Goal: Contribute content: Contribute content

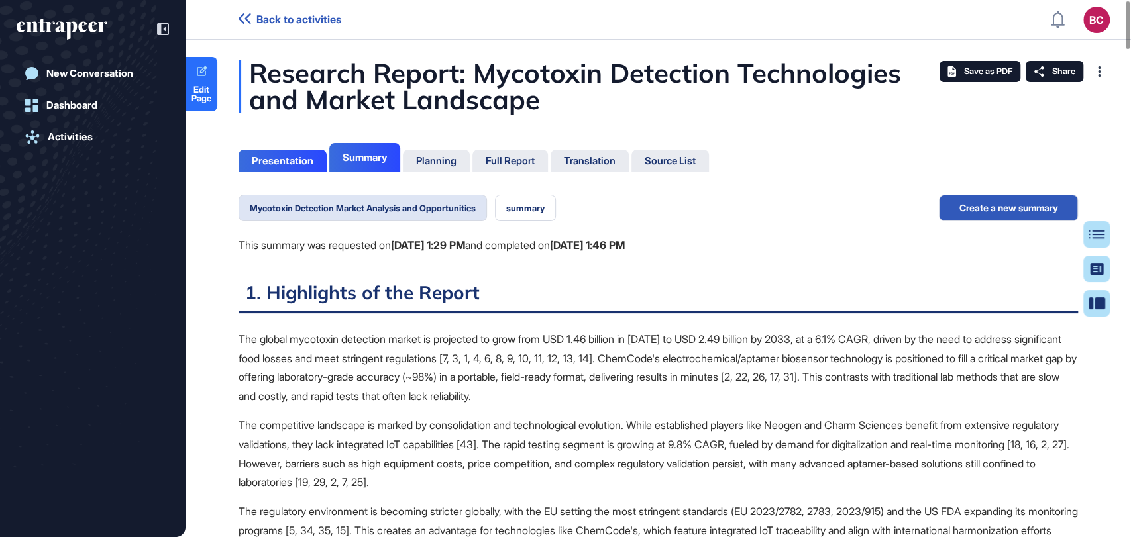
click at [540, 164] on div "Full Report" at bounding box center [510, 161] width 76 height 23
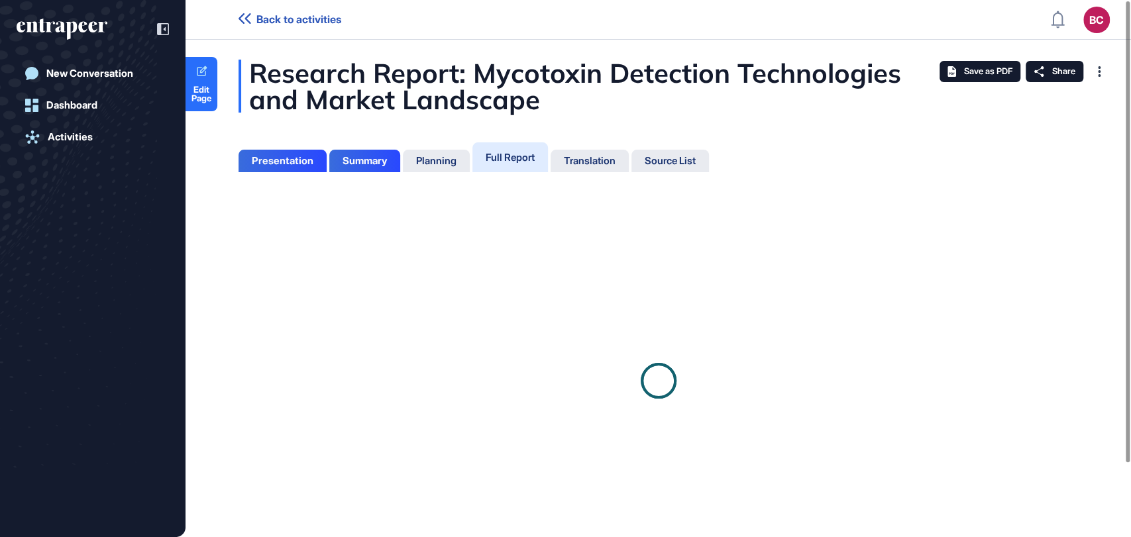
scroll to position [5, 0]
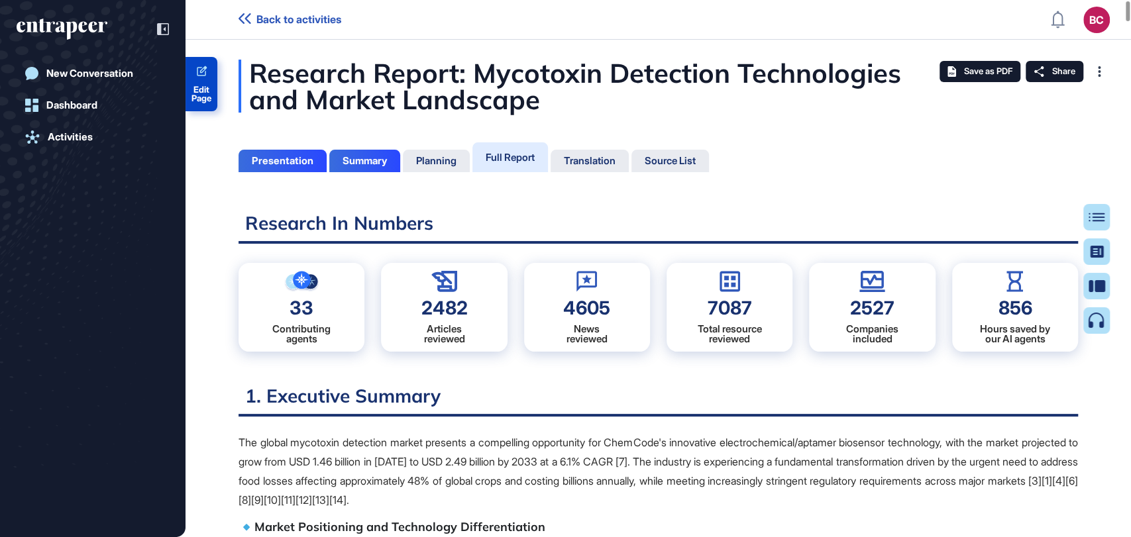
drag, startPoint x: 199, startPoint y: 97, endPoint x: 207, endPoint y: 100, distance: 7.8
click at [199, 97] on span "Edit Page" at bounding box center [201, 93] width 32 height 17
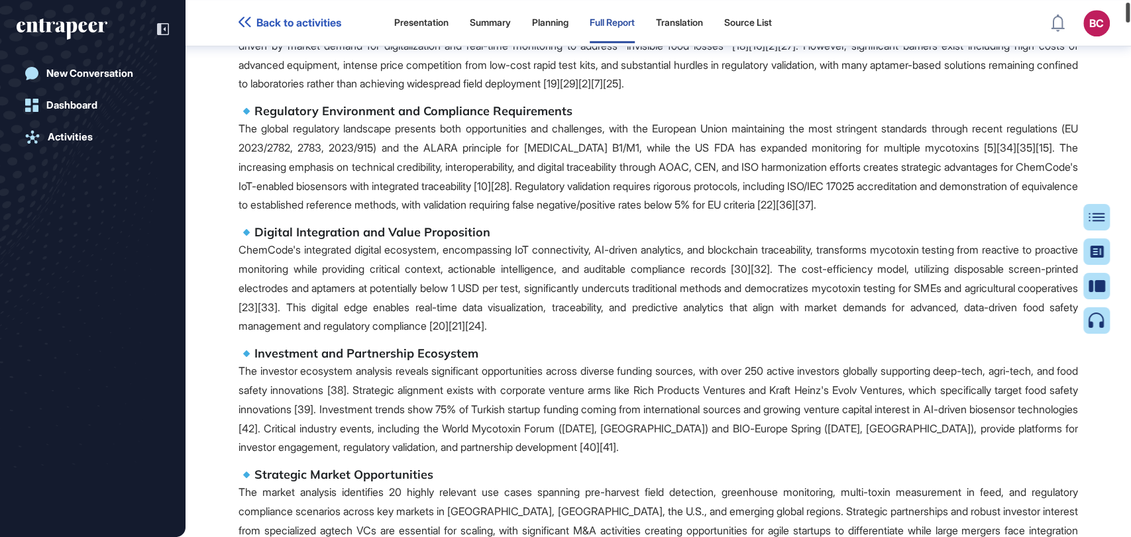
scroll to position [0, 0]
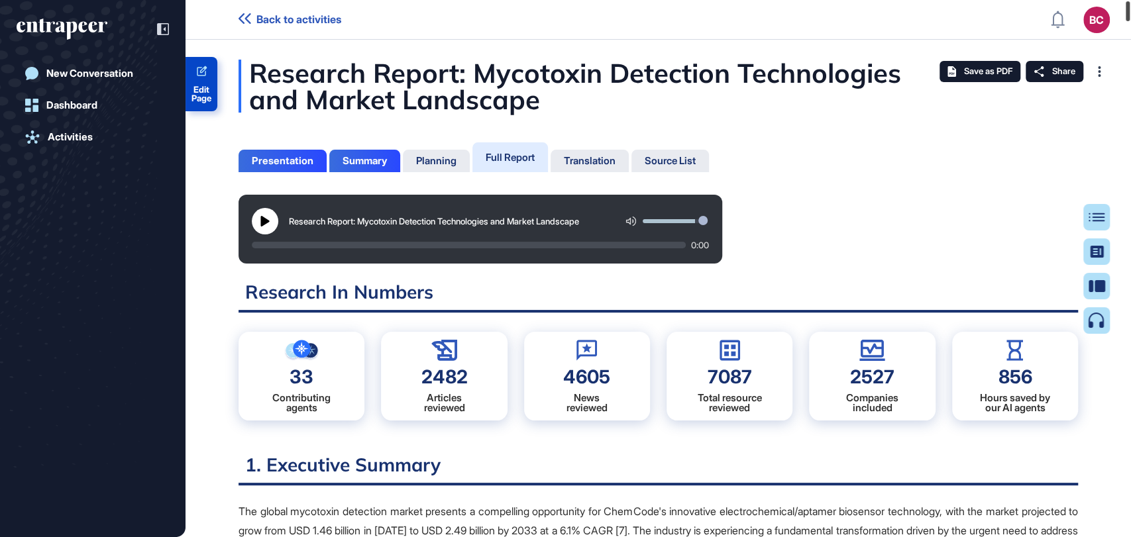
drag, startPoint x: 1129, startPoint y: 25, endPoint x: 825, endPoint y: 250, distance: 377.8
click at [1129, 13] on div at bounding box center [1127, 11] width 4 height 20
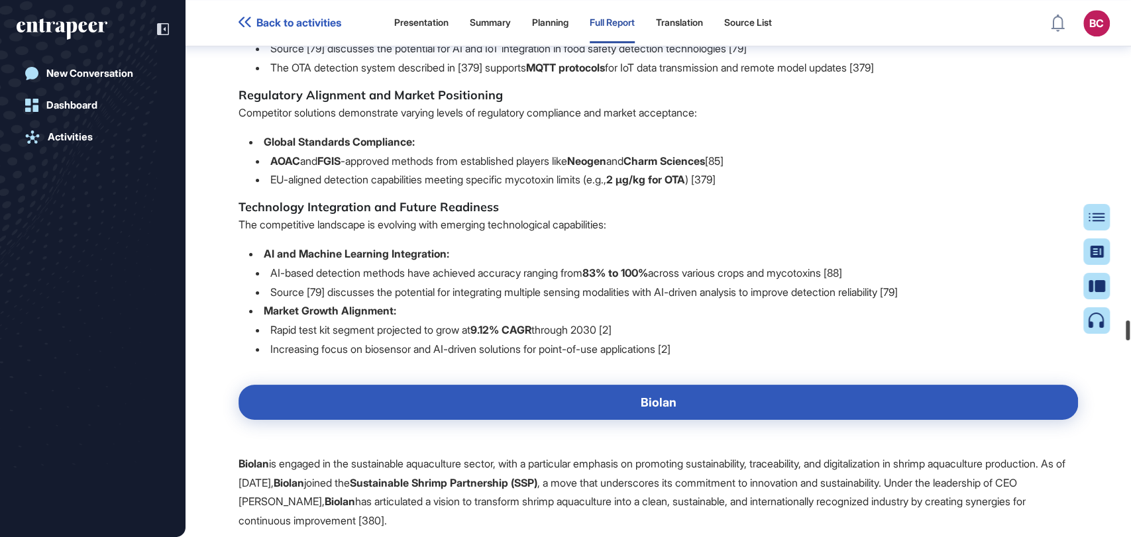
scroll to position [86711, 0]
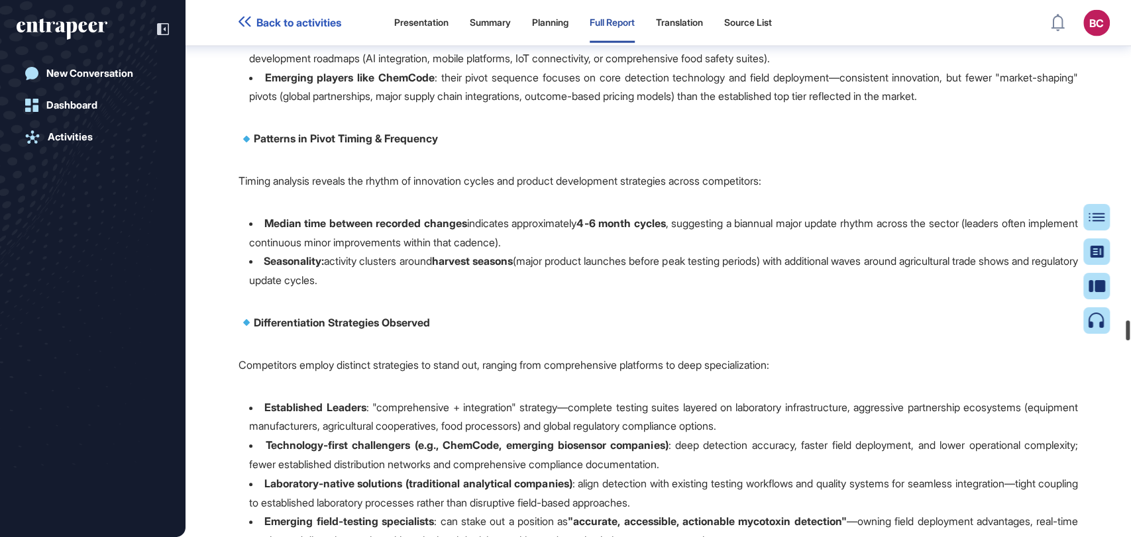
drag, startPoint x: 1129, startPoint y: 45, endPoint x: 1118, endPoint y: 338, distance: 293.0
click at [1118, 338] on div "Back to activities Presentation Summary Planning Full Report Translation Source…" at bounding box center [565, 268] width 1131 height 537
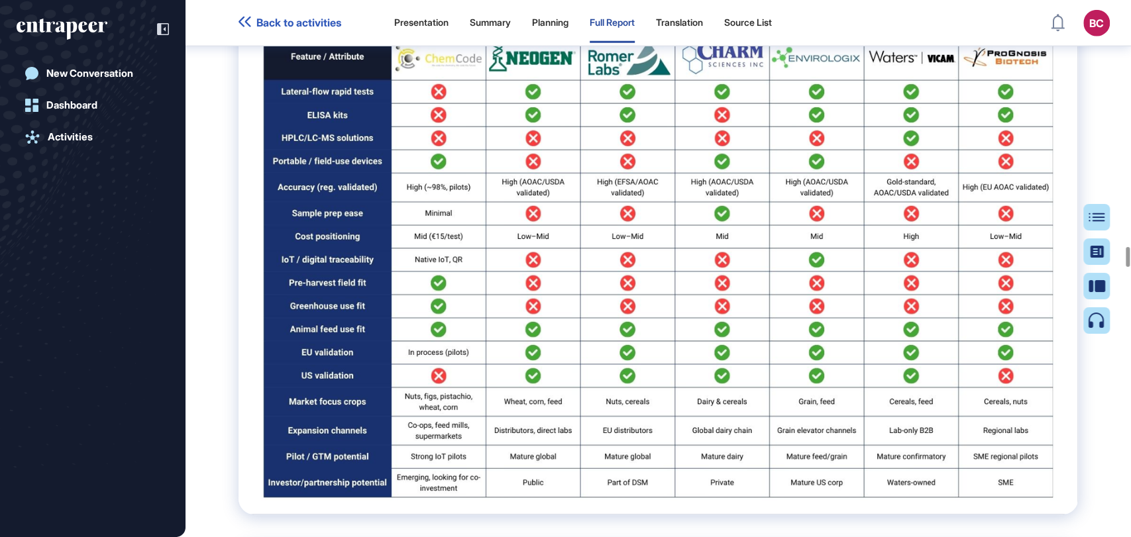
scroll to position [66850, 0]
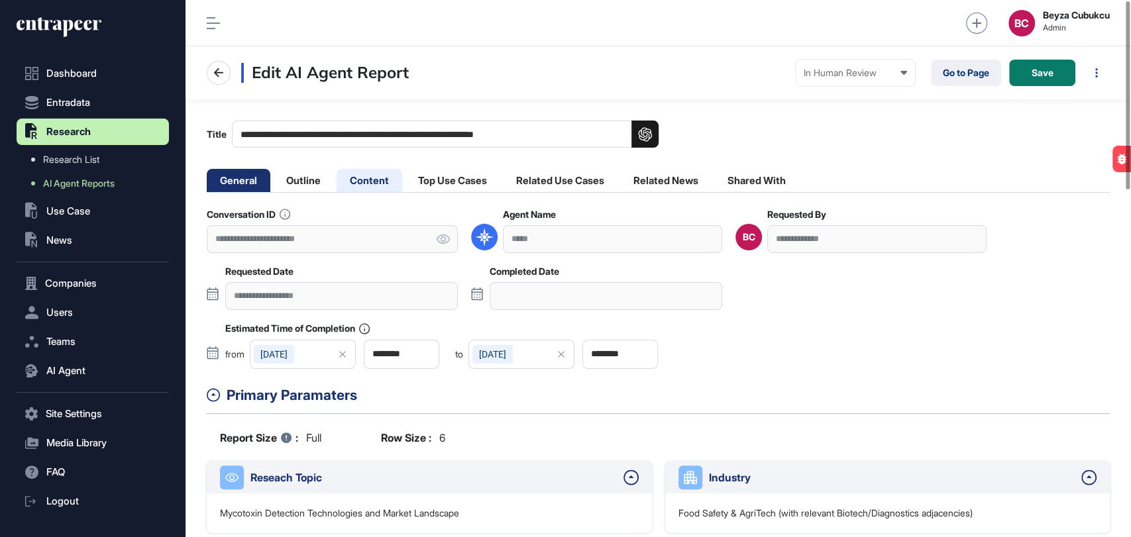
click at [368, 181] on li "Content" at bounding box center [369, 180] width 66 height 23
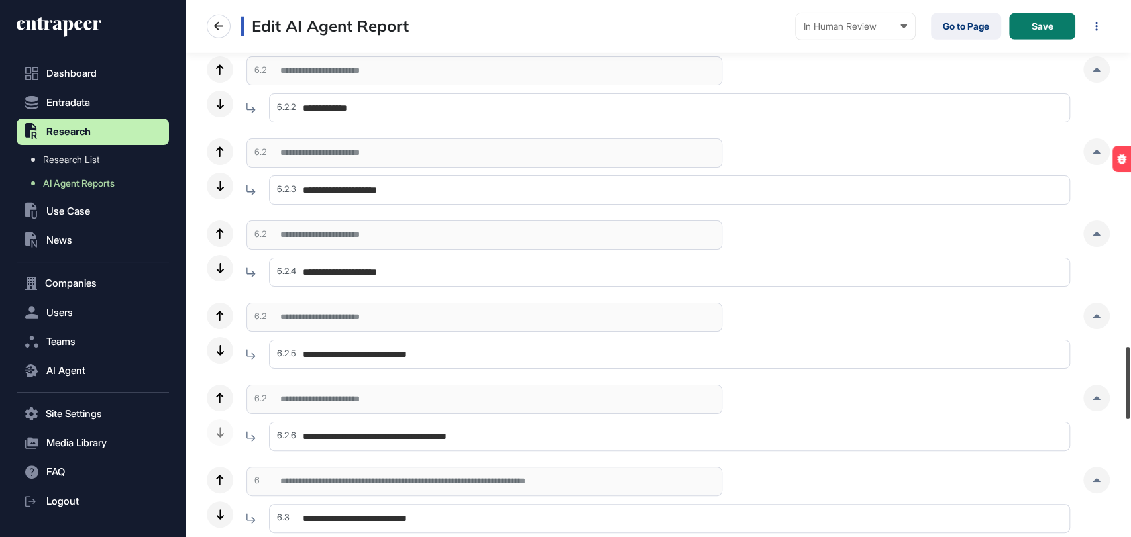
scroll to position [2575, 0]
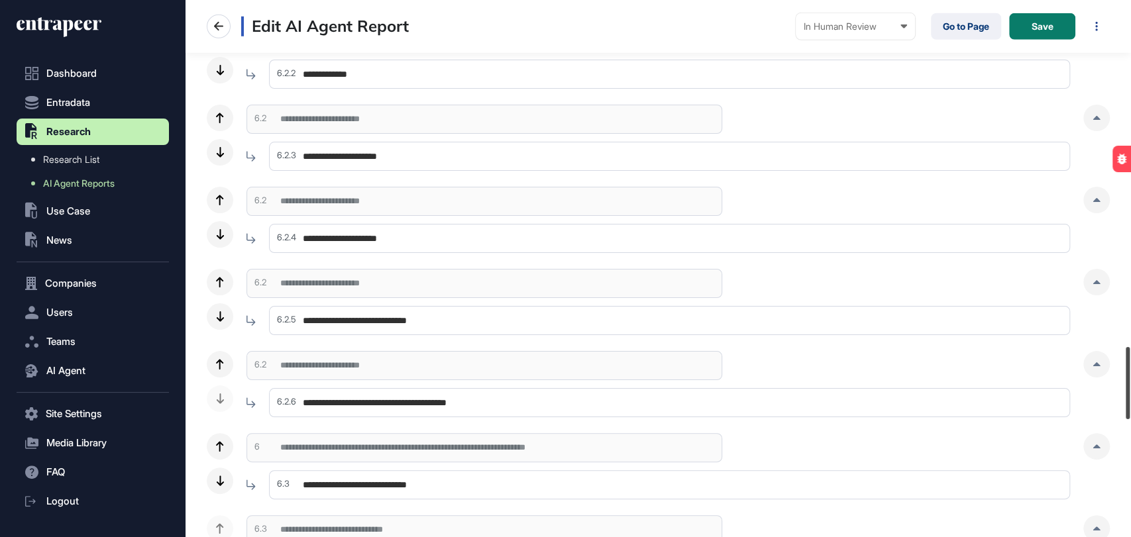
drag, startPoint x: 1129, startPoint y: 32, endPoint x: 1129, endPoint y: 378, distance: 345.8
click at [1129, 378] on div at bounding box center [1127, 383] width 4 height 72
click at [1083, 282] on div at bounding box center [1096, 282] width 26 height 26
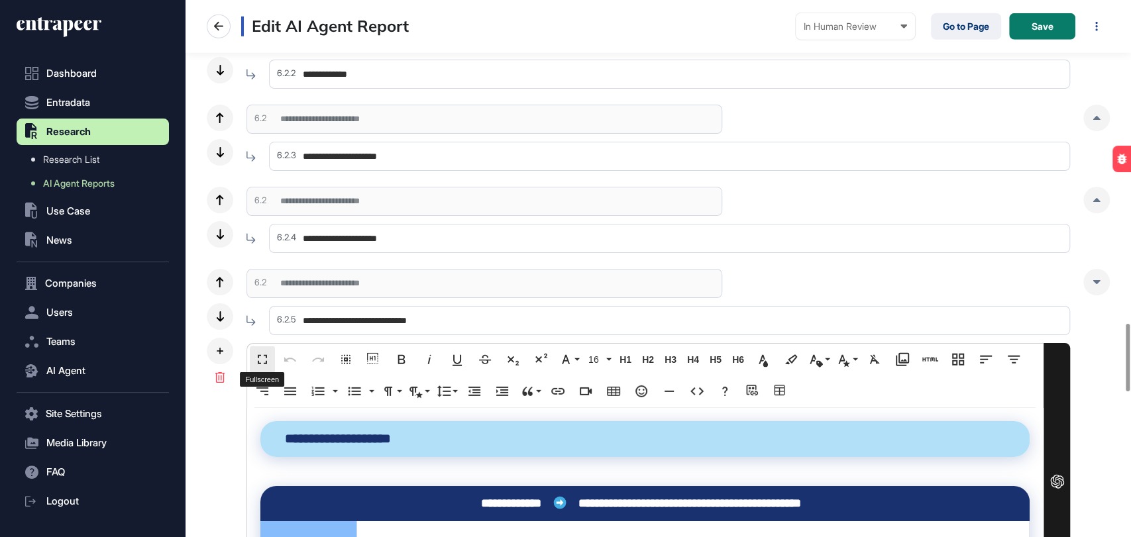
click at [252, 358] on button "Fullscreen" at bounding box center [262, 359] width 25 height 26
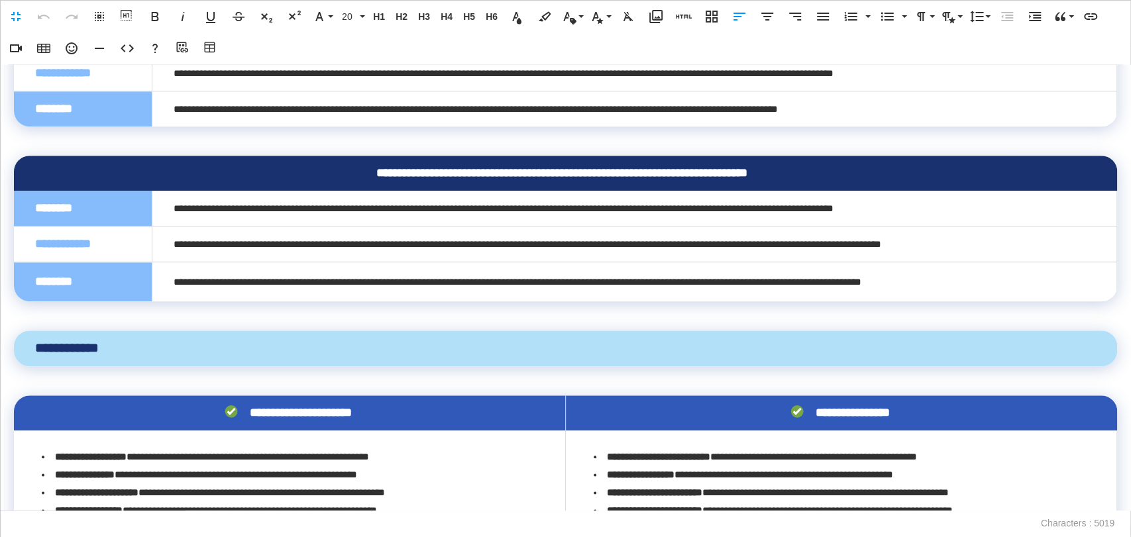
scroll to position [883, 0]
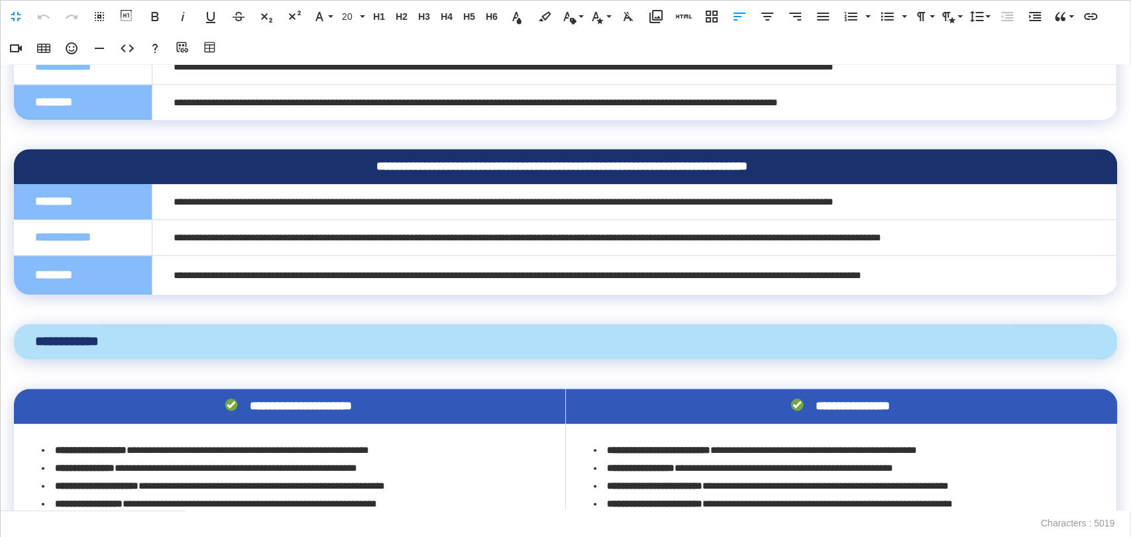
click at [397, 174] on div "**********" at bounding box center [561, 167] width 1053 height 14
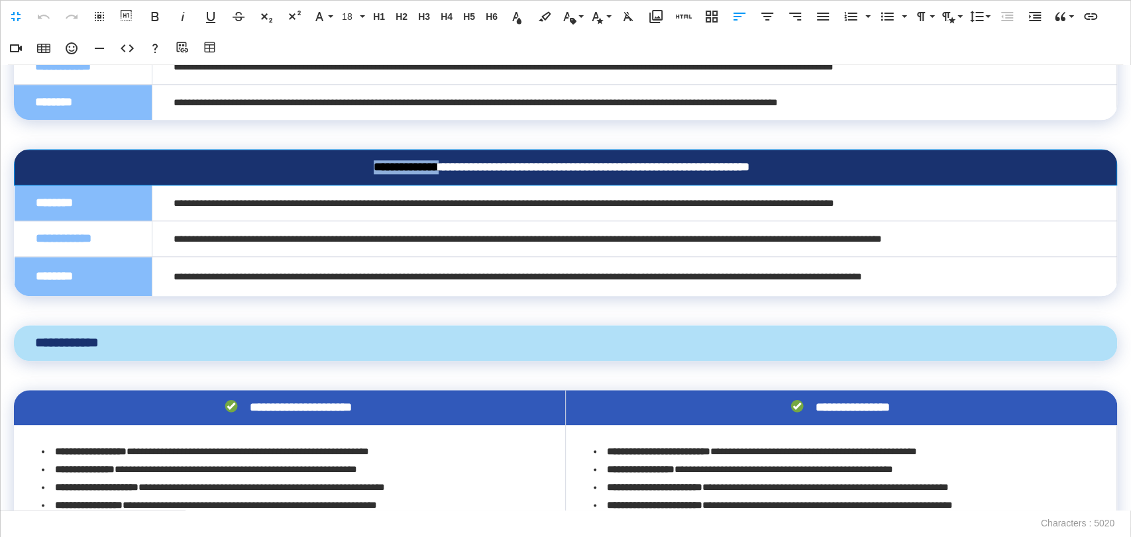
drag, startPoint x: 403, startPoint y: 176, endPoint x: 311, endPoint y: 173, distance: 91.5
click at [311, 173] on div "**********" at bounding box center [562, 167] width 1052 height 14
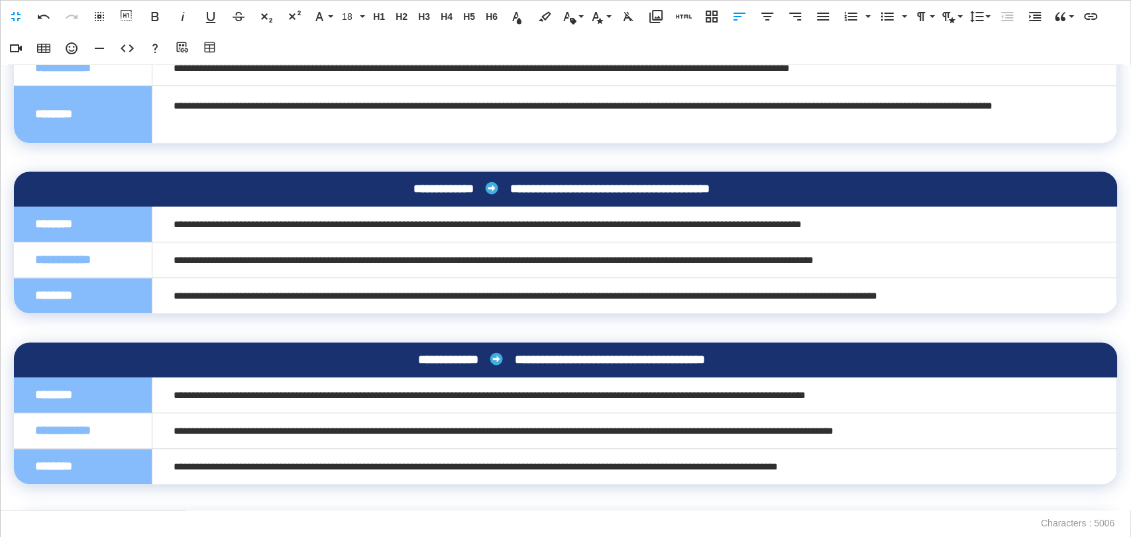
scroll to position [515, 0]
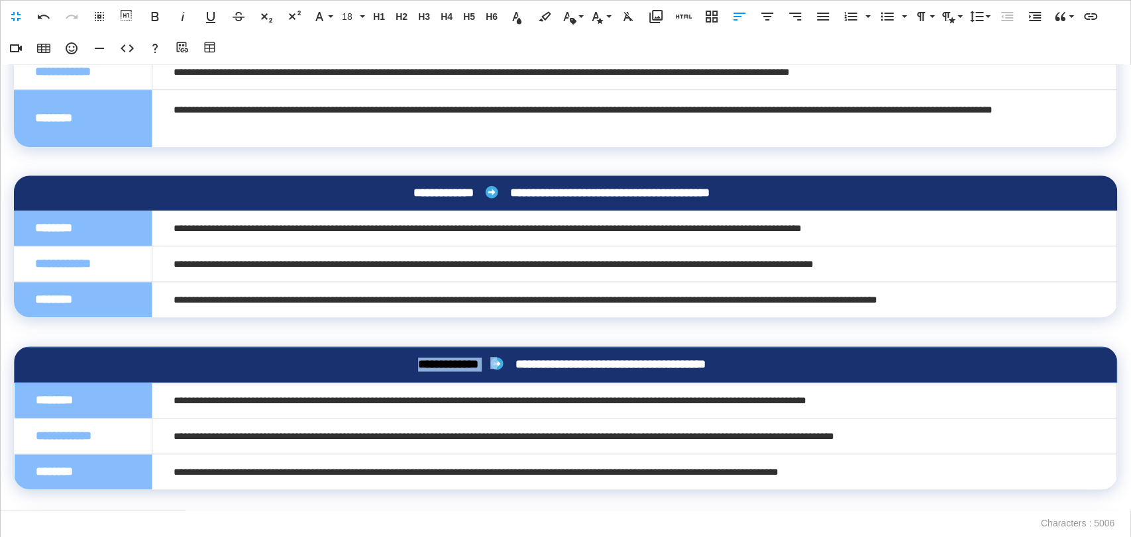
drag, startPoint x: 492, startPoint y: 377, endPoint x: 360, endPoint y: 362, distance: 133.3
click at [360, 362] on th "**********" at bounding box center [566, 365] width 1102 height 36
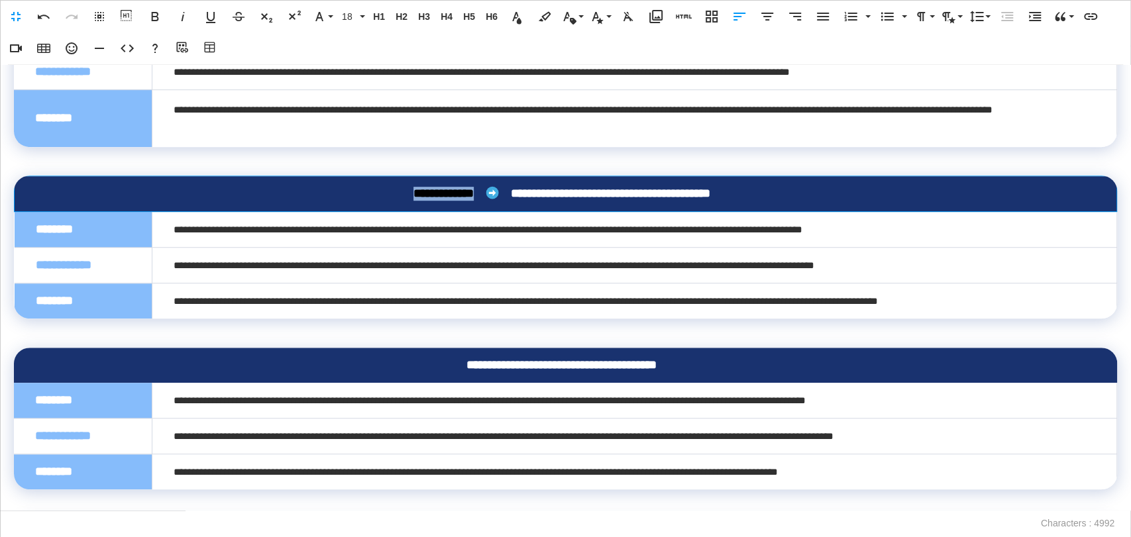
drag, startPoint x: 488, startPoint y: 193, endPoint x: 375, endPoint y: 193, distance: 113.3
click at [375, 193] on div "**********" at bounding box center [562, 194] width 1052 height 14
click at [446, 192] on div "**********" at bounding box center [562, 194] width 1053 height 14
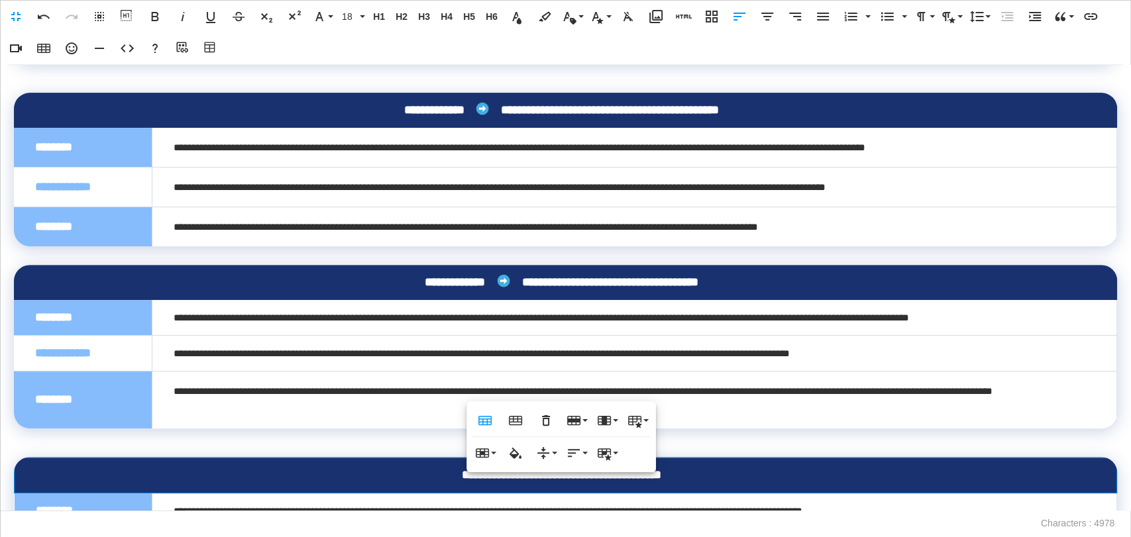
scroll to position [221, 0]
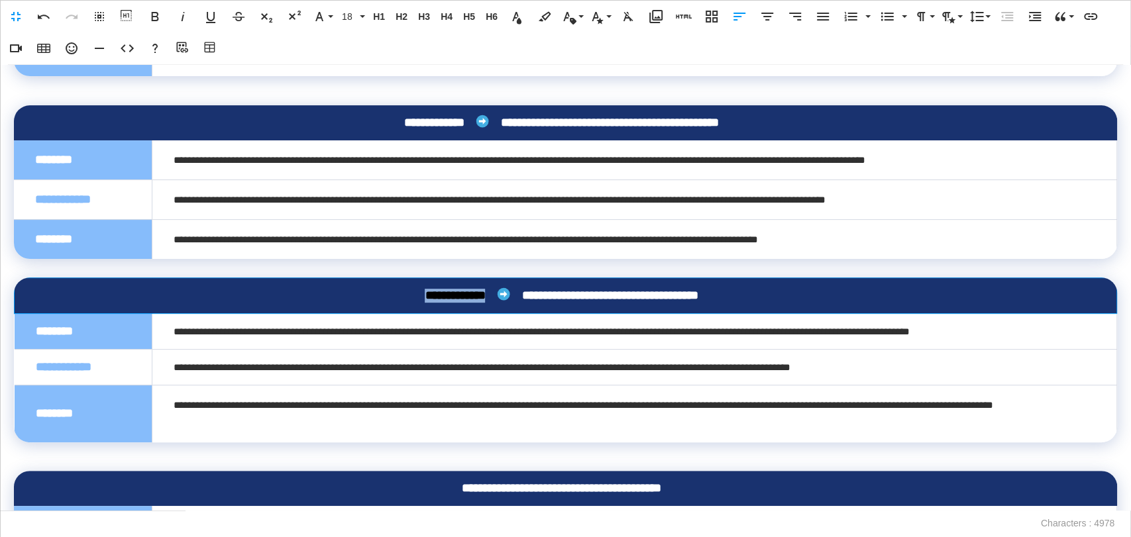
drag, startPoint x: 496, startPoint y: 293, endPoint x: 360, endPoint y: 286, distance: 135.9
click at [360, 286] on th "**********" at bounding box center [566, 296] width 1102 height 36
click at [456, 298] on div "**********" at bounding box center [562, 296] width 1053 height 14
click at [458, 293] on div "**********" at bounding box center [562, 296] width 1052 height 14
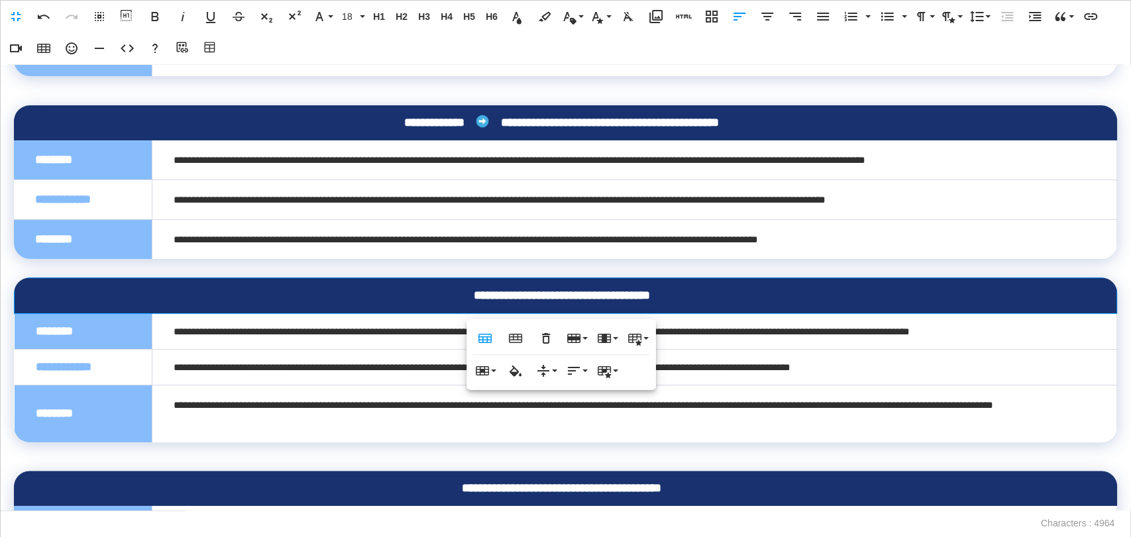
click at [479, 122] on div "**********" at bounding box center [561, 123] width 1053 height 14
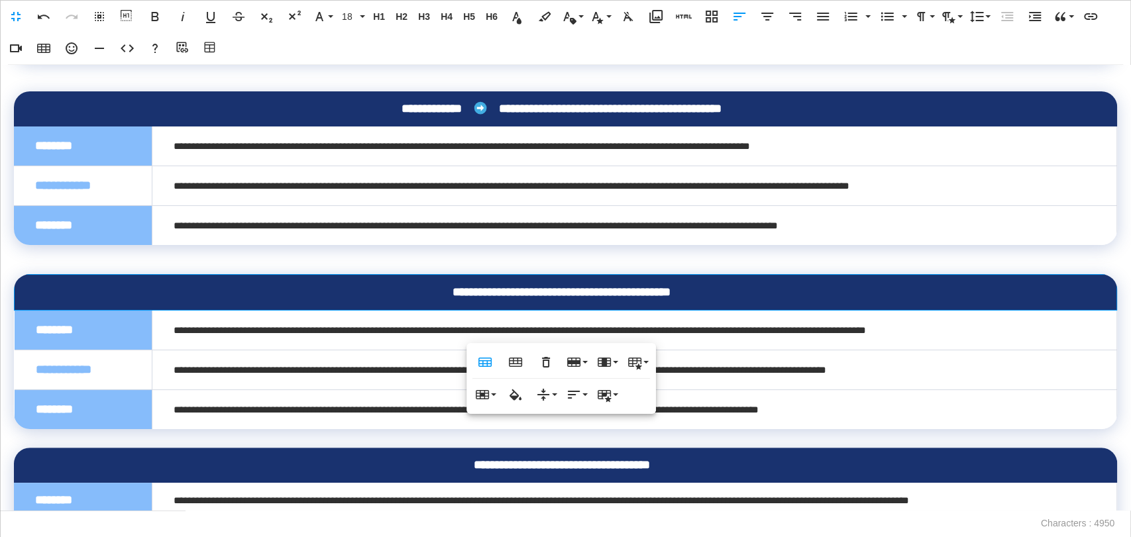
scroll to position [0, 0]
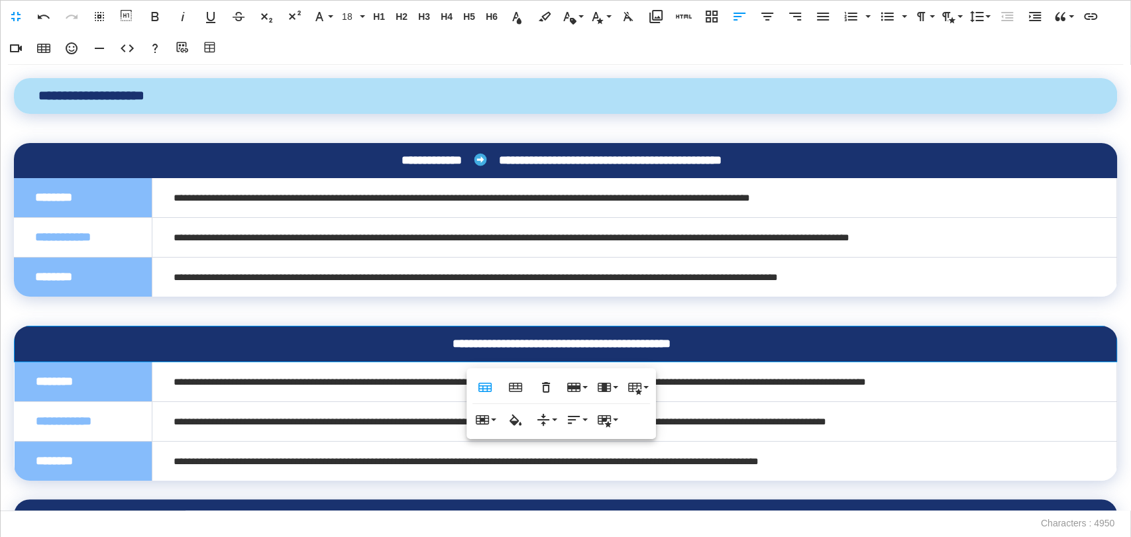
click at [474, 157] on div "**********" at bounding box center [561, 161] width 1053 height 14
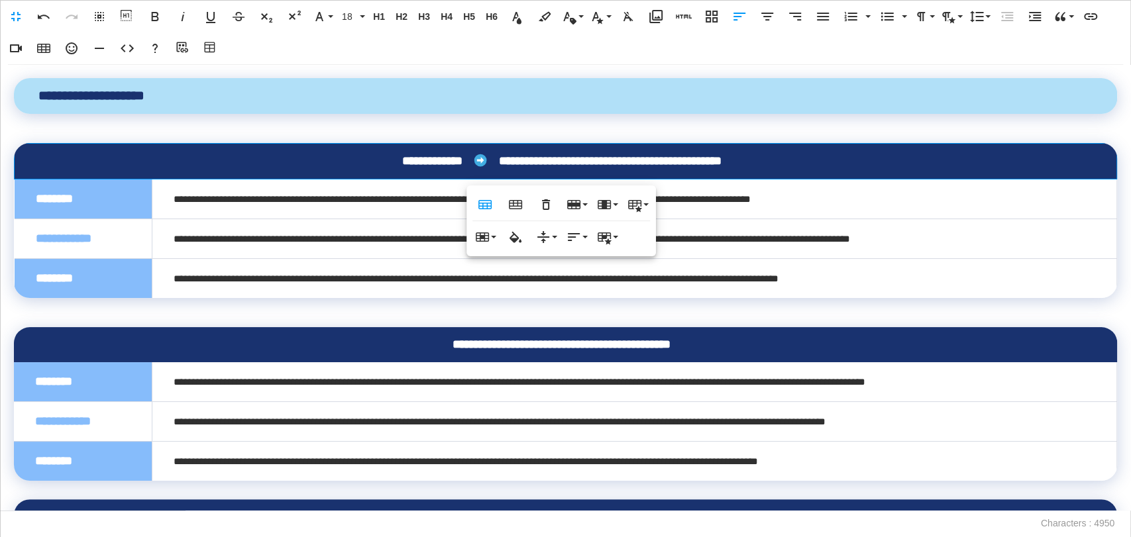
click at [478, 164] on div "**********" at bounding box center [562, 161] width 1052 height 14
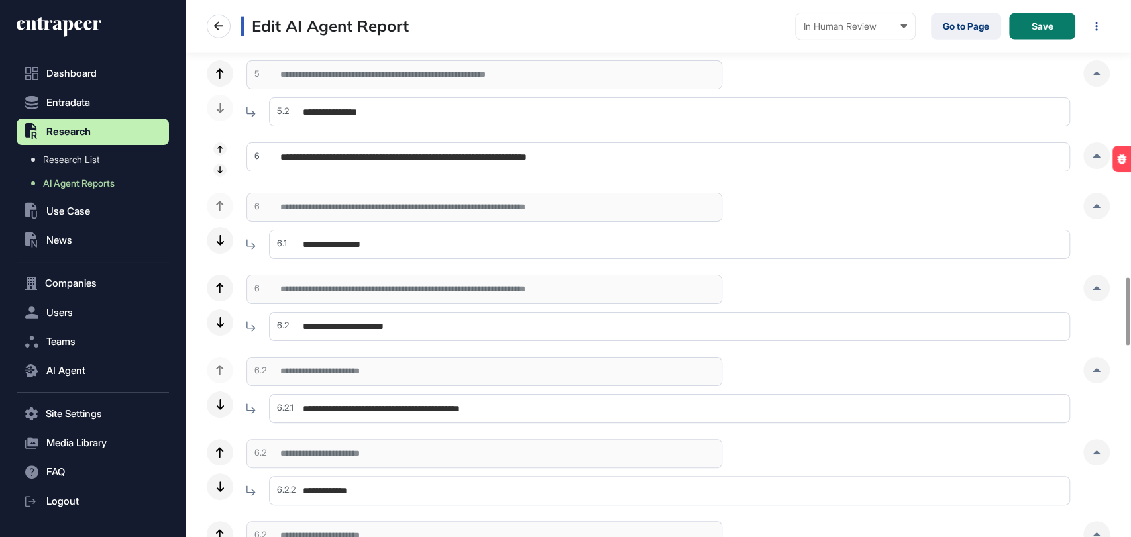
scroll to position [2134, 0]
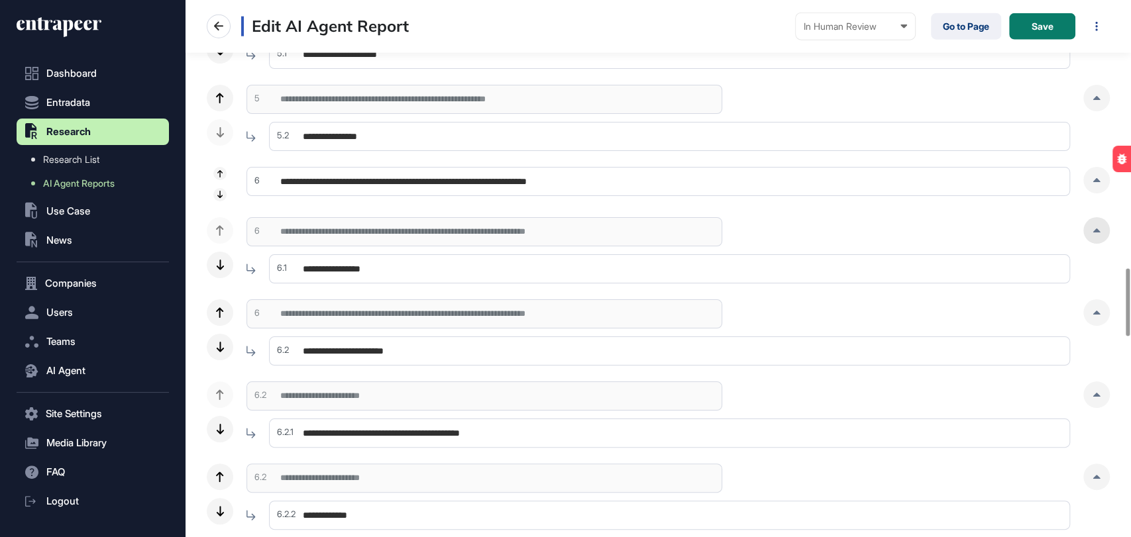
click at [1101, 234] on div at bounding box center [1096, 230] width 26 height 26
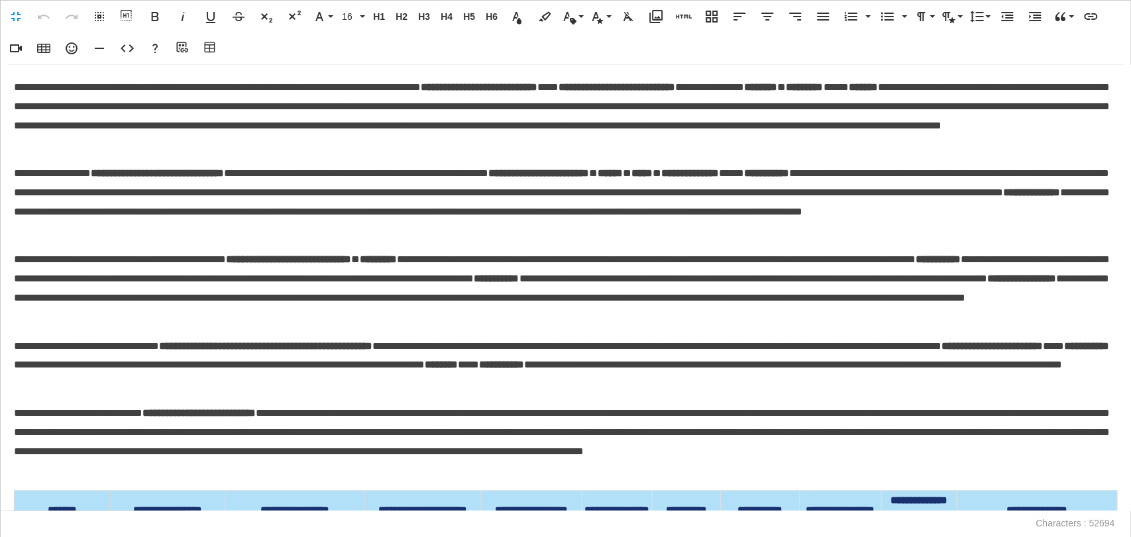
scroll to position [537, 945]
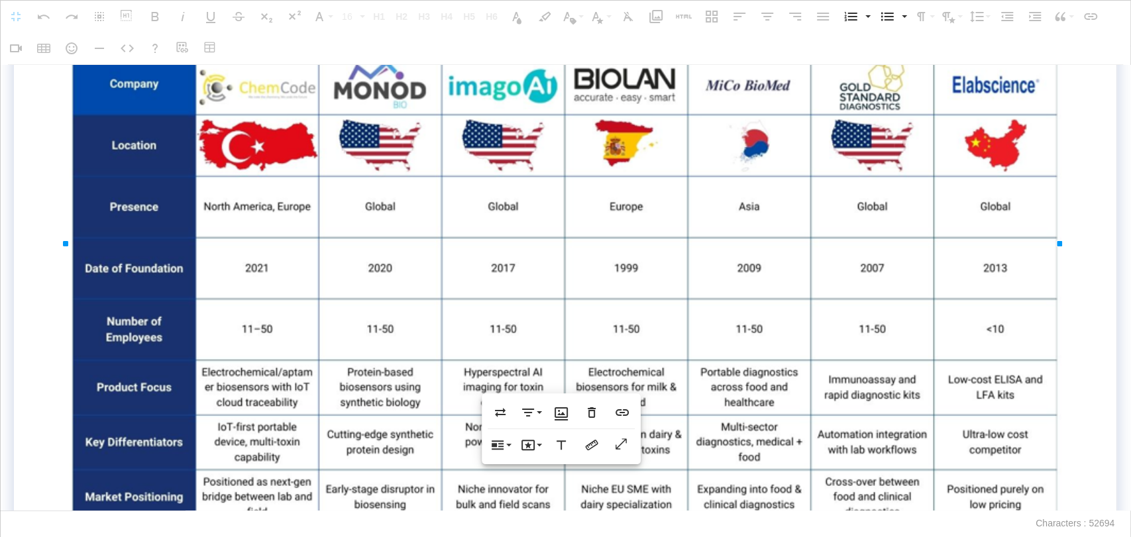
scroll to position [2870, 0]
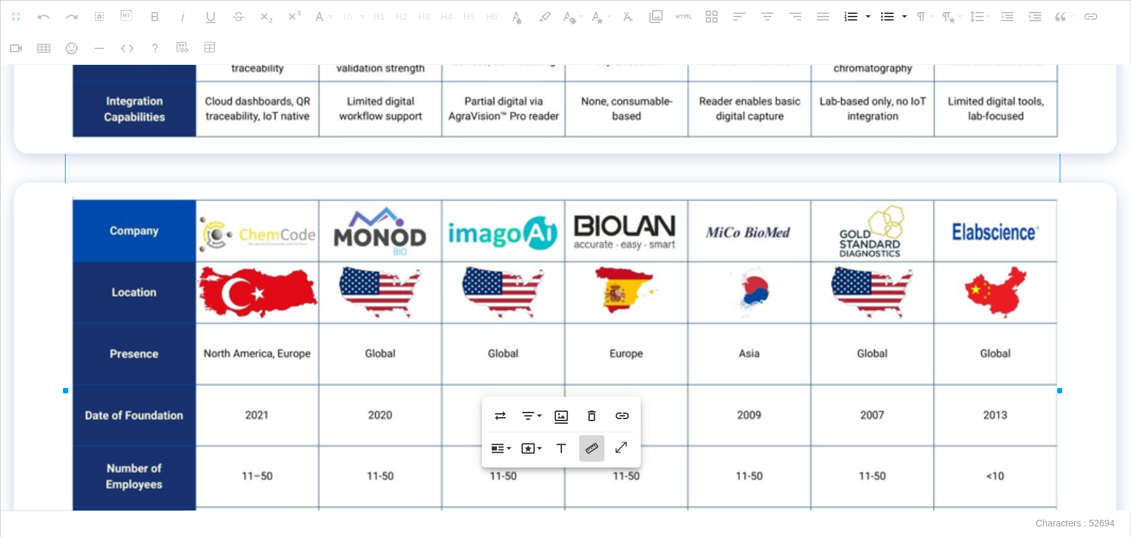
click at [588, 453] on icon "button" at bounding box center [592, 448] width 16 height 16
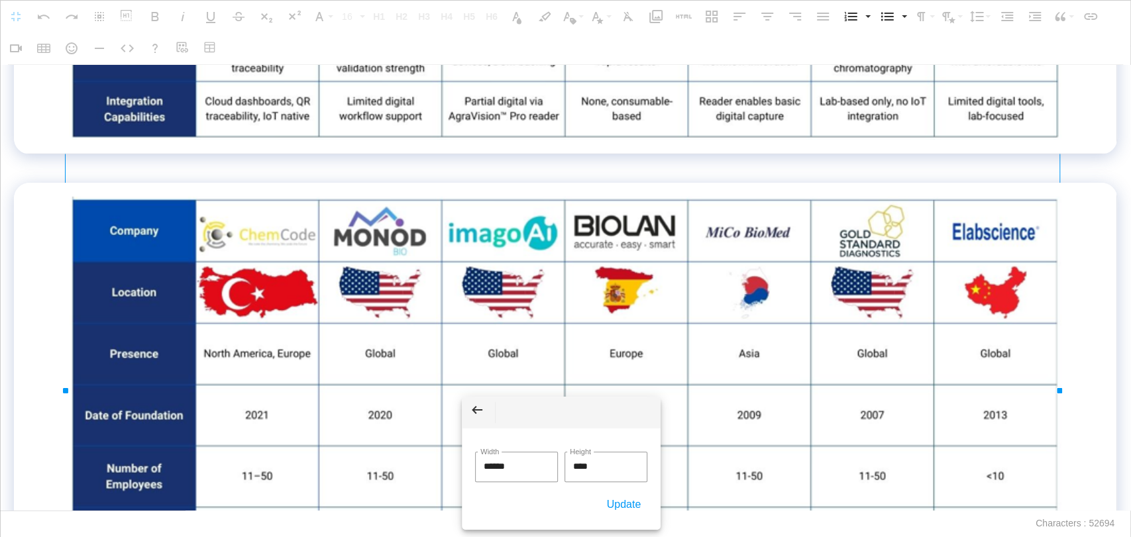
drag, startPoint x: 531, startPoint y: 471, endPoint x: 454, endPoint y: 461, distance: 78.1
click at [454, 461] on body "**********" at bounding box center [565, 268] width 1131 height 537
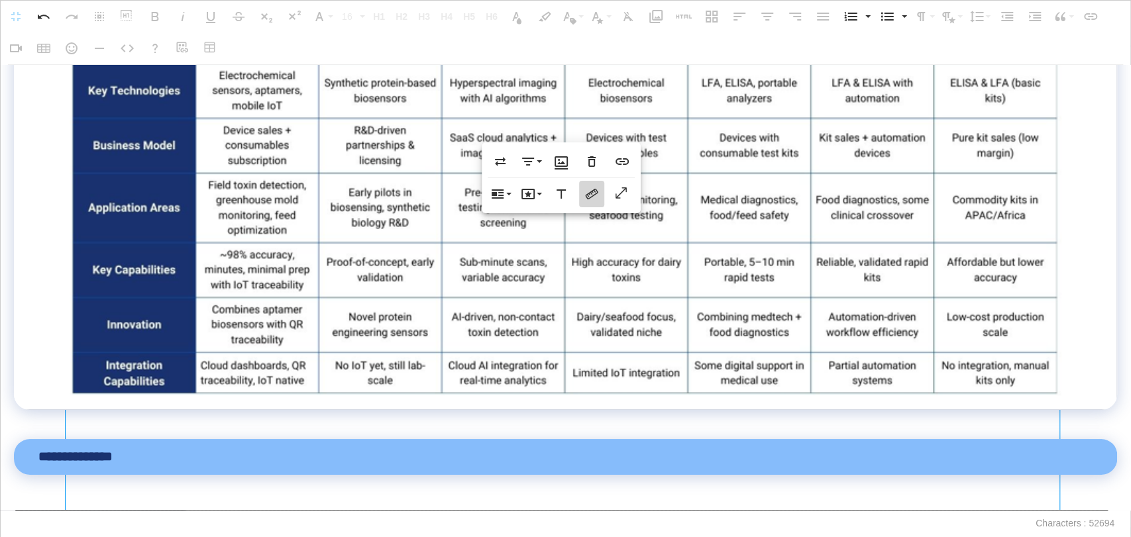
click at [597, 194] on icon "button" at bounding box center [592, 194] width 16 height 16
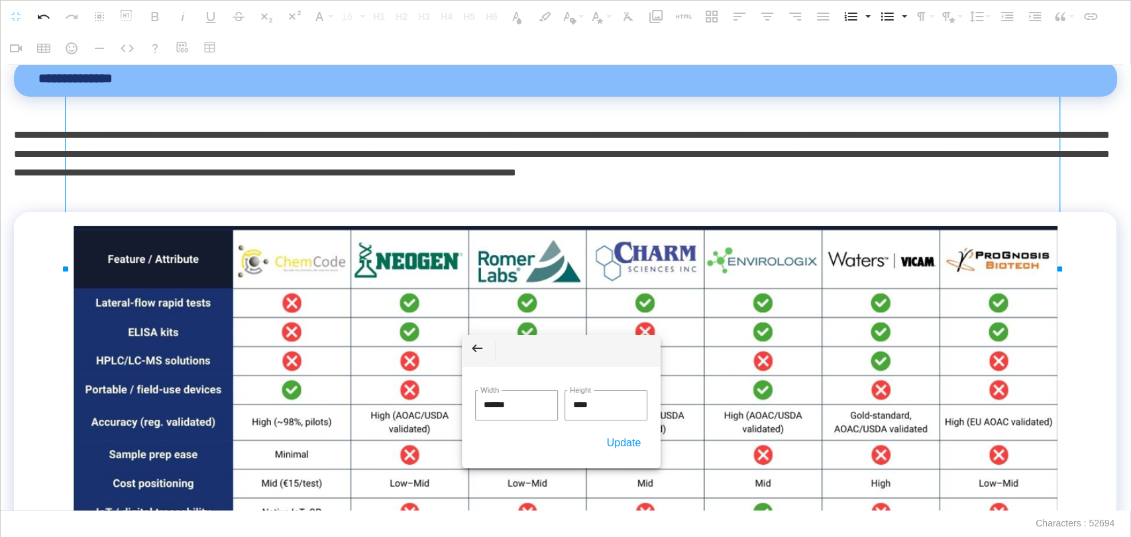
scroll to position [3679, 0]
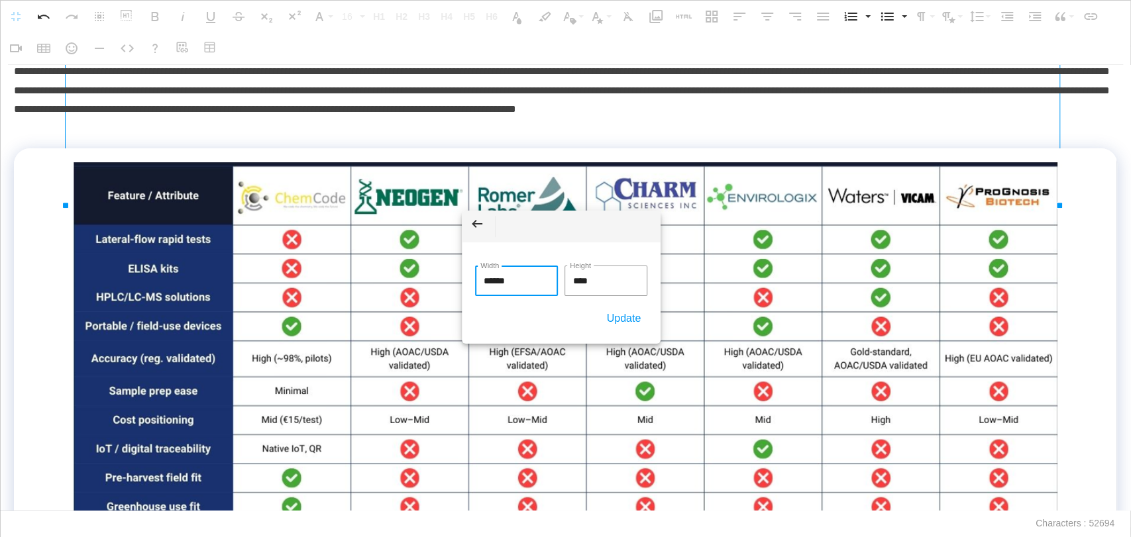
drag, startPoint x: 525, startPoint y: 285, endPoint x: 414, endPoint y: 280, distance: 111.4
click at [414, 280] on body "**********" at bounding box center [565, 268] width 1131 height 537
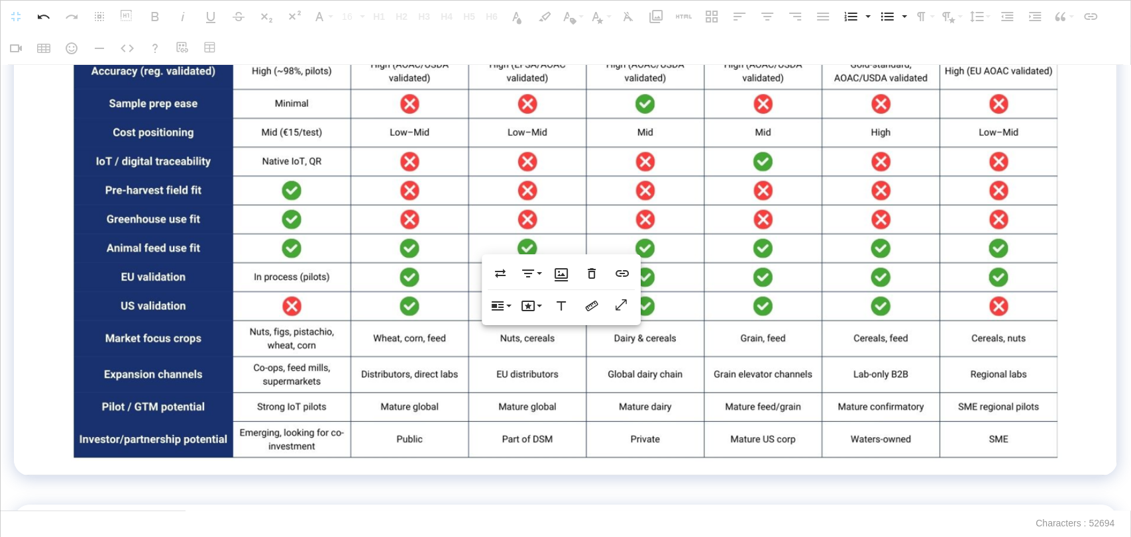
scroll to position [3312, 0]
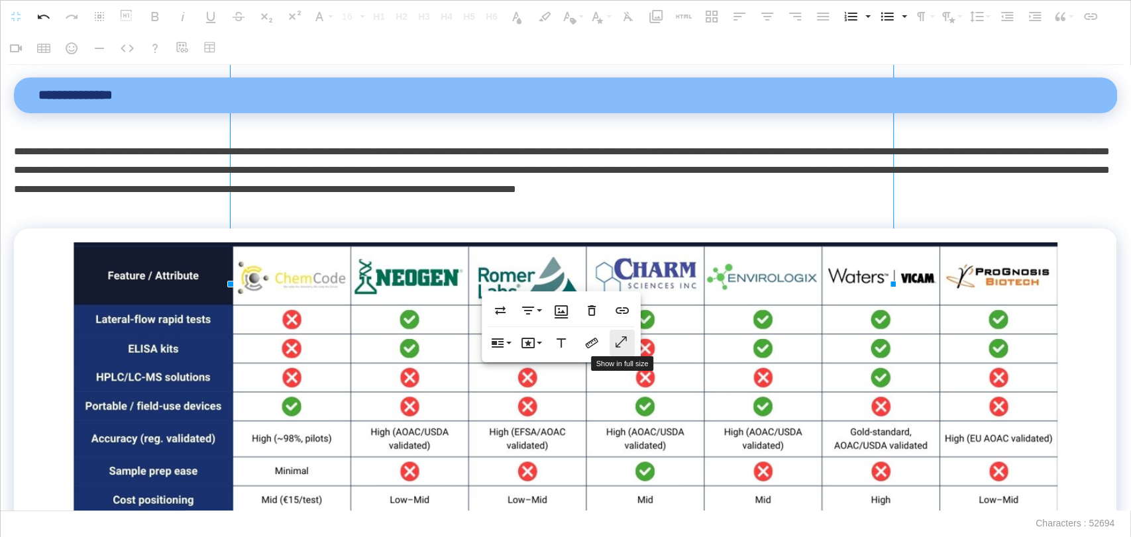
click at [620, 344] on icon "button" at bounding box center [622, 342] width 16 height 13
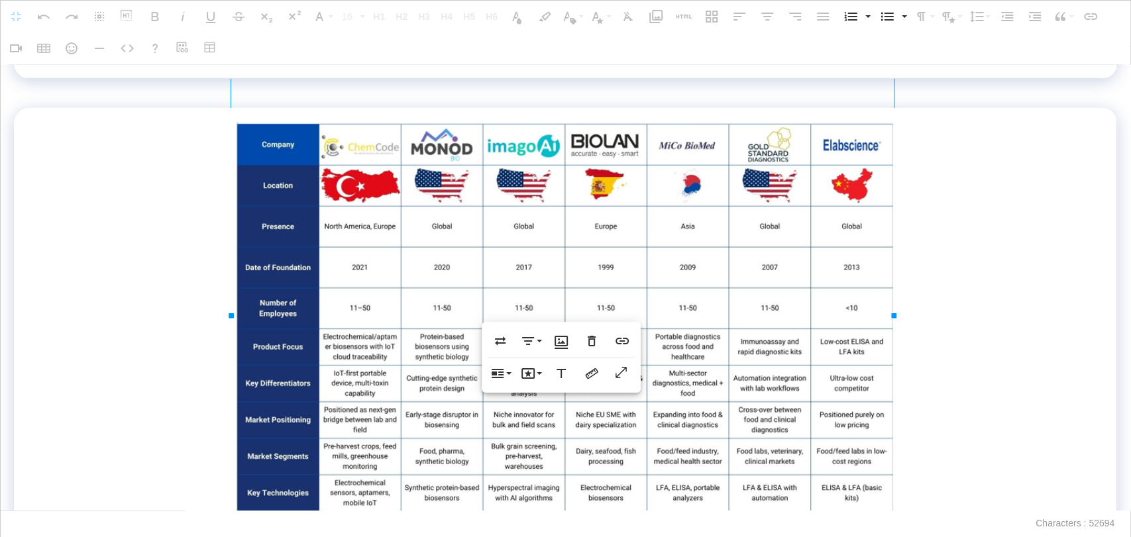
scroll to position [2649, 0]
click at [629, 370] on icon "button" at bounding box center [622, 373] width 16 height 13
click at [812, 98] on p at bounding box center [565, 88] width 1103 height 19
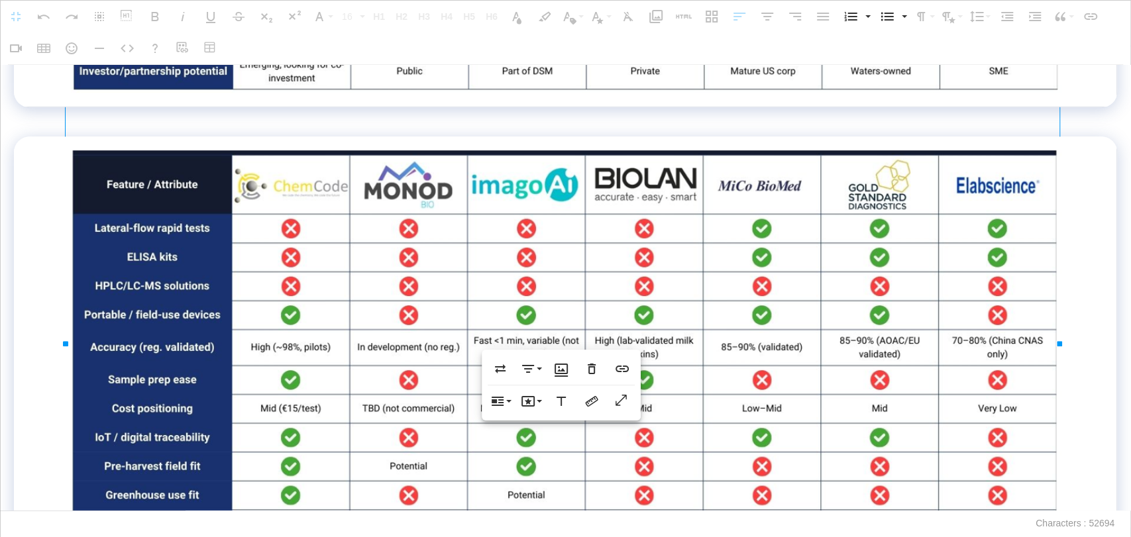
scroll to position [4048, 0]
click at [593, 394] on icon "button" at bounding box center [592, 401] width 16 height 16
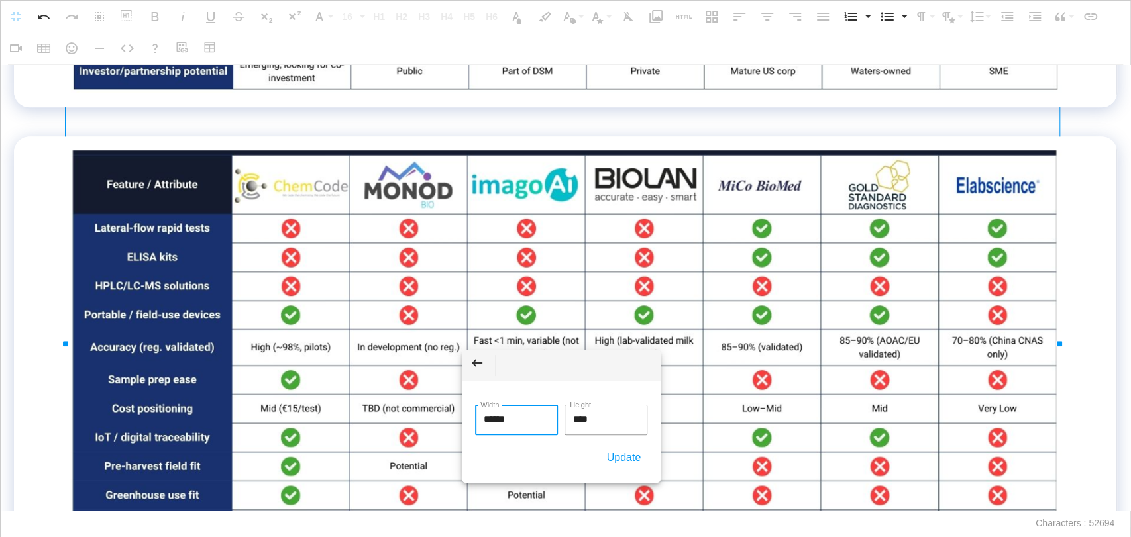
click at [417, 411] on body "**********" at bounding box center [565, 268] width 1131 height 537
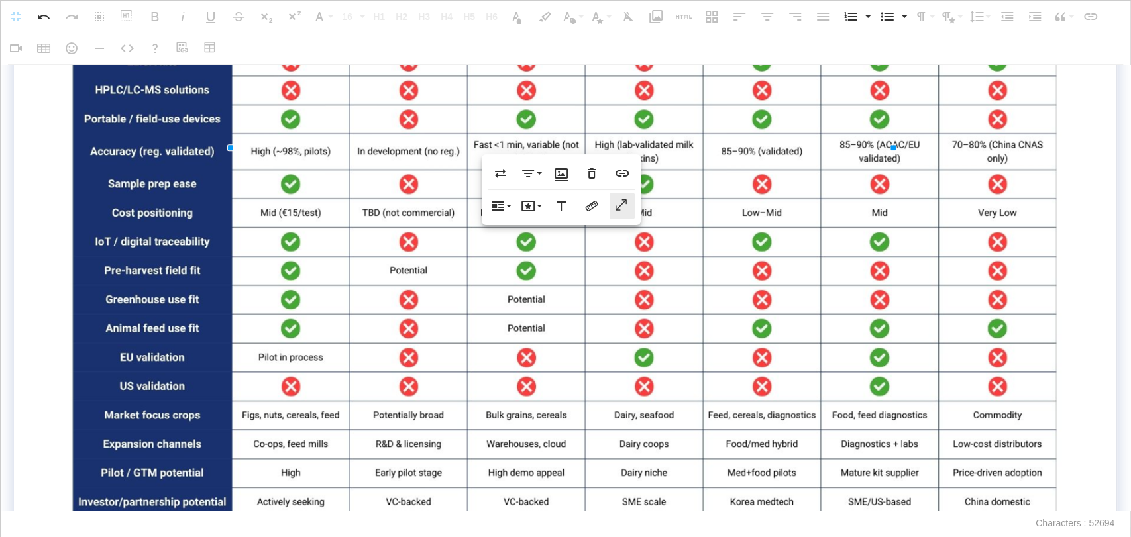
click at [624, 204] on icon "button" at bounding box center [622, 205] width 16 height 13
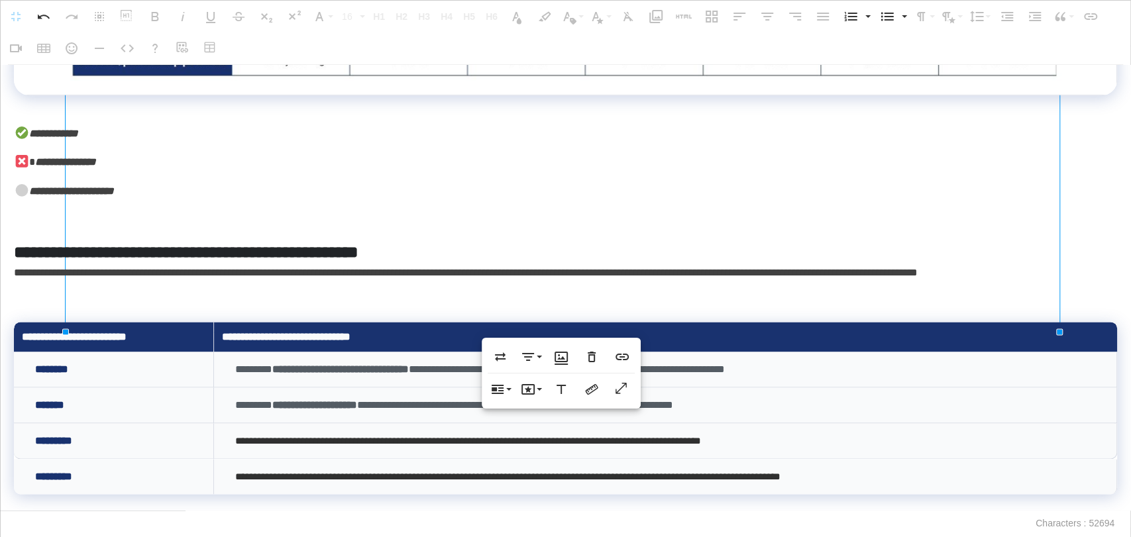
scroll to position [4489, 0]
click at [592, 388] on icon "button" at bounding box center [592, 390] width 16 height 16
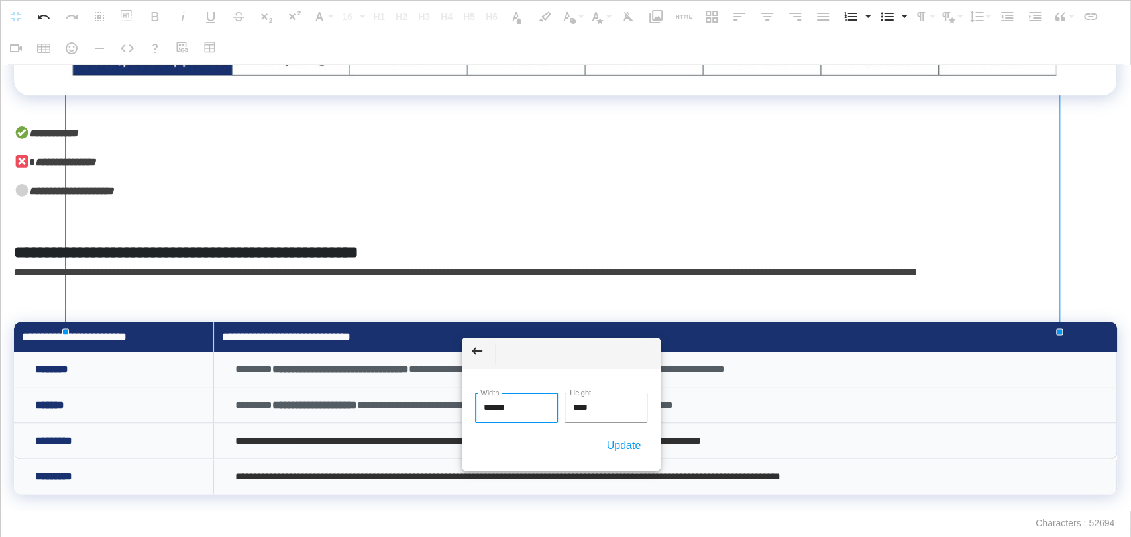
click at [462, 398] on div "Back ****** Width **** Height Update" at bounding box center [561, 404] width 199 height 133
type input "****"
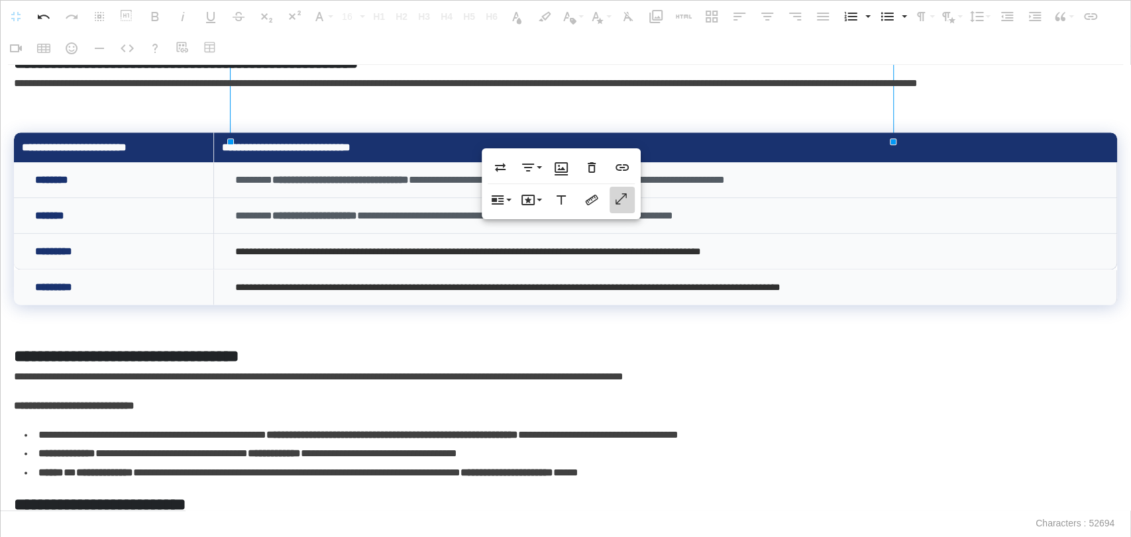
click at [626, 203] on icon "button" at bounding box center [622, 199] width 16 height 13
click at [295, 266] on div "**********" at bounding box center [565, 288] width 1131 height 446
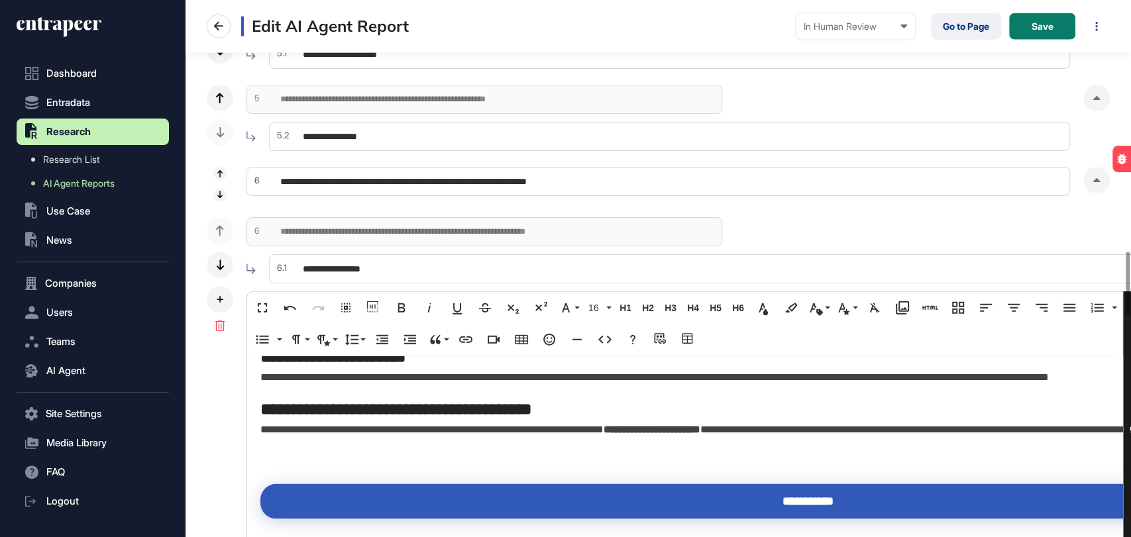
scroll to position [9094, 0]
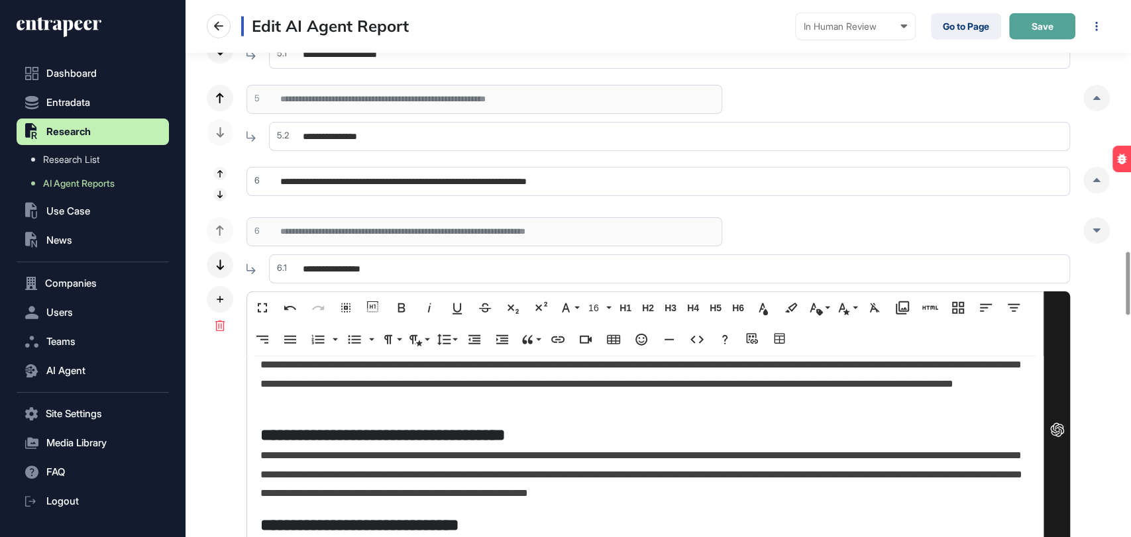
click at [1031, 33] on button "Save" at bounding box center [1042, 26] width 66 height 26
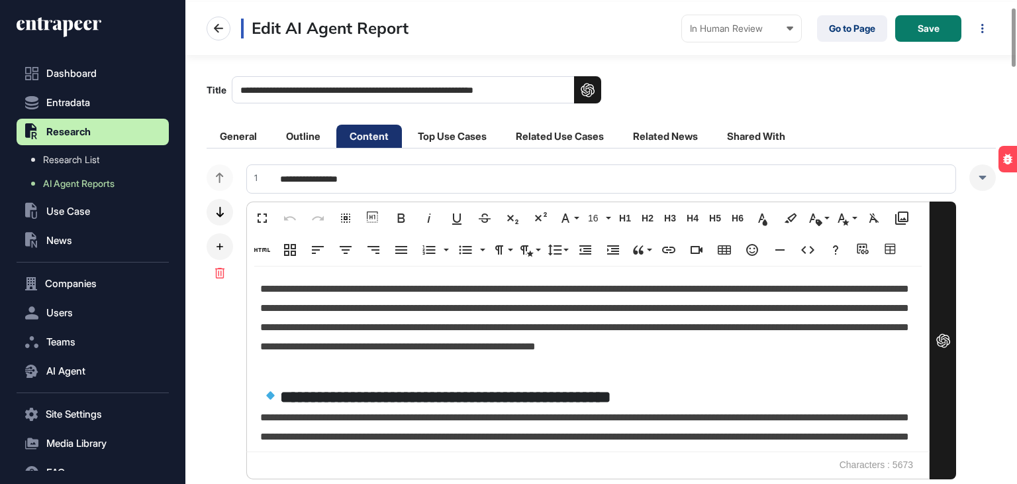
scroll to position [66, 0]
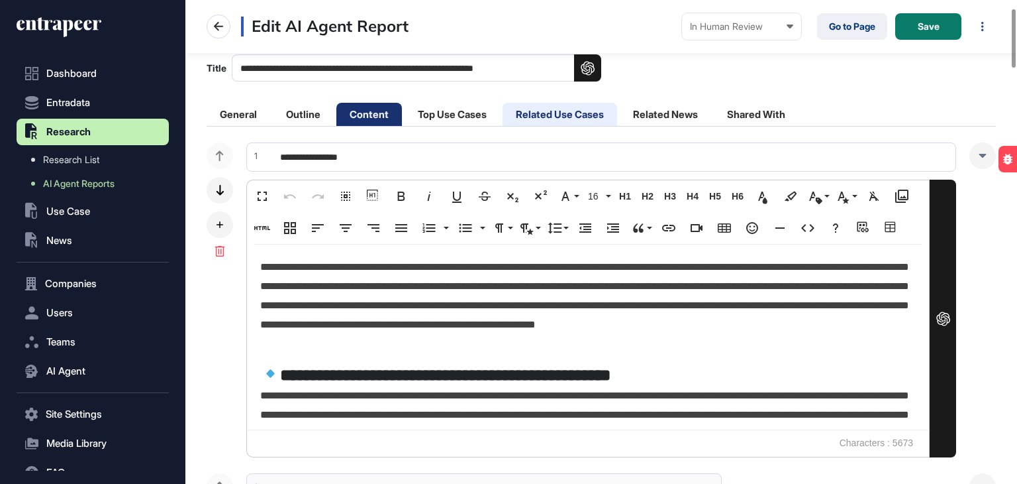
click at [566, 108] on li "Related Use Cases" at bounding box center [560, 114] width 115 height 23
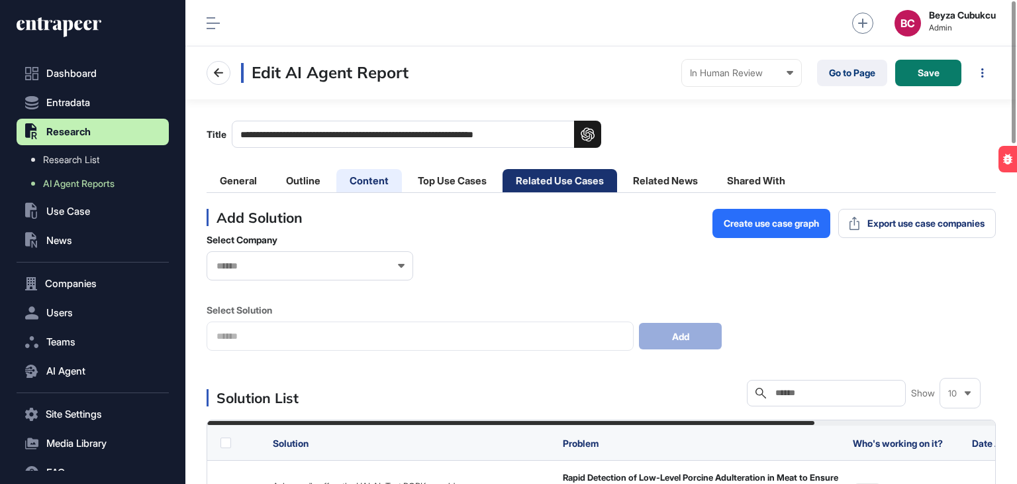
click at [346, 178] on li "Content" at bounding box center [369, 180] width 66 height 23
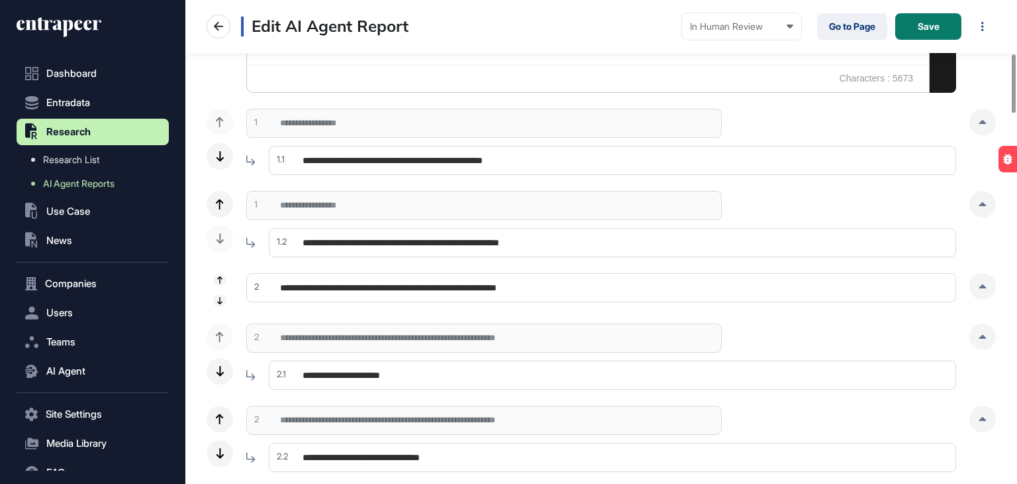
scroll to position [464, 0]
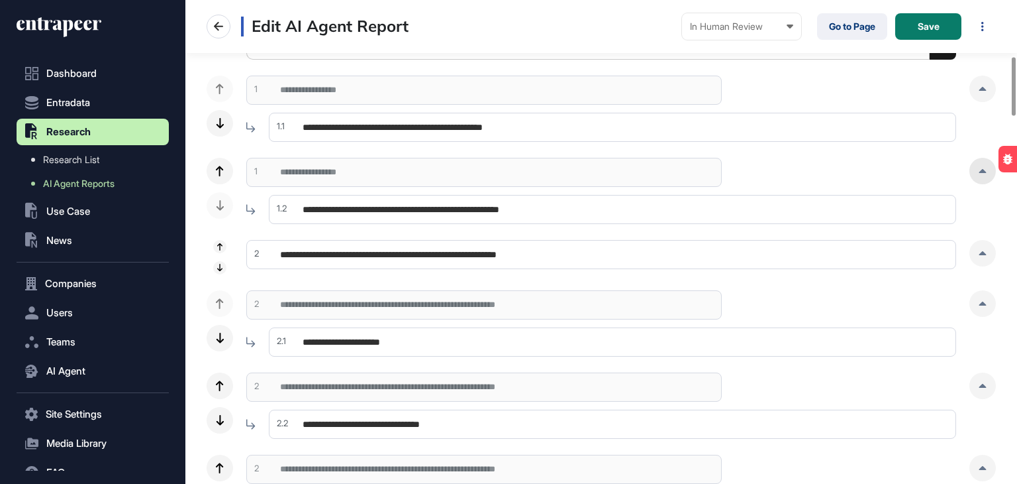
click at [972, 171] on div at bounding box center [983, 171] width 26 height 26
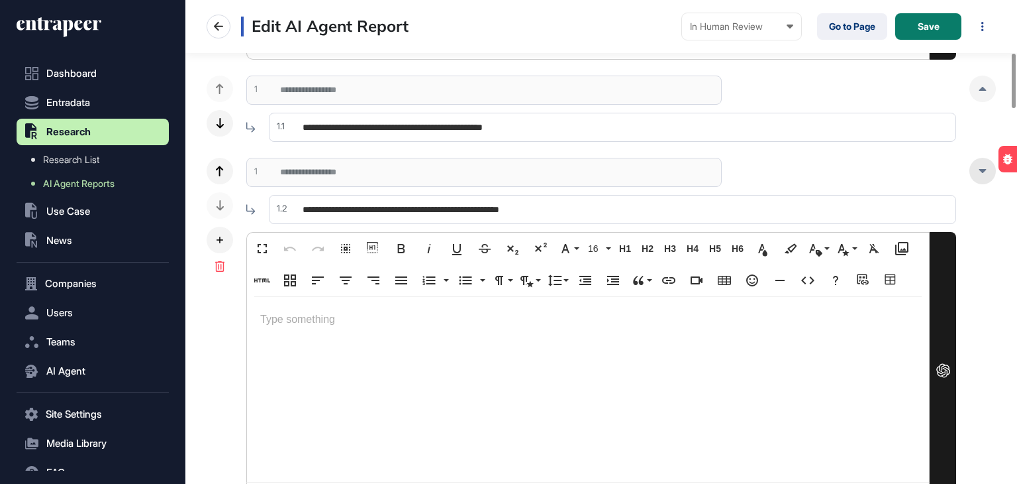
click at [977, 173] on div at bounding box center [983, 171] width 26 height 26
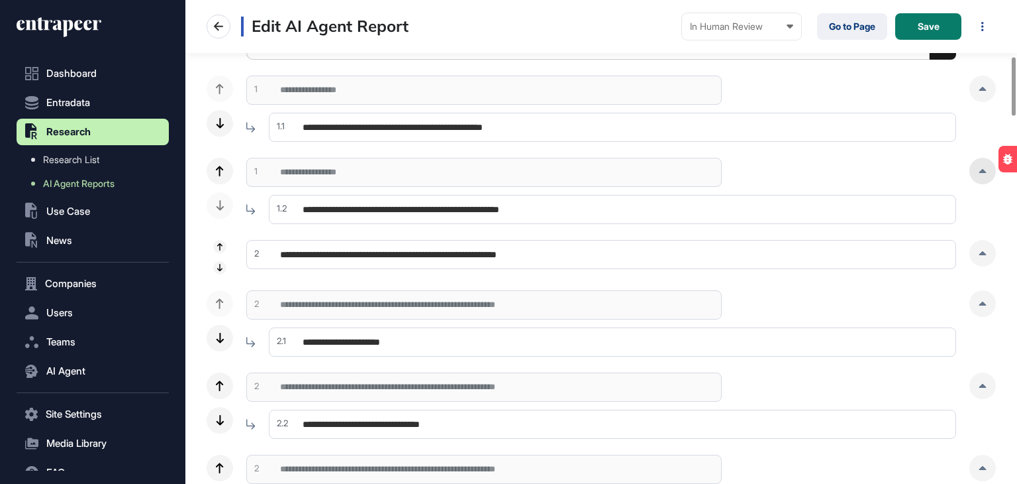
click at [977, 173] on div at bounding box center [983, 171] width 26 height 26
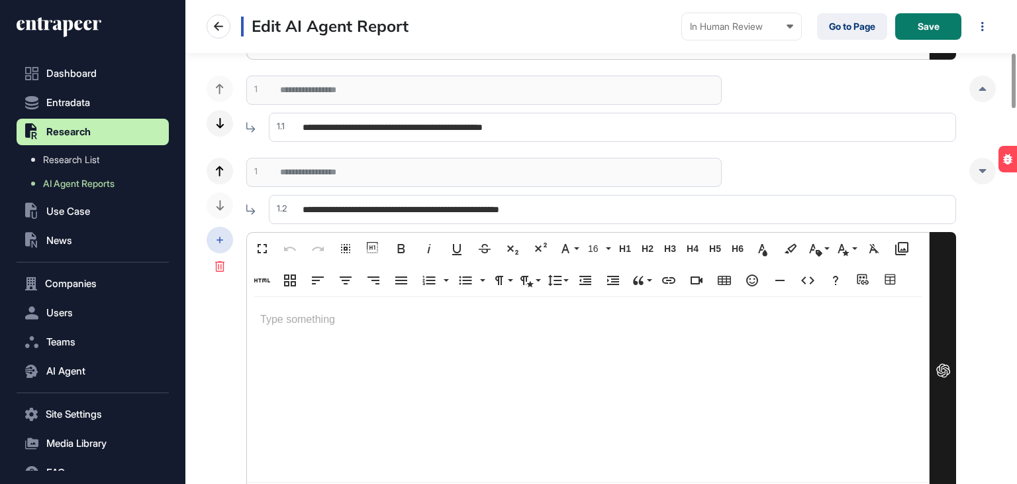
click at [217, 231] on div at bounding box center [220, 240] width 26 height 26
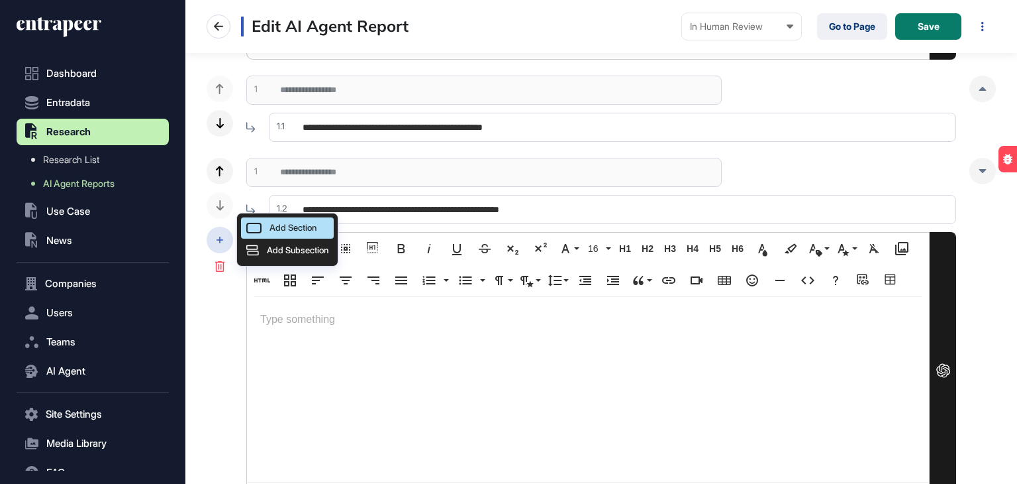
click at [264, 227] on div "Add Section" at bounding box center [287, 227] width 93 height 21
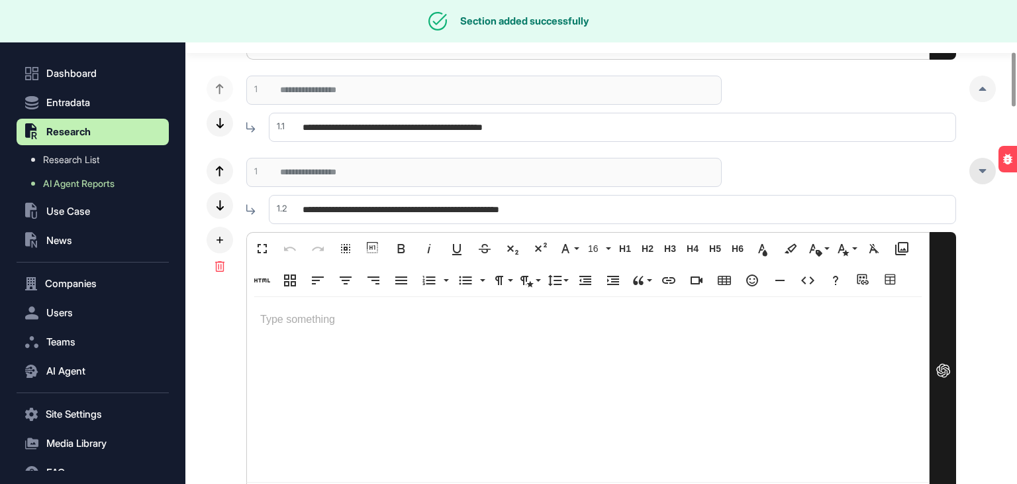
click at [976, 166] on div at bounding box center [983, 171] width 26 height 26
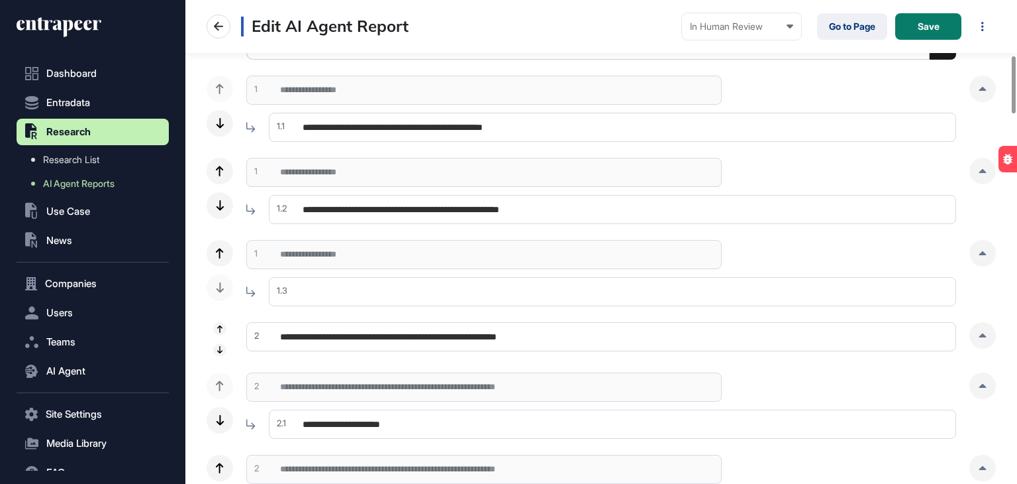
click at [369, 290] on input "text" at bounding box center [613, 291] width 688 height 29
paste input "**********"
type input "**********"
click at [988, 252] on div at bounding box center [983, 253] width 26 height 26
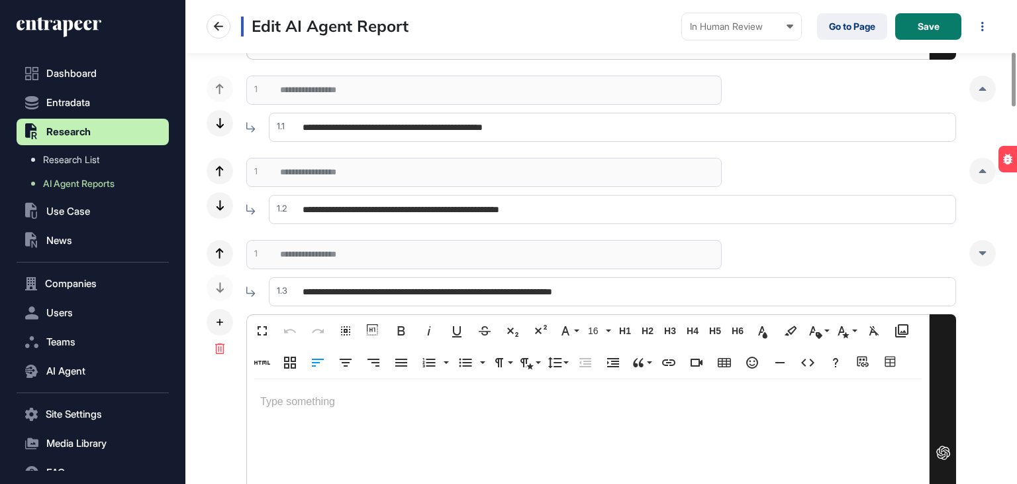
click at [291, 393] on p at bounding box center [588, 401] width 656 height 19
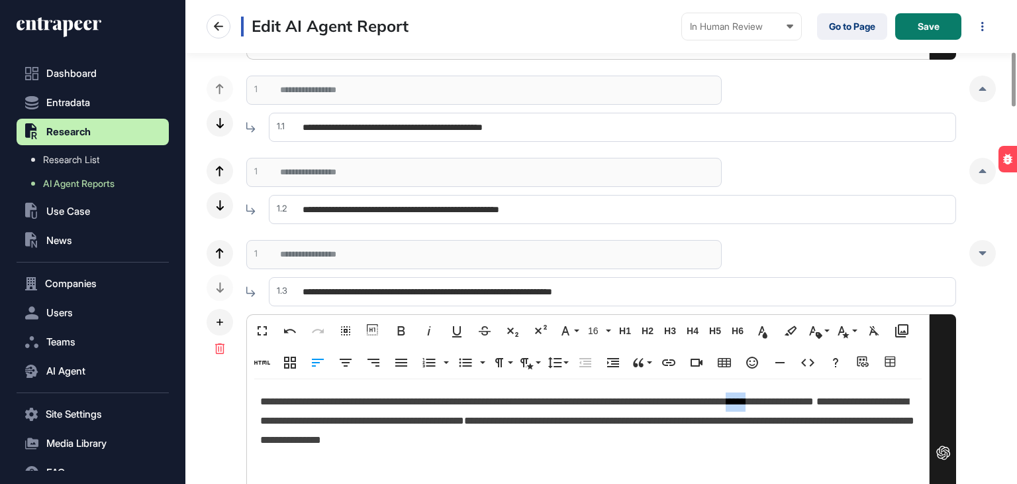
drag, startPoint x: 876, startPoint y: 401, endPoint x: 846, endPoint y: 399, distance: 30.5
click at [817, 399] on span "**********" at bounding box center [538, 401] width 556 height 10
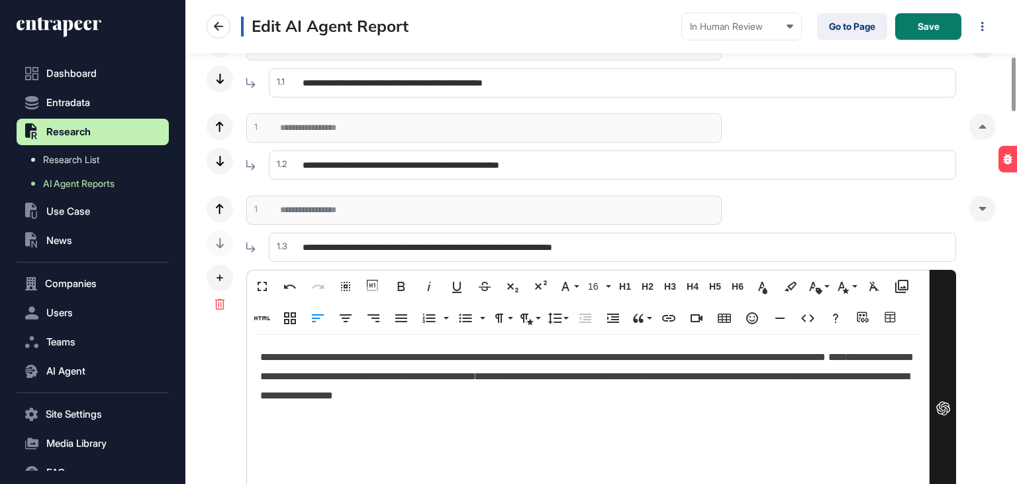
scroll to position [530, 0]
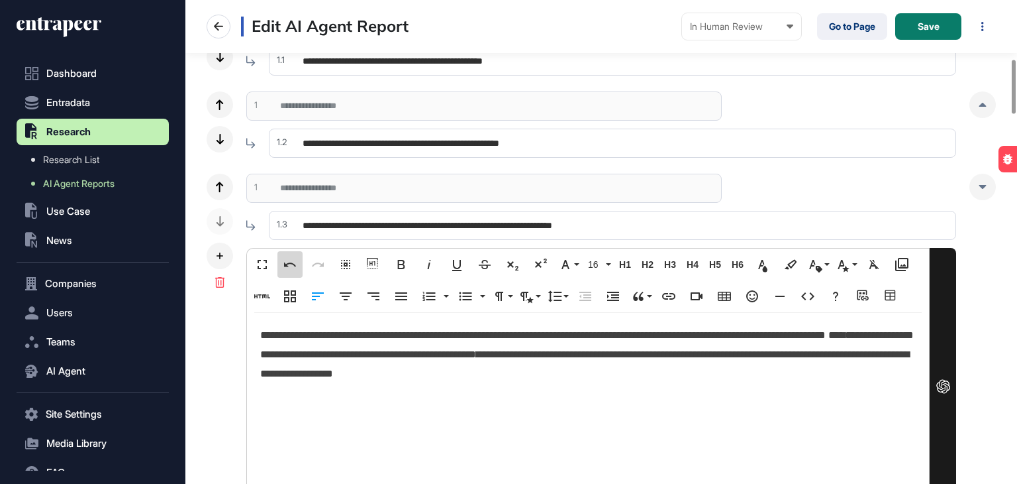
click at [290, 254] on button "Undo" at bounding box center [290, 264] width 25 height 26
click at [720, 374] on p "**********" at bounding box center [588, 354] width 656 height 57
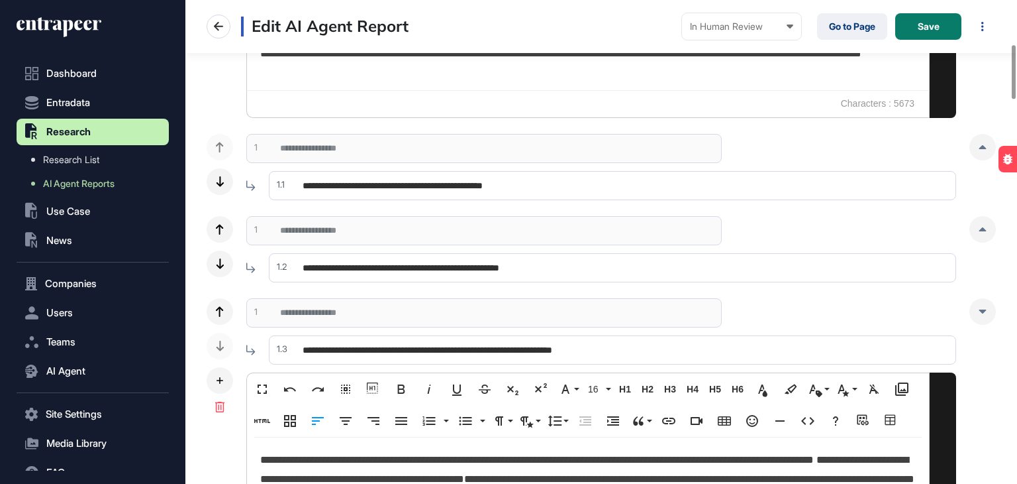
scroll to position [397, 0]
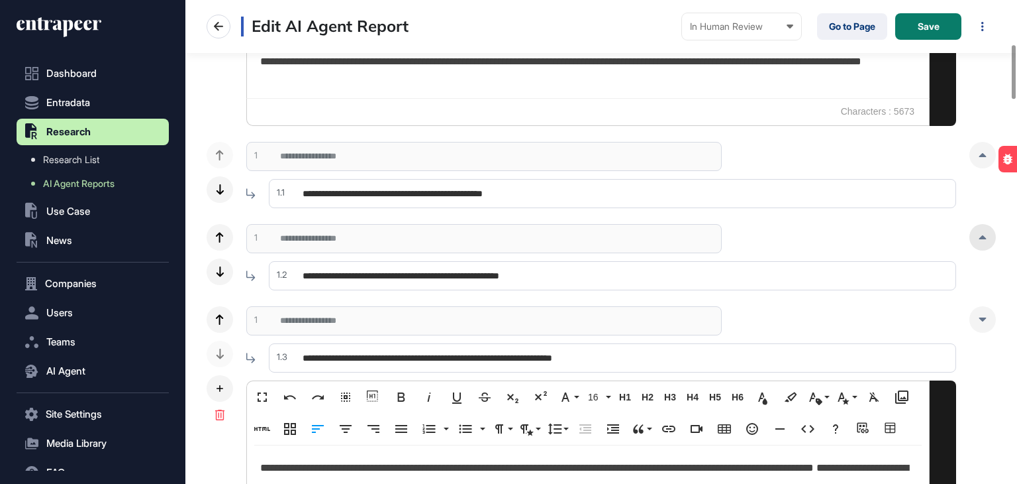
click at [987, 238] on div at bounding box center [983, 237] width 26 height 26
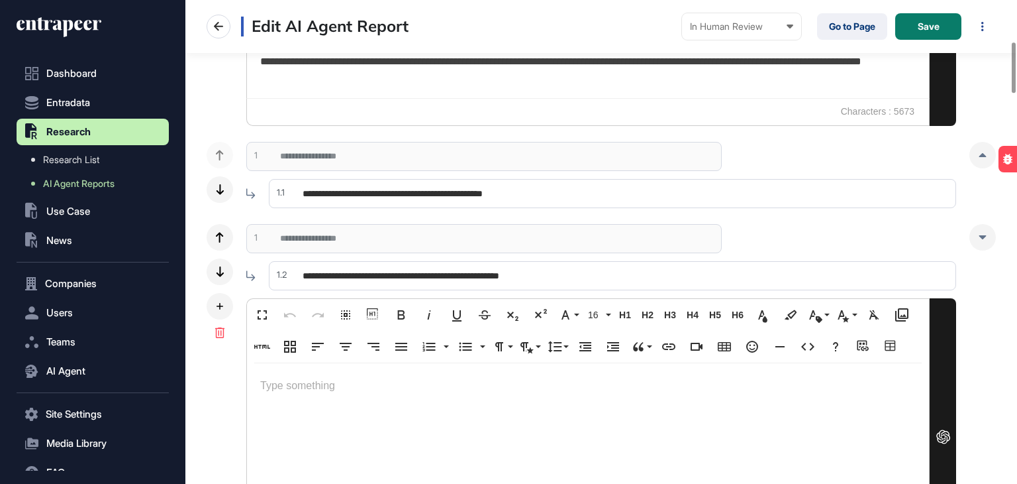
click at [302, 399] on div at bounding box center [588, 455] width 682 height 185
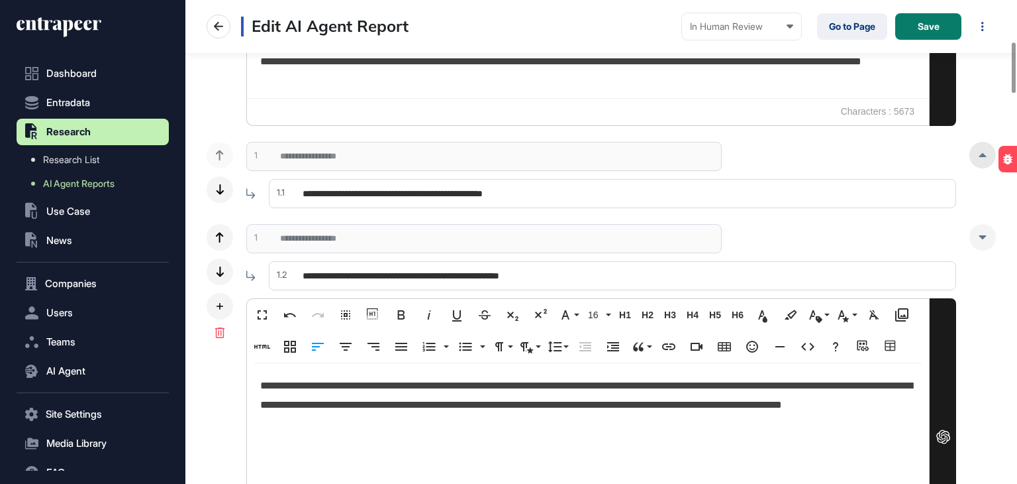
click at [973, 154] on div at bounding box center [983, 155] width 26 height 26
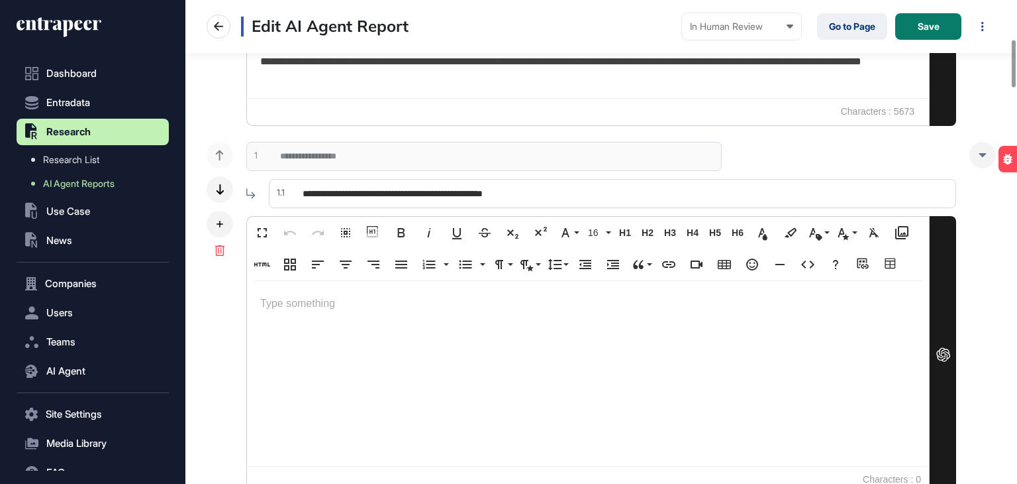
click at [319, 337] on div at bounding box center [588, 373] width 682 height 185
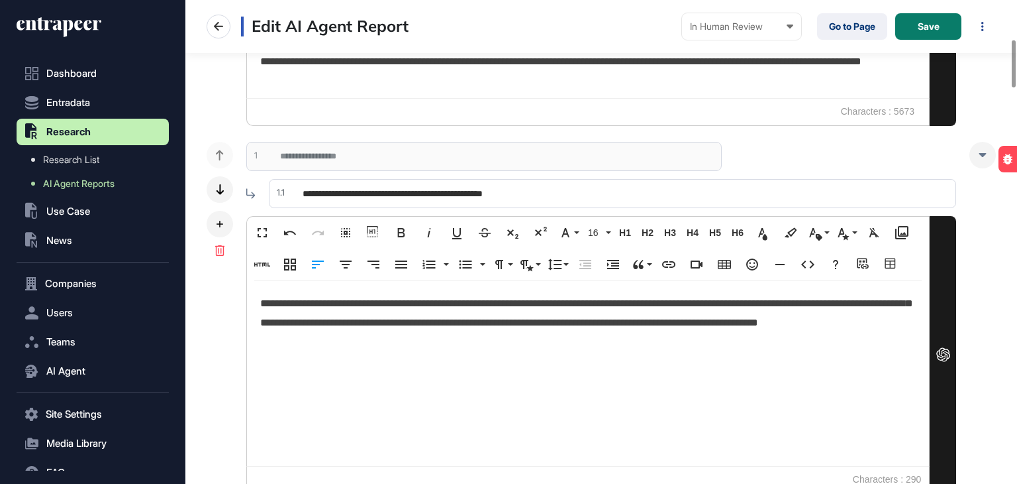
click at [215, 282] on div "**********" at bounding box center [602, 318] width 790 height 352
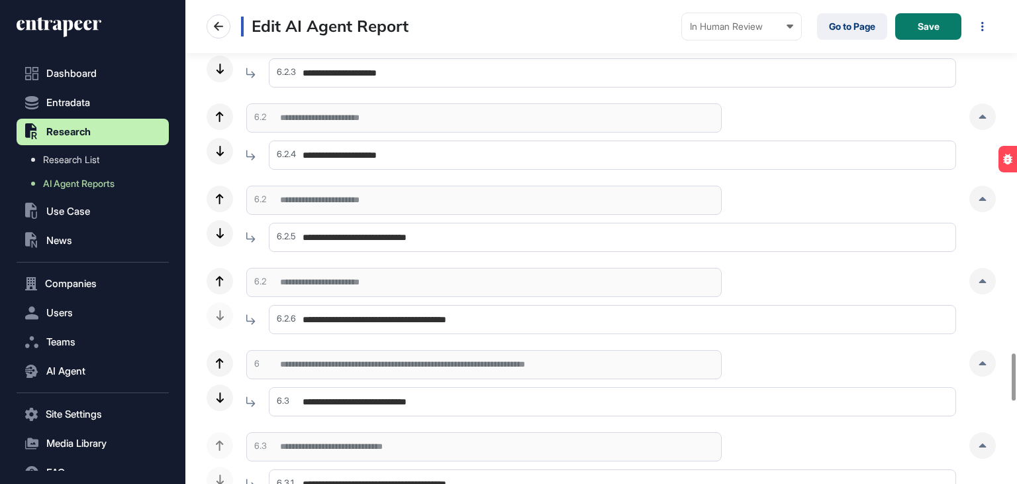
scroll to position [3574, 0]
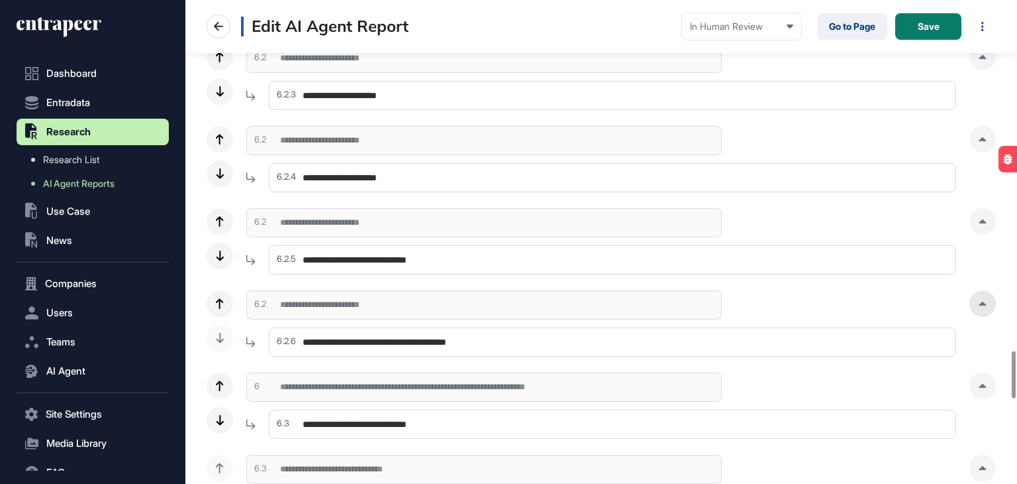
click at [973, 299] on div at bounding box center [983, 303] width 26 height 26
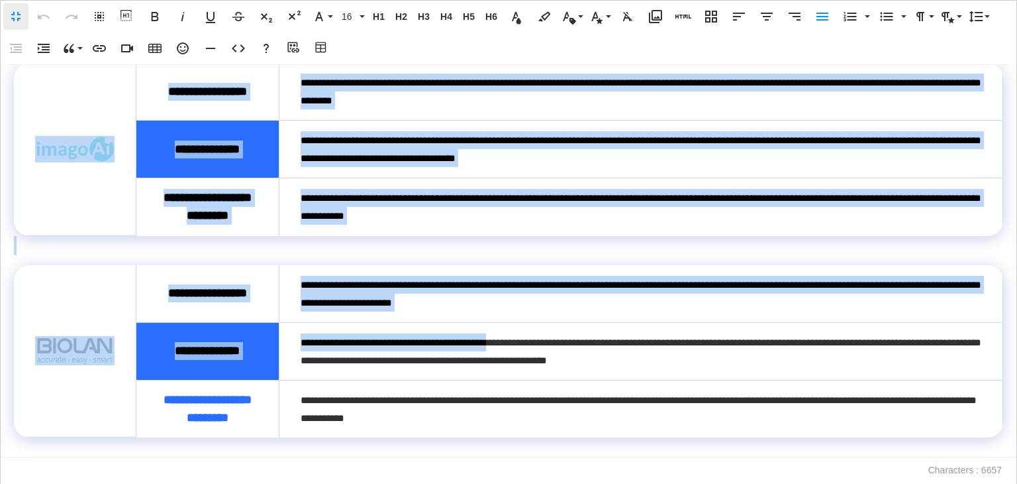
scroll to position [1543, 0]
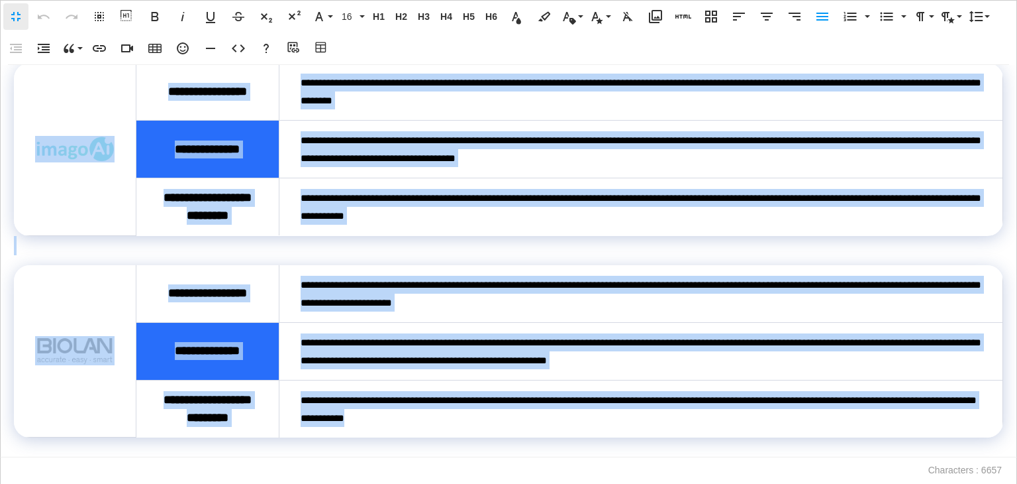
drag, startPoint x: 16, startPoint y: 86, endPoint x: 526, endPoint y: 407, distance: 602.8
copy div "**********"
click at [329, 454] on p at bounding box center [509, 446] width 990 height 19
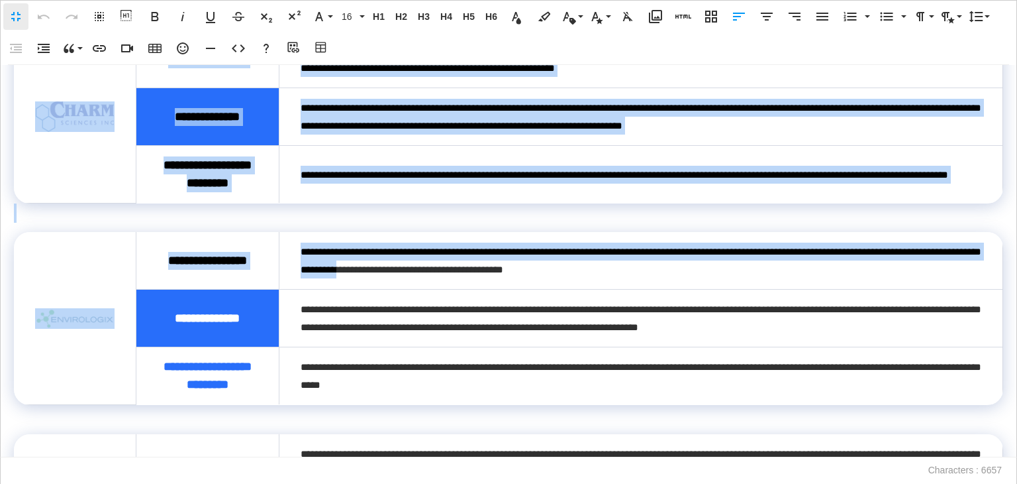
scroll to position [662, 0]
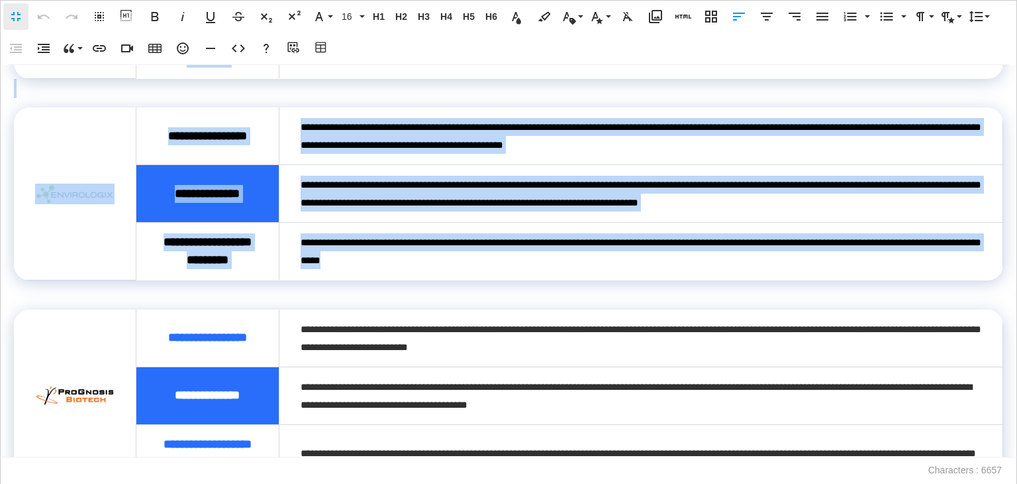
drag, startPoint x: 10, startPoint y: 87, endPoint x: 470, endPoint y: 342, distance: 526.6
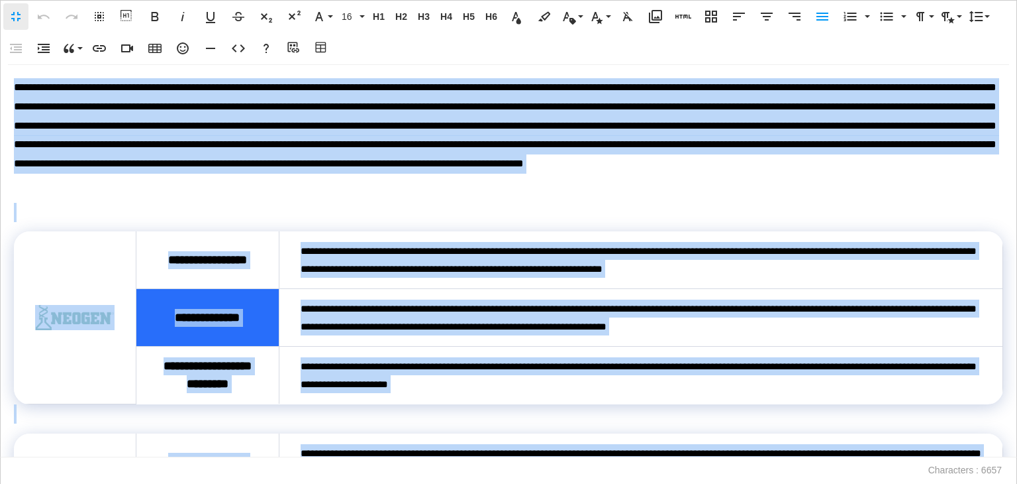
scroll to position [0, 0]
click at [401, 170] on p at bounding box center [505, 135] width 983 height 115
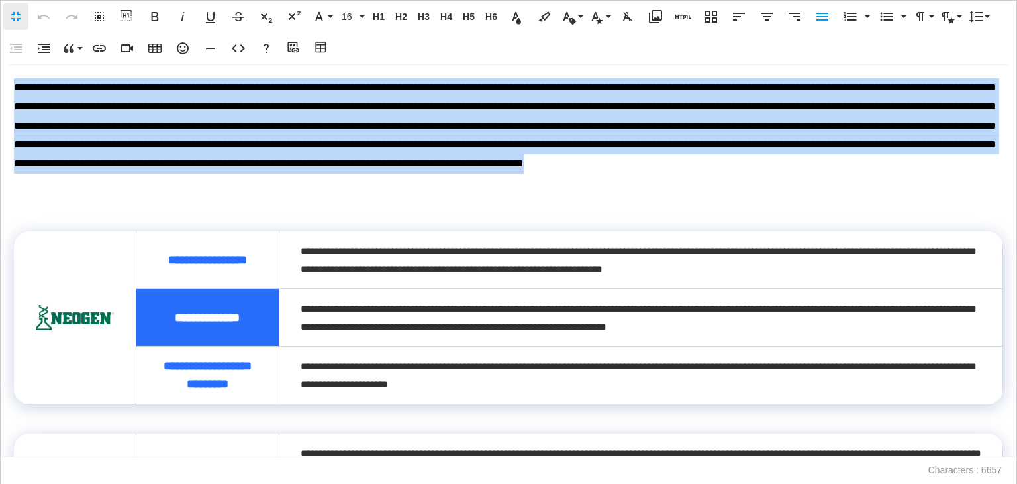
drag, startPoint x: 748, startPoint y: 181, endPoint x: 0, endPoint y: 96, distance: 753.3
click at [0, 96] on div "**********" at bounding box center [508, 261] width 1017 height 392
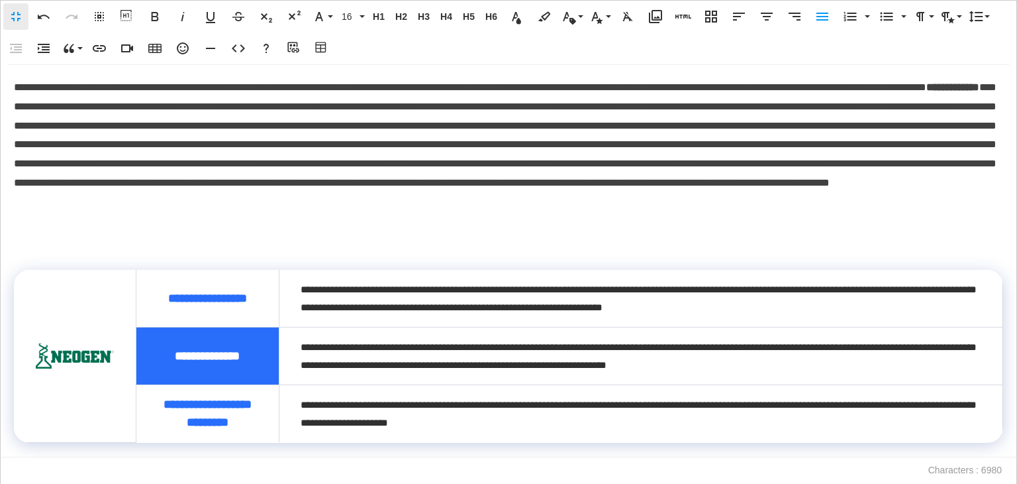
click at [244, 240] on p at bounding box center [509, 249] width 990 height 19
drag, startPoint x: 675, startPoint y: 104, endPoint x: 668, endPoint y: 104, distance: 7.3
click at [668, 104] on p "**********" at bounding box center [505, 154] width 983 height 152
click at [337, 257] on p at bounding box center [509, 249] width 990 height 19
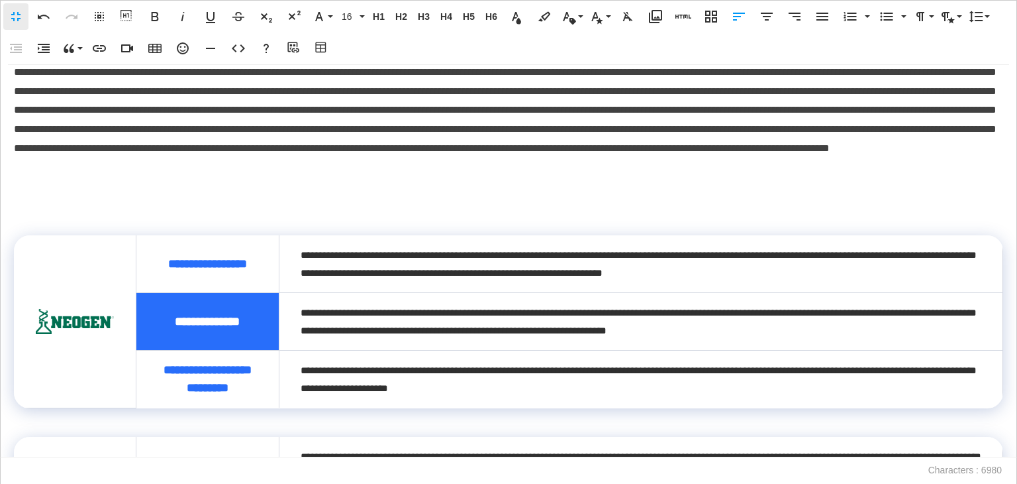
scroll to position [66, 0]
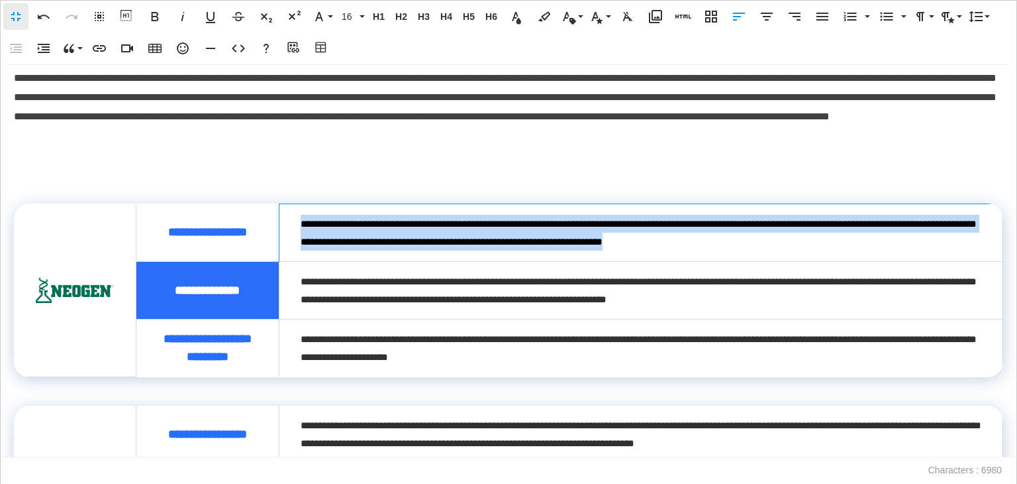
drag, startPoint x: 856, startPoint y: 239, endPoint x: 287, endPoint y: 224, distance: 568.5
click at [287, 224] on td "**********" at bounding box center [641, 233] width 724 height 58
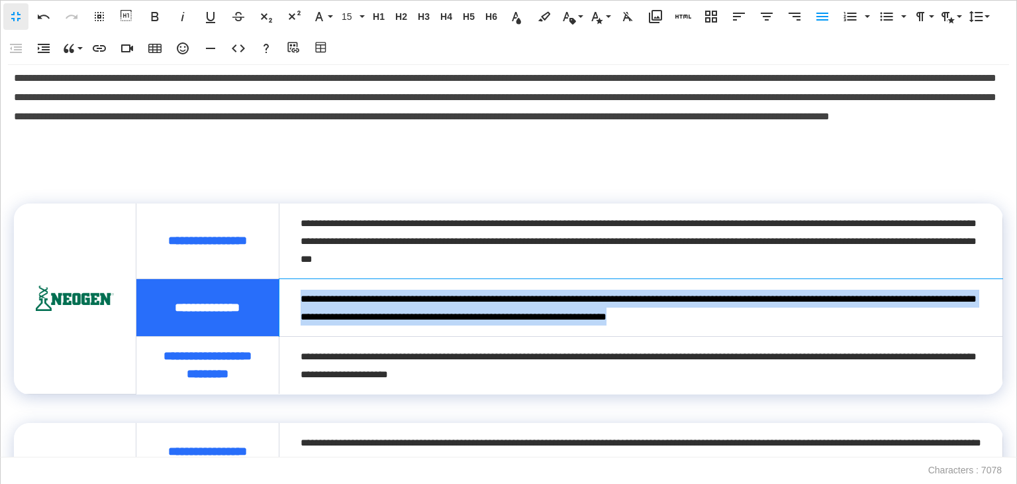
drag, startPoint x: 835, startPoint y: 319, endPoint x: 299, endPoint y: 299, distance: 536.2
click at [301, 299] on div "**********" at bounding box center [639, 307] width 676 height 36
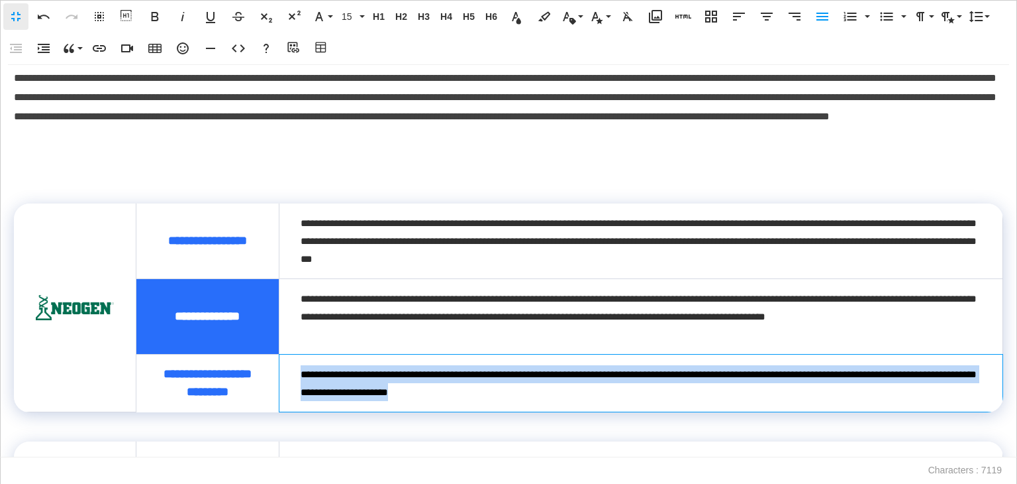
drag, startPoint x: 556, startPoint y: 407, endPoint x: 299, endPoint y: 382, distance: 258.9
click at [293, 380] on td "**********" at bounding box center [641, 383] width 724 height 58
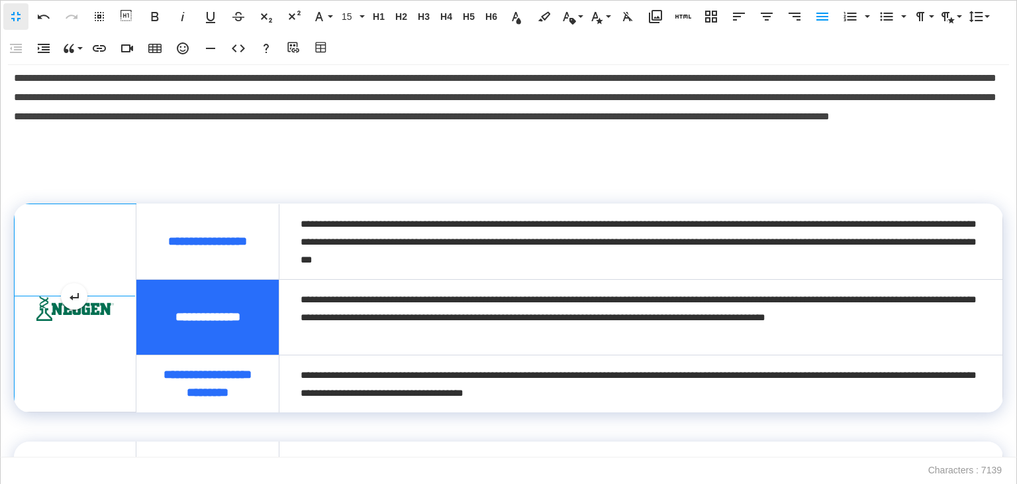
click at [83, 315] on img at bounding box center [75, 307] width 79 height 25
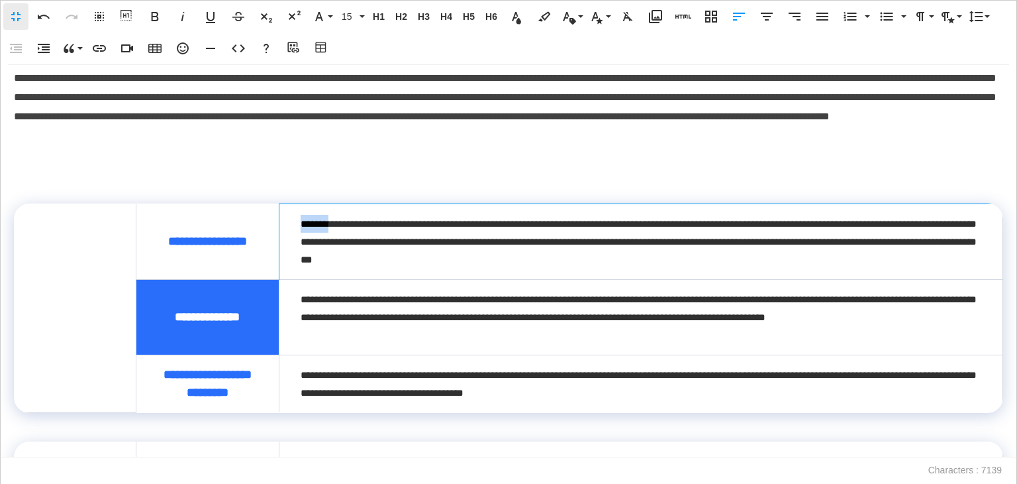
drag, startPoint x: 333, startPoint y: 221, endPoint x: 294, endPoint y: 223, distance: 38.5
click at [294, 223] on td "**********" at bounding box center [641, 242] width 724 height 76
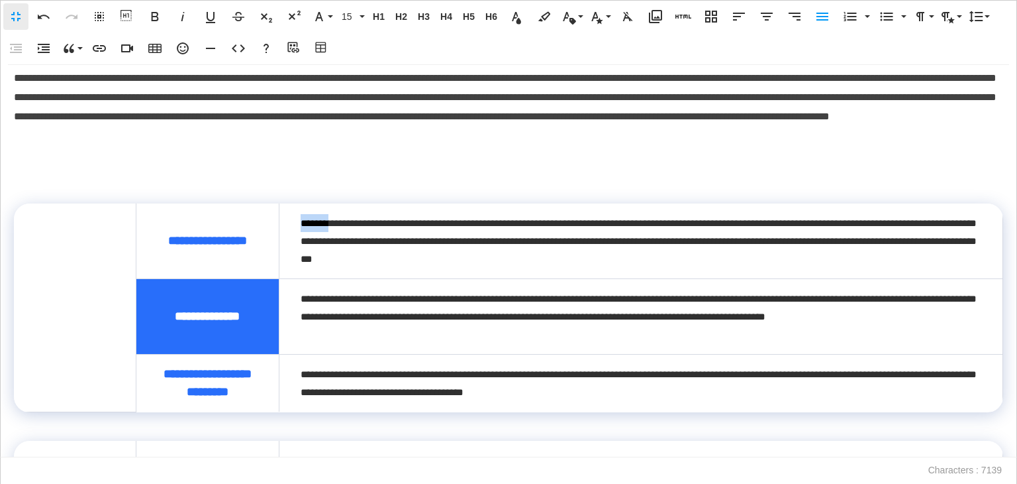
copy div "*******"
click at [71, 300] on td at bounding box center [76, 308] width 122 height 208
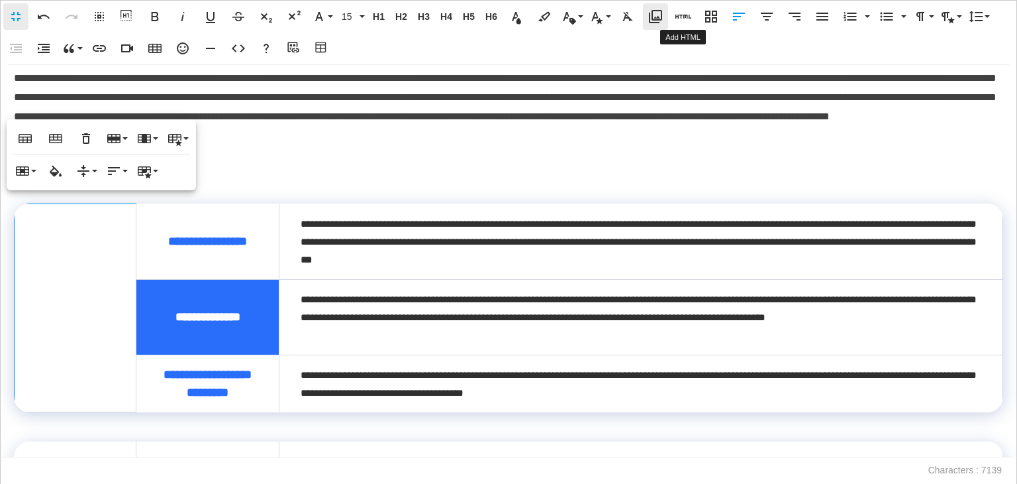
click at [649, 14] on icon "button" at bounding box center [655, 16] width 13 height 13
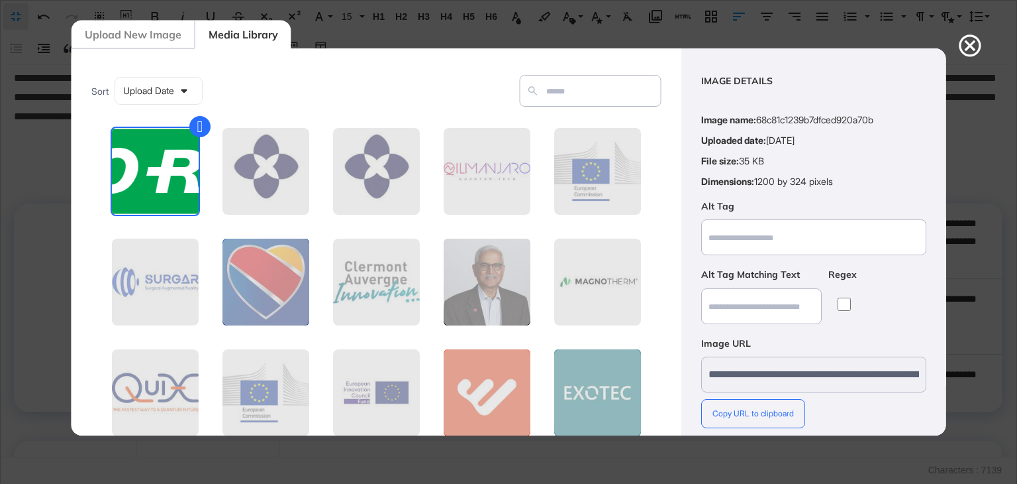
scroll to position [95, 0]
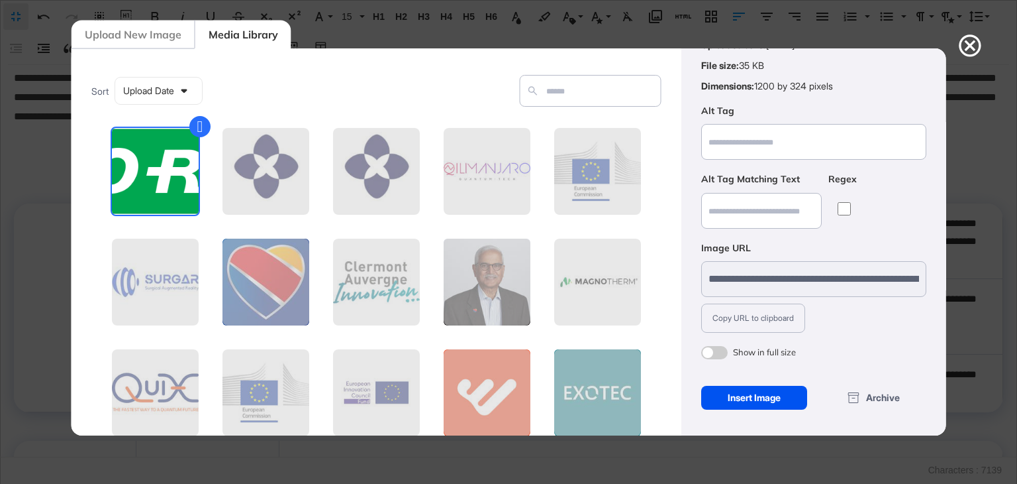
click at [756, 395] on div "Insert Image" at bounding box center [754, 397] width 107 height 24
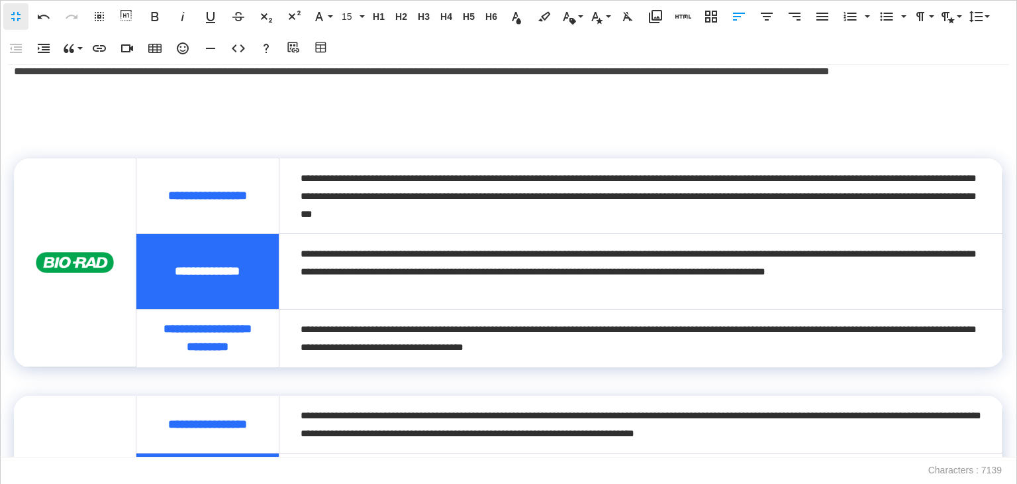
scroll to position [199, 0]
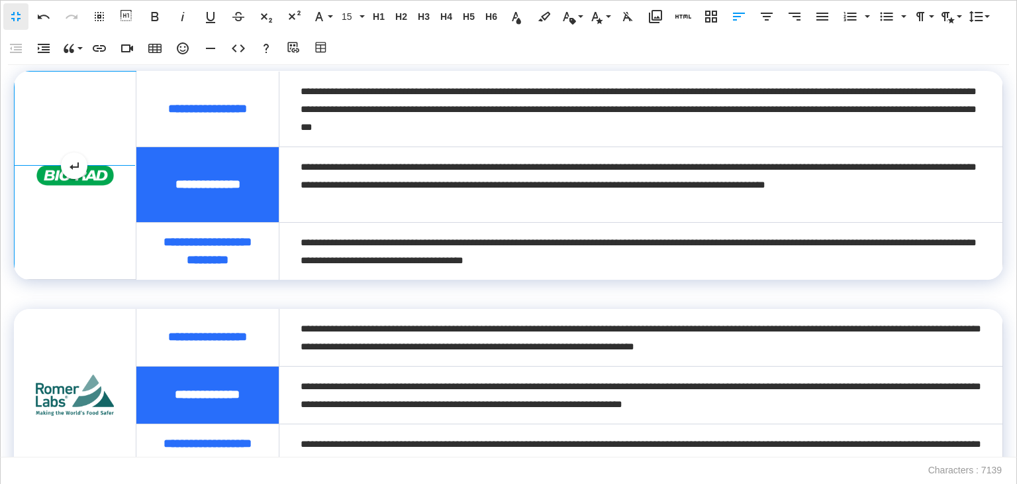
click at [82, 183] on img at bounding box center [75, 175] width 79 height 21
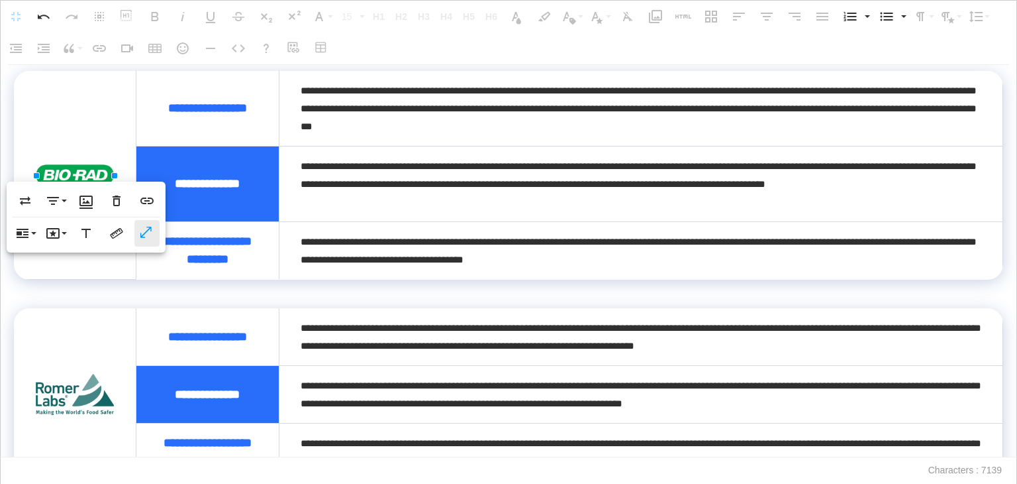
click at [142, 229] on icon "button" at bounding box center [147, 233] width 16 height 13
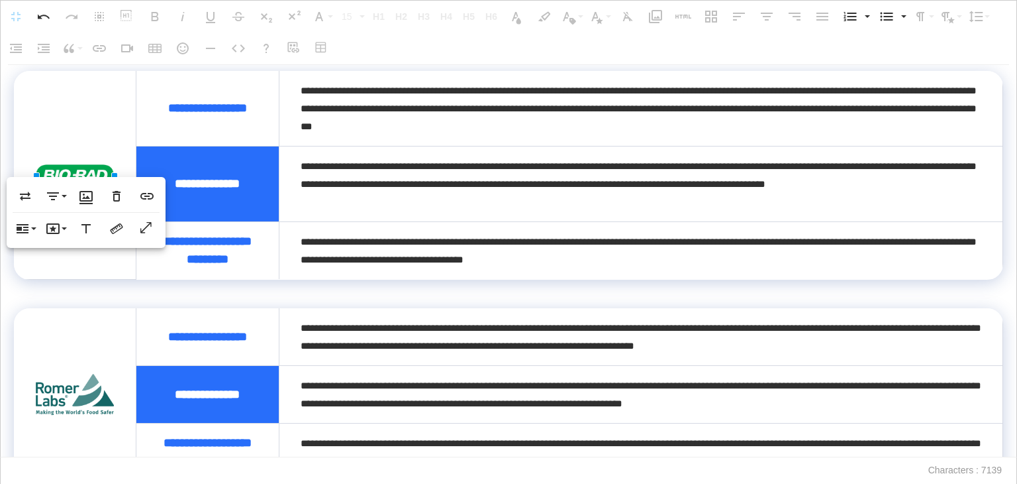
scroll to position [397, 0]
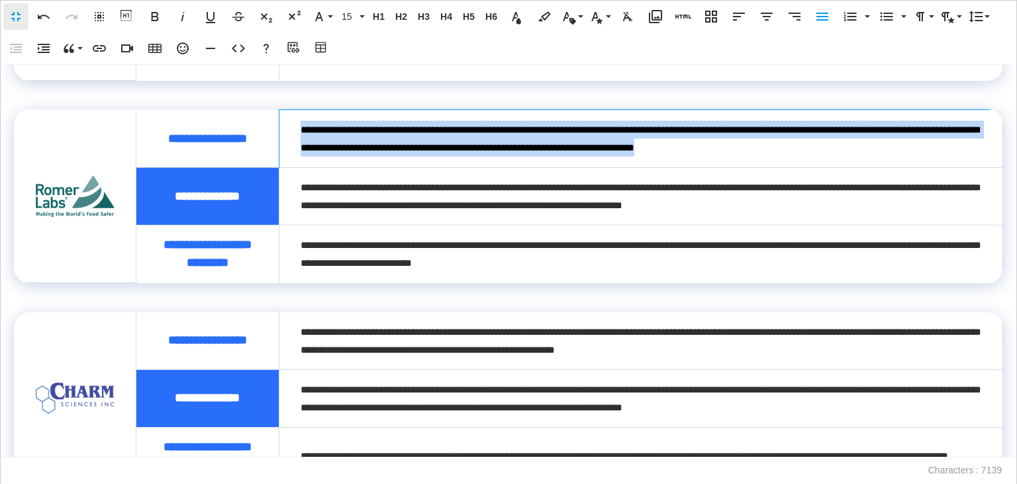
drag, startPoint x: 886, startPoint y: 169, endPoint x: 291, endPoint y: 149, distance: 595.1
click at [291, 149] on td "**********" at bounding box center [641, 139] width 724 height 58
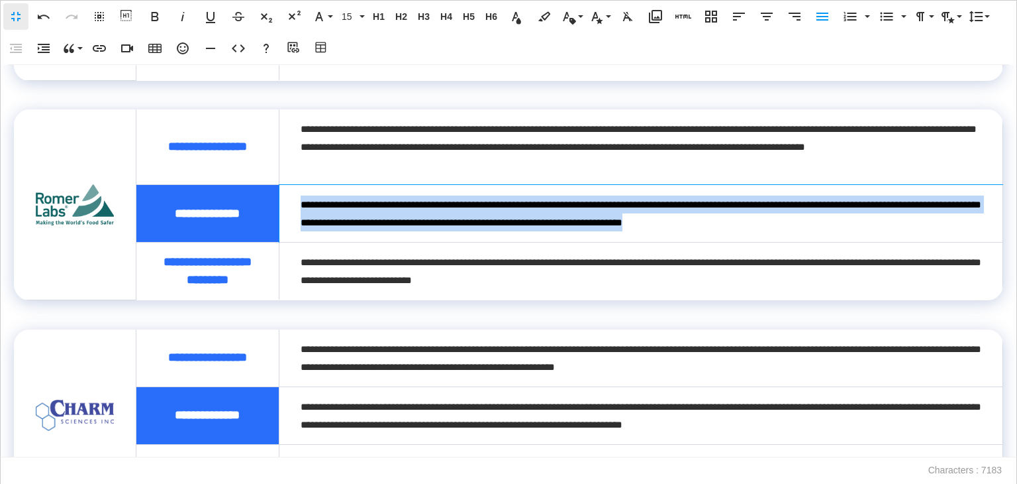
drag, startPoint x: 734, startPoint y: 244, endPoint x: 297, endPoint y: 221, distance: 437.1
click at [297, 221] on td "**********" at bounding box center [641, 214] width 724 height 58
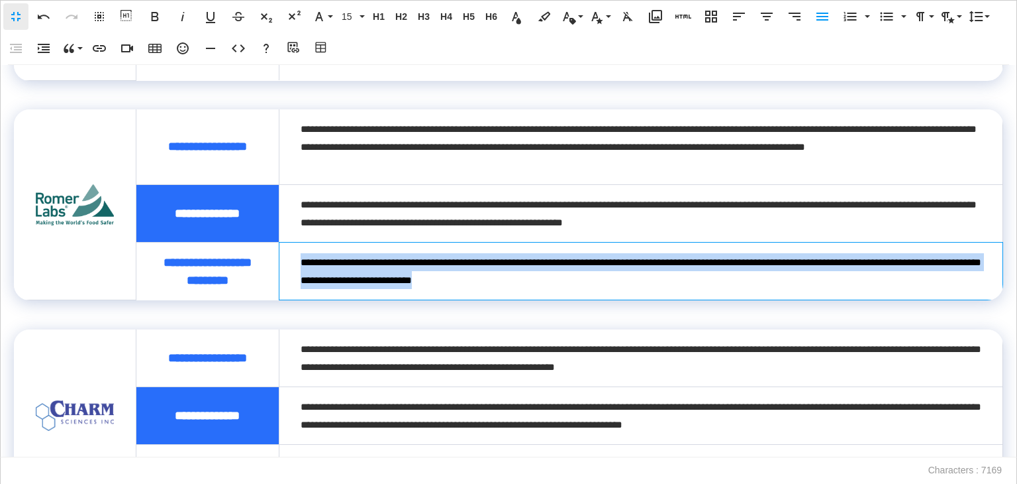
drag, startPoint x: 572, startPoint y: 318, endPoint x: 299, endPoint y: 286, distance: 274.7
click at [301, 286] on div "**********" at bounding box center [641, 271] width 681 height 36
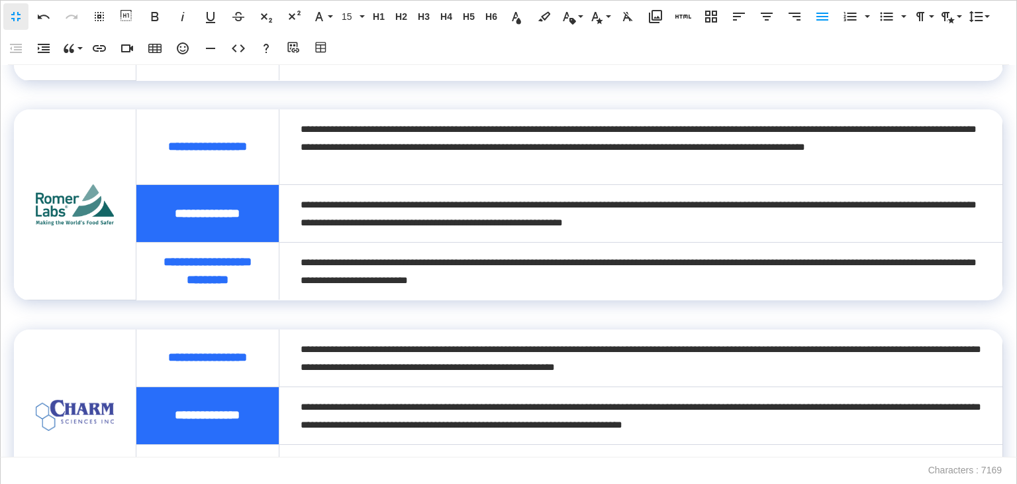
click at [66, 225] on img at bounding box center [74, 204] width 79 height 41
click at [648, 15] on icon "button" at bounding box center [656, 17] width 16 height 16
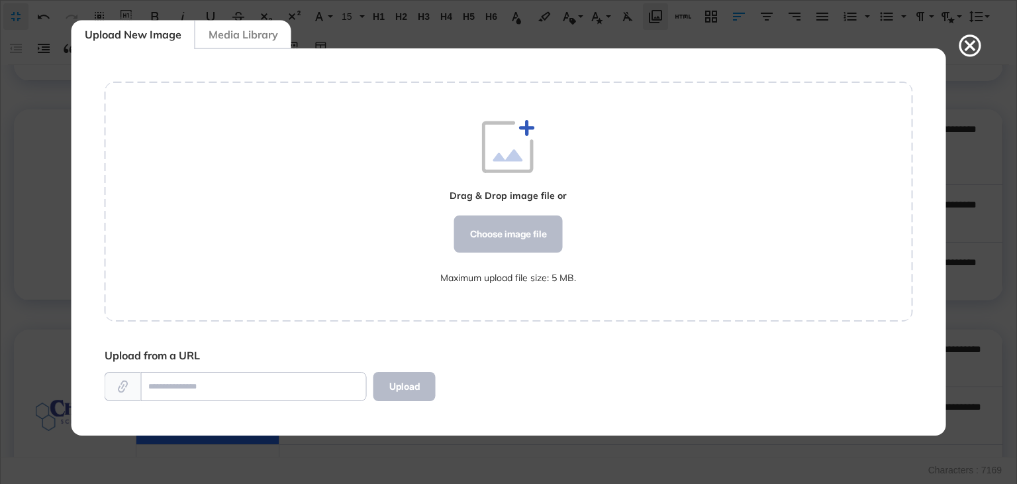
scroll to position [386, 808]
click at [617, 208] on div "Drag & Drop image file or Choose image file Maximum upload file size: 5 MB." at bounding box center [509, 201] width 809 height 240
click at [968, 51] on icon at bounding box center [970, 45] width 26 height 26
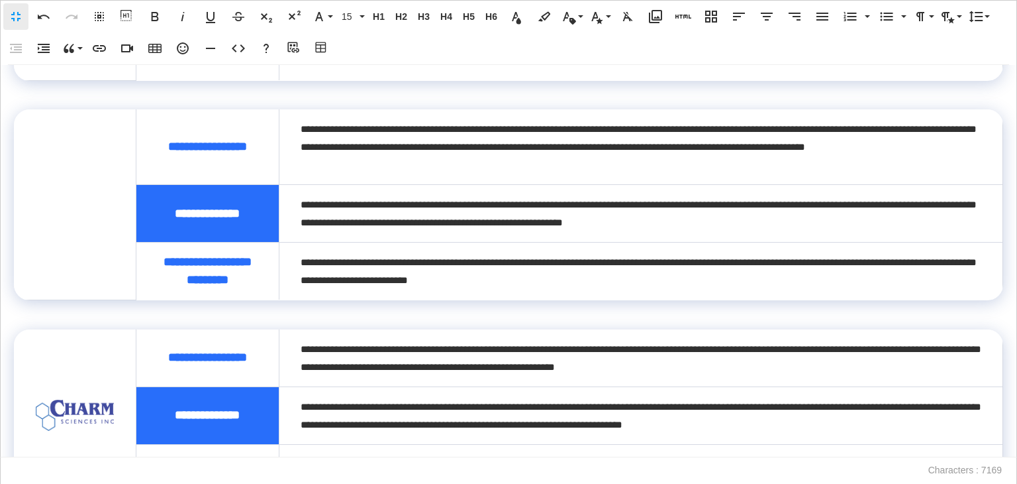
click at [64, 232] on td "* *" at bounding box center [75, 204] width 122 height 190
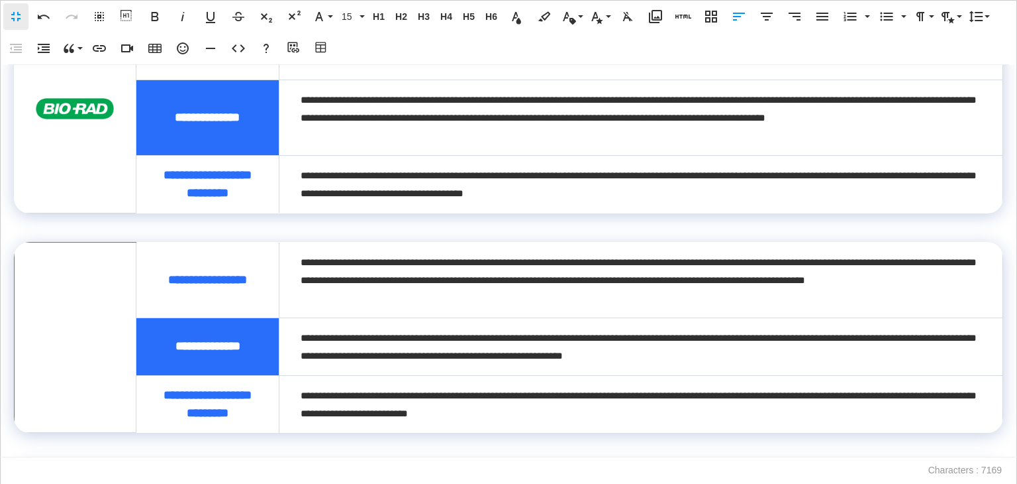
scroll to position [0, 0]
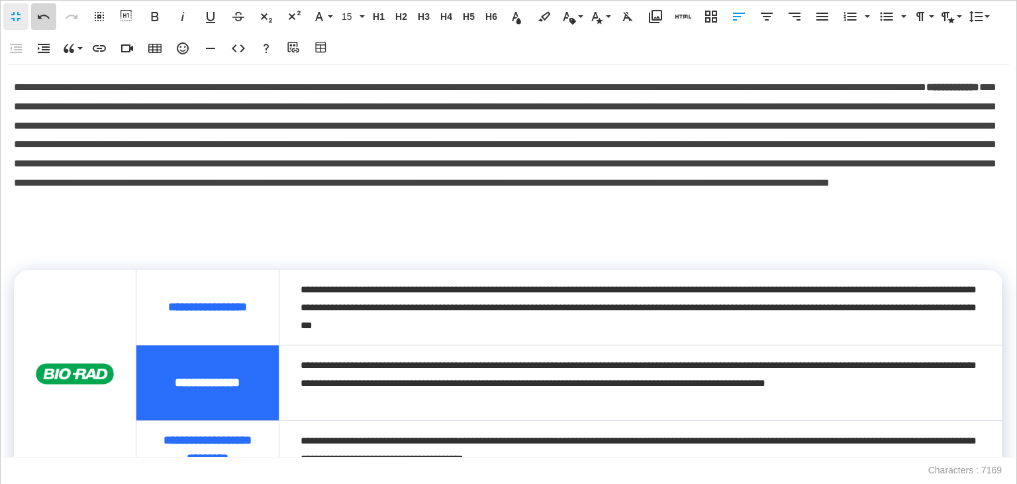
click at [45, 19] on icon "button" at bounding box center [44, 17] width 16 height 16
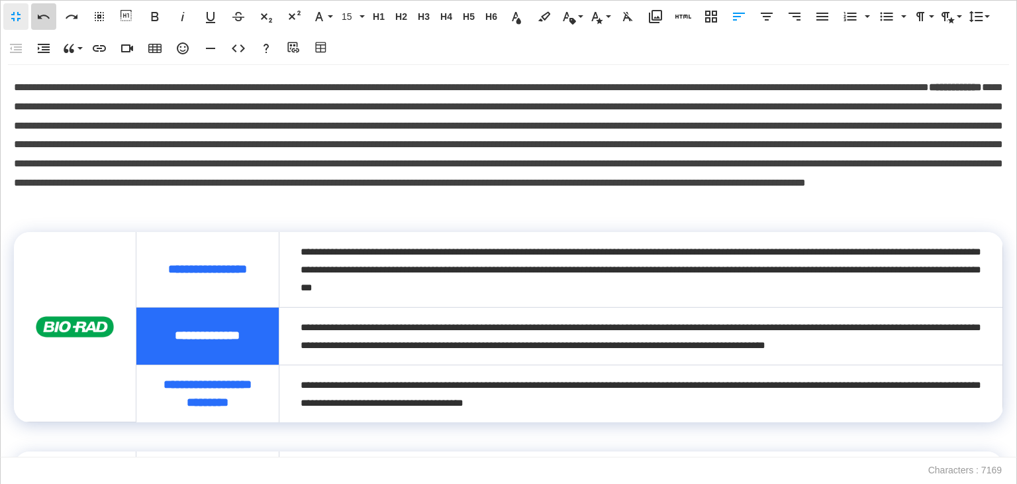
click at [45, 19] on icon "button" at bounding box center [44, 17] width 16 height 16
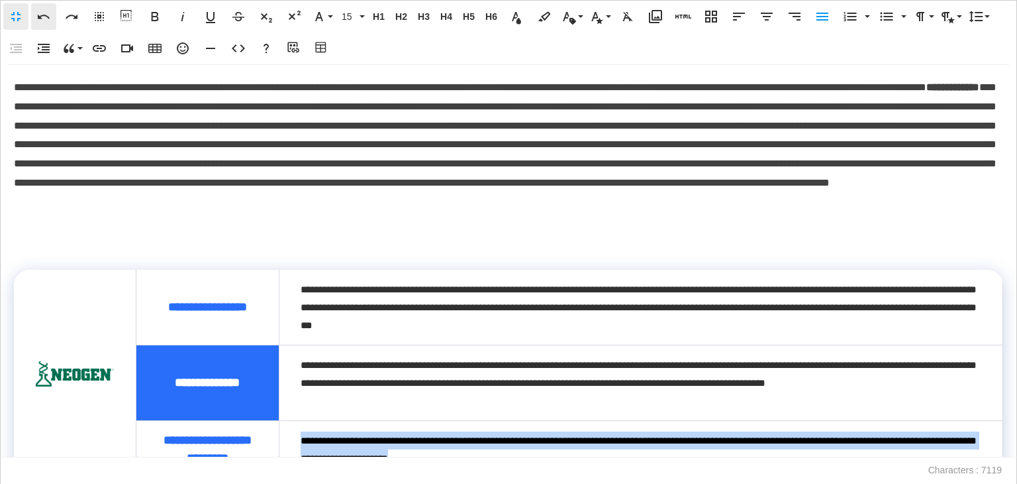
click at [45, 19] on icon "button" at bounding box center [44, 17] width 16 height 16
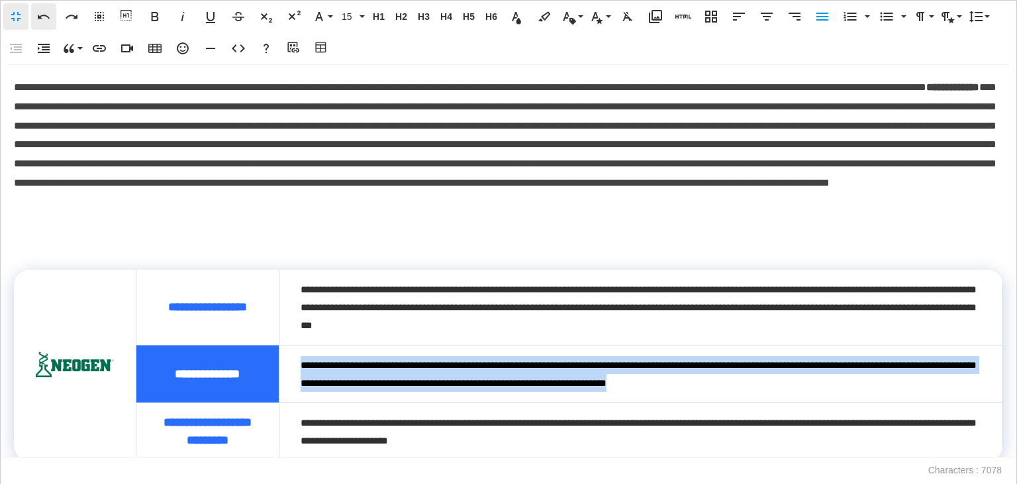
click at [45, 19] on icon "button" at bounding box center [44, 17] width 16 height 16
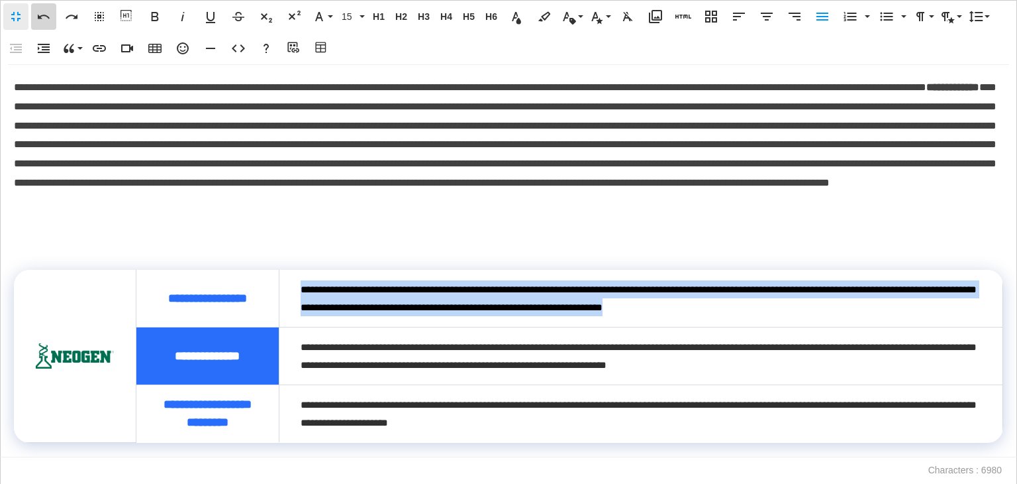
click at [45, 19] on icon "button" at bounding box center [44, 17] width 16 height 16
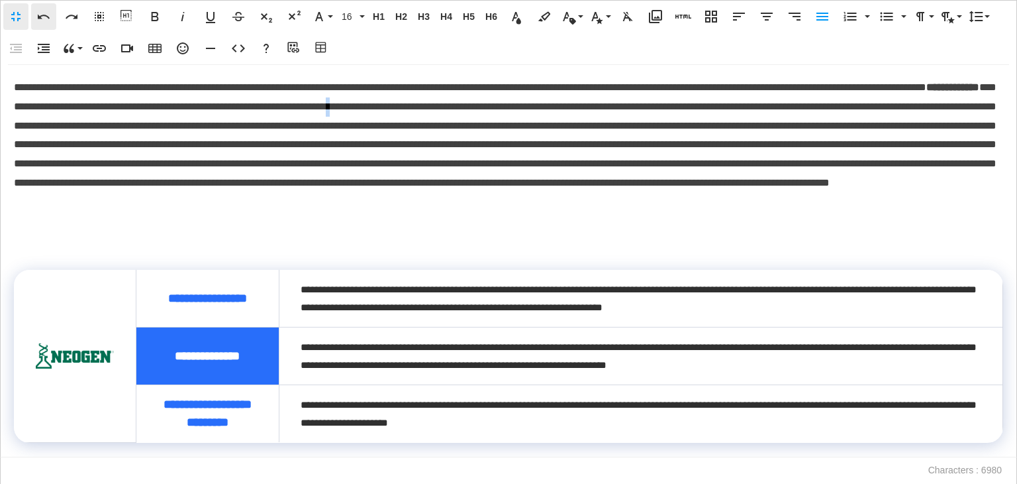
click at [45, 19] on icon "button" at bounding box center [44, 17] width 16 height 16
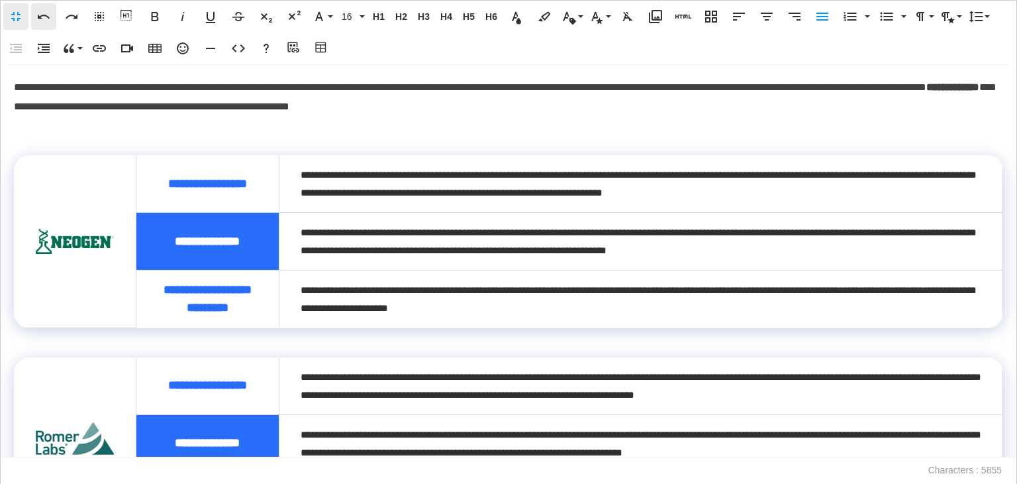
click at [45, 19] on icon "button" at bounding box center [44, 17] width 16 height 16
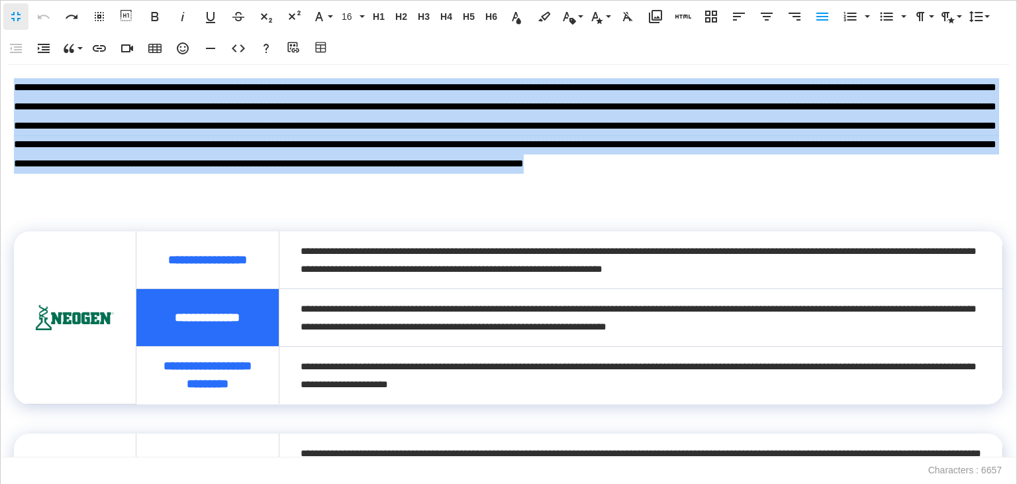
click at [107, 199] on div "**********" at bounding box center [509, 260] width 1016 height 391
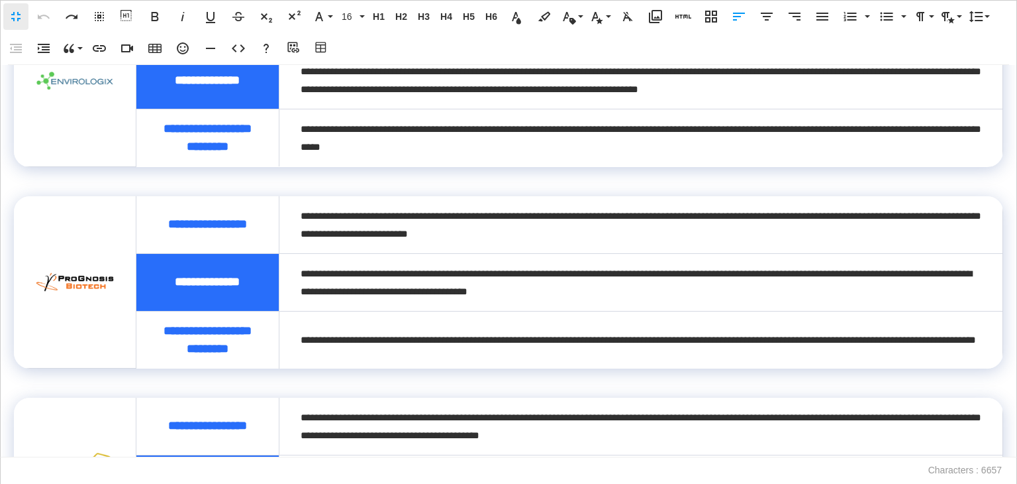
scroll to position [994, 0]
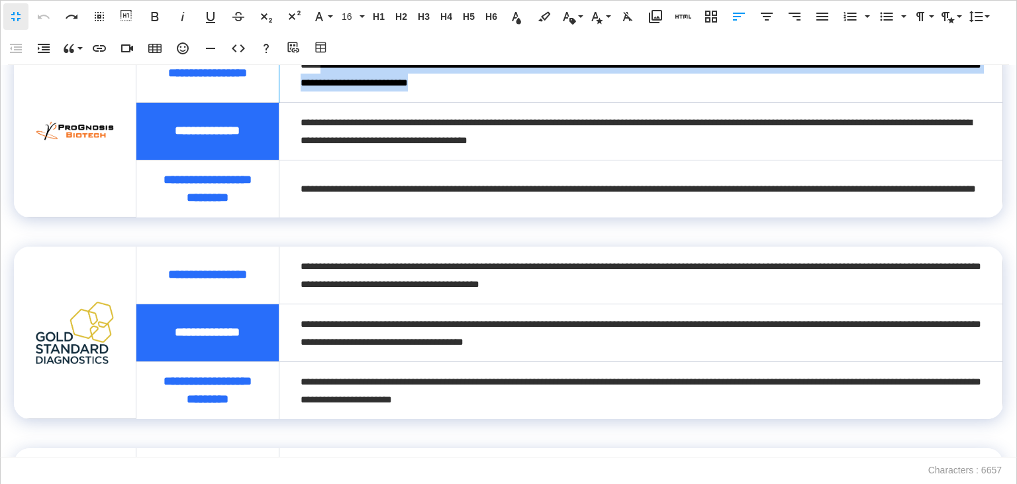
drag, startPoint x: 566, startPoint y: 165, endPoint x: 305, endPoint y: 146, distance: 262.3
click at [295, 102] on td "**********" at bounding box center [641, 73] width 724 height 58
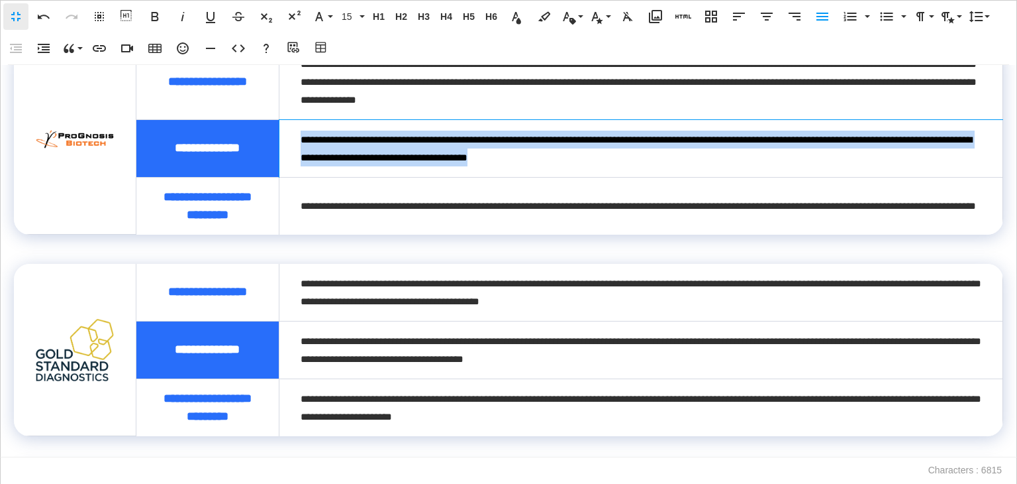
drag, startPoint x: 654, startPoint y: 239, endPoint x: 291, endPoint y: 217, distance: 363.7
click at [291, 177] on td "**********" at bounding box center [641, 148] width 724 height 58
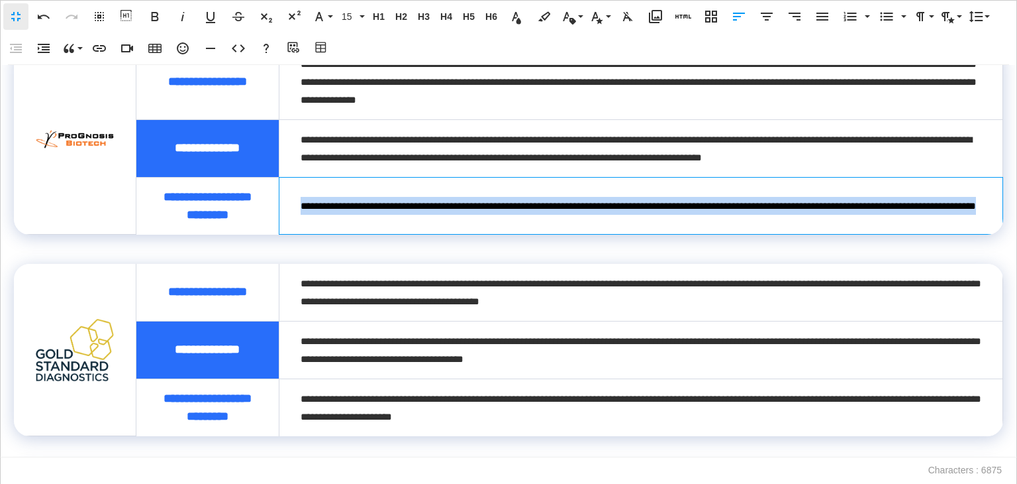
drag, startPoint x: 458, startPoint y: 312, endPoint x: 293, endPoint y: 283, distance: 167.5
click at [293, 234] on td "**********" at bounding box center [641, 206] width 724 height 58
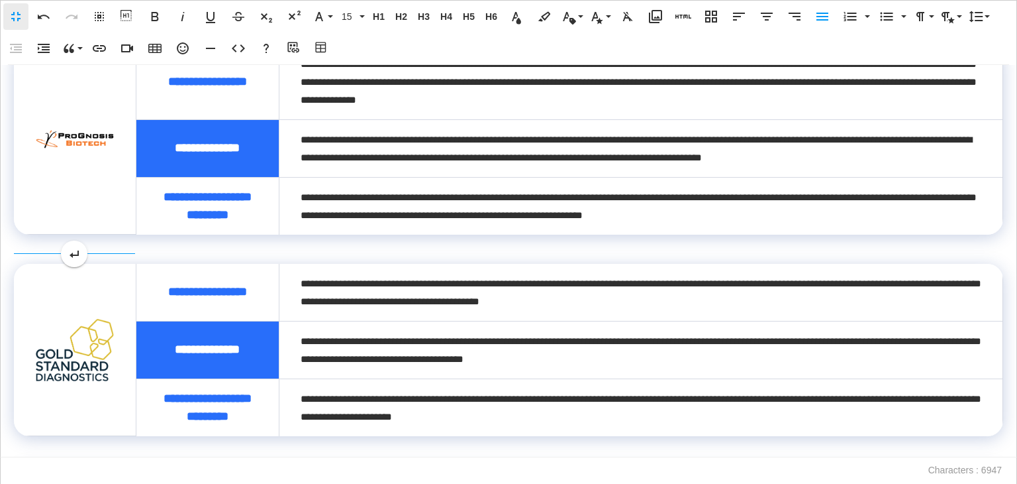
click at [85, 150] on img at bounding box center [74, 139] width 79 height 21
click at [658, 13] on icon "button" at bounding box center [656, 17] width 16 height 16
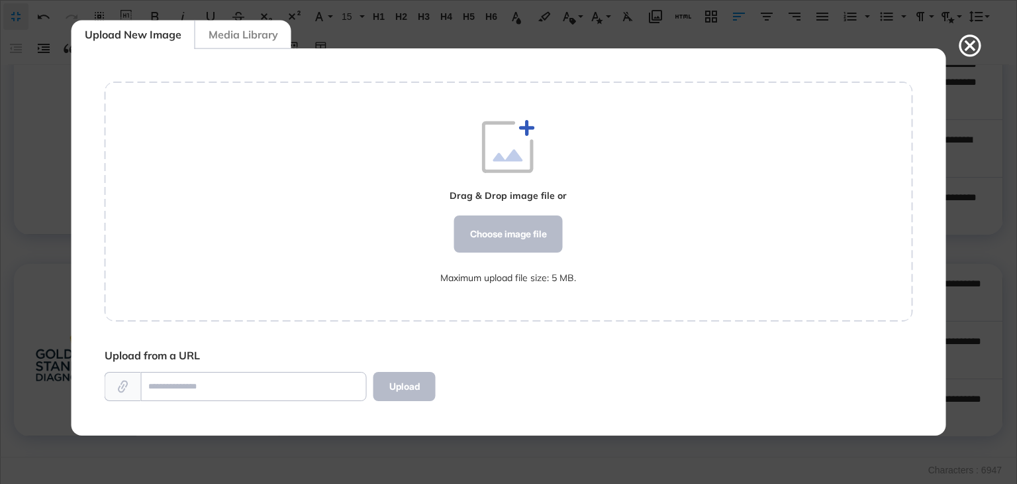
scroll to position [6, 0]
click at [479, 233] on div "Choose image file" at bounding box center [508, 233] width 109 height 37
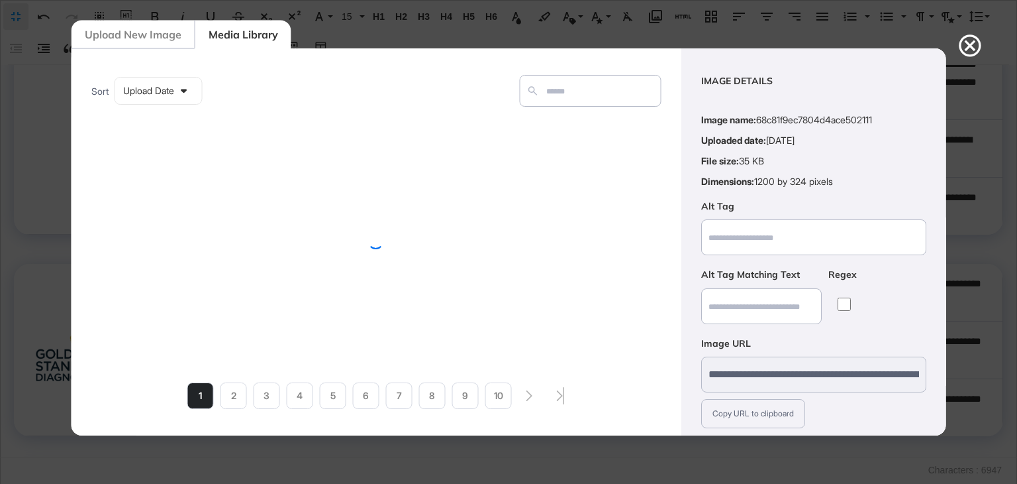
scroll to position [95, 0]
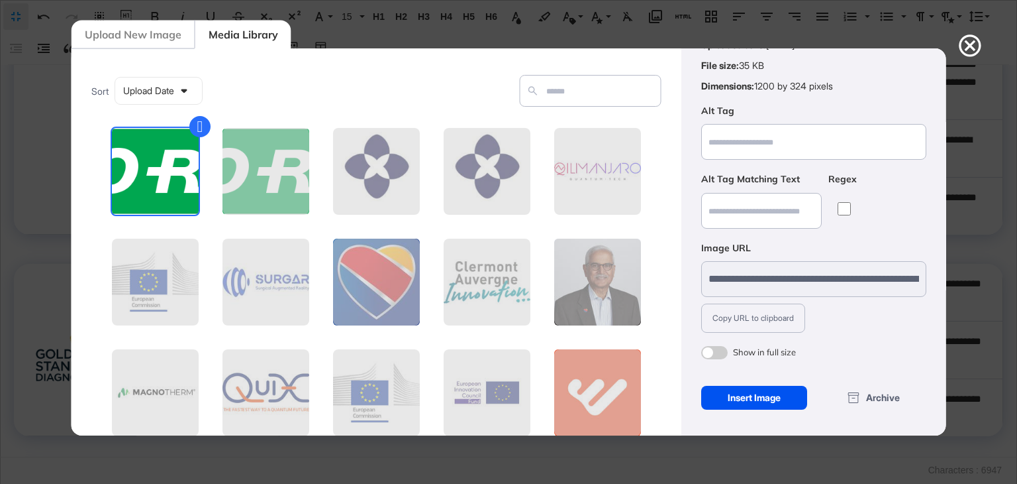
click at [781, 398] on div "Insert Image" at bounding box center [754, 397] width 107 height 24
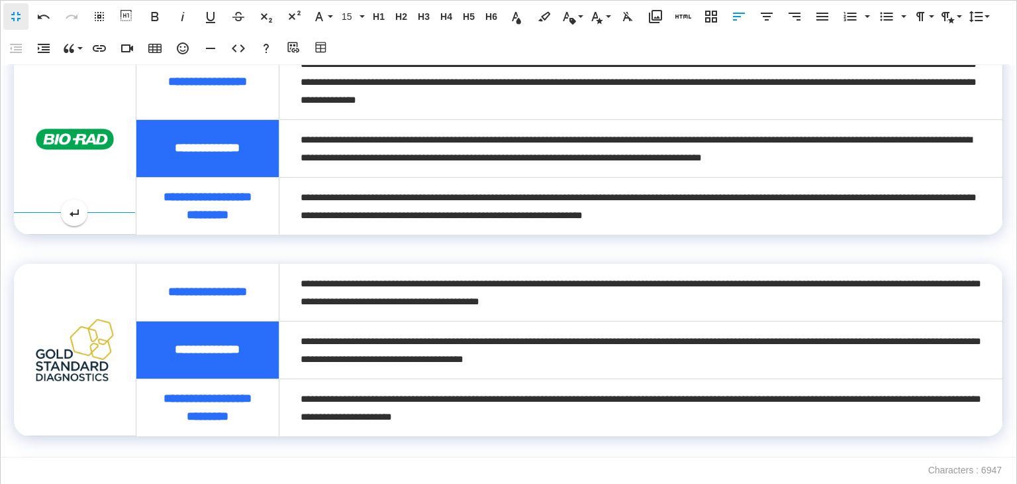
click at [101, 150] on img at bounding box center [74, 138] width 79 height 21
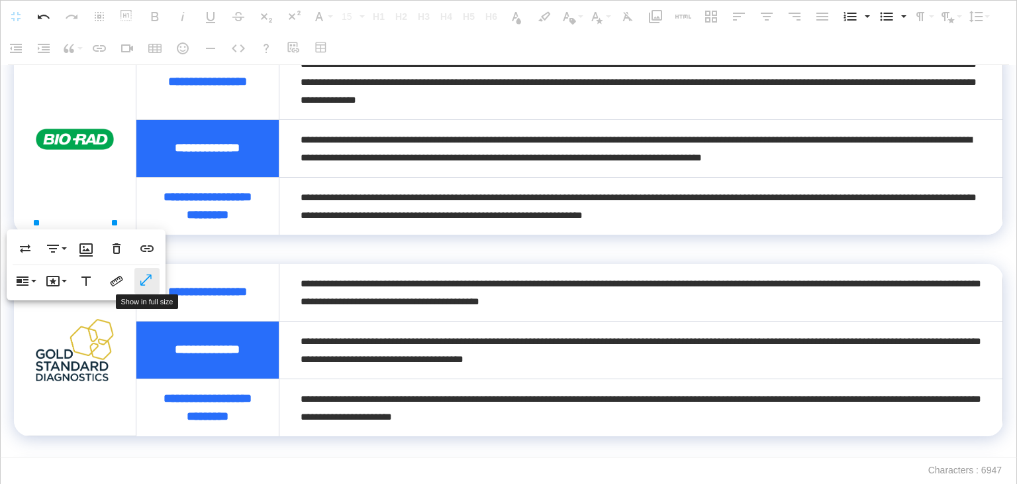
click at [136, 274] on button "Show in full size" at bounding box center [146, 281] width 25 height 26
click at [439, 234] on td "**********" at bounding box center [641, 206] width 724 height 58
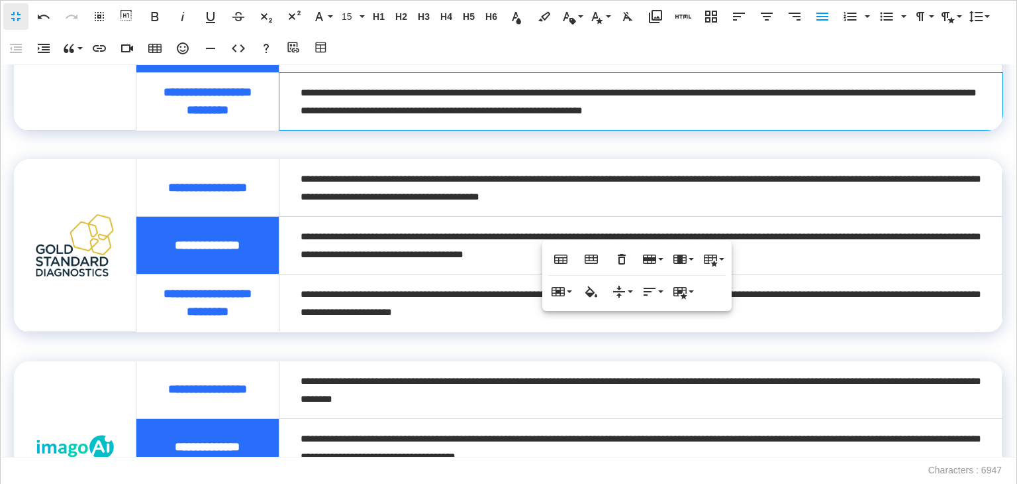
scroll to position [1126, 0]
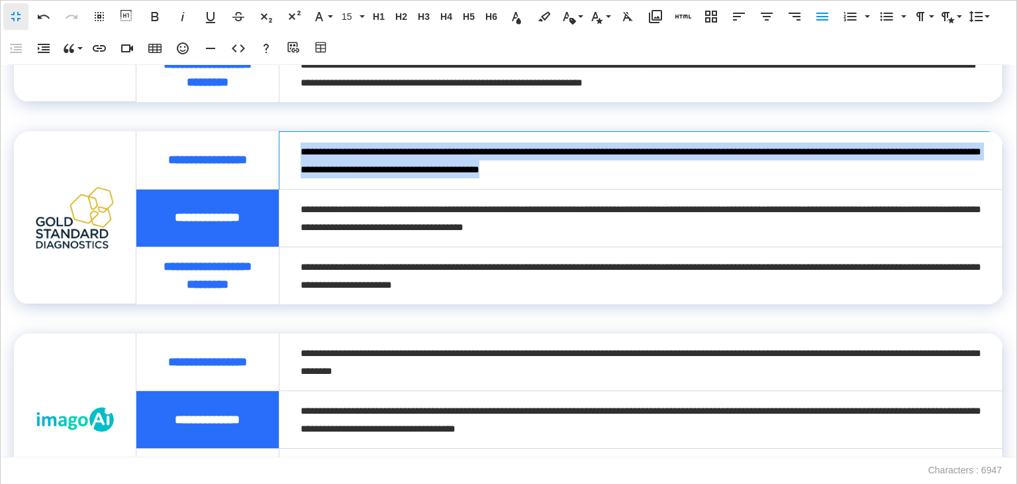
drag, startPoint x: 705, startPoint y: 272, endPoint x: 299, endPoint y: 258, distance: 406.3
click at [301, 178] on div "**********" at bounding box center [641, 160] width 681 height 36
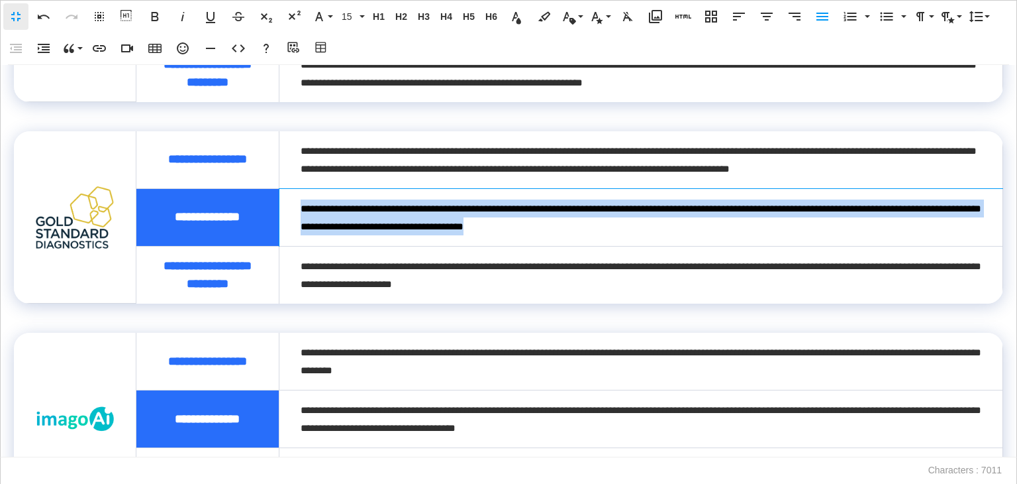
drag, startPoint x: 641, startPoint y: 332, endPoint x: 300, endPoint y: 309, distance: 341.9
click at [301, 235] on div "**********" at bounding box center [641, 217] width 681 height 36
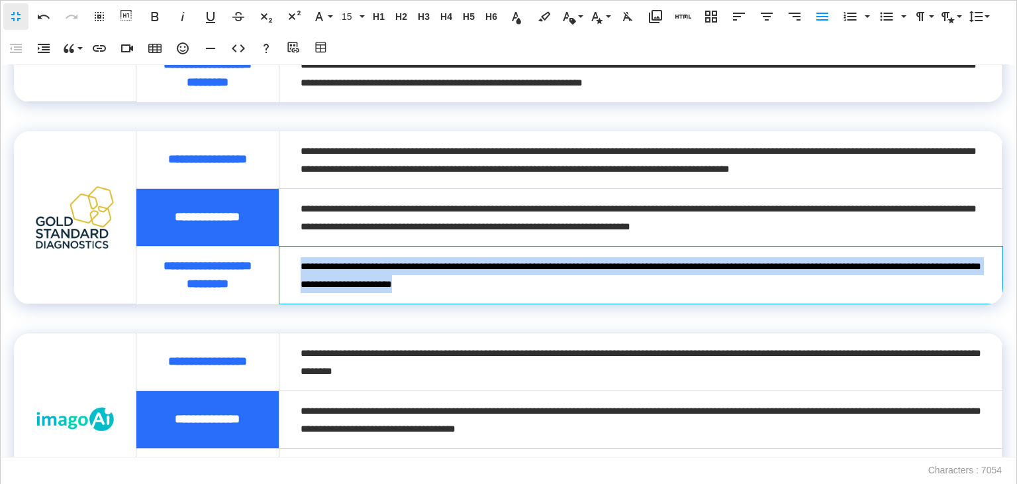
drag, startPoint x: 548, startPoint y: 401, endPoint x: 298, endPoint y: 380, distance: 251.3
click at [301, 293] on div "**********" at bounding box center [641, 275] width 681 height 36
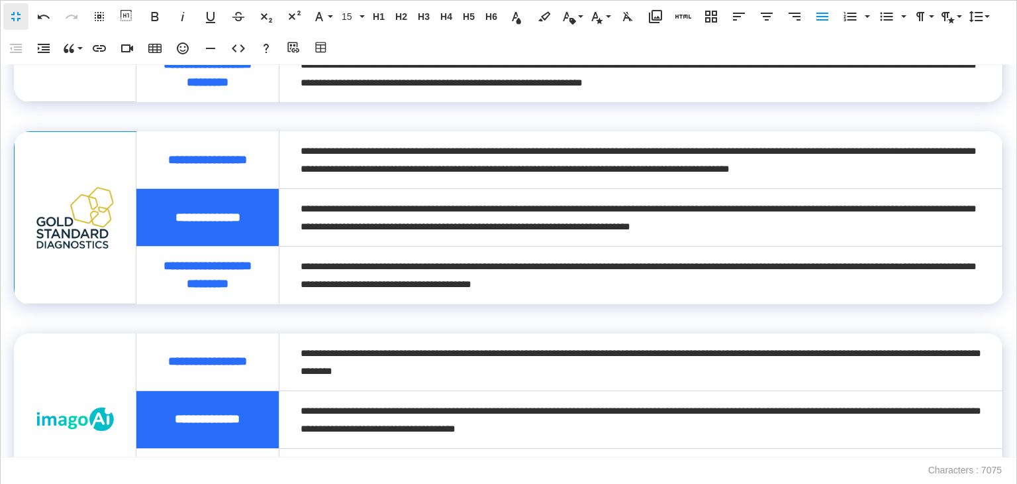
click at [60, 248] on img at bounding box center [75, 218] width 79 height 62
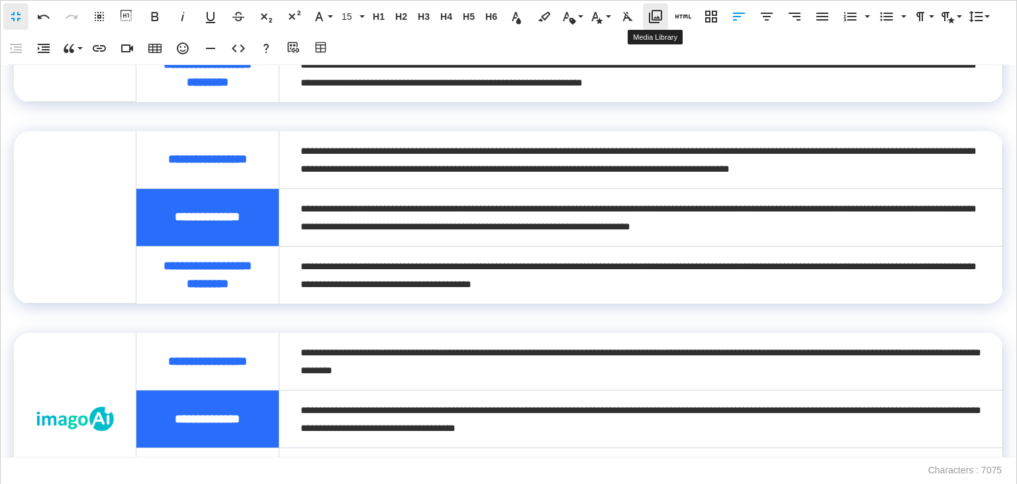
click at [658, 17] on icon "button" at bounding box center [655, 16] width 13 height 13
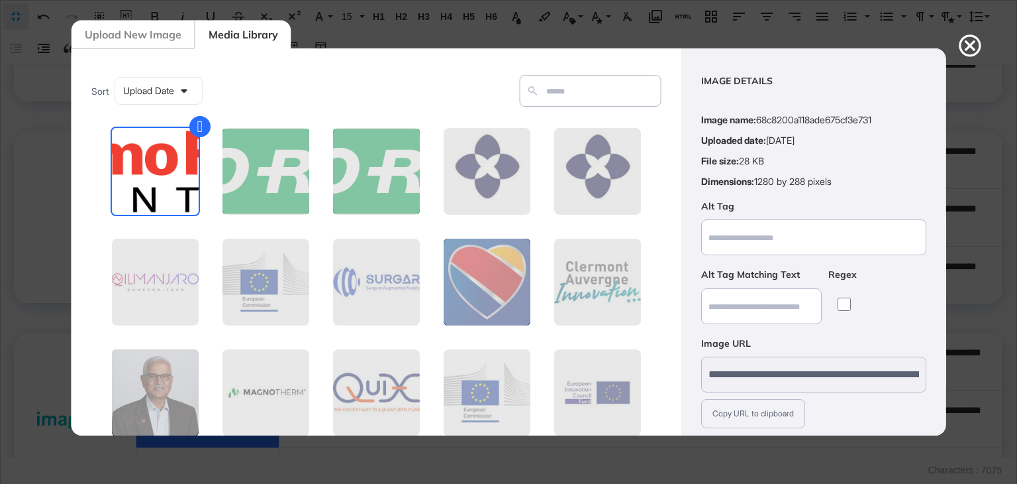
scroll to position [95, 0]
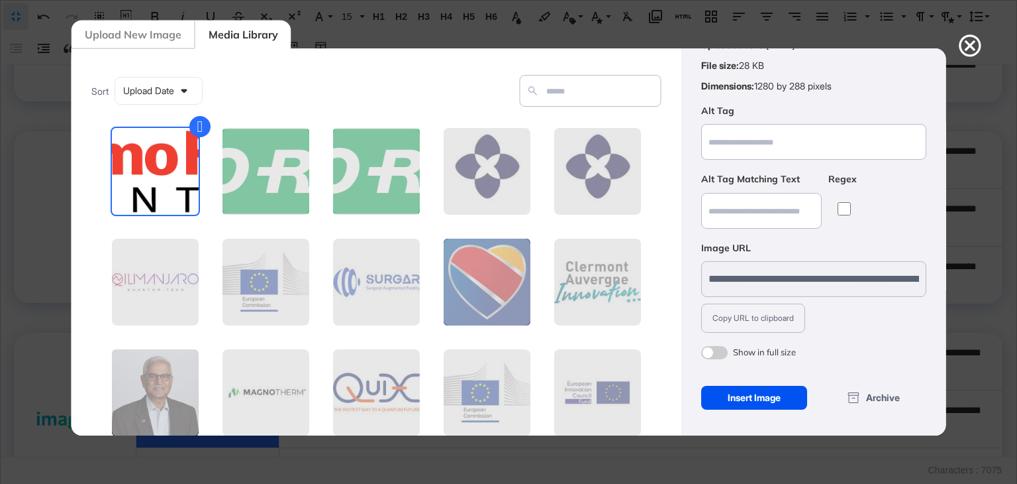
click at [741, 402] on div "Insert Image" at bounding box center [754, 397] width 107 height 24
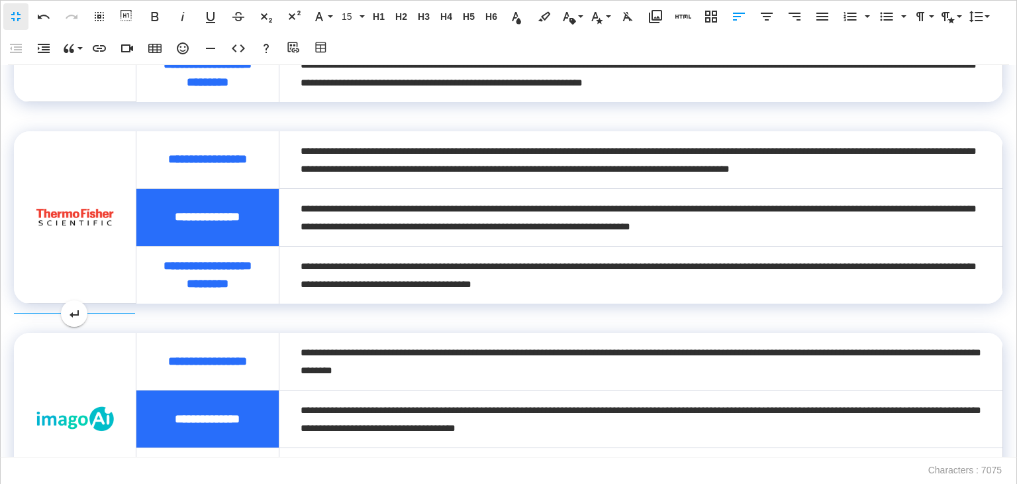
click at [64, 226] on img at bounding box center [74, 217] width 79 height 18
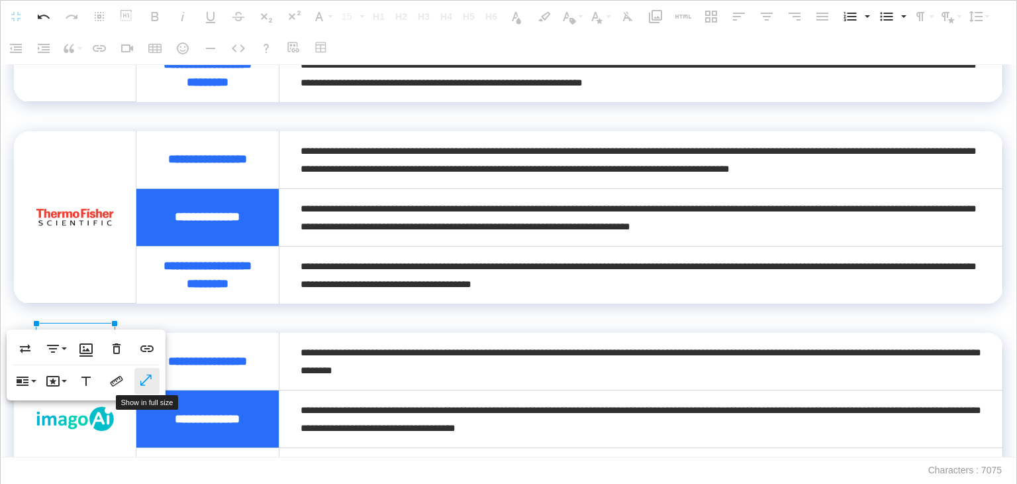
click at [143, 380] on icon "button" at bounding box center [147, 380] width 16 height 13
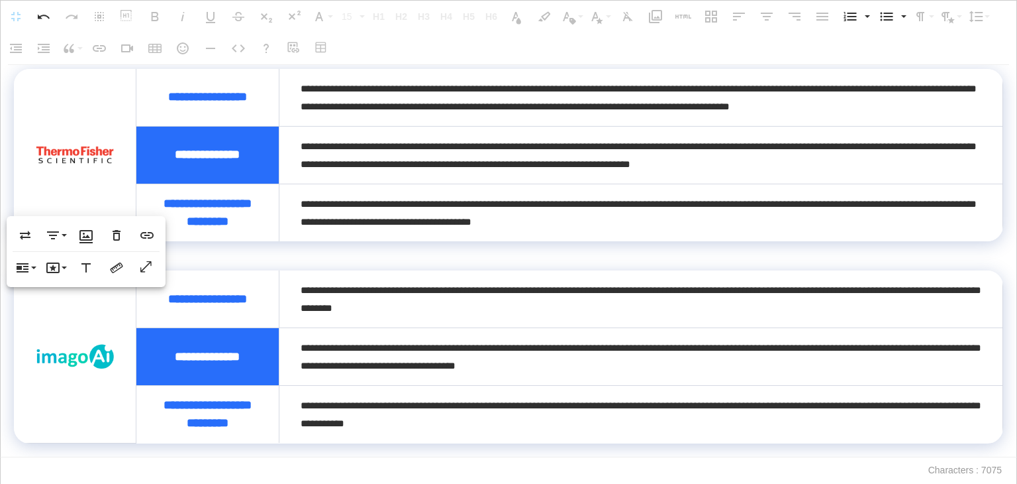
scroll to position [1391, 0]
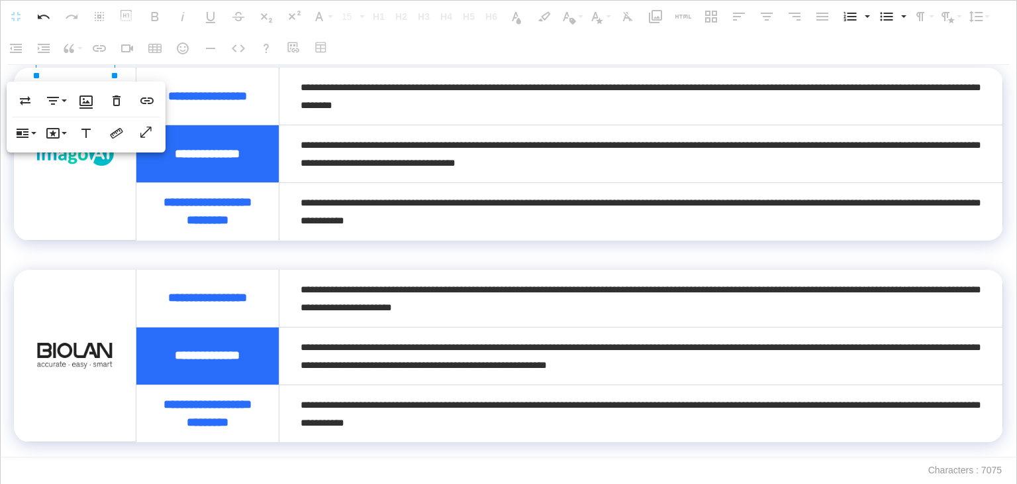
click at [437, 110] on span "**********" at bounding box center [641, 96] width 681 height 28
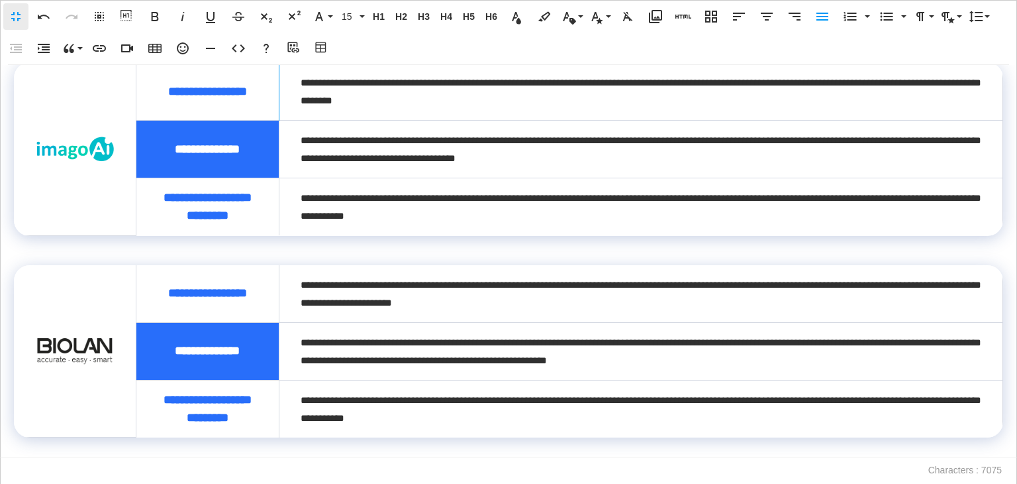
scroll to position [1363, 0]
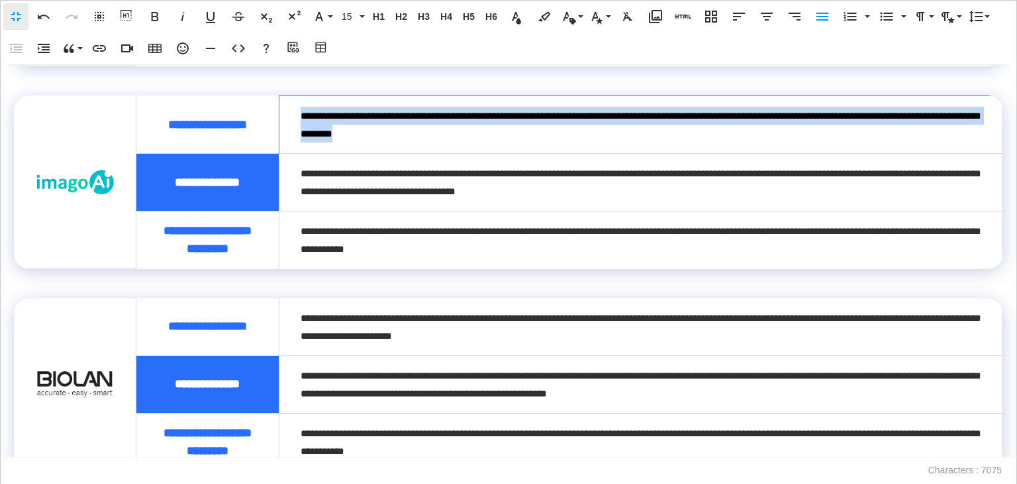
drag, startPoint x: 385, startPoint y: 254, endPoint x: 295, endPoint y: 244, distance: 90.0
click at [295, 154] on td "**********" at bounding box center [641, 125] width 724 height 58
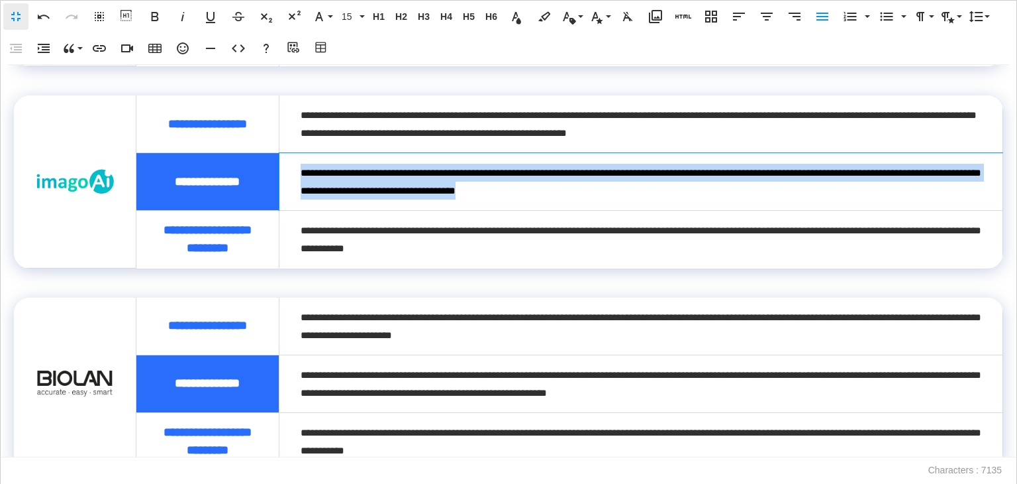
drag, startPoint x: 593, startPoint y: 312, endPoint x: 292, endPoint y: 295, distance: 301.2
click at [292, 211] on td "**********" at bounding box center [641, 182] width 724 height 58
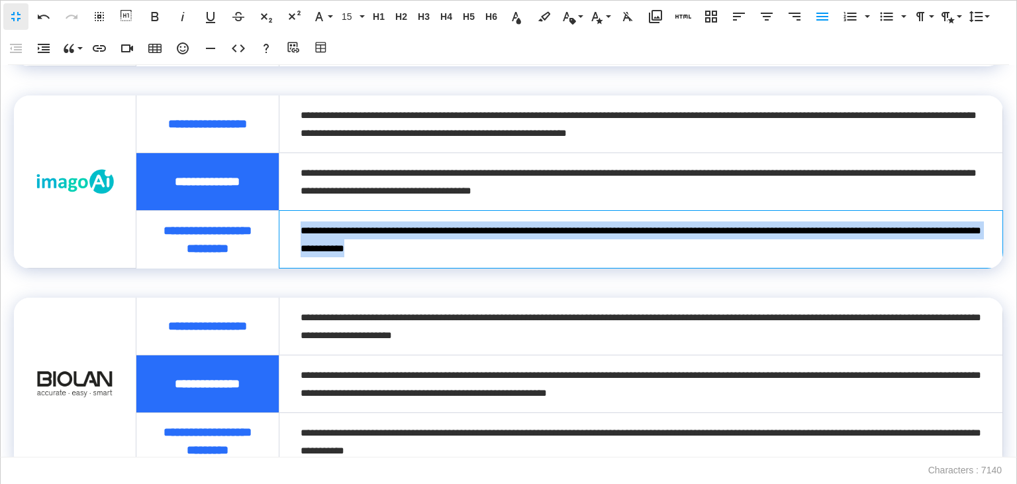
drag, startPoint x: 482, startPoint y: 380, endPoint x: 297, endPoint y: 352, distance: 186.1
click at [297, 268] on td "**********" at bounding box center [641, 240] width 724 height 58
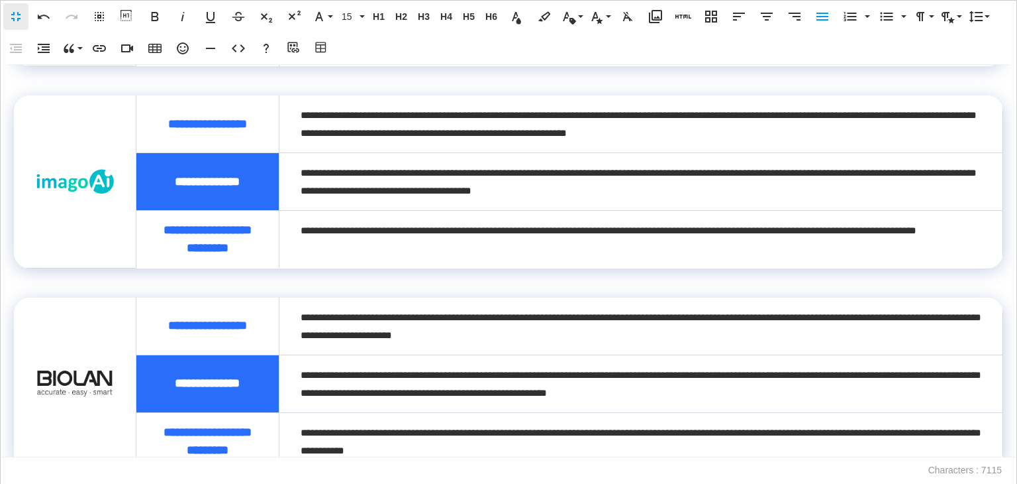
click at [70, 195] on img at bounding box center [74, 181] width 79 height 26
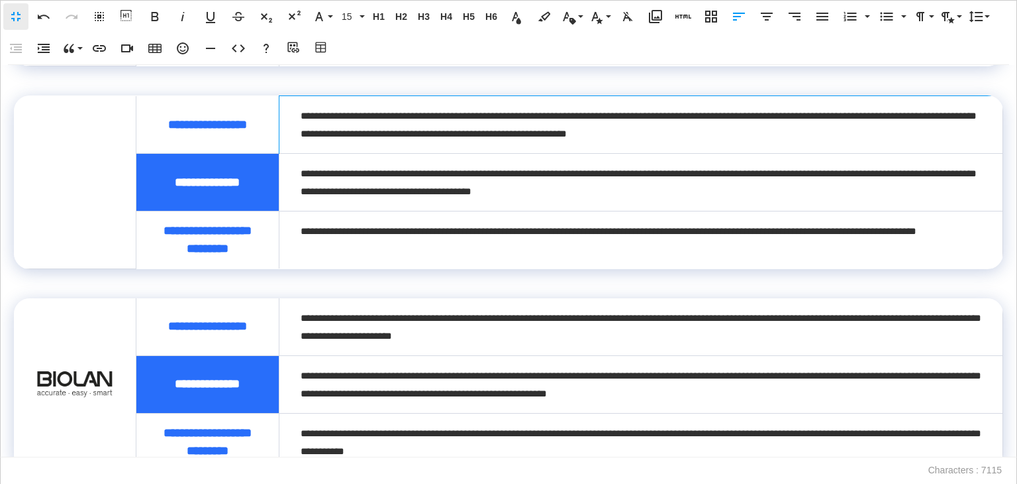
click at [325, 142] on div "**********" at bounding box center [639, 125] width 676 height 36
drag, startPoint x: 336, startPoint y: 238, endPoint x: 301, endPoint y: 243, distance: 36.1
click at [301, 142] on div "**********" at bounding box center [639, 125] width 676 height 36
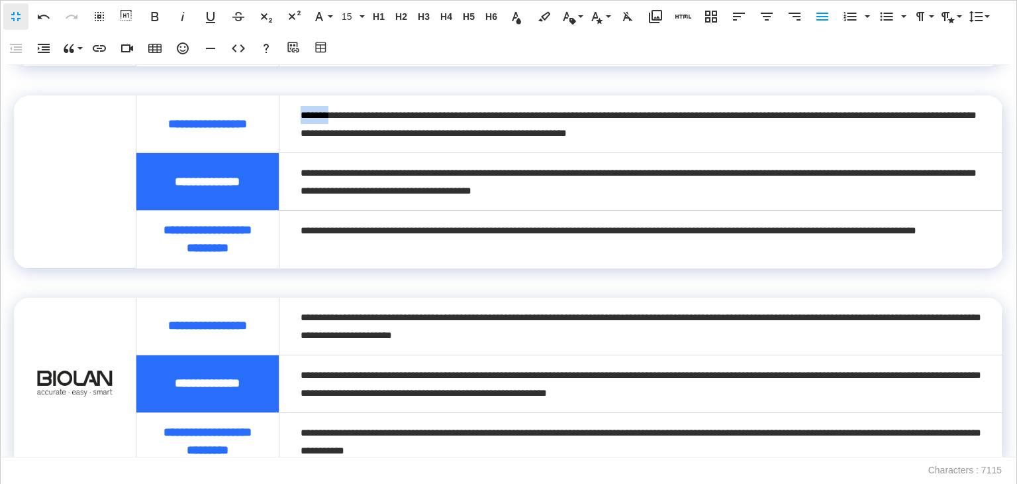
copy div "*******"
click at [77, 268] on td at bounding box center [75, 181] width 122 height 172
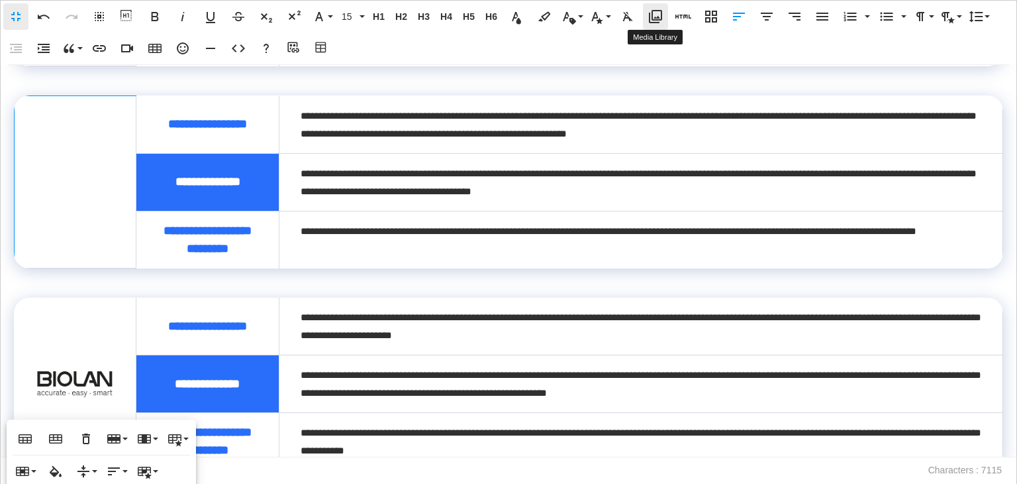
click at [658, 25] on button "Media Library" at bounding box center [655, 16] width 25 height 26
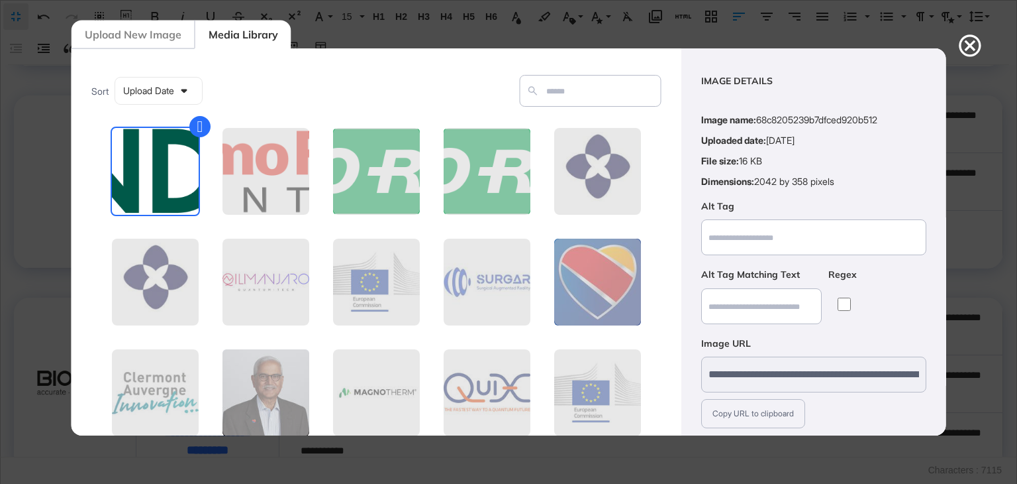
scroll to position [95, 0]
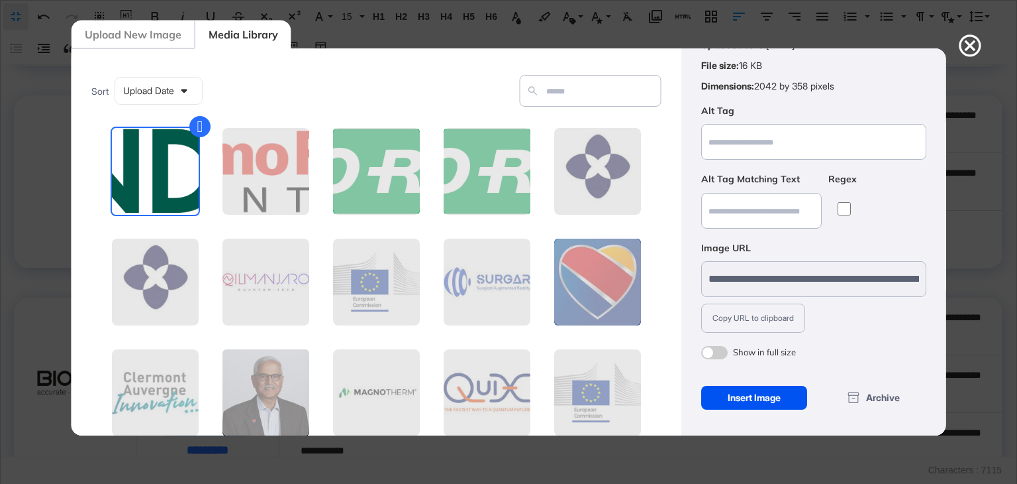
click at [756, 393] on div "Insert Image" at bounding box center [754, 397] width 107 height 24
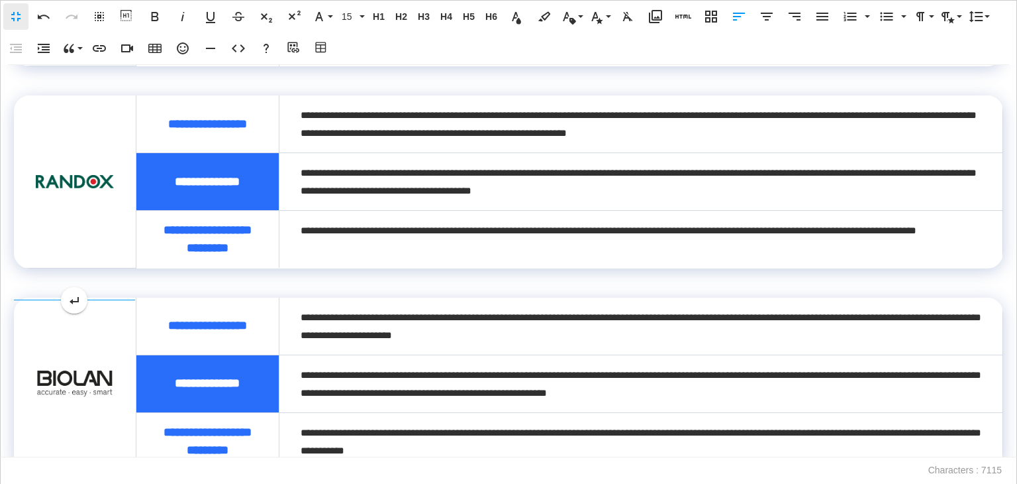
click at [93, 189] on img at bounding box center [74, 182] width 79 height 14
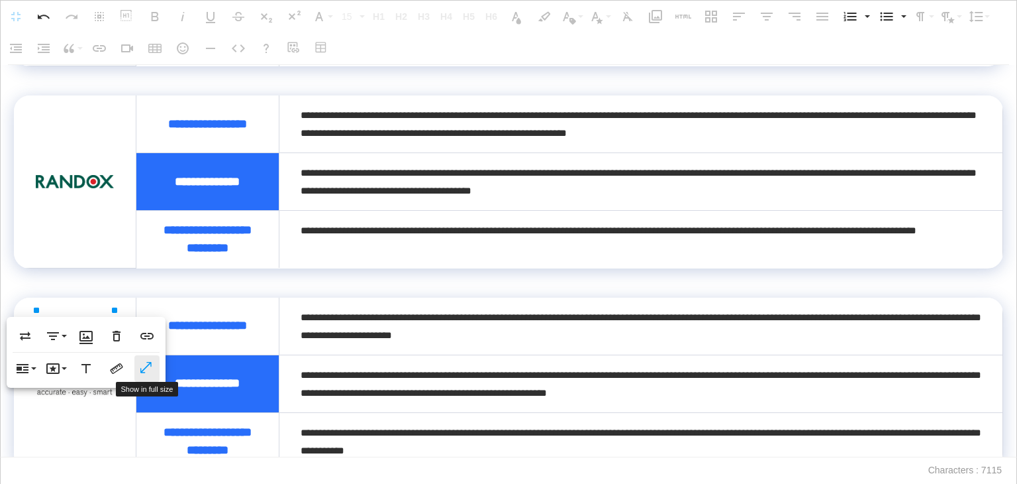
click at [140, 362] on icon "button" at bounding box center [147, 368] width 16 height 13
click at [376, 287] on p at bounding box center [509, 277] width 990 height 19
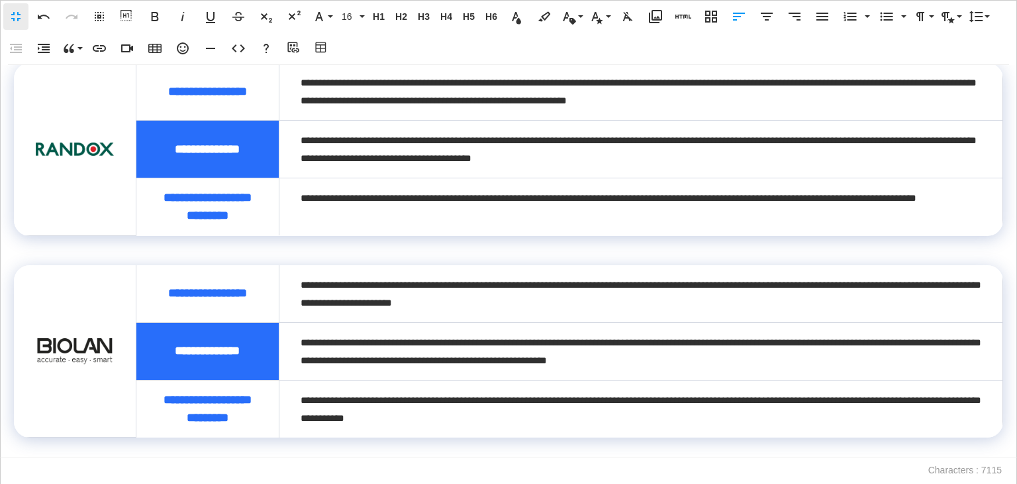
scroll to position [1561, 0]
click at [69, 336] on img at bounding box center [75, 350] width 79 height 29
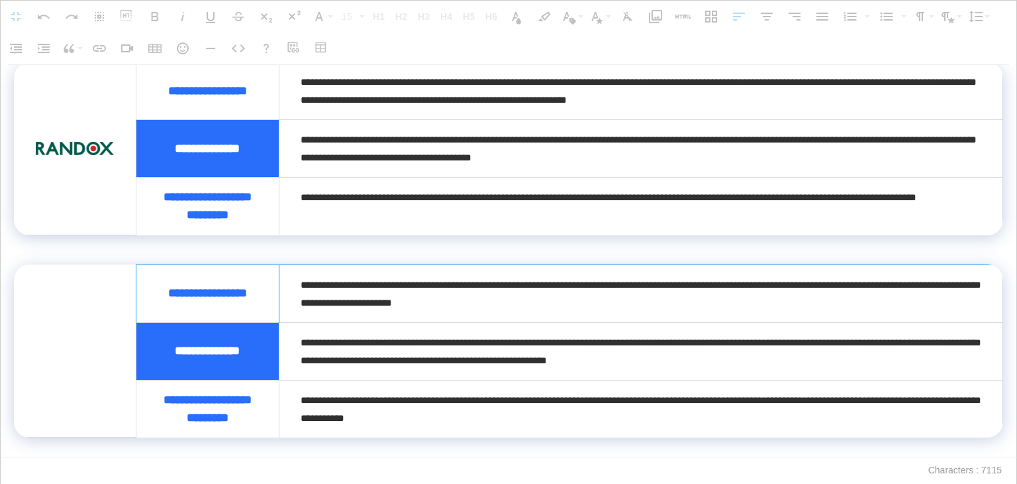
drag, startPoint x: 612, startPoint y: 283, endPoint x: 413, endPoint y: 276, distance: 199.5
click at [321, 276] on div "**********" at bounding box center [641, 294] width 681 height 36
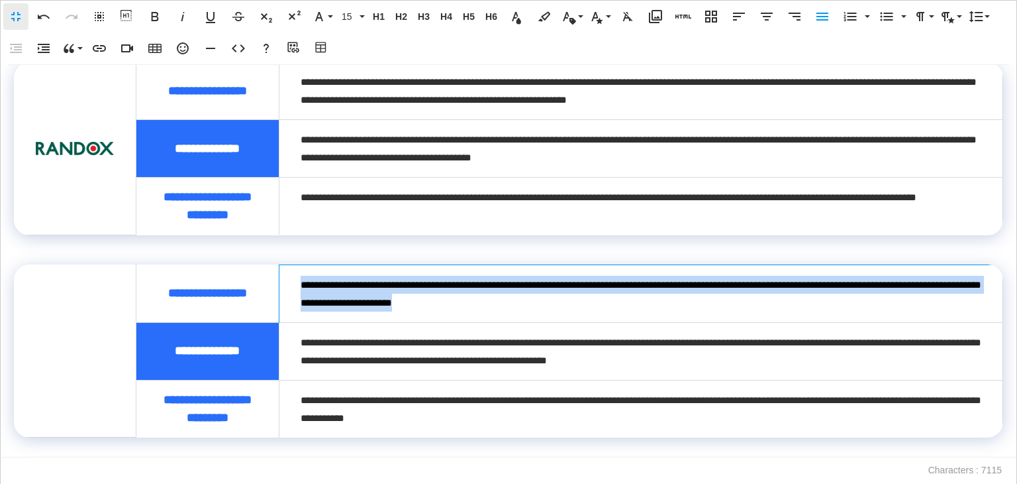
drag, startPoint x: 597, startPoint y: 286, endPoint x: 301, endPoint y: 259, distance: 298.0
click at [301, 276] on div "**********" at bounding box center [641, 294] width 681 height 36
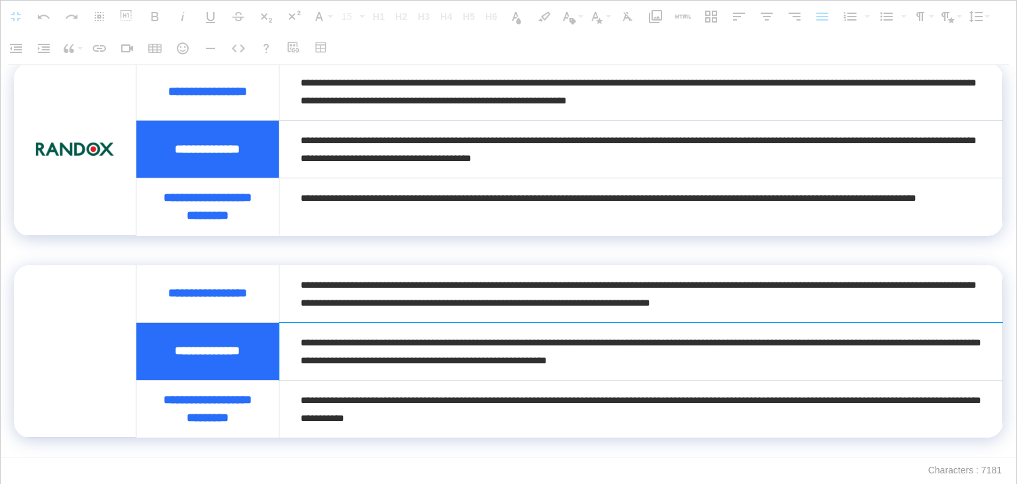
drag, startPoint x: 583, startPoint y: 329, endPoint x: 300, endPoint y: 316, distance: 283.1
click at [301, 333] on div "**********" at bounding box center [641, 351] width 681 height 36
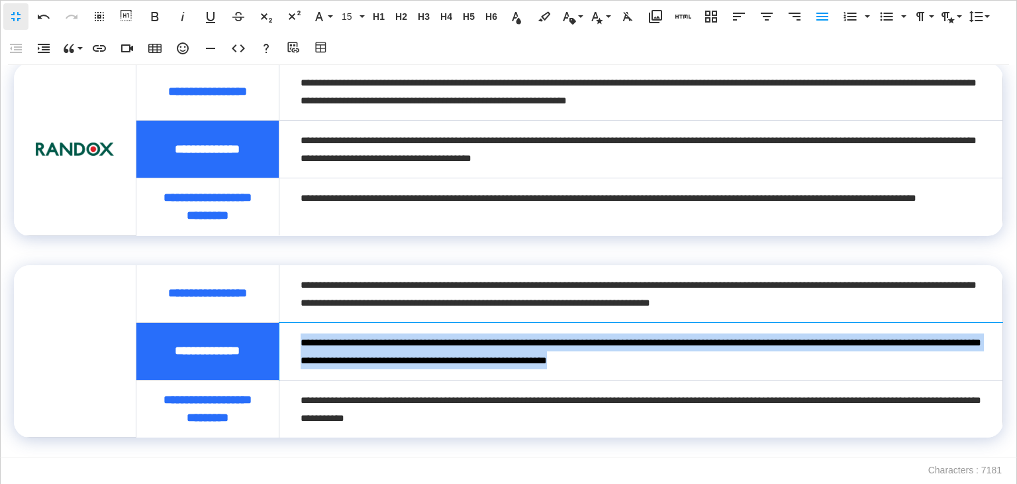
drag, startPoint x: 300, startPoint y: 316, endPoint x: 741, endPoint y: 340, distance: 441.8
click at [741, 340] on div "**********" at bounding box center [641, 351] width 681 height 36
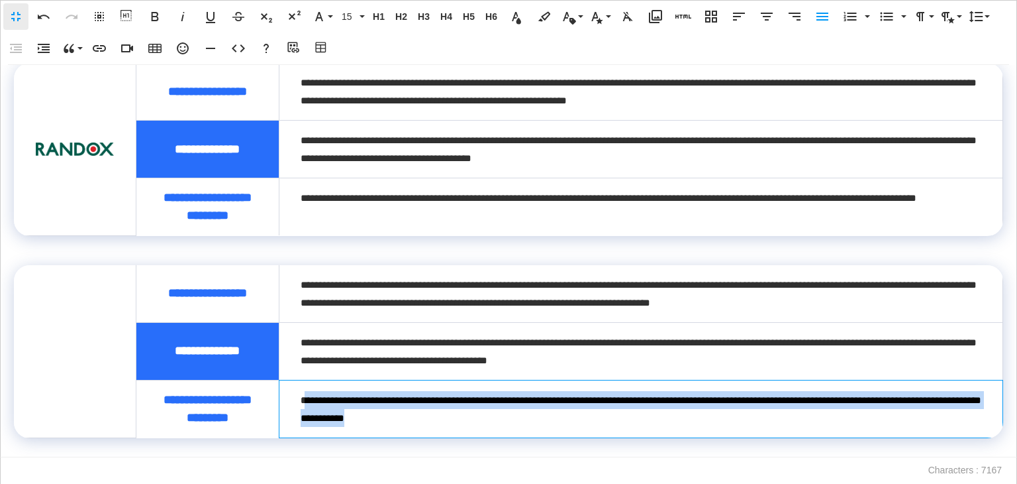
drag, startPoint x: 476, startPoint y: 407, endPoint x: 294, endPoint y: 390, distance: 182.2
click at [294, 390] on td "**********" at bounding box center [641, 409] width 724 height 58
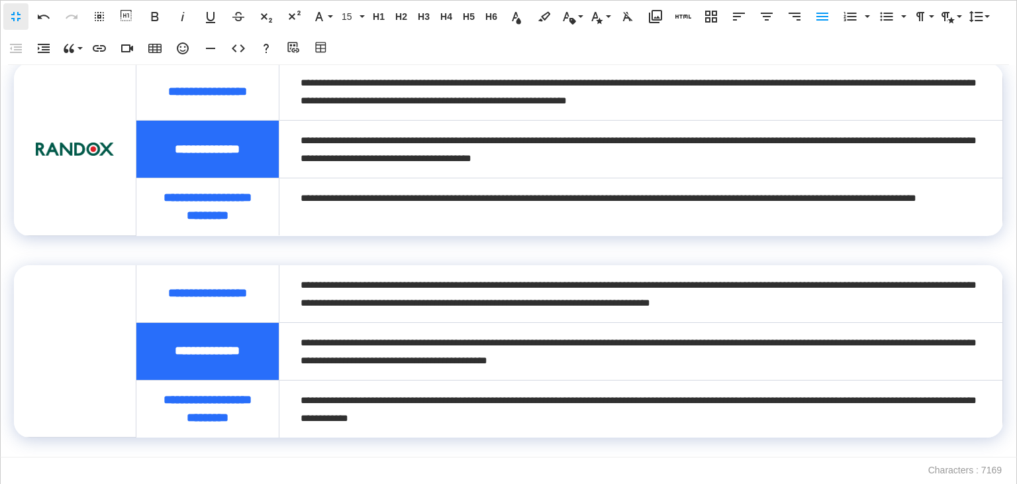
click at [75, 325] on td at bounding box center [75, 351] width 122 height 172
click at [650, 18] on icon "button" at bounding box center [655, 16] width 13 height 13
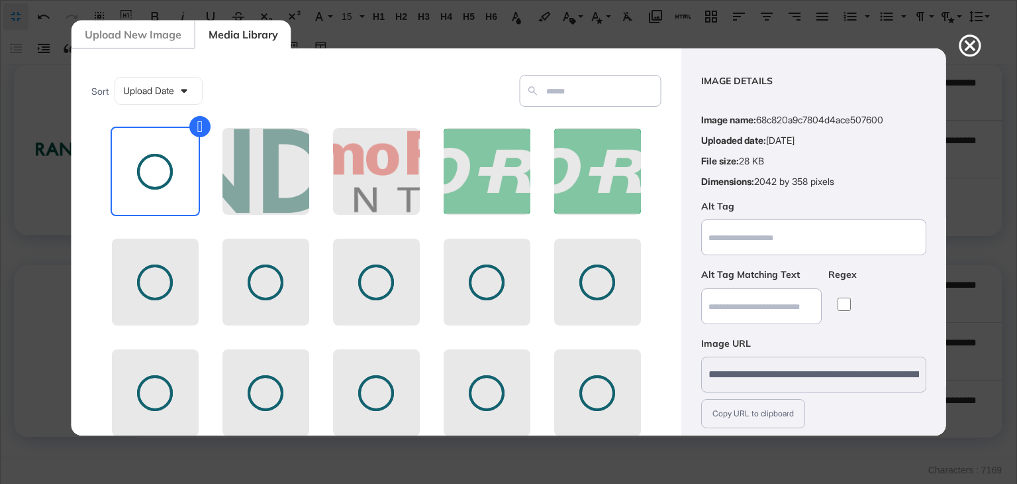
scroll to position [95, 0]
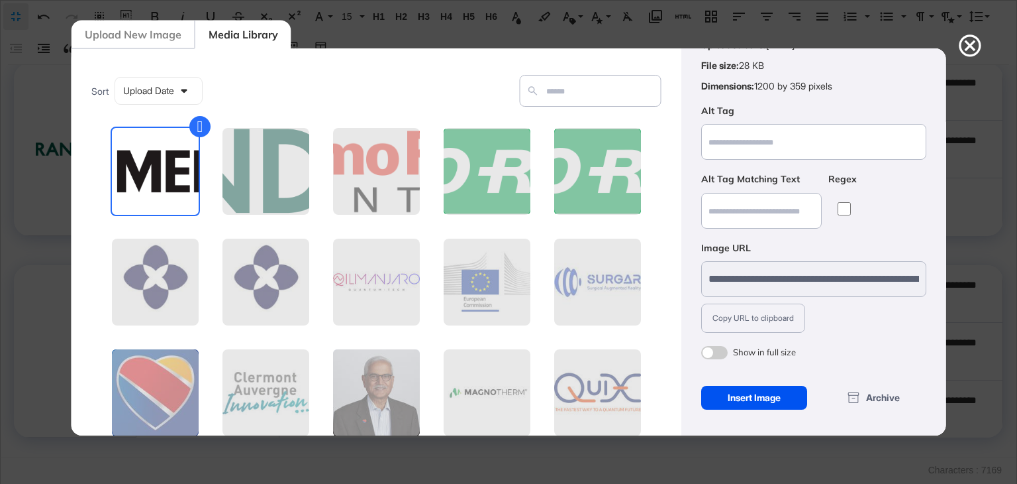
click at [739, 393] on div "Insert Image" at bounding box center [754, 397] width 107 height 24
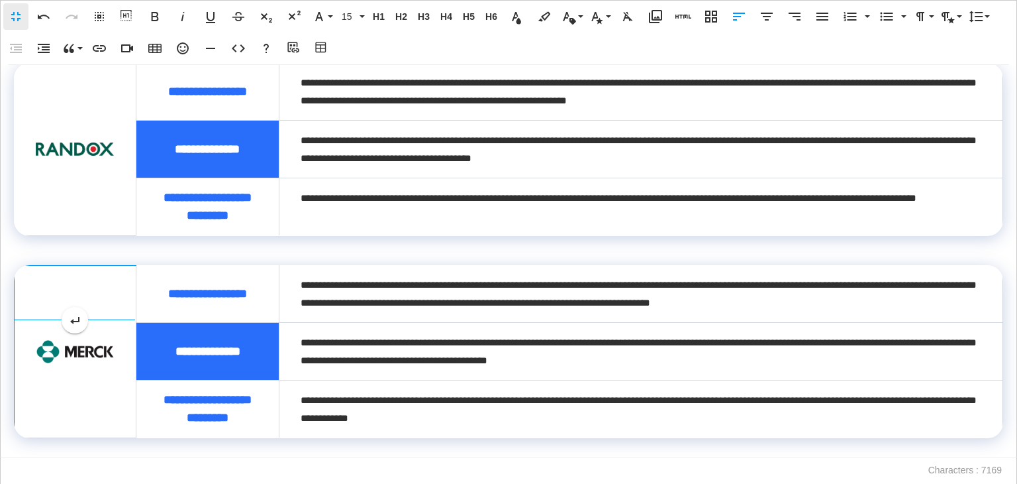
click at [99, 340] on img at bounding box center [75, 351] width 79 height 23
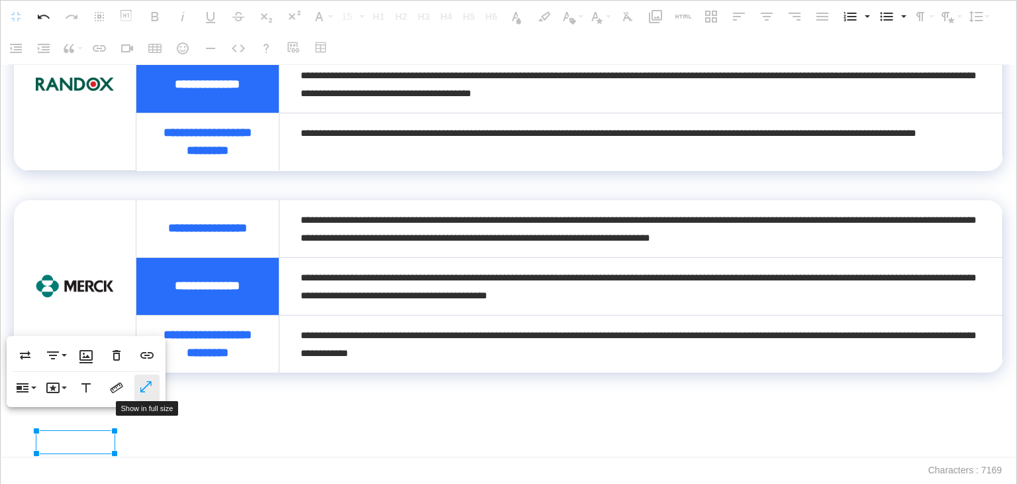
click at [143, 382] on icon "button" at bounding box center [147, 387] width 16 height 13
click at [88, 91] on img at bounding box center [74, 84] width 79 height 14
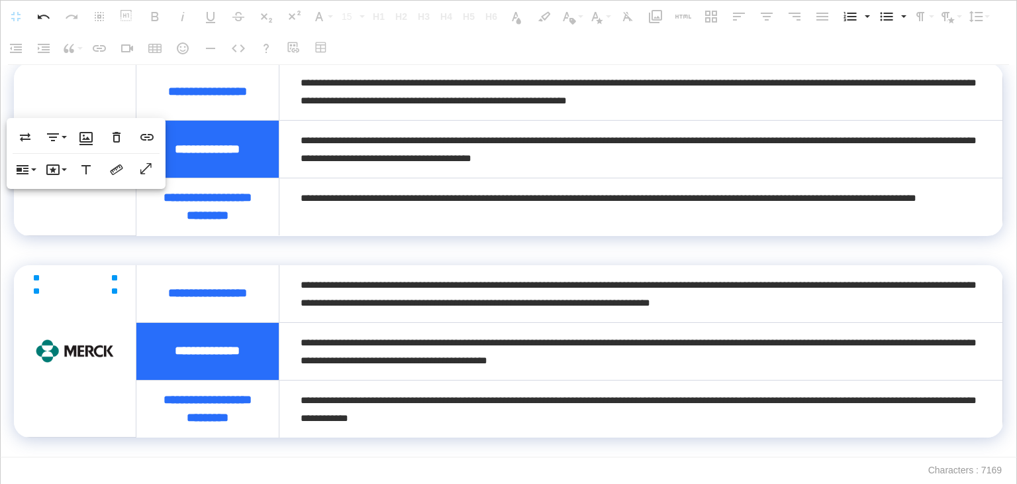
click at [386, 440] on p at bounding box center [509, 446] width 990 height 19
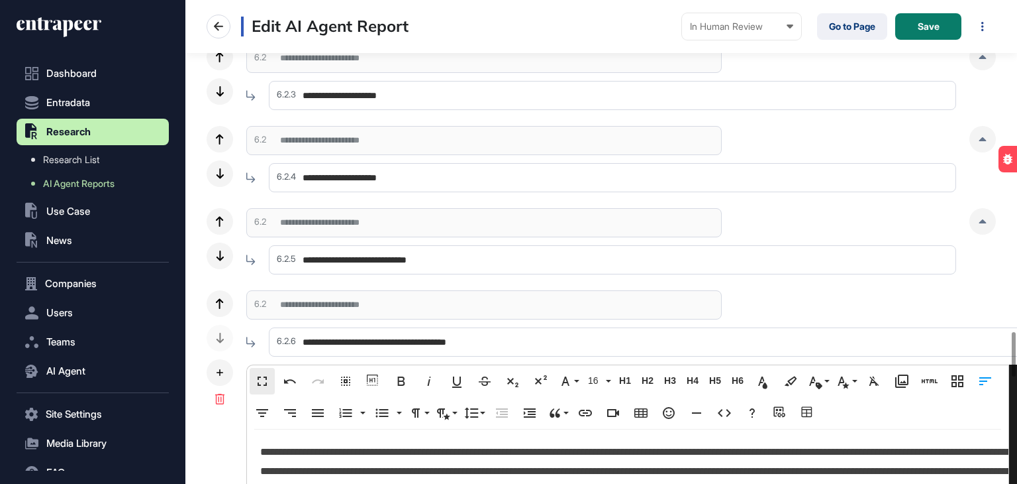
scroll to position [0, 0]
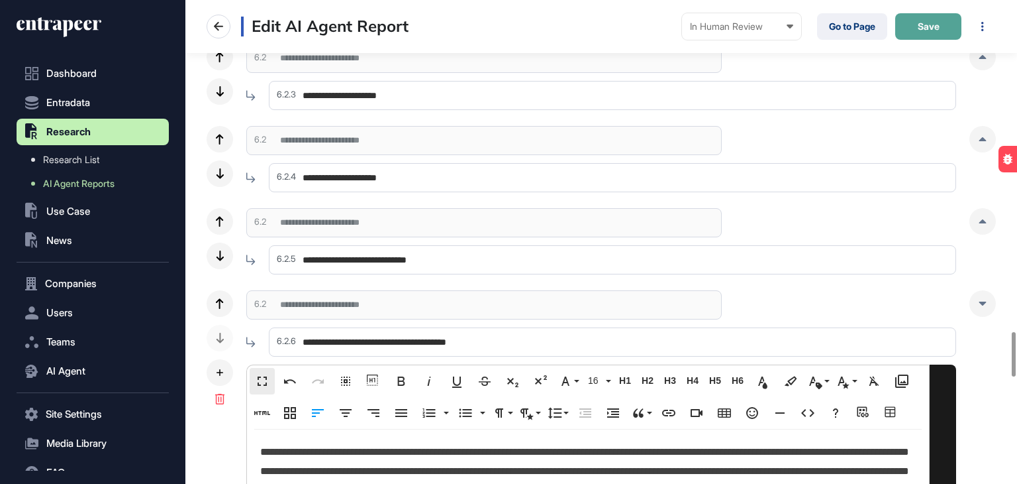
click at [923, 36] on button "Save" at bounding box center [929, 26] width 66 height 26
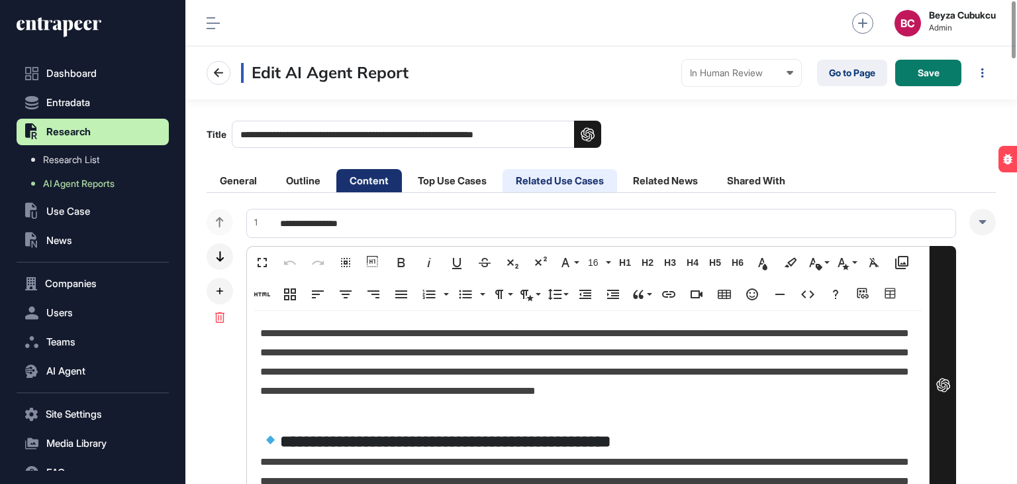
click at [591, 181] on li "Related Use Cases" at bounding box center [560, 180] width 115 height 23
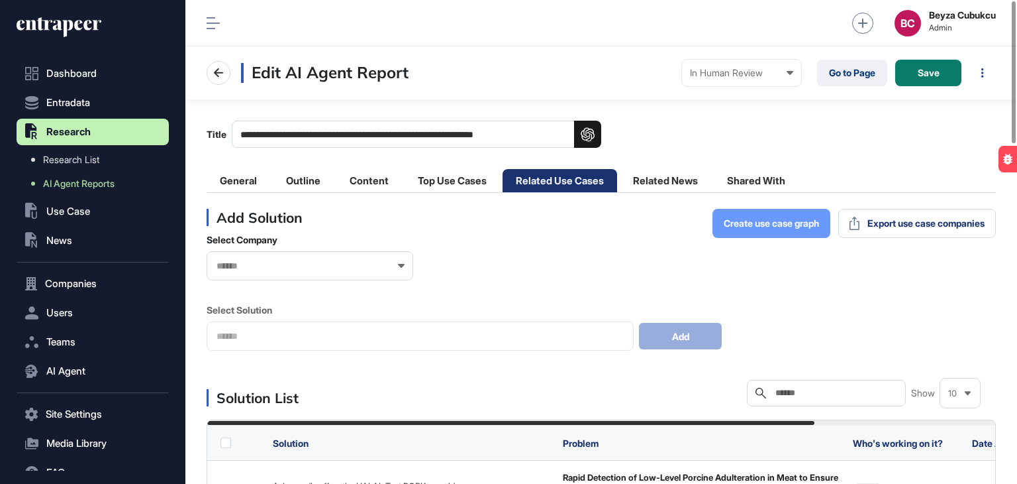
click at [789, 223] on span "Create use case graph" at bounding box center [771, 223] width 95 height 9
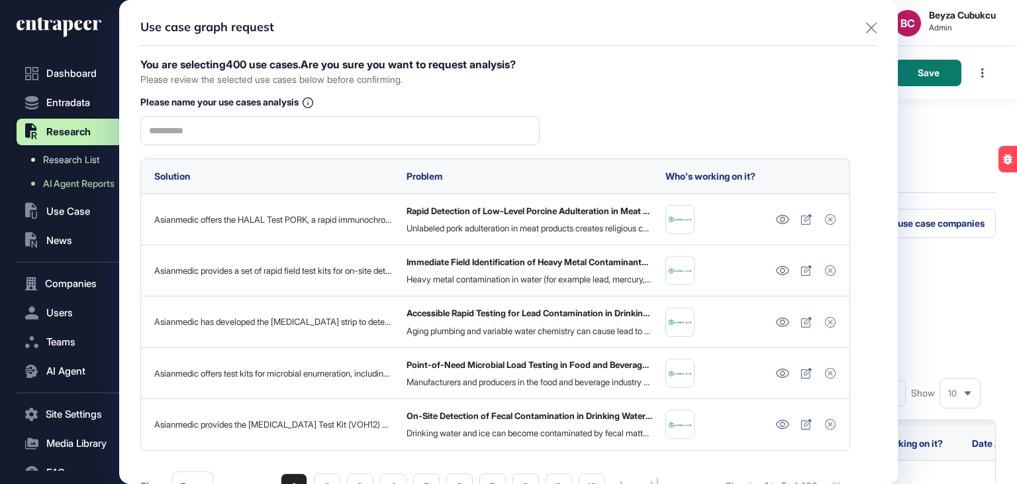
drag, startPoint x: 861, startPoint y: 28, endPoint x: 845, endPoint y: 35, distance: 17.2
click at [866, 28] on icon at bounding box center [871, 28] width 11 height 11
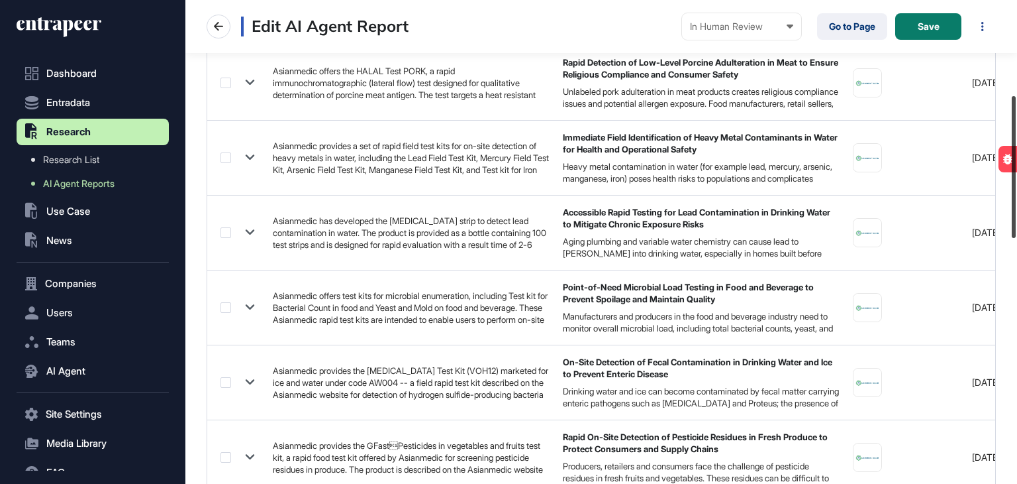
scroll to position [306, 0]
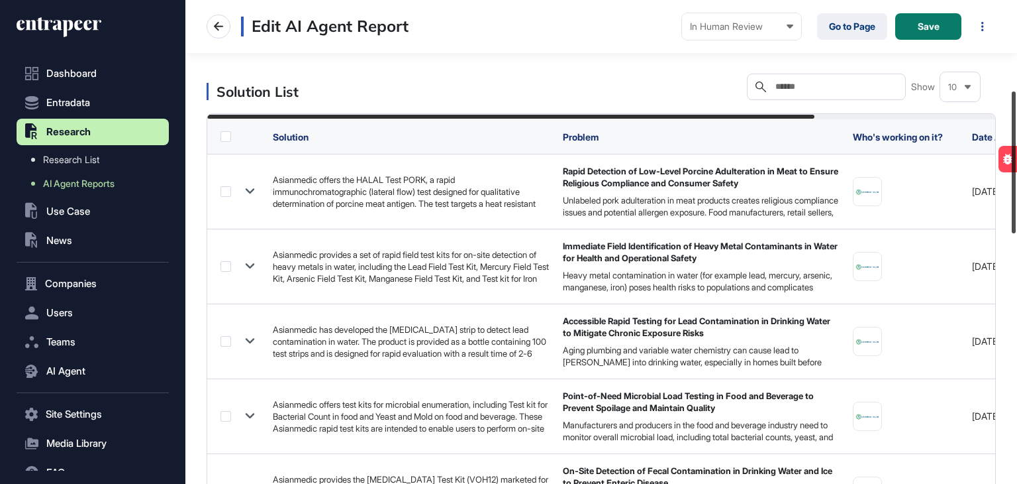
drag, startPoint x: 1017, startPoint y: 72, endPoint x: 1017, endPoint y: 162, distance: 90.1
click at [1016, 162] on div at bounding box center [1014, 162] width 4 height 142
click at [811, 91] on input "text" at bounding box center [835, 86] width 123 height 11
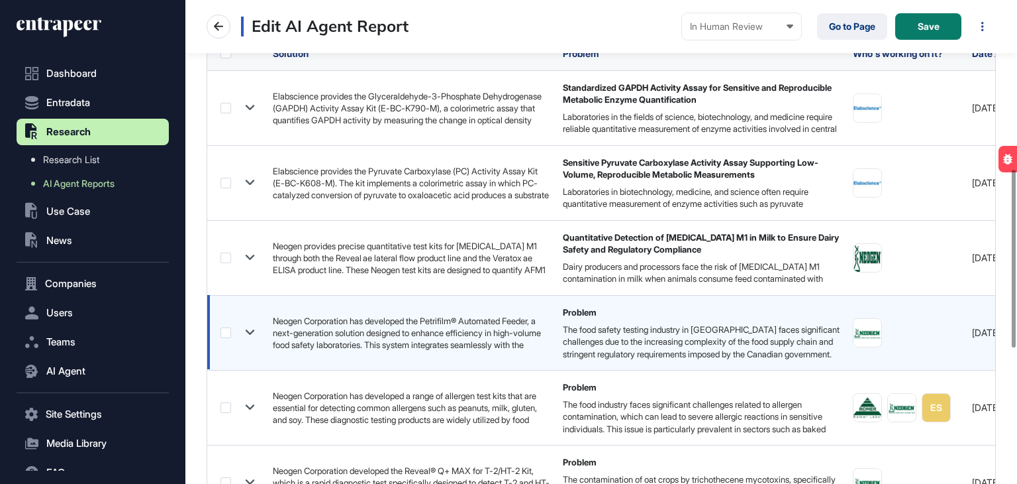
scroll to position [464, 0]
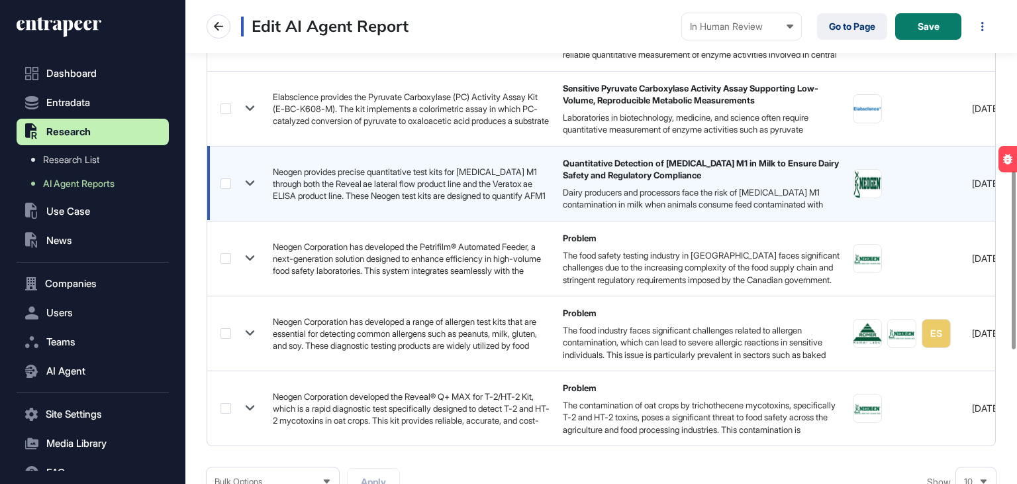
click at [228, 181] on label at bounding box center [226, 183] width 11 height 11
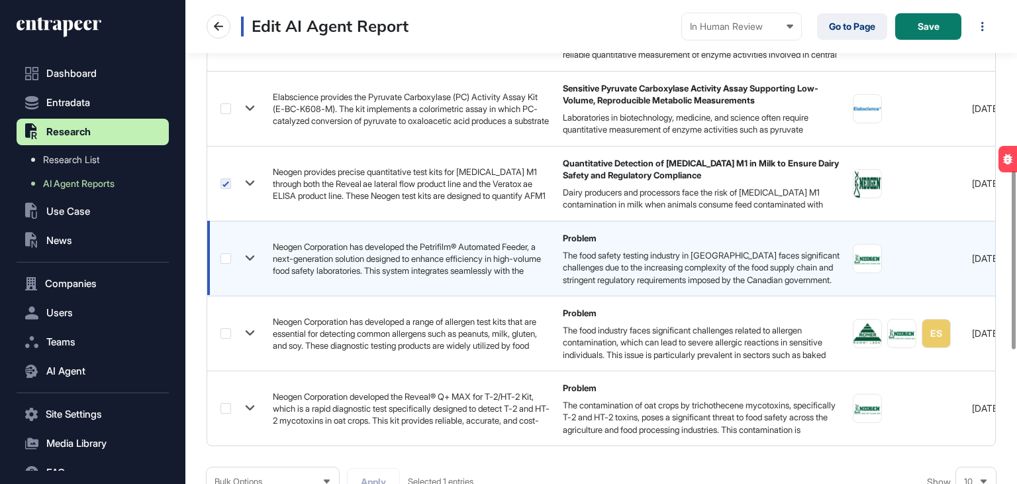
click at [223, 255] on label at bounding box center [226, 258] width 11 height 11
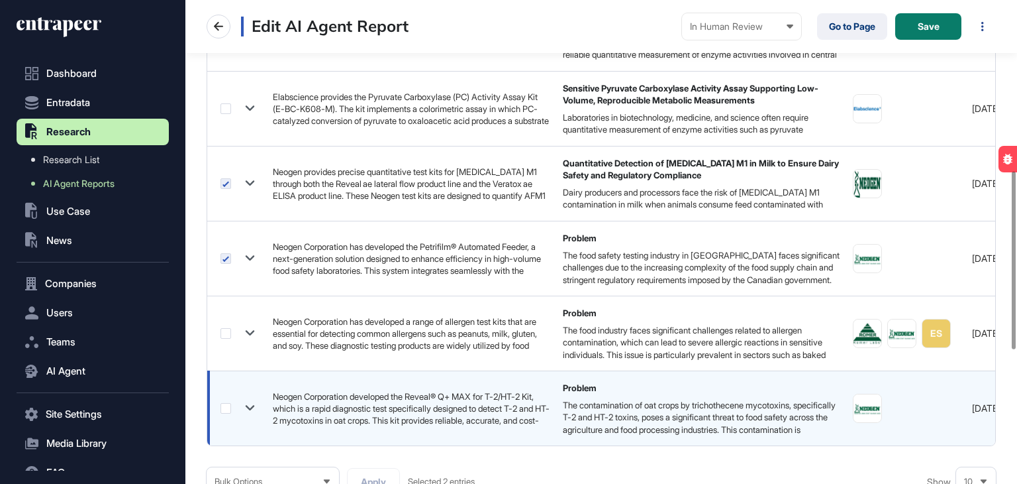
click at [225, 409] on label at bounding box center [226, 408] width 11 height 11
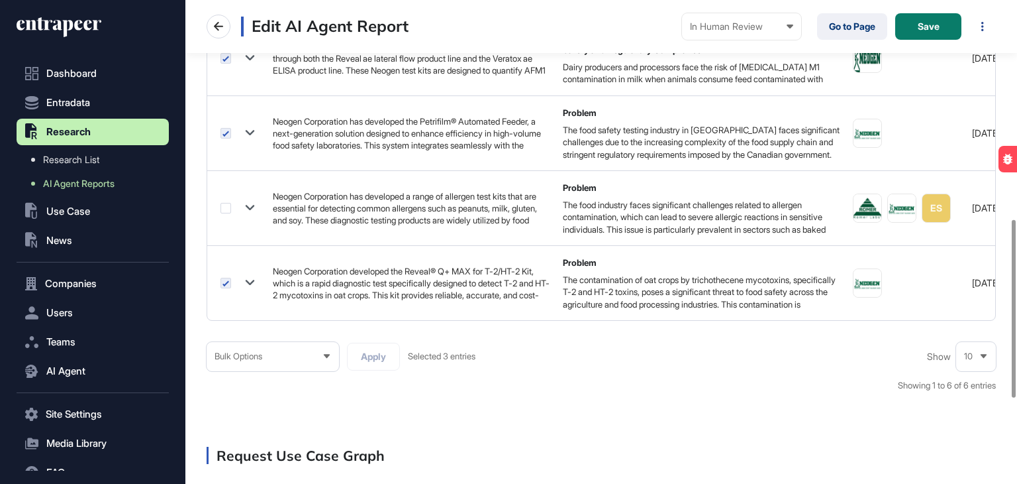
scroll to position [596, 0]
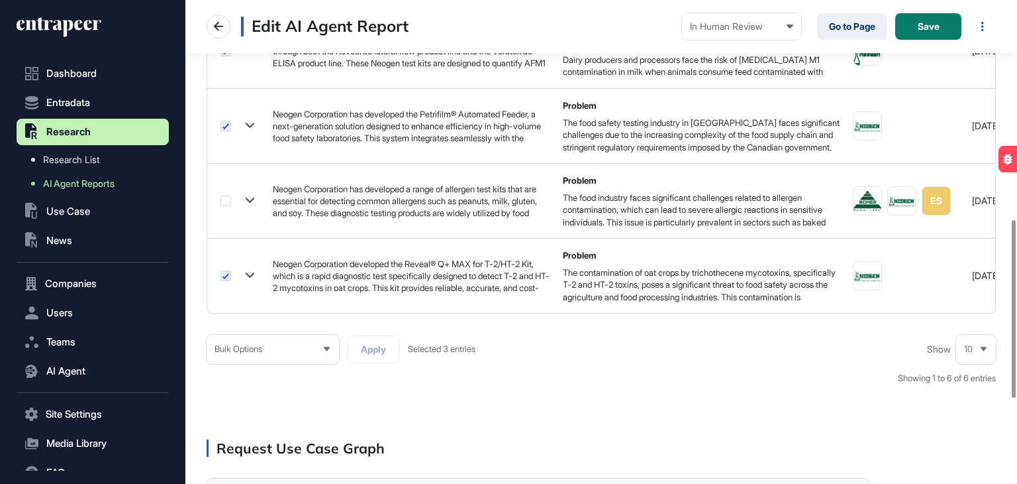
click at [988, 360] on div "10" at bounding box center [976, 349] width 40 height 26
click at [975, 285] on li "25" at bounding box center [976, 272] width 32 height 26
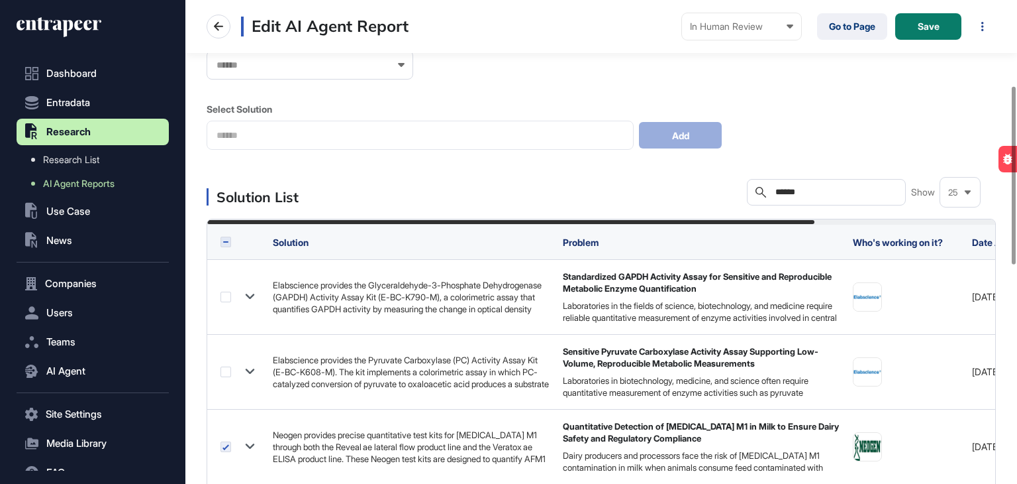
scroll to position [199, 0]
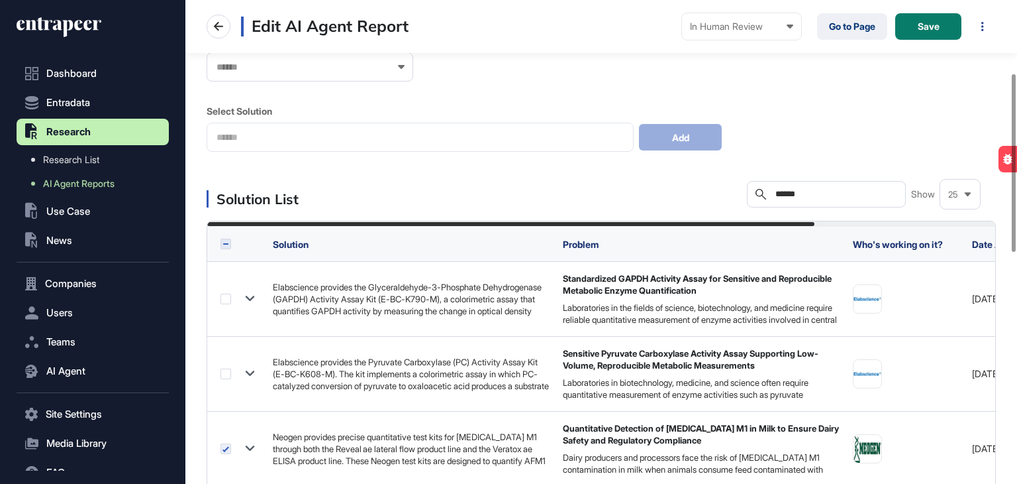
drag, startPoint x: 819, startPoint y: 191, endPoint x: 766, endPoint y: 194, distance: 53.8
click at [766, 194] on div "Search ******" at bounding box center [826, 194] width 159 height 26
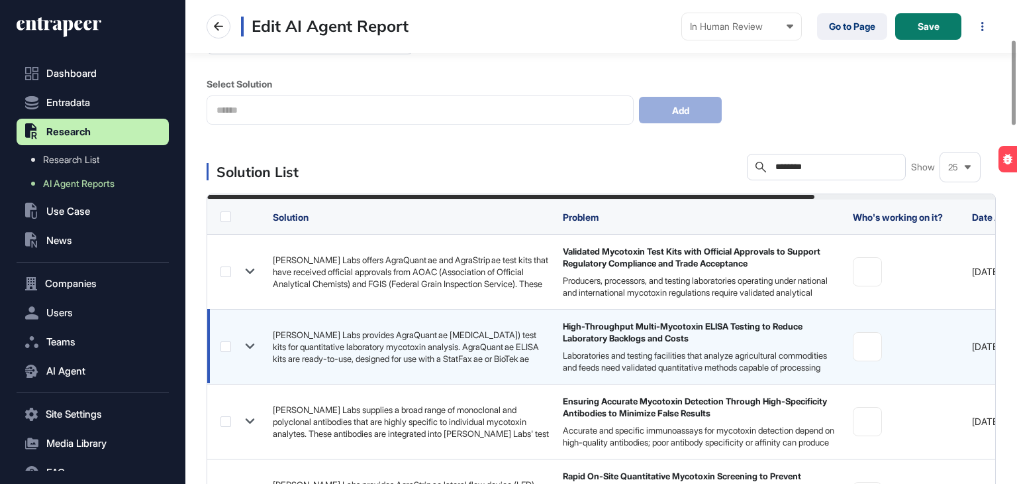
scroll to position [331, 0]
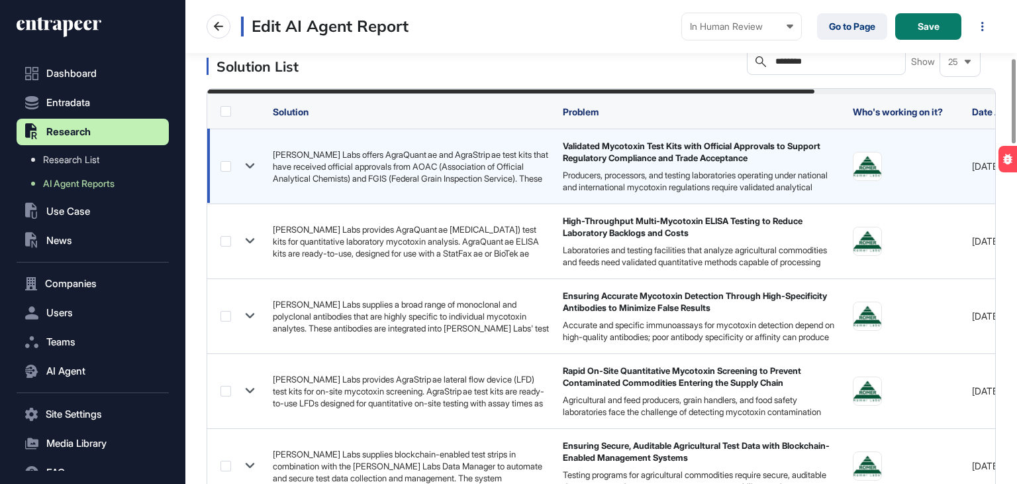
click at [226, 166] on label at bounding box center [226, 166] width 11 height 11
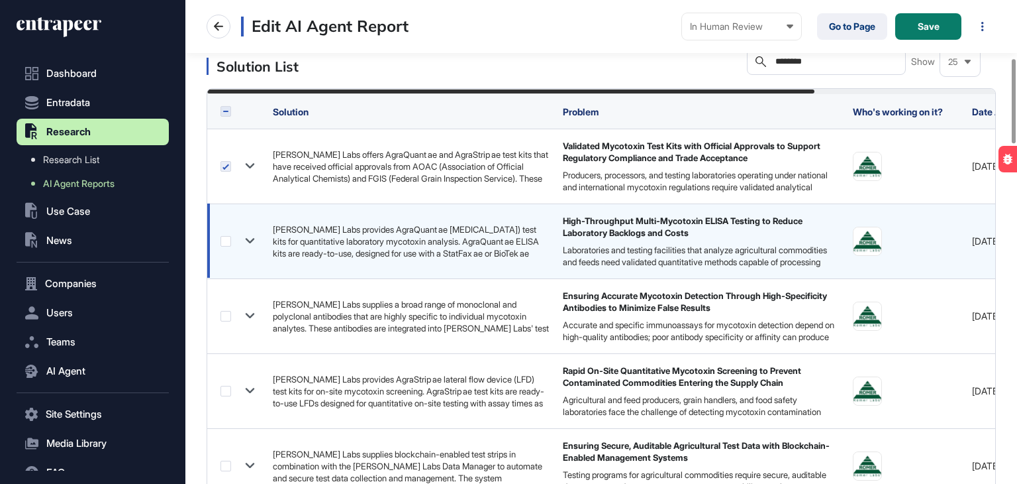
click at [227, 238] on label at bounding box center [226, 241] width 11 height 11
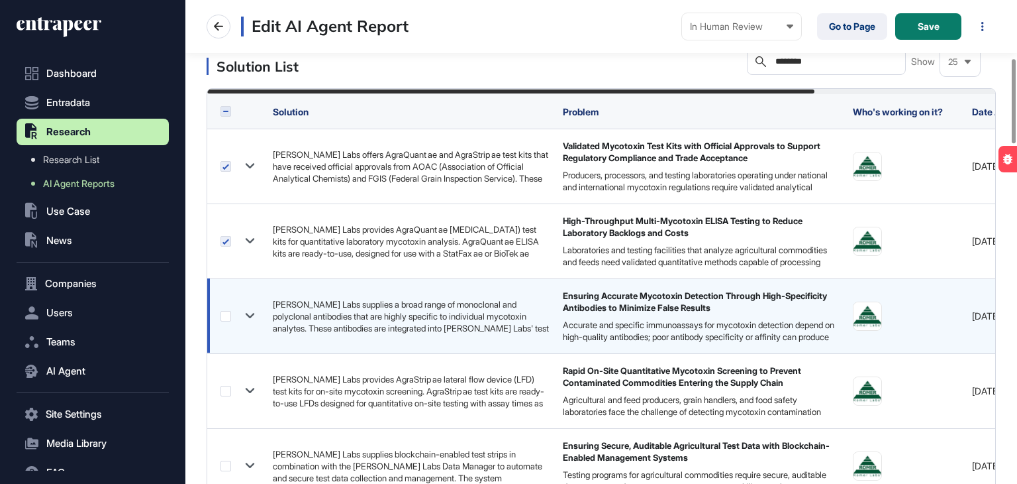
click at [229, 314] on label at bounding box center [226, 316] width 11 height 11
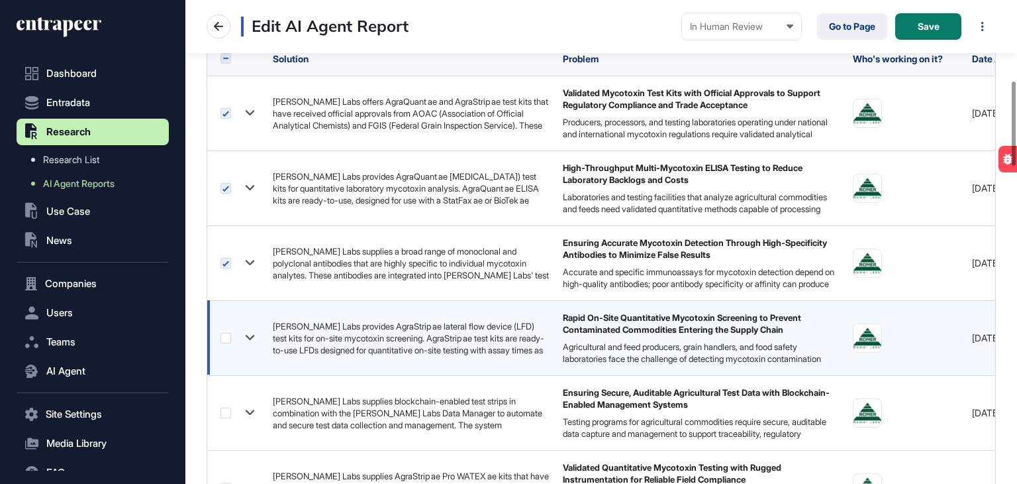
scroll to position [464, 0]
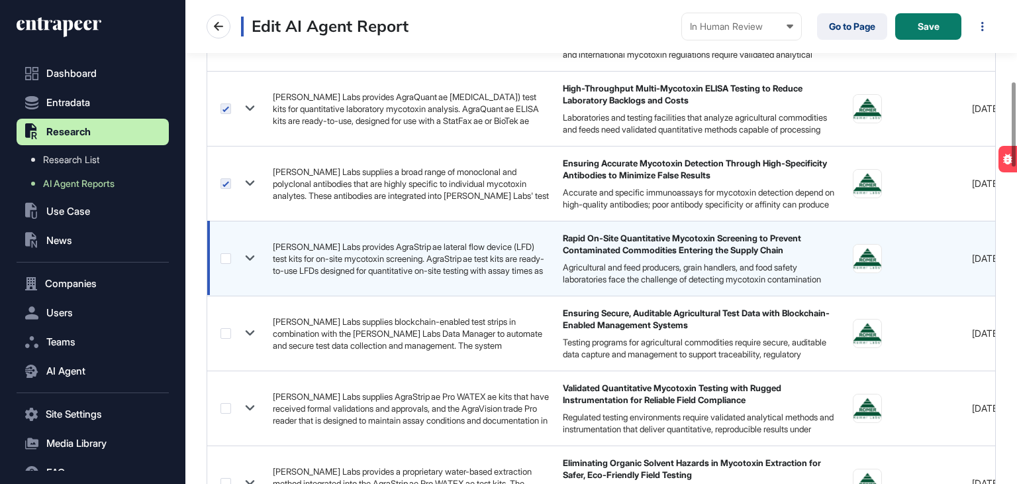
click at [223, 263] on div at bounding box center [240, 257] width 39 height 19
click at [223, 261] on label at bounding box center [226, 258] width 11 height 11
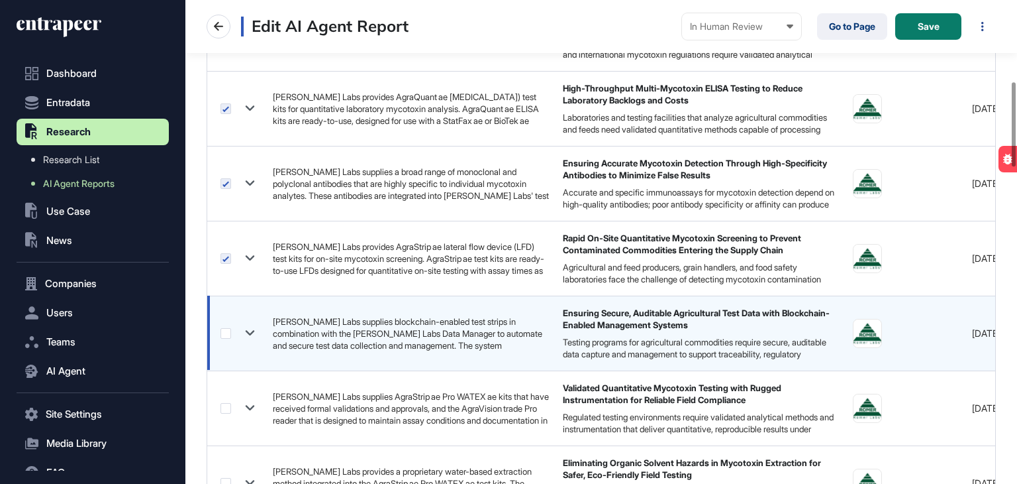
click at [225, 331] on label at bounding box center [226, 333] width 11 height 11
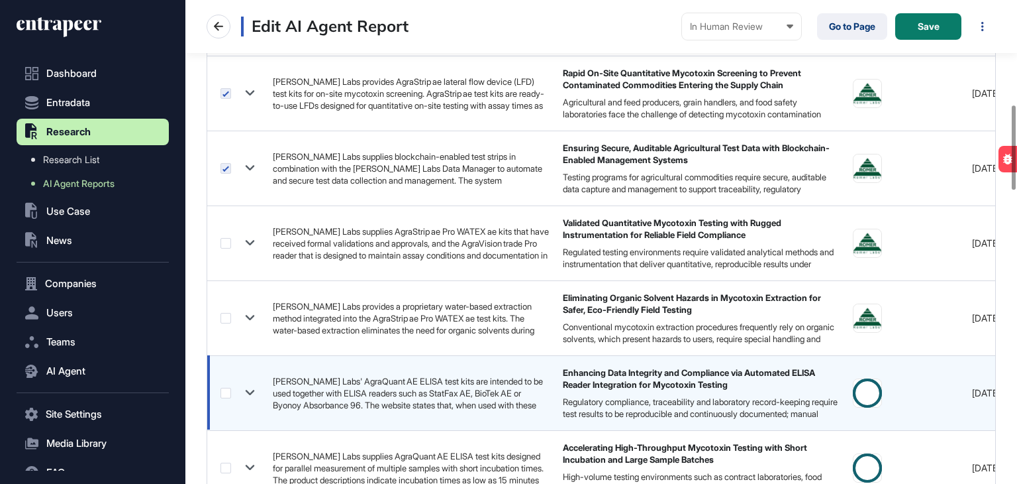
scroll to position [729, 0]
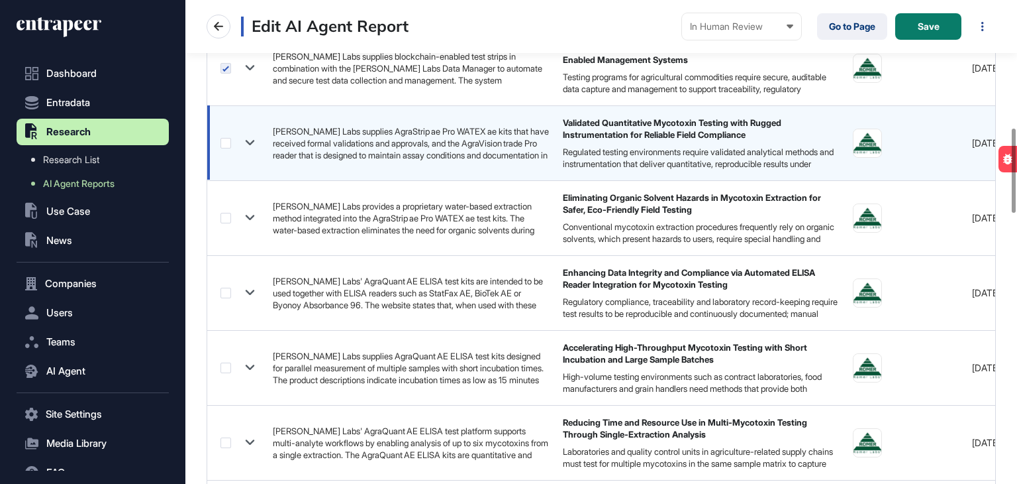
click at [231, 146] on label at bounding box center [226, 143] width 11 height 11
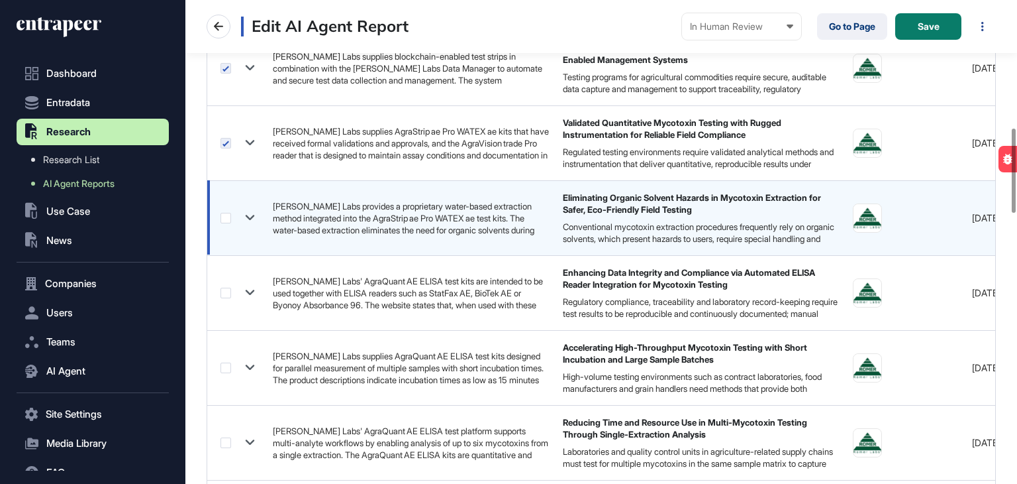
click at [225, 217] on label at bounding box center [226, 218] width 11 height 11
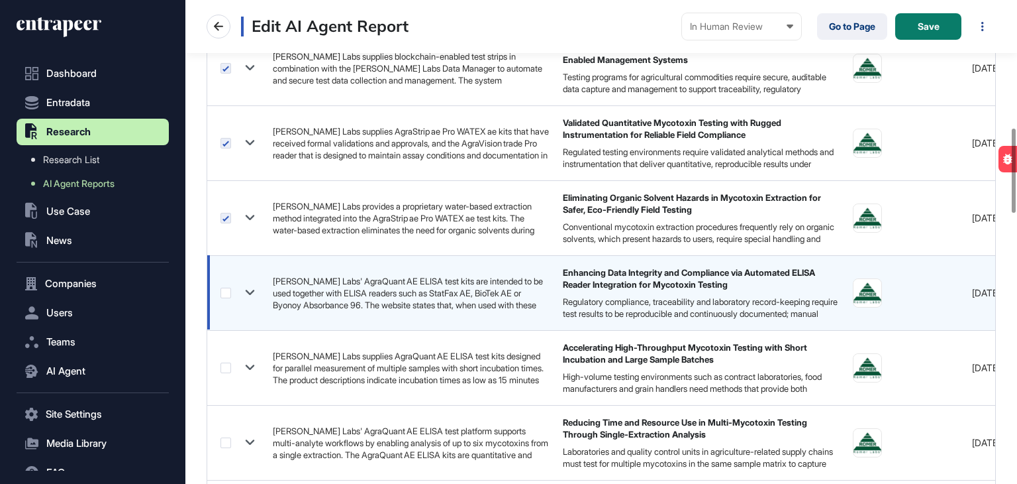
click at [228, 289] on label at bounding box center [226, 292] width 11 height 11
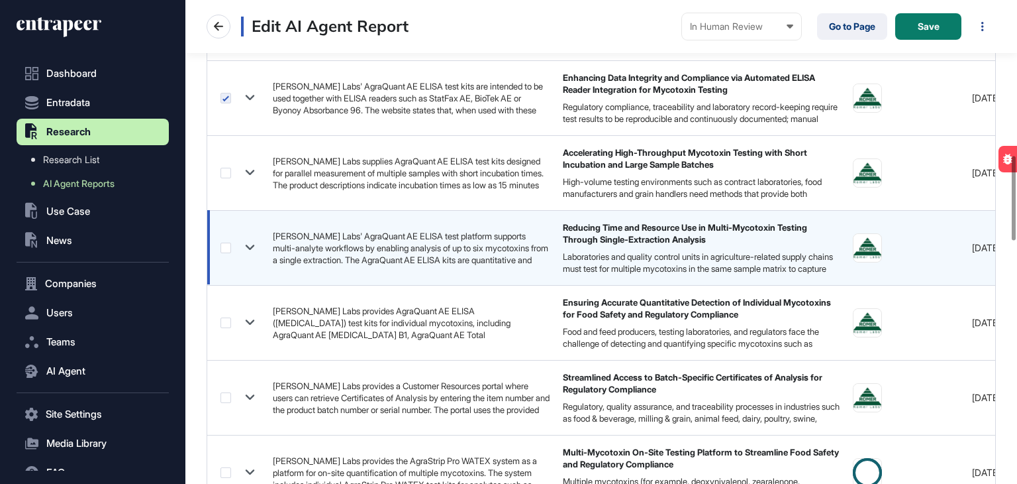
scroll to position [927, 0]
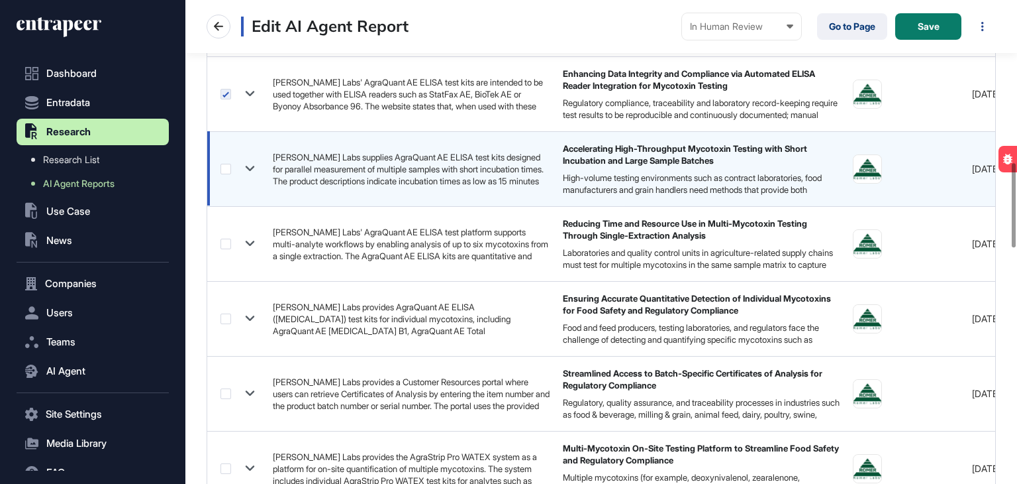
click at [230, 166] on label at bounding box center [226, 169] width 11 height 11
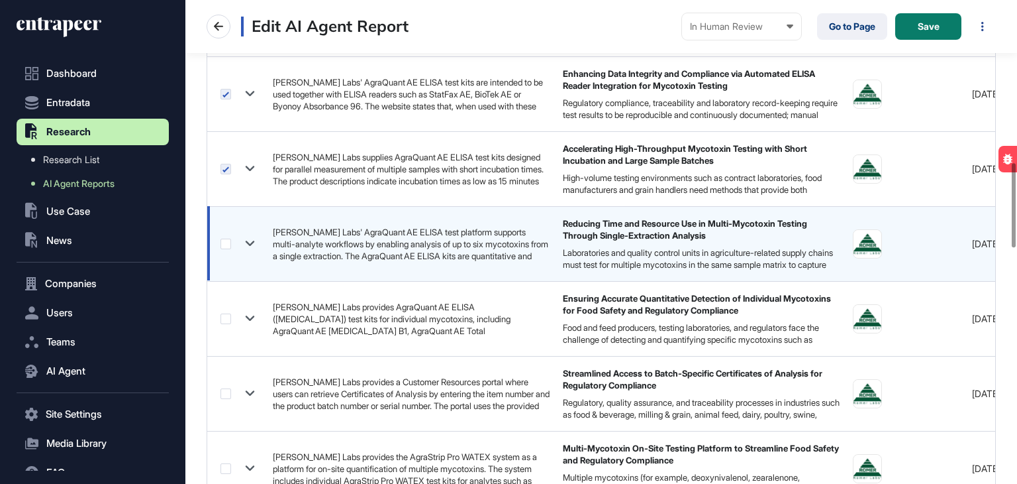
click at [221, 240] on label at bounding box center [226, 243] width 11 height 11
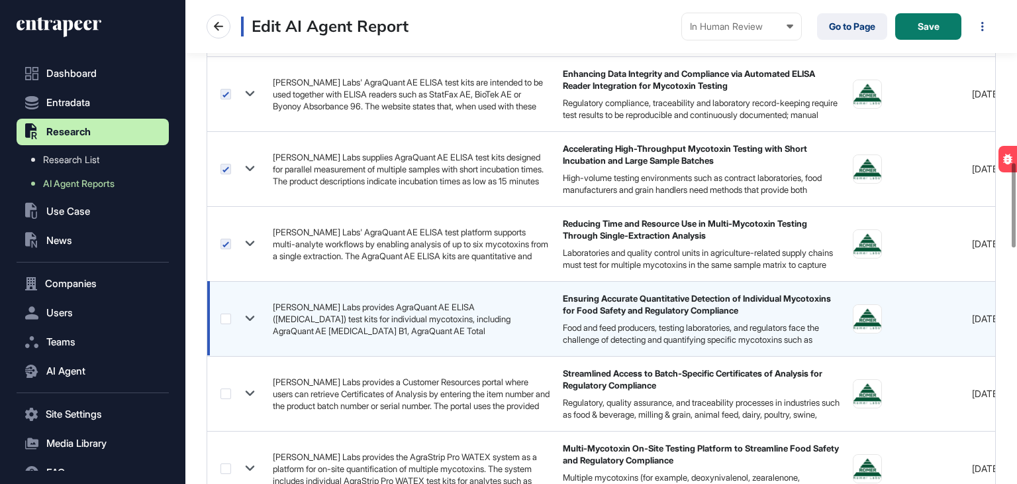
click at [228, 316] on label at bounding box center [226, 318] width 11 height 11
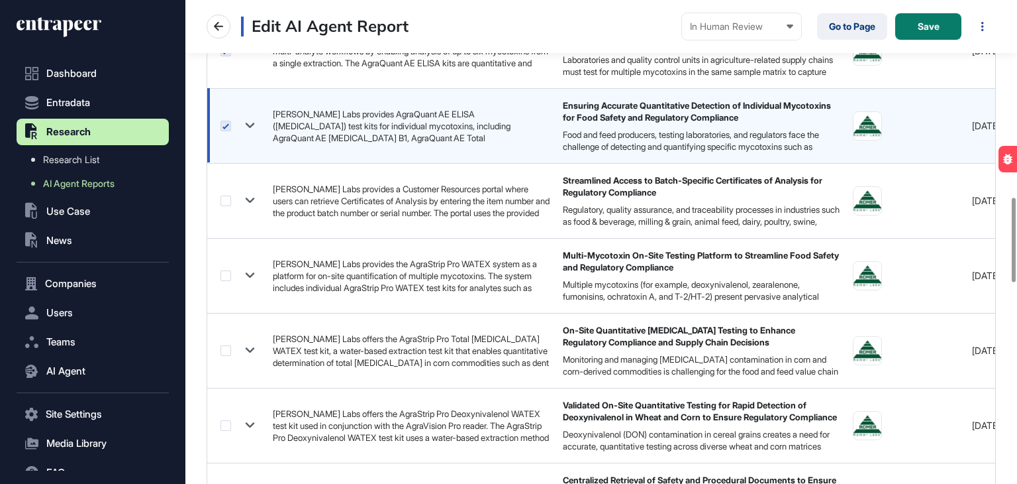
scroll to position [1126, 0]
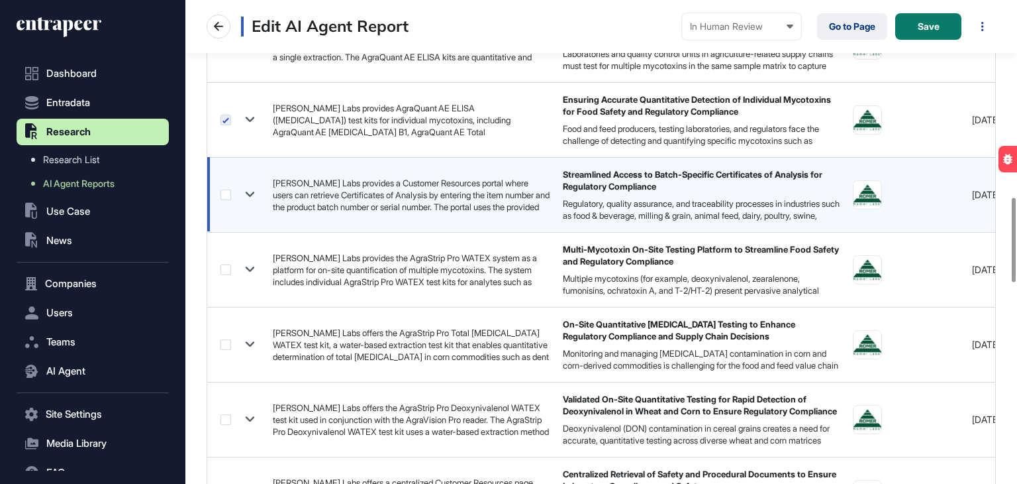
click at [227, 190] on label at bounding box center [226, 194] width 11 height 11
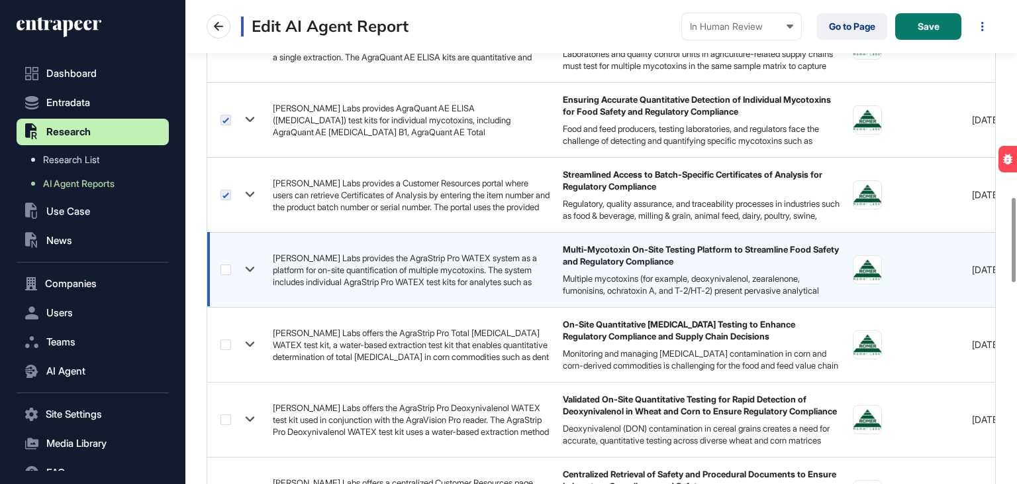
click at [225, 266] on label at bounding box center [226, 269] width 11 height 11
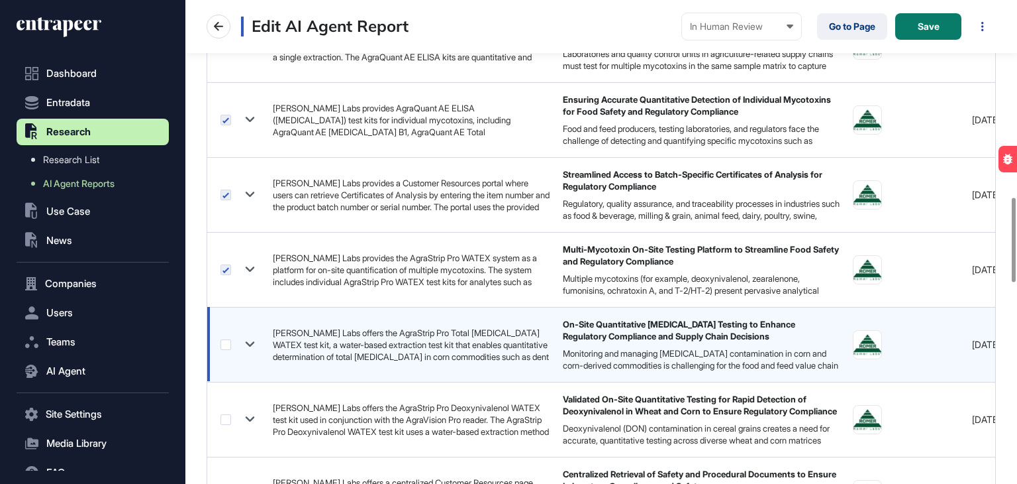
click at [230, 340] on label at bounding box center [226, 344] width 11 height 11
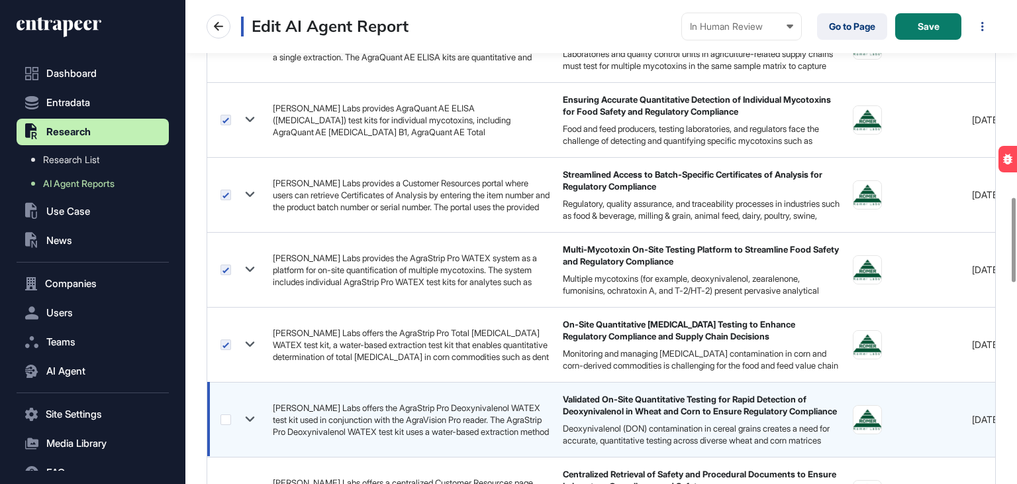
click at [225, 415] on label at bounding box center [226, 419] width 11 height 11
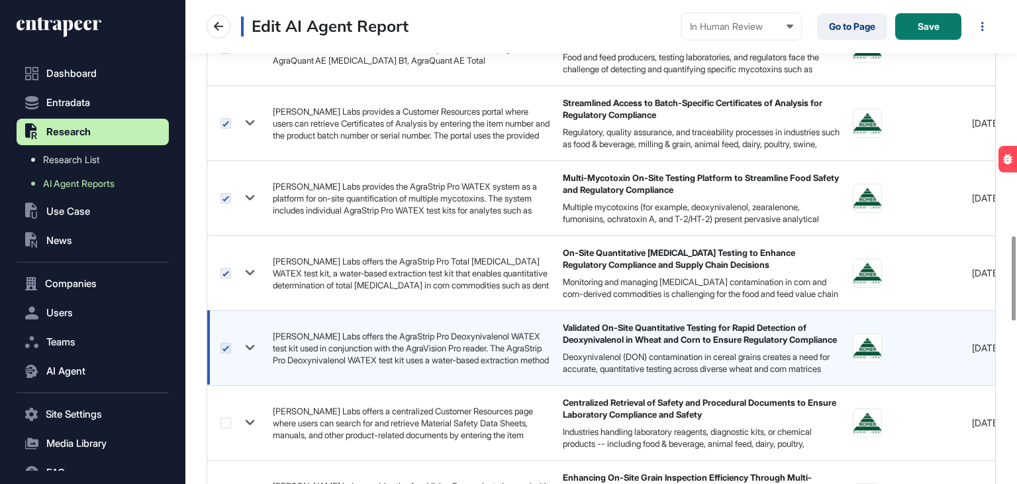
scroll to position [1391, 0]
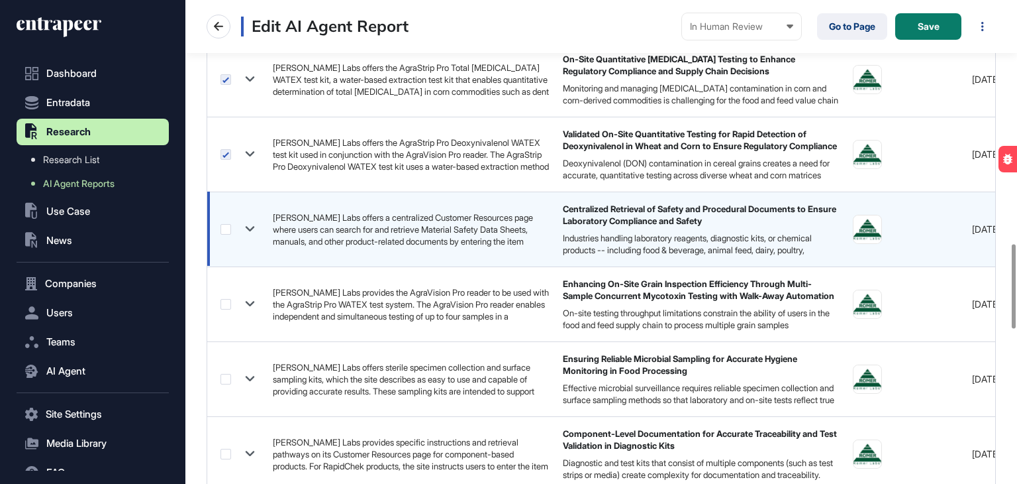
click at [228, 229] on label at bounding box center [226, 229] width 11 height 11
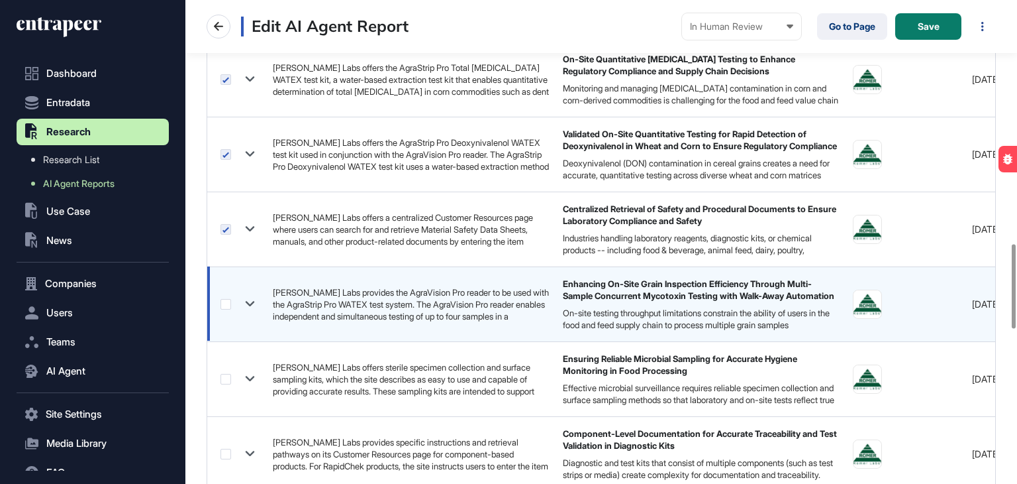
click at [225, 303] on label at bounding box center [226, 304] width 11 height 11
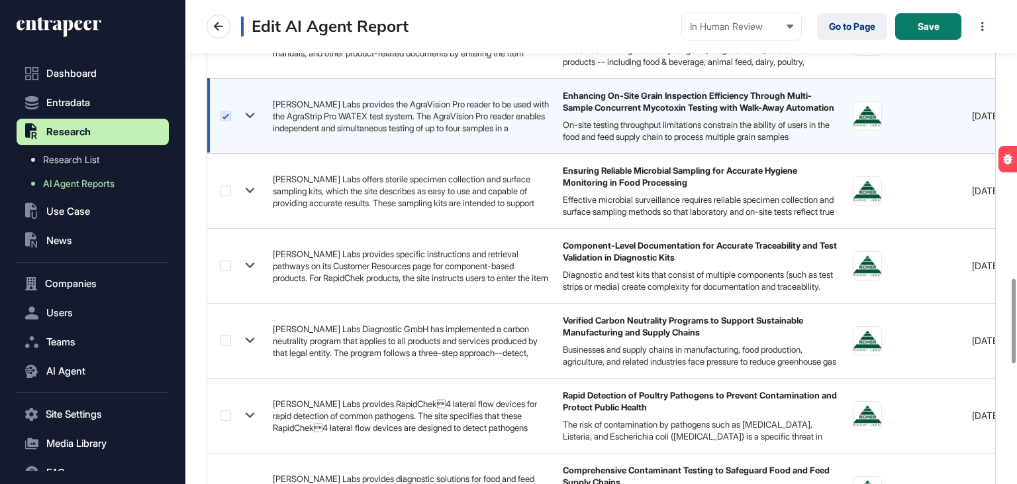
scroll to position [1590, 0]
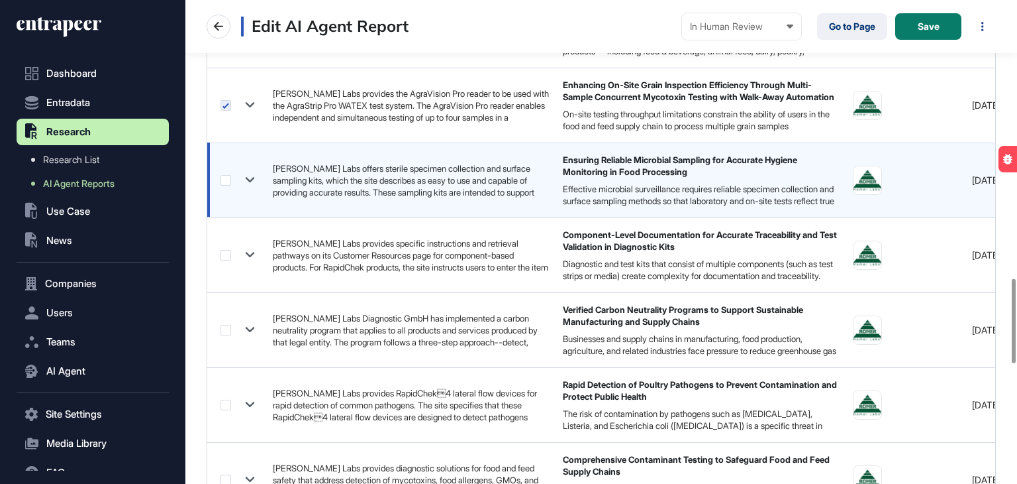
click at [229, 181] on label at bounding box center [226, 180] width 11 height 11
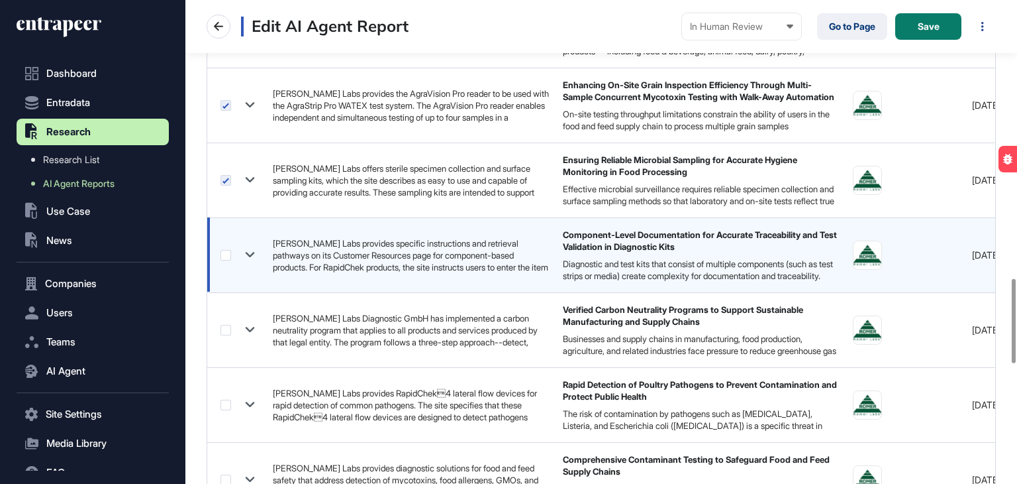
click at [228, 252] on label at bounding box center [226, 255] width 11 height 11
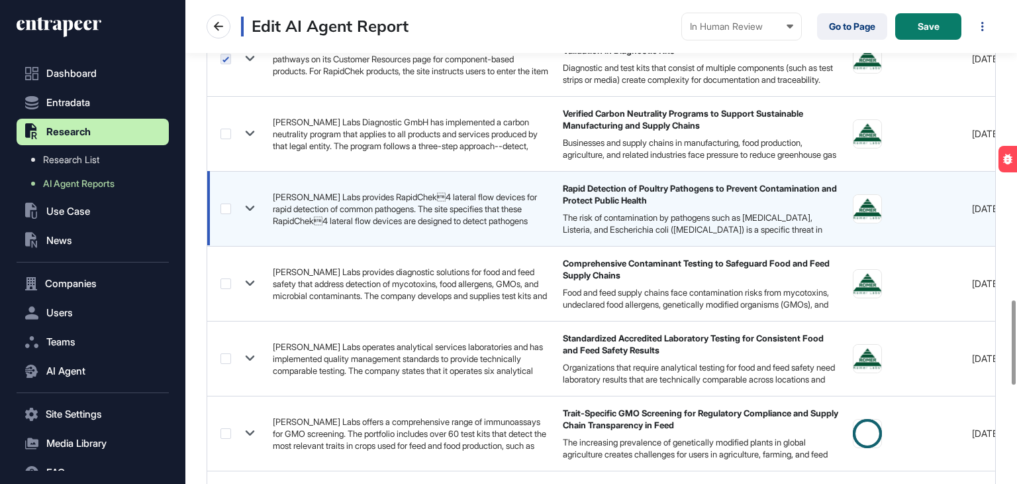
scroll to position [1788, 0]
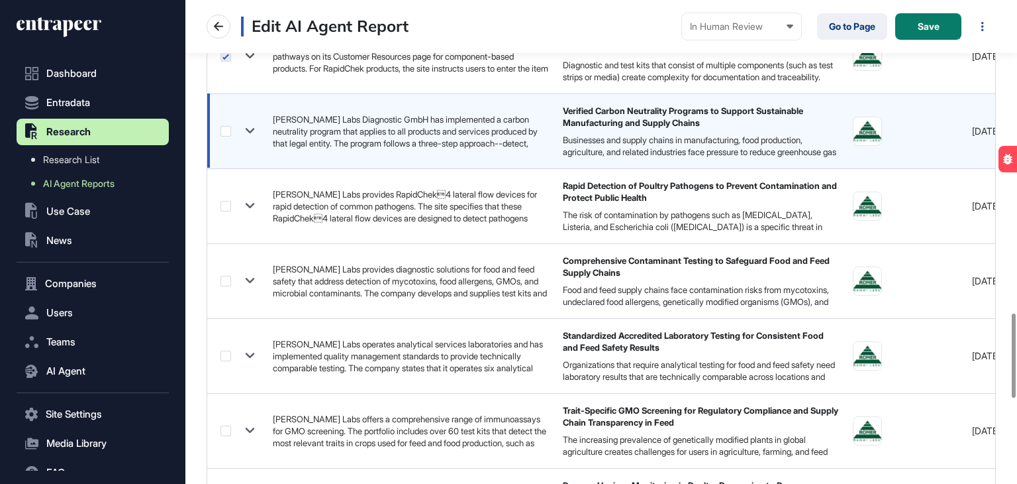
click at [227, 126] on label at bounding box center [226, 131] width 11 height 11
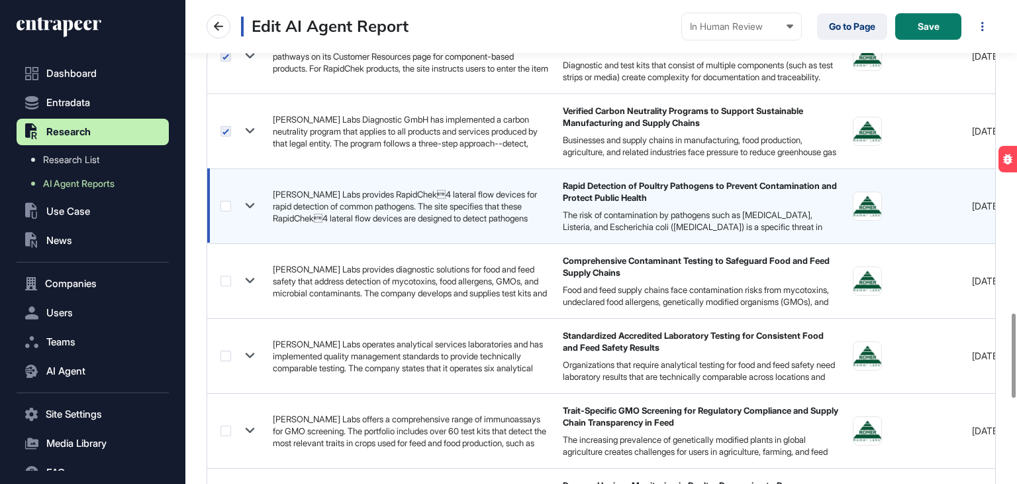
click at [224, 205] on label at bounding box center [226, 206] width 11 height 11
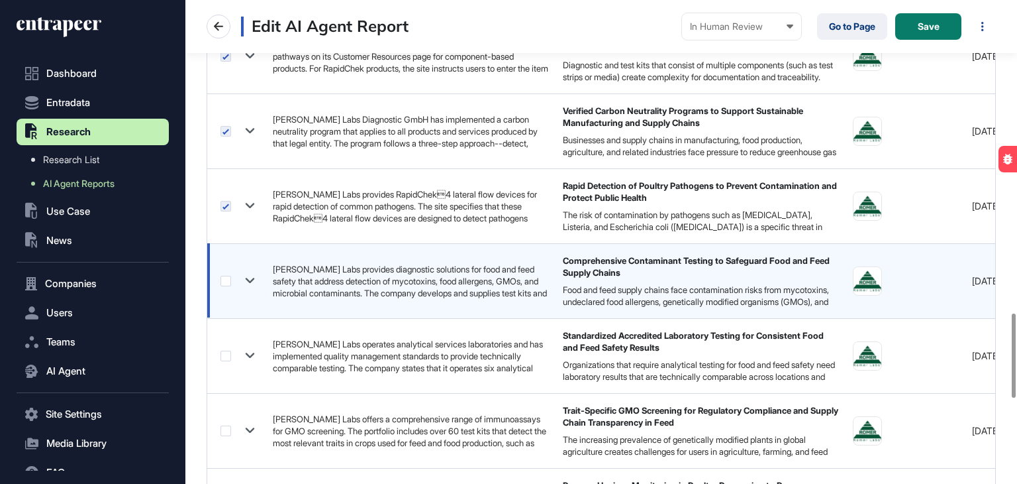
click at [223, 276] on label at bounding box center [226, 281] width 11 height 11
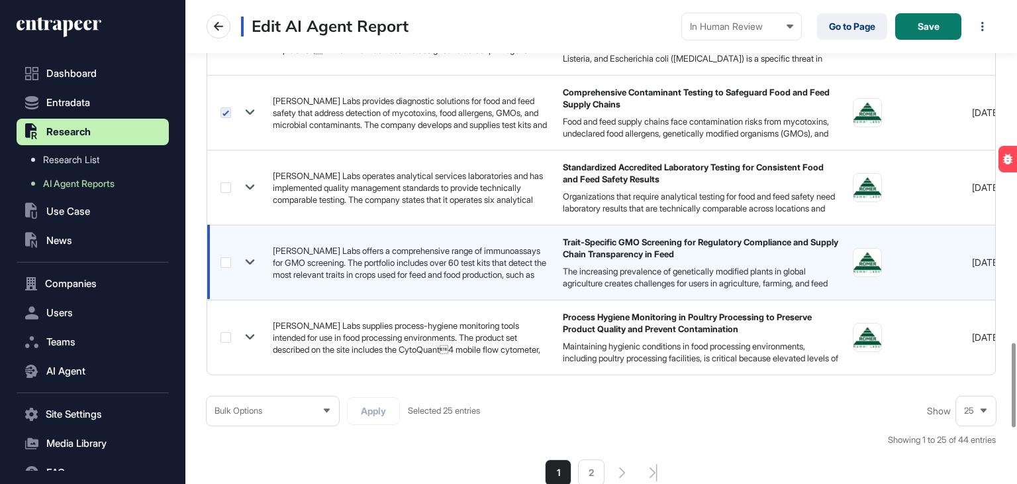
scroll to position [1987, 0]
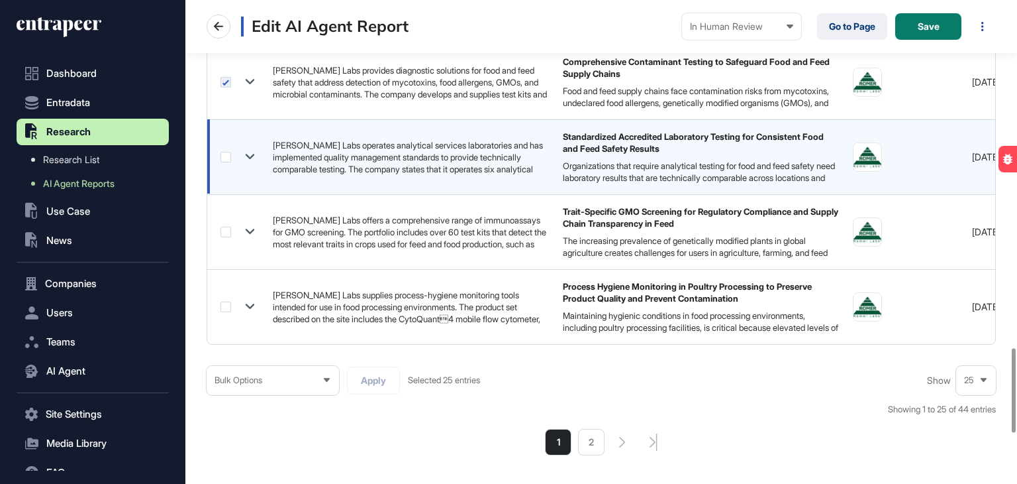
click at [225, 157] on label at bounding box center [226, 157] width 11 height 11
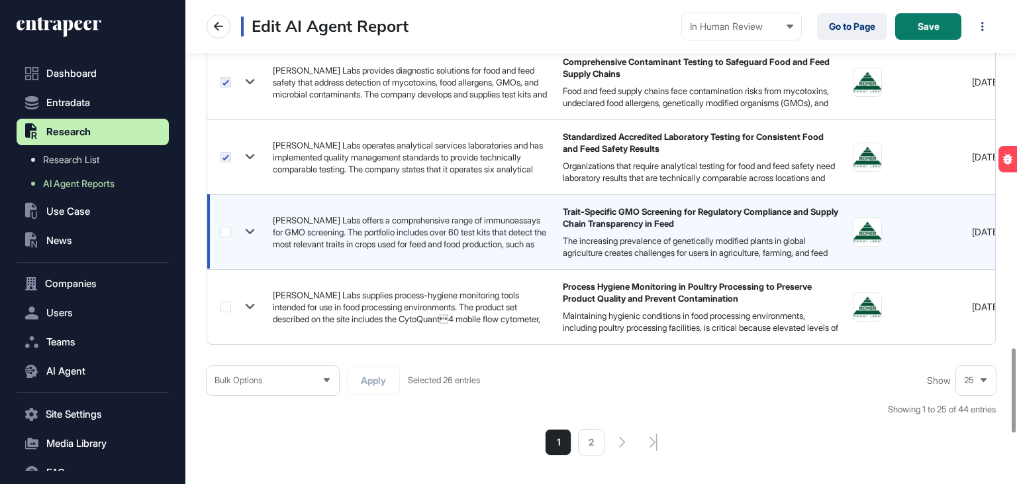
click at [223, 230] on label at bounding box center [226, 232] width 11 height 11
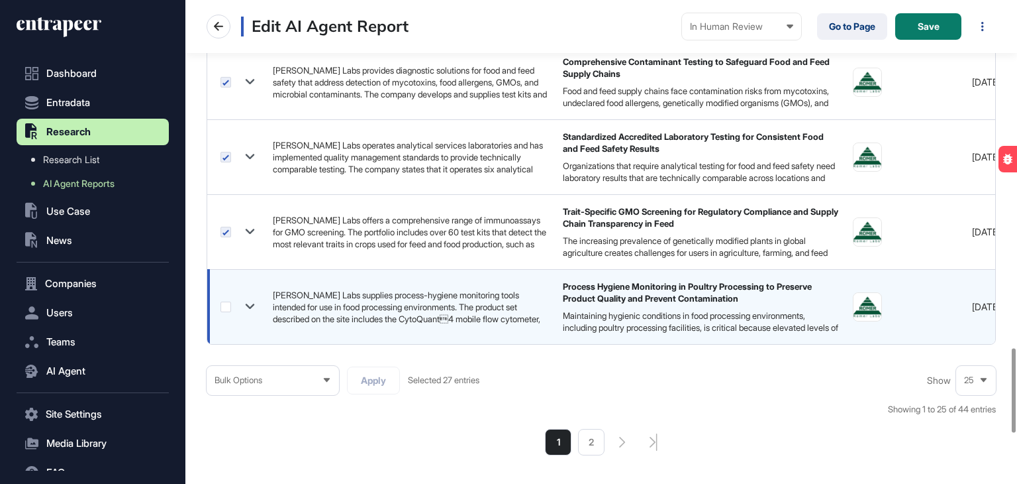
click at [227, 305] on label at bounding box center [226, 306] width 11 height 11
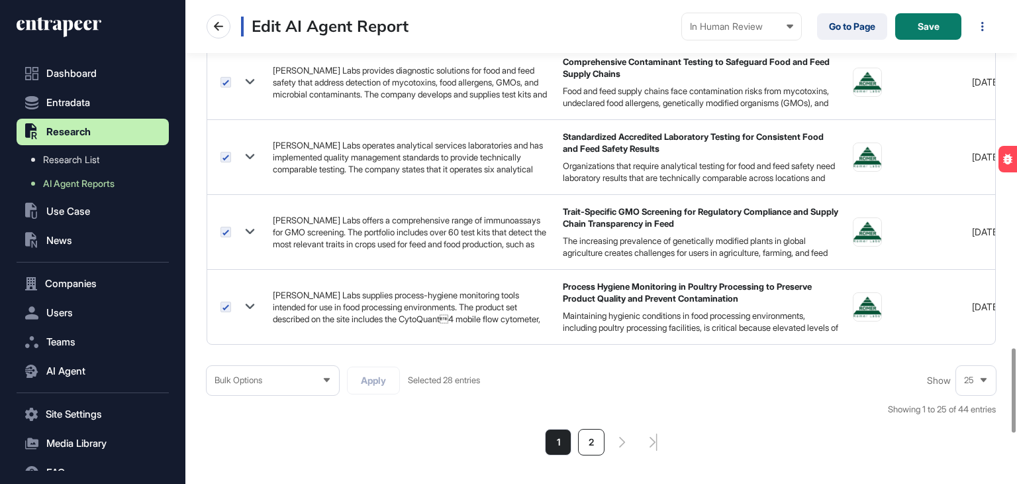
click at [585, 440] on li "2" at bounding box center [591, 442] width 26 height 26
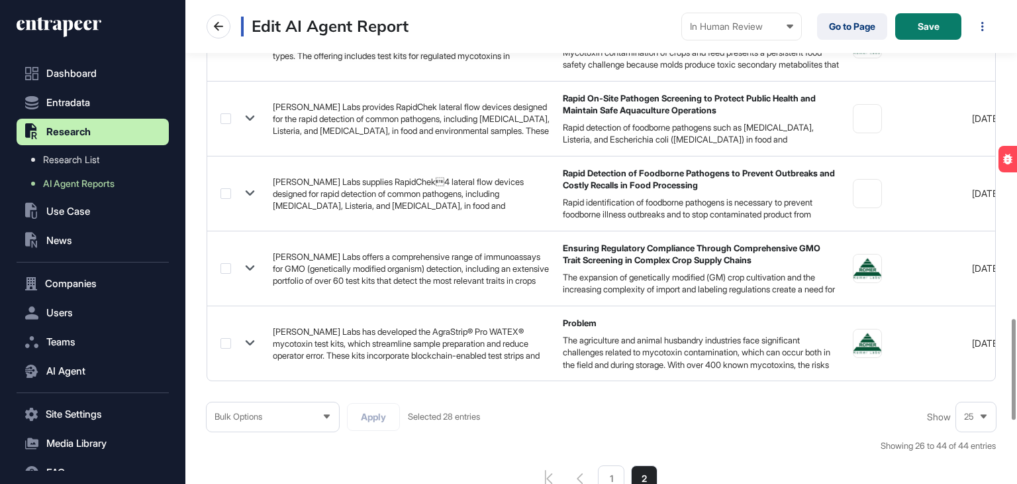
scroll to position [1590, 0]
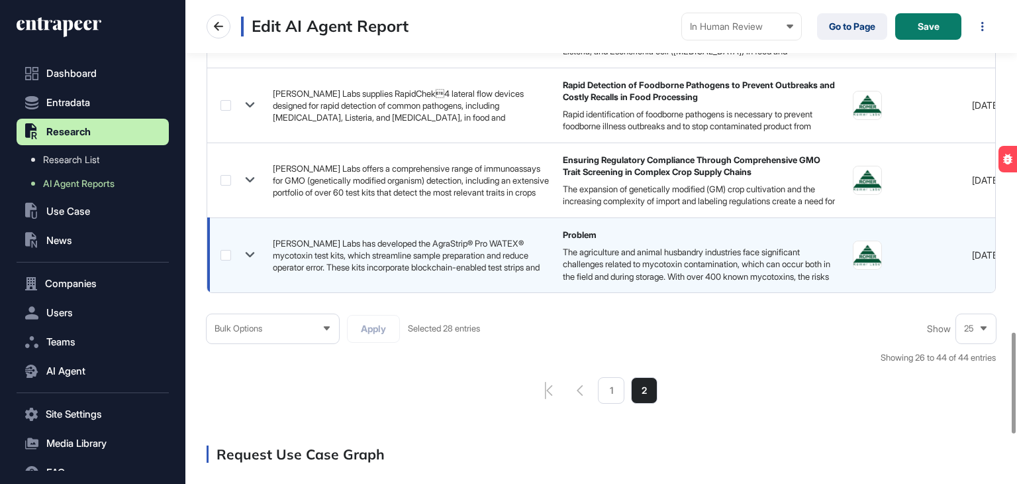
click at [227, 251] on label at bounding box center [226, 255] width 11 height 11
click at [223, 183] on div at bounding box center [240, 179] width 39 height 19
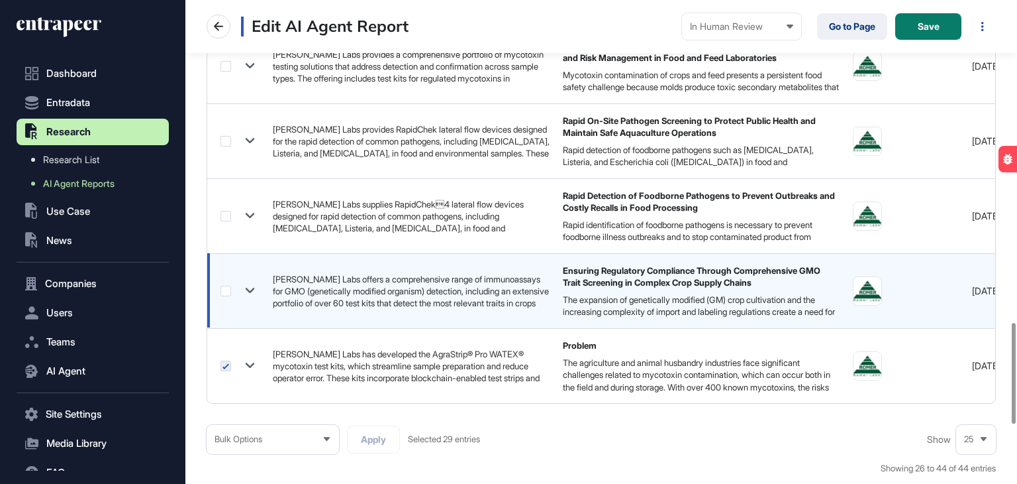
scroll to position [1457, 0]
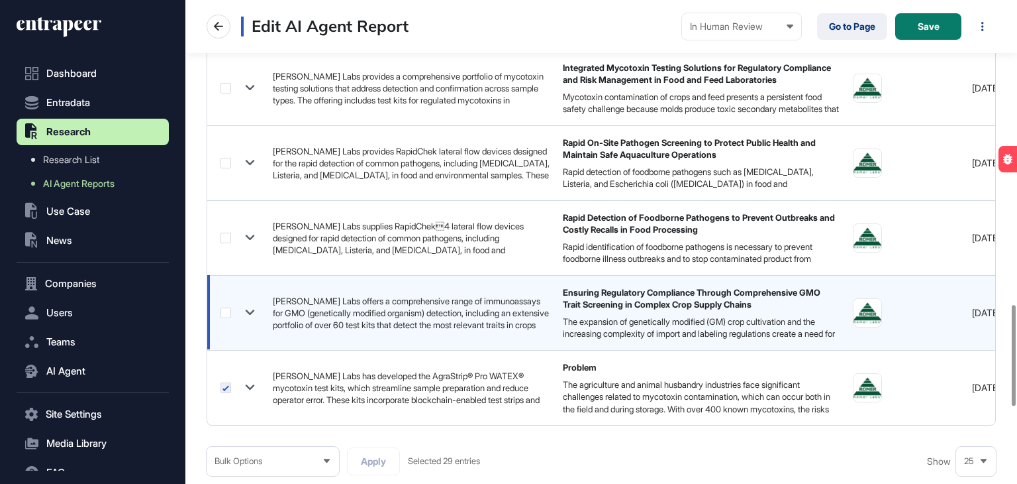
click at [228, 308] on label at bounding box center [226, 312] width 11 height 11
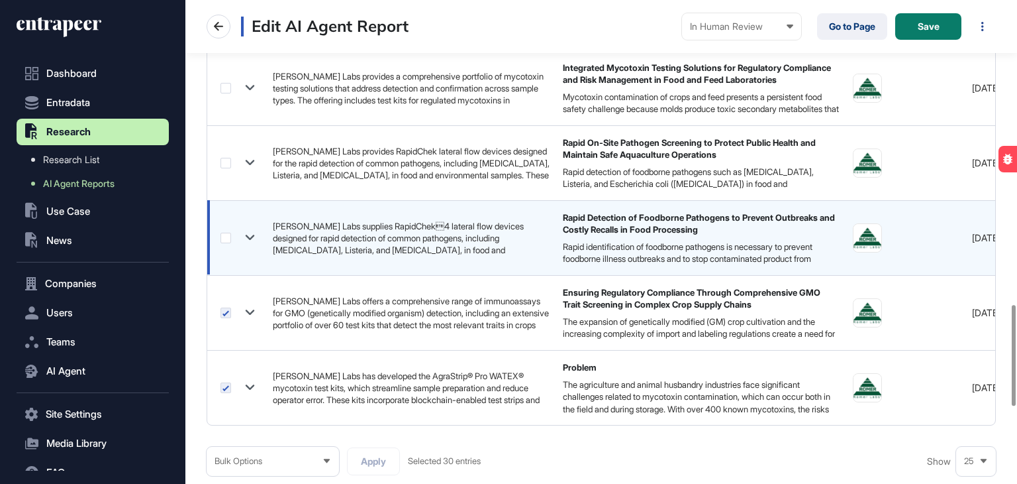
click at [225, 235] on label at bounding box center [226, 237] width 11 height 11
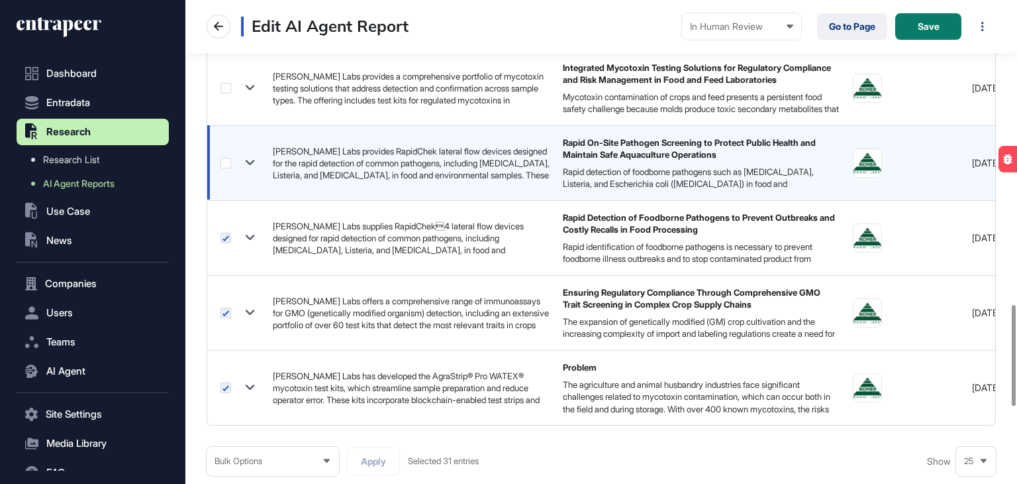
click at [224, 165] on label at bounding box center [226, 163] width 11 height 11
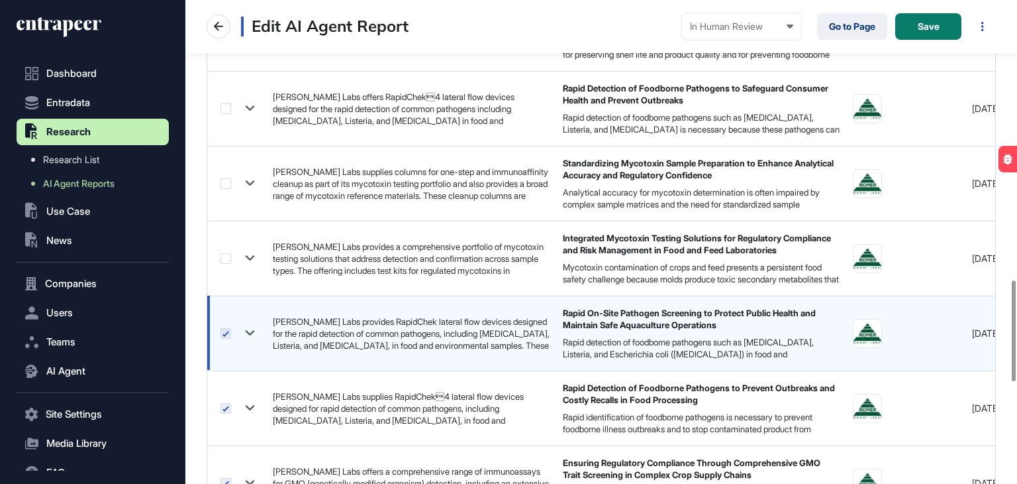
scroll to position [1259, 0]
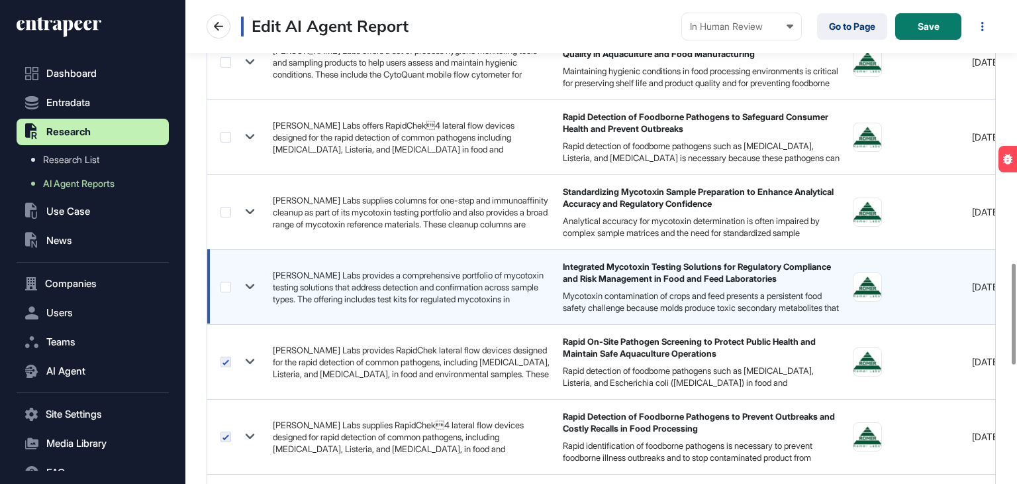
click at [225, 282] on label at bounding box center [226, 287] width 11 height 11
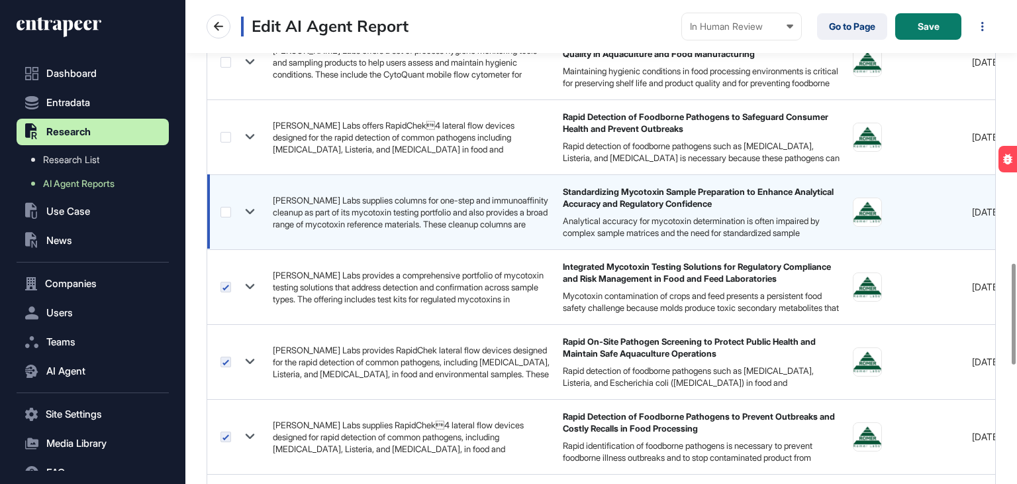
click at [225, 211] on label at bounding box center [226, 212] width 11 height 11
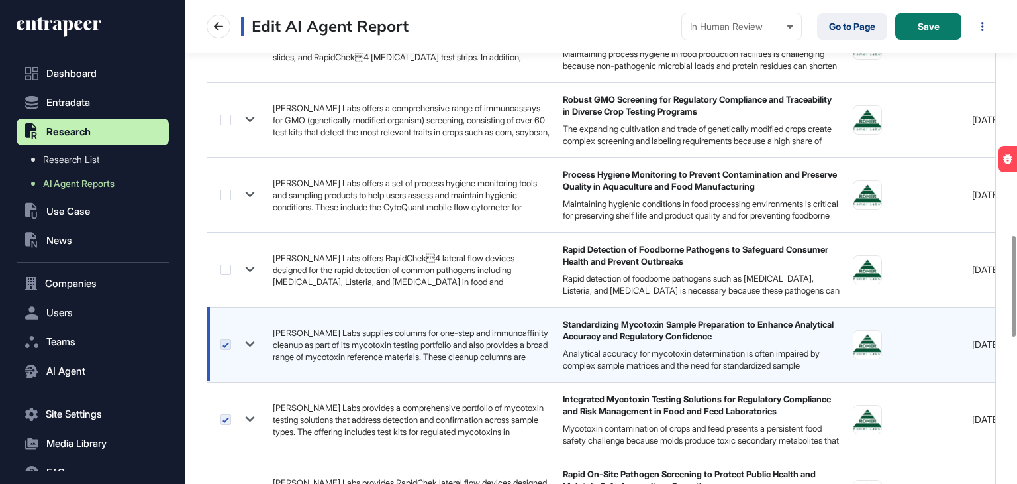
scroll to position [1126, 0]
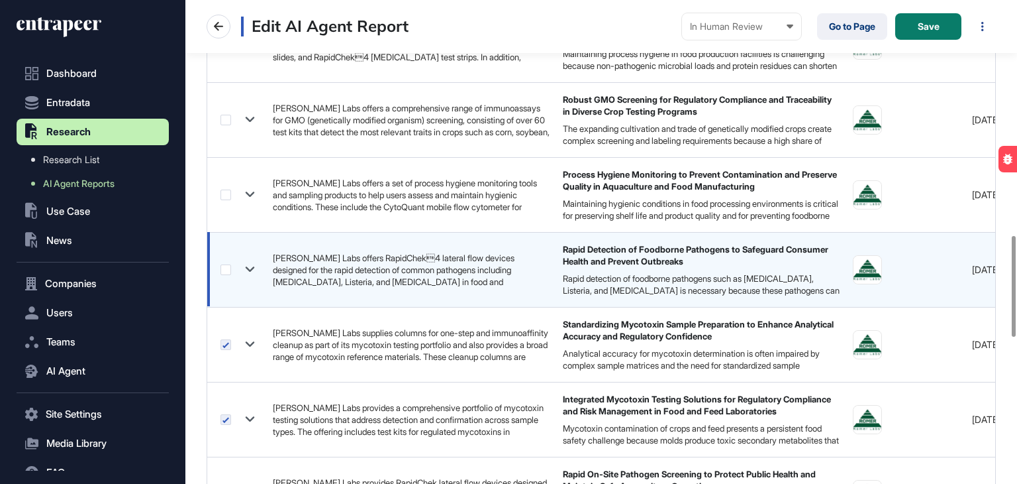
click at [225, 264] on label at bounding box center [226, 269] width 11 height 11
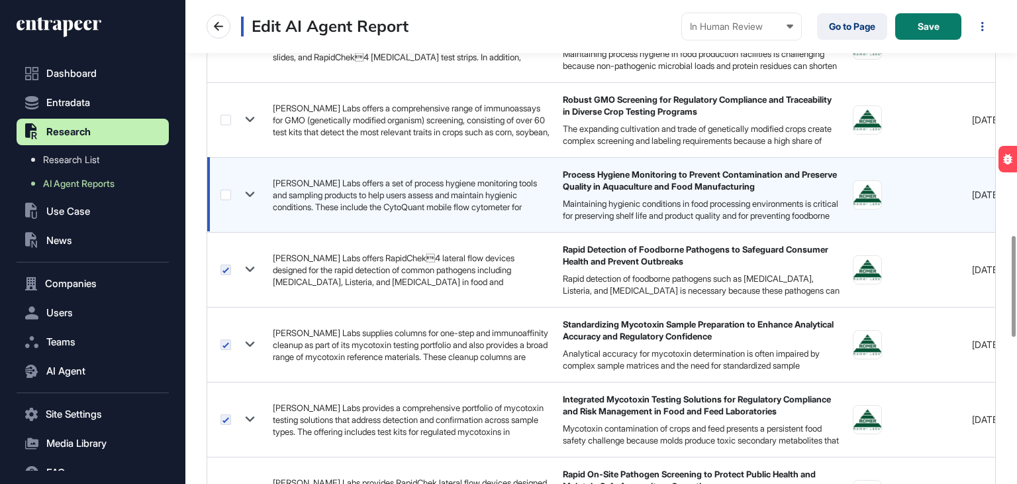
click at [227, 200] on div at bounding box center [240, 194] width 39 height 19
click at [227, 197] on label at bounding box center [226, 194] width 11 height 11
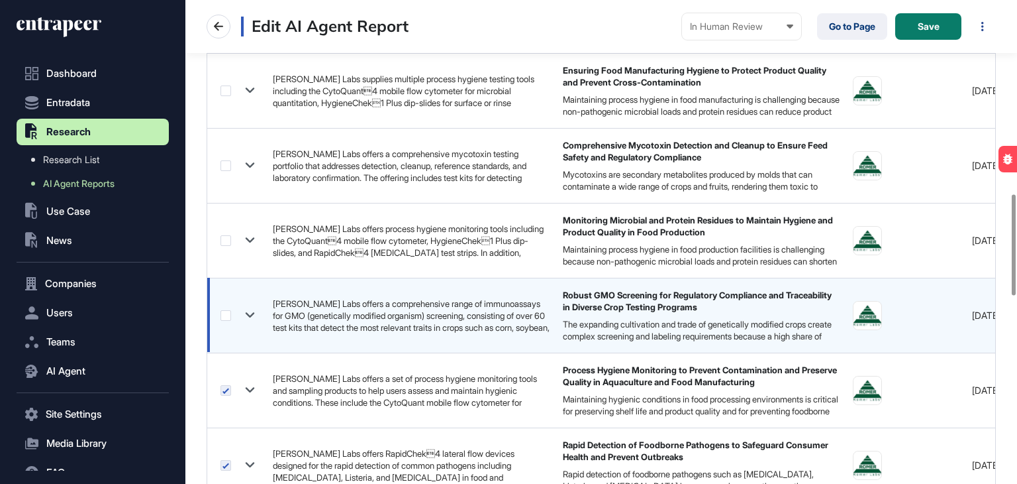
scroll to position [927, 0]
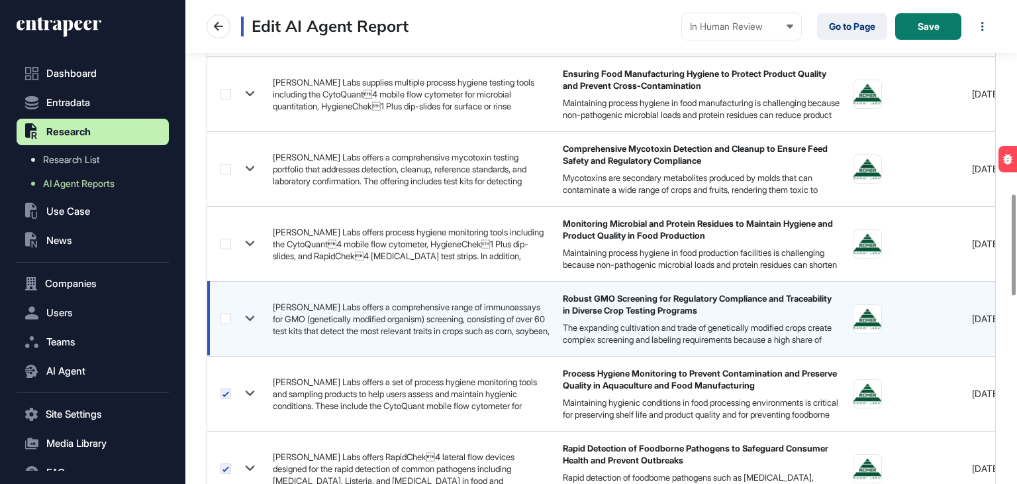
click at [227, 325] on div at bounding box center [240, 318] width 39 height 19
click at [225, 318] on label at bounding box center [226, 318] width 11 height 11
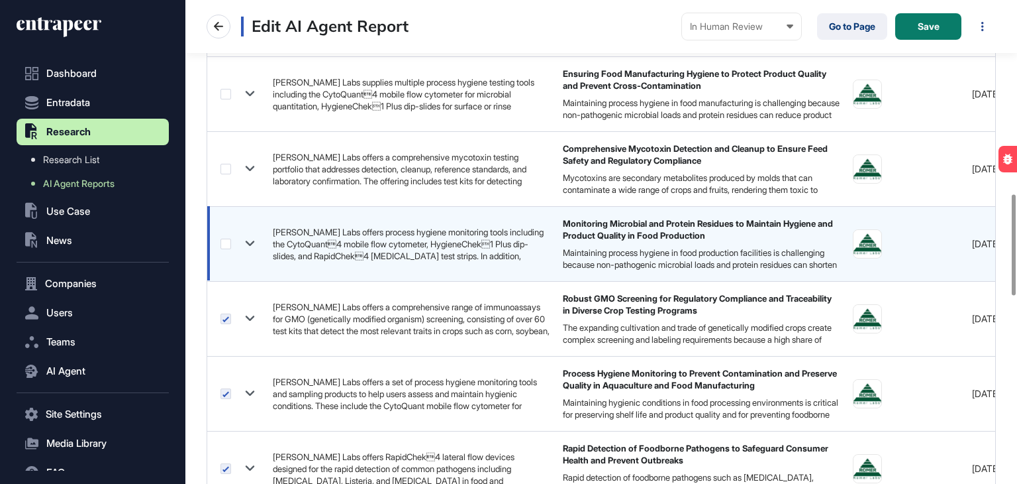
click at [228, 244] on label at bounding box center [226, 243] width 11 height 11
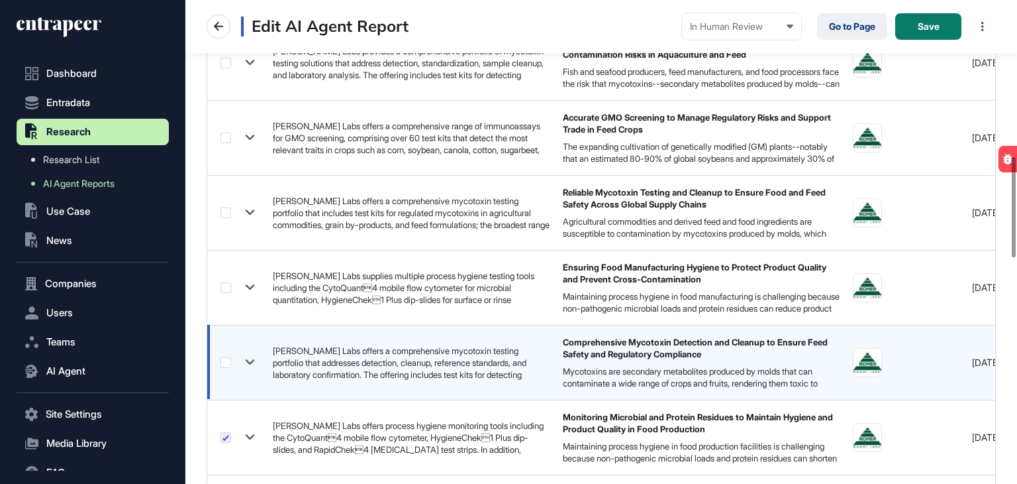
scroll to position [729, 0]
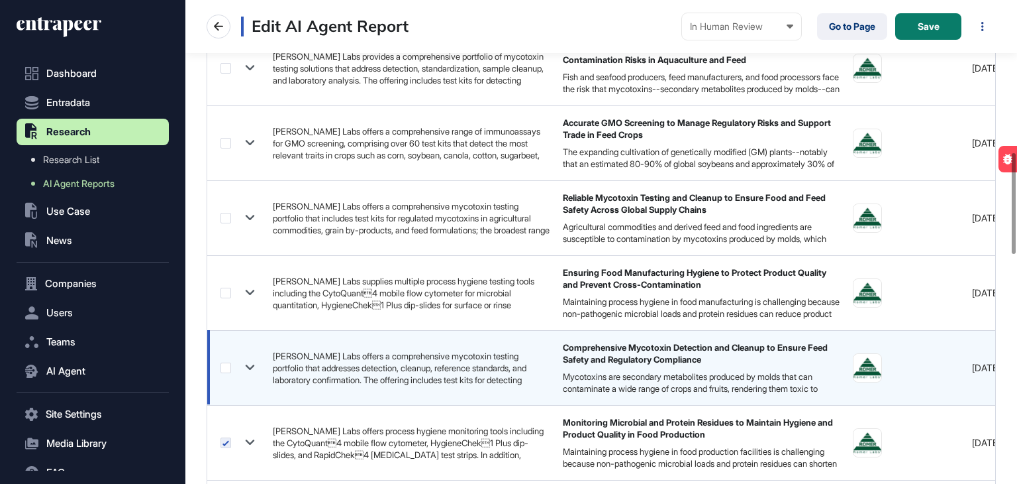
click at [224, 366] on label at bounding box center [226, 367] width 11 height 11
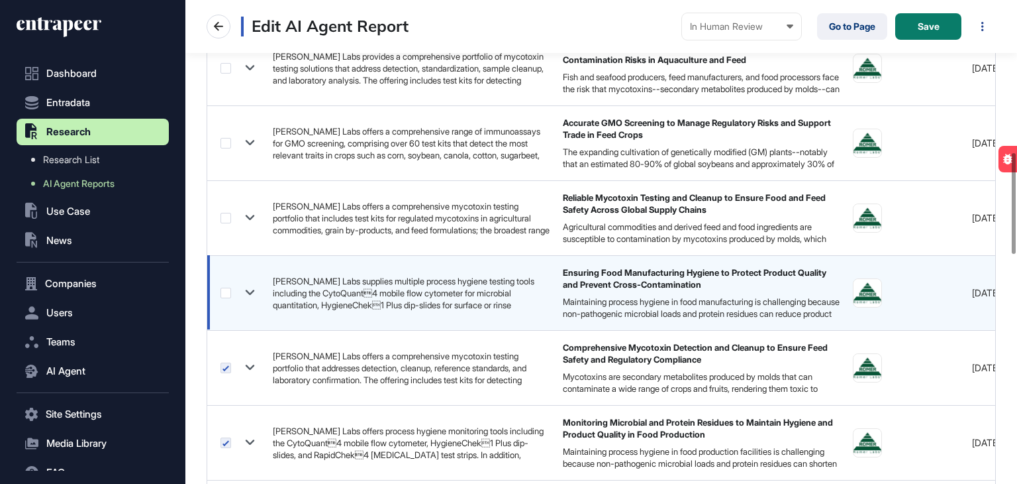
click at [228, 288] on label at bounding box center [226, 292] width 11 height 11
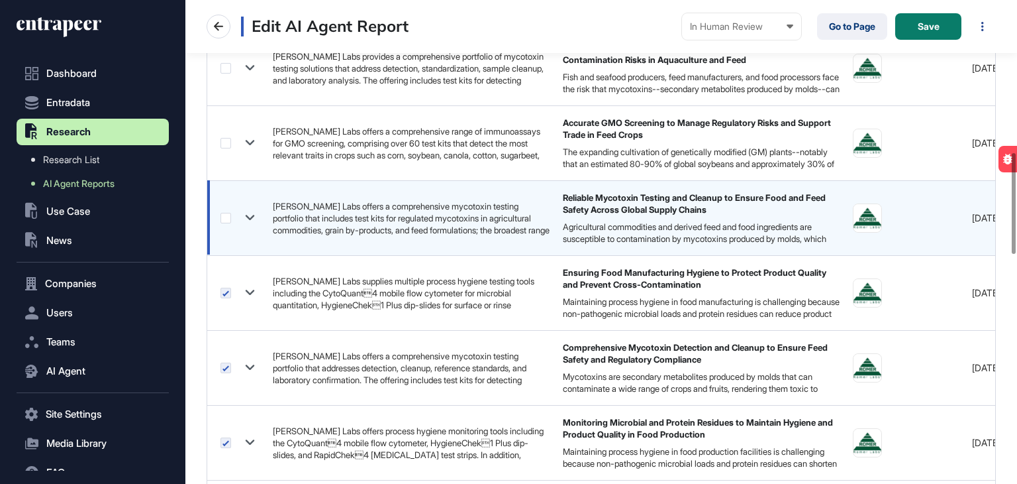
click at [223, 217] on label at bounding box center [226, 218] width 11 height 11
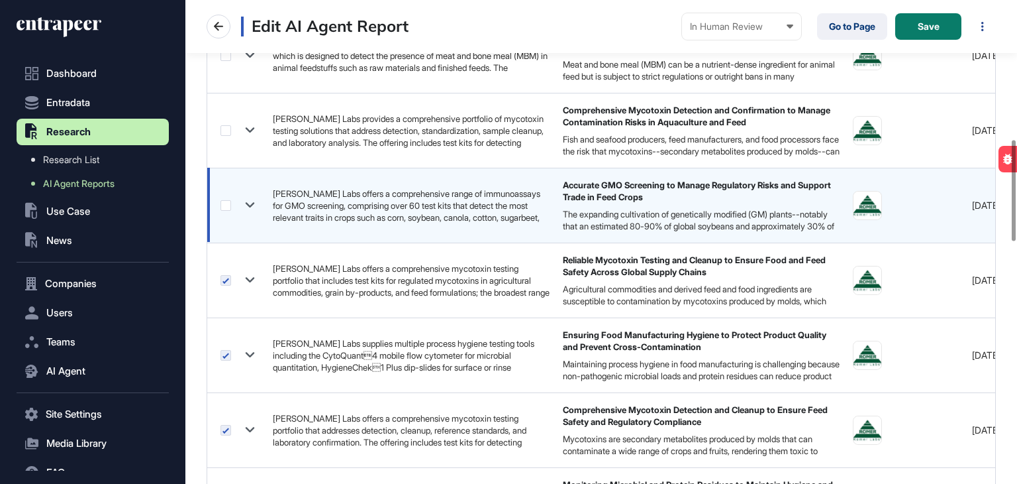
scroll to position [530, 0]
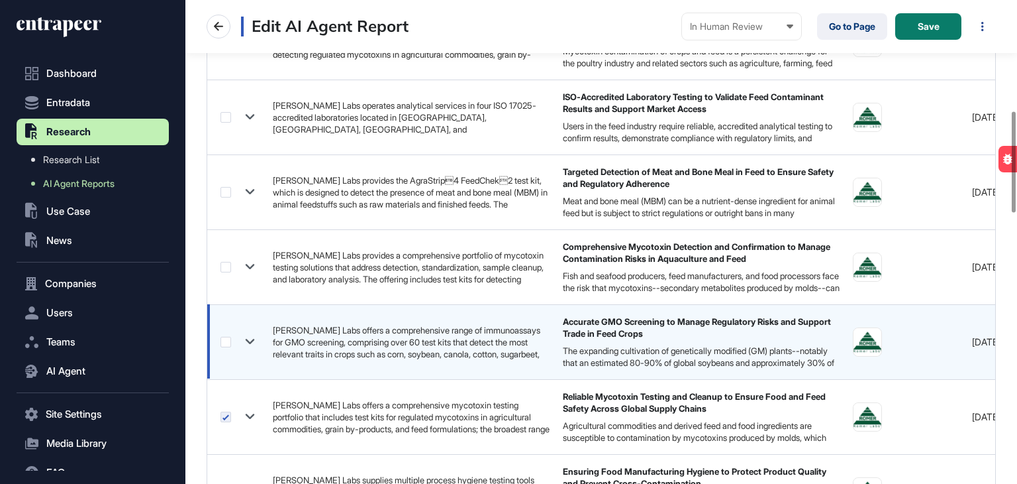
click at [223, 345] on label at bounding box center [226, 341] width 11 height 11
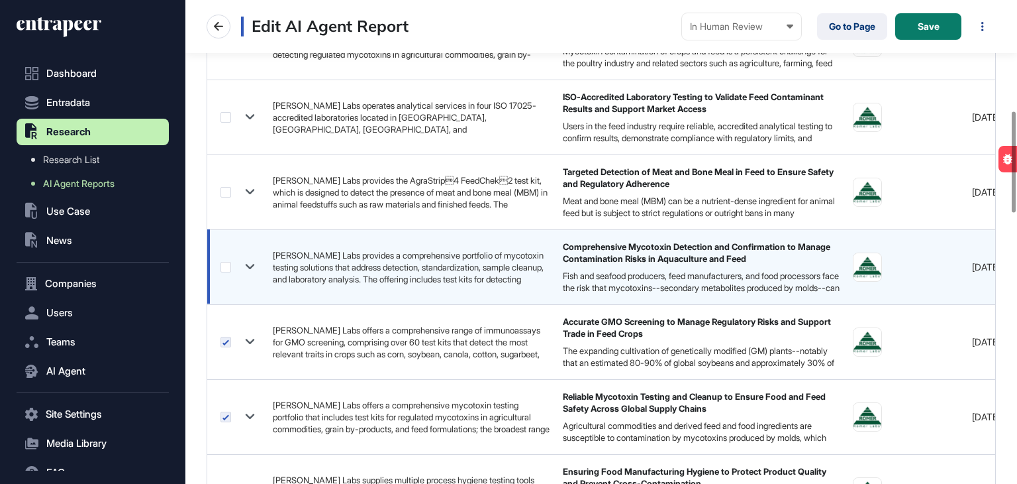
click at [223, 264] on label at bounding box center [226, 267] width 11 height 11
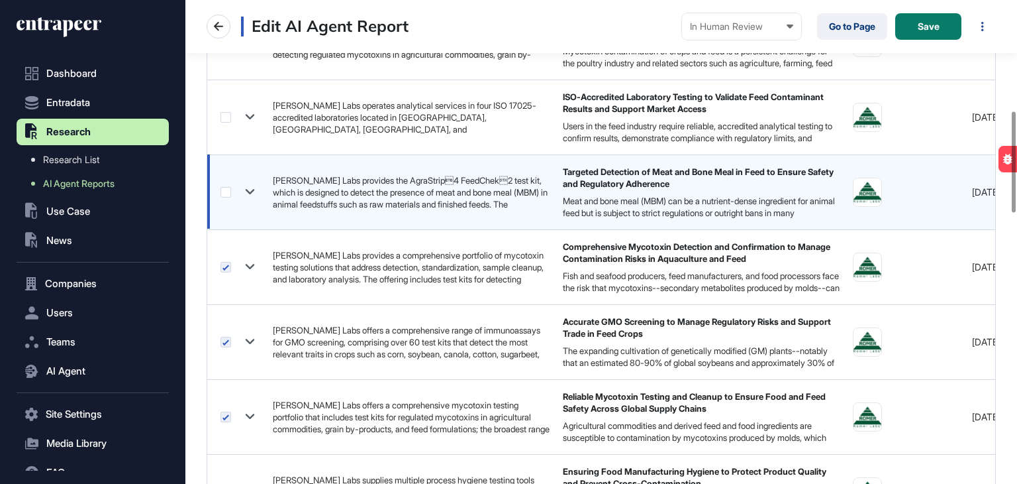
click at [225, 191] on label at bounding box center [226, 192] width 11 height 11
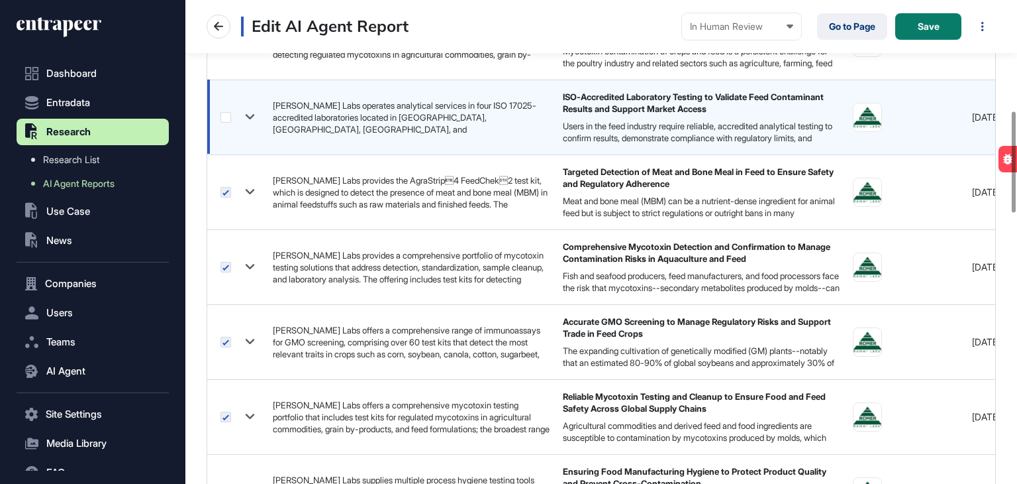
click at [222, 120] on label at bounding box center [226, 117] width 11 height 11
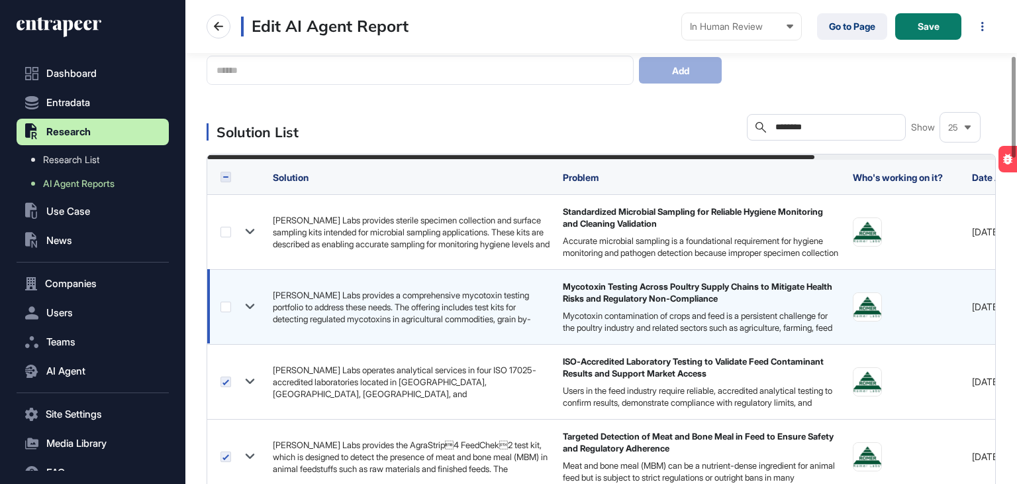
scroll to position [265, 0]
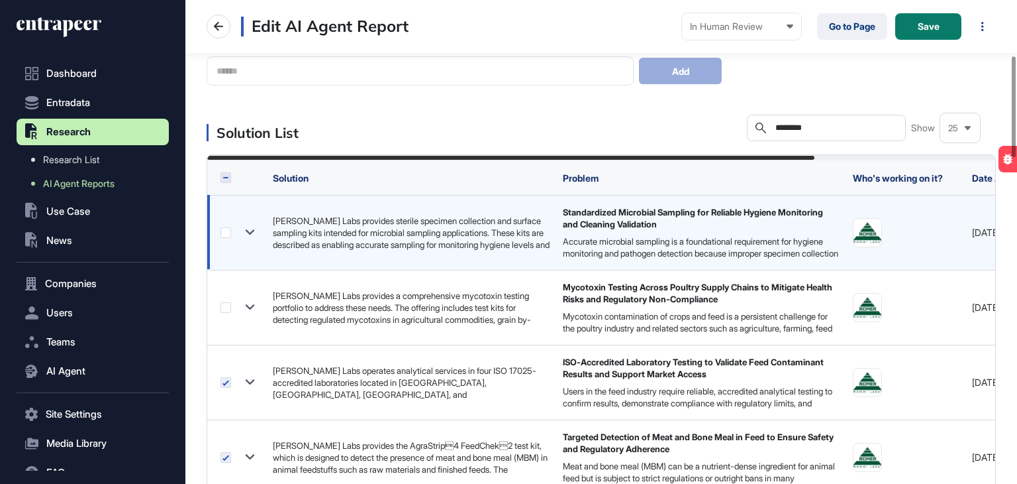
click at [222, 234] on label at bounding box center [226, 232] width 11 height 11
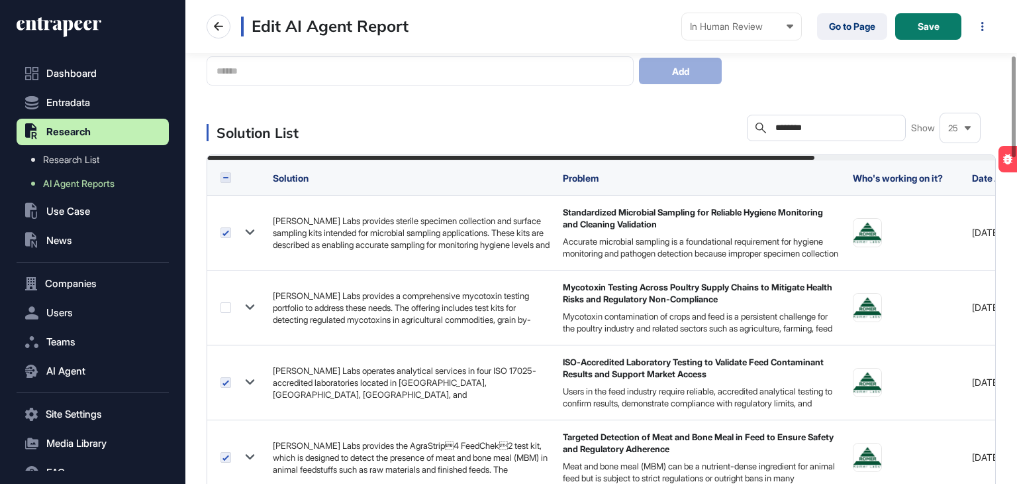
drag, startPoint x: 825, startPoint y: 126, endPoint x: 765, endPoint y: 123, distance: 60.4
click at [765, 123] on div "Search ********" at bounding box center [826, 128] width 159 height 26
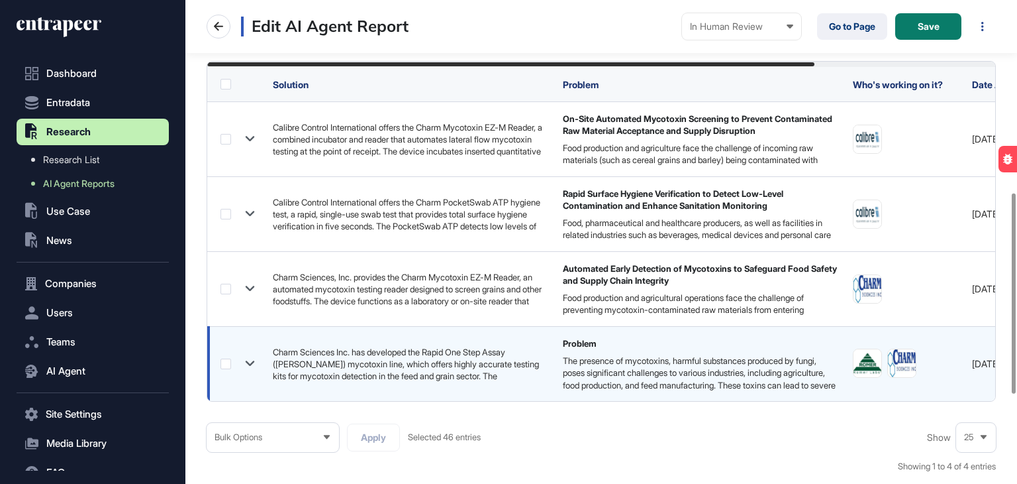
scroll to position [464, 0]
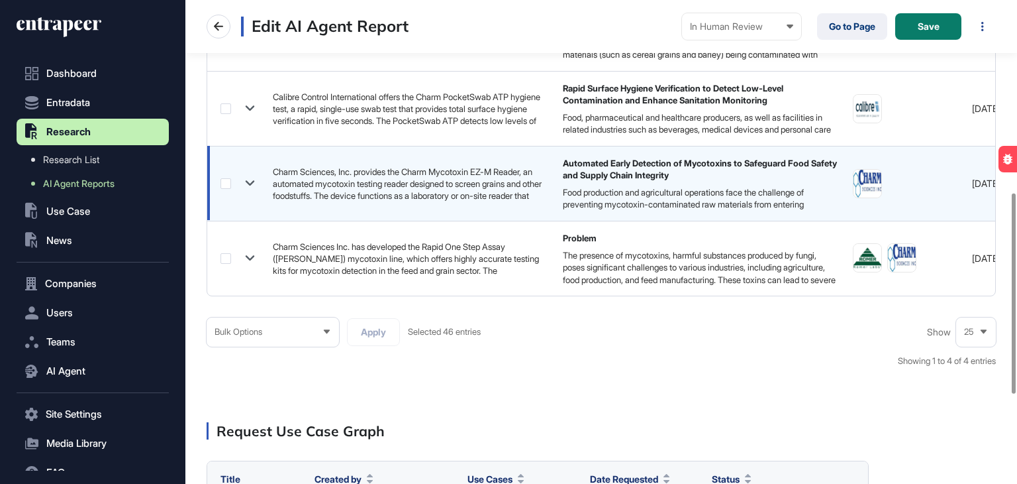
click at [225, 178] on label at bounding box center [226, 183] width 11 height 11
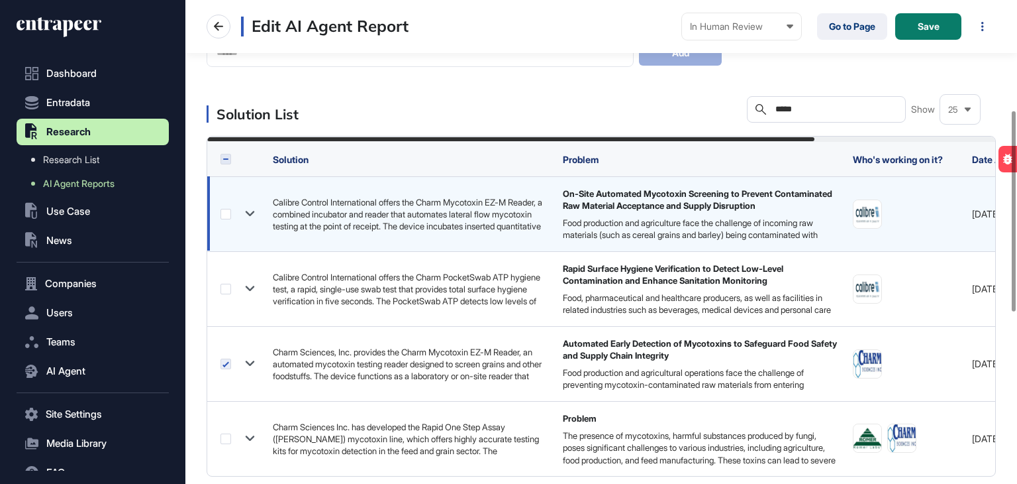
scroll to position [265, 0]
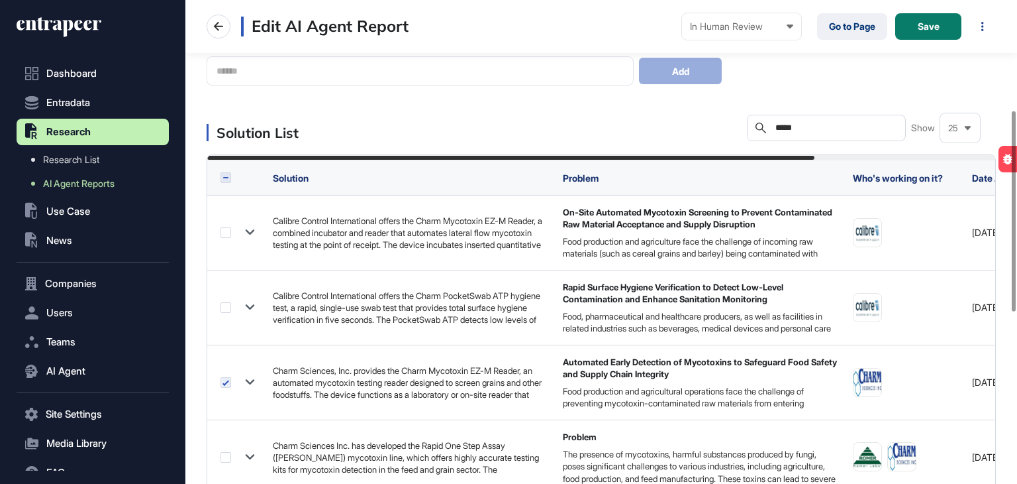
drag, startPoint x: 821, startPoint y: 130, endPoint x: 719, endPoint y: 127, distance: 101.4
click at [719, 127] on div "Solution List Search ***** Show 25" at bounding box center [602, 128] width 790 height 26
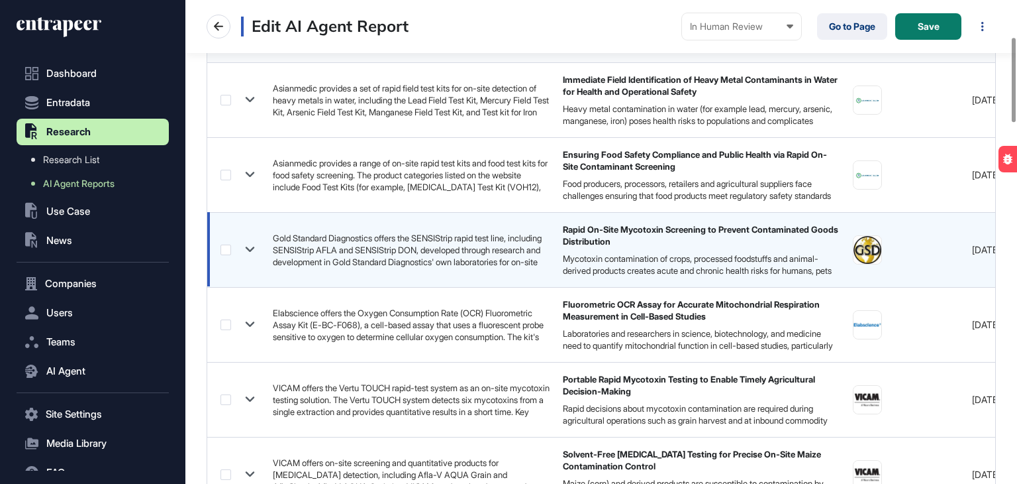
scroll to position [66, 0]
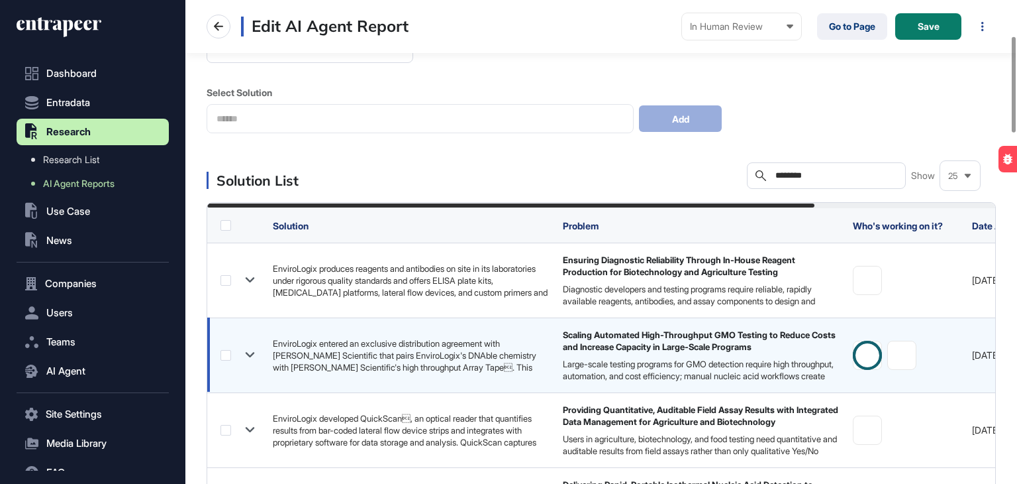
scroll to position [265, 0]
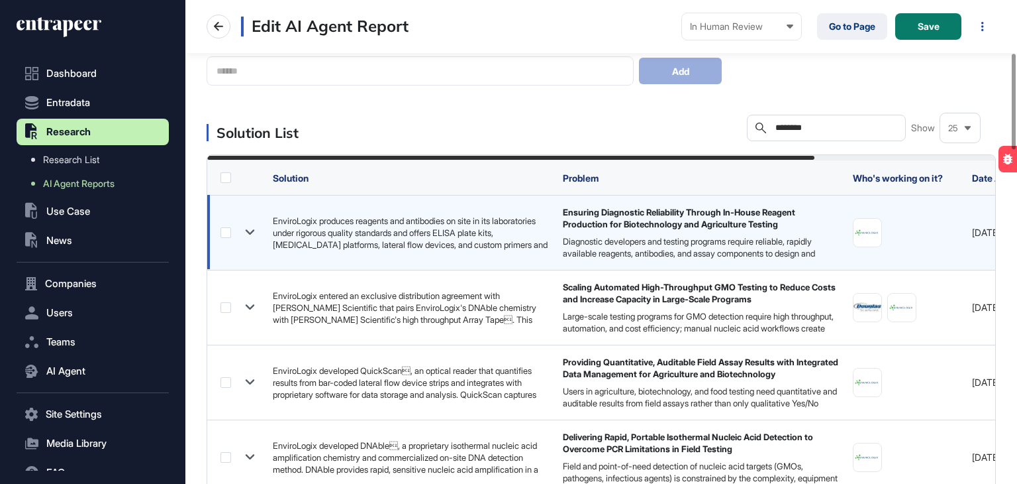
click at [225, 231] on label at bounding box center [226, 232] width 11 height 11
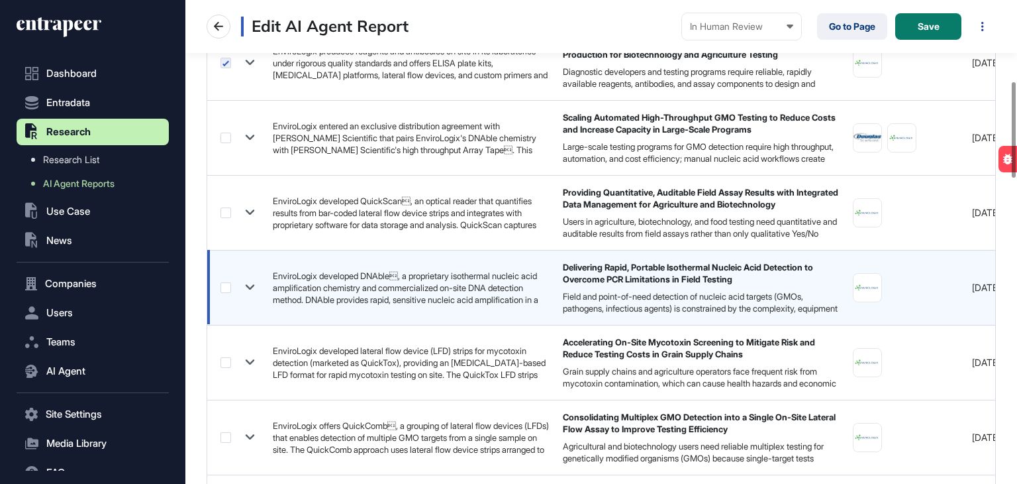
scroll to position [464, 0]
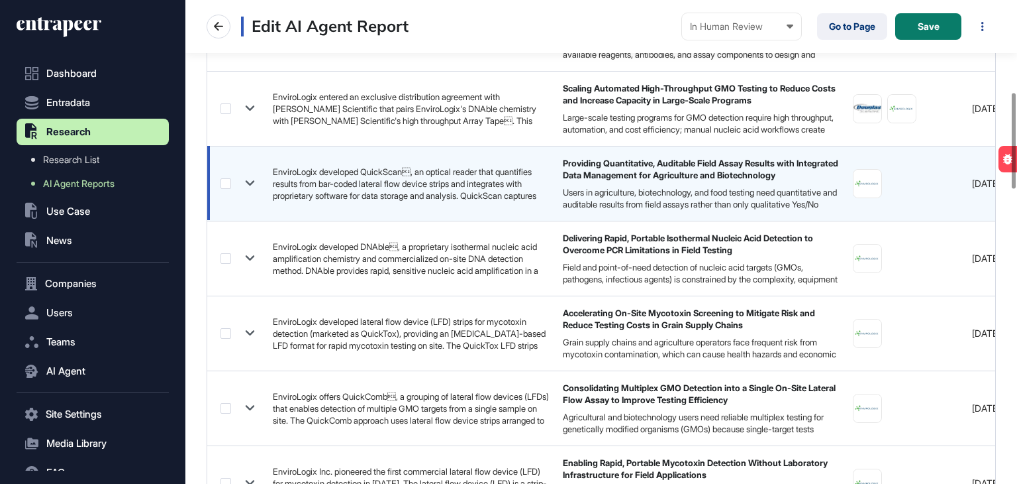
click at [223, 180] on label at bounding box center [226, 183] width 11 height 11
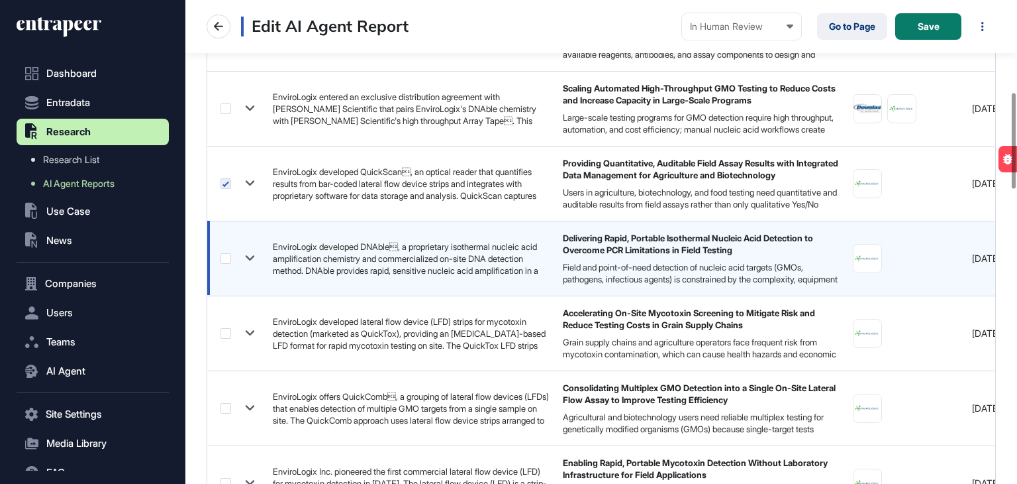
click at [225, 254] on label at bounding box center [226, 258] width 11 height 11
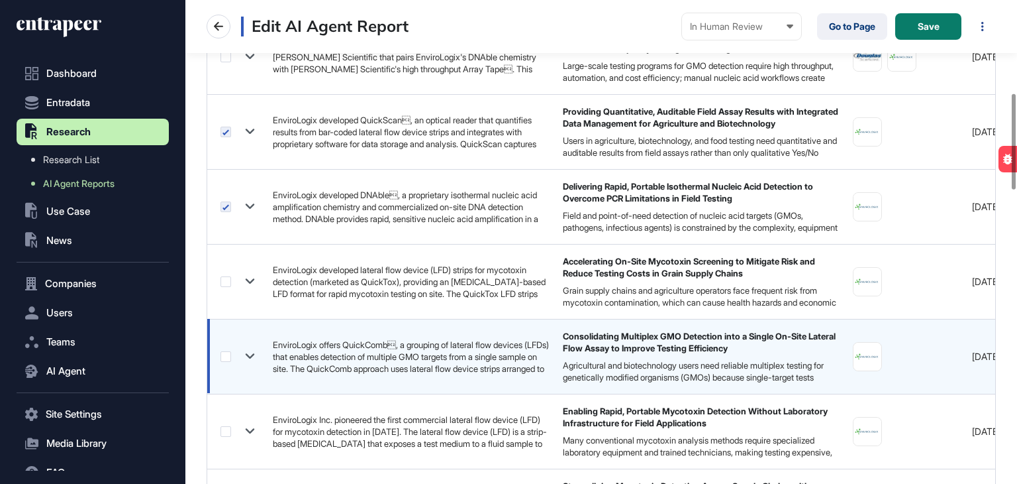
scroll to position [596, 0]
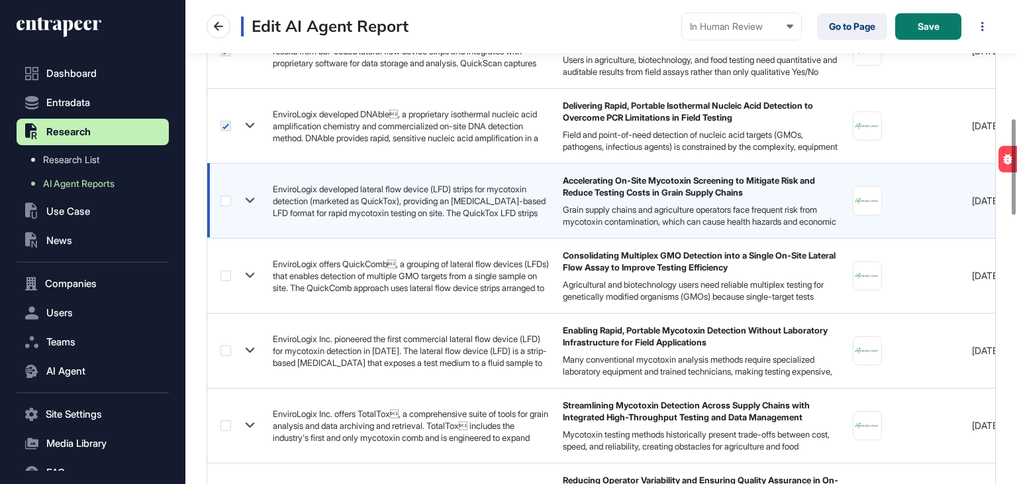
click at [225, 196] on label at bounding box center [226, 200] width 11 height 11
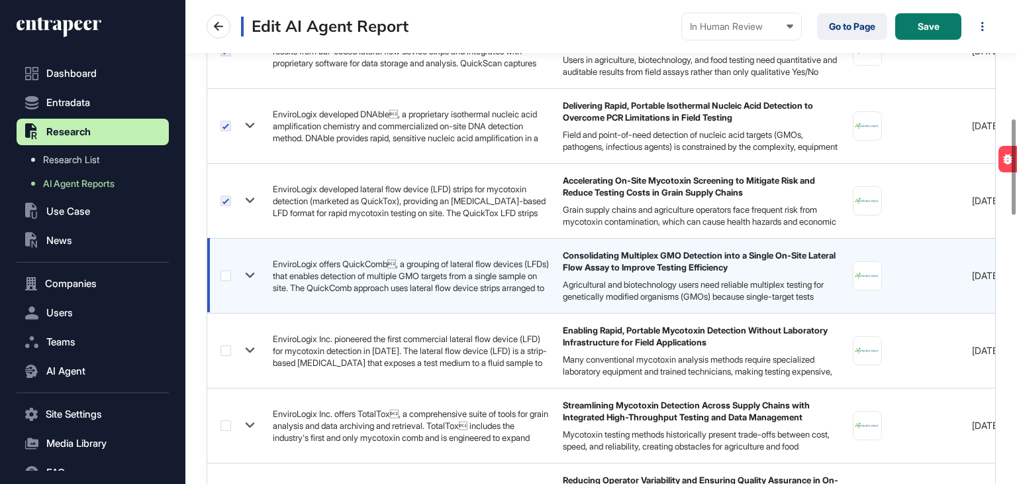
click at [226, 275] on label at bounding box center [226, 275] width 11 height 11
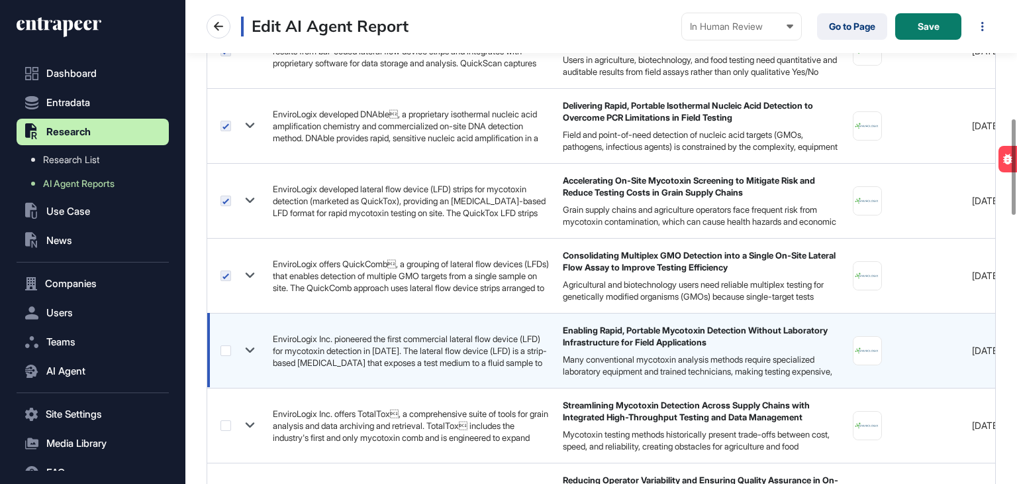
click at [223, 345] on label at bounding box center [226, 350] width 11 height 11
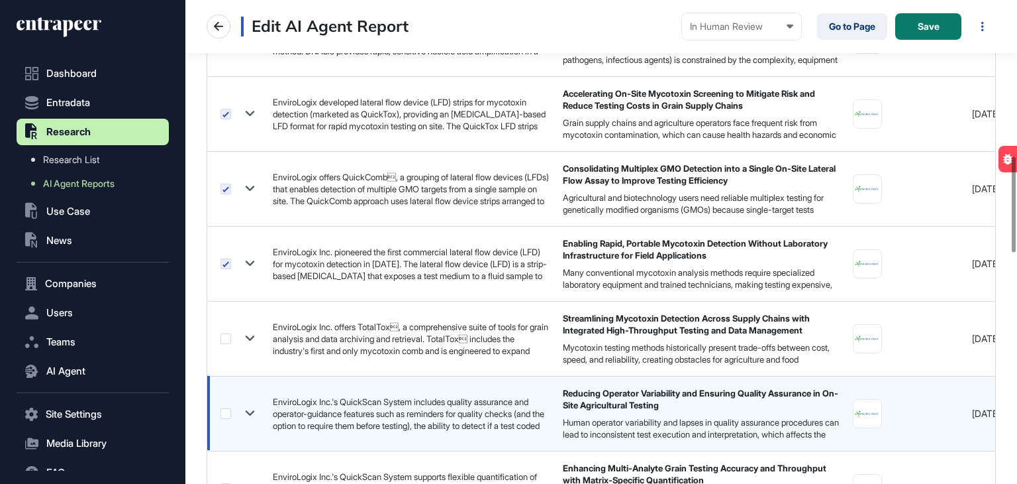
scroll to position [795, 0]
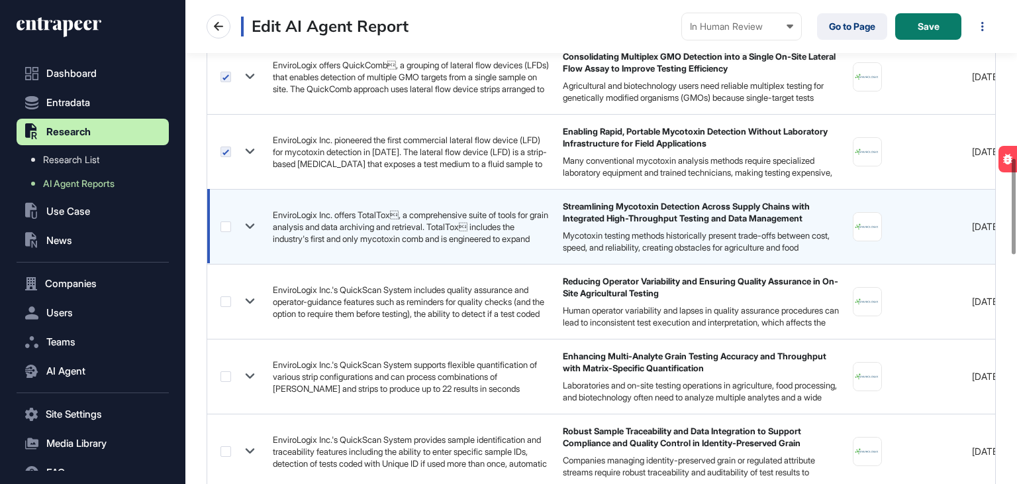
click at [225, 223] on label at bounding box center [226, 226] width 11 height 11
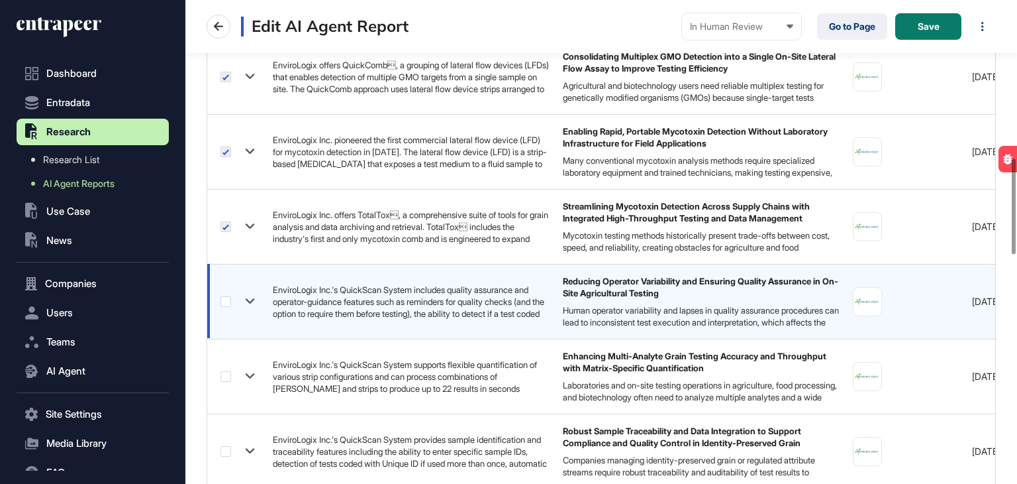
click at [225, 296] on label at bounding box center [226, 301] width 11 height 11
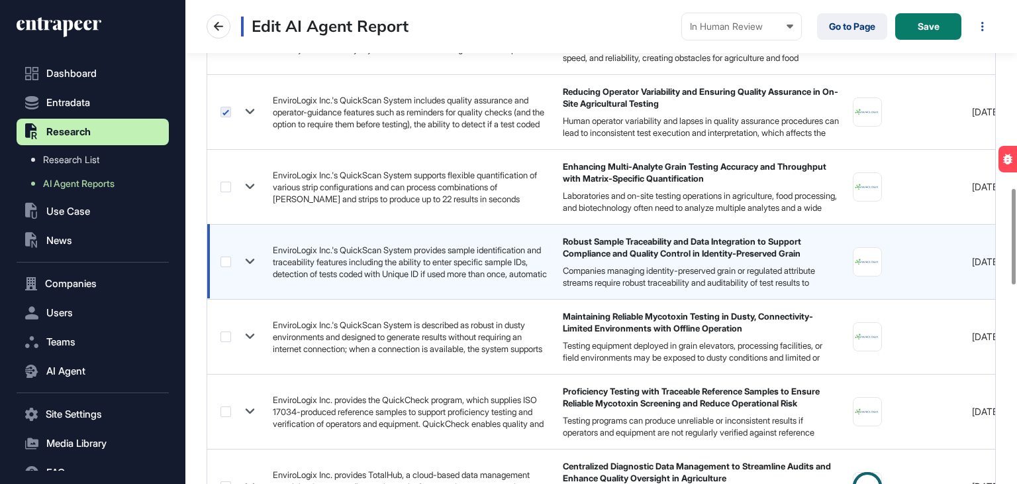
scroll to position [994, 0]
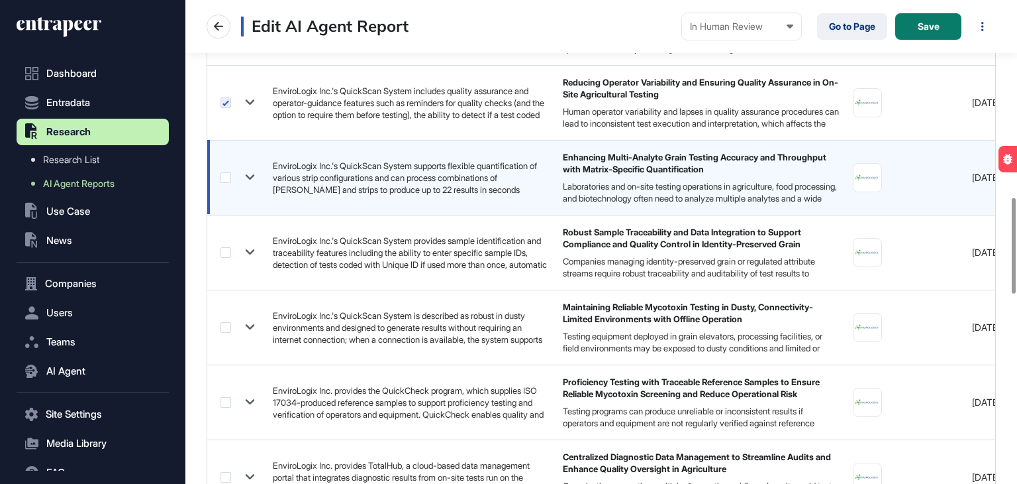
click at [225, 168] on div at bounding box center [240, 177] width 39 height 19
click at [225, 173] on label at bounding box center [226, 177] width 11 height 11
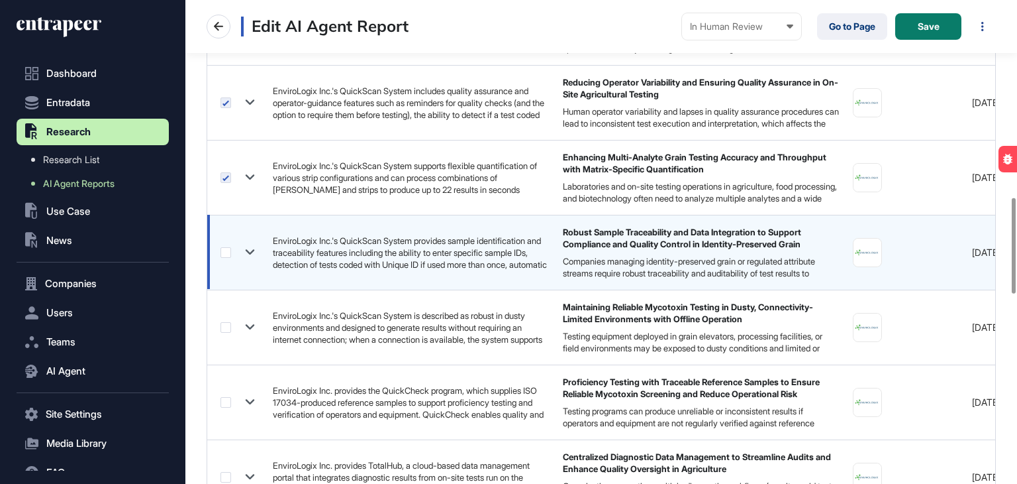
click at [226, 248] on label at bounding box center [226, 252] width 11 height 11
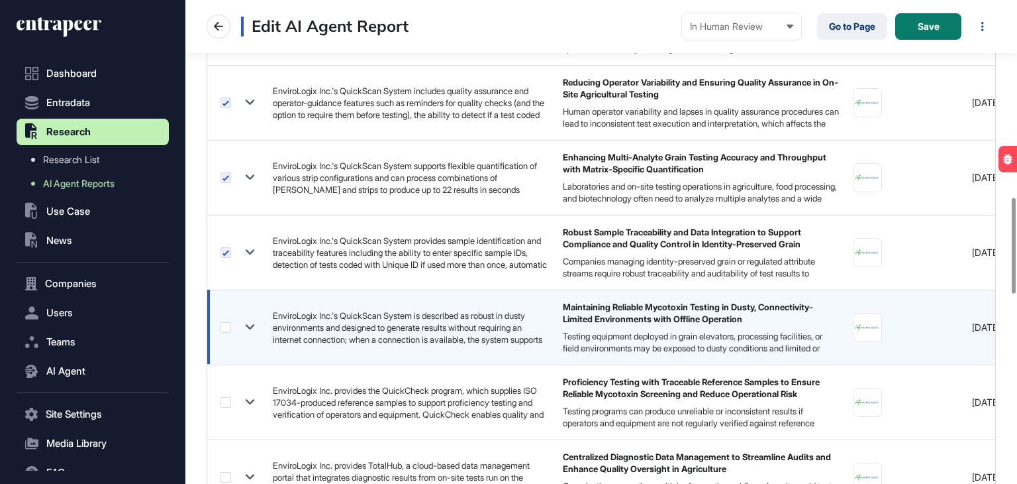
click at [231, 321] on div at bounding box center [240, 326] width 39 height 19
click at [231, 323] on div at bounding box center [240, 326] width 39 height 19
click at [230, 324] on label at bounding box center [226, 327] width 11 height 11
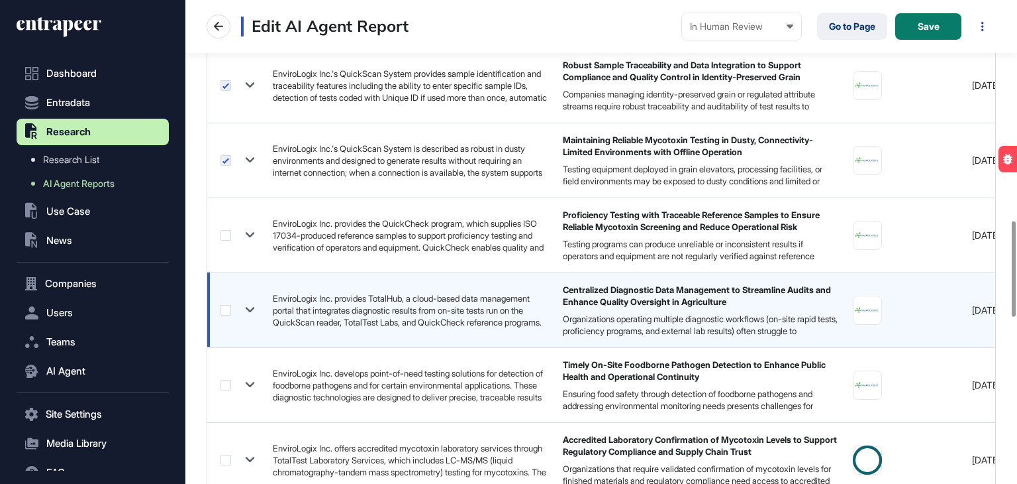
scroll to position [1192, 0]
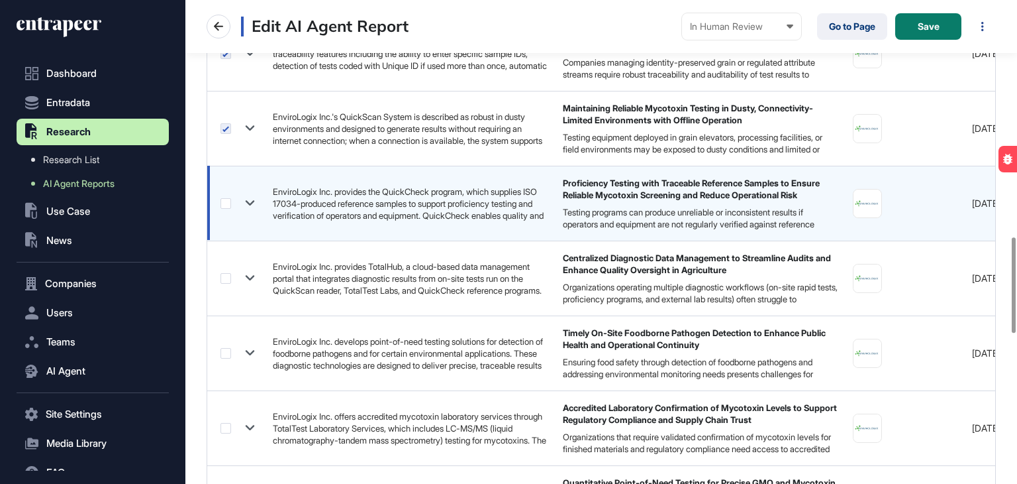
click at [229, 202] on label at bounding box center [226, 203] width 11 height 11
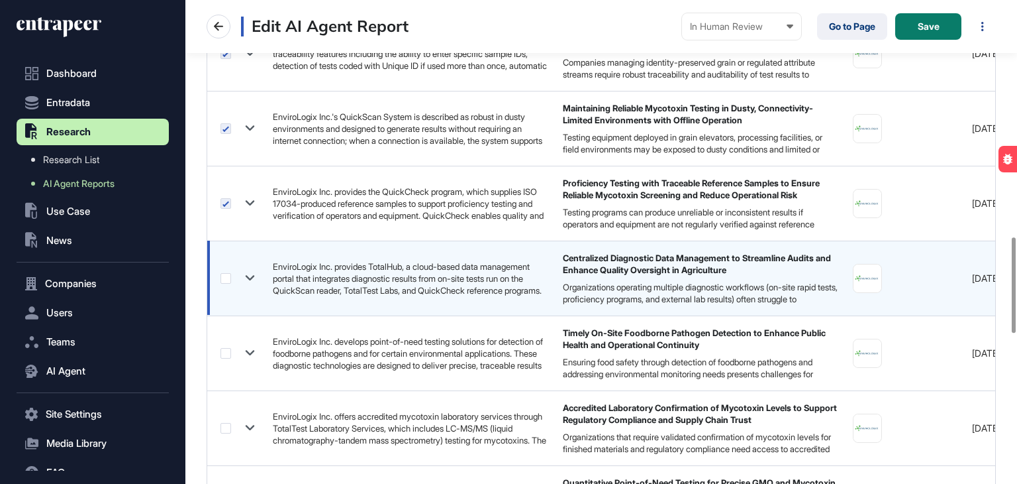
click at [225, 276] on label at bounding box center [226, 278] width 11 height 11
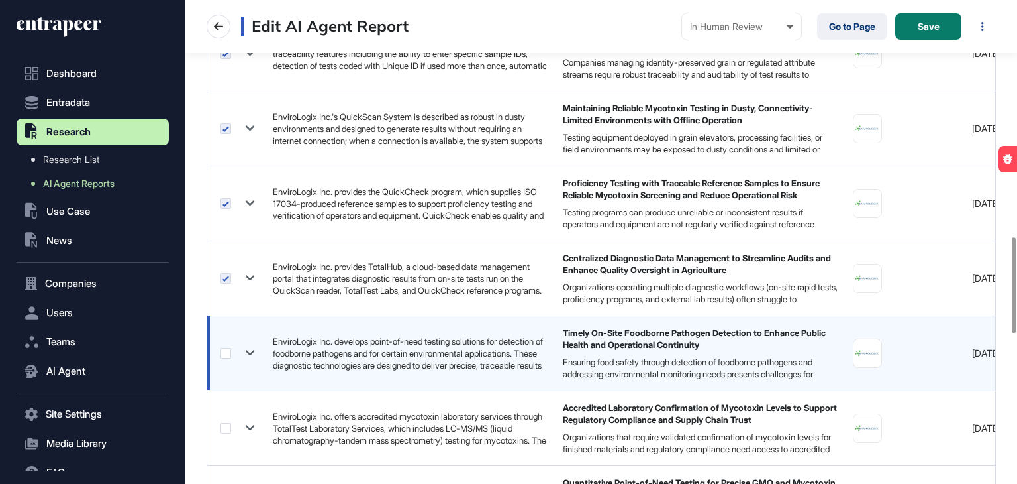
click at [223, 348] on label at bounding box center [226, 353] width 11 height 11
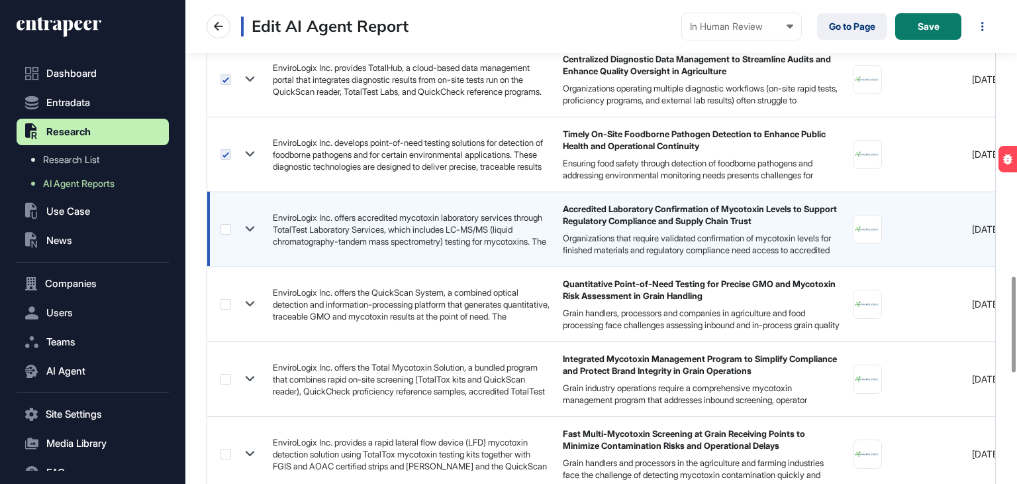
click at [228, 224] on label at bounding box center [226, 229] width 11 height 11
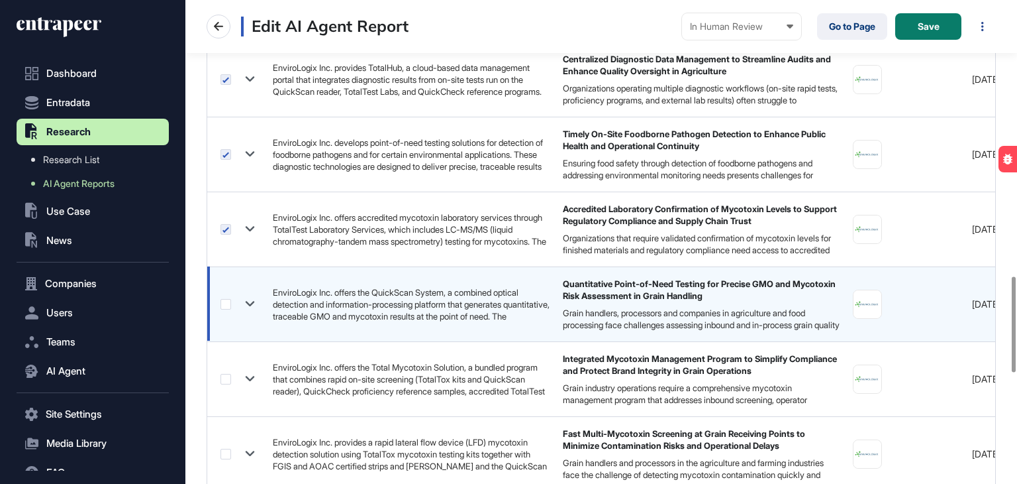
click at [229, 302] on label at bounding box center [226, 304] width 11 height 11
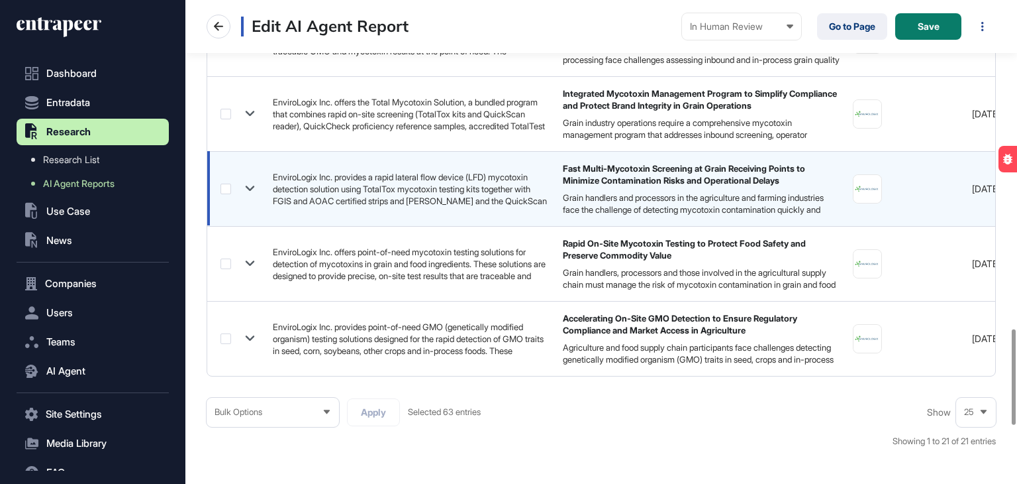
click at [223, 186] on label at bounding box center [226, 188] width 11 height 11
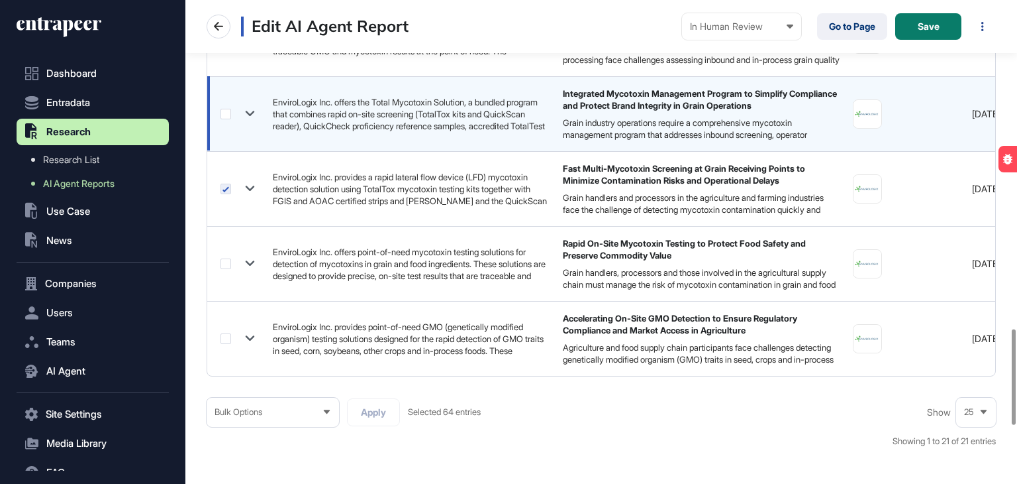
click at [231, 117] on div at bounding box center [240, 113] width 39 height 19
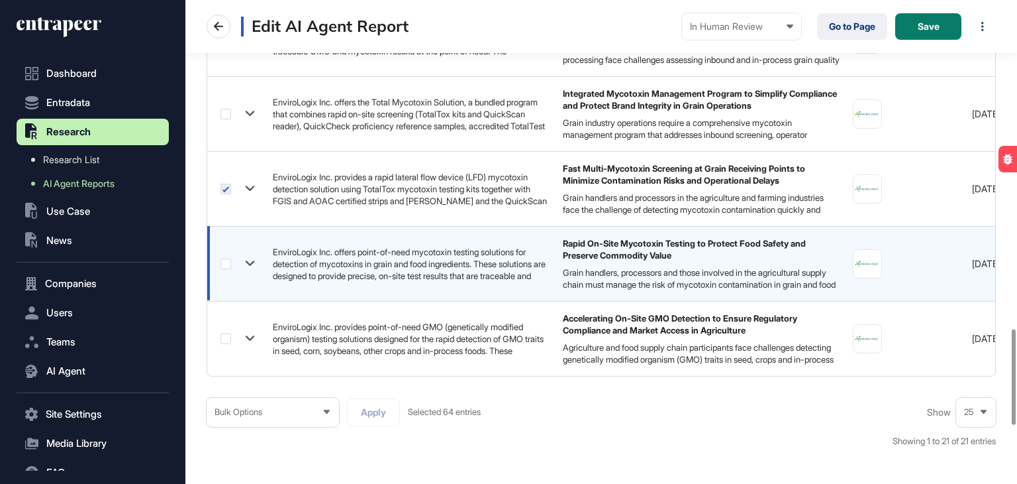
click at [225, 258] on label at bounding box center [226, 263] width 11 height 11
click at [227, 333] on label at bounding box center [226, 338] width 11 height 11
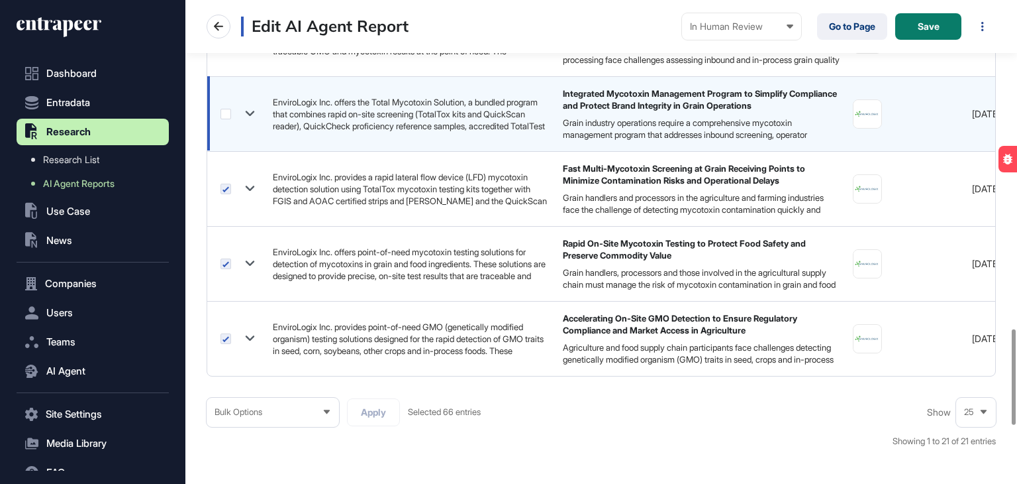
click at [225, 112] on label at bounding box center [226, 114] width 11 height 11
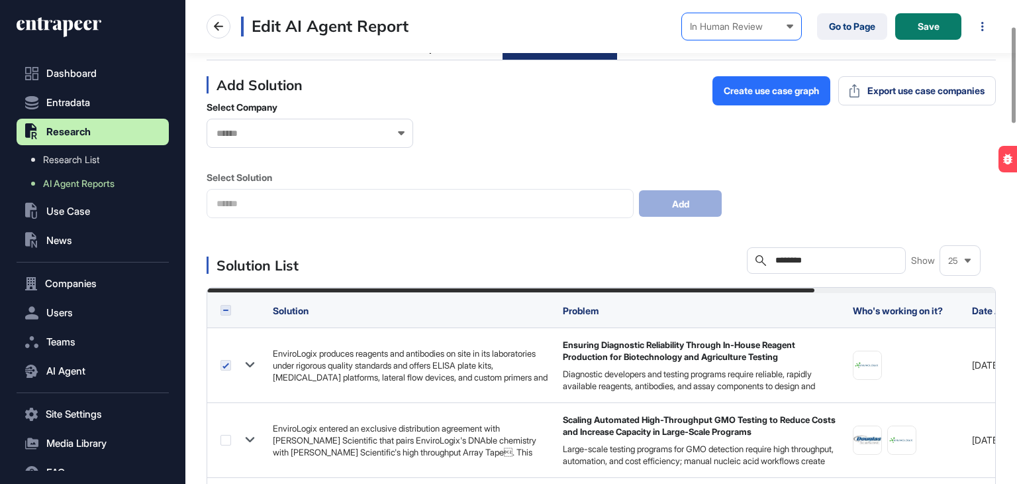
scroll to position [132, 0]
drag, startPoint x: 829, startPoint y: 257, endPoint x: 752, endPoint y: 254, distance: 76.9
click at [752, 254] on div "Search ********" at bounding box center [826, 260] width 159 height 26
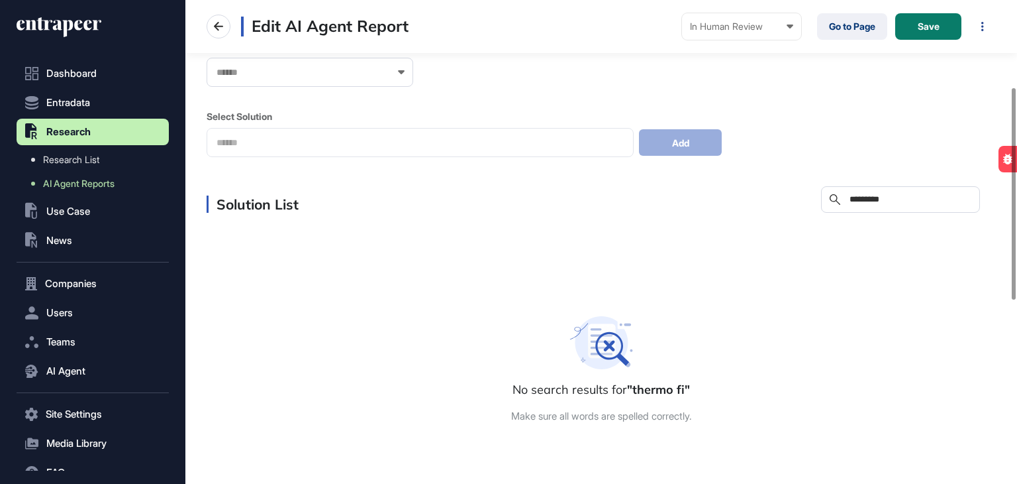
scroll to position [199, 0]
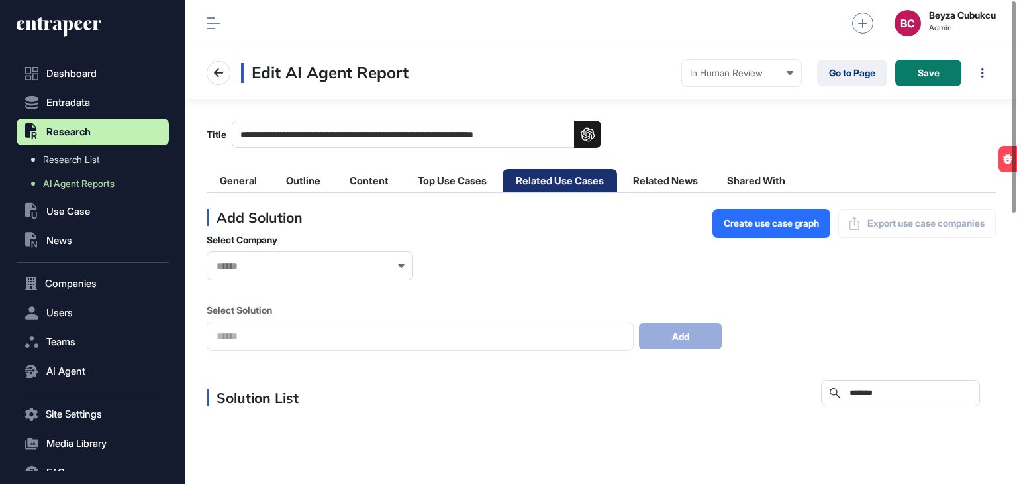
drag, startPoint x: 893, startPoint y: 391, endPoint x: 798, endPoint y: 384, distance: 95.0
click at [798, 384] on div "Solution List Search ******" at bounding box center [602, 393] width 790 height 26
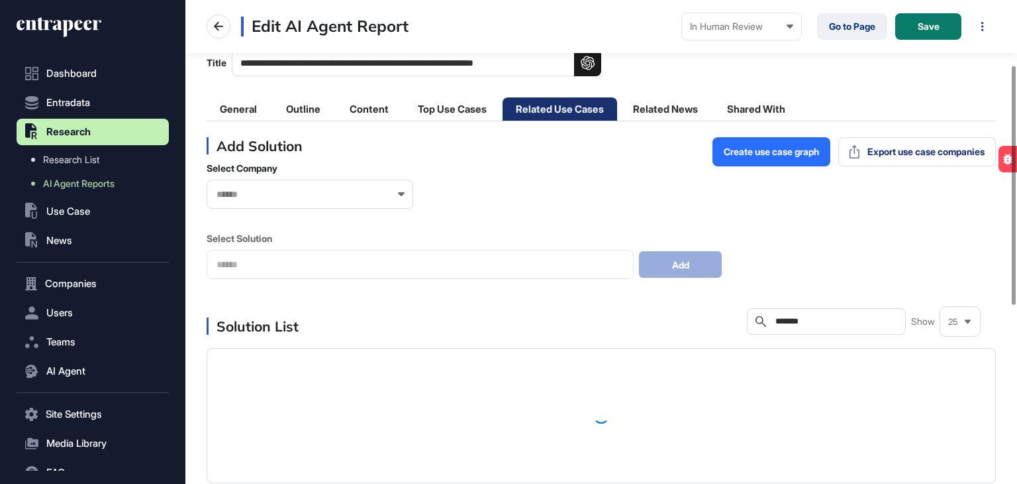
scroll to position [132, 0]
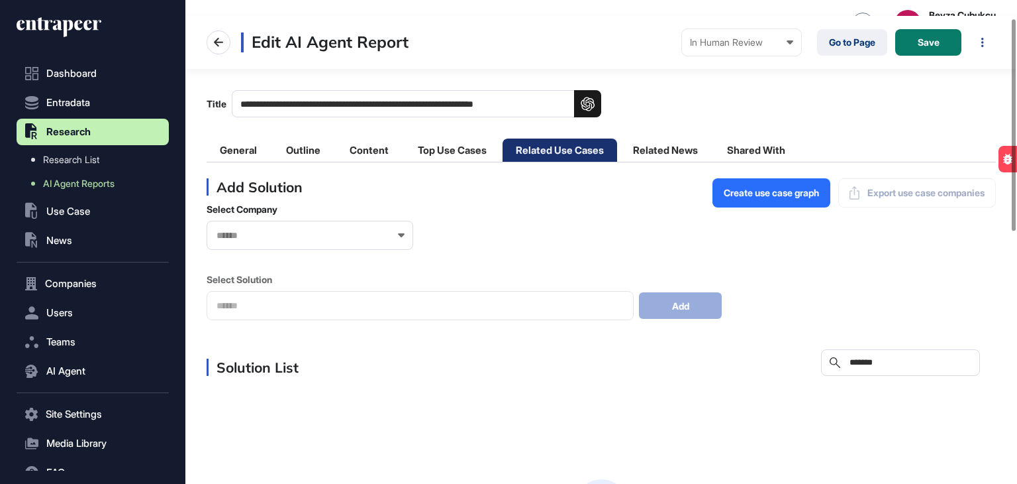
scroll to position [229, 0]
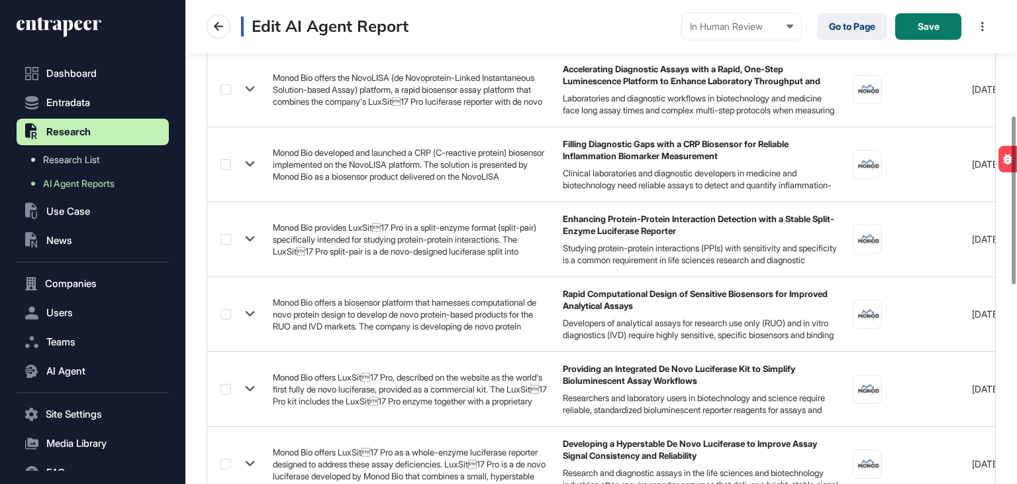
scroll to position [331, 0]
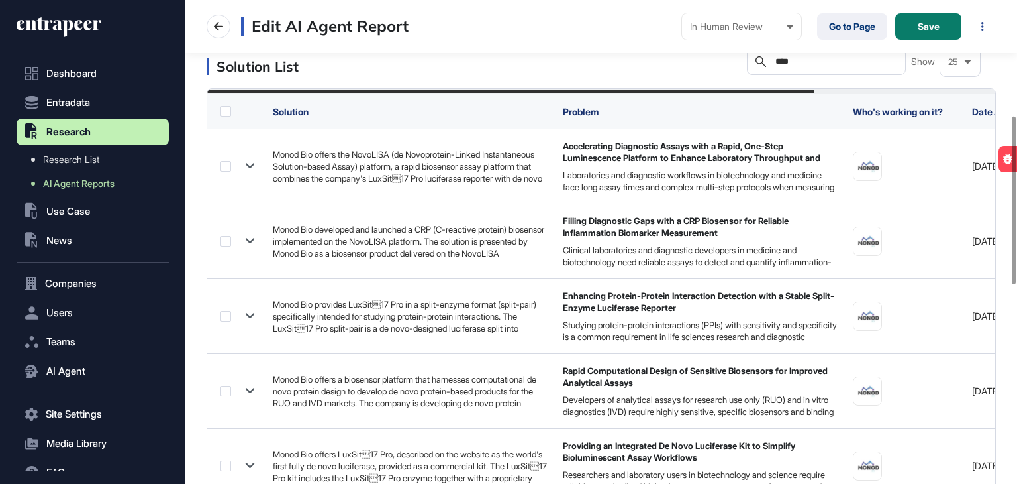
drag, startPoint x: 796, startPoint y: 62, endPoint x: 752, endPoint y: 54, distance: 44.3
click at [752, 54] on div "Search ***" at bounding box center [826, 61] width 159 height 26
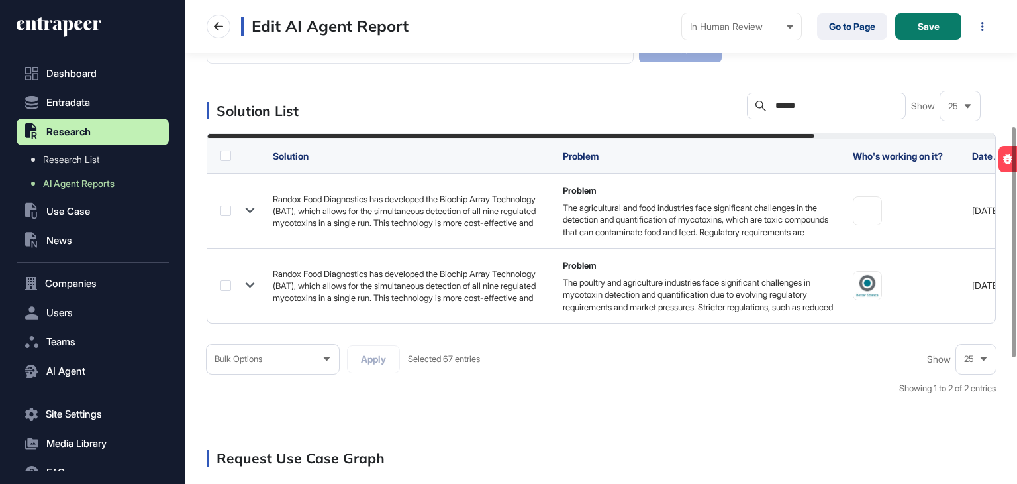
scroll to position [265, 0]
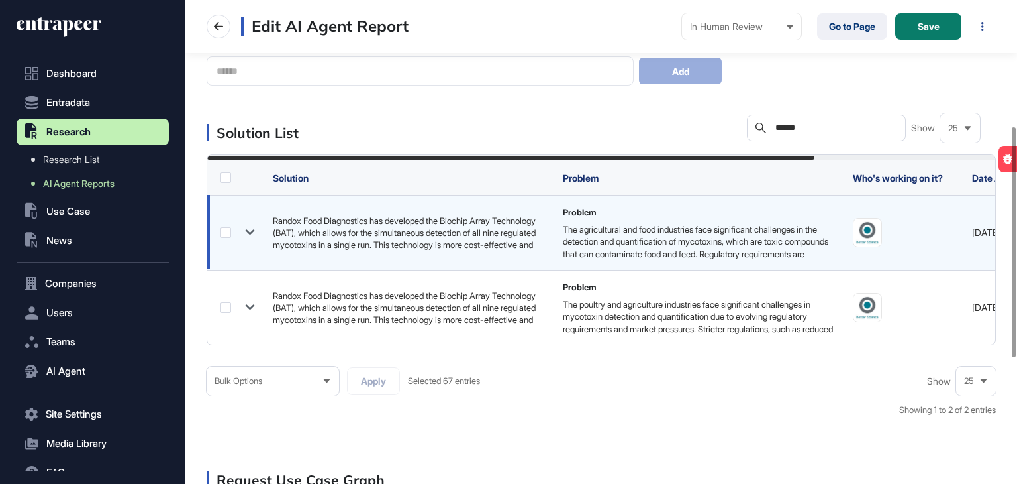
click at [227, 232] on label at bounding box center [226, 232] width 11 height 11
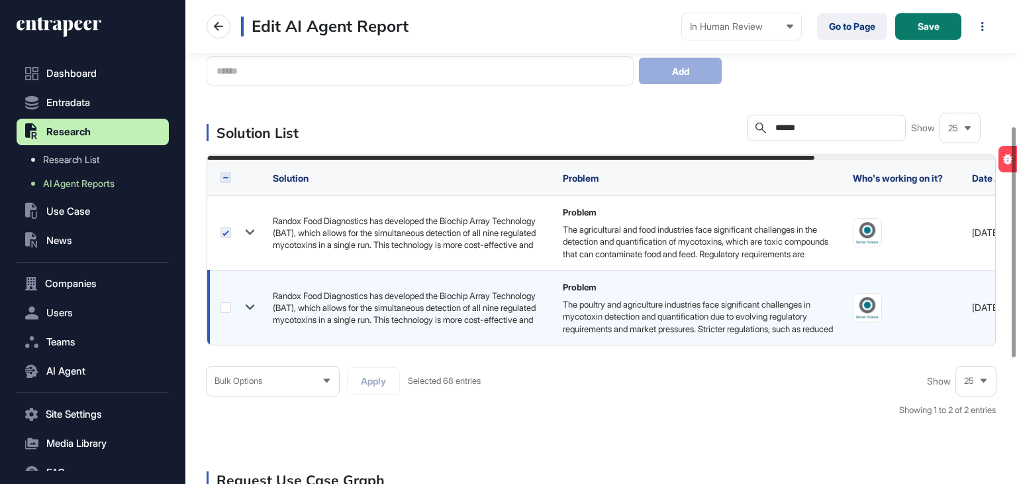
click at [224, 303] on label at bounding box center [226, 307] width 11 height 11
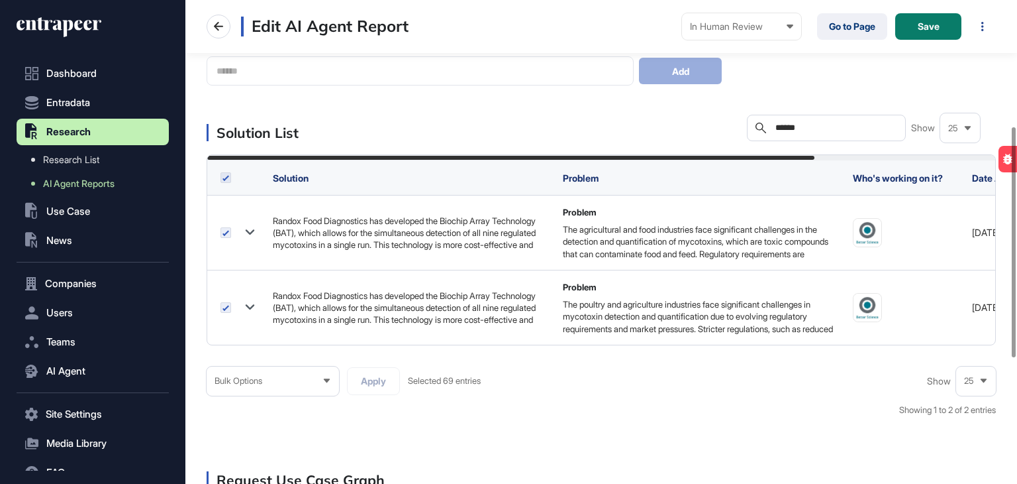
drag, startPoint x: 810, startPoint y: 123, endPoint x: 734, endPoint y: 124, distance: 76.2
click at [734, 124] on div "Solution List Search ****** Show 25" at bounding box center [602, 128] width 790 height 26
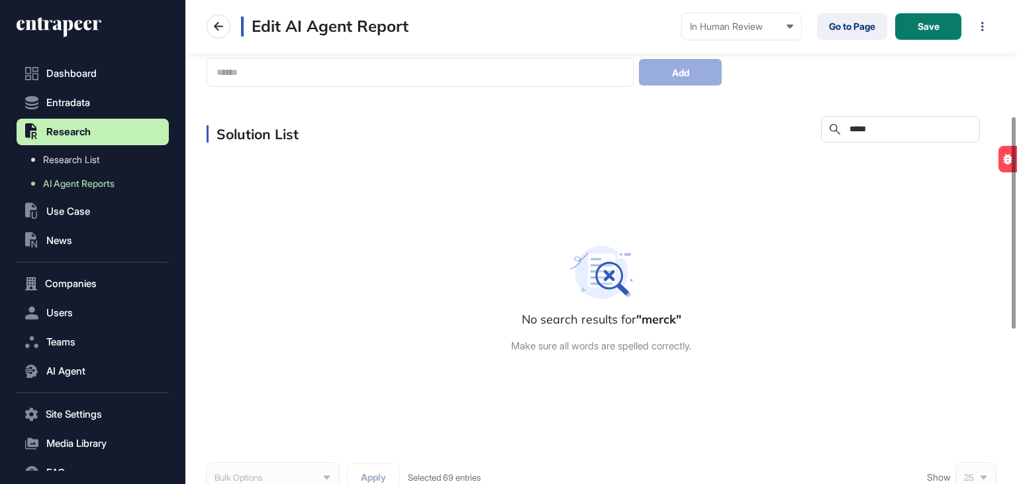
scroll to position [265, 0]
type input "*"
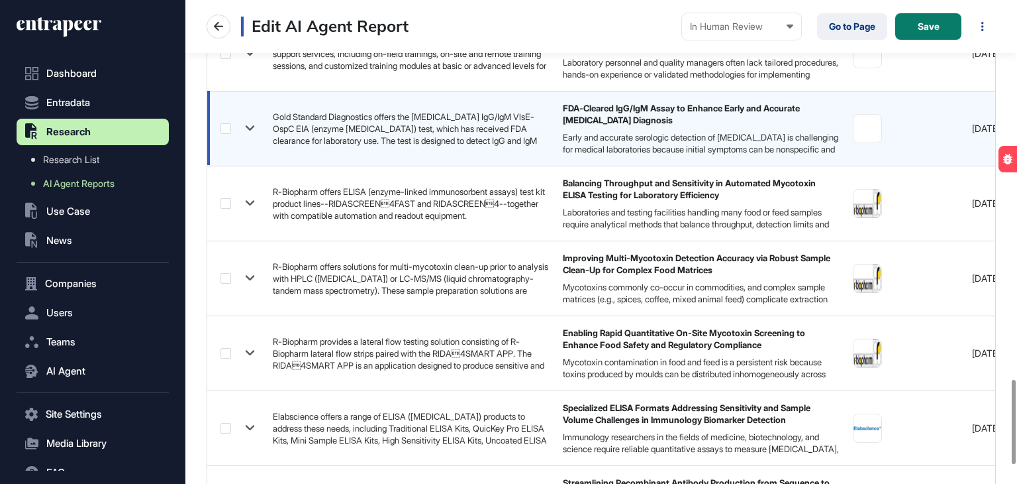
scroll to position [2180, 0]
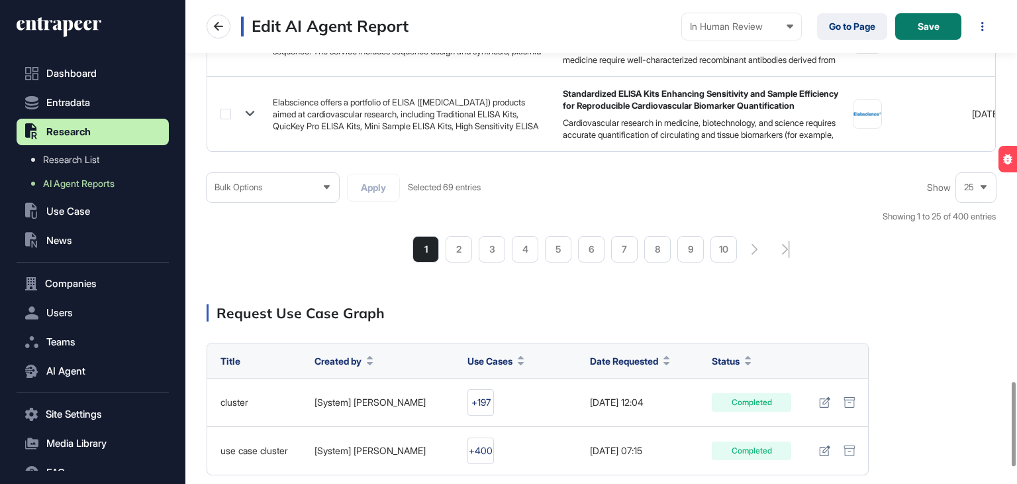
click at [966, 187] on span "25" at bounding box center [969, 187] width 10 height 10
click at [971, 170] on li "100" at bounding box center [976, 163] width 32 height 26
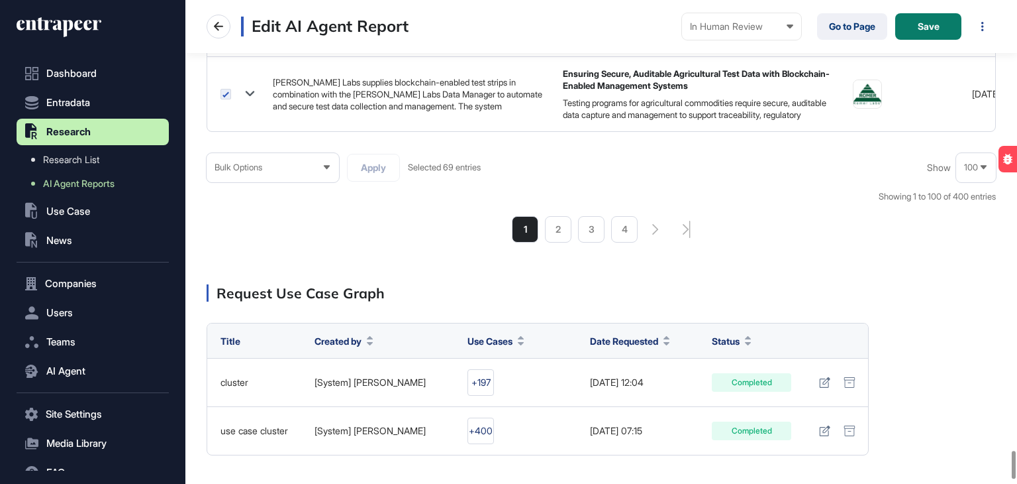
scroll to position [7811, 0]
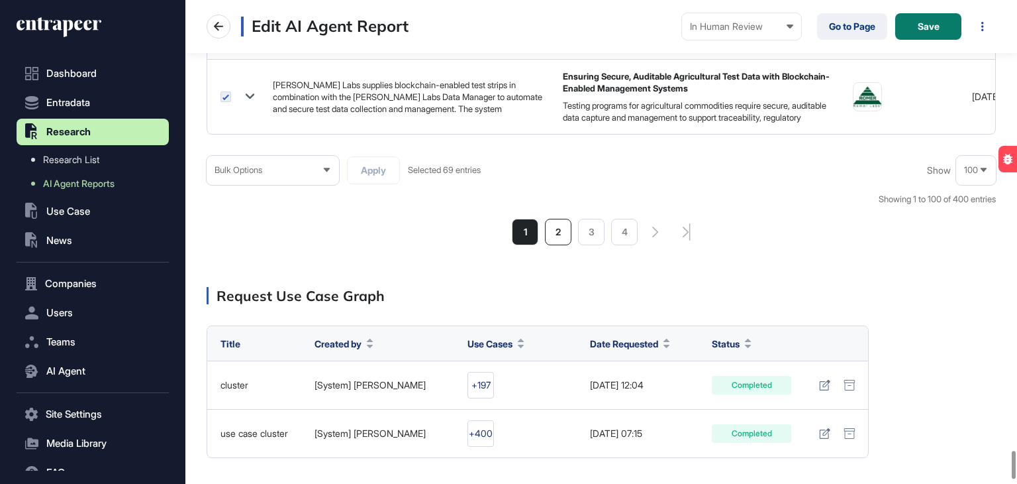
click at [565, 231] on li "2" at bounding box center [558, 232] width 26 height 26
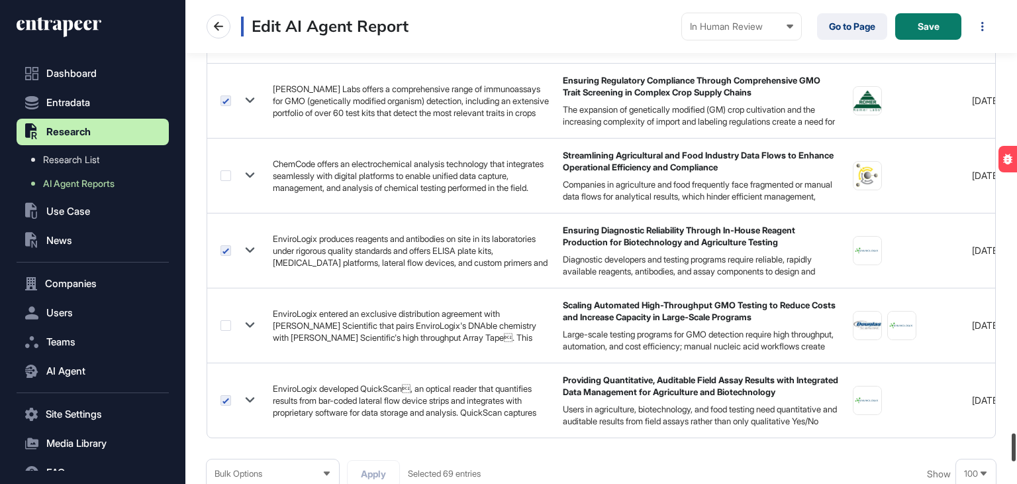
scroll to position [7646, 0]
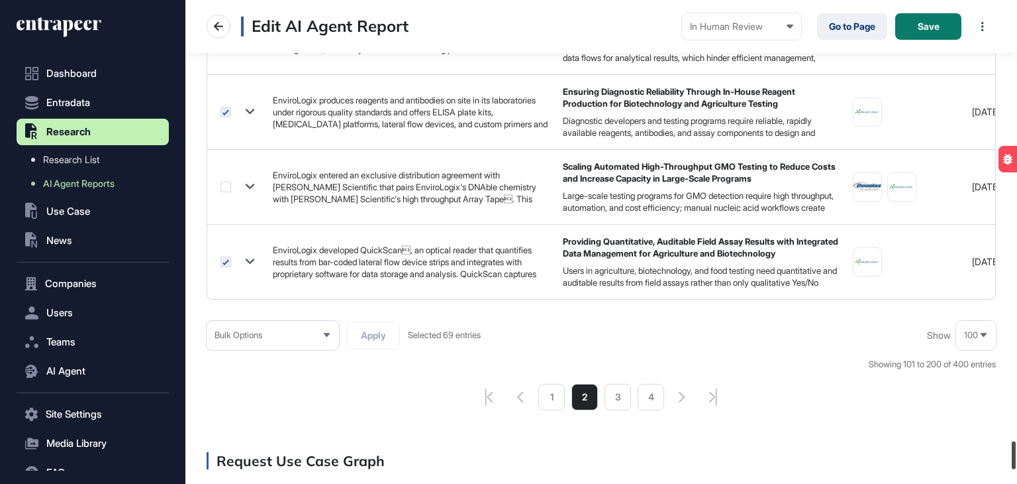
drag, startPoint x: 1017, startPoint y: 295, endPoint x: 1017, endPoint y: 456, distance: 161.6
click at [1016, 456] on div at bounding box center [1014, 455] width 4 height 28
click at [613, 390] on li "3" at bounding box center [618, 397] width 26 height 26
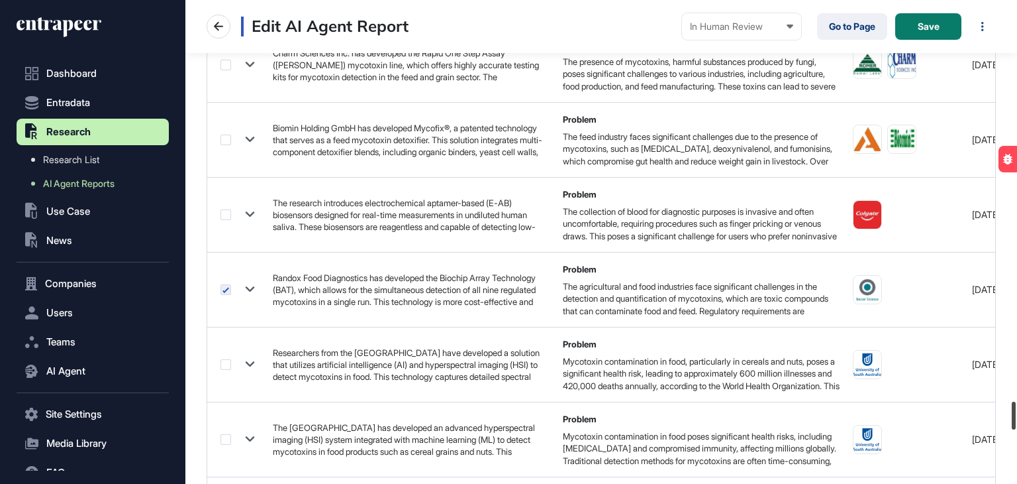
scroll to position [6979, 0]
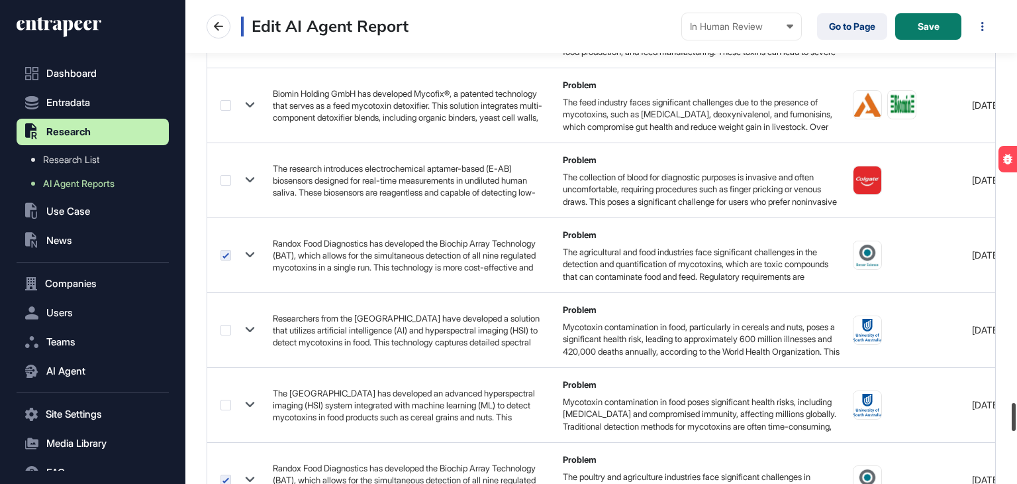
drag, startPoint x: 1017, startPoint y: 113, endPoint x: 1017, endPoint y: 417, distance: 303.4
click at [1016, 417] on div at bounding box center [1014, 417] width 4 height 28
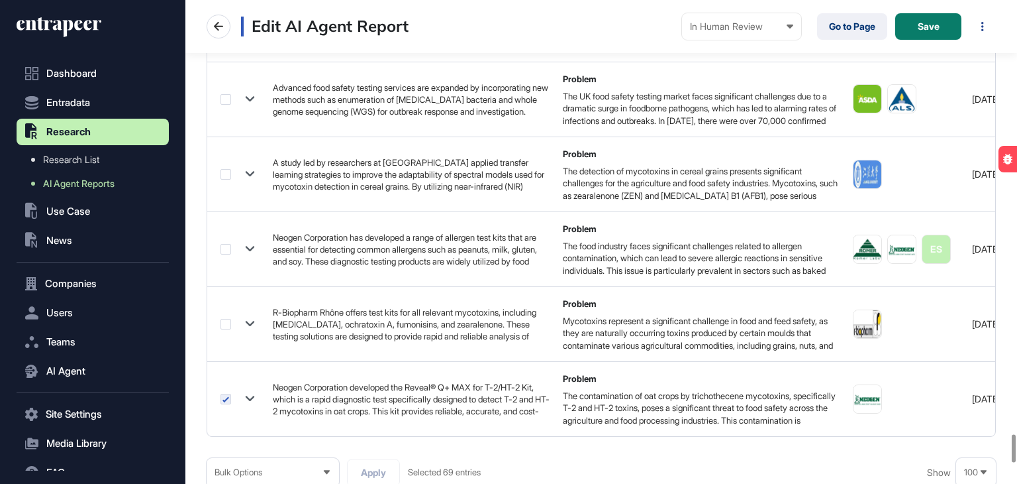
scroll to position [7575, 0]
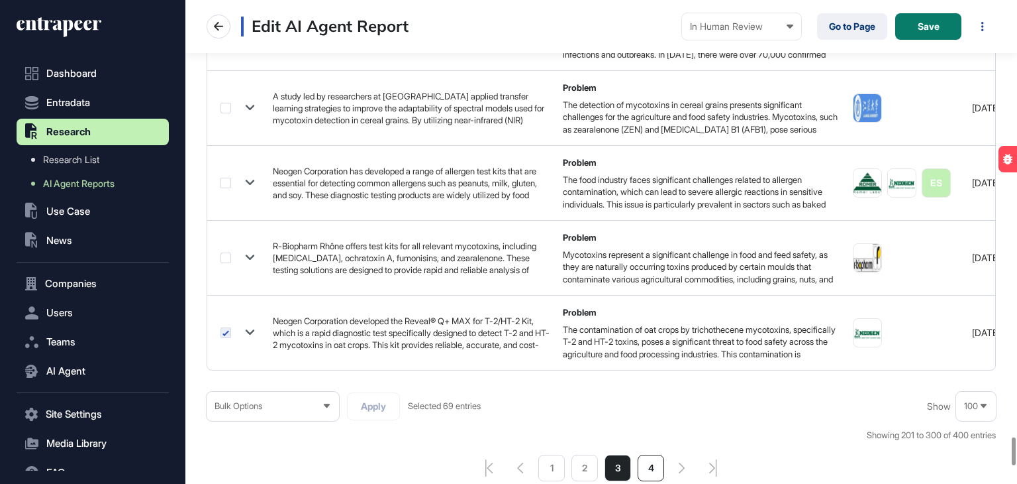
click at [660, 458] on li "4" at bounding box center [651, 467] width 26 height 26
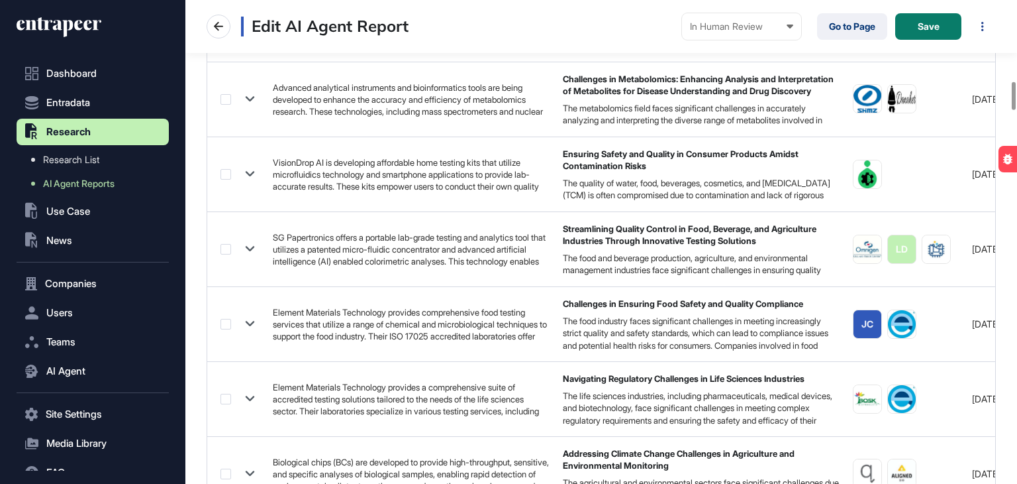
scroll to position [1388, 0]
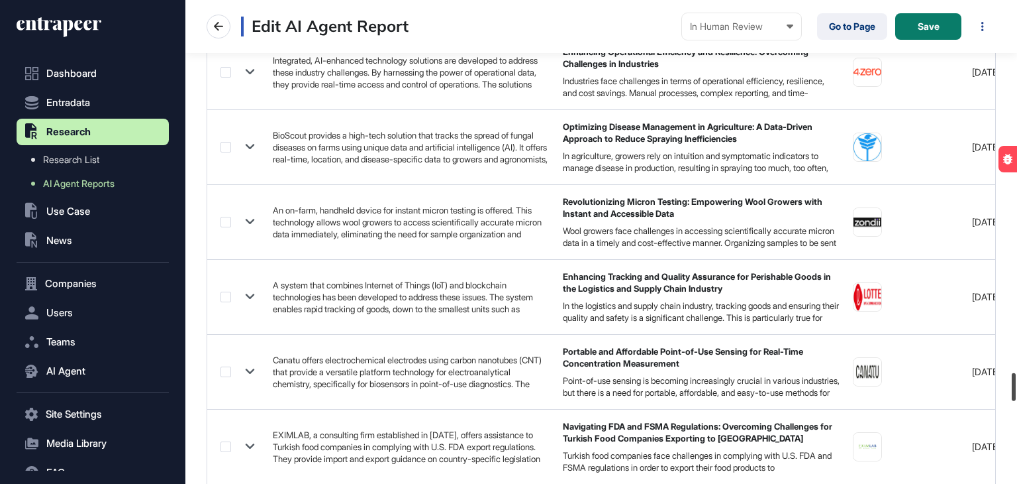
drag, startPoint x: 1017, startPoint y: 89, endPoint x: 660, endPoint y: 0, distance: 368.0
click at [950, 393] on div "**********" at bounding box center [601, 242] width 832 height 484
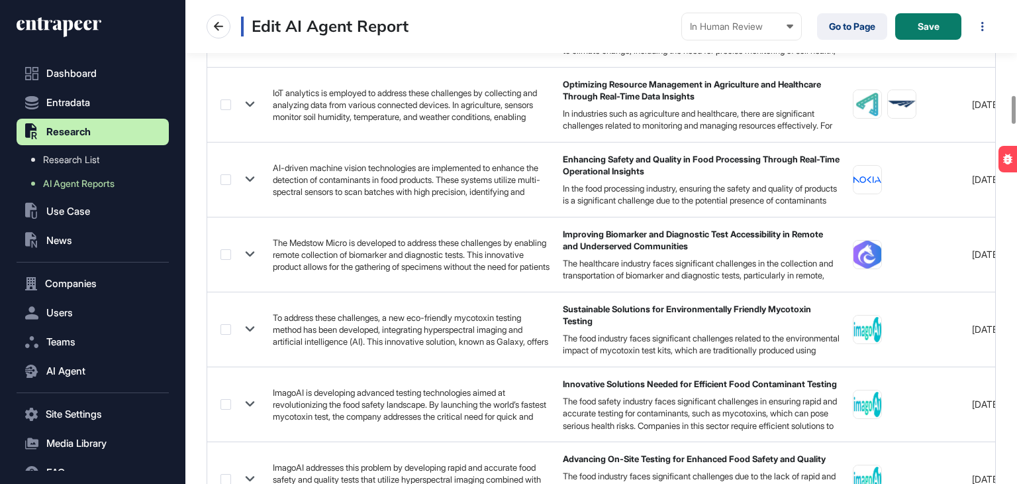
scroll to position [1567, 0]
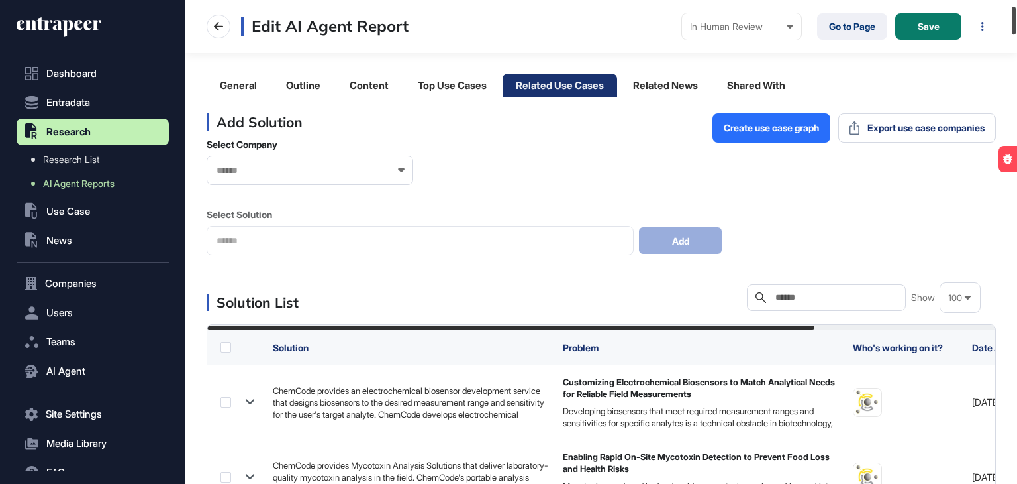
drag, startPoint x: 1016, startPoint y: 104, endPoint x: 593, endPoint y: 125, distance: 423.1
click at [1016, 18] on div at bounding box center [1014, 21] width 4 height 28
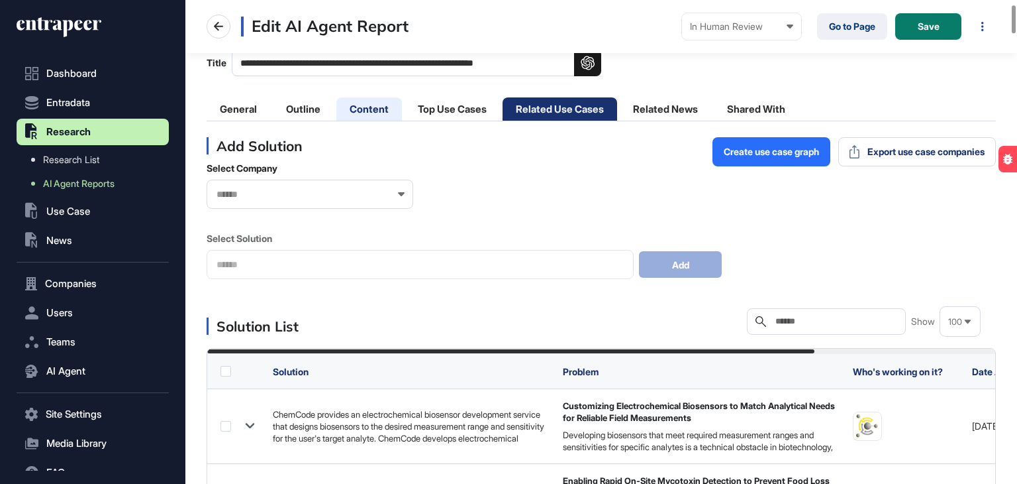
click at [374, 106] on li "Content" at bounding box center [369, 108] width 66 height 23
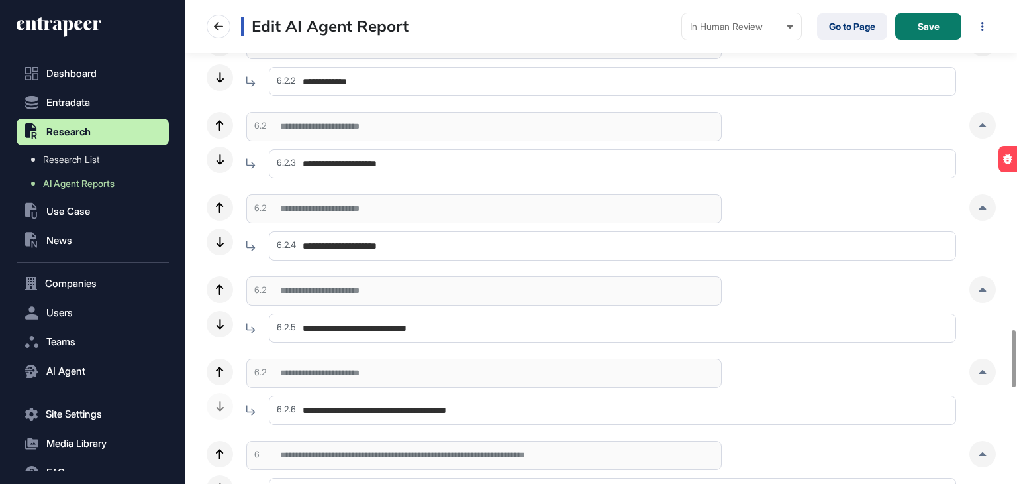
scroll to position [2782, 0]
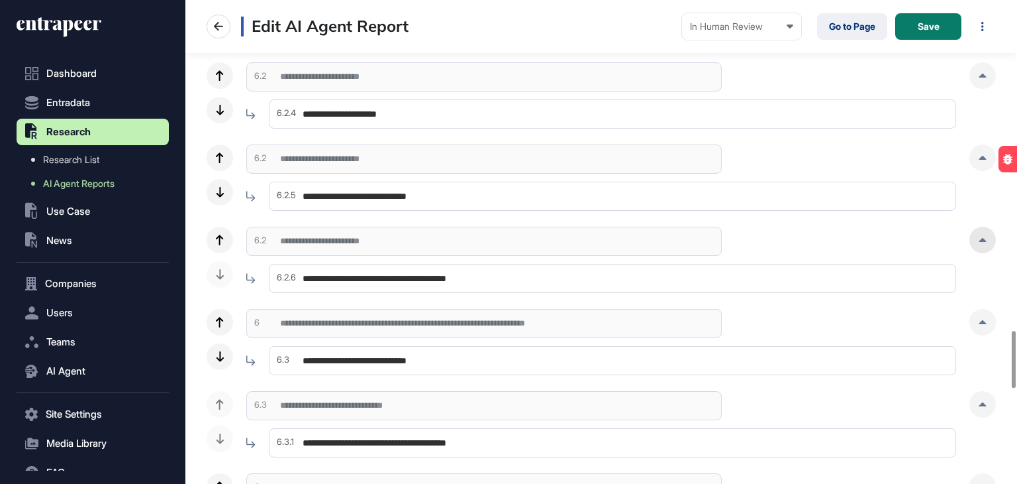
click at [983, 240] on icon at bounding box center [983, 240] width 7 height 4
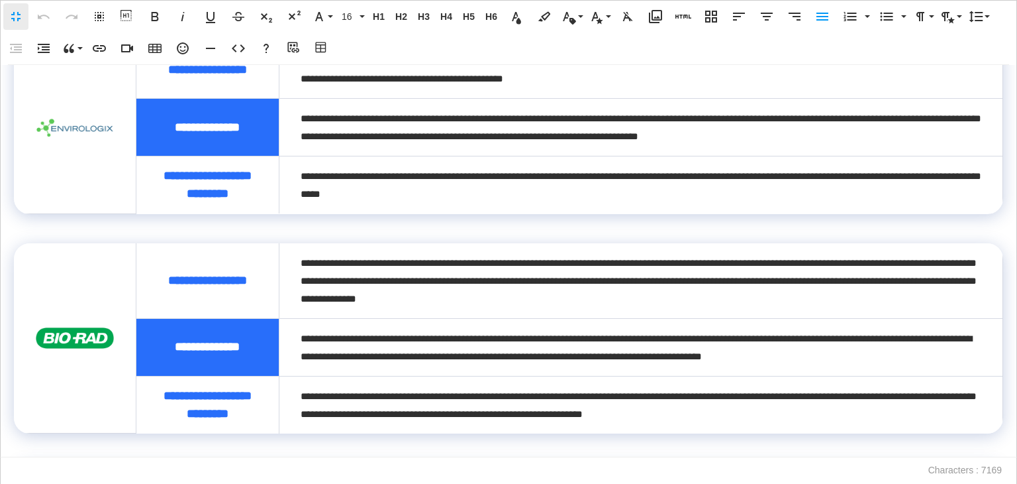
scroll to position [662, 0]
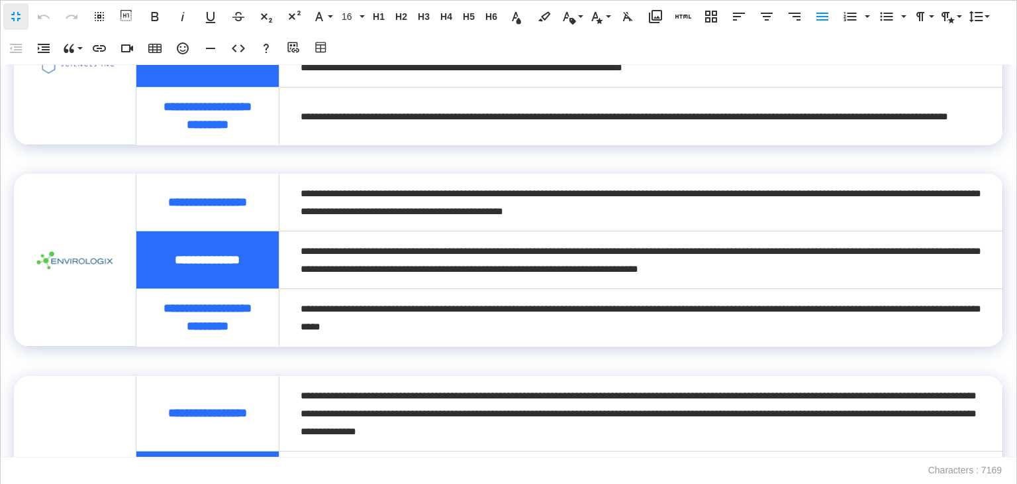
click at [442, 145] on td "**********" at bounding box center [641, 116] width 724 height 58
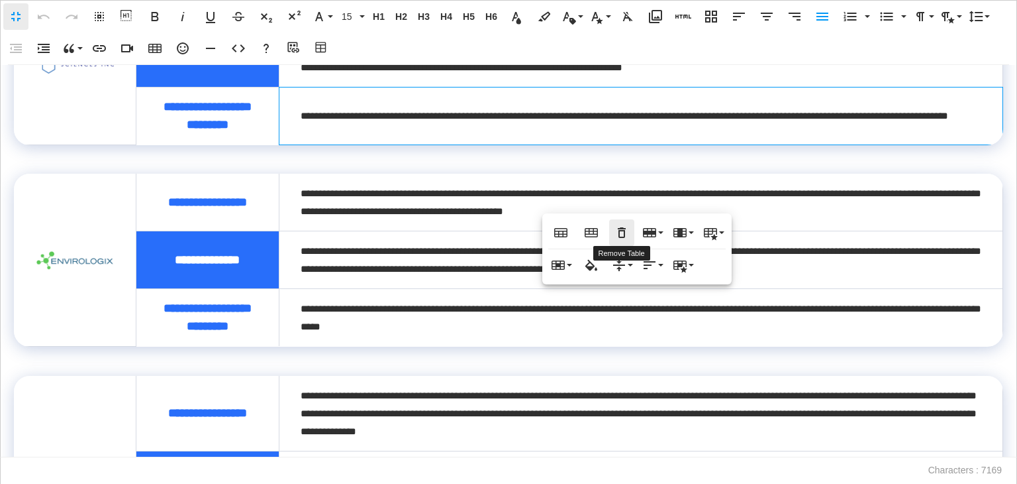
click at [620, 235] on icon "button" at bounding box center [622, 233] width 16 height 16
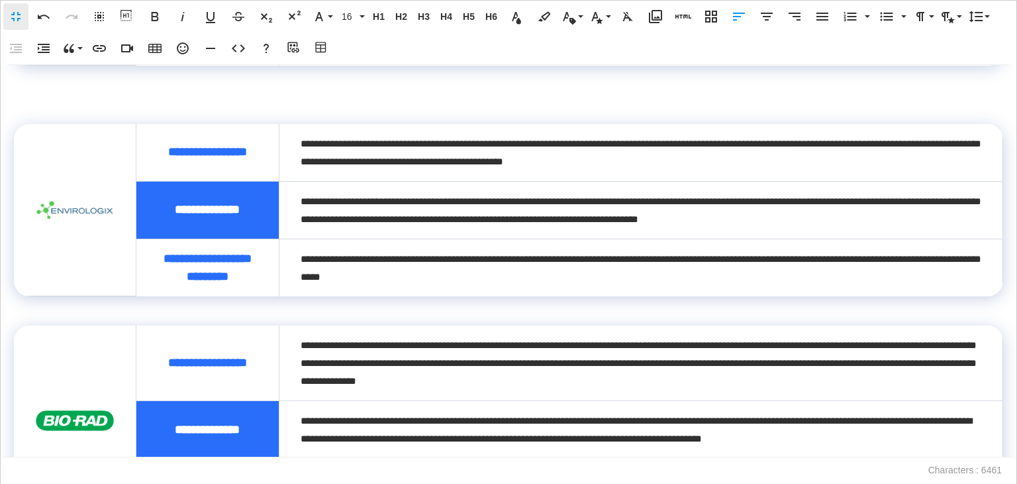
scroll to position [535, 0]
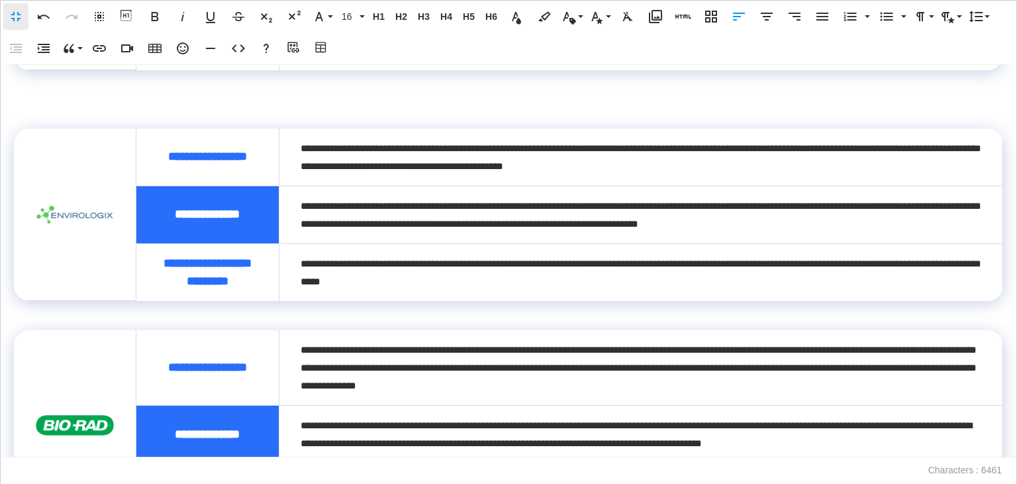
click at [125, 119] on p at bounding box center [509, 108] width 990 height 19
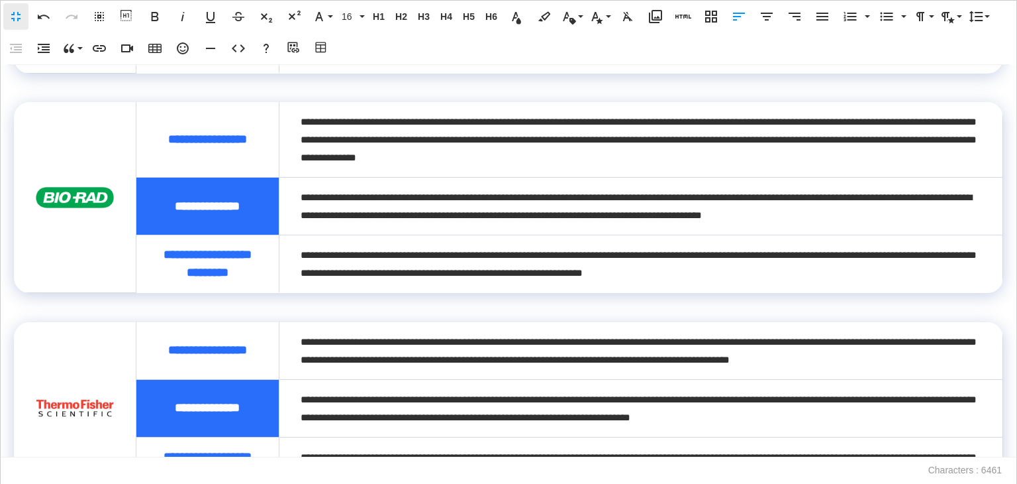
scroll to position [866, 0]
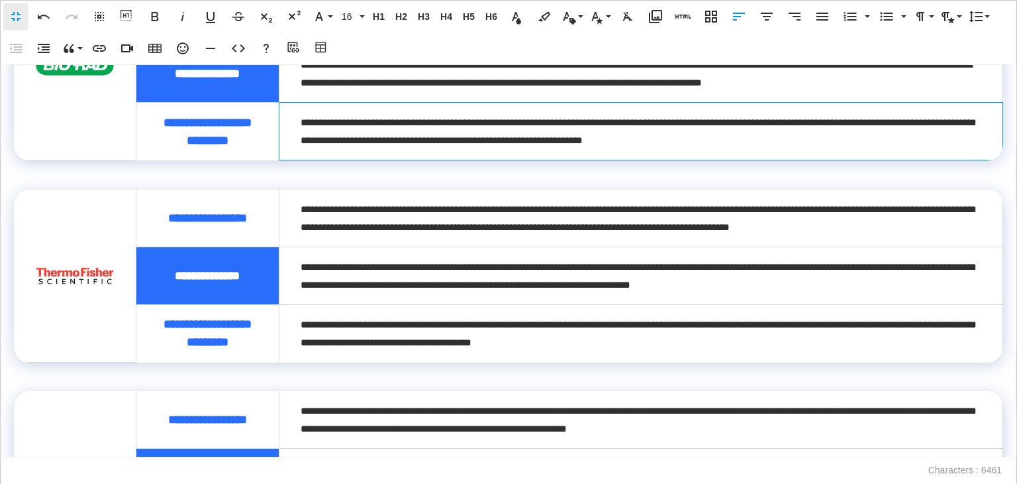
click at [490, 149] on div "**********" at bounding box center [639, 131] width 676 height 36
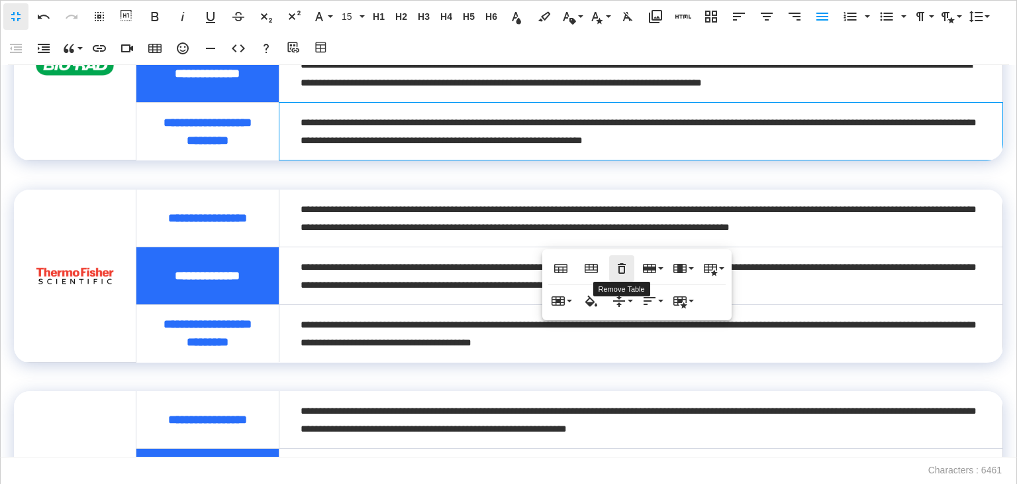
click at [623, 264] on icon "button" at bounding box center [622, 268] width 8 height 11
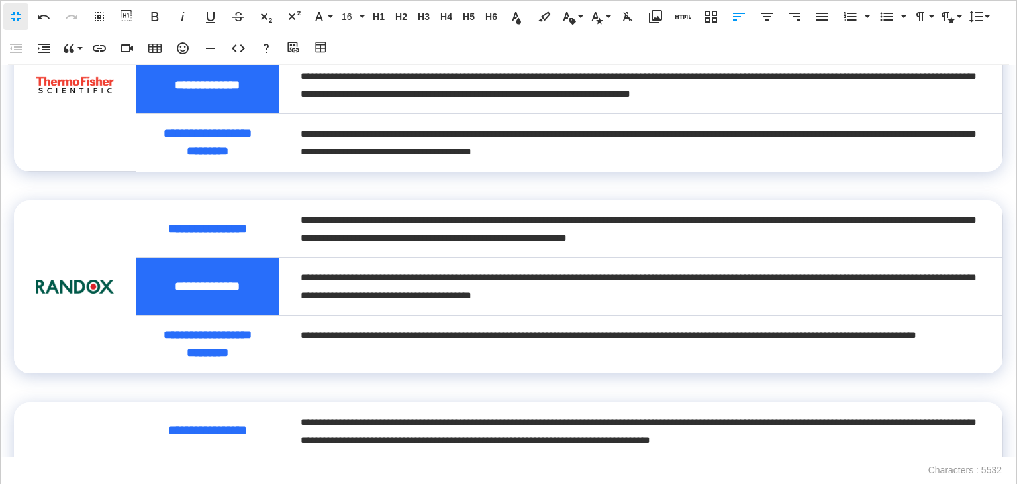
scroll to position [655, 0]
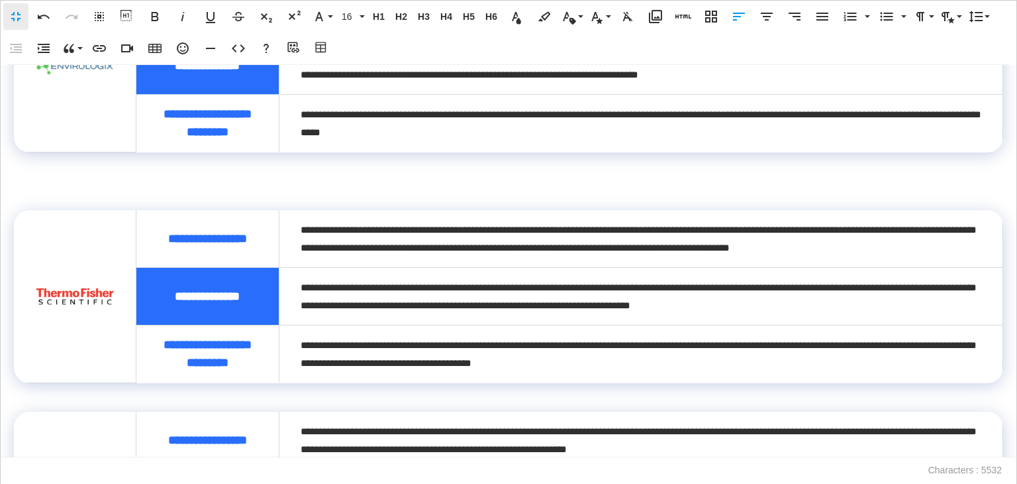
click at [72, 200] on p at bounding box center [509, 190] width 990 height 19
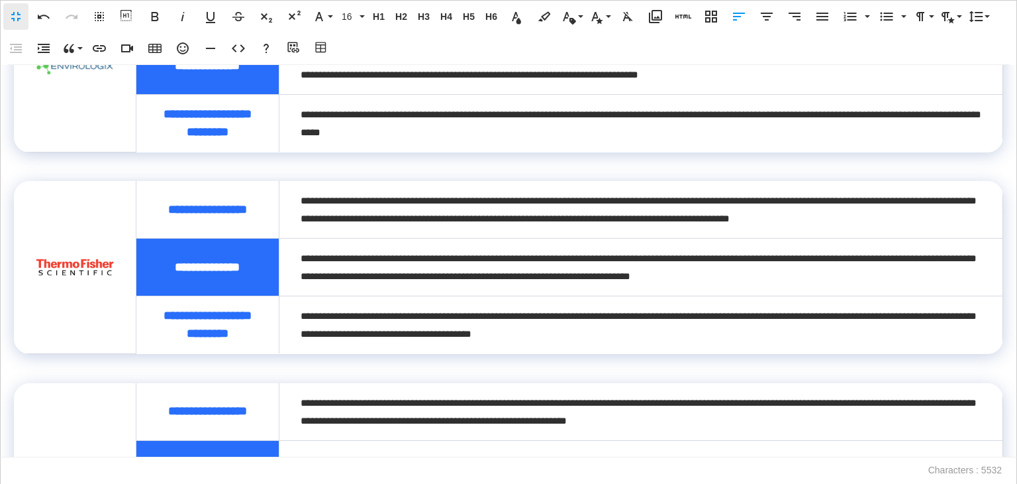
scroll to position [626, 0]
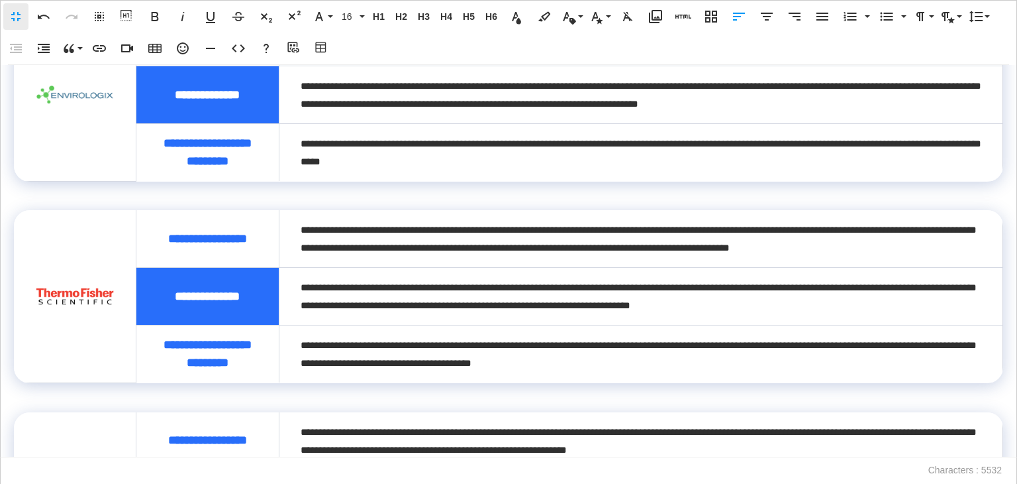
click at [471, 314] on div "**********" at bounding box center [639, 296] width 676 height 36
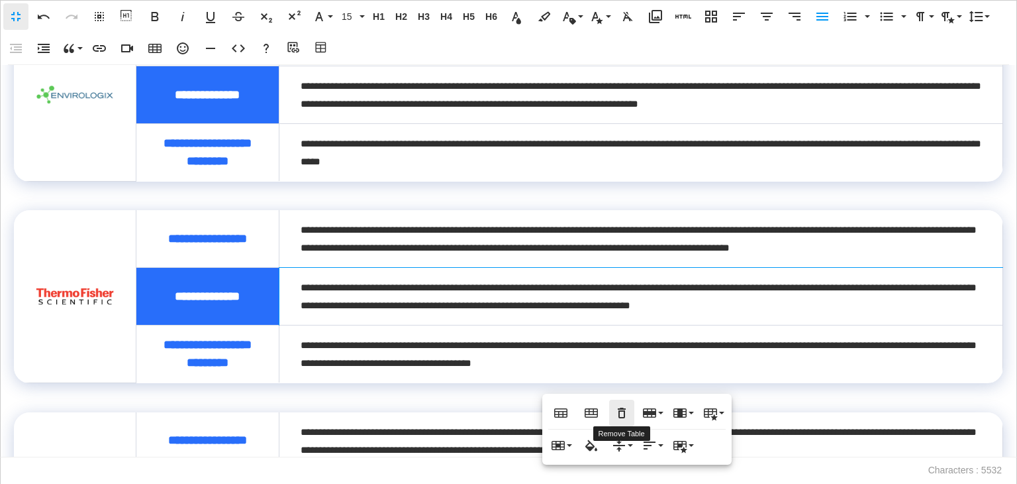
click at [619, 417] on icon "button" at bounding box center [622, 412] width 8 height 11
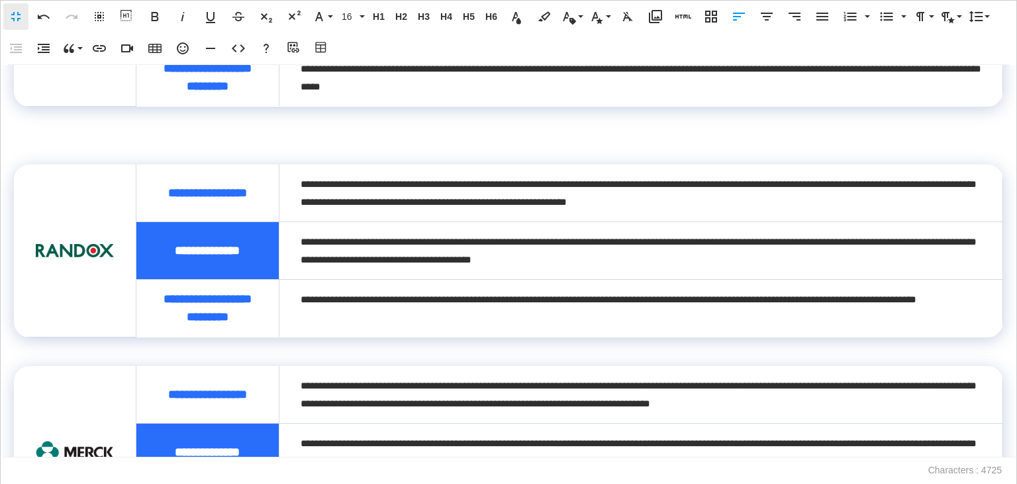
scroll to position [692, 0]
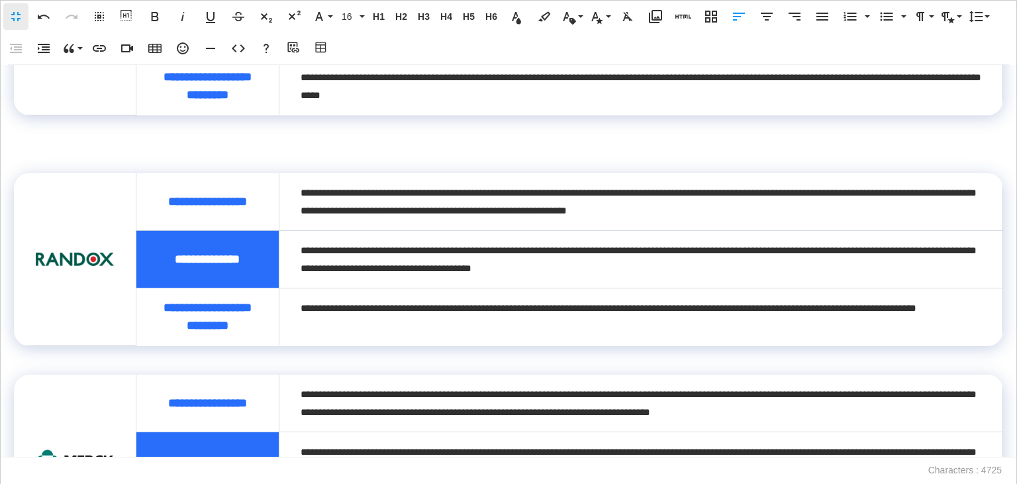
click at [77, 163] on p at bounding box center [509, 153] width 990 height 19
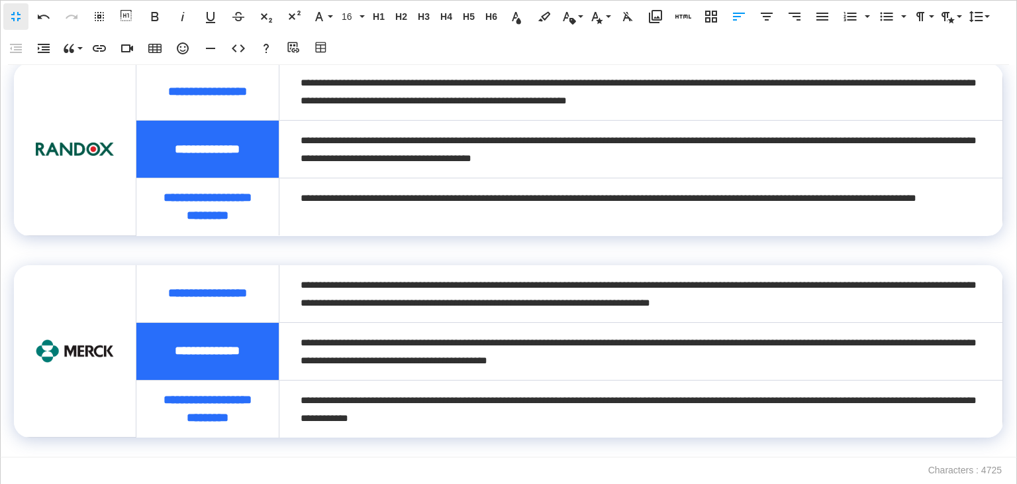
scroll to position [876, 0]
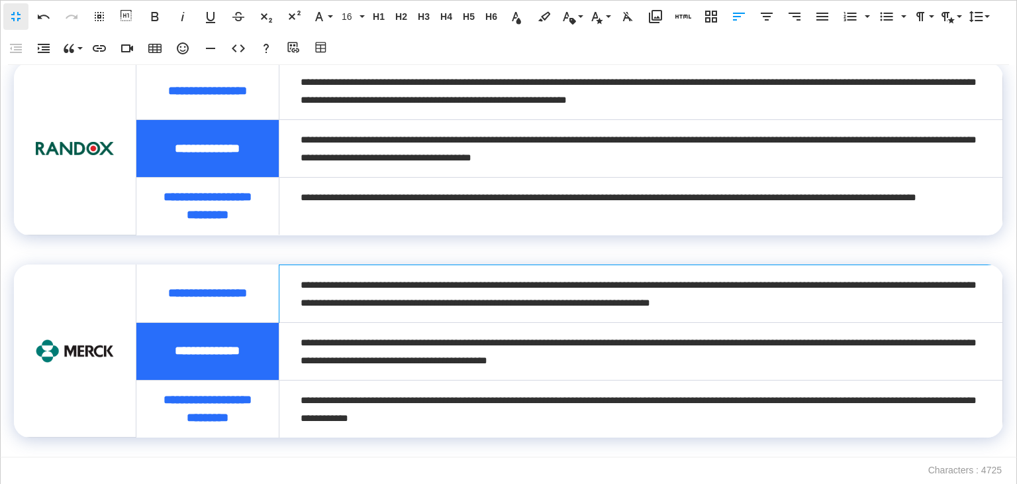
click at [438, 282] on div "**********" at bounding box center [639, 294] width 676 height 36
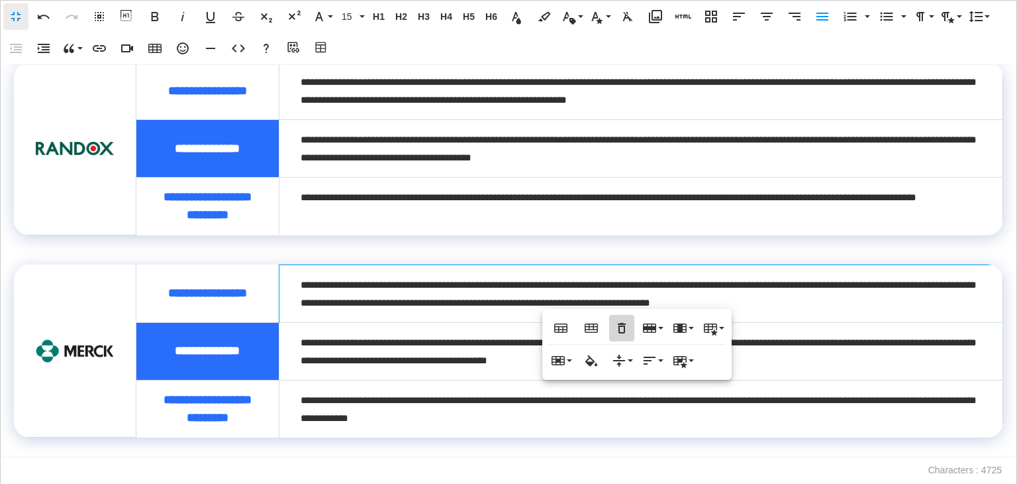
drag, startPoint x: 613, startPoint y: 323, endPoint x: 586, endPoint y: 336, distance: 30.2
click at [614, 323] on icon "button" at bounding box center [622, 328] width 16 height 16
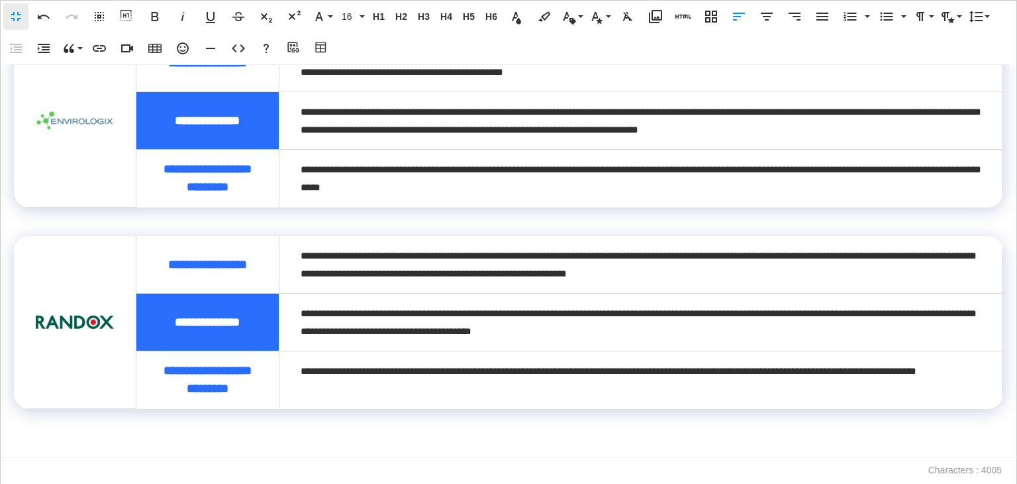
scroll to position [684, 0]
click at [66, 438] on p at bounding box center [509, 447] width 990 height 19
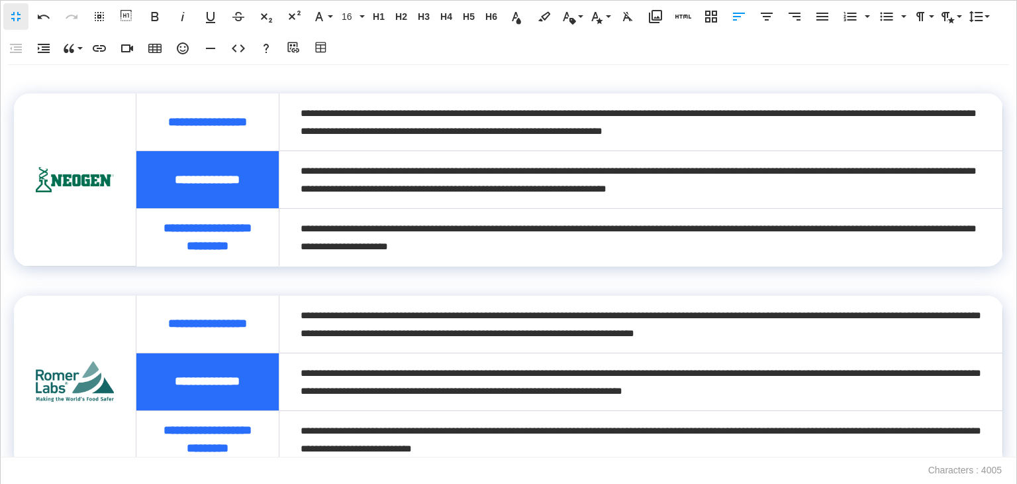
scroll to position [0, 0]
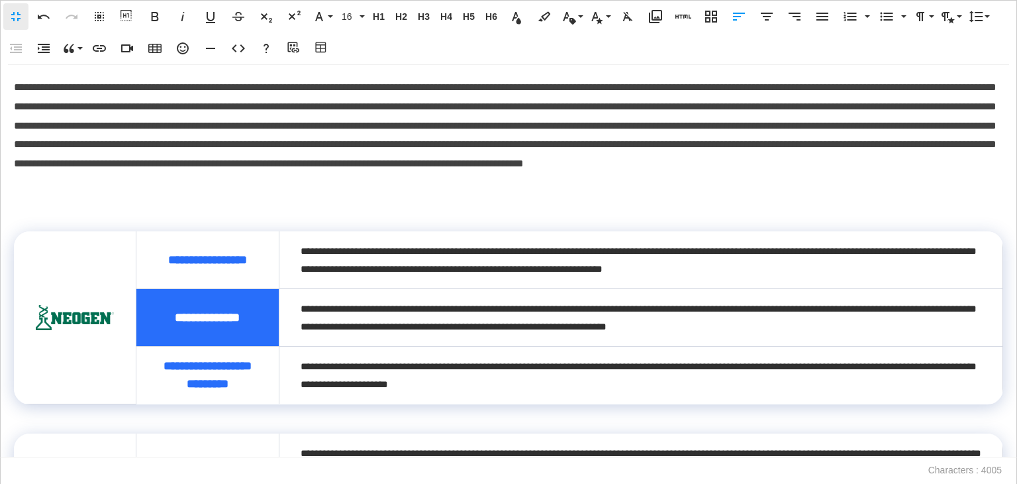
click at [148, 203] on p at bounding box center [509, 212] width 990 height 19
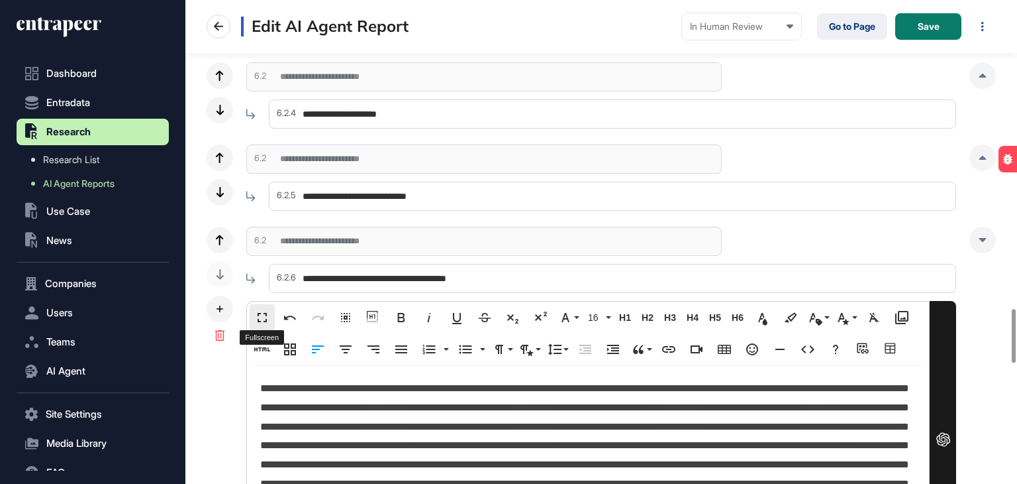
click at [252, 311] on button "Fullscreen" at bounding box center [262, 317] width 25 height 26
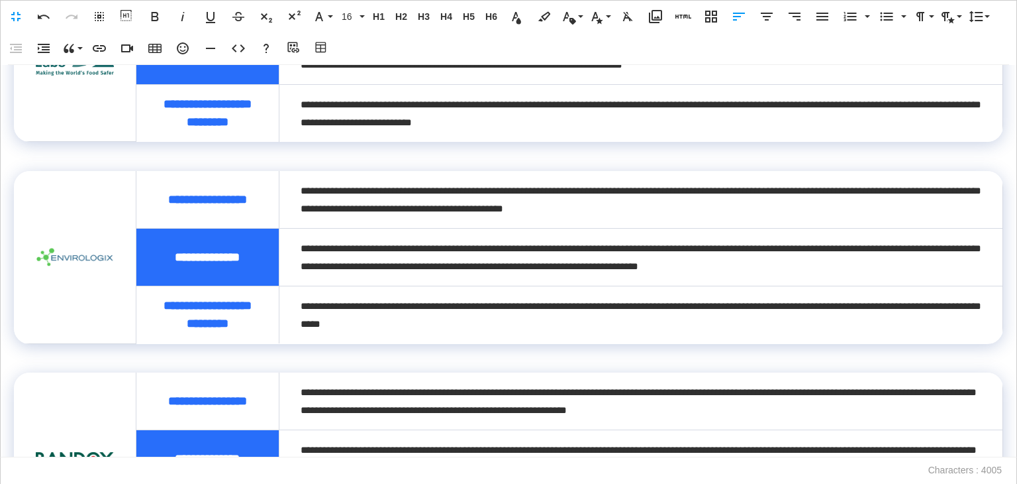
scroll to position [654, 0]
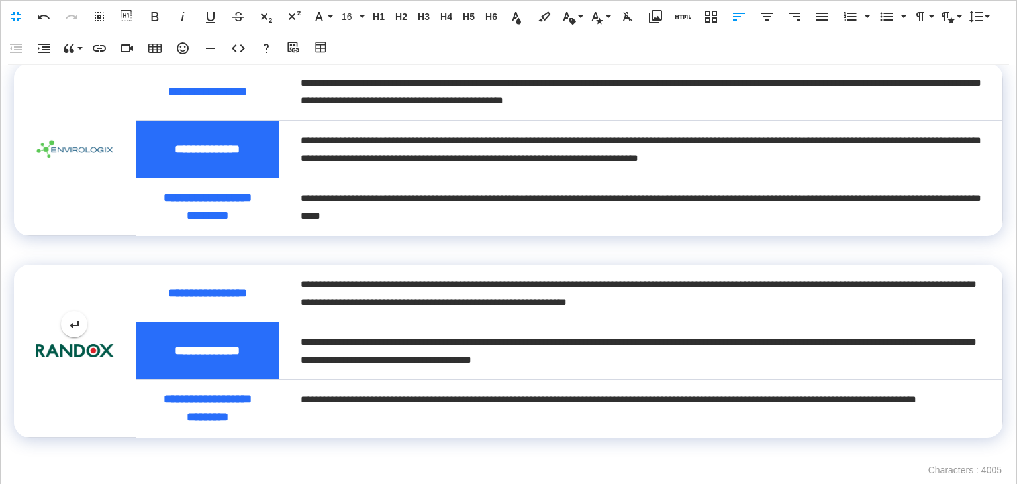
click at [66, 344] on img at bounding box center [74, 351] width 79 height 14
click at [650, 17] on icon "button" at bounding box center [655, 16] width 13 height 13
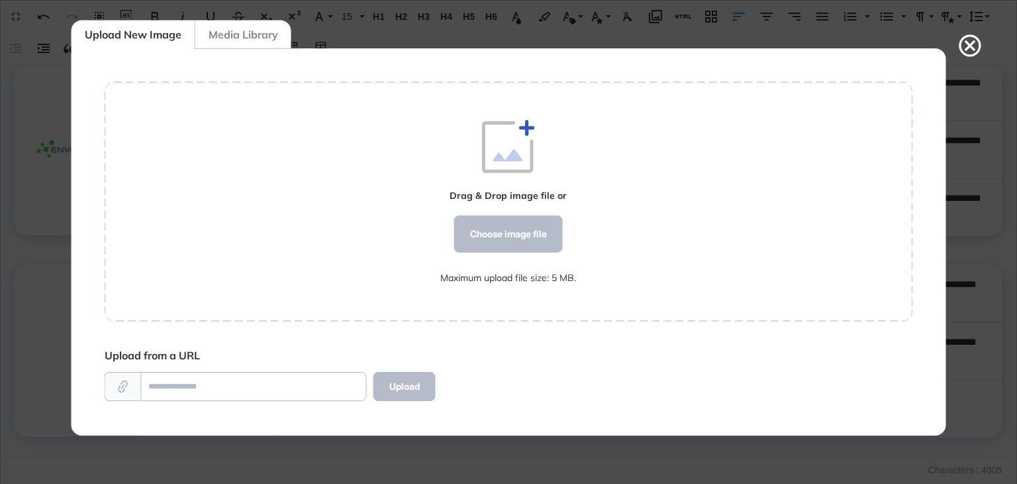
scroll to position [6, 0]
click at [525, 225] on div "Choose image file" at bounding box center [508, 233] width 109 height 37
click at [526, 221] on div "Choose image file" at bounding box center [508, 233] width 109 height 37
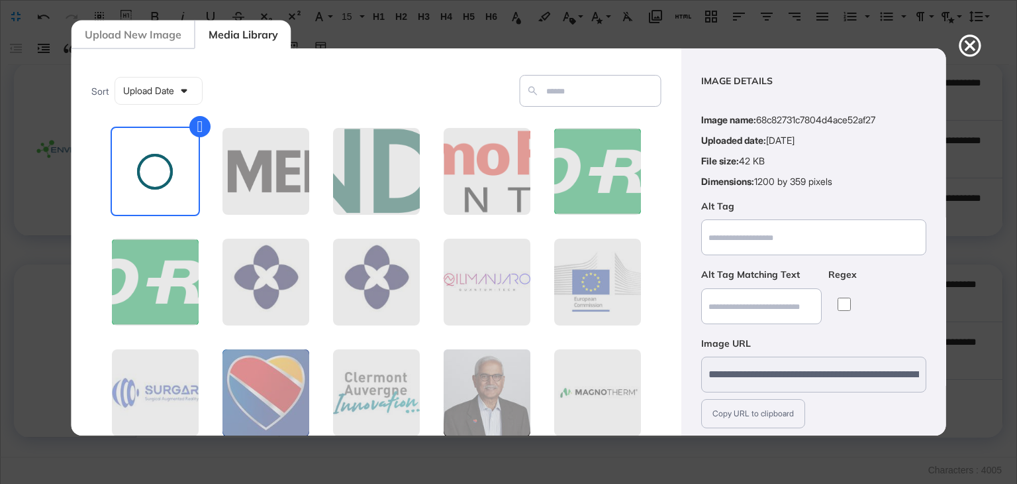
scroll to position [95, 0]
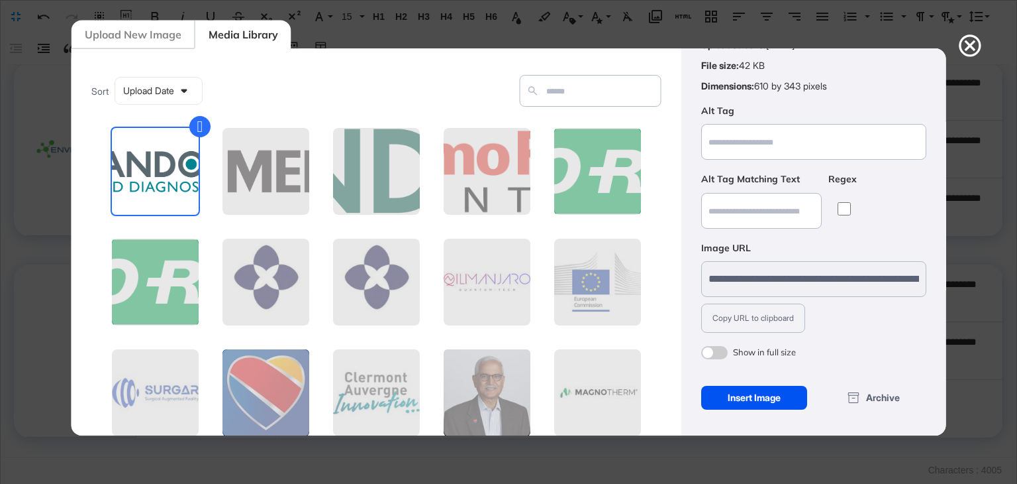
click at [754, 401] on div "Insert Image" at bounding box center [754, 397] width 107 height 24
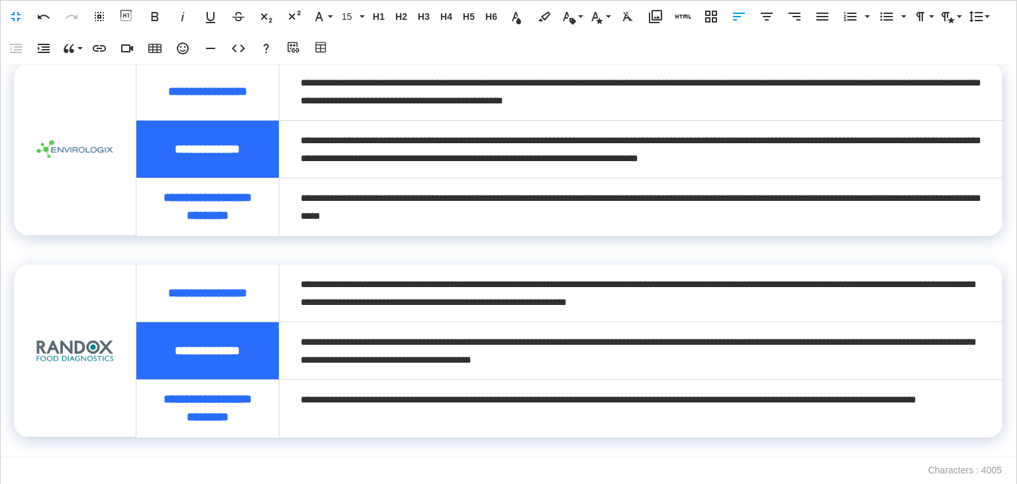
click at [98, 339] on img at bounding box center [74, 351] width 79 height 44
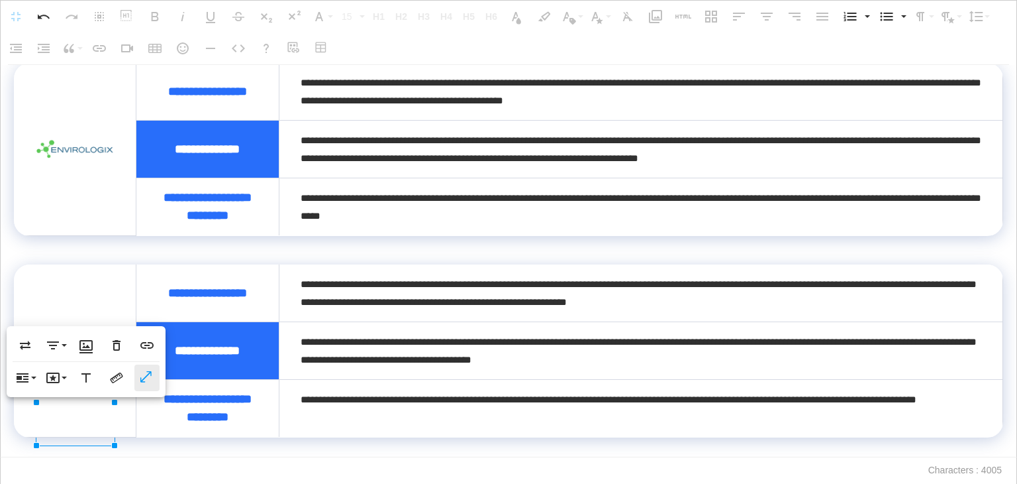
click at [149, 382] on icon "button" at bounding box center [147, 377] width 16 height 13
click at [187, 445] on p at bounding box center [509, 446] width 990 height 19
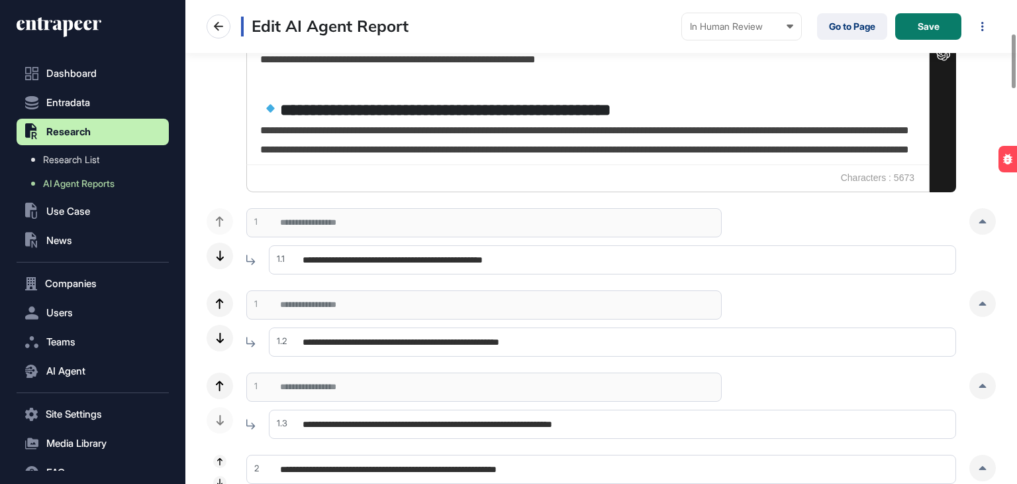
scroll to position [132, 0]
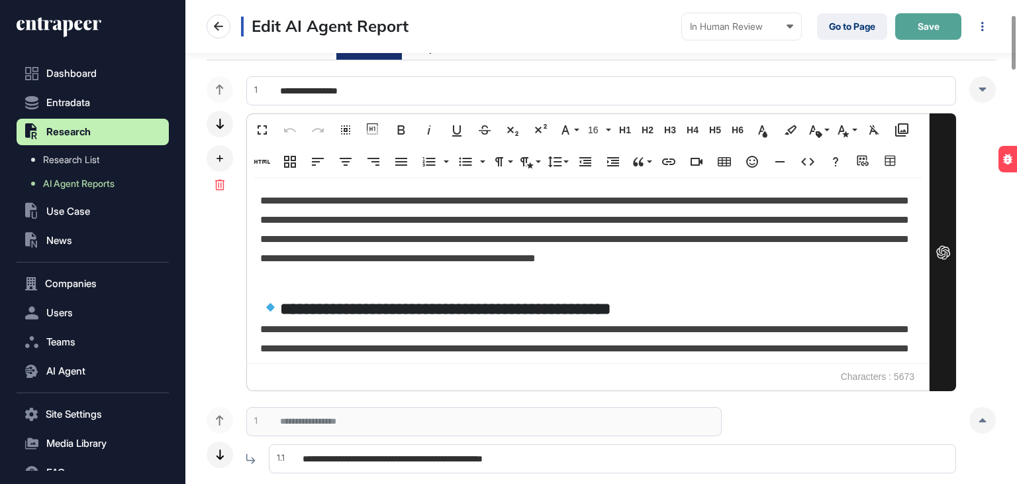
click at [929, 27] on span "Save" at bounding box center [929, 26] width 22 height 9
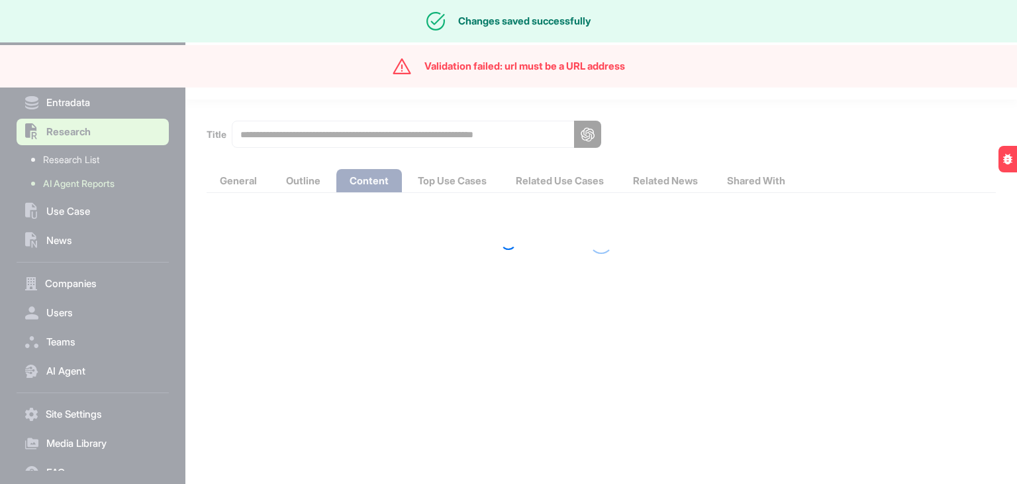
scroll to position [0, 0]
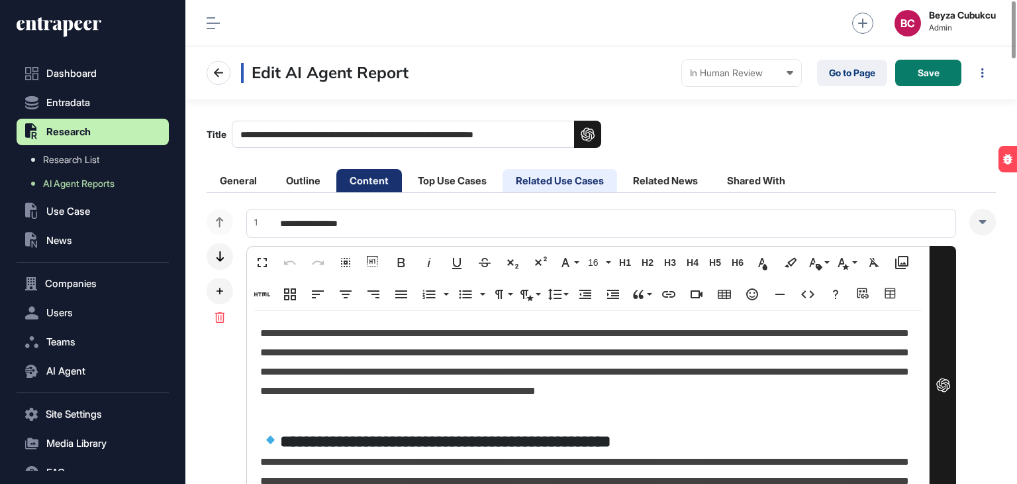
click at [538, 186] on li "Related Use Cases" at bounding box center [560, 180] width 115 height 23
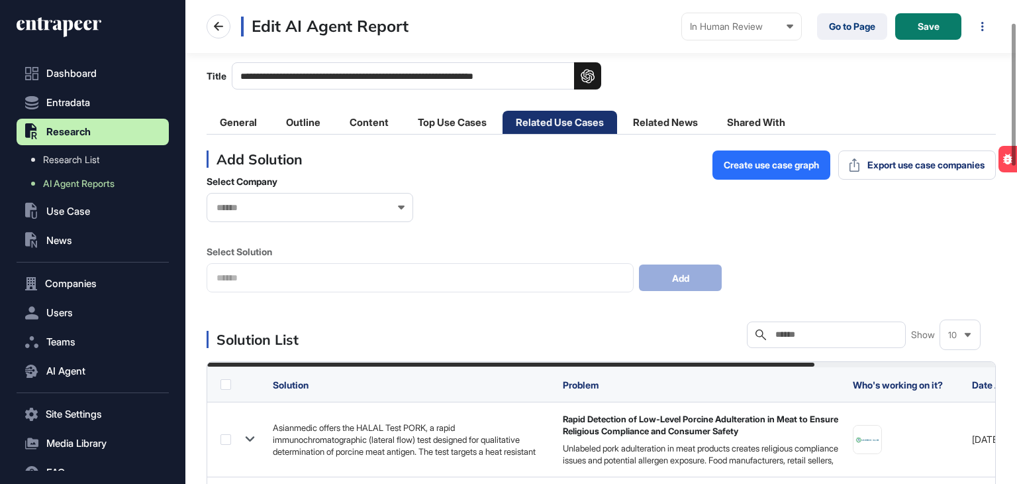
scroll to position [132, 0]
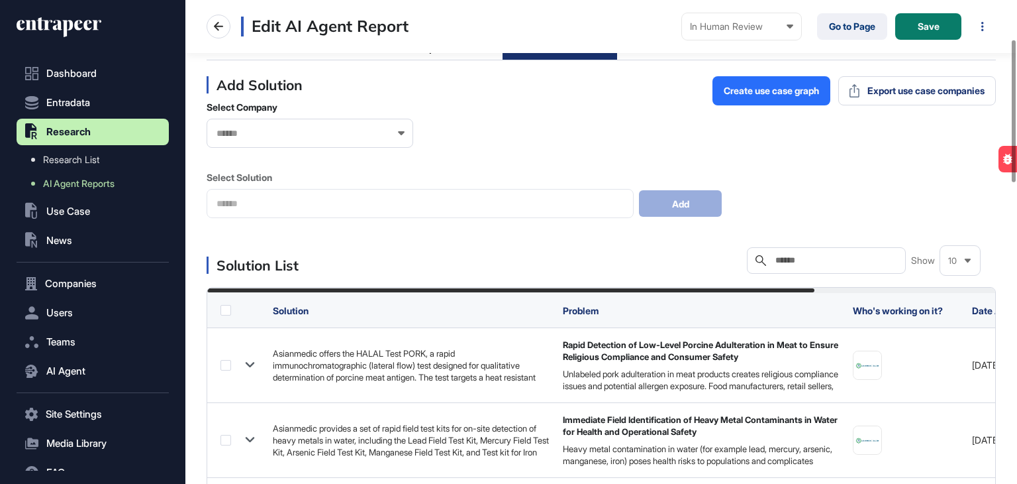
click at [793, 255] on input "text" at bounding box center [835, 260] width 123 height 11
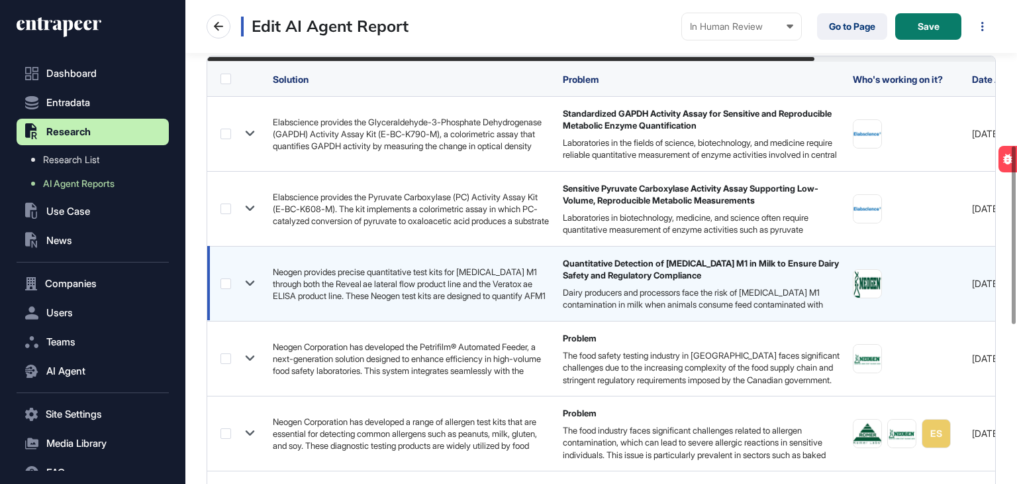
scroll to position [397, 0]
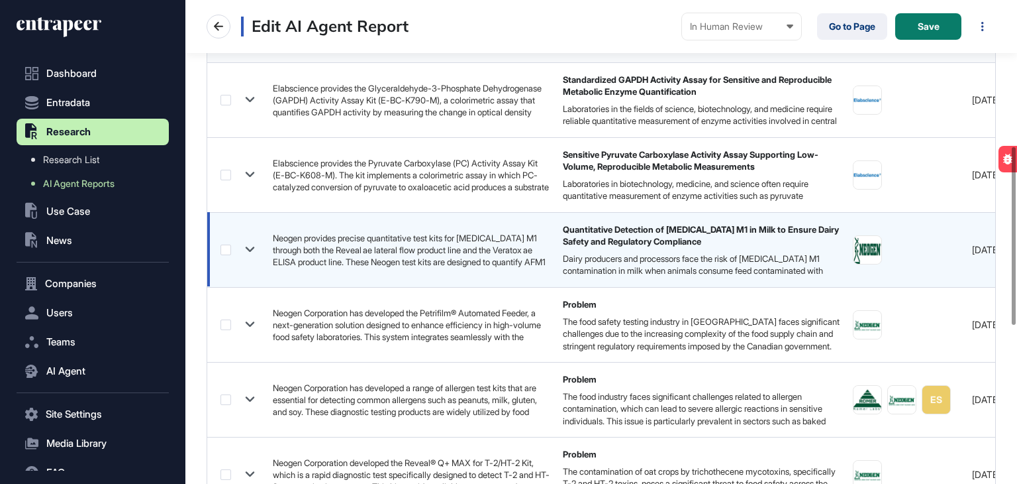
click at [224, 249] on label at bounding box center [226, 249] width 11 height 11
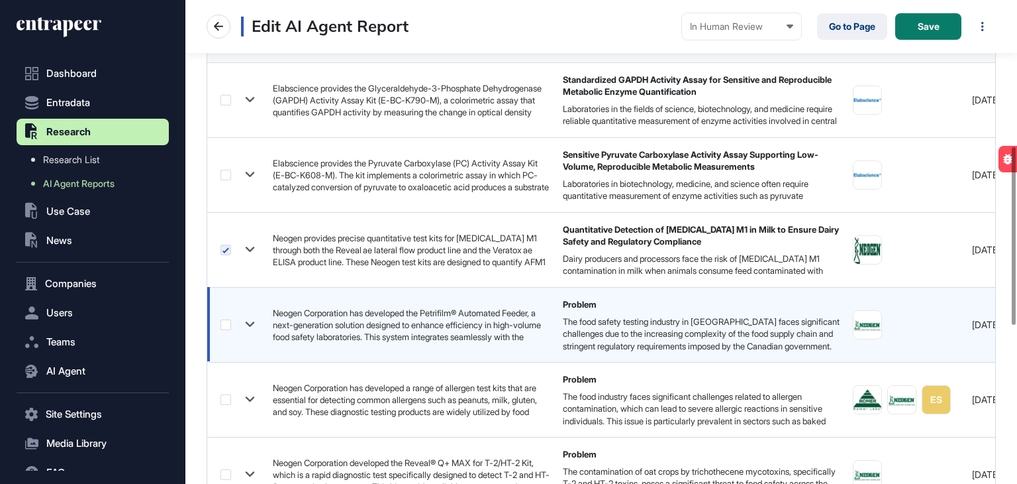
click at [224, 327] on label at bounding box center [226, 324] width 11 height 11
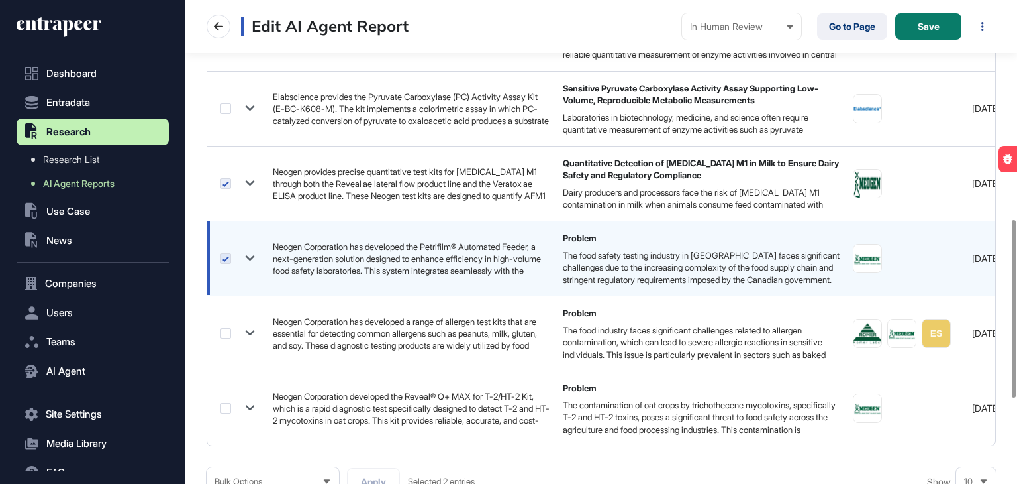
scroll to position [596, 0]
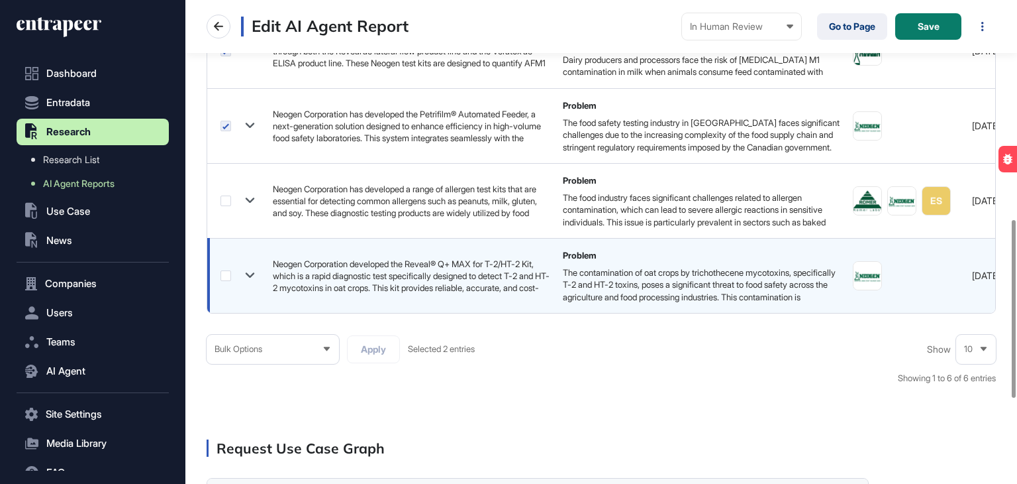
click at [225, 275] on label at bounding box center [226, 275] width 11 height 11
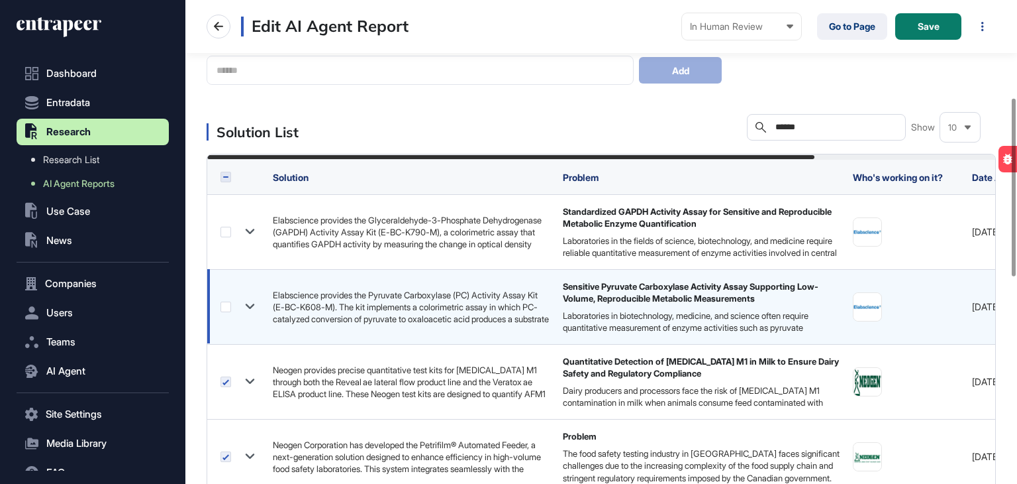
scroll to position [265, 0]
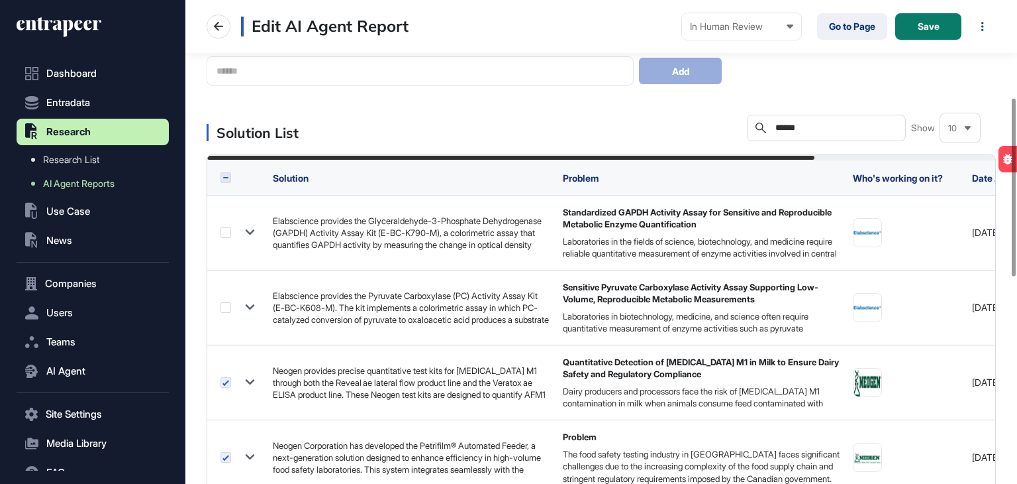
drag, startPoint x: 815, startPoint y: 128, endPoint x: 750, endPoint y: 133, distance: 65.1
click at [750, 133] on div "Search ******" at bounding box center [826, 128] width 159 height 26
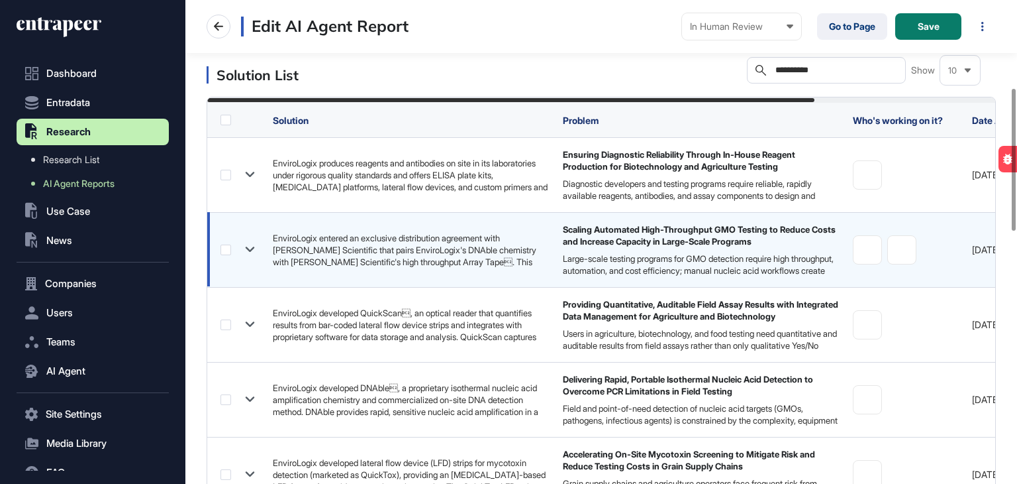
scroll to position [331, 0]
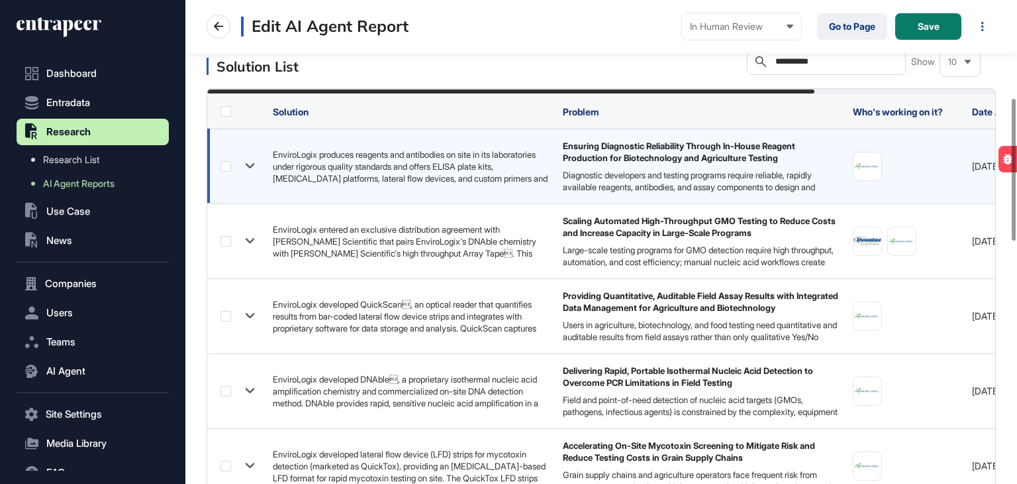
type input "**********"
click at [230, 168] on label at bounding box center [226, 166] width 11 height 11
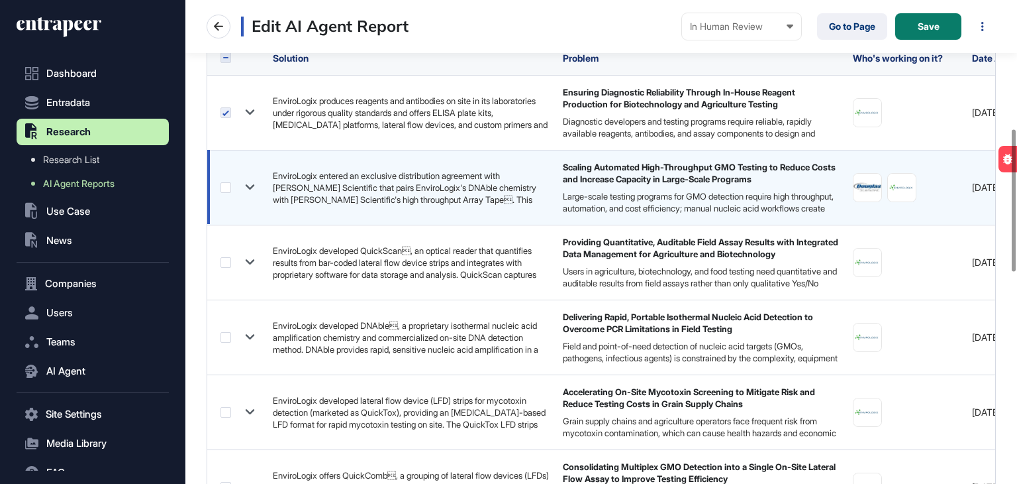
scroll to position [464, 0]
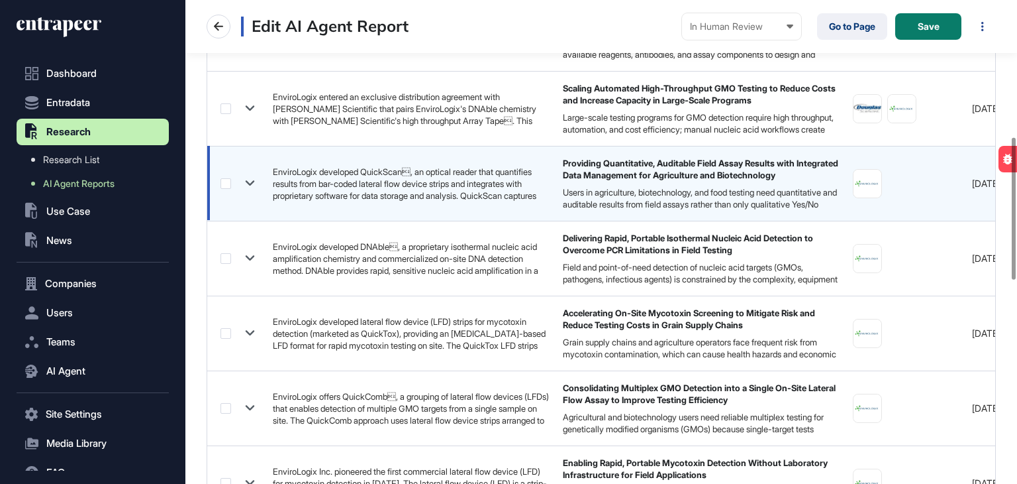
click at [229, 178] on label at bounding box center [226, 183] width 11 height 11
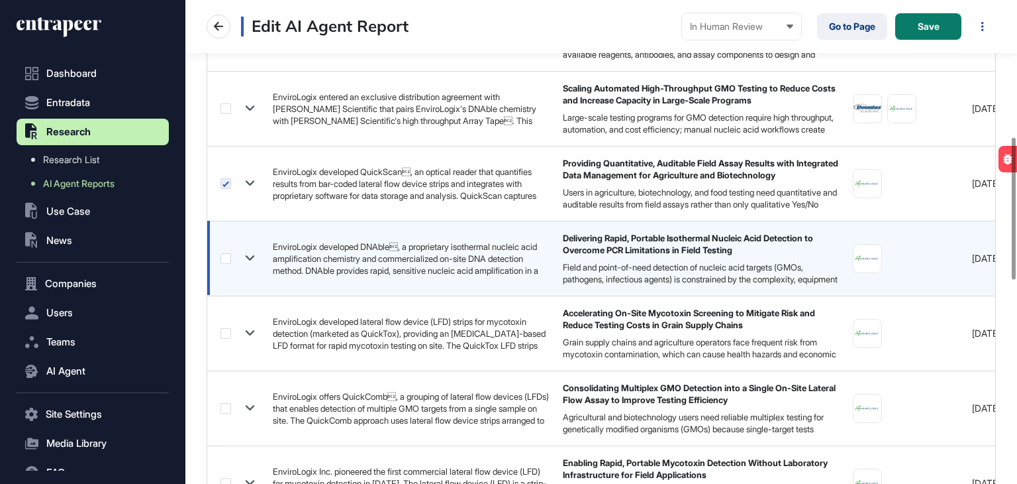
click at [226, 261] on label at bounding box center [226, 258] width 11 height 11
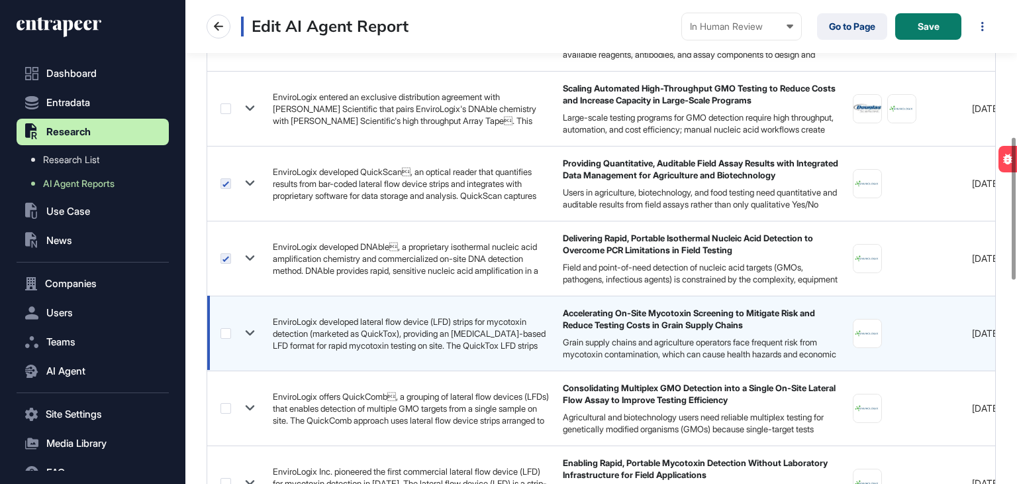
click at [222, 335] on label at bounding box center [226, 333] width 11 height 11
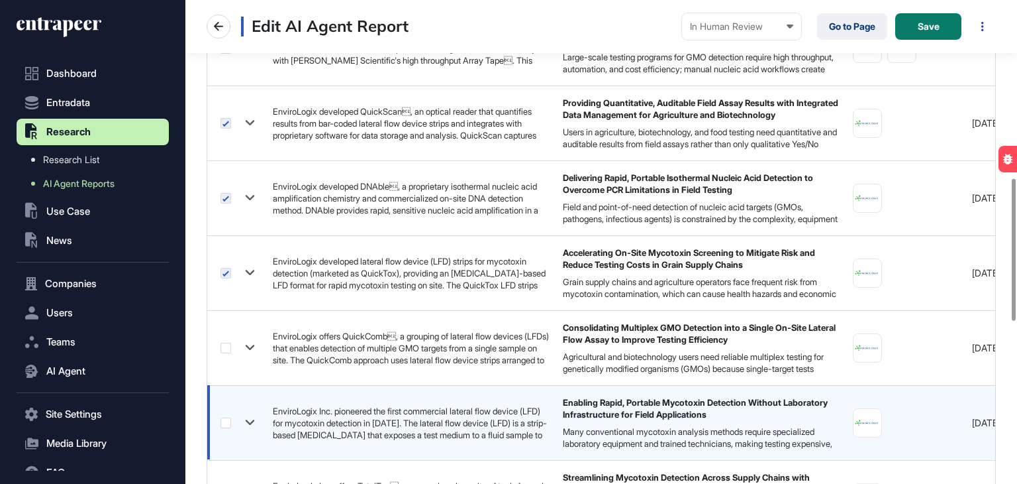
scroll to position [662, 0]
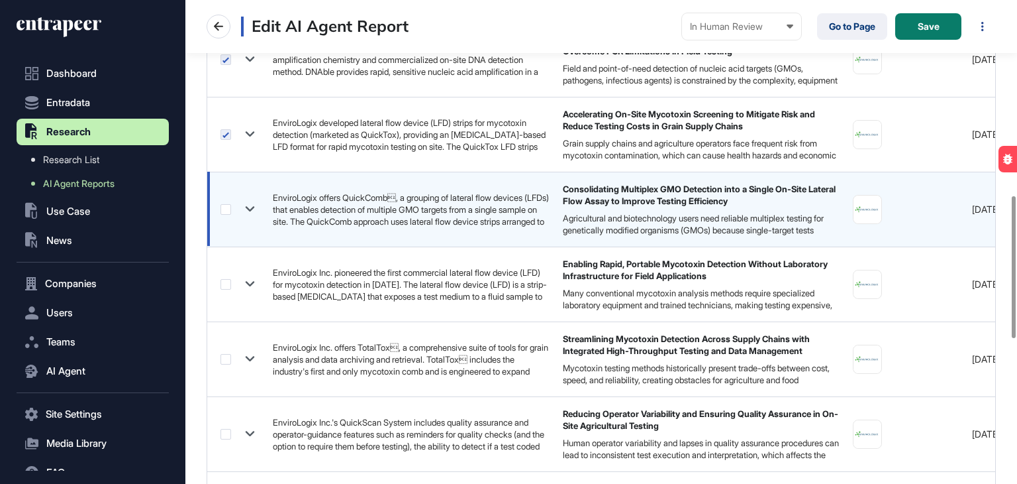
click at [228, 204] on label at bounding box center [226, 209] width 11 height 11
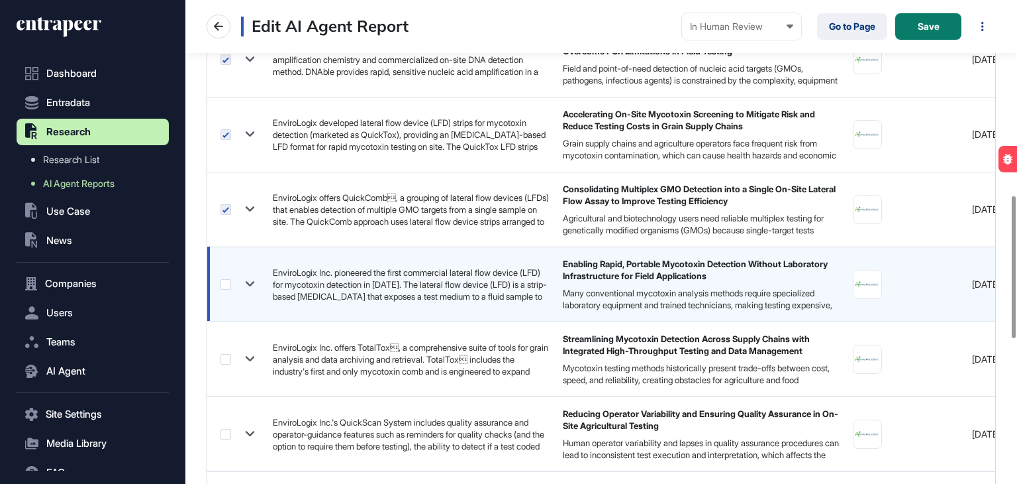
click at [227, 283] on label at bounding box center [226, 284] width 11 height 11
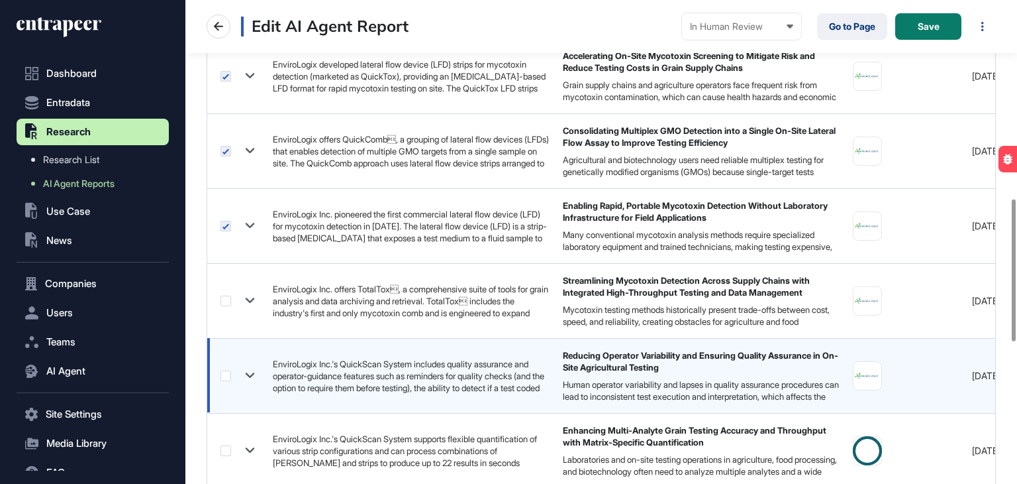
scroll to position [861, 0]
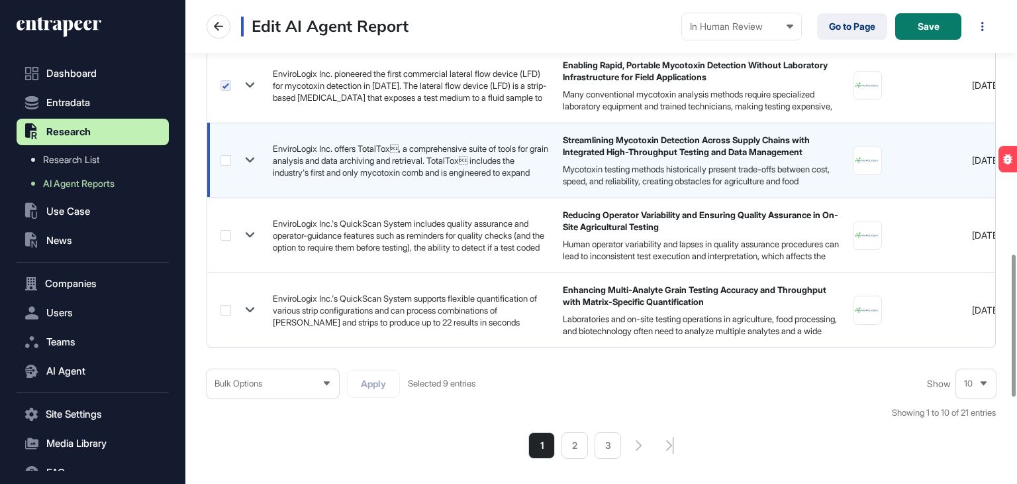
click at [228, 157] on label at bounding box center [226, 160] width 11 height 11
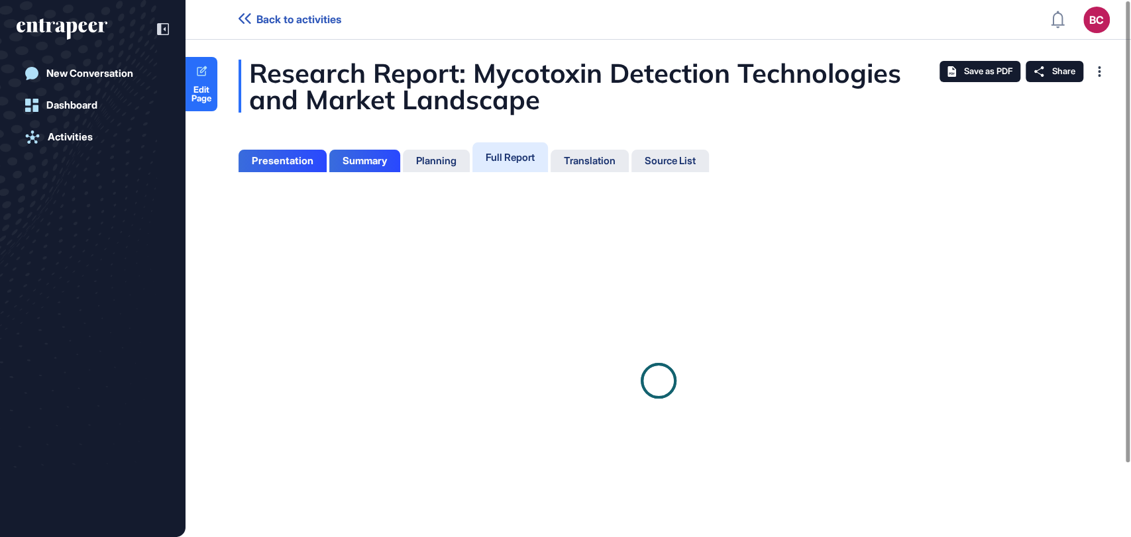
scroll to position [470, 3]
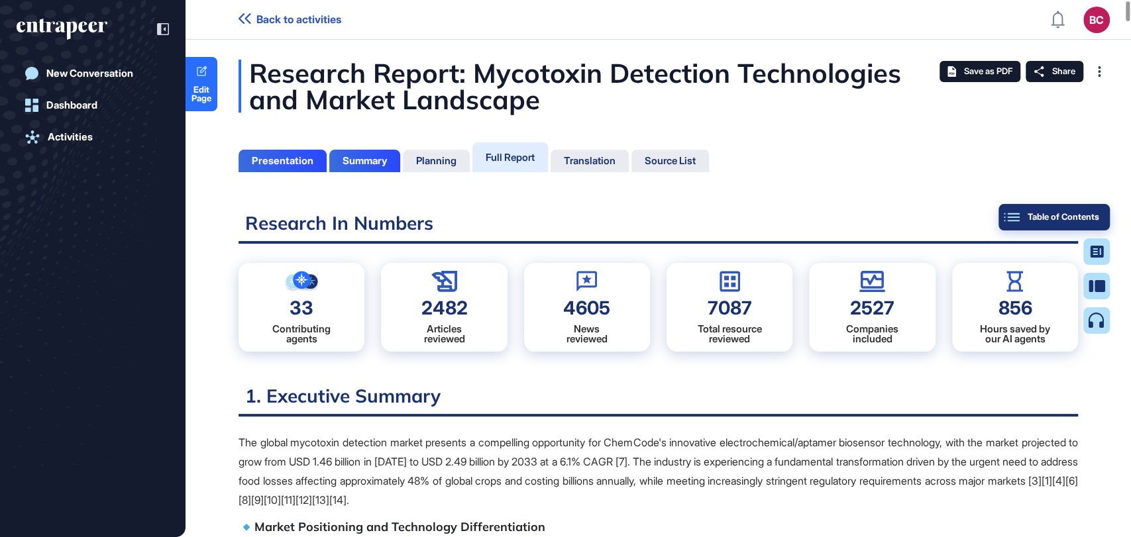
click at [1098, 219] on button "Table of Contents" at bounding box center [1053, 217] width 111 height 26
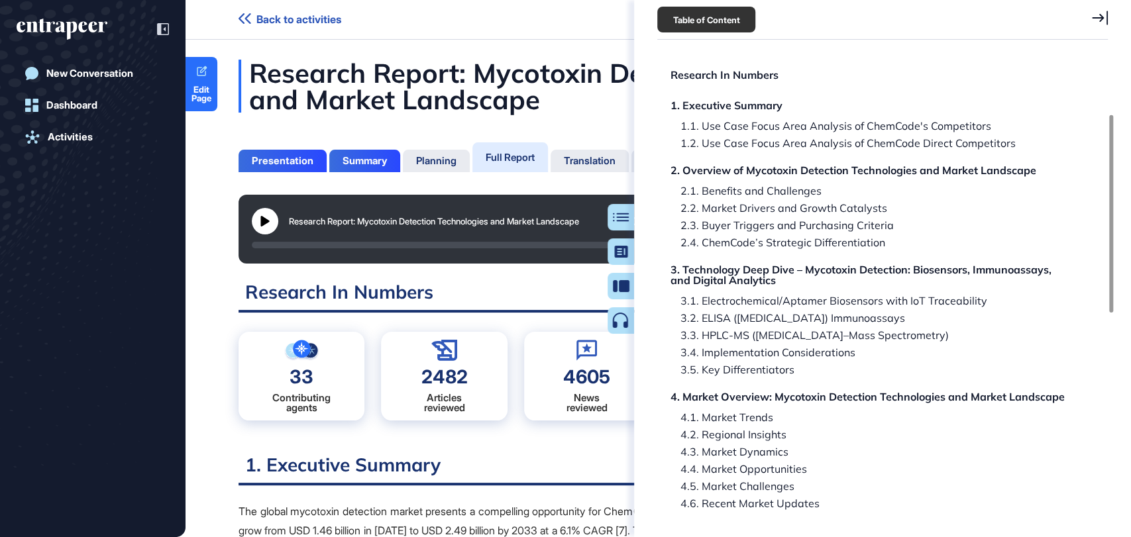
scroll to position [368, 0]
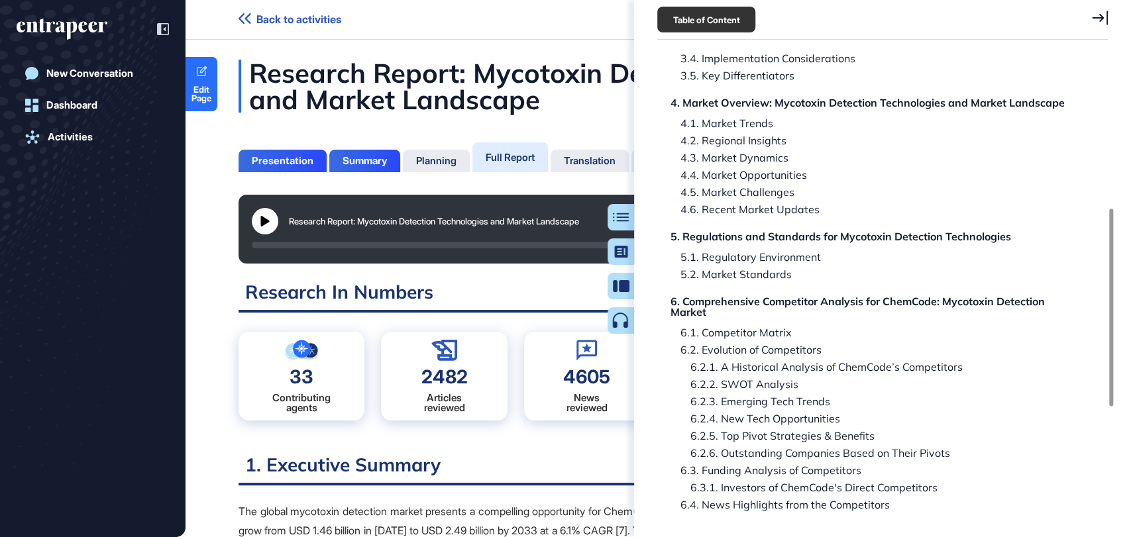
click at [737, 330] on div "6.1. Competitor Matrix" at bounding box center [730, 332] width 121 height 11
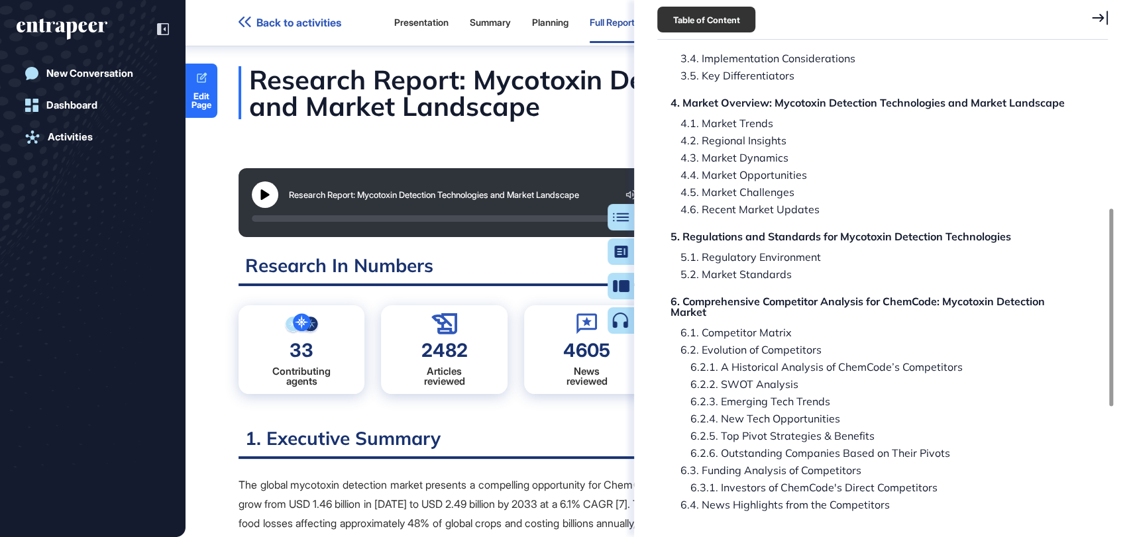
scroll to position [63587, 0]
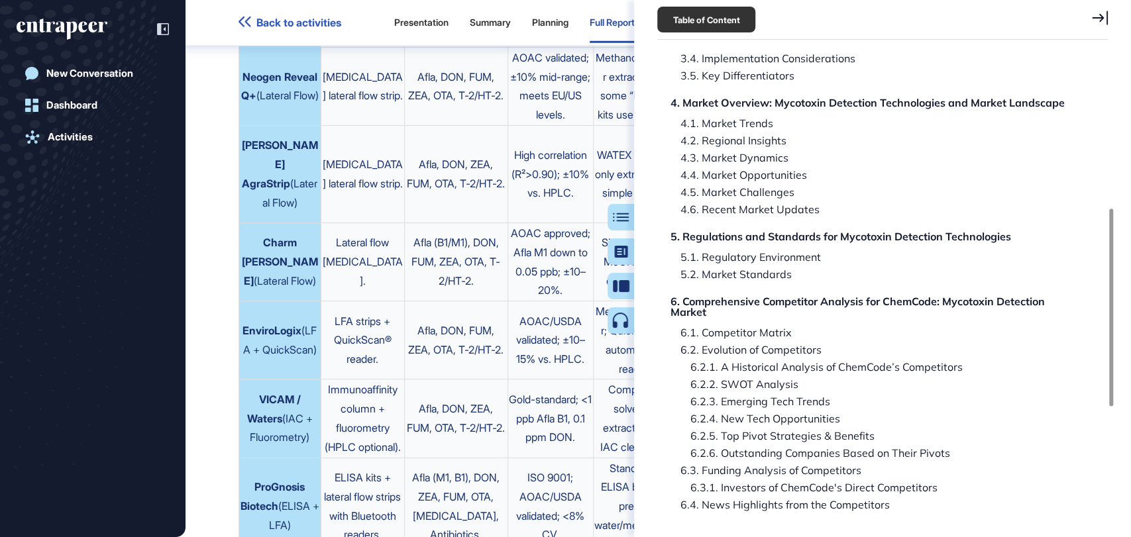
click at [1097, 16] on icon at bounding box center [1100, 18] width 16 height 15
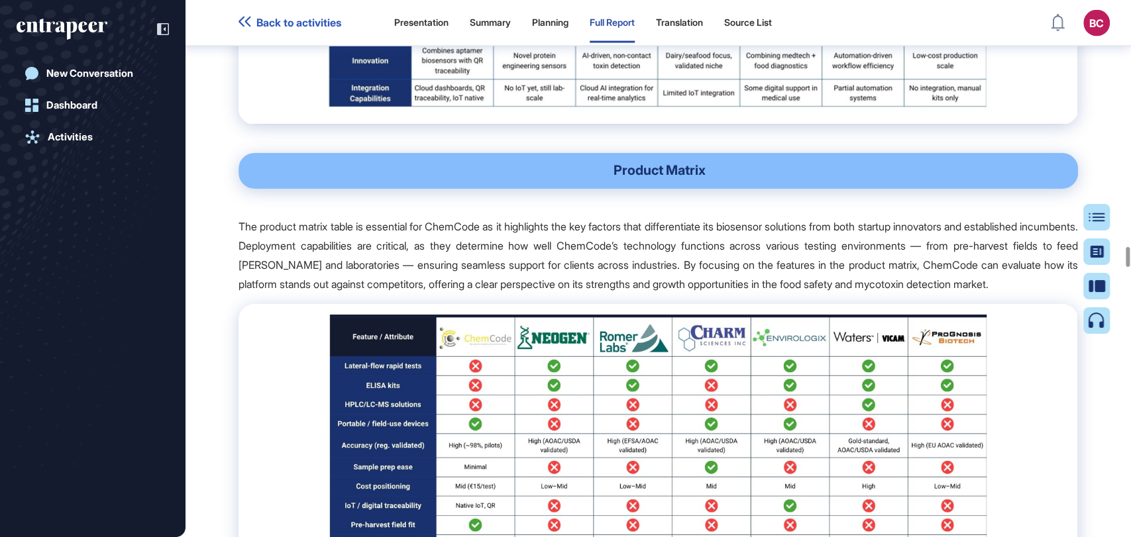
scroll to position [66678, 0]
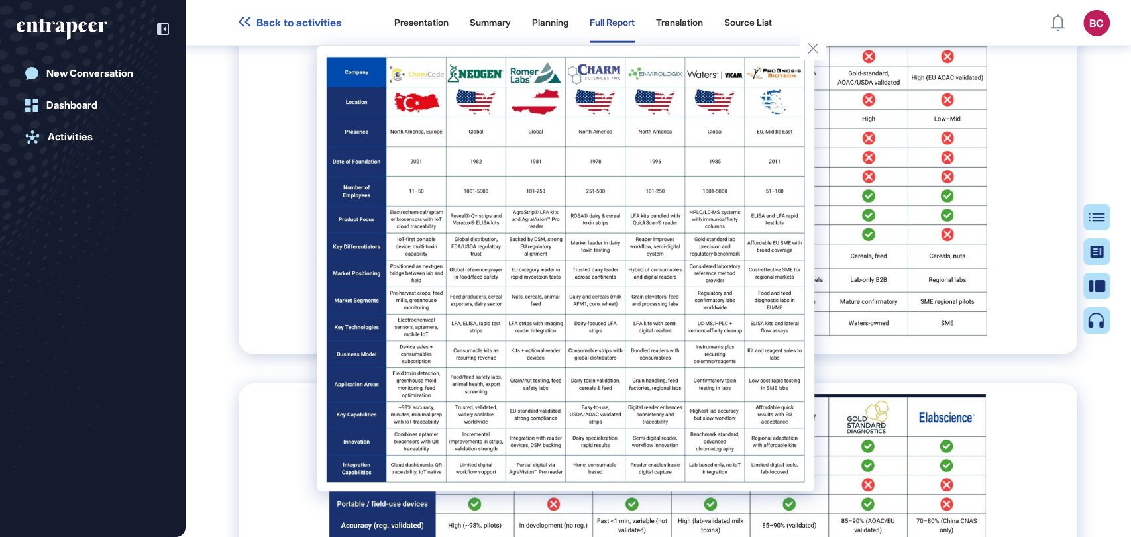
click at [1016, 368] on div at bounding box center [565, 268] width 1131 height 537
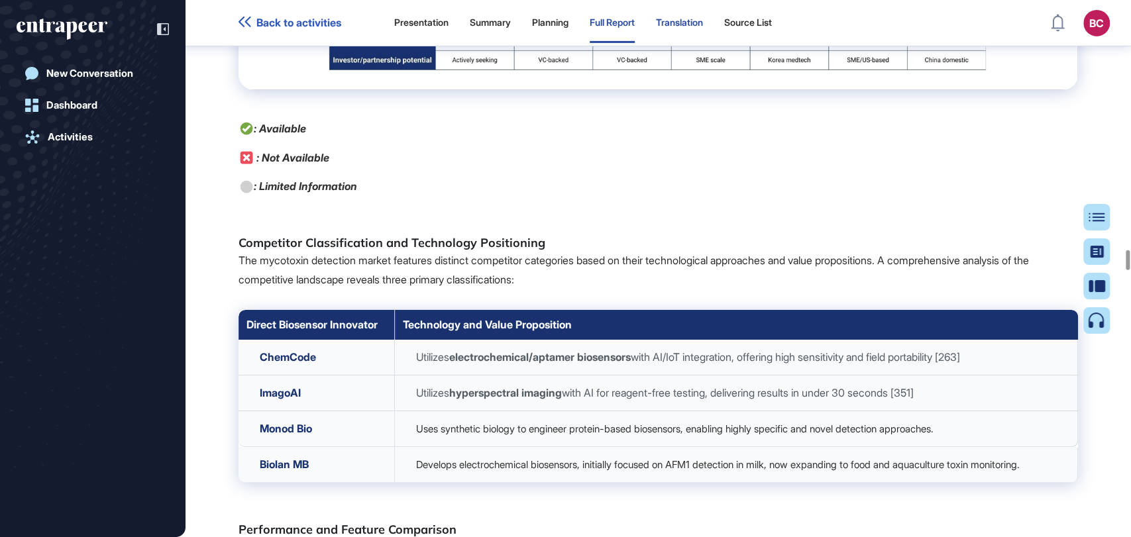
scroll to position [67414, 0]
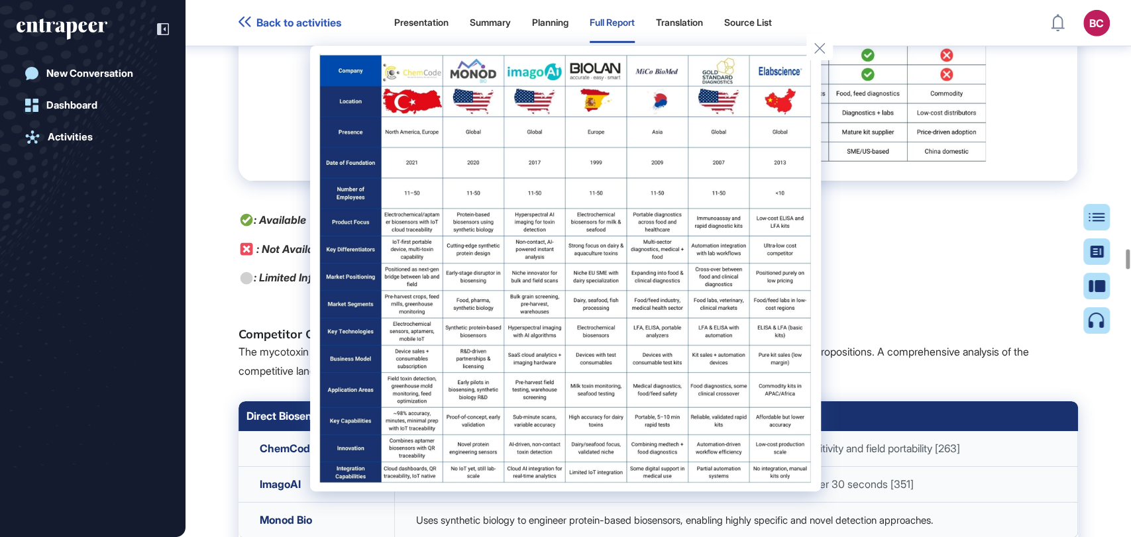
scroll to position [67193, 0]
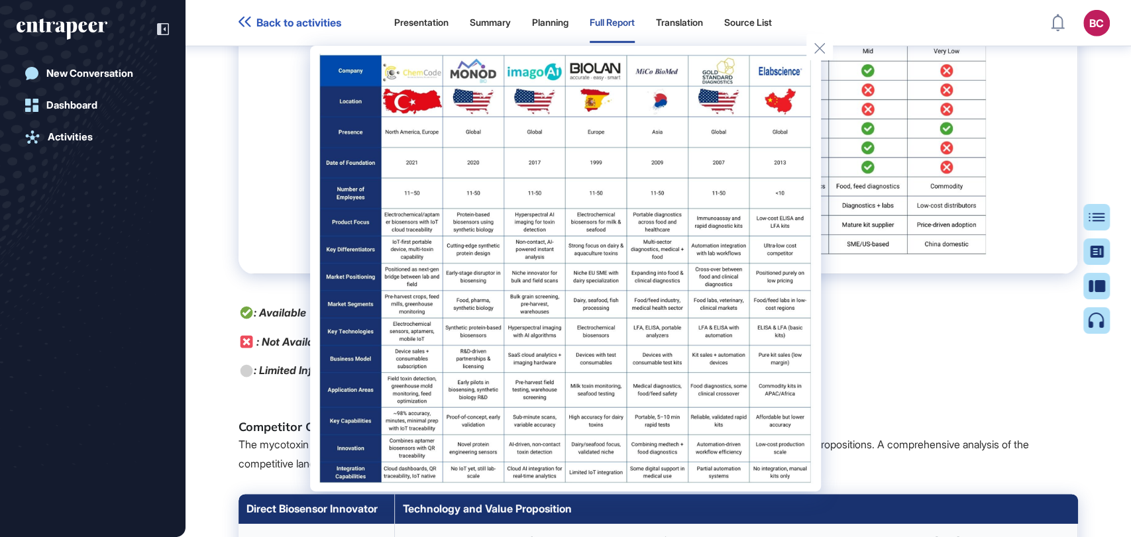
click at [1041, 391] on div at bounding box center [565, 268] width 1131 height 537
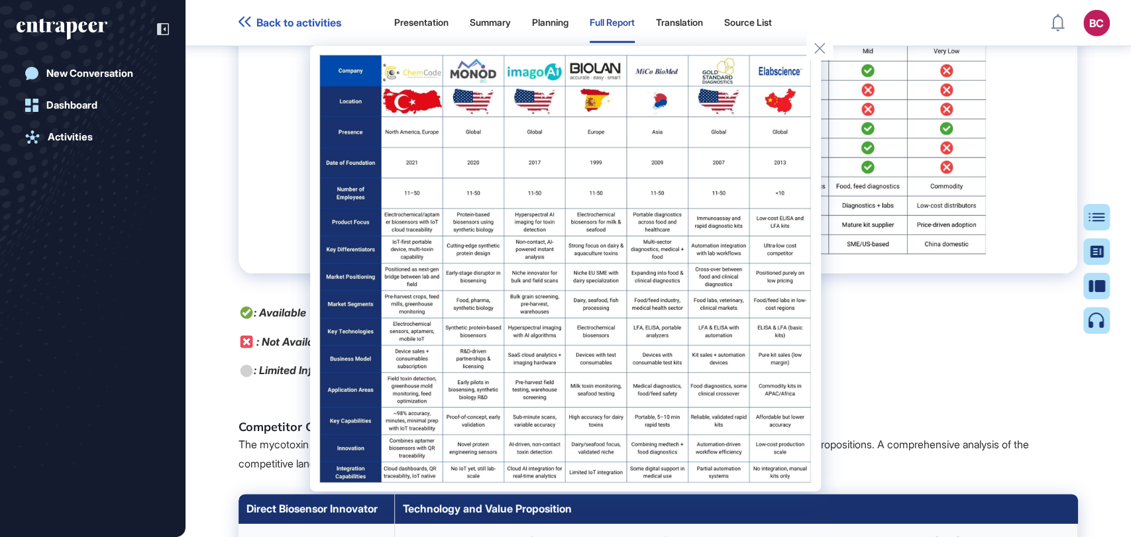
click at [1044, 374] on div at bounding box center [565, 268] width 1131 height 537
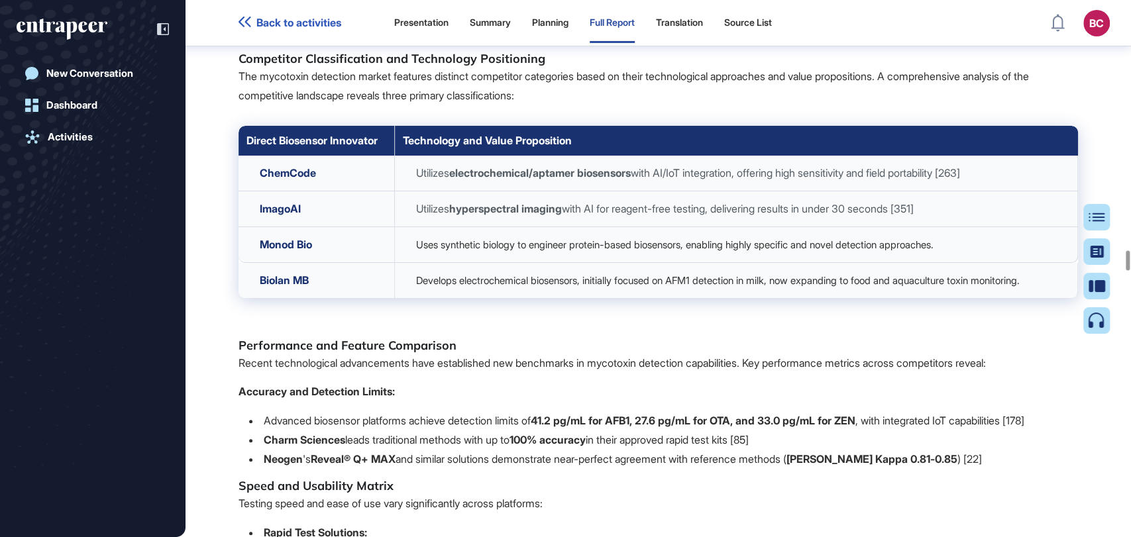
scroll to position [67929, 0]
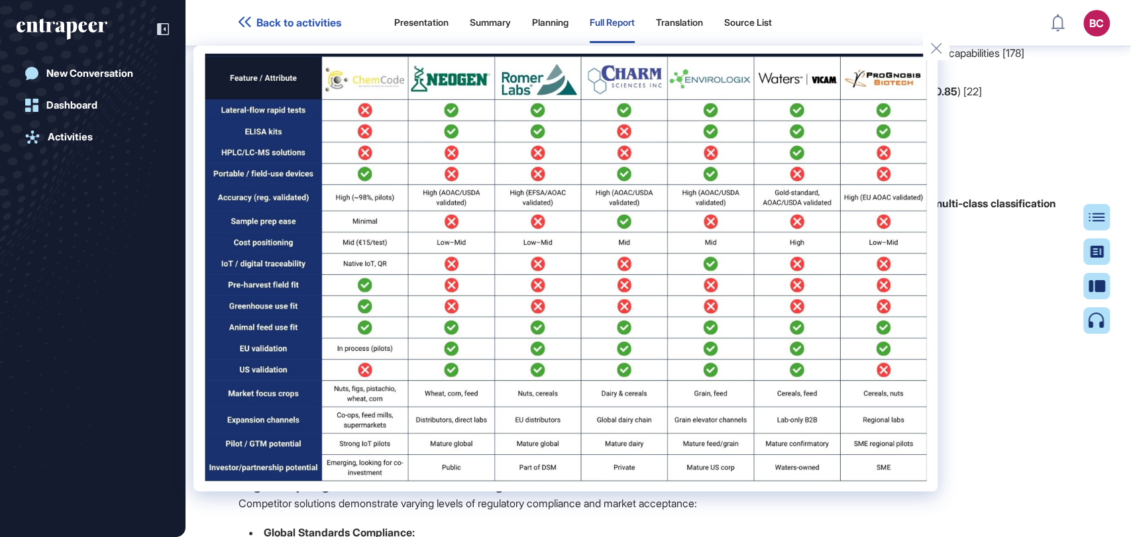
click at [1019, 372] on div at bounding box center [565, 268] width 1131 height 537
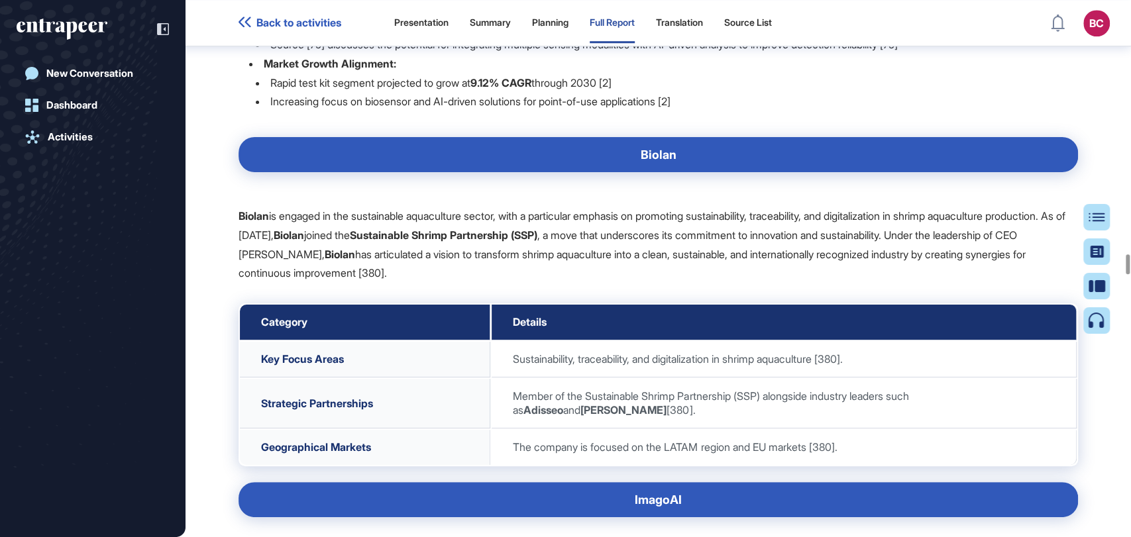
scroll to position [68592, 0]
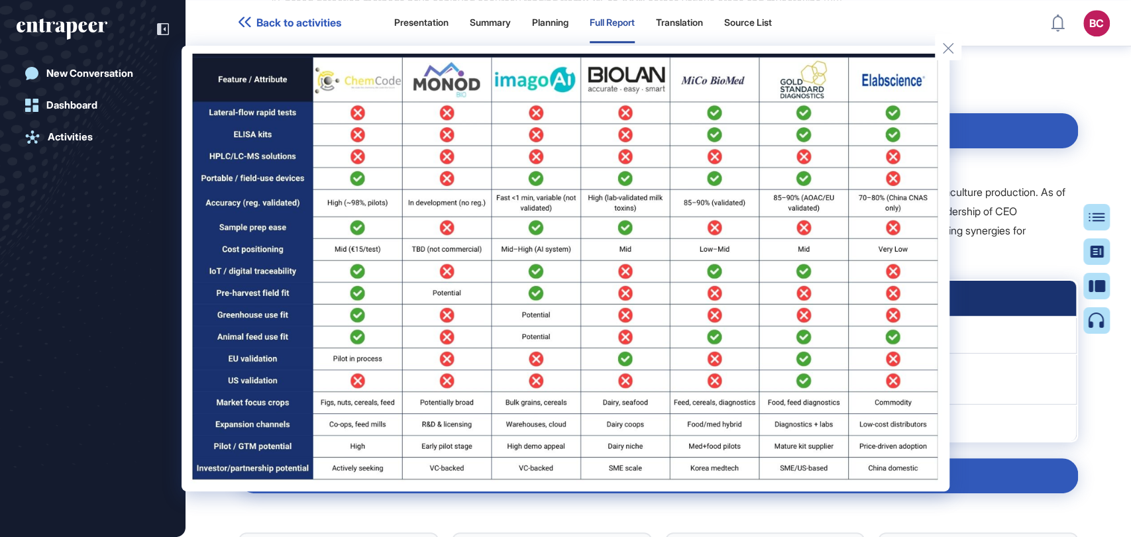
click at [1049, 351] on div at bounding box center [565, 268] width 1131 height 537
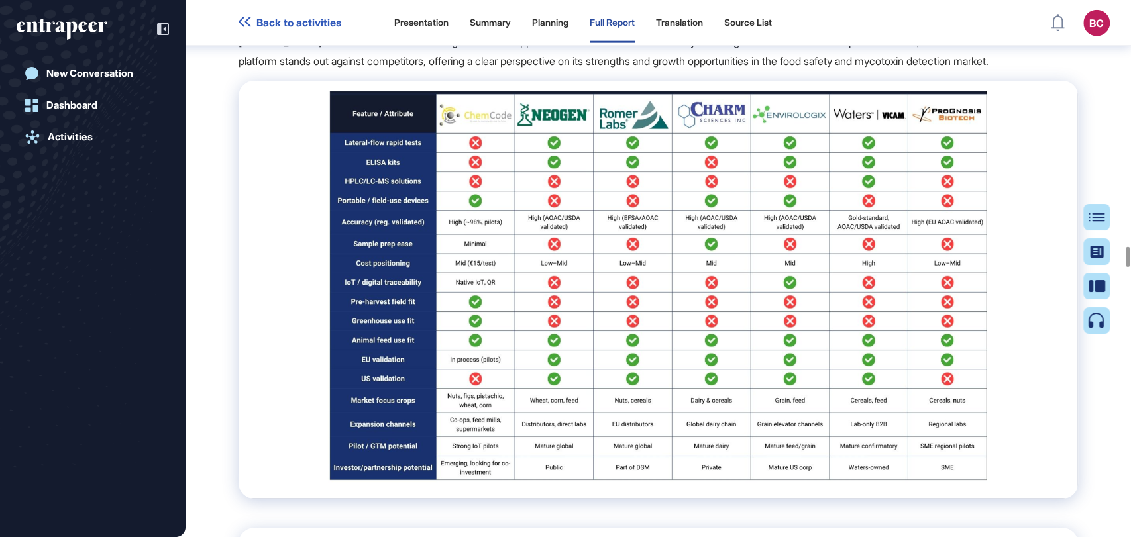
scroll to position [66531, 0]
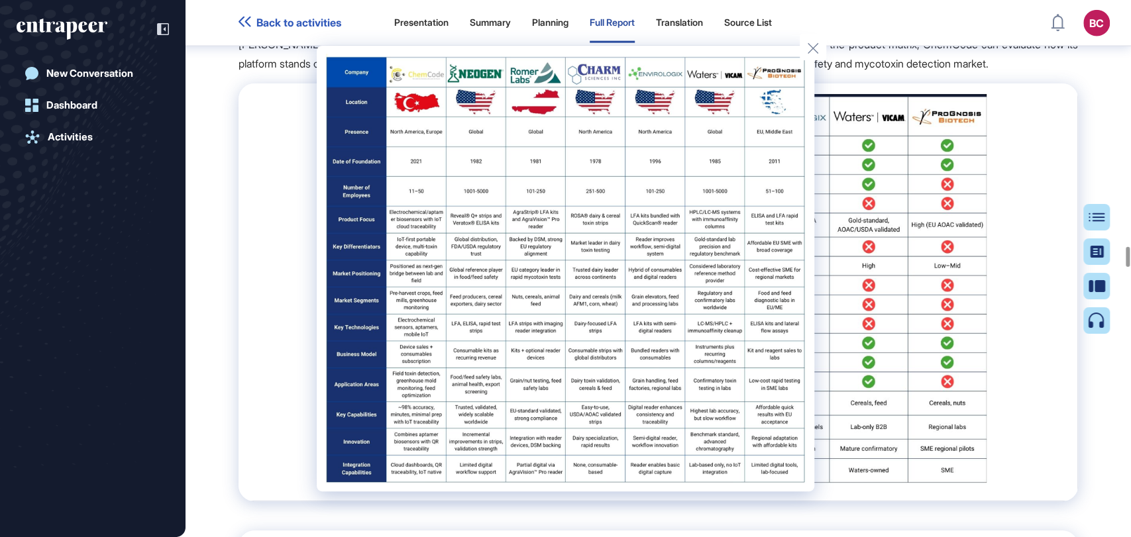
click at [988, 212] on div at bounding box center [565, 268] width 1131 height 537
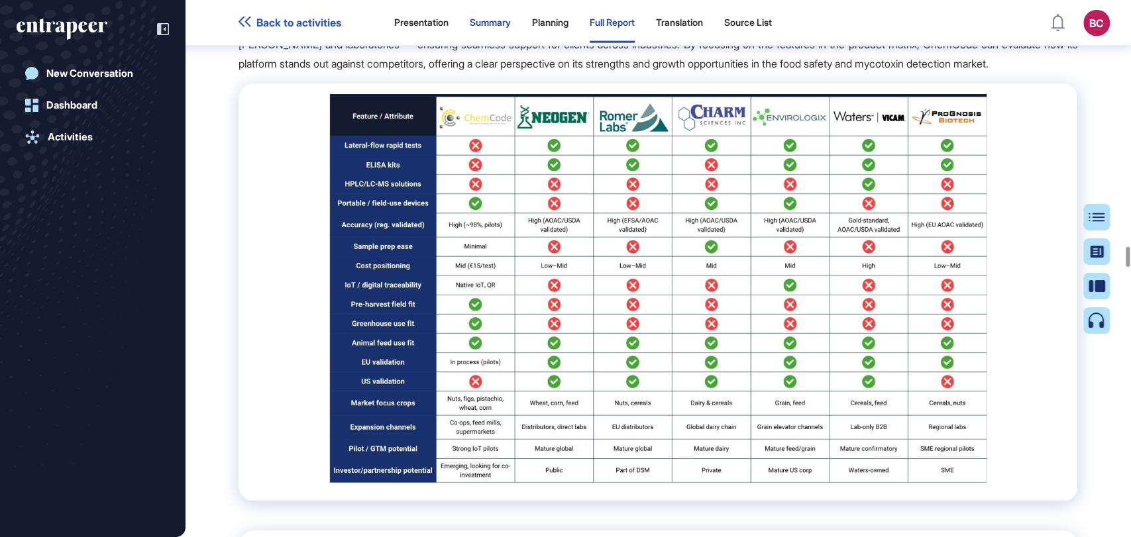
click at [493, 20] on div "Summary" at bounding box center [490, 22] width 41 height 11
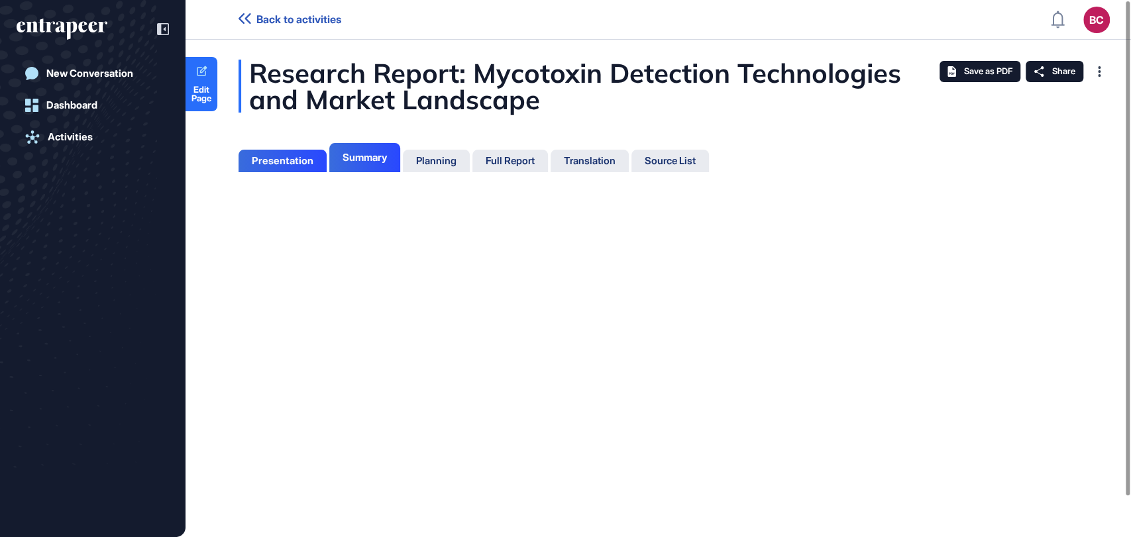
scroll to position [5, 0]
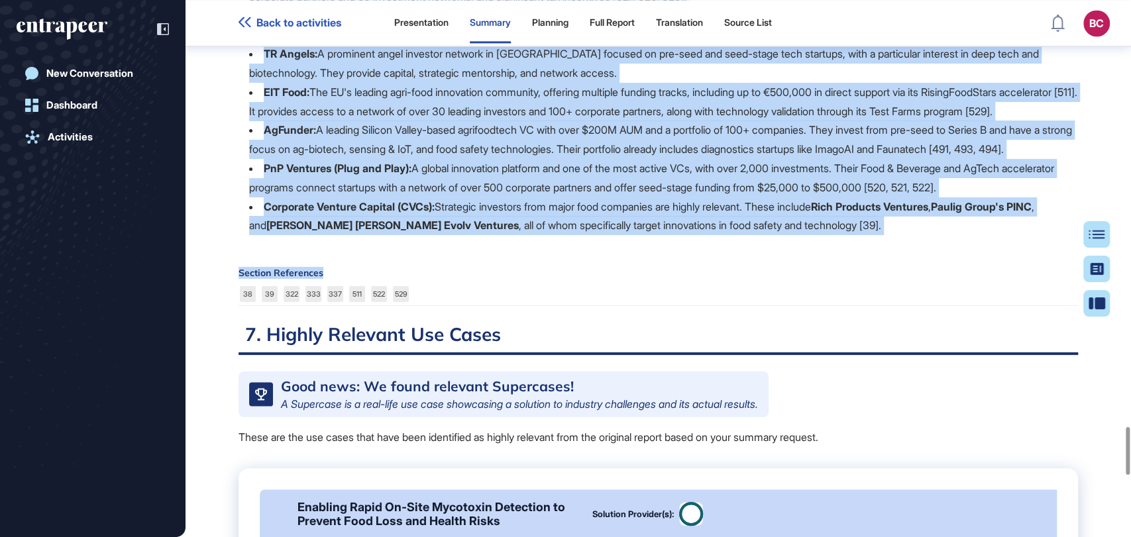
scroll to position [4790, 0]
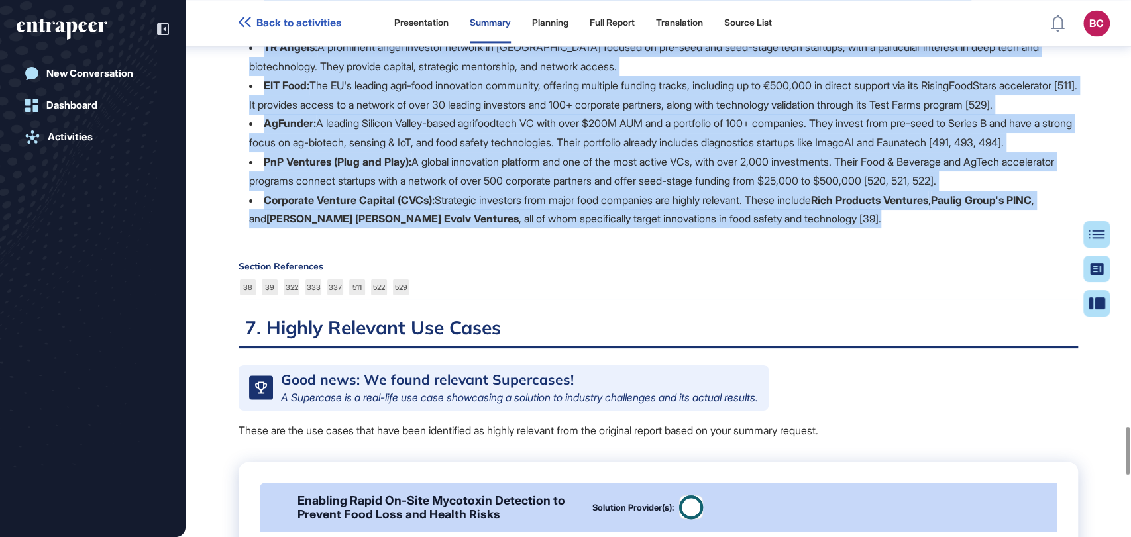
drag, startPoint x: 238, startPoint y: 119, endPoint x: 843, endPoint y: 305, distance: 631.9
copy div "6. Investors & Events Ecosystem for ChemCode: Strategic Mapping for Growth The …"
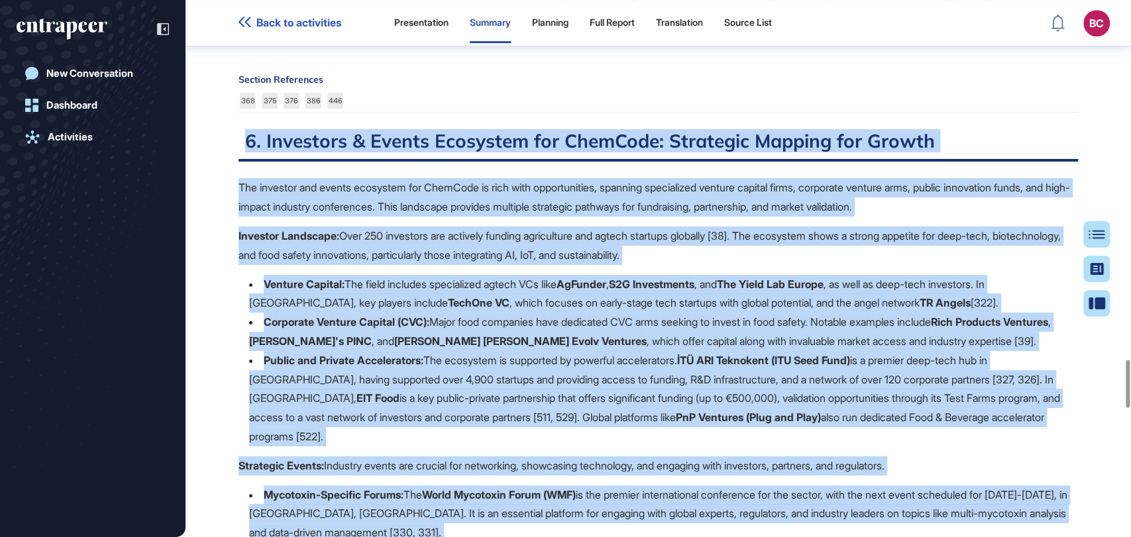
scroll to position [3980, 0]
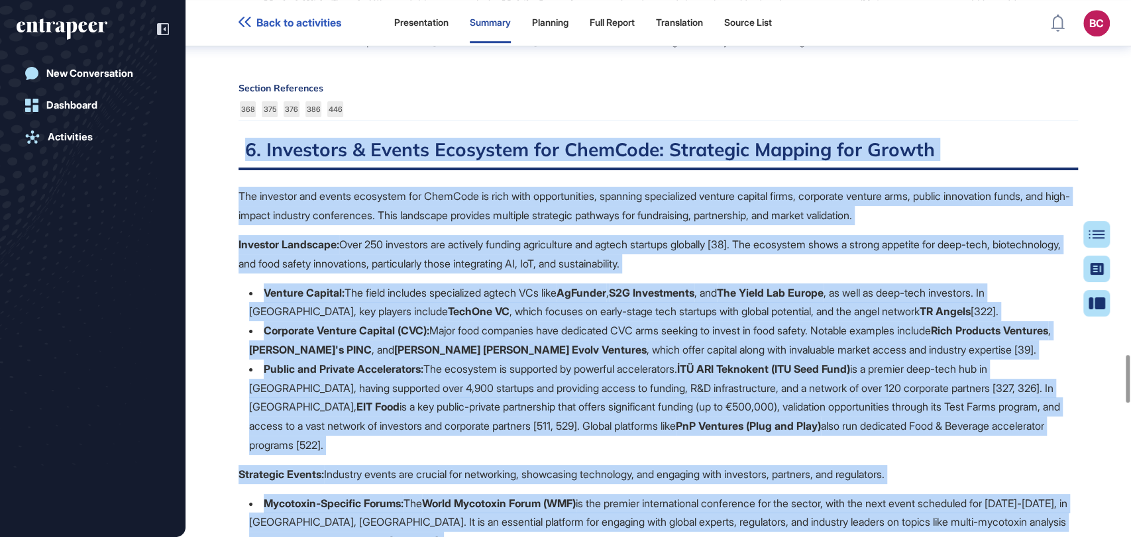
click at [400, 225] on p "The investor and events ecosystem for ChemCode is rich with opportunities, span…" at bounding box center [657, 206] width 839 height 38
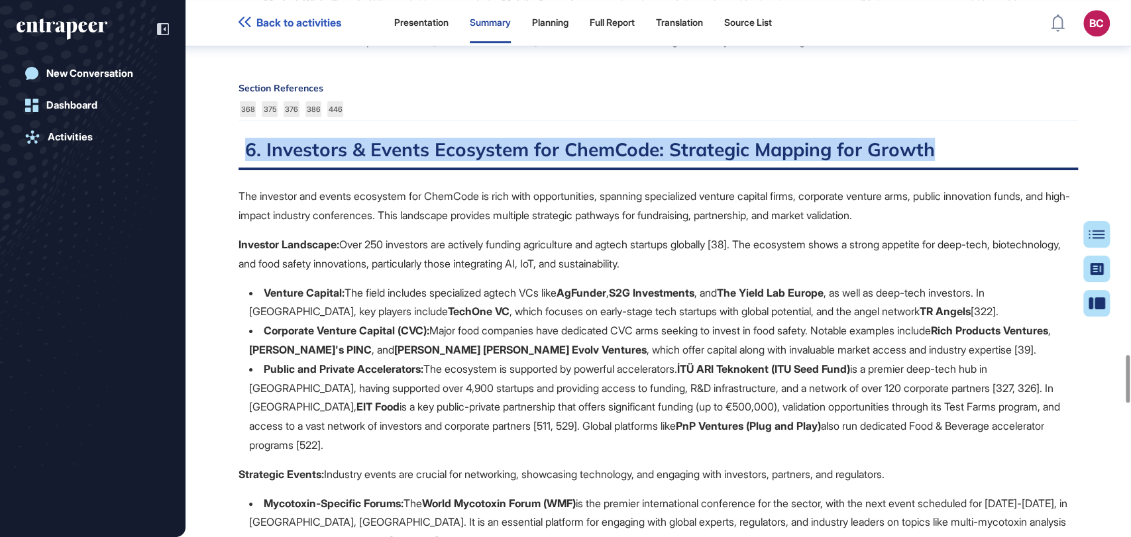
drag, startPoint x: 937, startPoint y: 185, endPoint x: 229, endPoint y: 176, distance: 707.5
copy h2 "6. Investors & Events Ecosystem for ChemCode: Strategic Mapping for Growth"
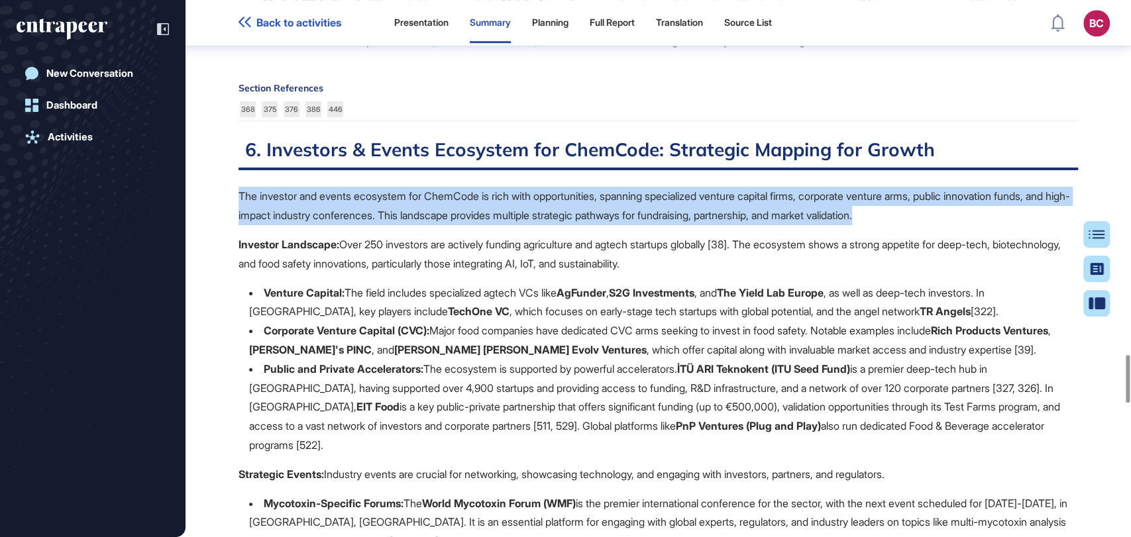
drag, startPoint x: 236, startPoint y: 234, endPoint x: 964, endPoint y: 254, distance: 728.9
copy p "The investor and events ecosystem for ChemCode is rich with opportunities, span…"
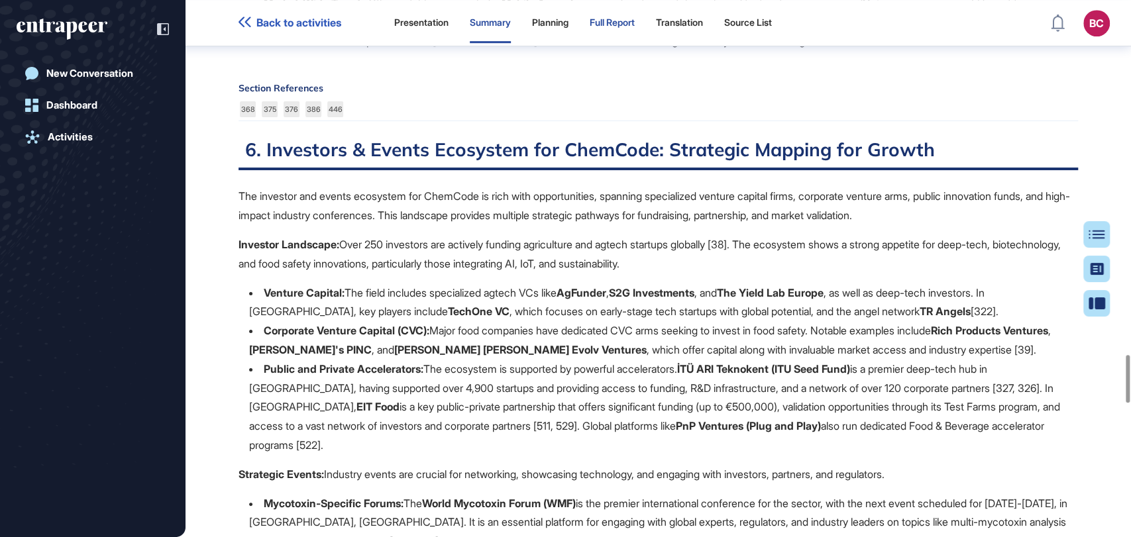
click at [619, 28] on div "Full Report" at bounding box center [612, 23] width 45 height 40
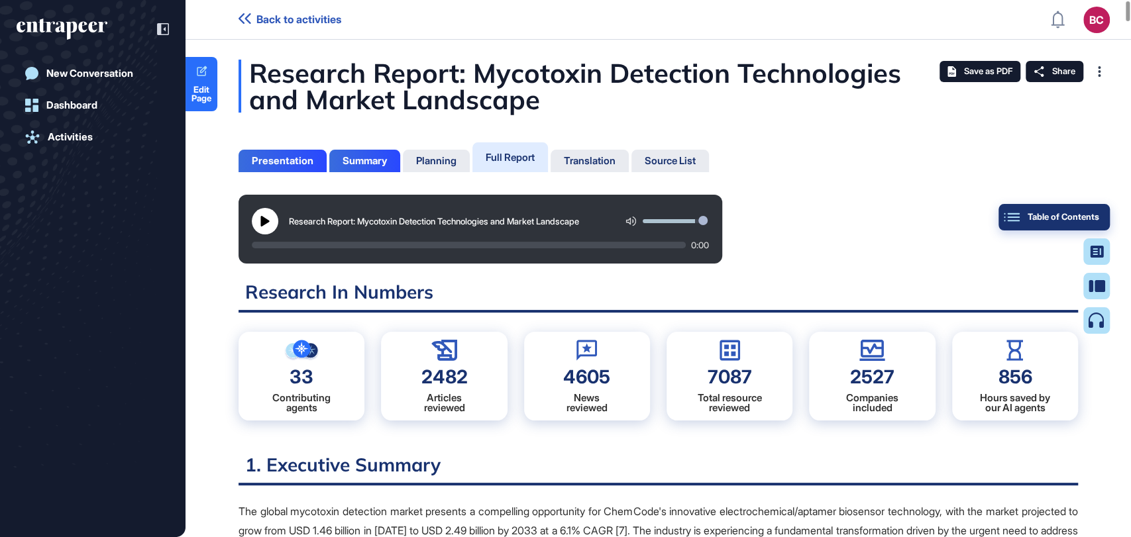
scroll to position [470, 3]
click at [1098, 218] on div "Table of Contents" at bounding box center [1054, 217] width 90 height 11
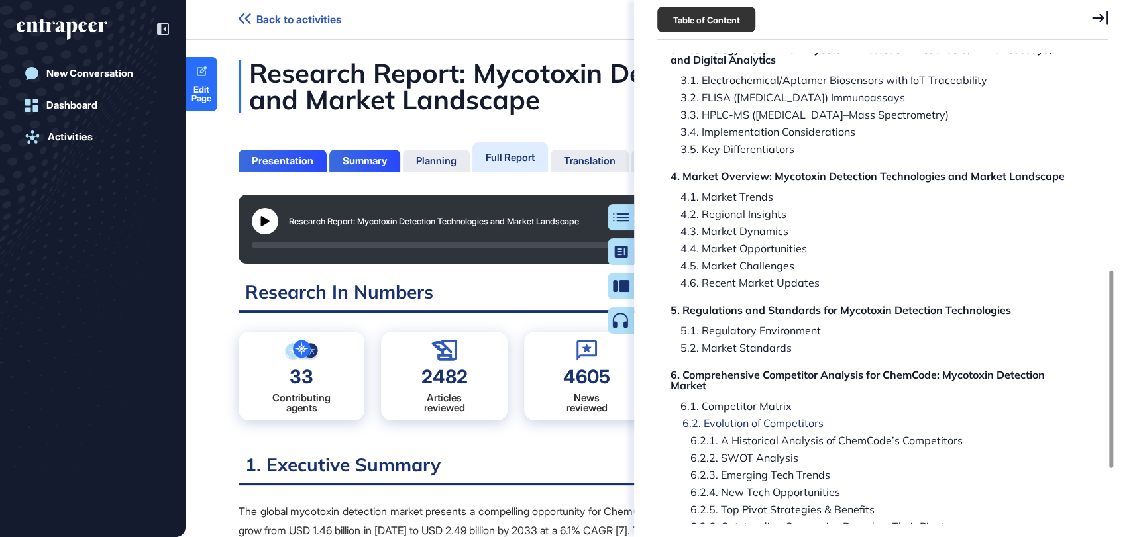
scroll to position [515, 0]
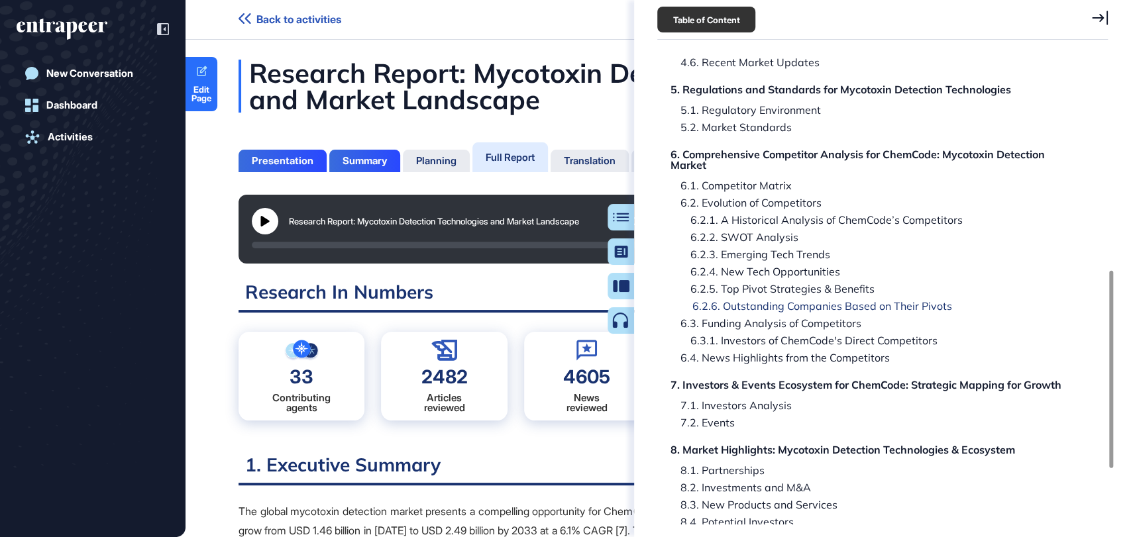
click at [911, 301] on div "6.2.6. Outstanding Companies Based on Their Pivots" at bounding box center [812, 306] width 280 height 11
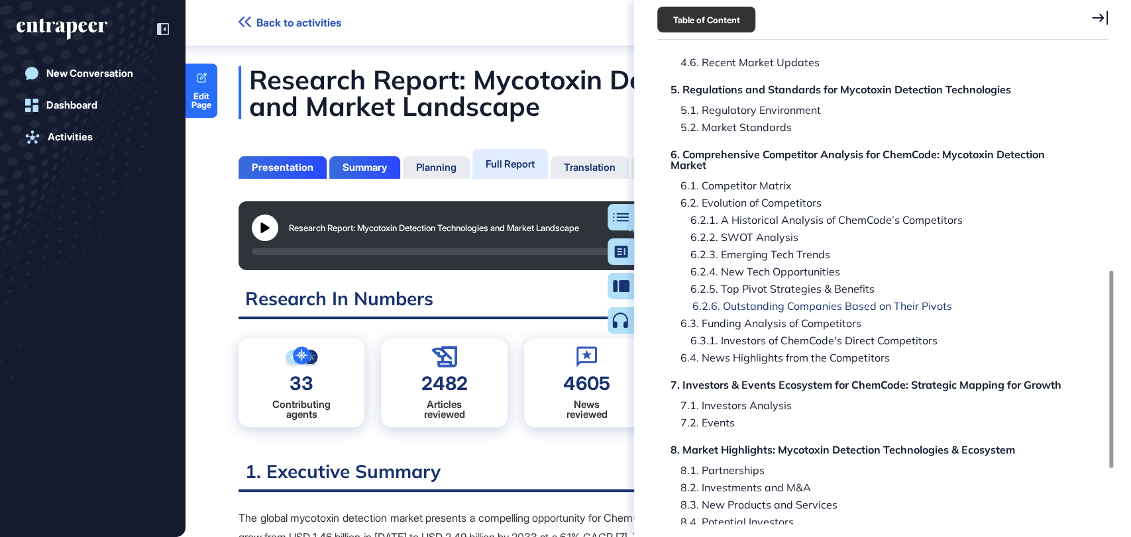
scroll to position [93797, 0]
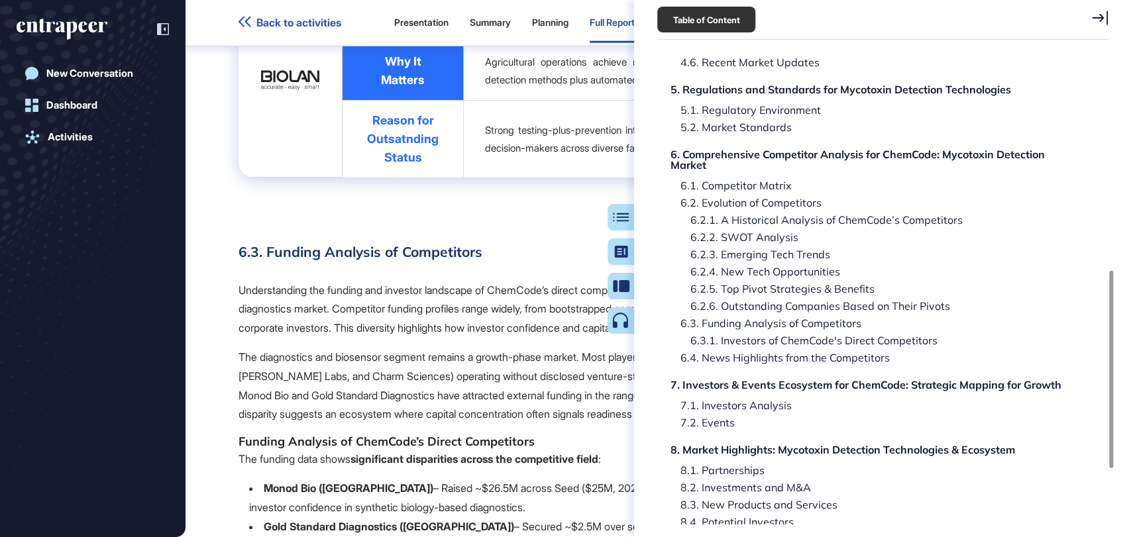
click at [1102, 16] on icon at bounding box center [1100, 18] width 16 height 14
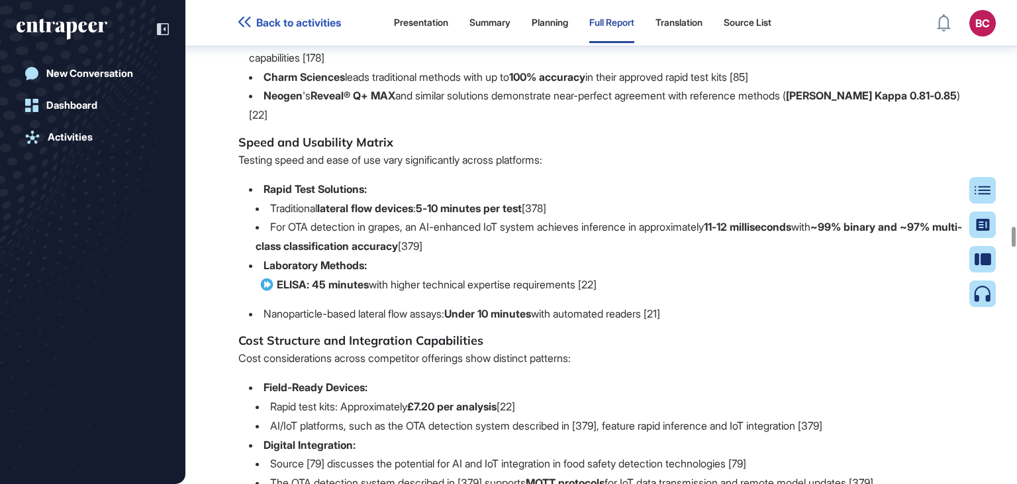
scroll to position [72096, 0]
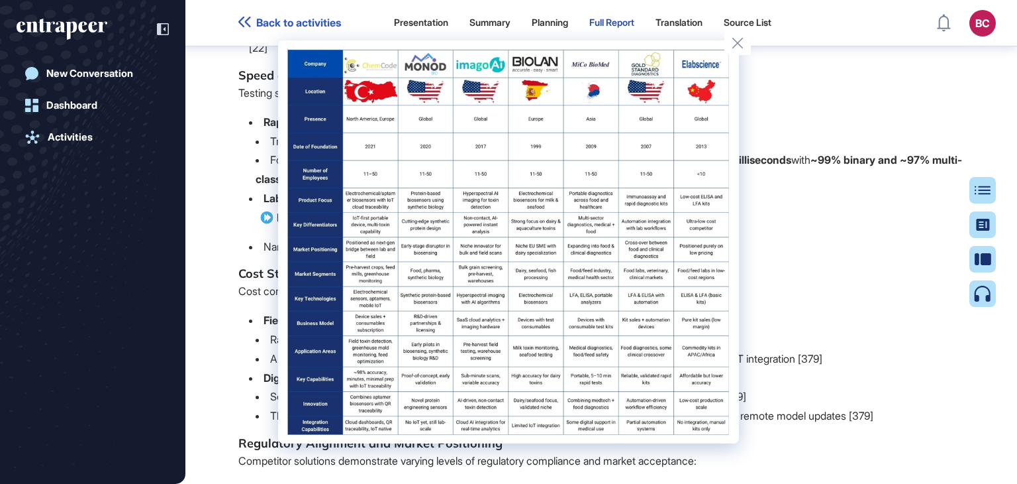
click at [959, 361] on div at bounding box center [508, 242] width 1017 height 484
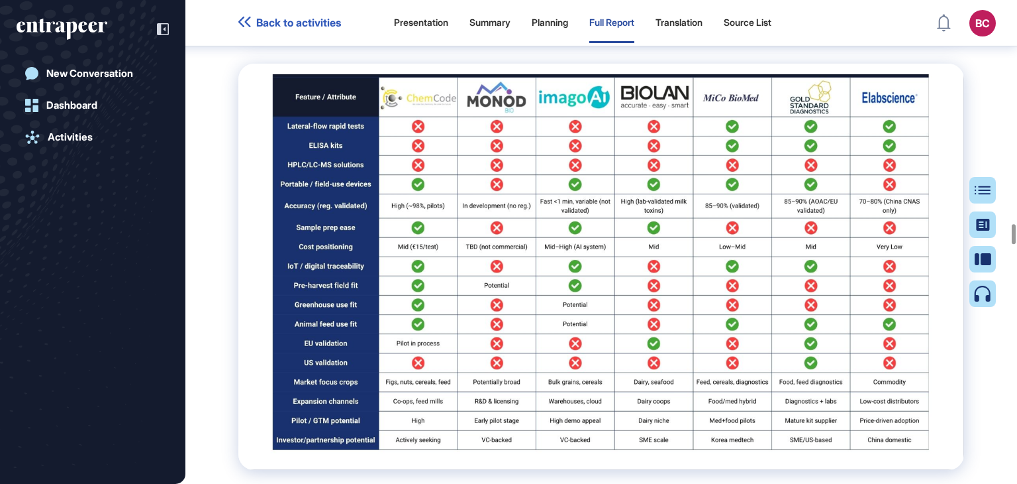
scroll to position [71301, 0]
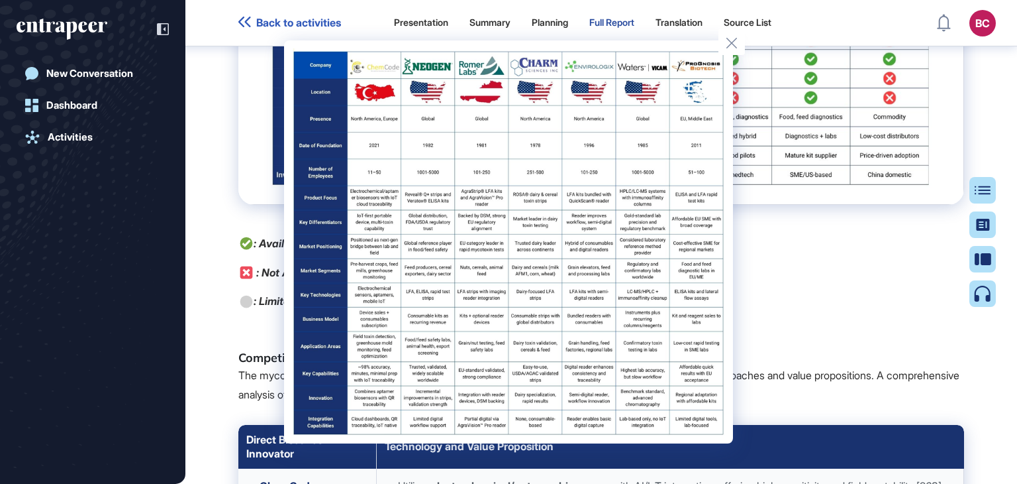
click at [1011, 387] on div at bounding box center [508, 242] width 1017 height 484
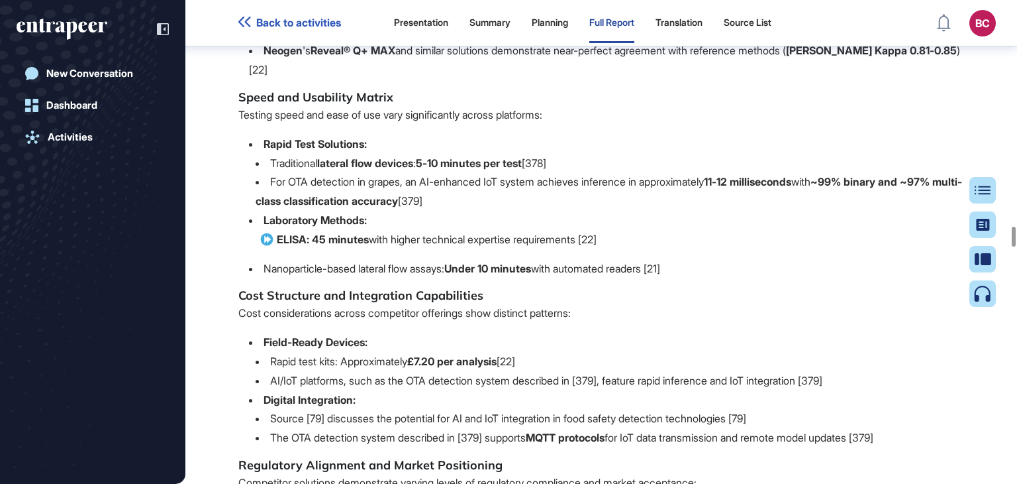
scroll to position [72096, 0]
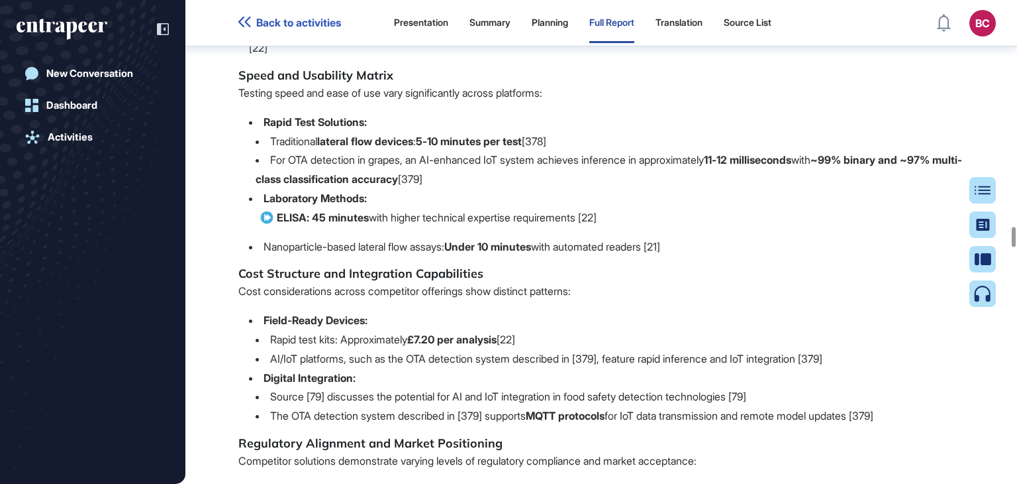
click at [1016, 227] on div at bounding box center [1014, 237] width 4 height 20
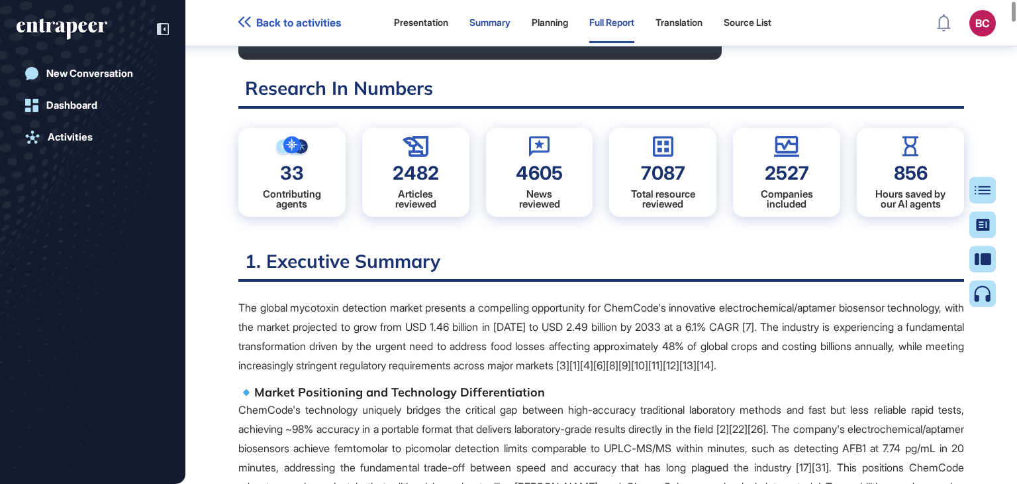
click at [492, 23] on div "Summary" at bounding box center [490, 22] width 41 height 11
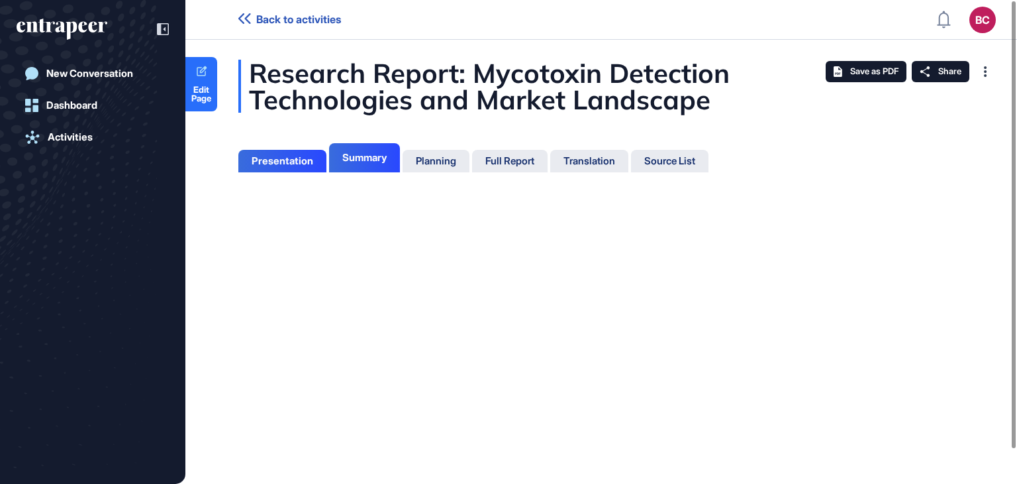
scroll to position [417, 3]
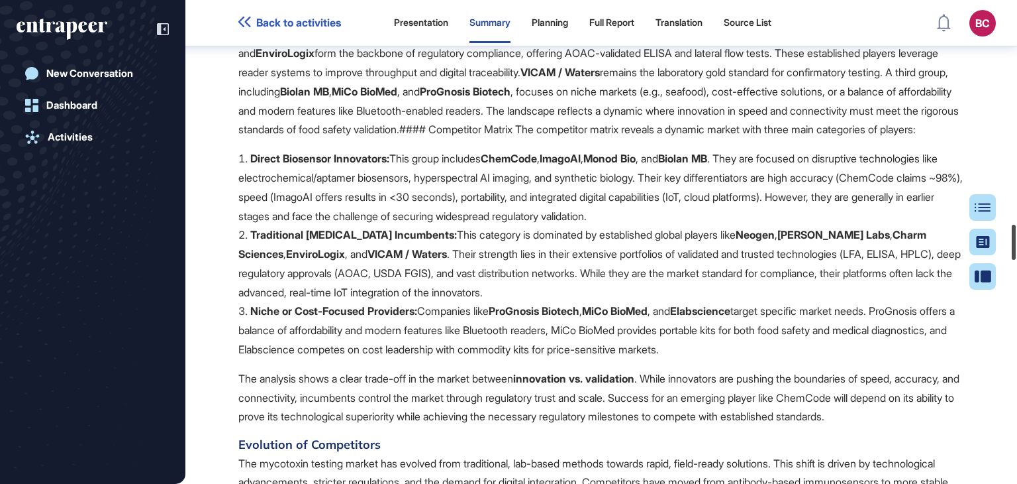
scroll to position [3022, 0]
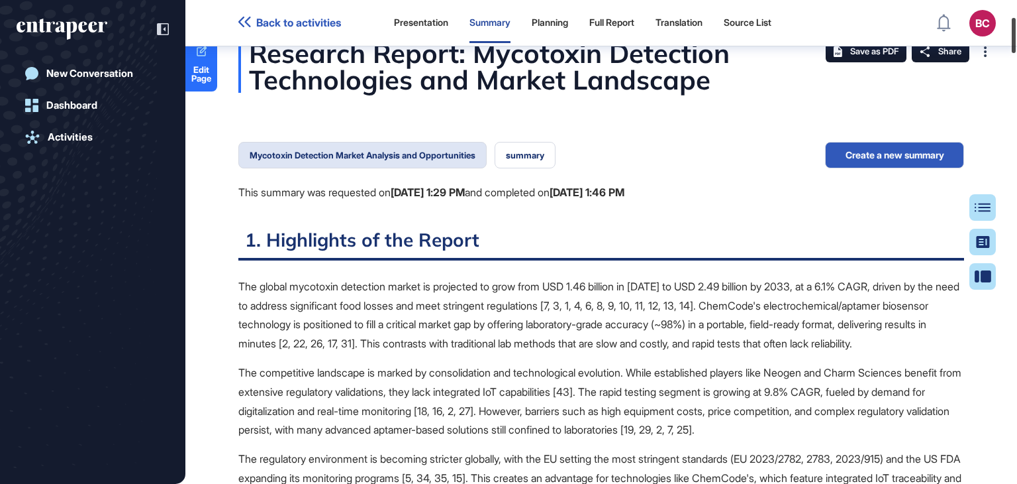
click at [1016, 26] on div at bounding box center [1014, 35] width 4 height 35
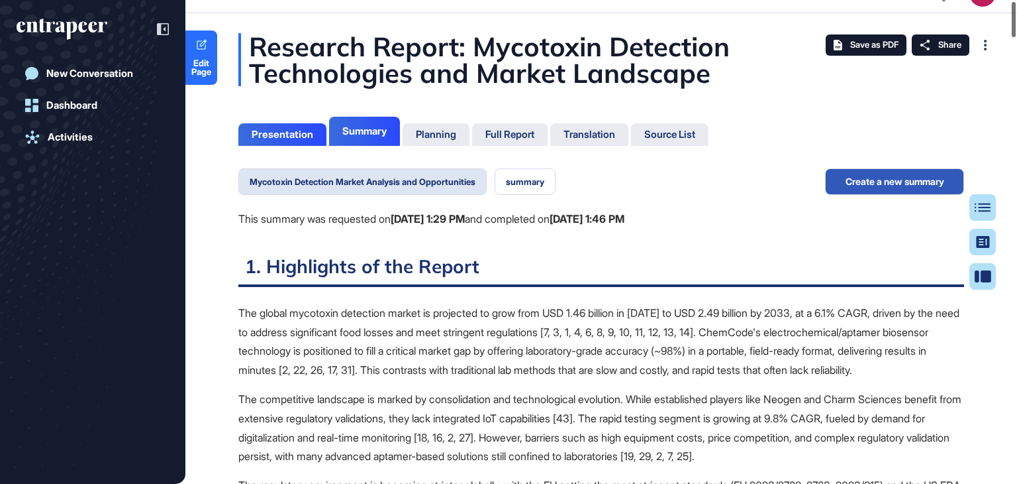
scroll to position [9, 0]
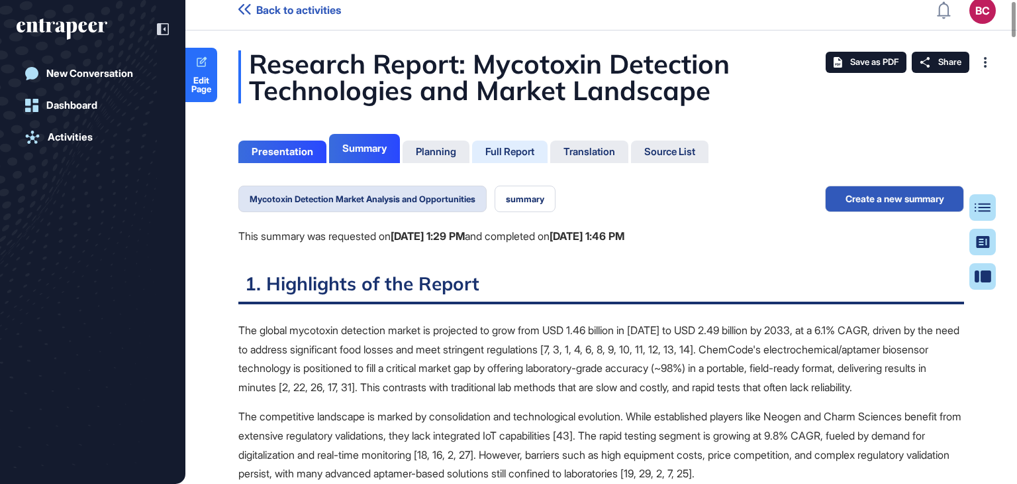
click at [533, 149] on div "Full Report" at bounding box center [510, 152] width 49 height 12
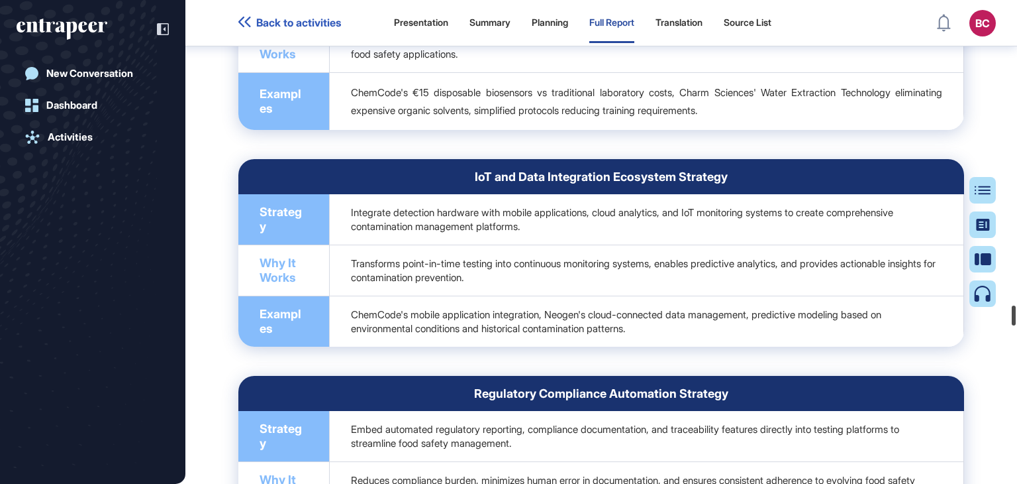
scroll to position [417, 3]
drag, startPoint x: 1014, startPoint y: 11, endPoint x: 56, endPoint y: 1, distance: 957.8
click at [1016, 325] on div at bounding box center [1014, 315] width 4 height 20
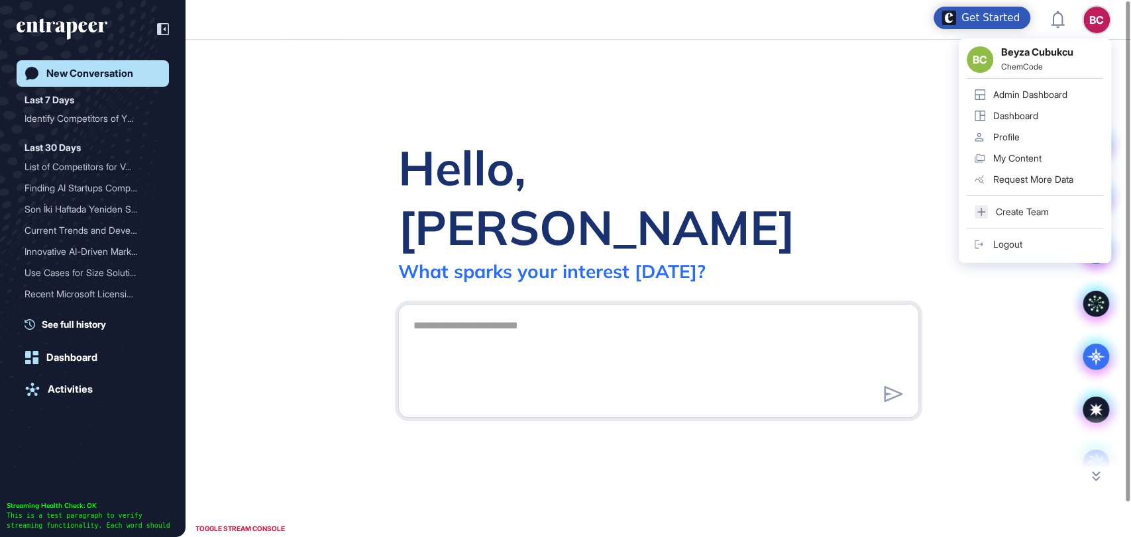
click at [1027, 97] on div "Admin Dashboard" at bounding box center [1030, 94] width 74 height 11
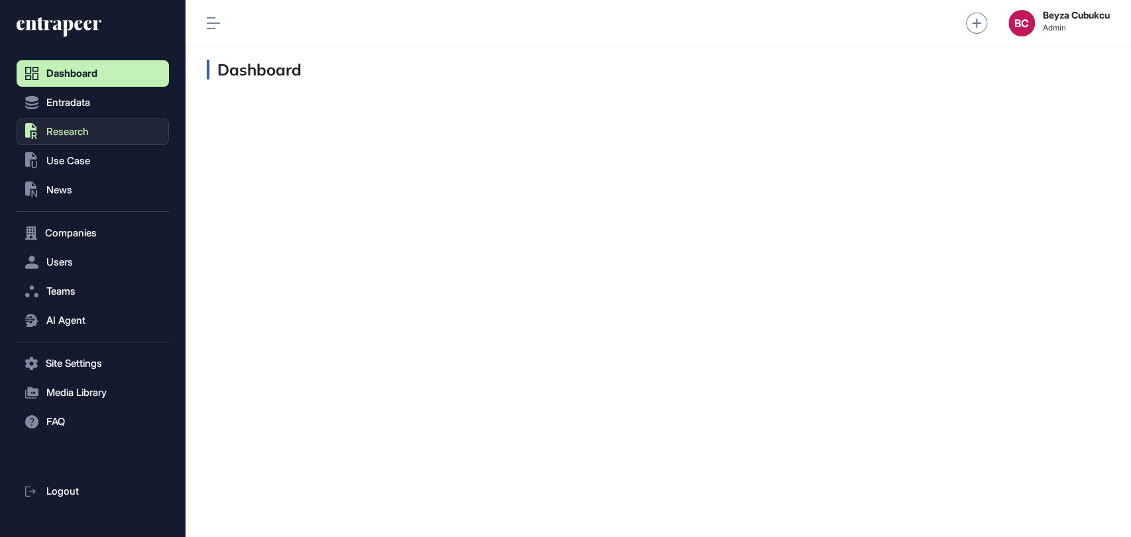
click at [48, 136] on span "Research" at bounding box center [67, 132] width 42 height 11
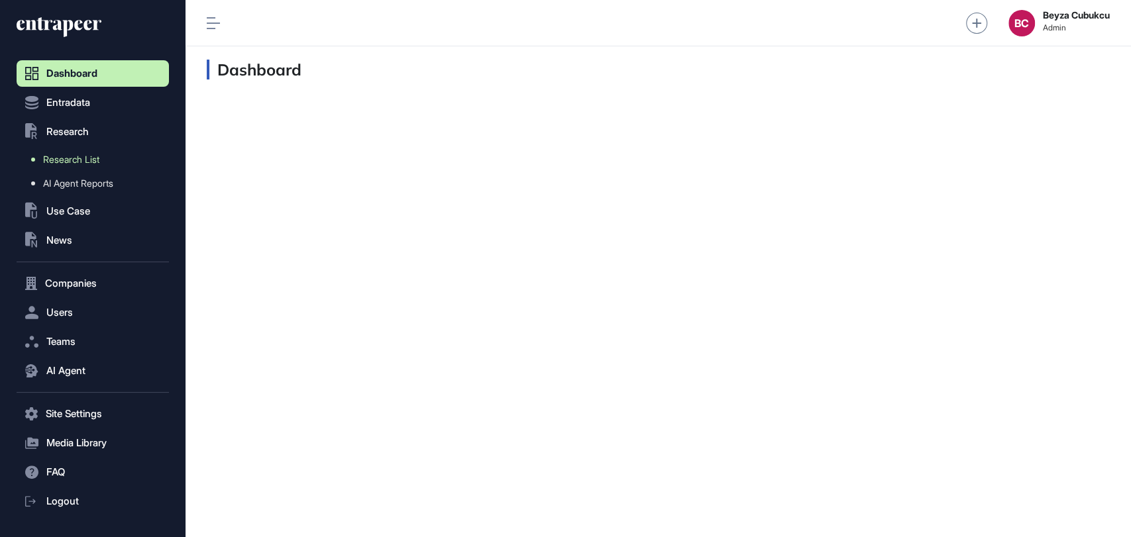
click at [71, 164] on span "Research List" at bounding box center [71, 159] width 56 height 11
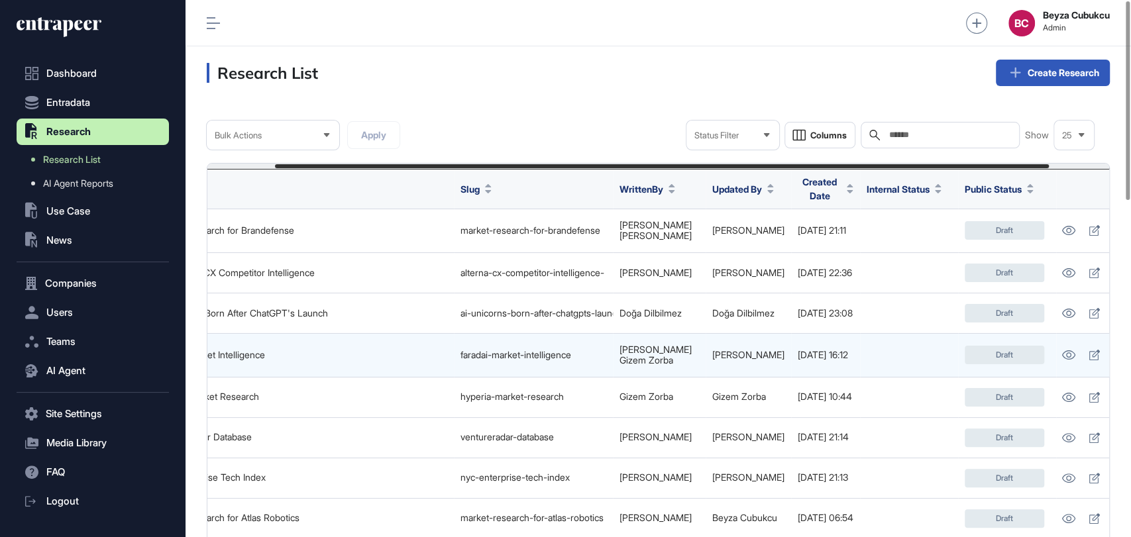
scroll to position [0, 148]
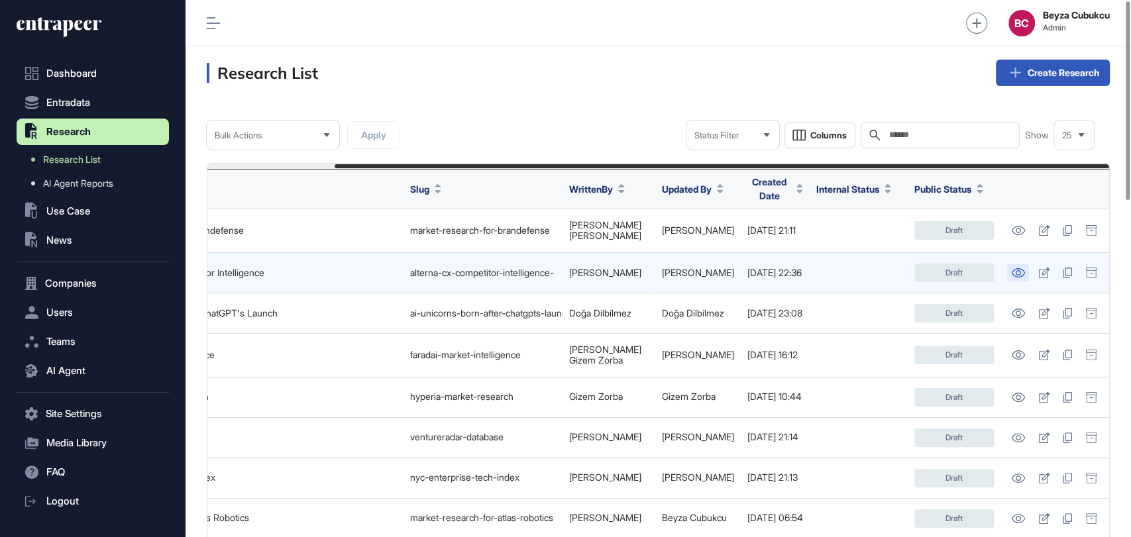
click at [1014, 268] on icon at bounding box center [1018, 272] width 14 height 9
click at [1023, 264] on link at bounding box center [1018, 272] width 22 height 17
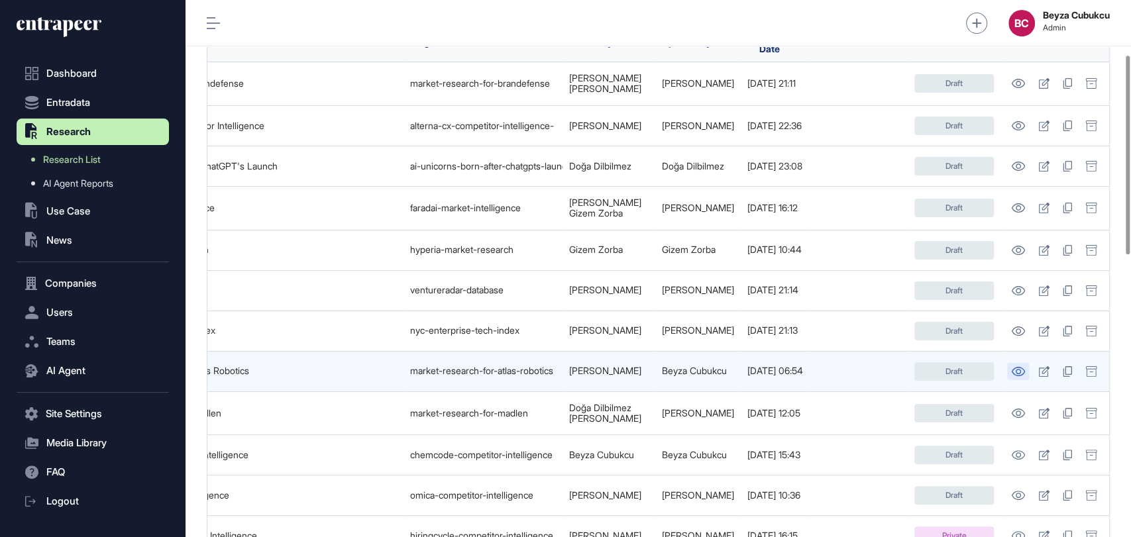
click at [1011, 367] on icon at bounding box center [1018, 371] width 14 height 9
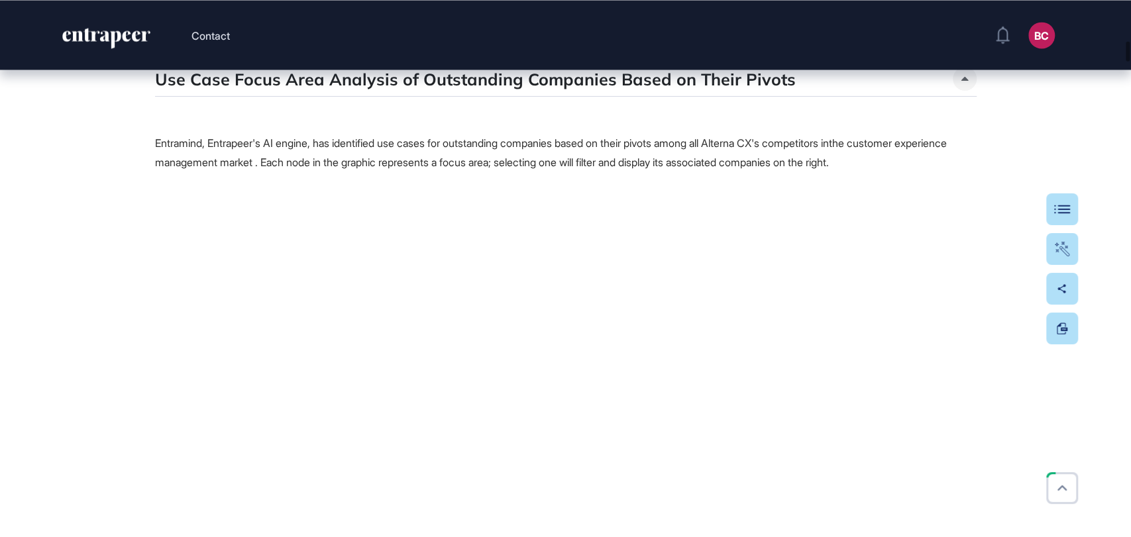
scroll to position [5078, 0]
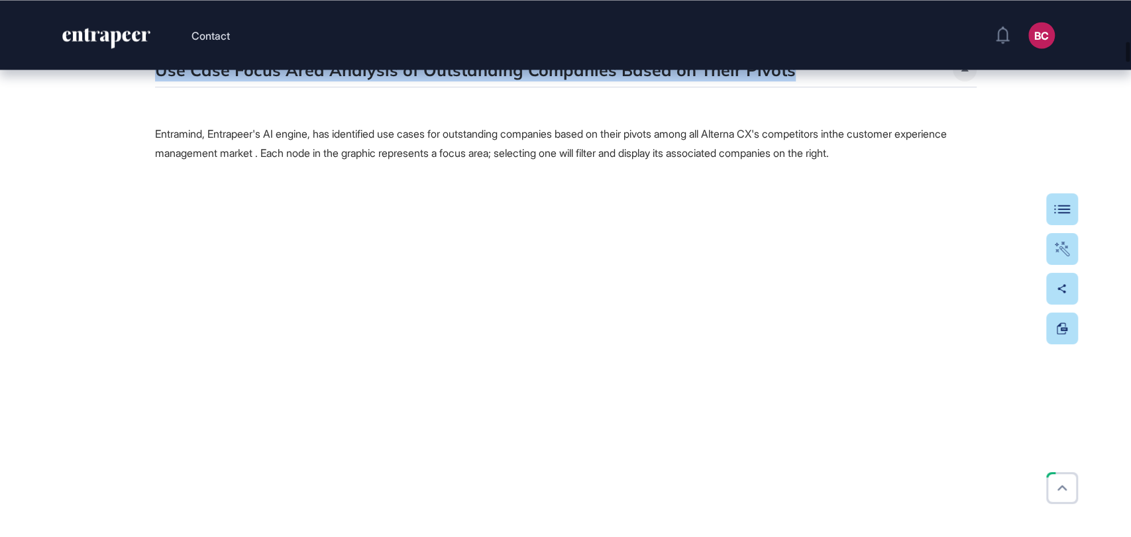
drag, startPoint x: 800, startPoint y: 131, endPoint x: 151, endPoint y: 127, distance: 649.1
copy h5 "Use Case Focus Area Analysis of Outstanding Companies Based on Their Pivots"
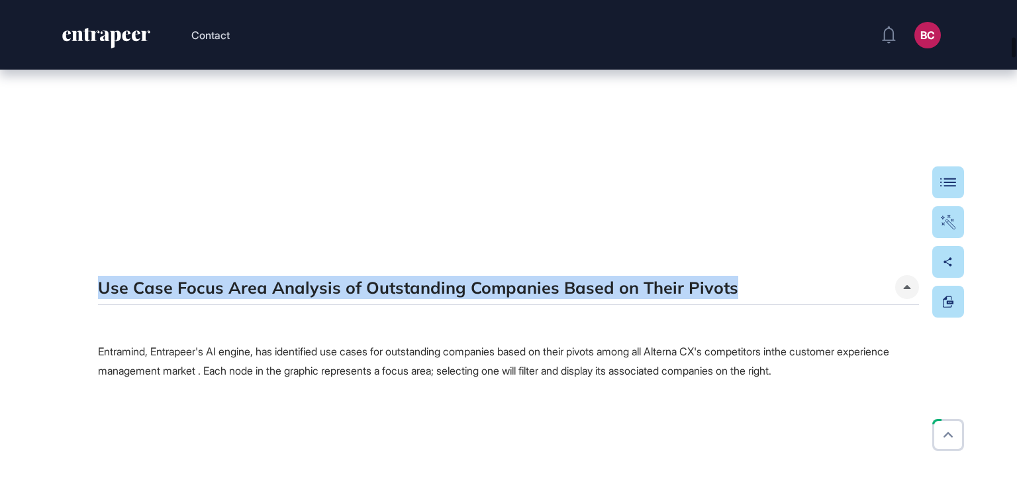
scroll to position [5070, 0]
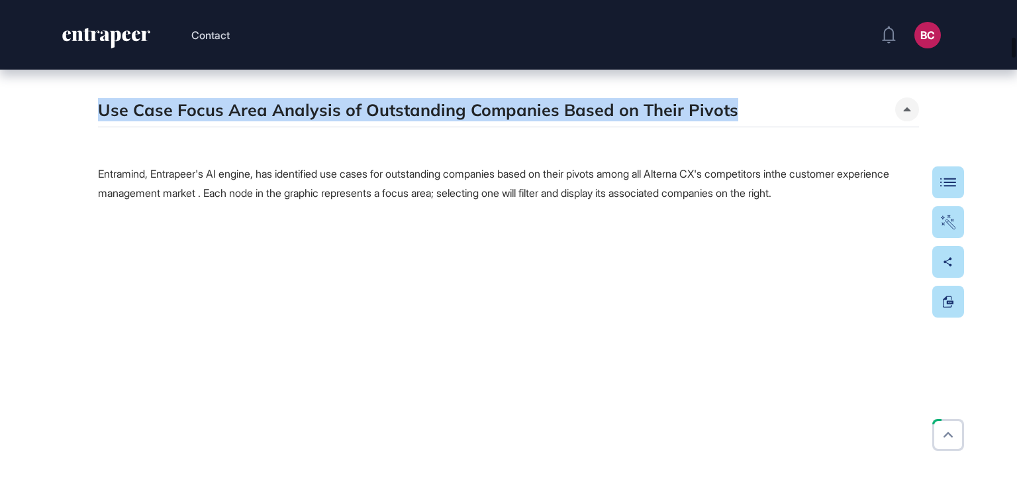
copy h5 "Use Case Focus Area Analysis of Outstanding Companies Based on Their Pivots"
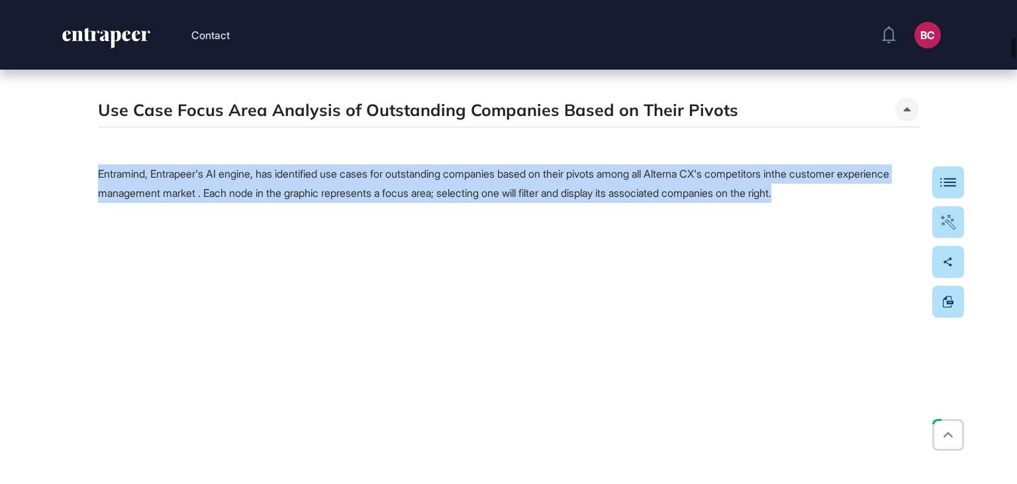
drag, startPoint x: 95, startPoint y: 235, endPoint x: 884, endPoint y: 266, distance: 789.5
copy span "Entramind, Entrapeer's AI engine, has identified use cases for outstanding comp…"
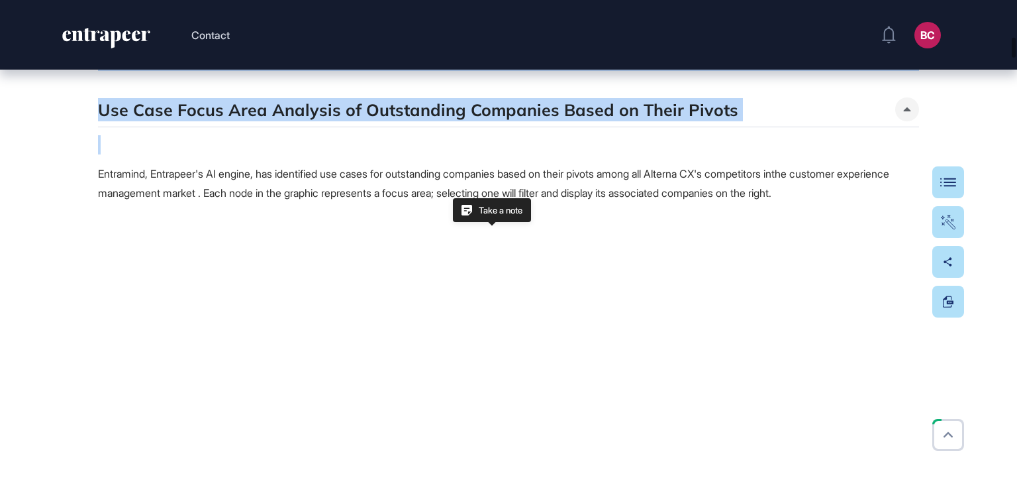
drag, startPoint x: 1015, startPoint y: 35, endPoint x: 1017, endPoint y: 136, distance: 101.4
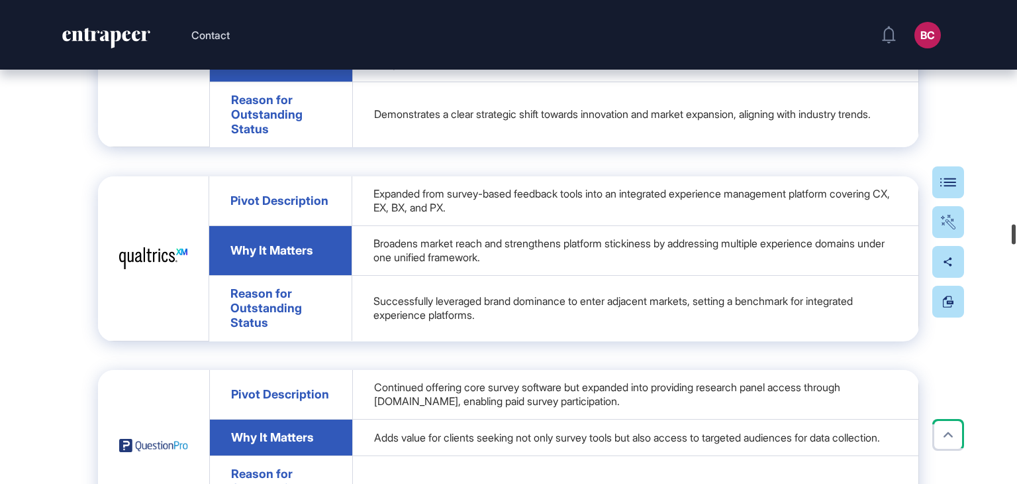
drag, startPoint x: 1017, startPoint y: 64, endPoint x: 1007, endPoint y: 238, distance: 175.1
click at [1012, 238] on div at bounding box center [1014, 235] width 4 height 20
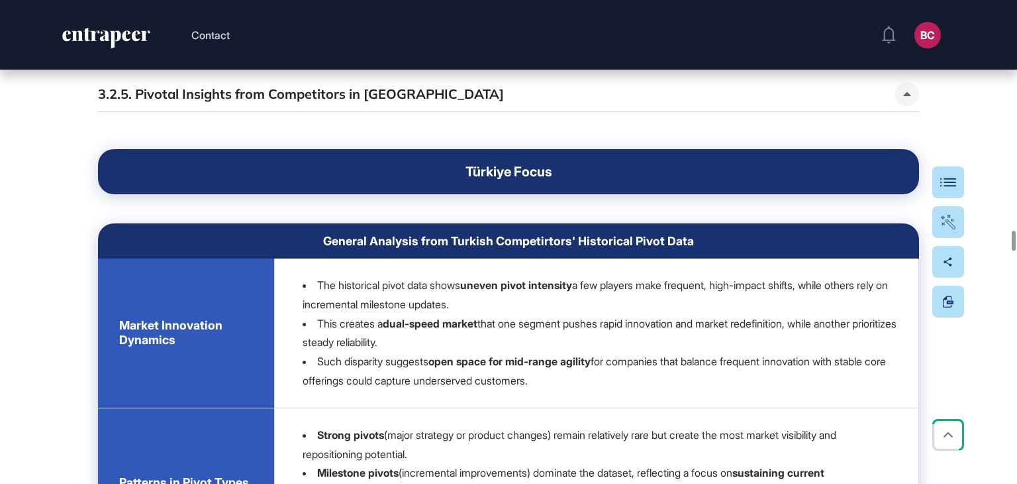
scroll to position [32113, 0]
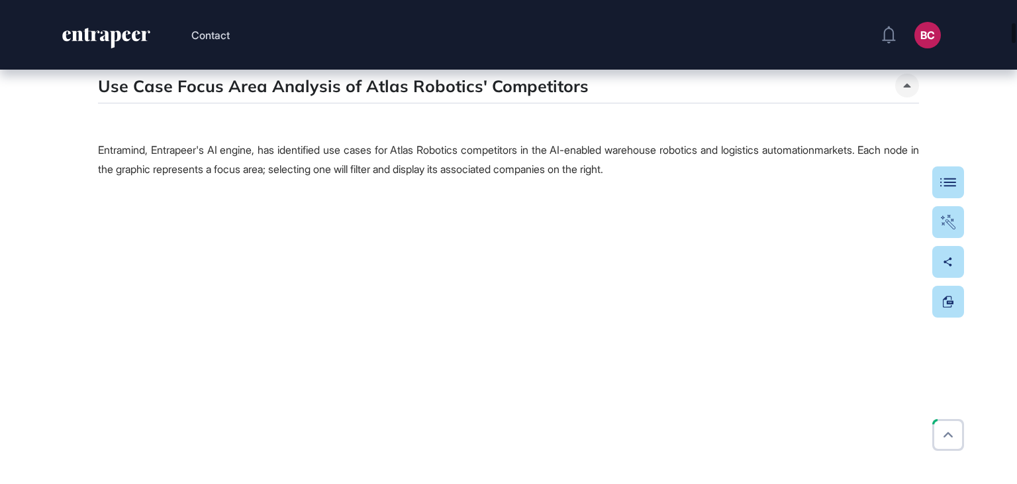
scroll to position [2318, 0]
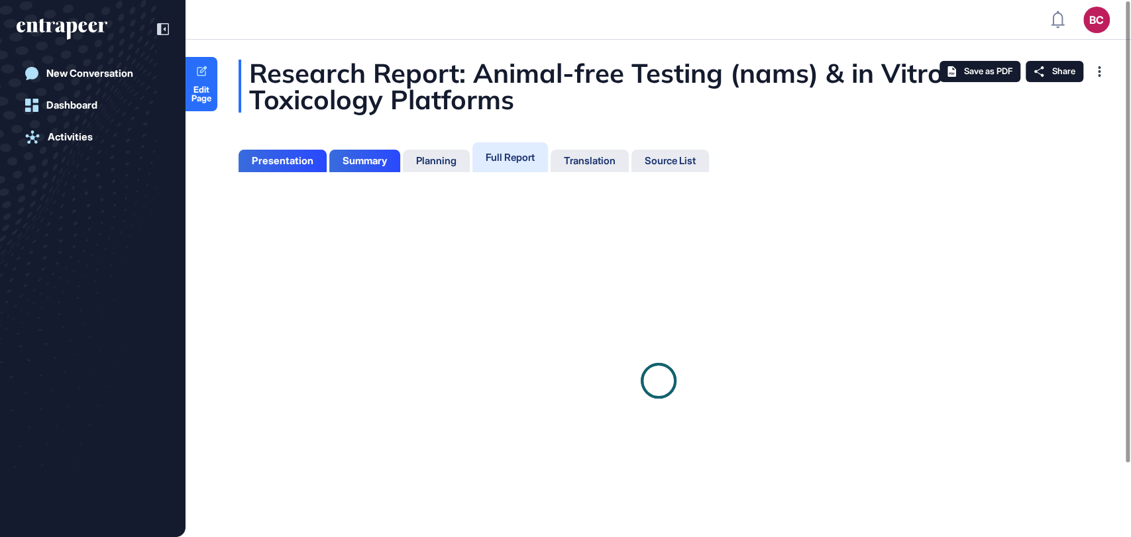
scroll to position [470, 3]
click at [503, 164] on div "Full Report" at bounding box center [510, 157] width 76 height 30
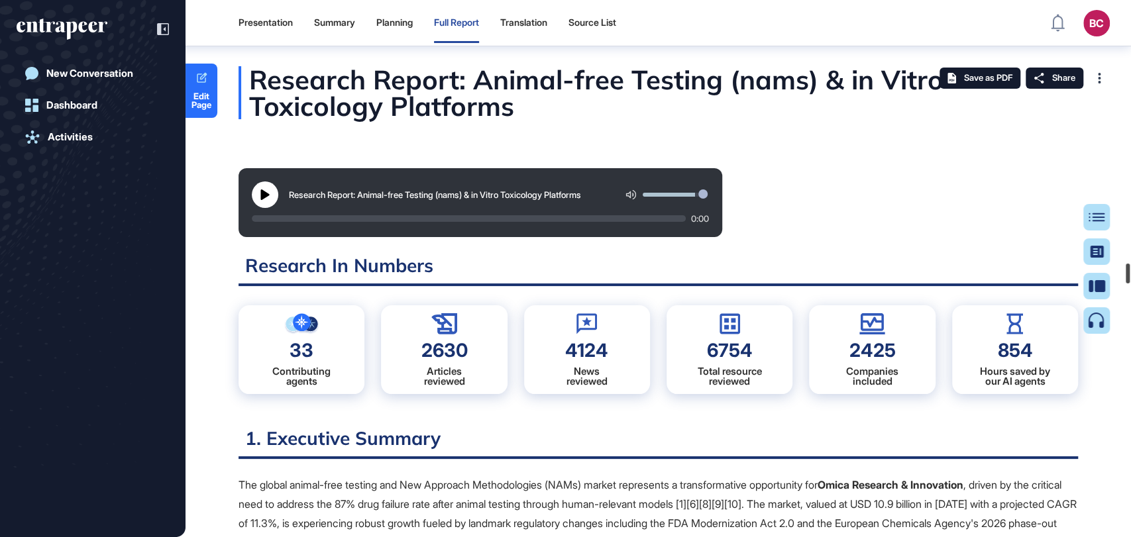
scroll to position [74270, 0]
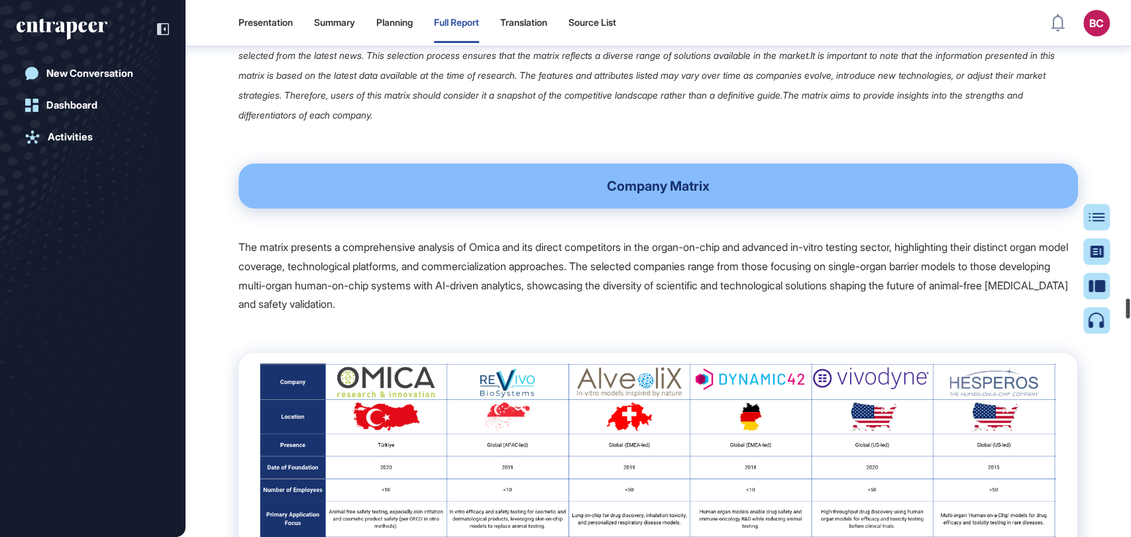
drag, startPoint x: 1129, startPoint y: 14, endPoint x: 1127, endPoint y: 313, distance: 298.7
click at [1127, 313] on div at bounding box center [1127, 309] width 4 height 20
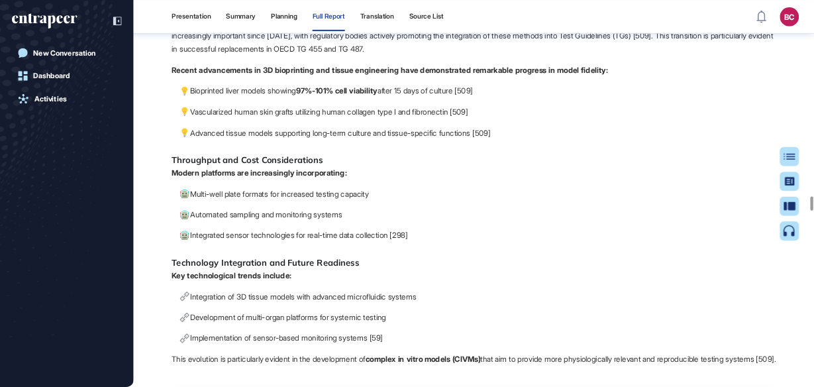
scroll to position [77349, 0]
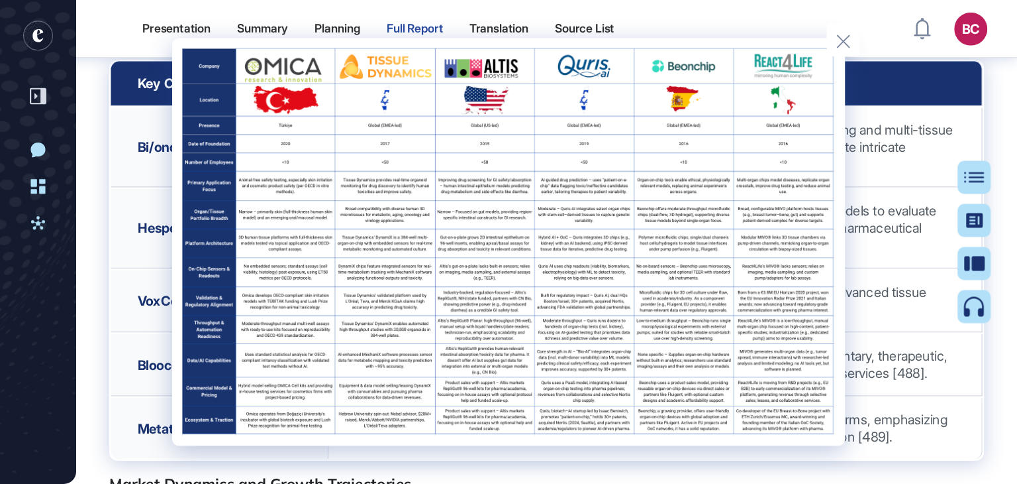
scroll to position [0, 0]
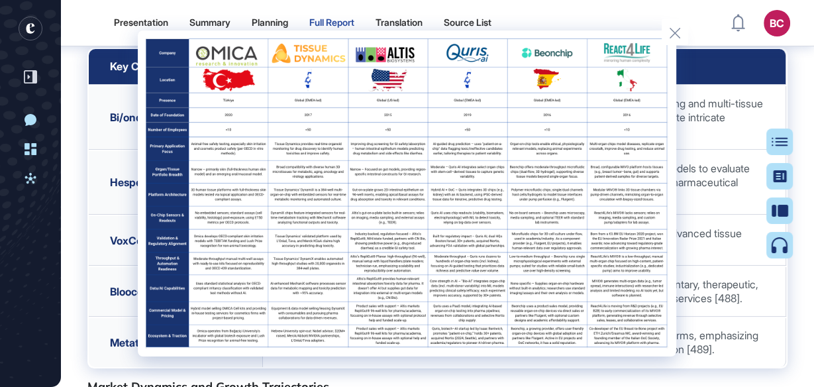
click at [719, 252] on div at bounding box center [407, 193] width 814 height 387
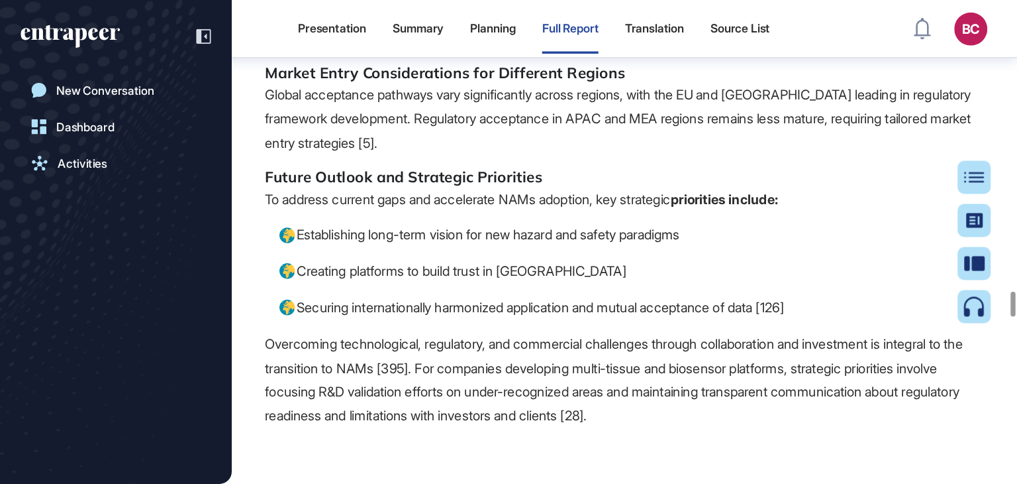
scroll to position [483, 1017]
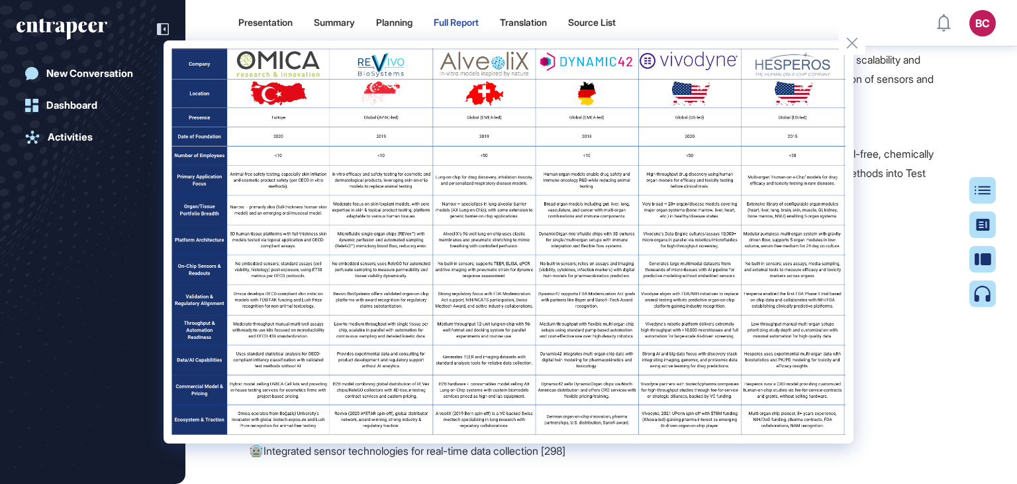
click at [888, 319] on div at bounding box center [508, 242] width 1017 height 484
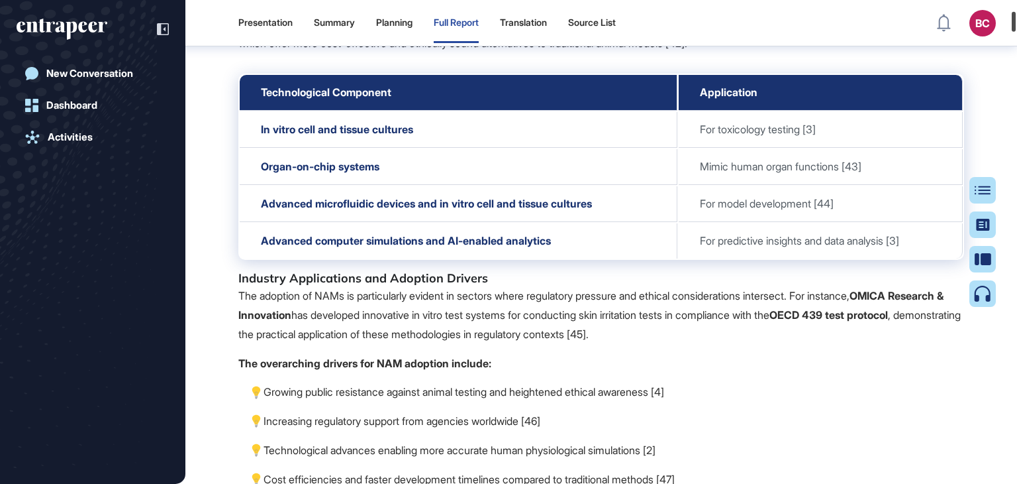
scroll to position [3476, 0]
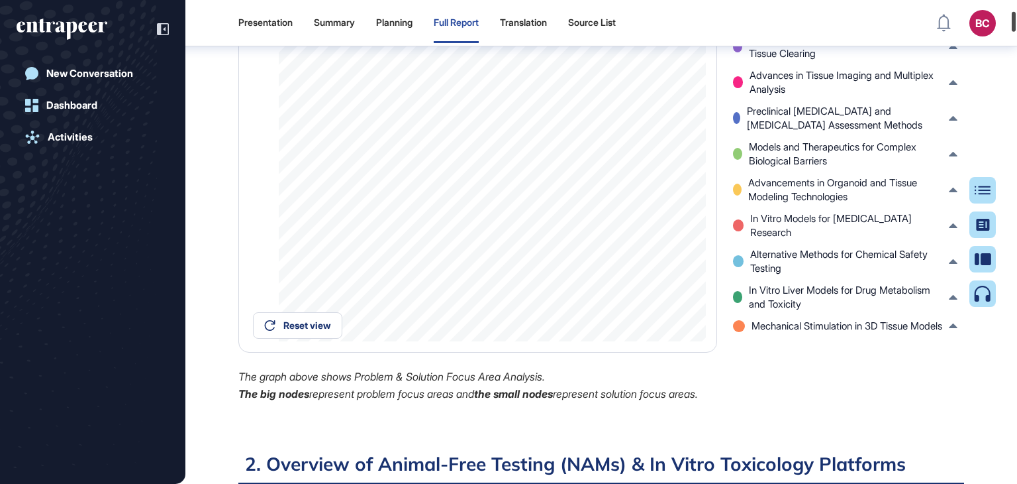
drag, startPoint x: 1017, startPoint y: 133, endPoint x: 1017, endPoint y: 22, distance: 111.3
click at [1016, 22] on div at bounding box center [1014, 22] width 4 height 20
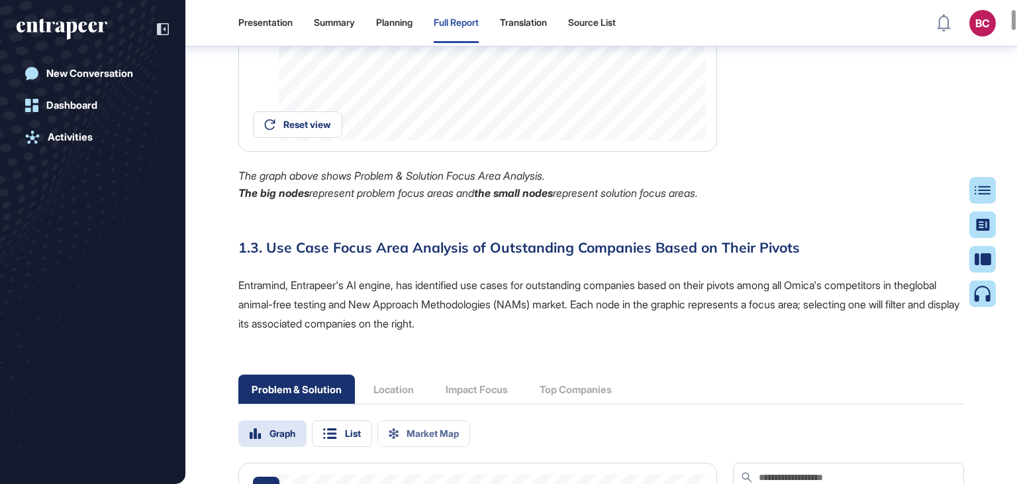
scroll to position [3079, 0]
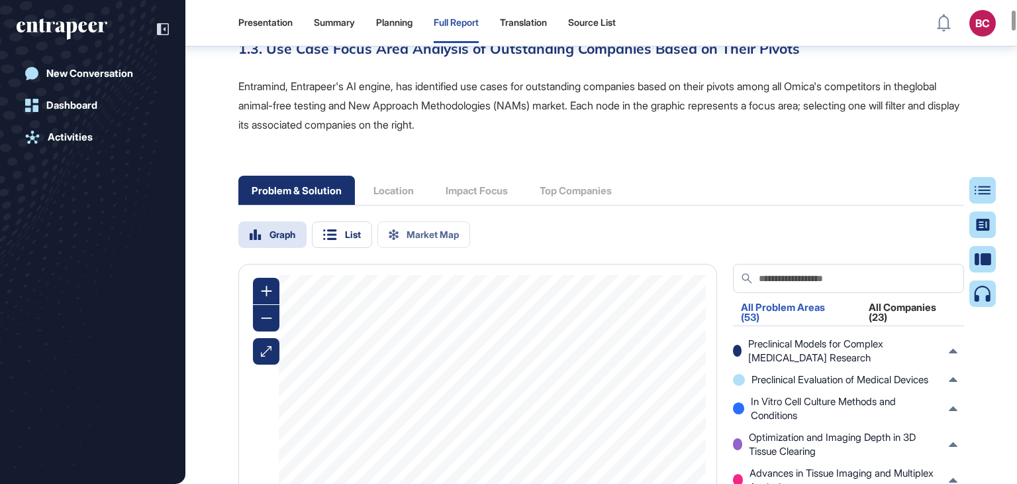
drag, startPoint x: 519, startPoint y: 250, endPoint x: 225, endPoint y: 203, distance: 297.3
copy p "Entramind, Entrapeer's AI engine, has identified use cases for outstanding comp…"
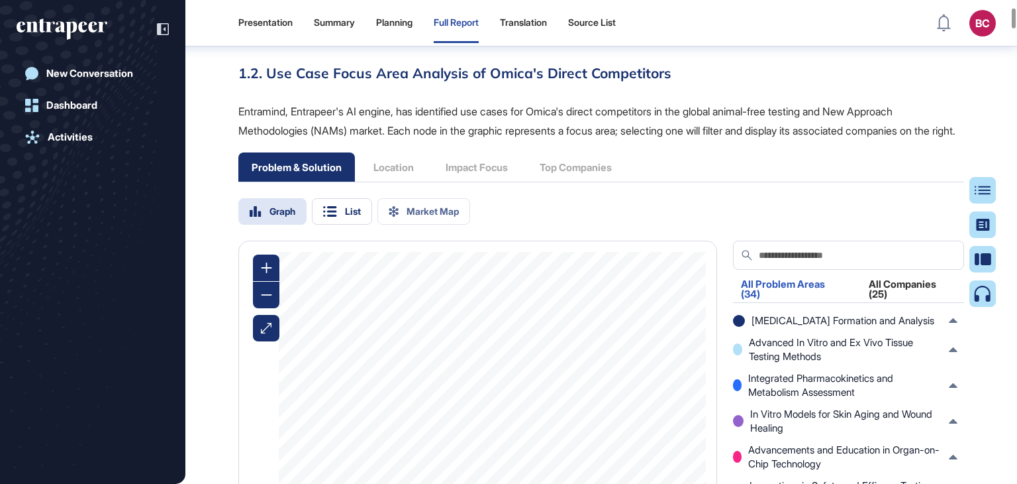
scroll to position [2284, 0]
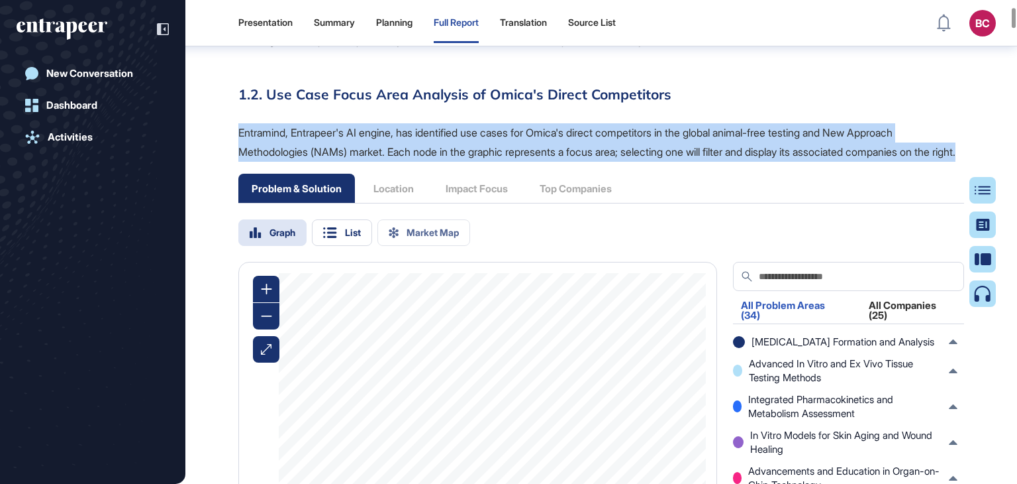
drag, startPoint x: 317, startPoint y: 260, endPoint x: 234, endPoint y: 227, distance: 88.6
copy span "Entramind, Entrapeer's AI engine, has identified use cases for Omica's direct c…"
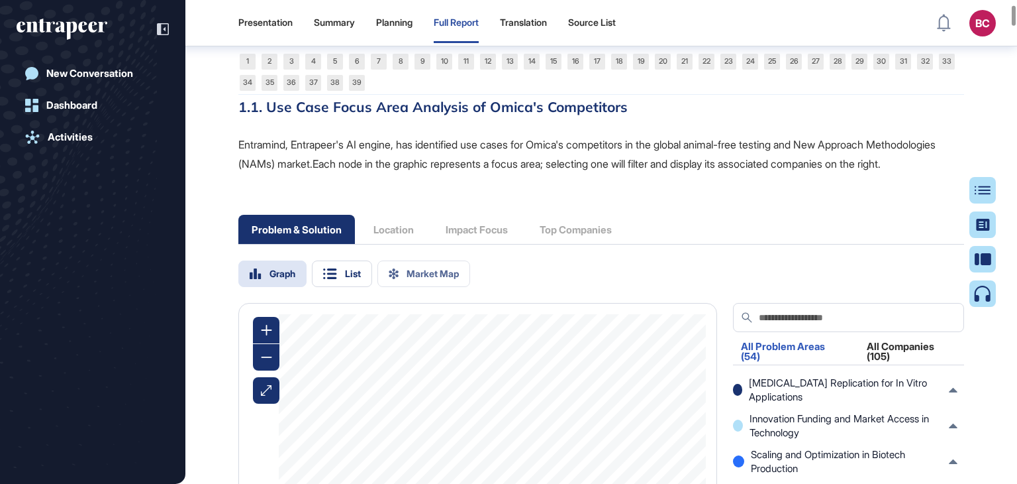
scroll to position [1489, 0]
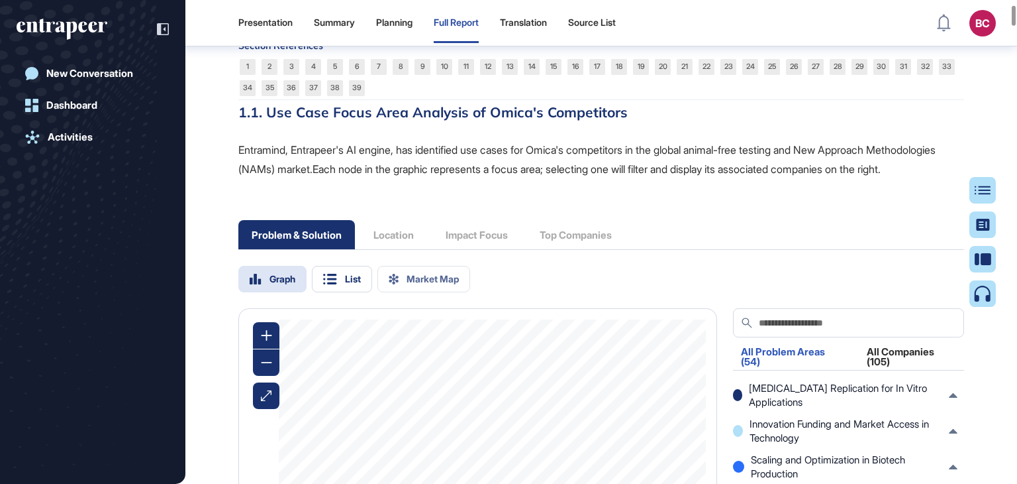
drag, startPoint x: 287, startPoint y: 246, endPoint x: 236, endPoint y: 209, distance: 62.9
copy span "Entramind, Entrapeer's AI engine, has identified use cases for Omica's competit…"
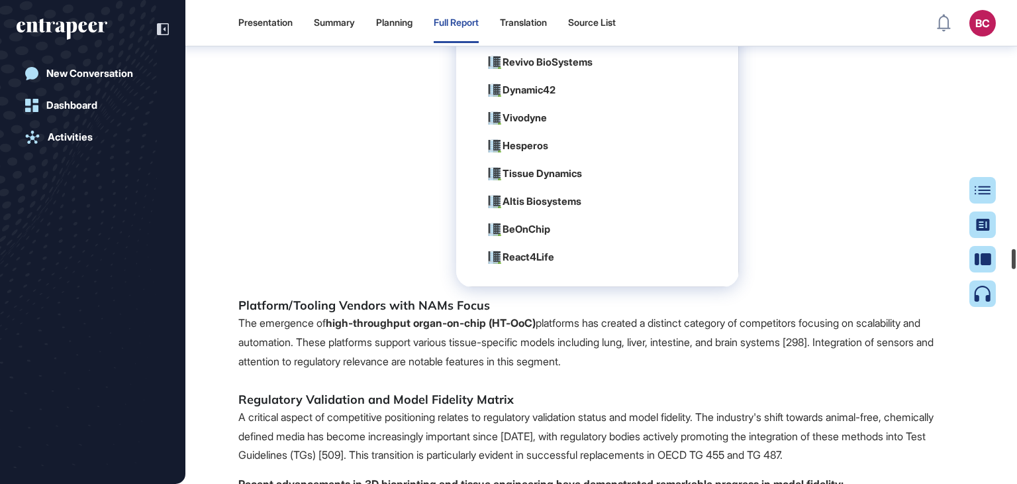
scroll to position [82607, 0]
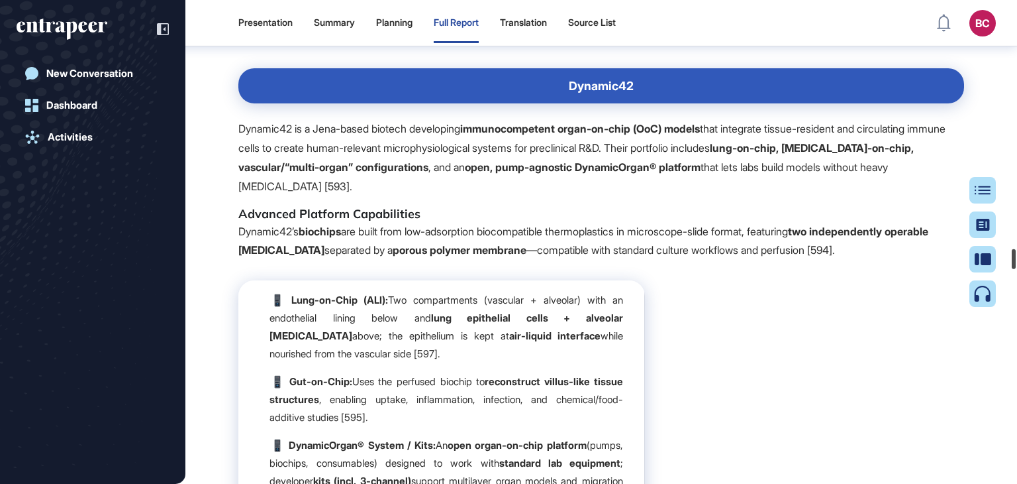
drag, startPoint x: 1017, startPoint y: 17, endPoint x: 1011, endPoint y: 260, distance: 243.1
click at [1012, 260] on div at bounding box center [1014, 259] width 4 height 20
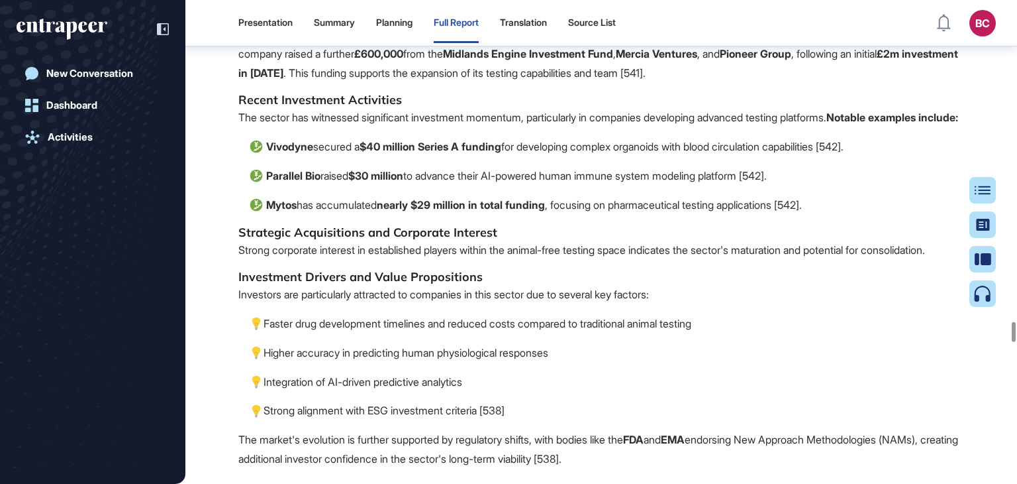
scroll to position [106916, 0]
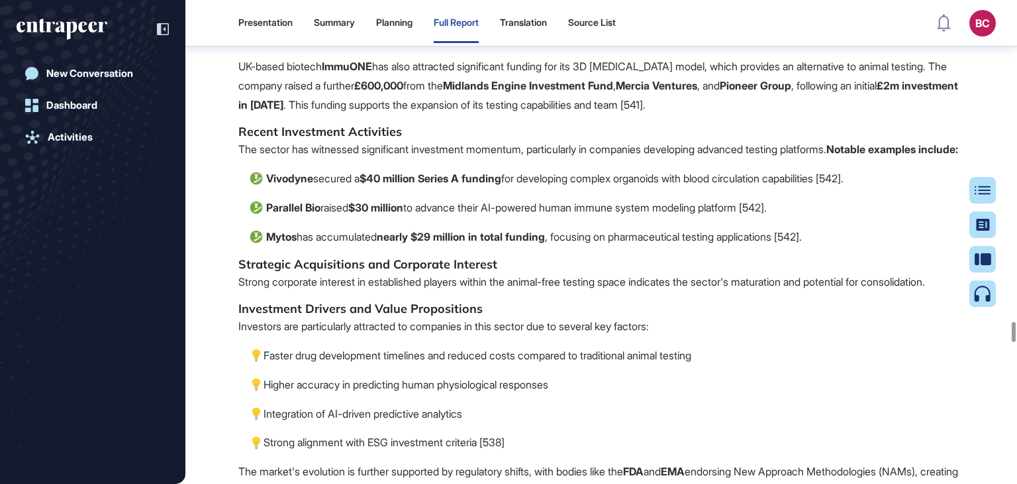
click at [1013, 322] on div at bounding box center [1014, 332] width 4 height 20
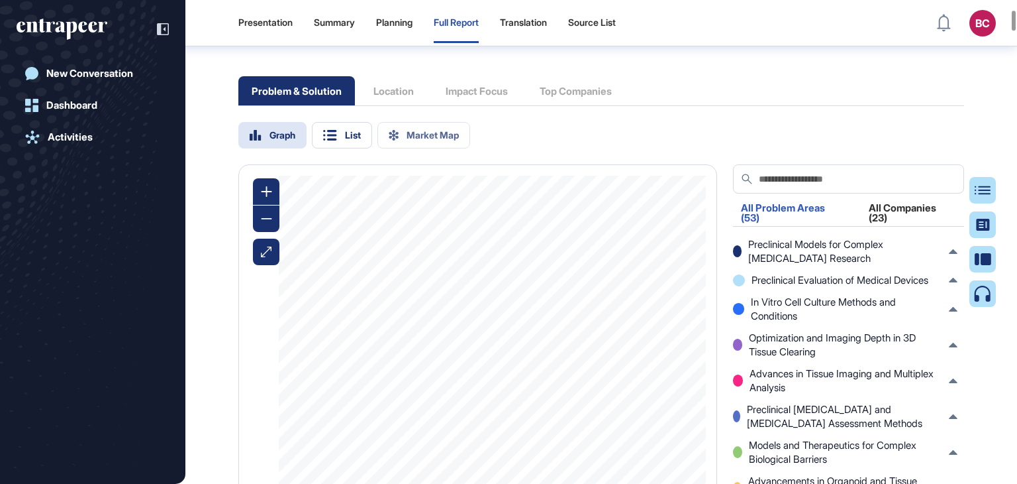
scroll to position [3275, 0]
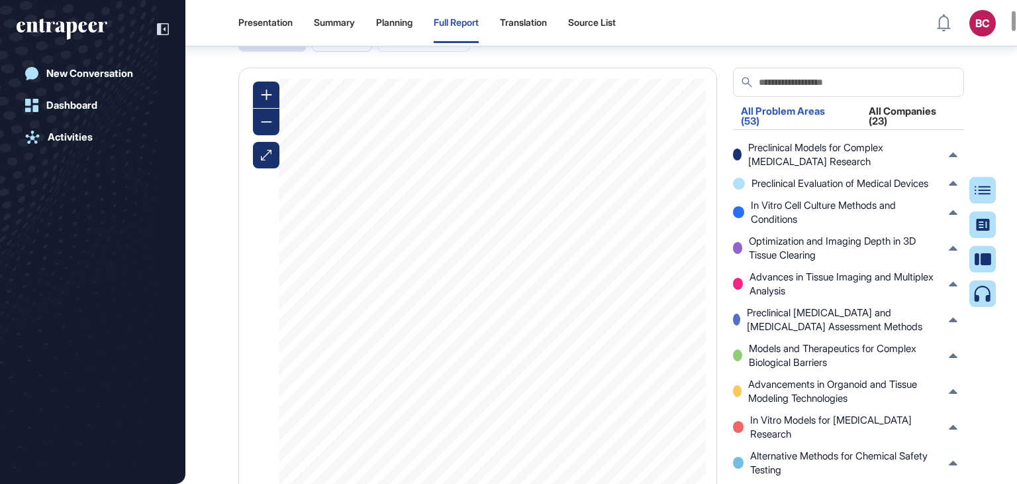
click at [901, 134] on div "All Companies (23)" at bounding box center [912, 120] width 103 height 28
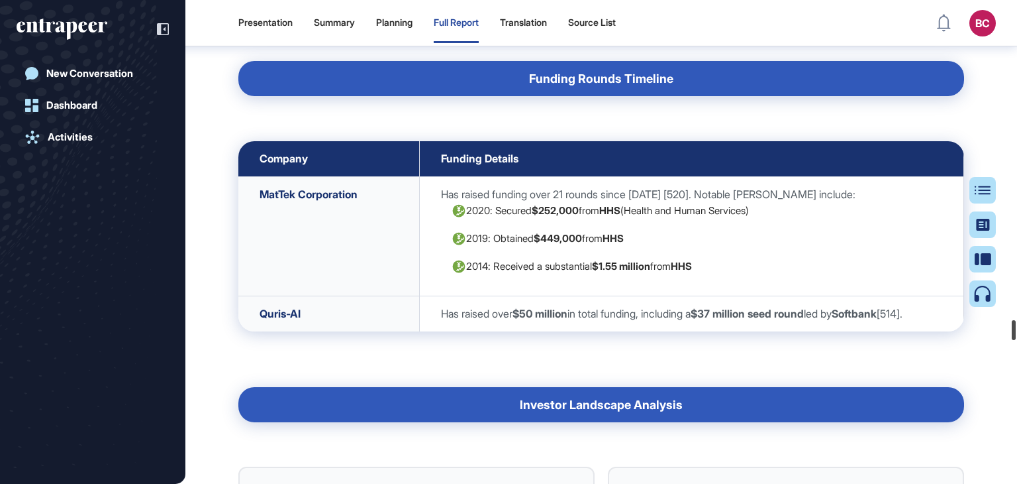
scroll to position [106320, 0]
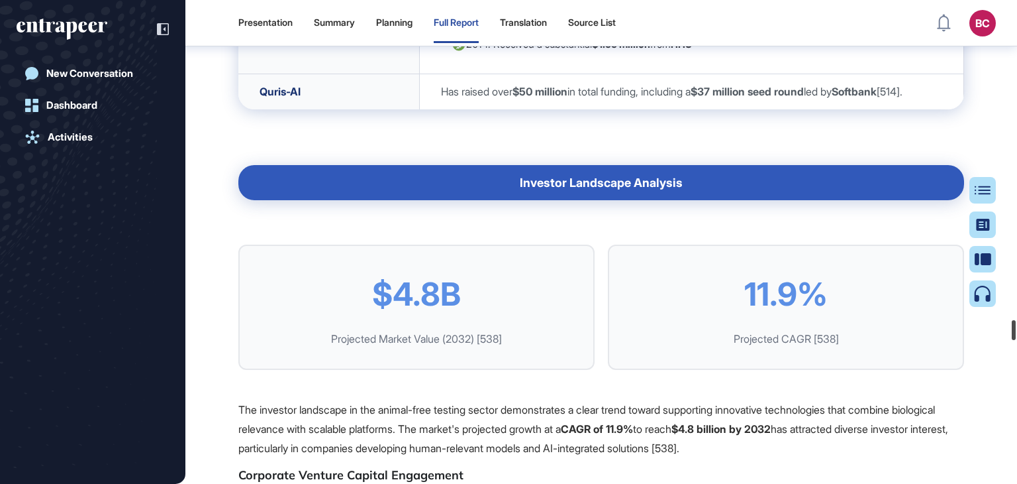
drag, startPoint x: 1017, startPoint y: 21, endPoint x: 1017, endPoint y: 333, distance: 312.0
click at [1016, 333] on div at bounding box center [1014, 330] width 4 height 20
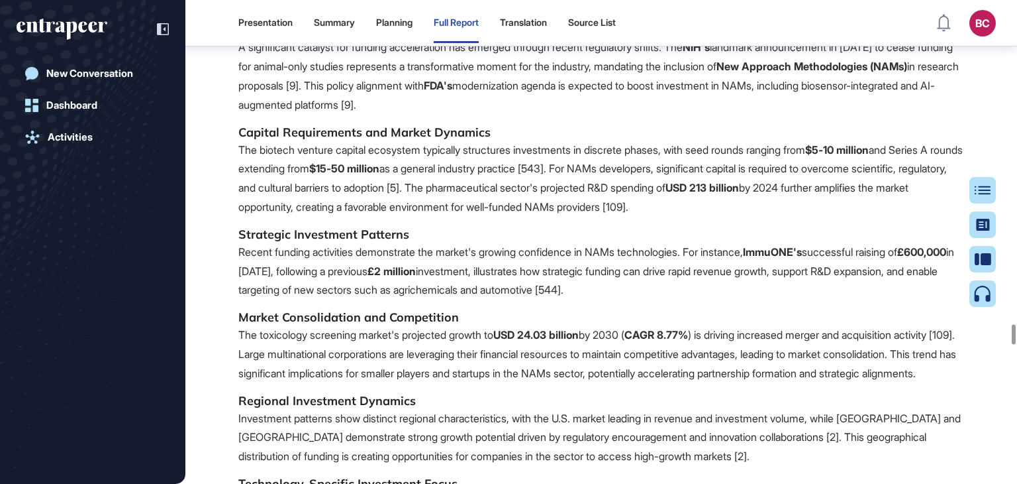
scroll to position [107777, 0]
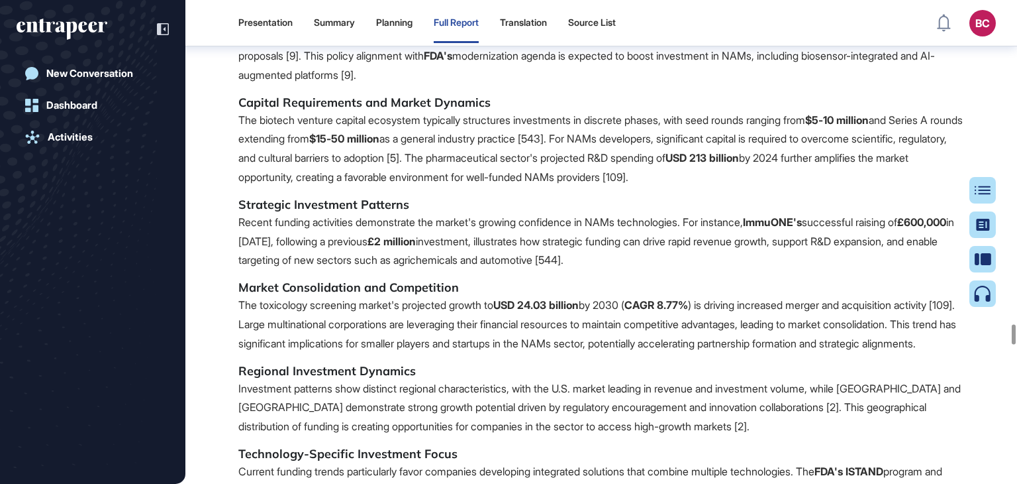
drag, startPoint x: 234, startPoint y: 131, endPoint x: 671, endPoint y: 279, distance: 460.8
copy span "The Top 10 companies were selected using an OMICA-fit scoring model built from …"
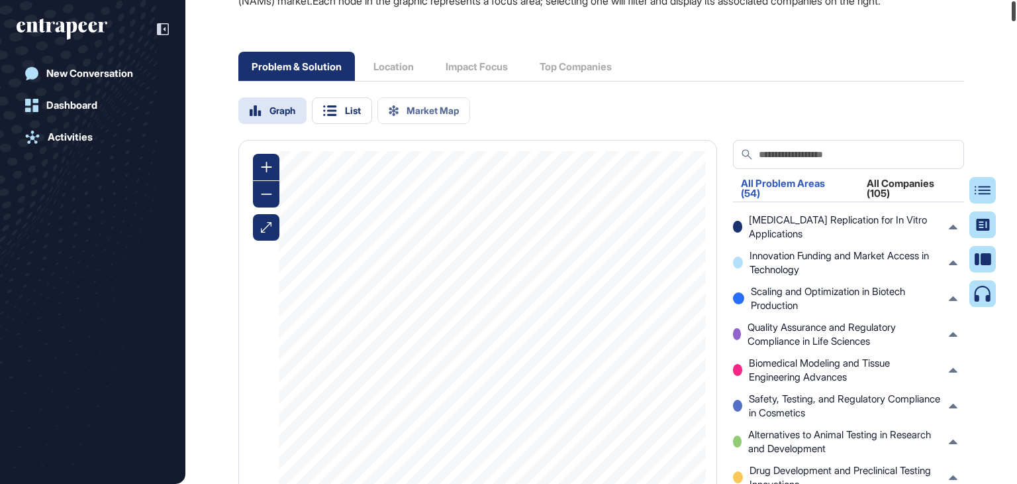
scroll to position [0, 0]
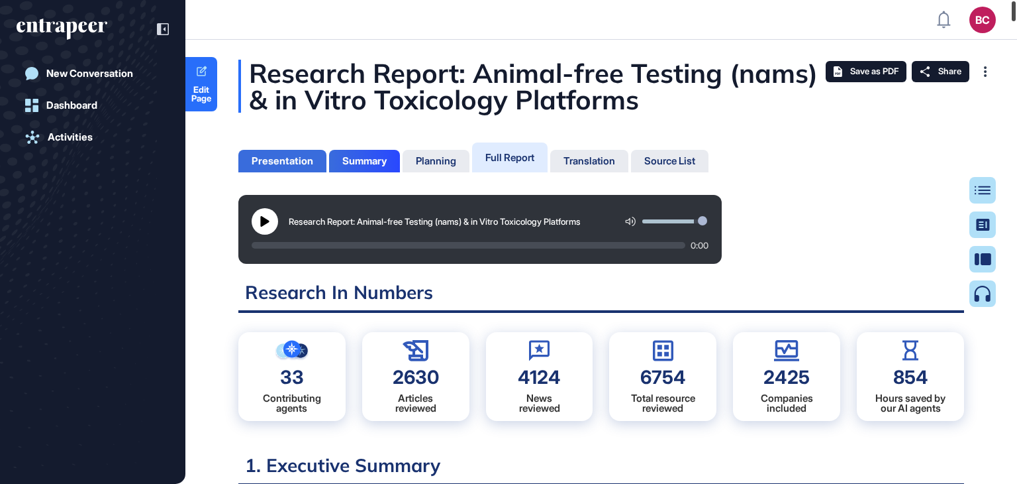
drag, startPoint x: 1015, startPoint y: 333, endPoint x: 268, endPoint y: 154, distance: 767.6
click at [1017, 0] on html "BC Admin Dashboard Dashboard Profile My Content Request More Data New Conversat…" at bounding box center [508, 295] width 1017 height 590
click at [268, 154] on div "Presentation" at bounding box center [282, 161] width 88 height 23
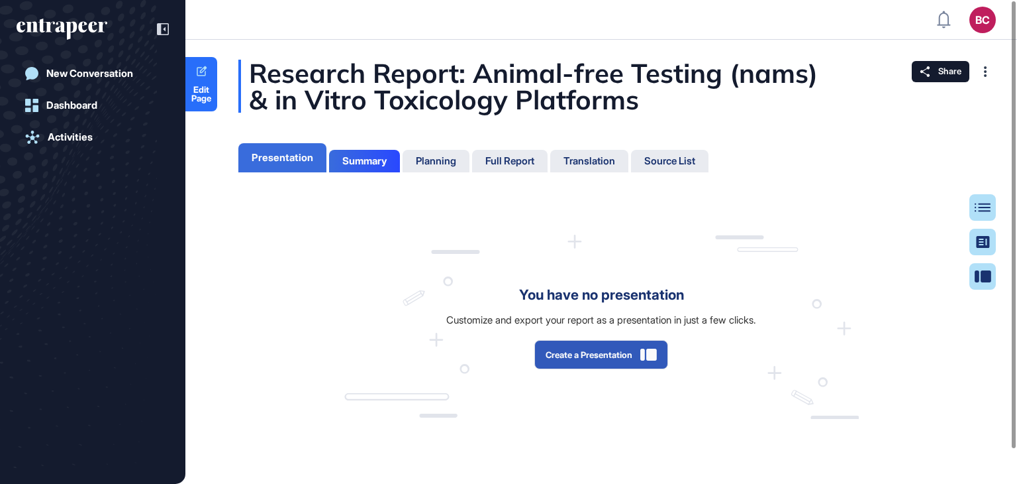
scroll to position [417, 3]
click at [384, 162] on div "Summary" at bounding box center [364, 161] width 44 height 12
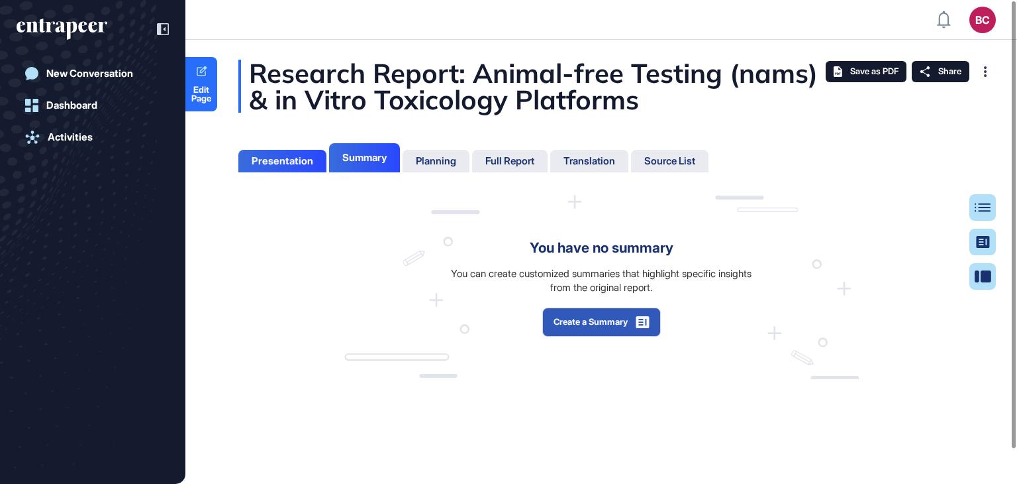
scroll to position [6, 0]
click at [512, 165] on div "Full Report" at bounding box center [510, 161] width 49 height 12
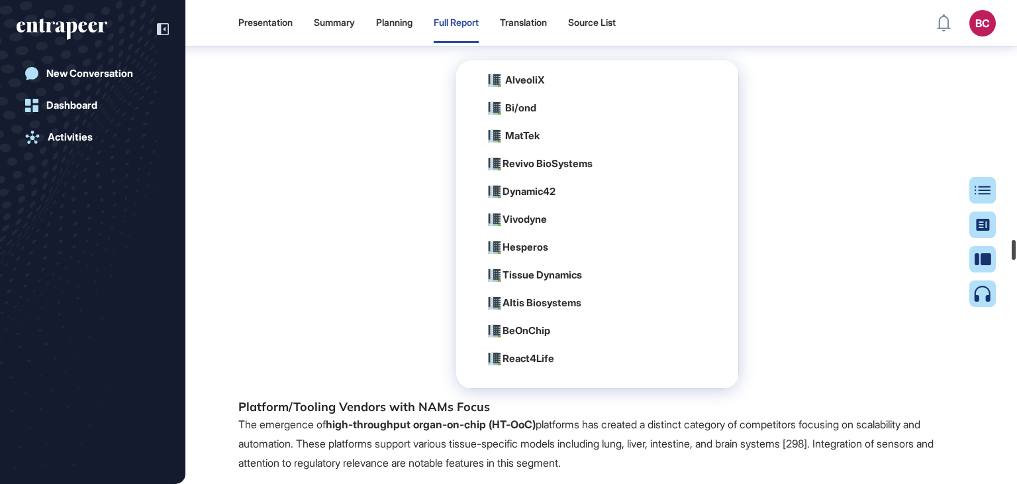
scroll to position [79097, 0]
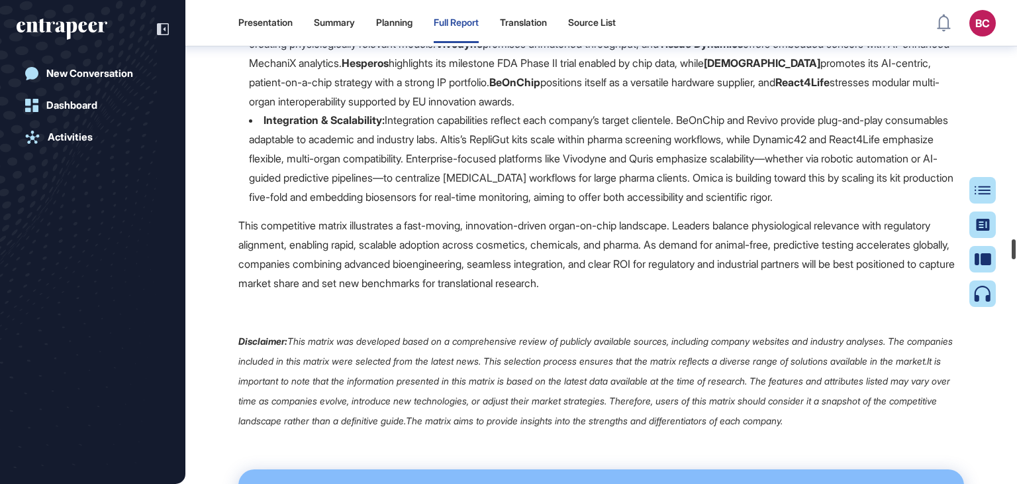
drag, startPoint x: 1017, startPoint y: 11, endPoint x: 1015, endPoint y: 250, distance: 238.5
click at [1015, 250] on div at bounding box center [1014, 249] width 4 height 20
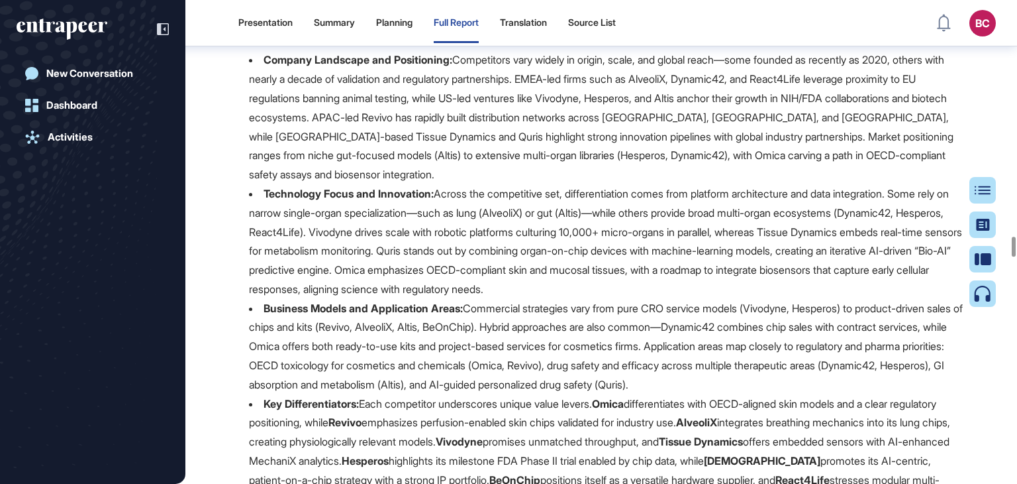
scroll to position [78501, 0]
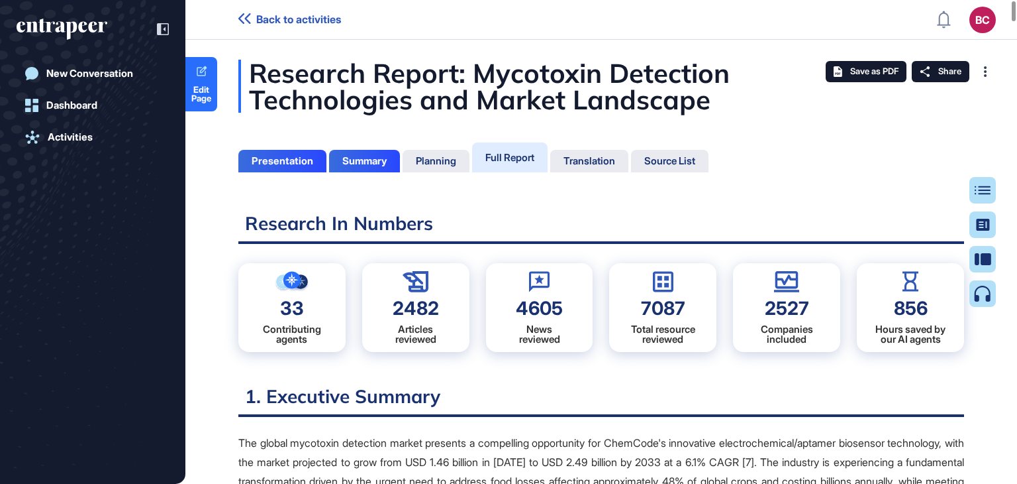
click at [520, 160] on div "Full Report" at bounding box center [510, 157] width 49 height 13
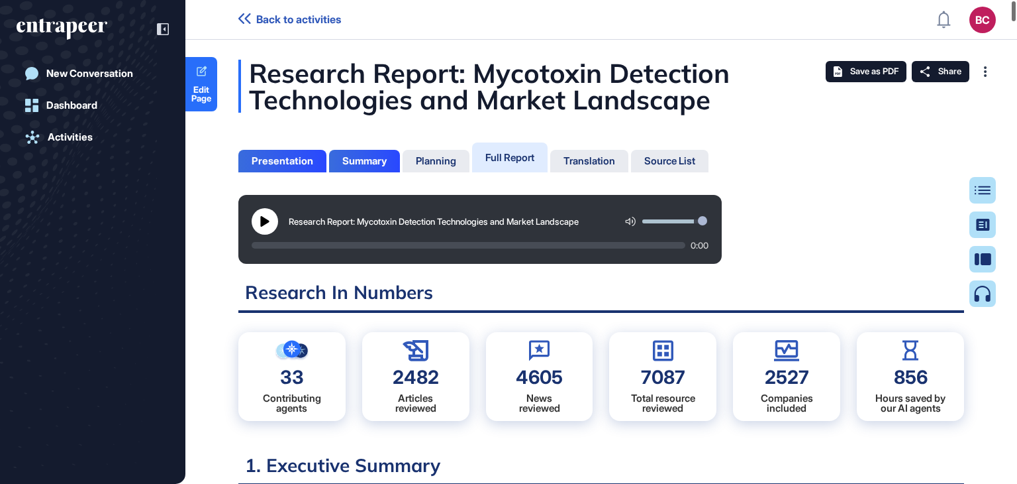
scroll to position [417, 3]
click at [1012, 21] on div at bounding box center [1014, 11] width 4 height 20
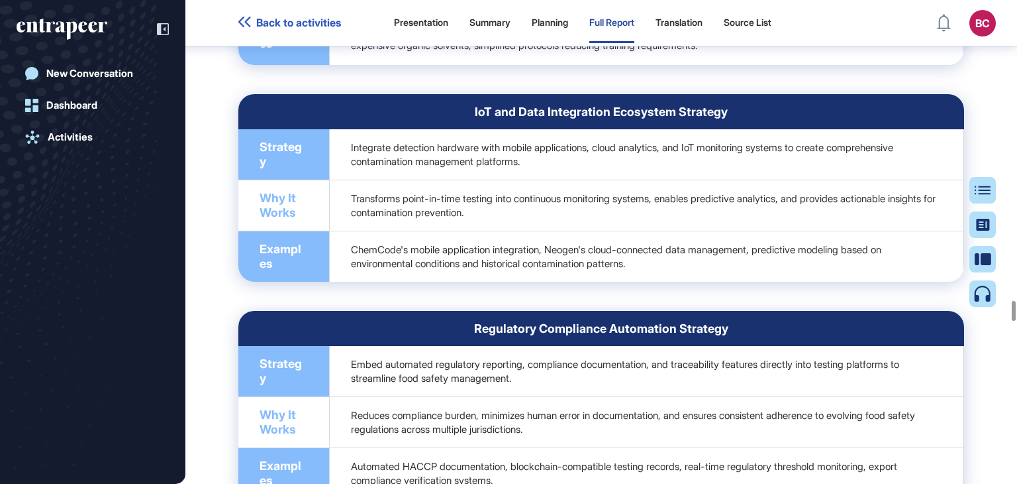
scroll to position [95812, 0]
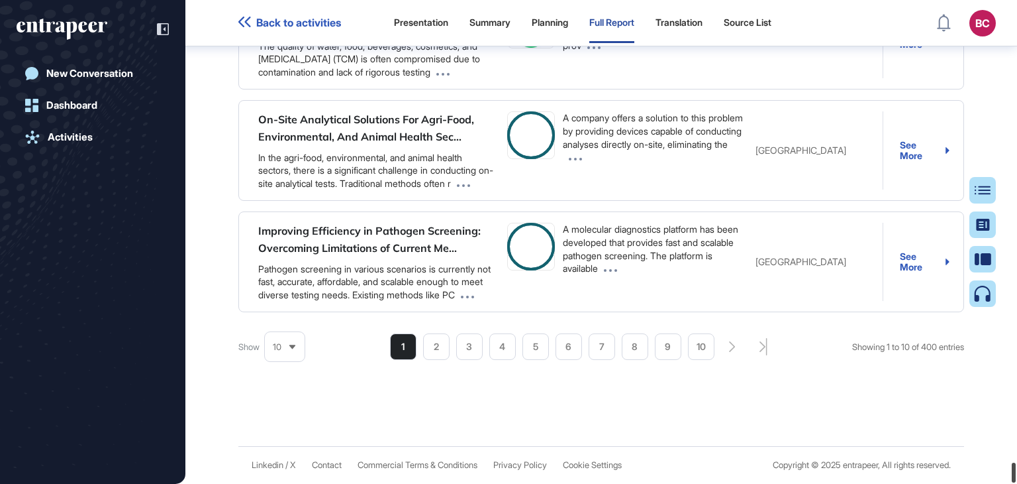
scroll to position [147683, 0]
drag, startPoint x: 1013, startPoint y: 297, endPoint x: 999, endPoint y: 473, distance: 176.1
click at [999, 473] on div "Back to activities Presentation Summary Planning Full Report Translation Source…" at bounding box center [508, 242] width 1017 height 484
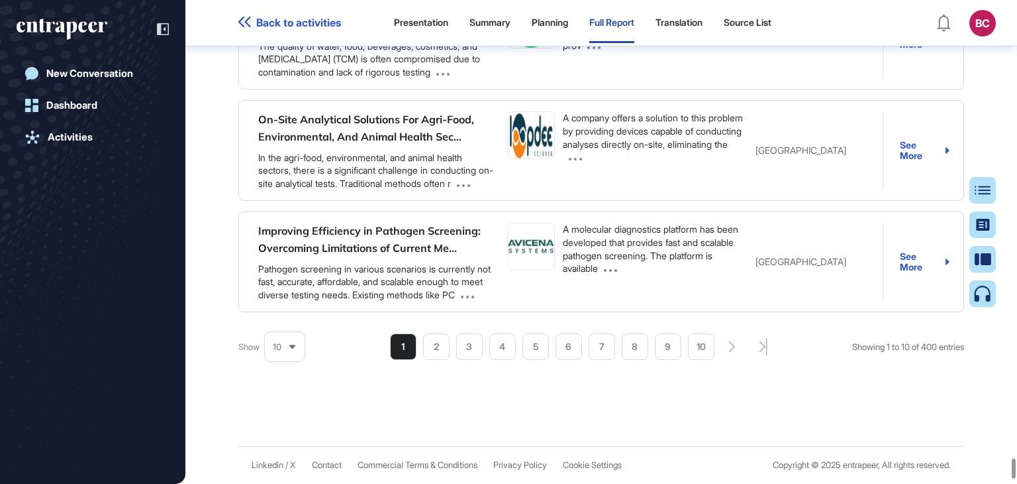
paste input "**********"
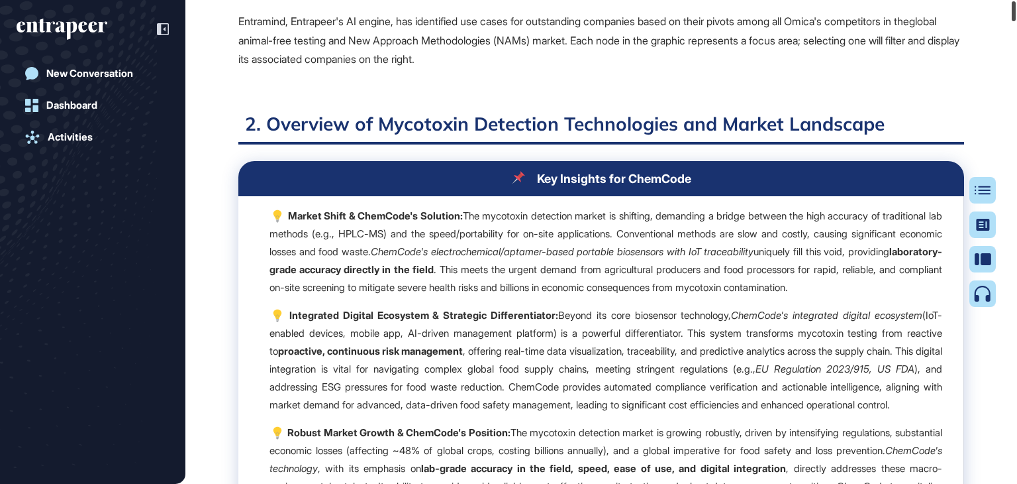
scroll to position [0, 0]
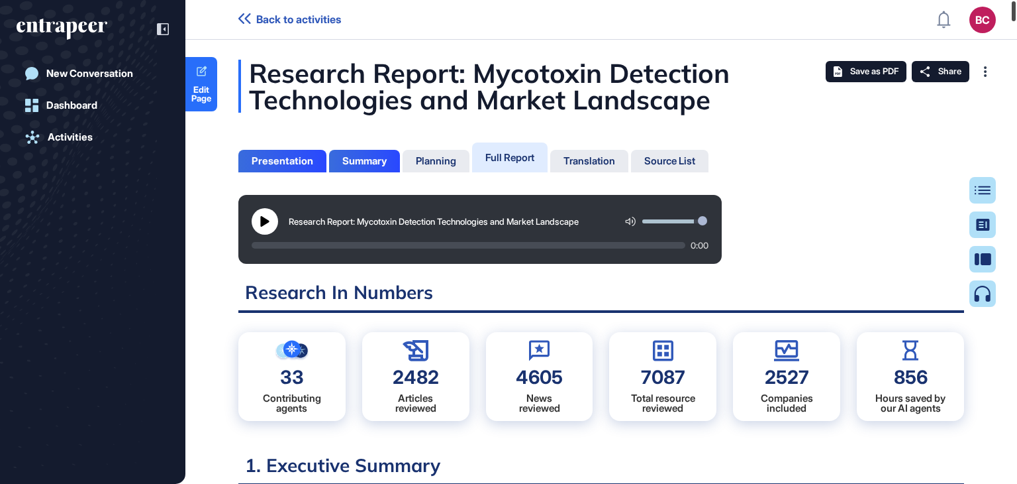
drag, startPoint x: 1017, startPoint y: 474, endPoint x: 1017, endPoint y: 11, distance: 462.3
click at [1016, 11] on div at bounding box center [1014, 11] width 4 height 20
type input "**********"
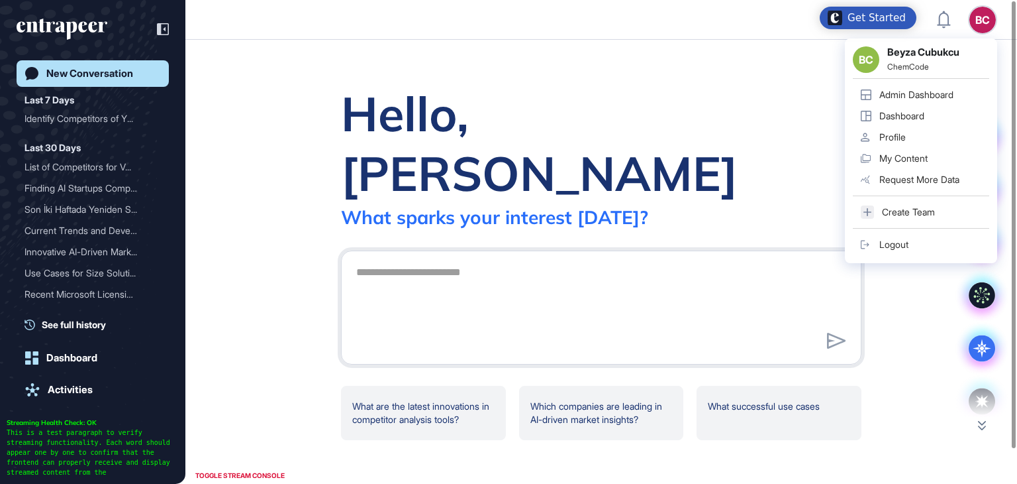
click at [886, 89] on div "Admin Dashboard" at bounding box center [917, 94] width 74 height 11
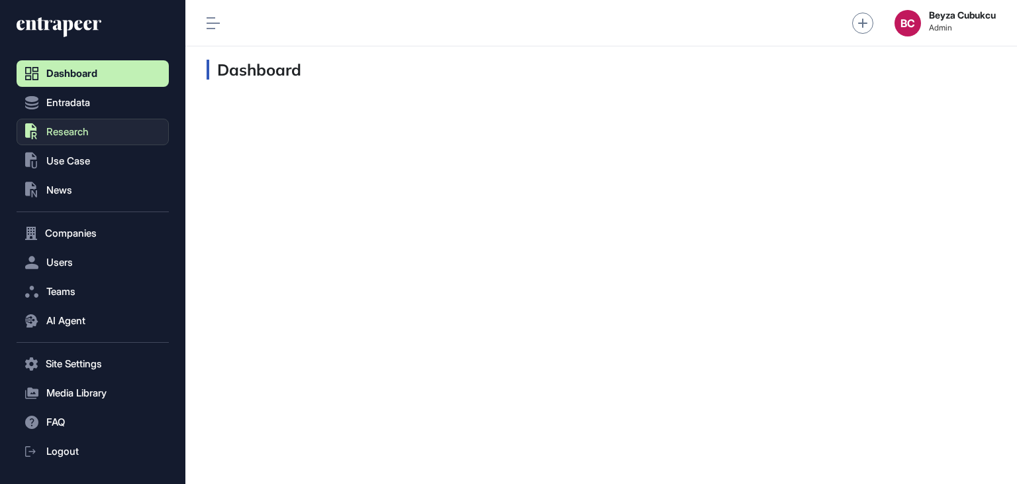
click at [63, 130] on span "Research" at bounding box center [67, 132] width 42 height 11
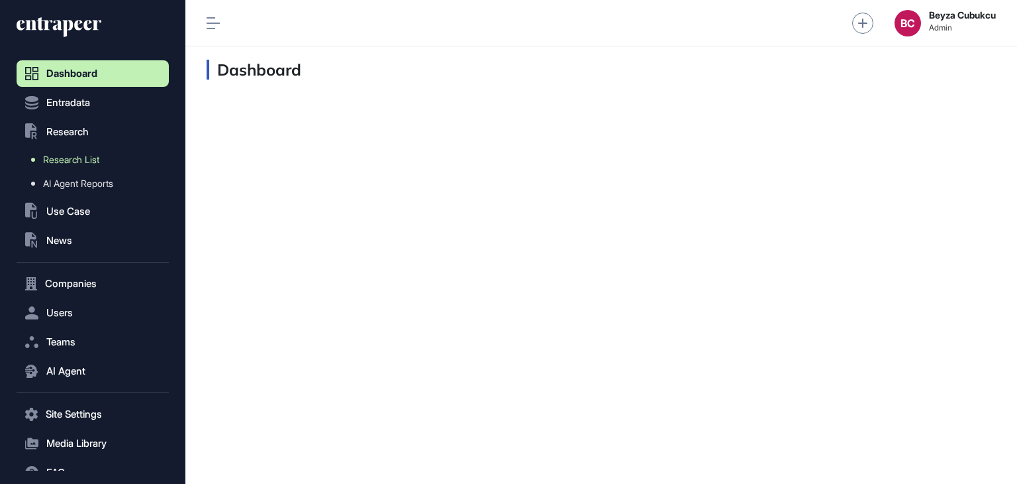
click at [76, 152] on link "Research List" at bounding box center [96, 160] width 146 height 24
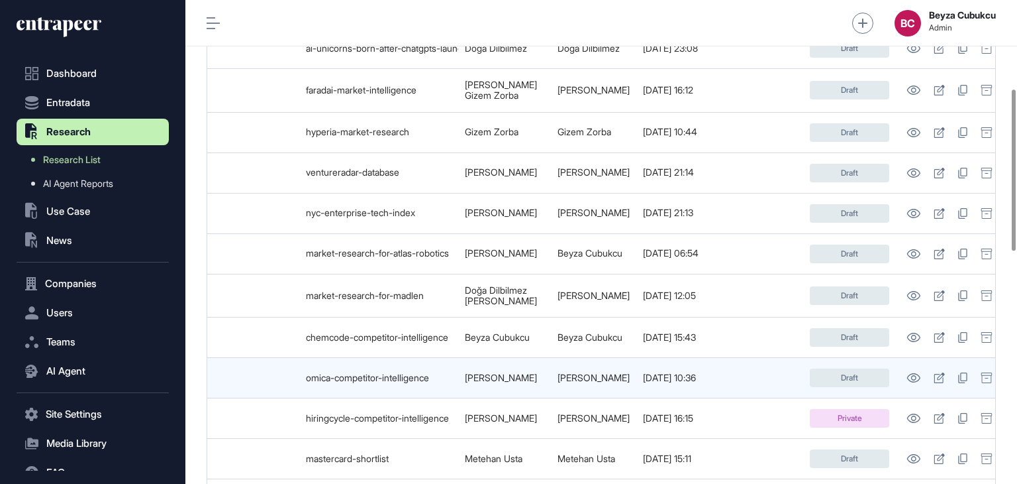
scroll to position [0, 261]
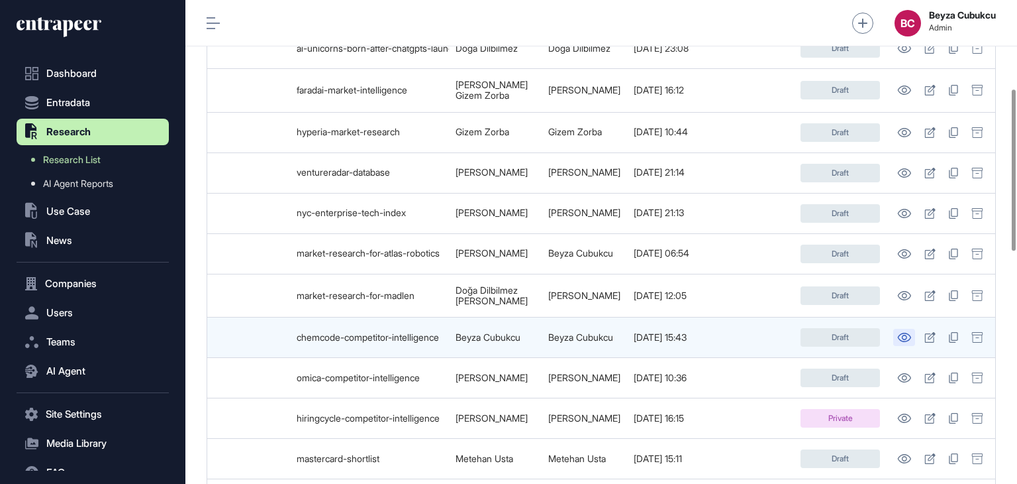
click at [909, 335] on link at bounding box center [905, 337] width 22 height 17
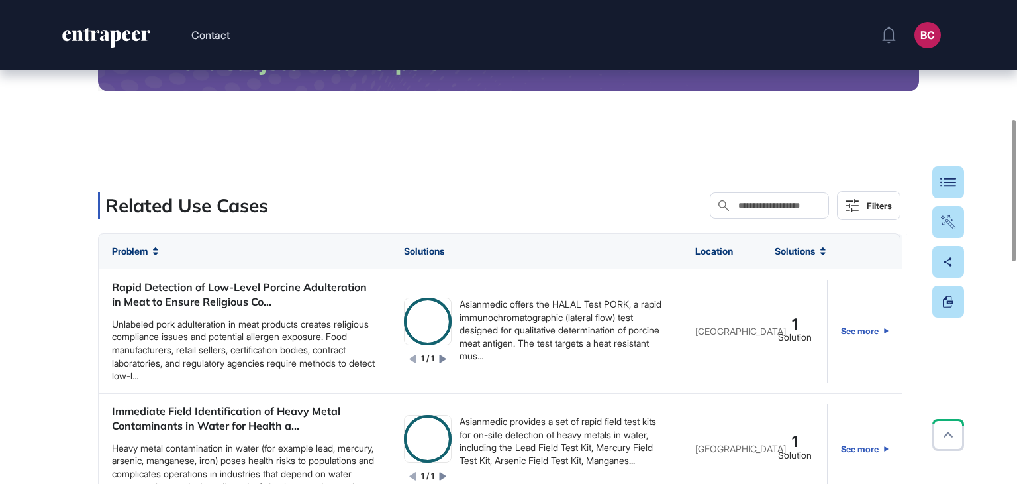
scroll to position [464, 0]
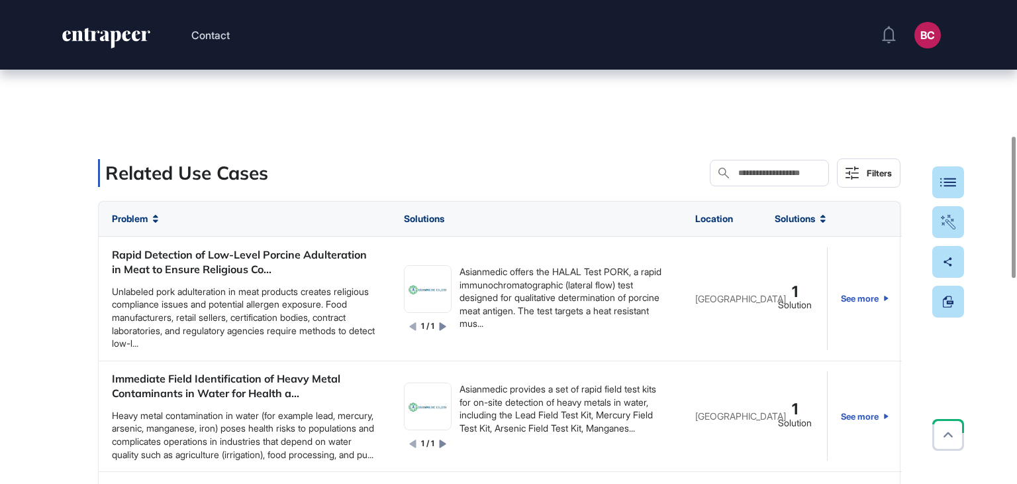
click at [737, 174] on input "text" at bounding box center [778, 173] width 83 height 11
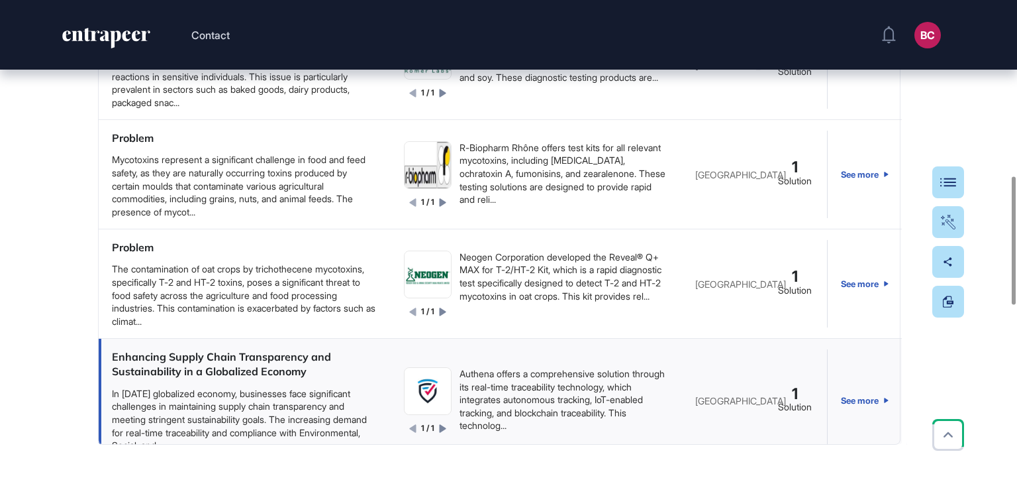
scroll to position [1855, 0]
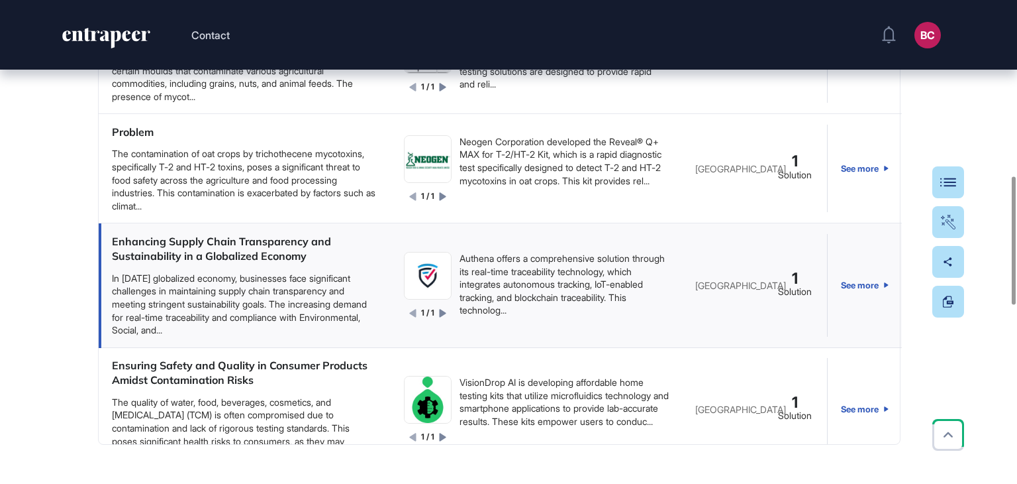
type input "******"
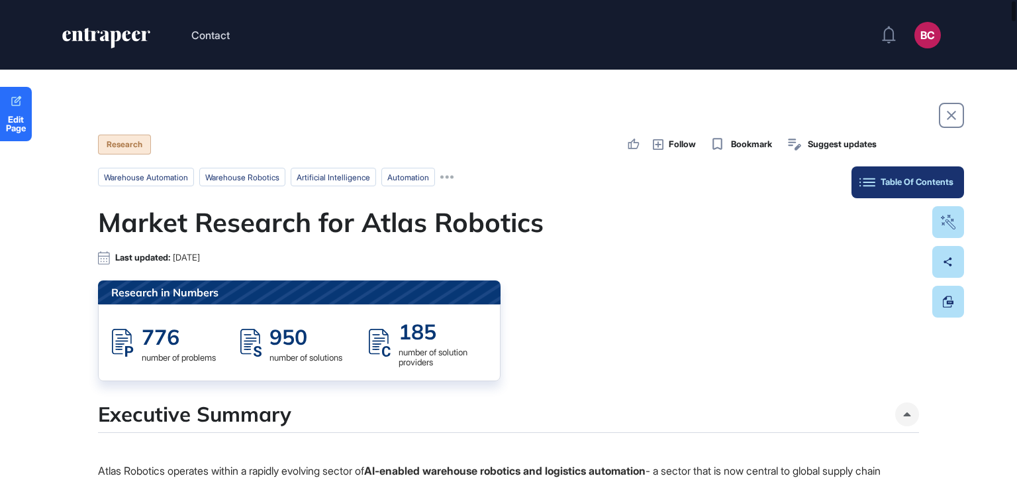
click at [960, 176] on button "Table Of Contents" at bounding box center [908, 182] width 113 height 32
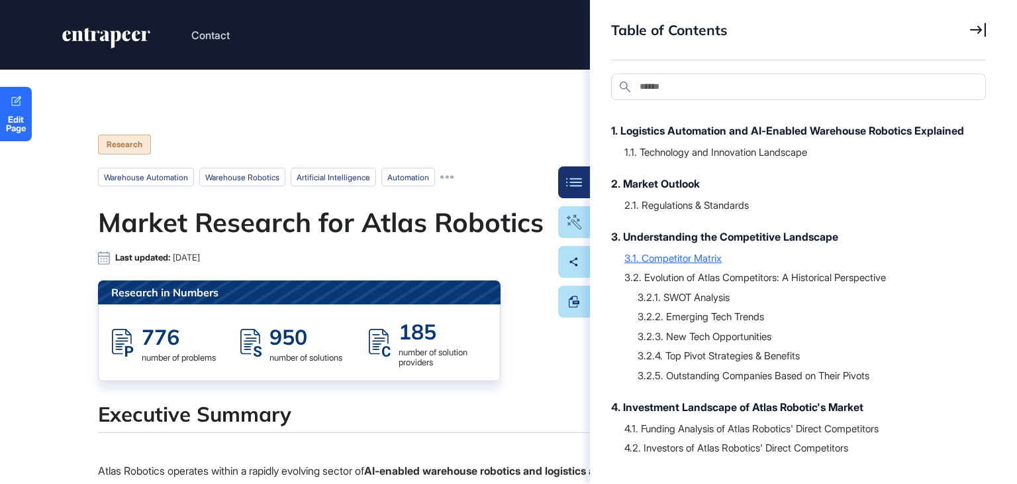
scroll to position [66, 0]
click at [740, 381] on div "3.2.5. Outstanding Companies Based on Their Pivots" at bounding box center [805, 374] width 335 height 13
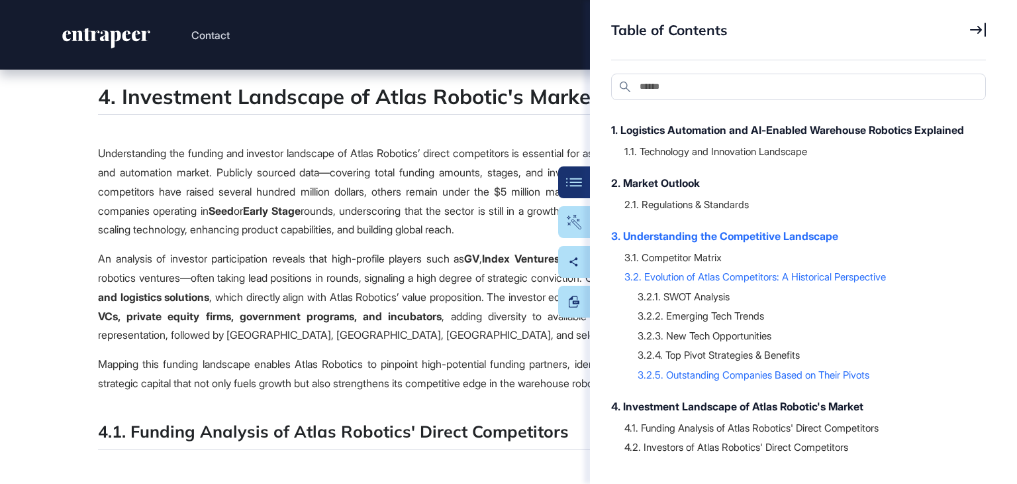
scroll to position [27321, 0]
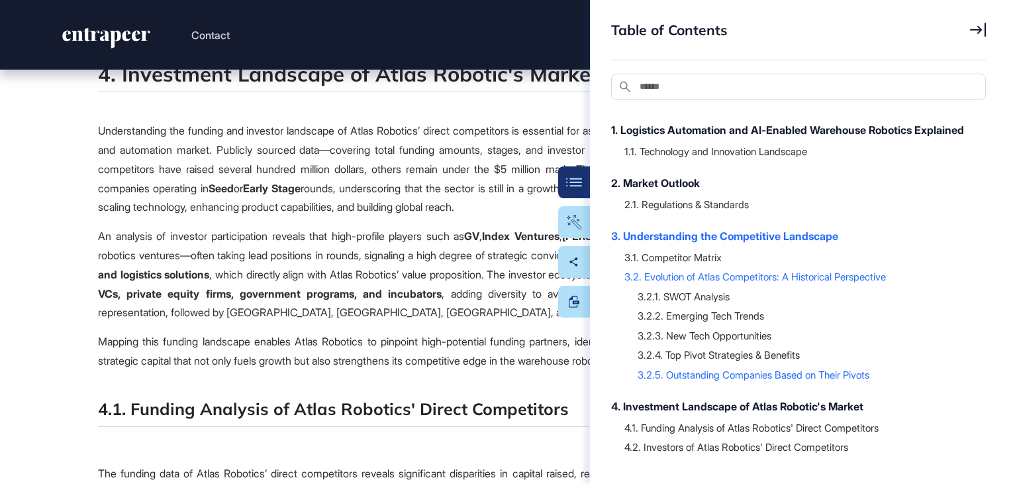
click at [980, 28] on icon at bounding box center [978, 30] width 16 height 14
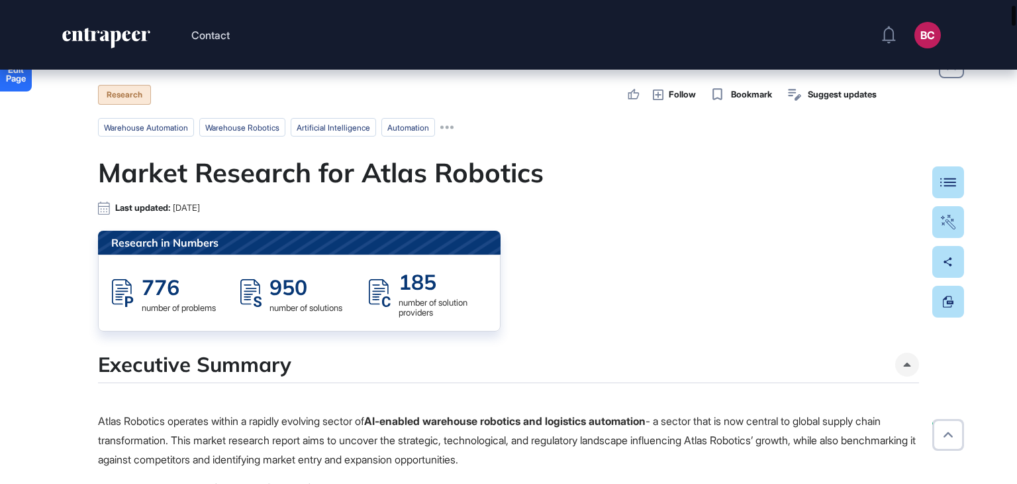
scroll to position [0, 0]
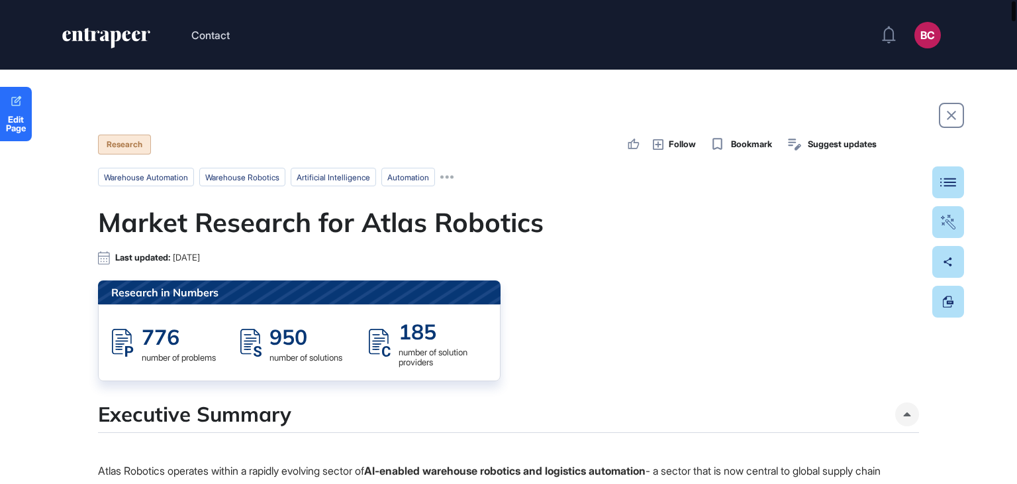
drag, startPoint x: 1015, startPoint y: 256, endPoint x: 1017, endPoint y: 3, distance: 253.7
click at [1016, 3] on div at bounding box center [1014, 11] width 4 height 20
click at [19, 120] on span "Edit Page" at bounding box center [16, 123] width 32 height 17
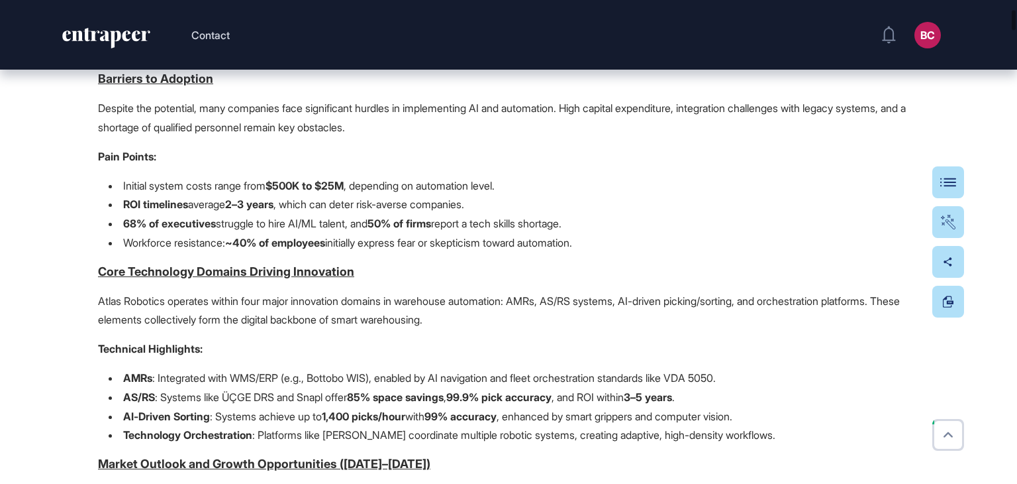
scroll to position [994, 0]
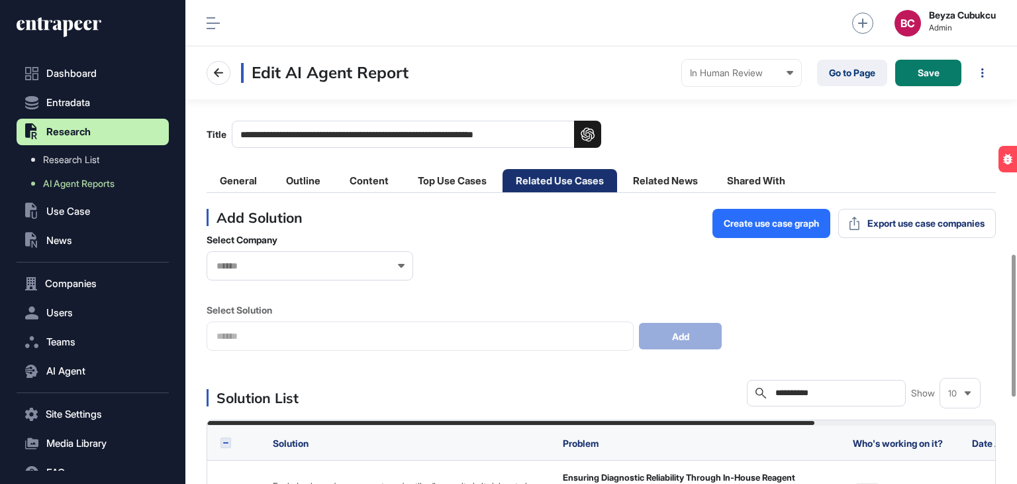
scroll to position [861, 0]
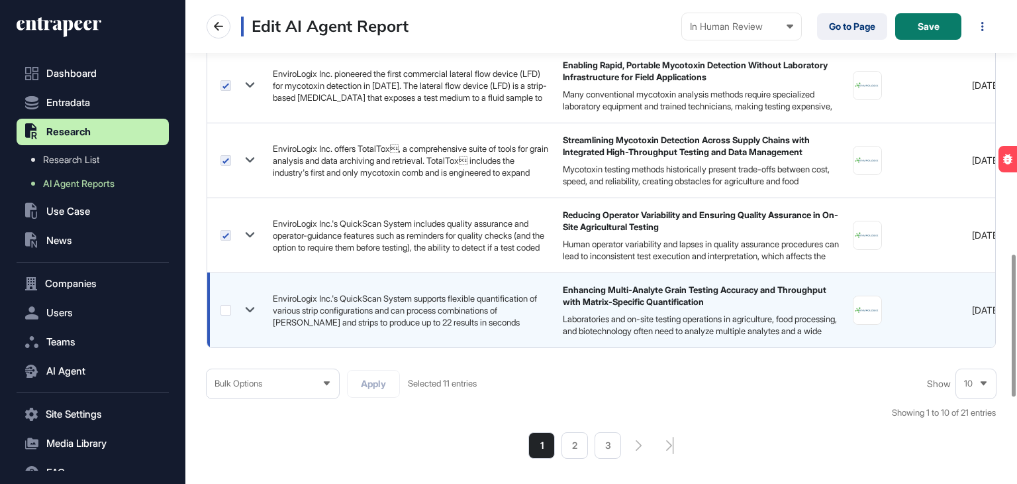
click at [222, 305] on label at bounding box center [226, 310] width 11 height 11
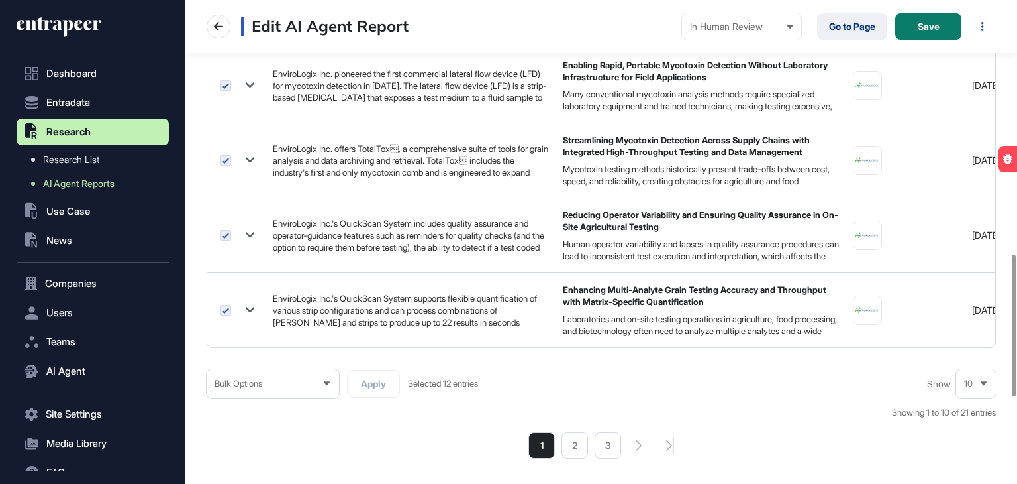
click at [990, 382] on div "10" at bounding box center [976, 383] width 40 height 26
click at [978, 359] on li "100" at bounding box center [976, 359] width 32 height 26
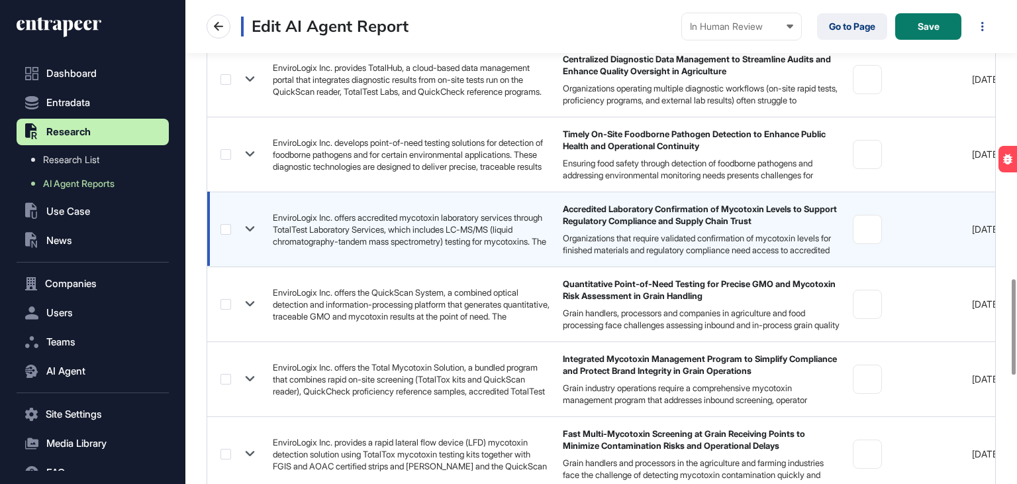
scroll to position [1656, 0]
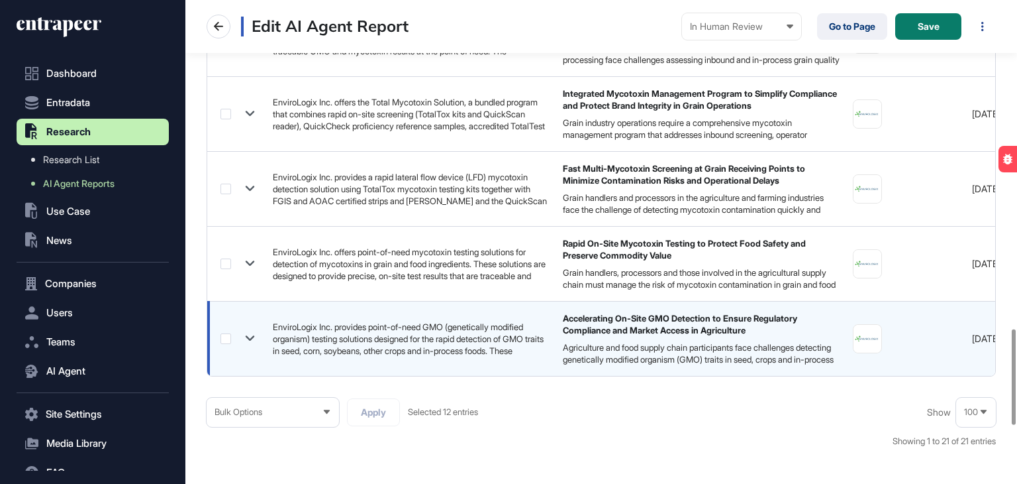
click at [223, 337] on label at bounding box center [226, 338] width 11 height 11
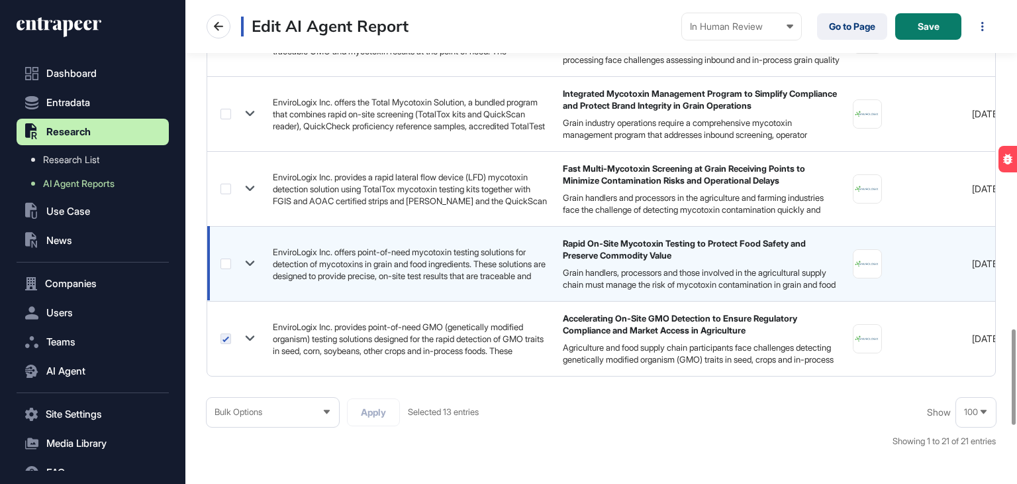
click at [229, 263] on label at bounding box center [226, 263] width 11 height 11
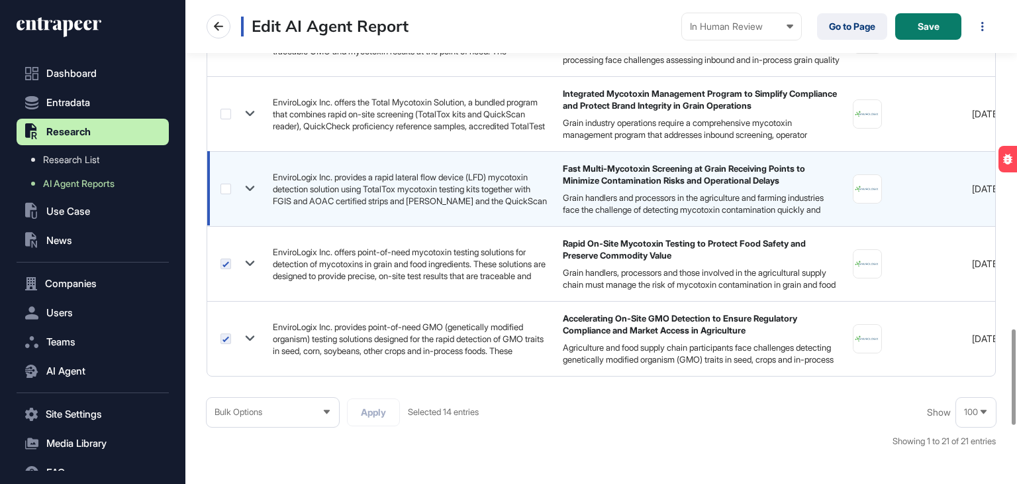
click at [219, 187] on td at bounding box center [236, 188] width 59 height 75
click at [223, 189] on label at bounding box center [226, 188] width 11 height 11
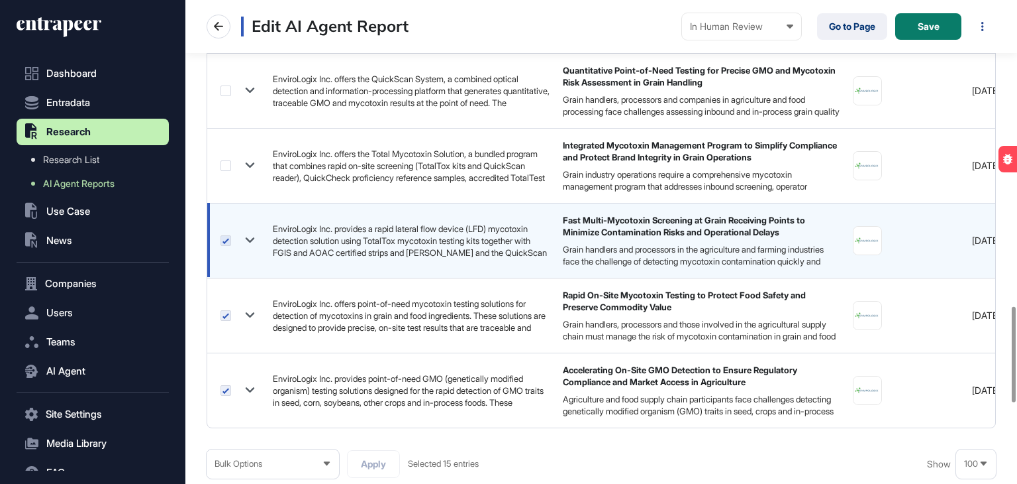
scroll to position [1523, 0]
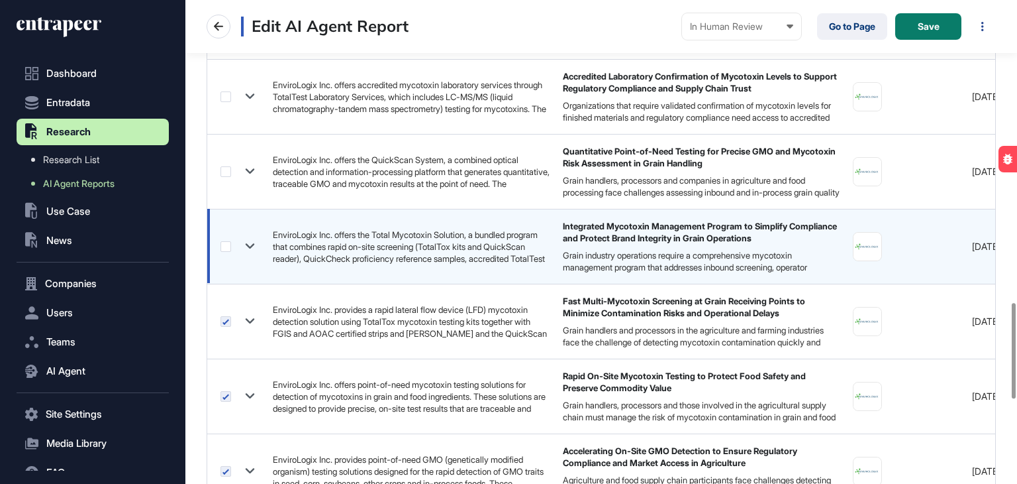
click at [225, 245] on label at bounding box center [226, 246] width 11 height 11
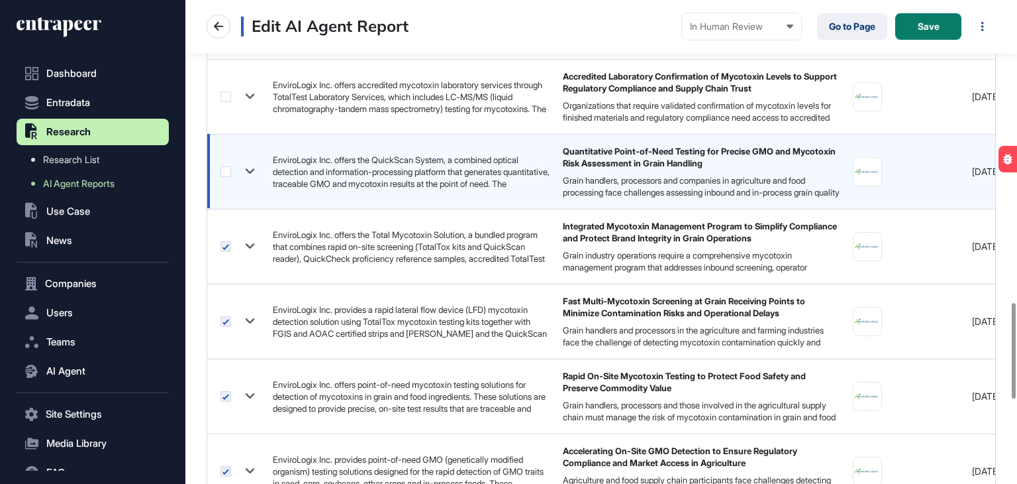
click at [228, 173] on label at bounding box center [226, 171] width 11 height 11
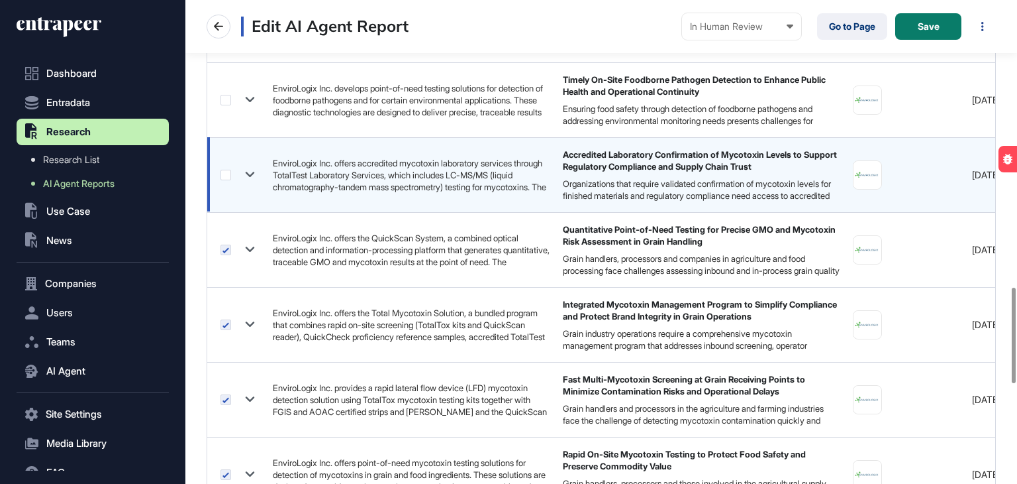
scroll to position [1325, 0]
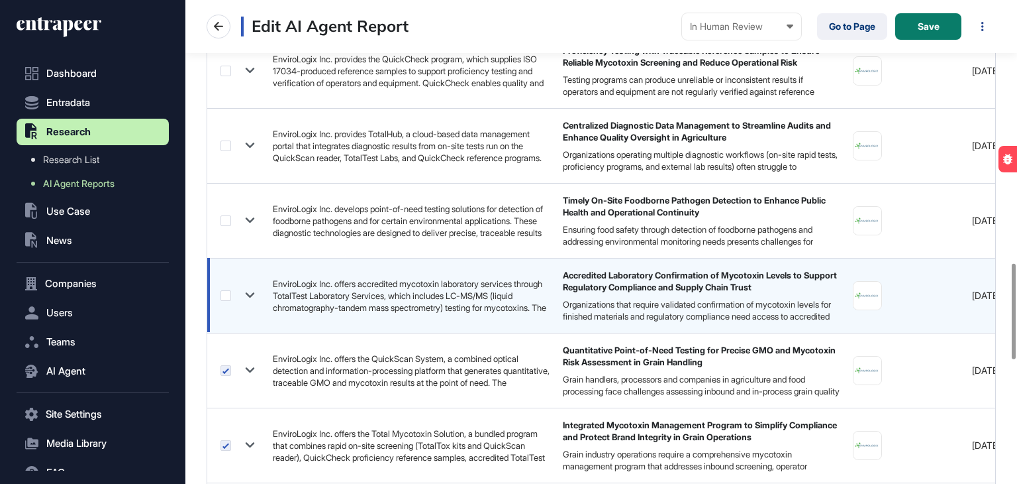
click at [224, 292] on label at bounding box center [226, 295] width 11 height 11
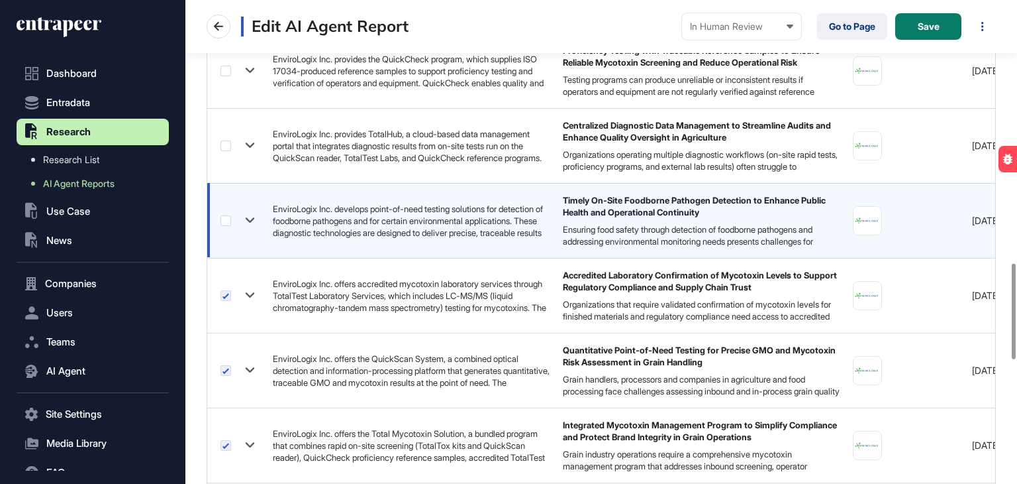
click at [228, 218] on label at bounding box center [226, 220] width 11 height 11
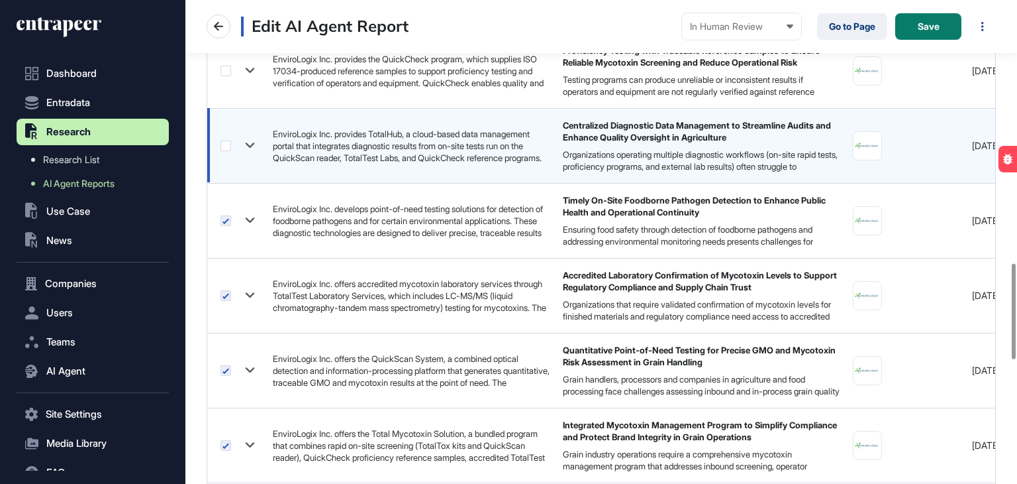
click at [223, 142] on label at bounding box center [226, 145] width 11 height 11
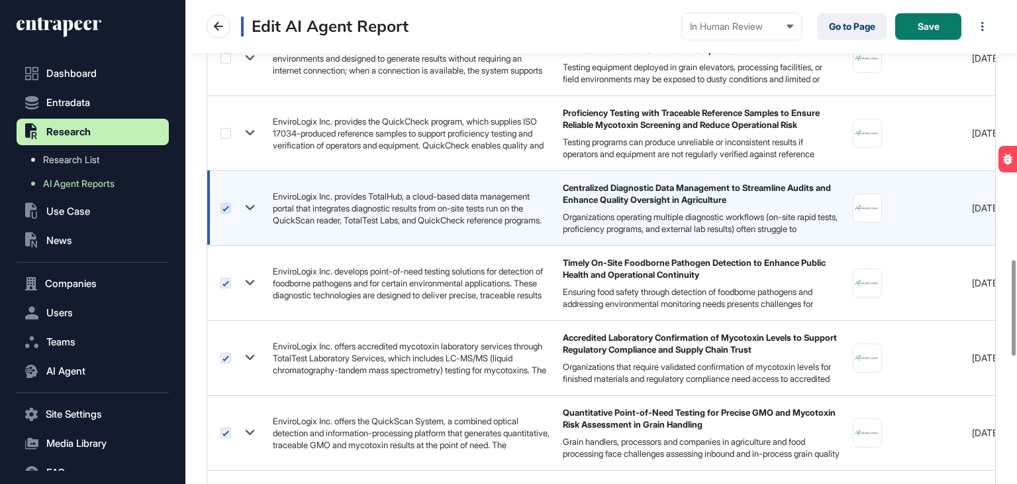
scroll to position [1192, 0]
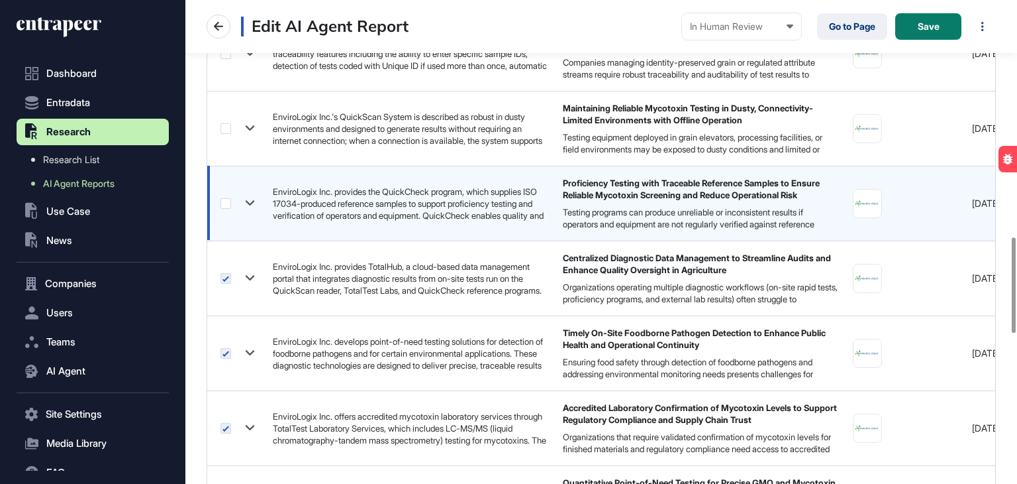
click at [225, 202] on label at bounding box center [226, 203] width 11 height 11
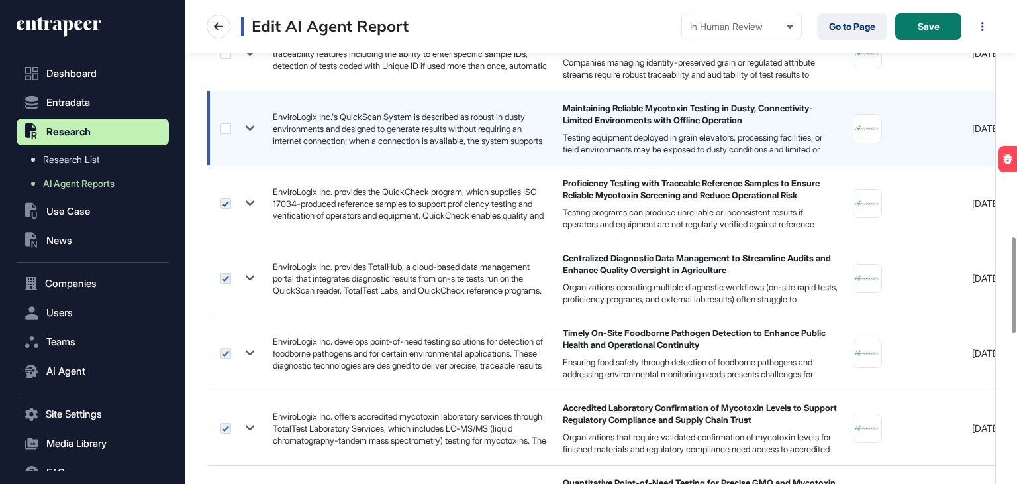
click at [227, 128] on label at bounding box center [226, 128] width 11 height 11
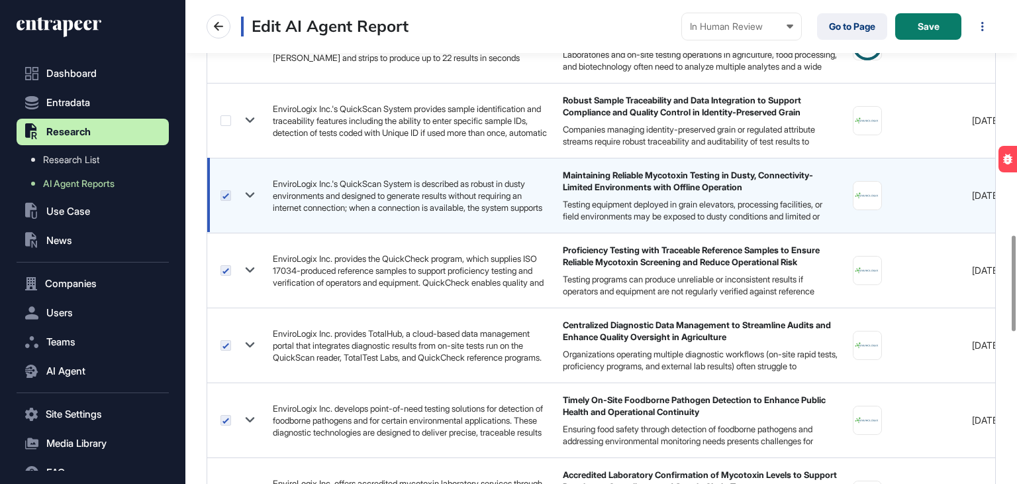
scroll to position [994, 0]
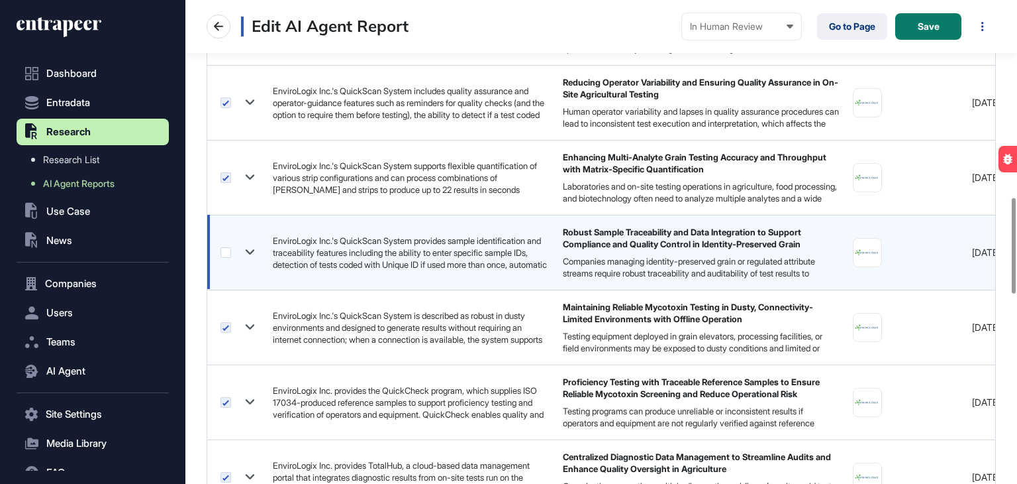
click at [225, 252] on label at bounding box center [226, 252] width 11 height 11
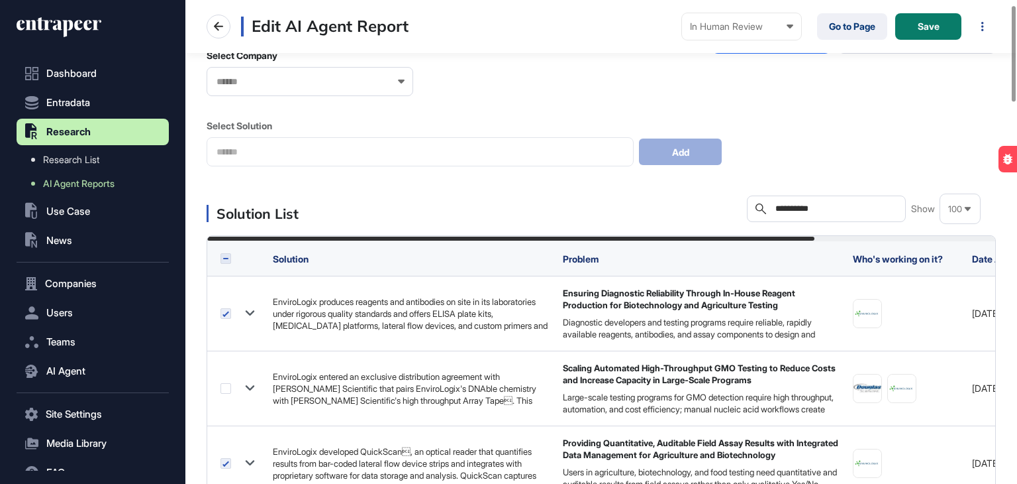
scroll to position [0, 0]
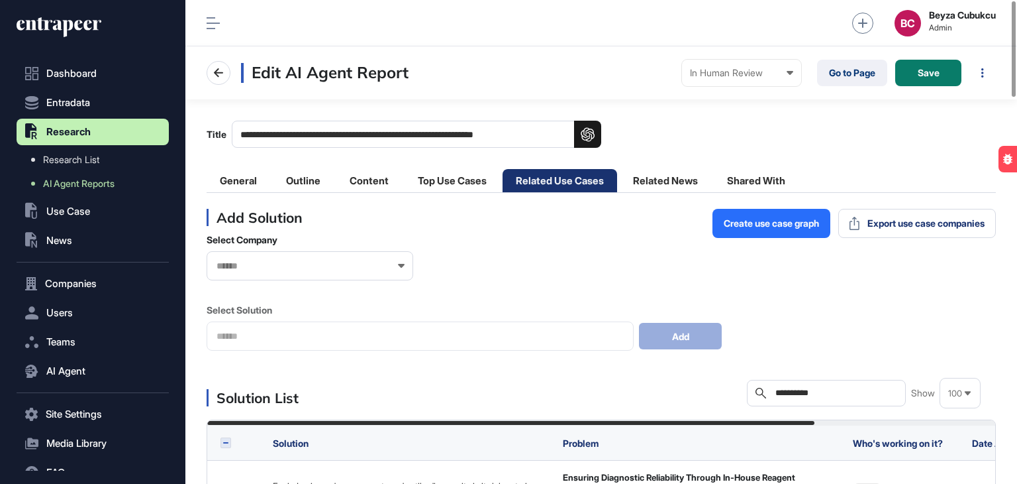
drag, startPoint x: 841, startPoint y: 395, endPoint x: 756, endPoint y: 392, distance: 84.8
click at [756, 392] on div "**********" at bounding box center [826, 393] width 159 height 26
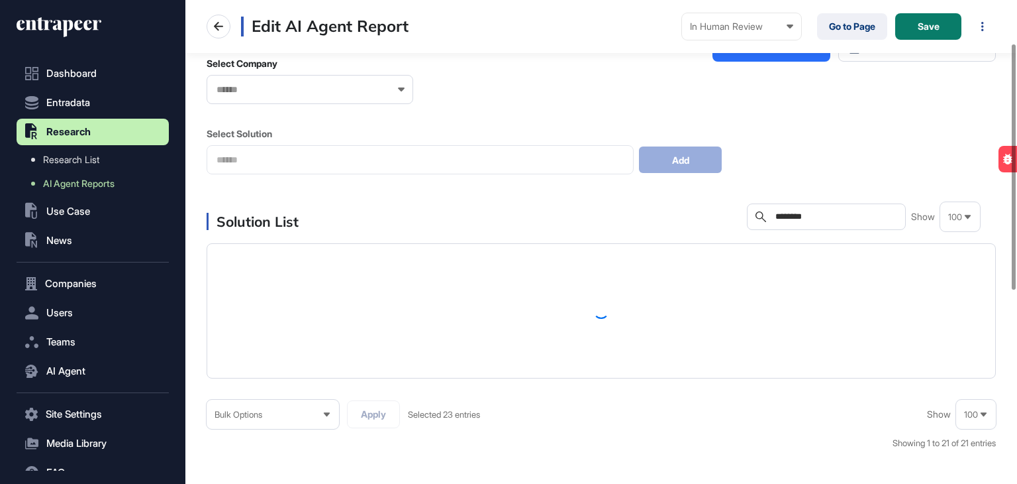
scroll to position [199, 0]
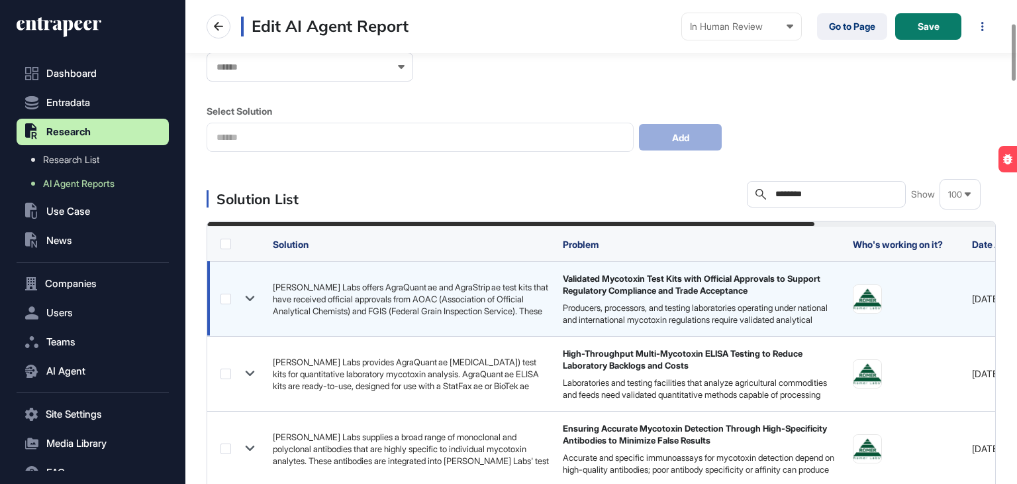
click at [224, 295] on label at bounding box center [226, 298] width 11 height 11
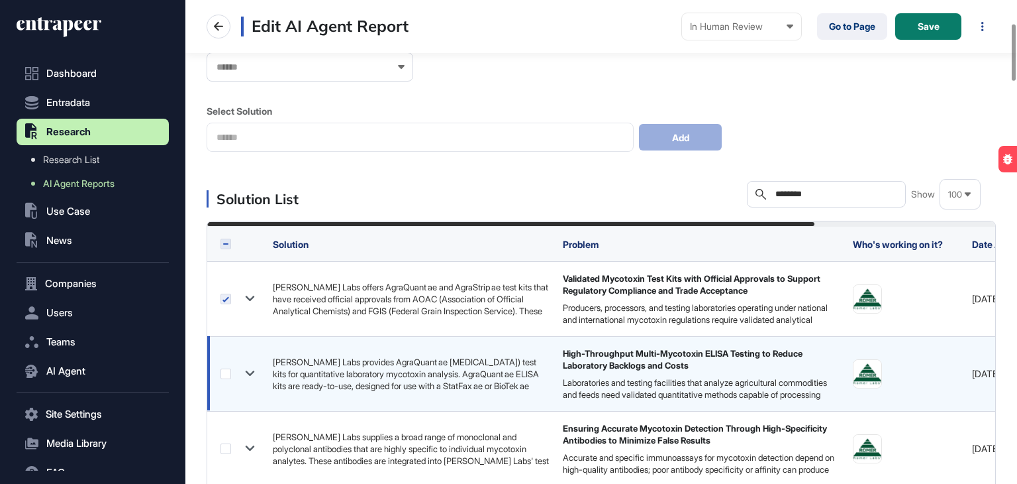
click at [227, 378] on label at bounding box center [226, 373] width 11 height 11
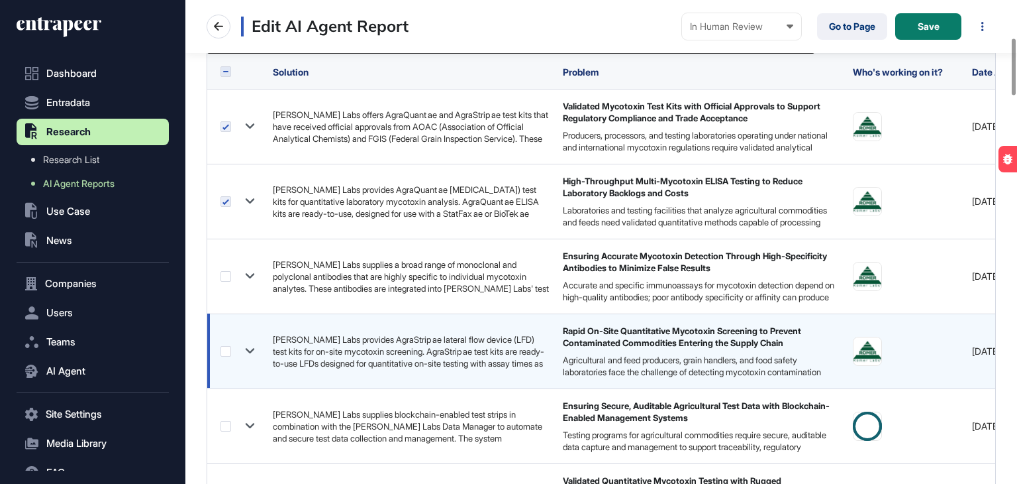
scroll to position [397, 0]
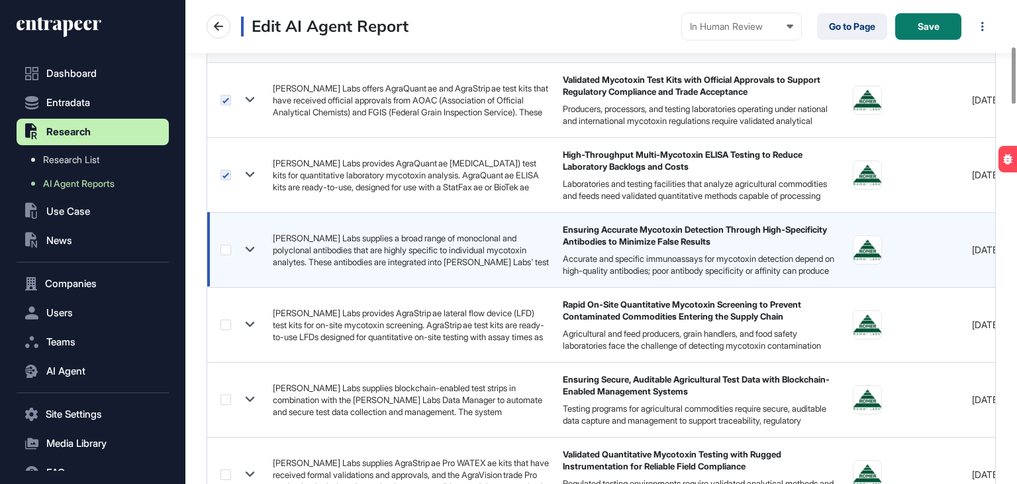
click at [223, 247] on label at bounding box center [226, 249] width 11 height 11
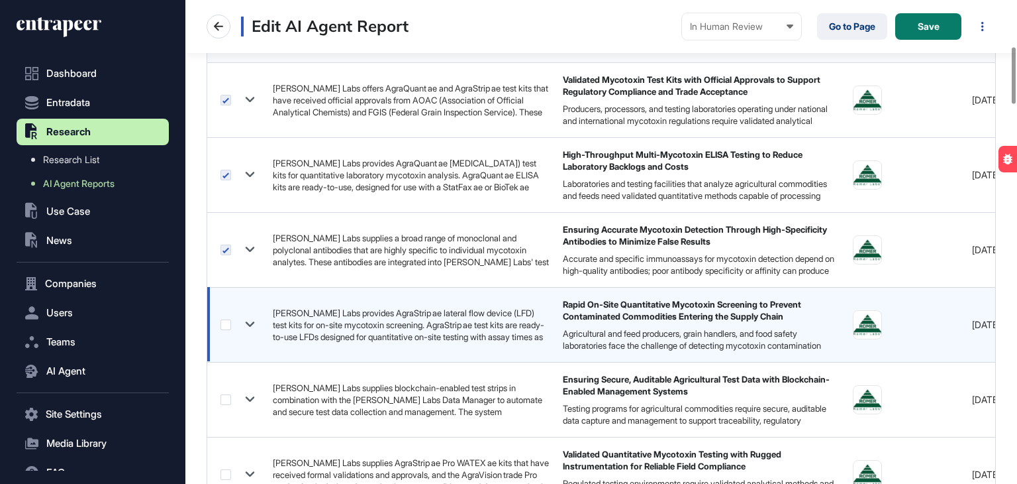
click at [230, 326] on label at bounding box center [226, 324] width 11 height 11
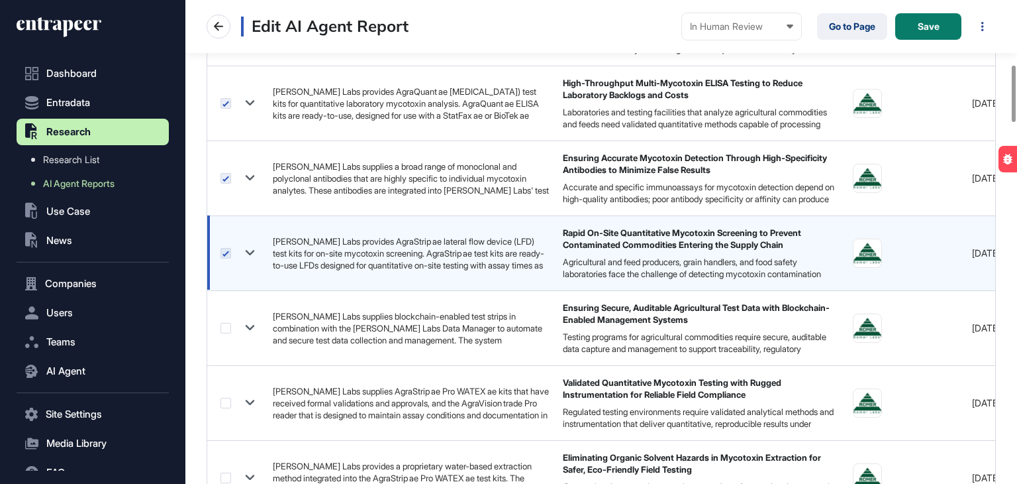
scroll to position [596, 0]
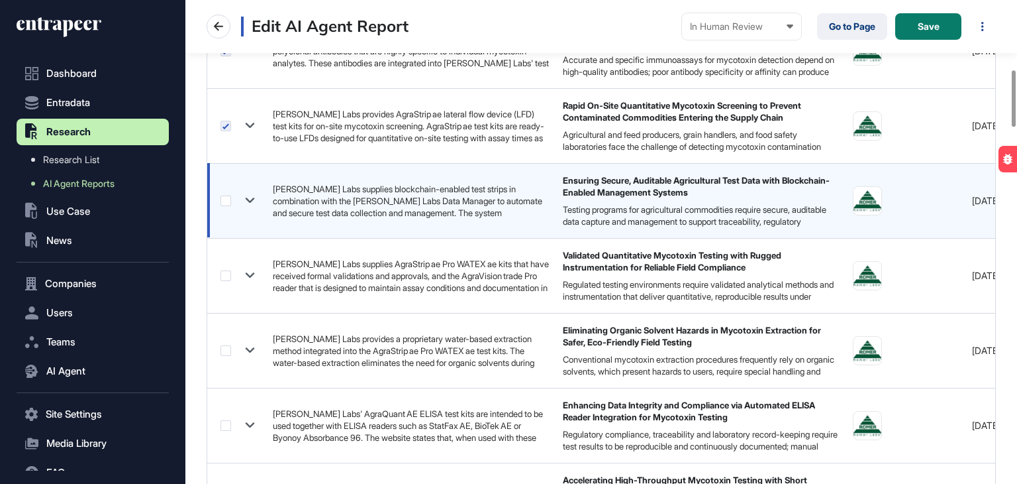
click at [223, 199] on label at bounding box center [226, 200] width 11 height 11
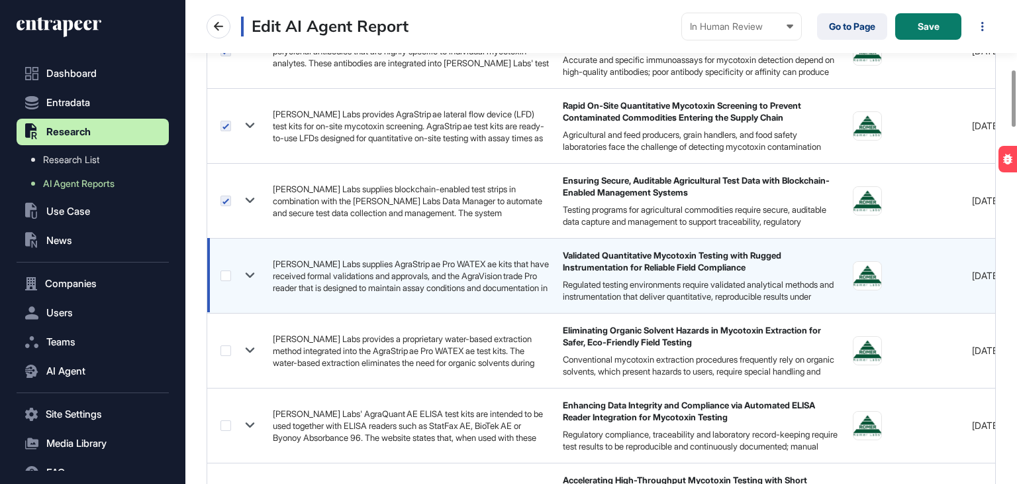
click at [223, 276] on label at bounding box center [226, 275] width 11 height 11
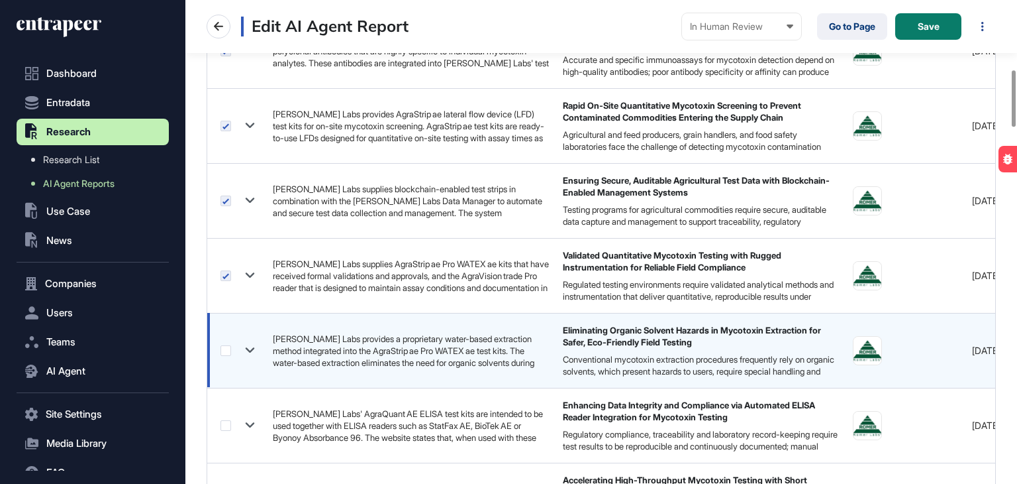
click at [225, 348] on label at bounding box center [226, 350] width 11 height 11
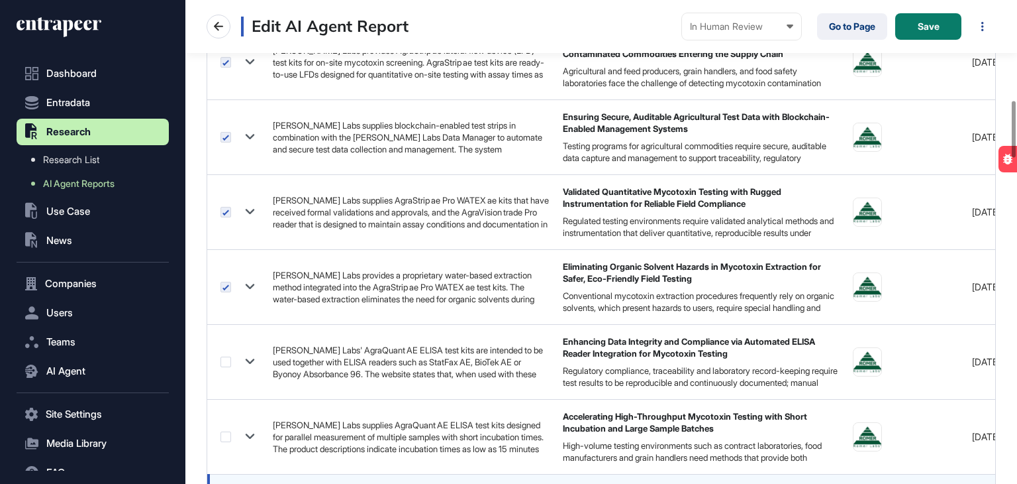
scroll to position [861, 0]
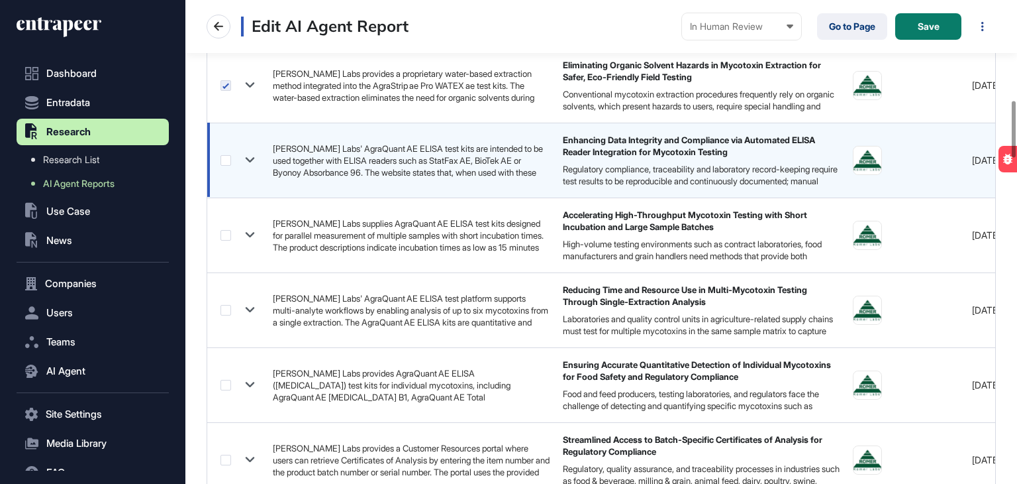
click at [228, 161] on label at bounding box center [226, 160] width 11 height 11
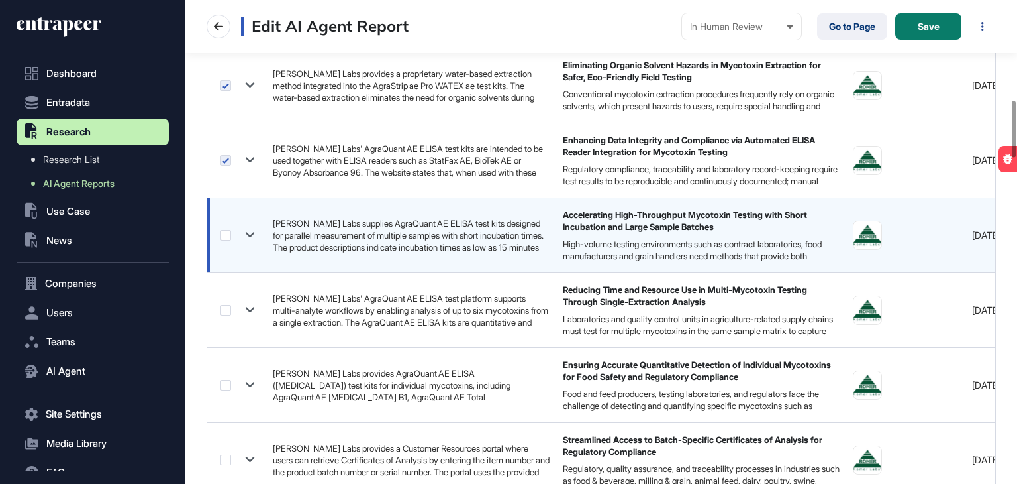
click at [229, 227] on div at bounding box center [240, 234] width 39 height 19
click at [228, 230] on label at bounding box center [226, 235] width 11 height 11
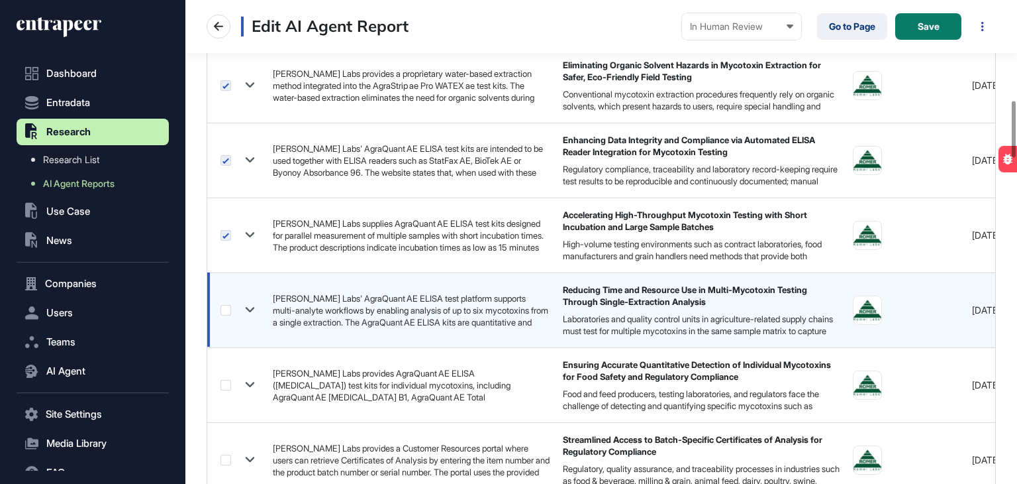
click at [227, 305] on label at bounding box center [226, 310] width 11 height 11
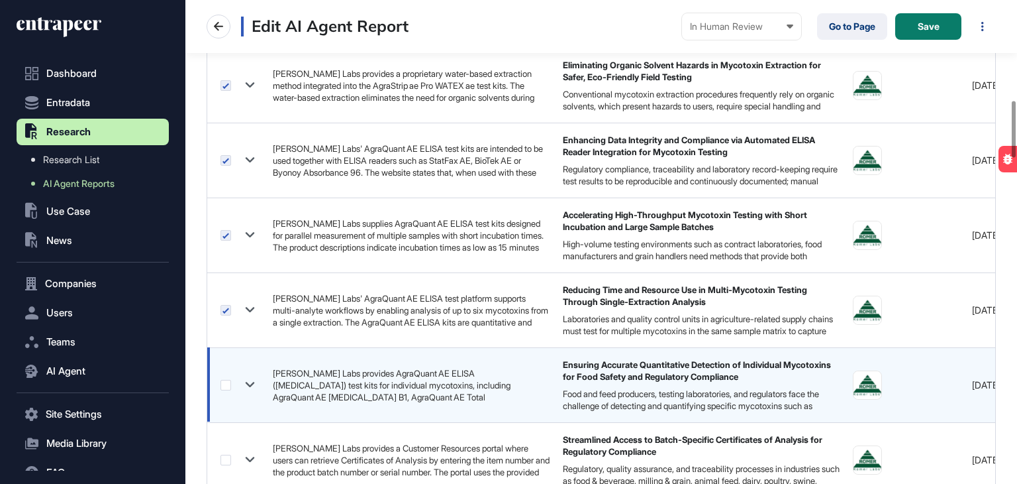
click at [230, 382] on label at bounding box center [226, 385] width 11 height 11
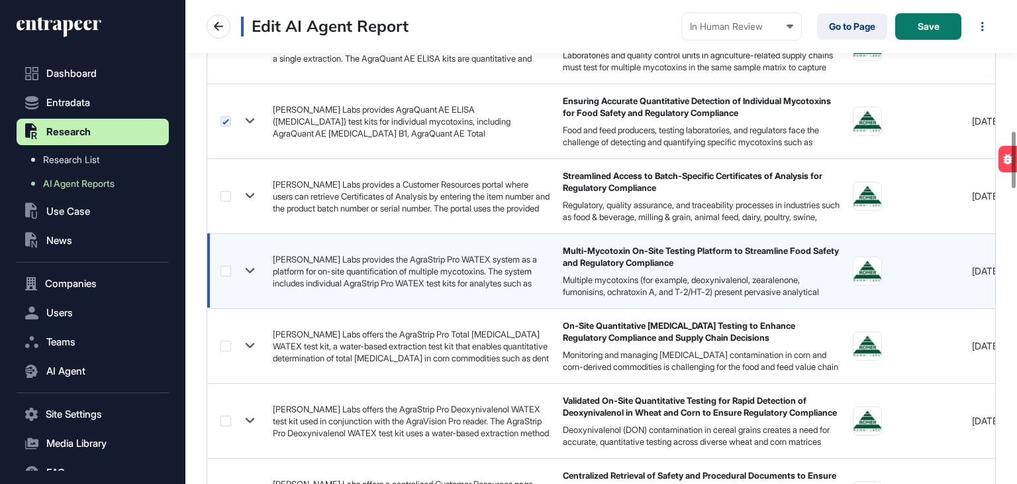
scroll to position [1126, 0]
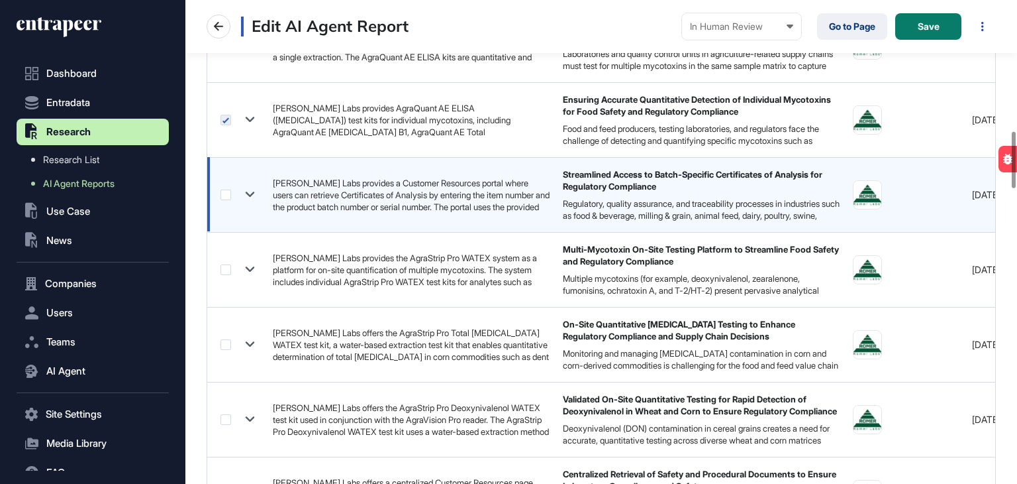
click at [225, 185] on div at bounding box center [240, 194] width 39 height 19
click at [225, 191] on label at bounding box center [226, 194] width 11 height 11
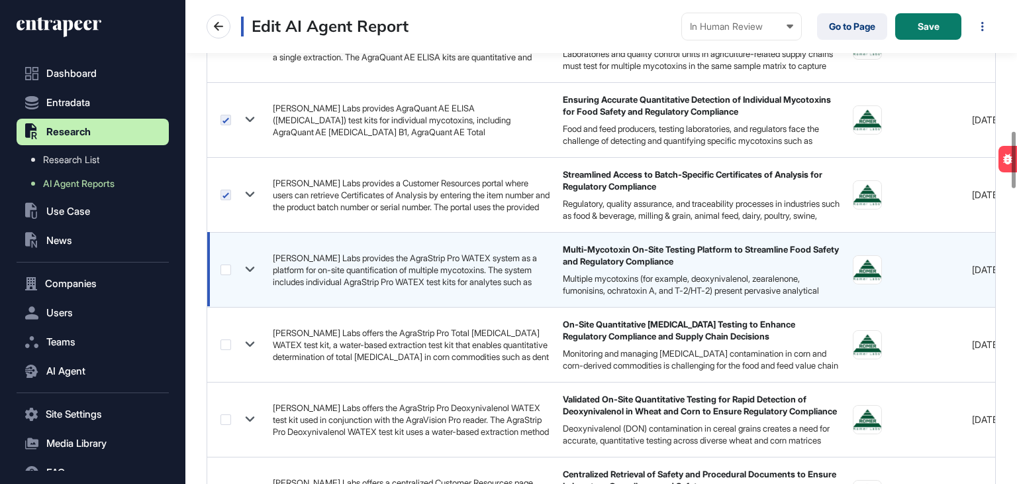
click at [221, 264] on label at bounding box center [226, 269] width 11 height 11
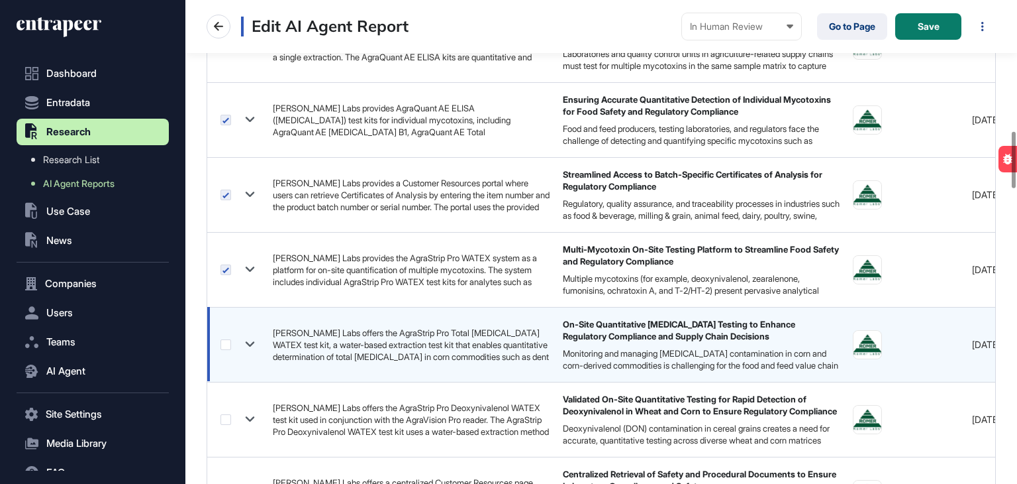
click at [228, 342] on label at bounding box center [226, 344] width 11 height 11
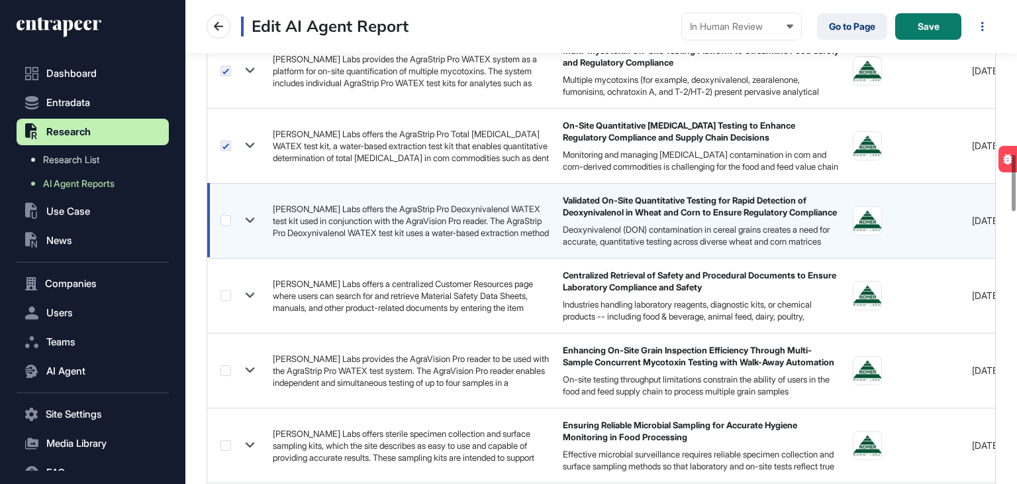
click at [225, 219] on label at bounding box center [226, 220] width 11 height 11
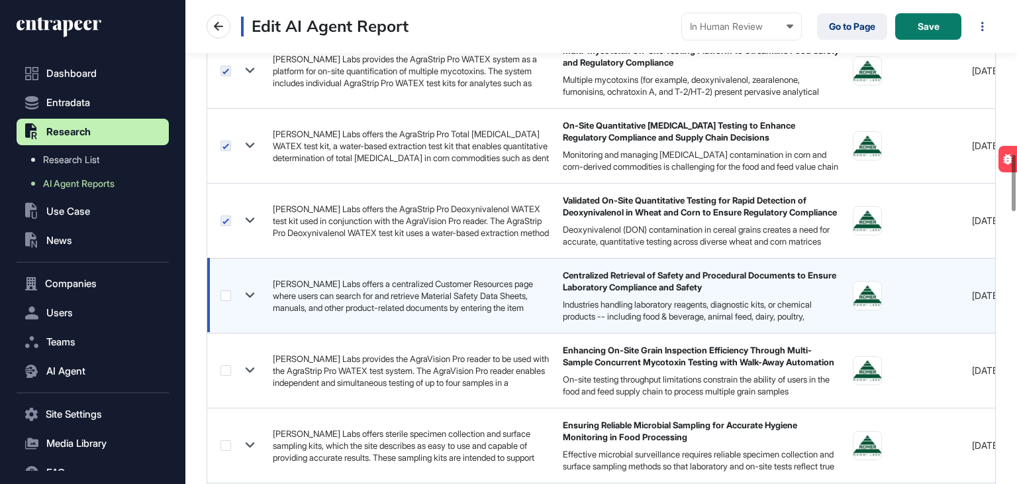
click at [225, 291] on label at bounding box center [226, 295] width 11 height 11
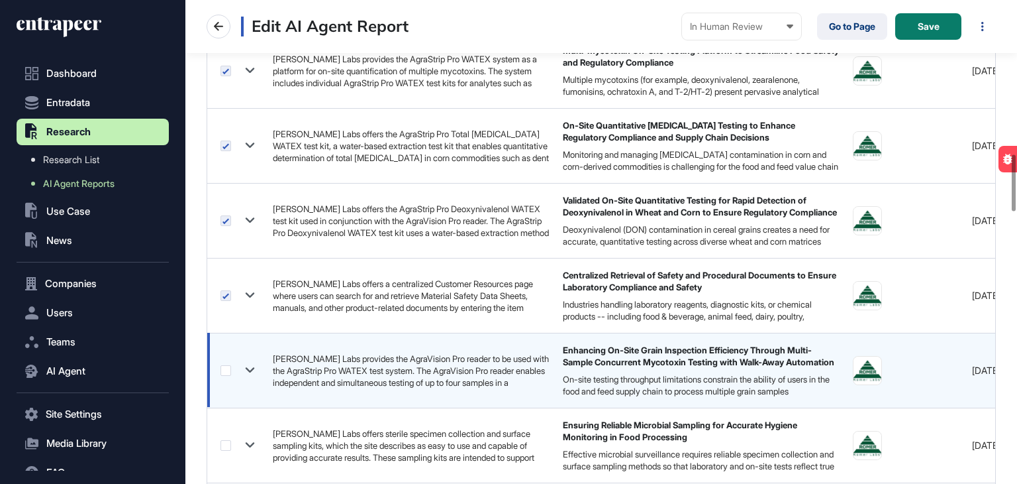
click at [223, 366] on label at bounding box center [226, 370] width 11 height 11
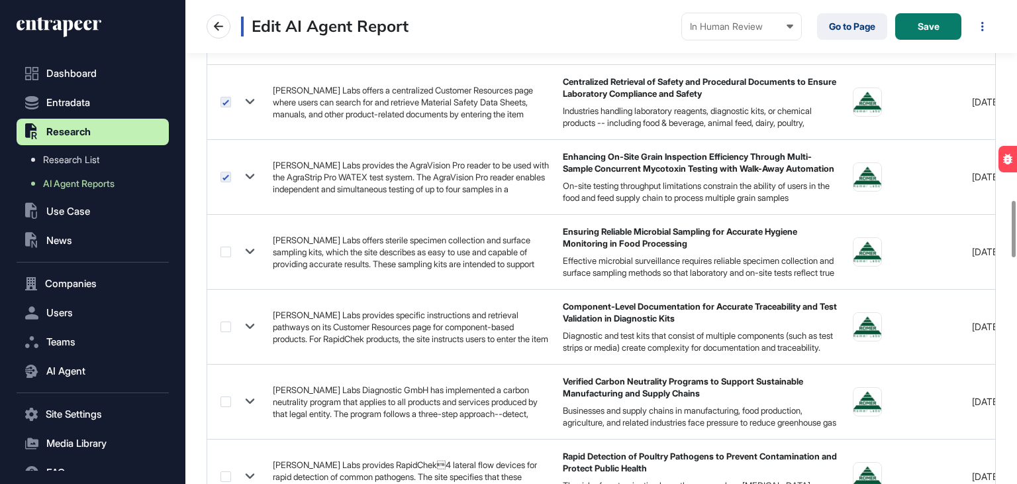
scroll to position [1722, 0]
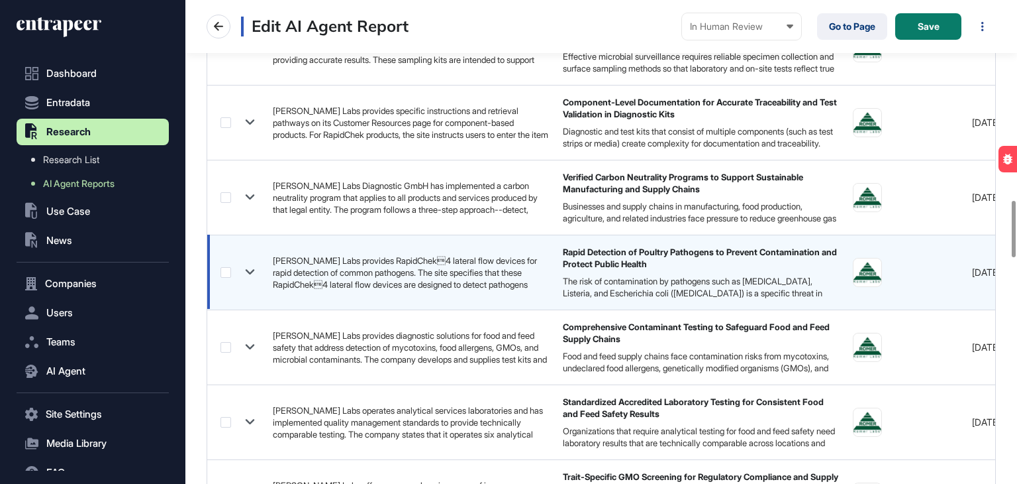
click at [229, 271] on label at bounding box center [226, 272] width 11 height 11
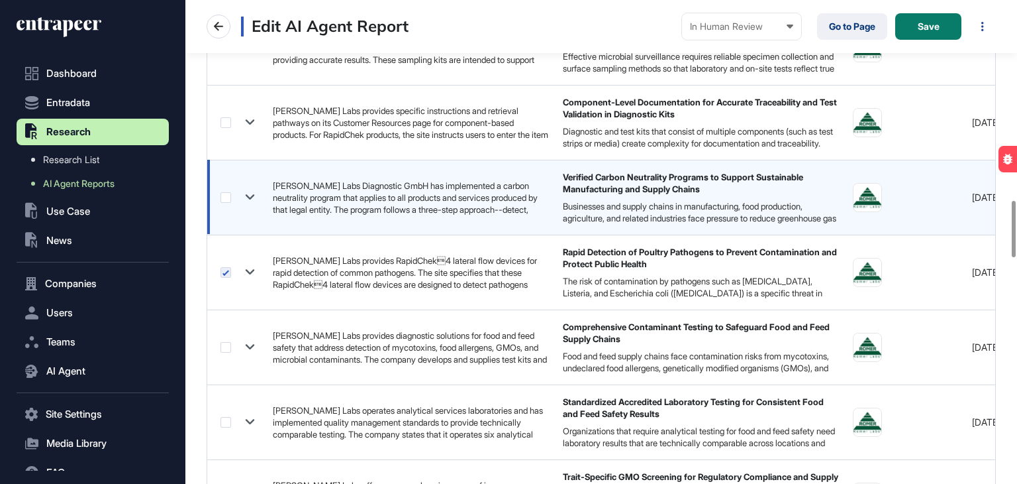
click at [227, 199] on div at bounding box center [240, 196] width 39 height 19
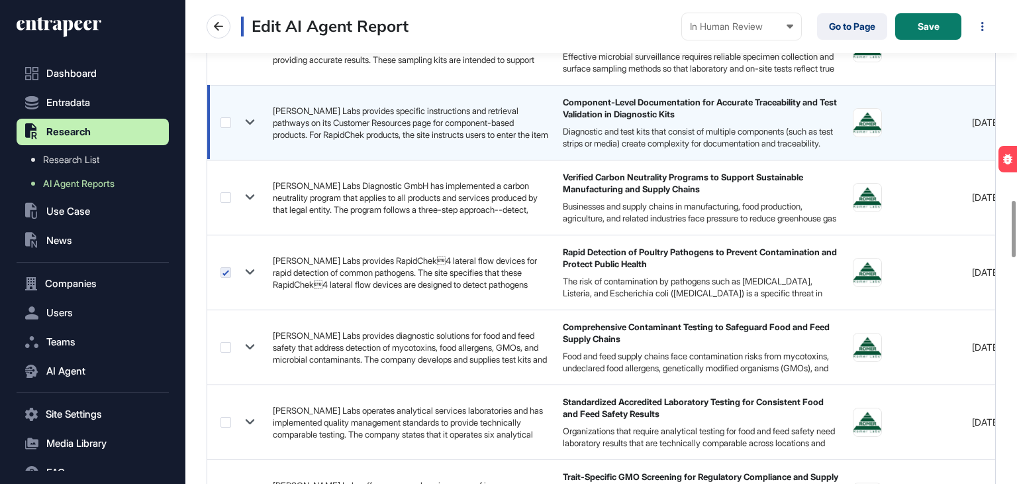
click at [226, 119] on label at bounding box center [226, 122] width 11 height 11
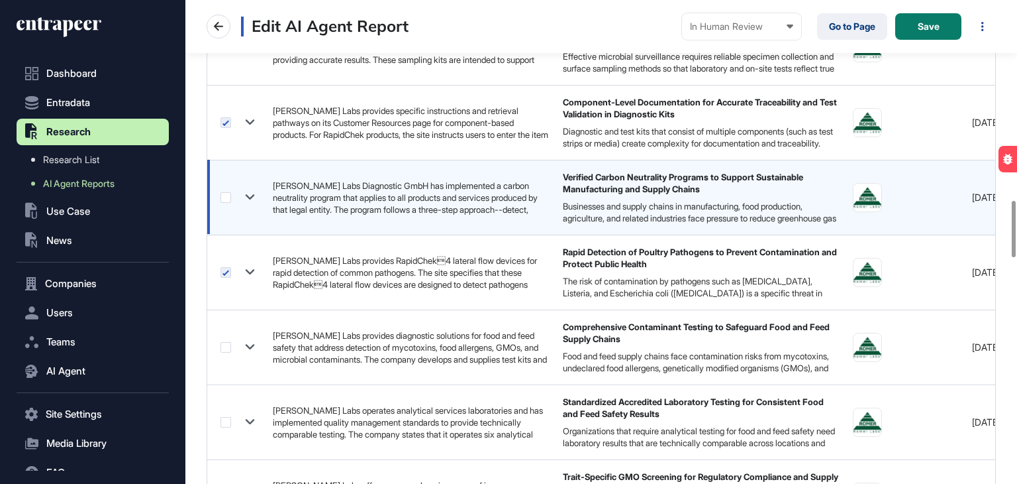
click at [225, 193] on label at bounding box center [226, 197] width 11 height 11
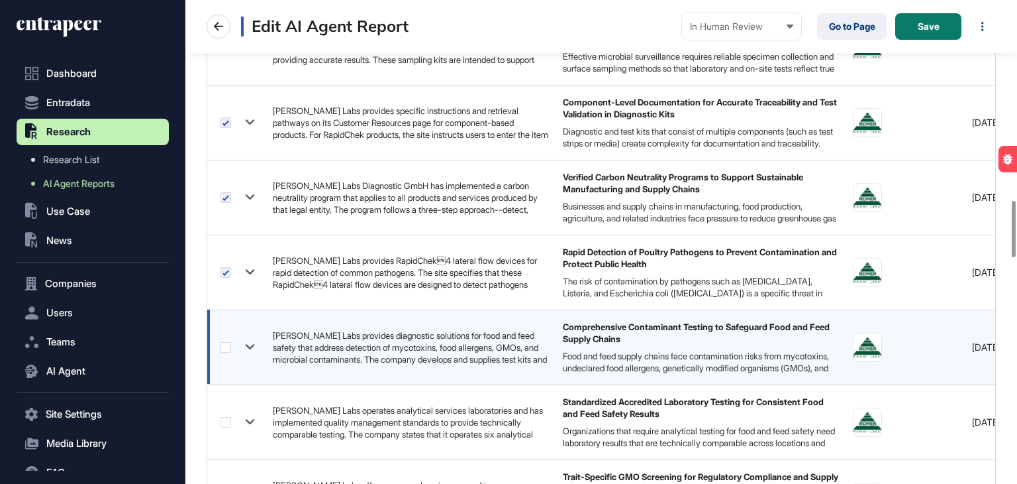
click at [226, 345] on label at bounding box center [226, 347] width 11 height 11
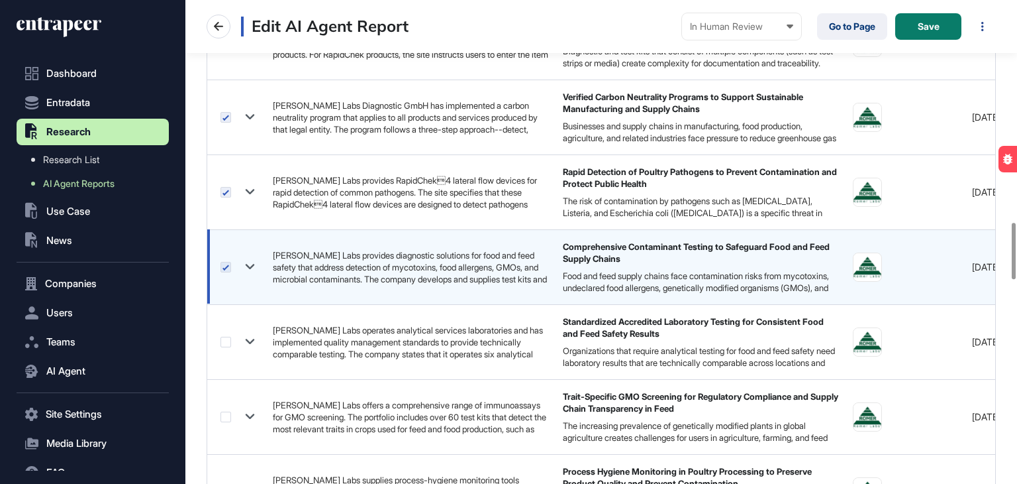
scroll to position [1987, 0]
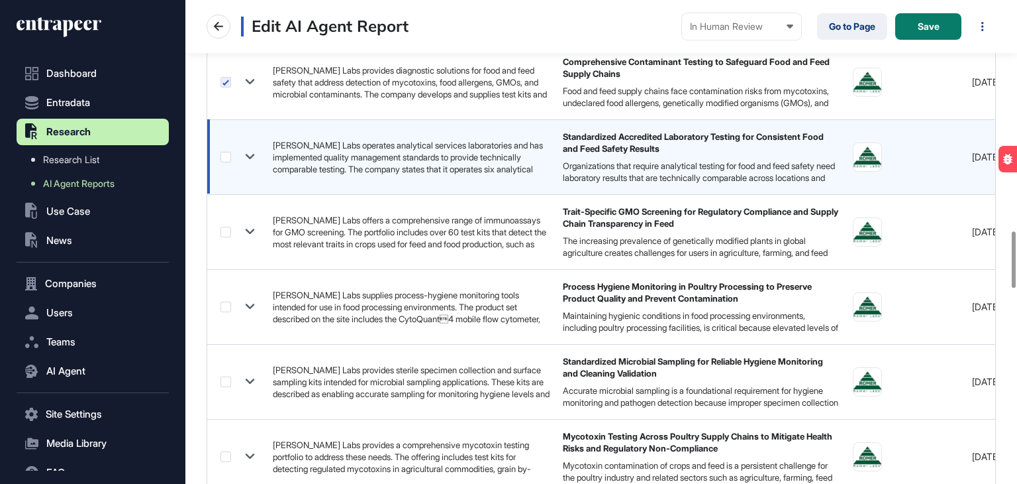
click at [225, 157] on label at bounding box center [226, 157] width 11 height 11
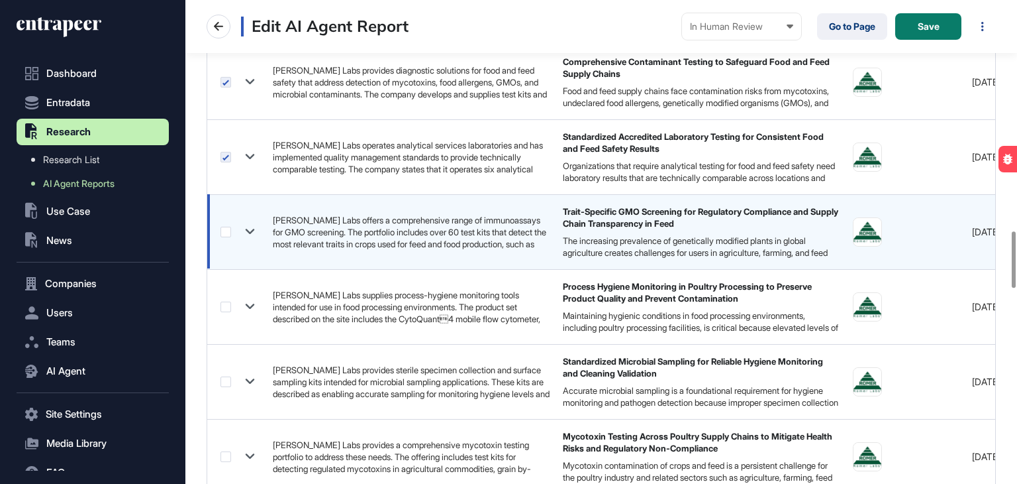
click at [227, 229] on label at bounding box center [226, 232] width 11 height 11
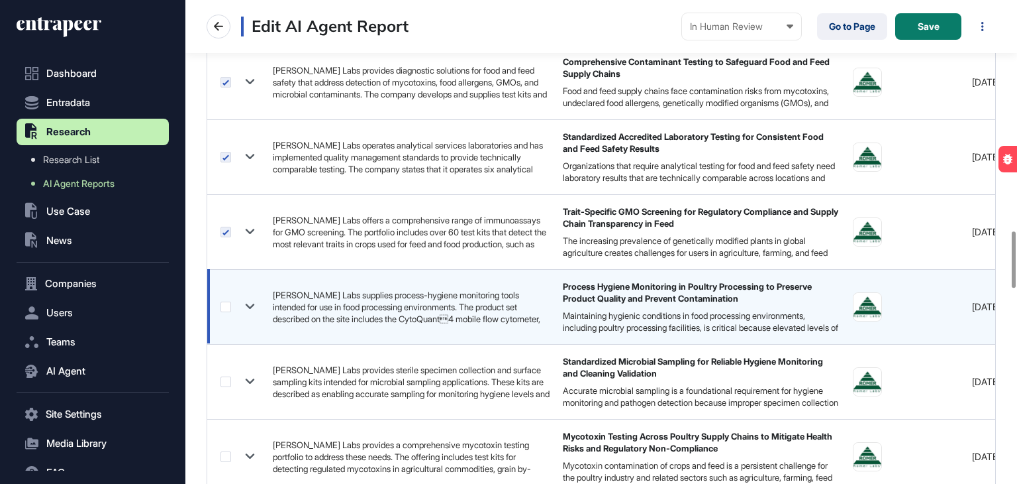
click at [221, 305] on label at bounding box center [226, 306] width 11 height 11
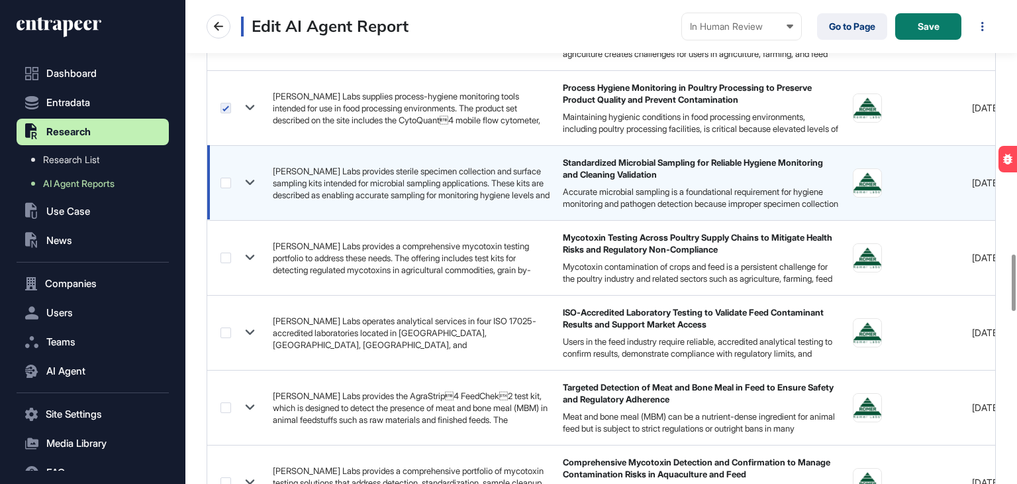
click at [228, 183] on label at bounding box center [226, 183] width 11 height 11
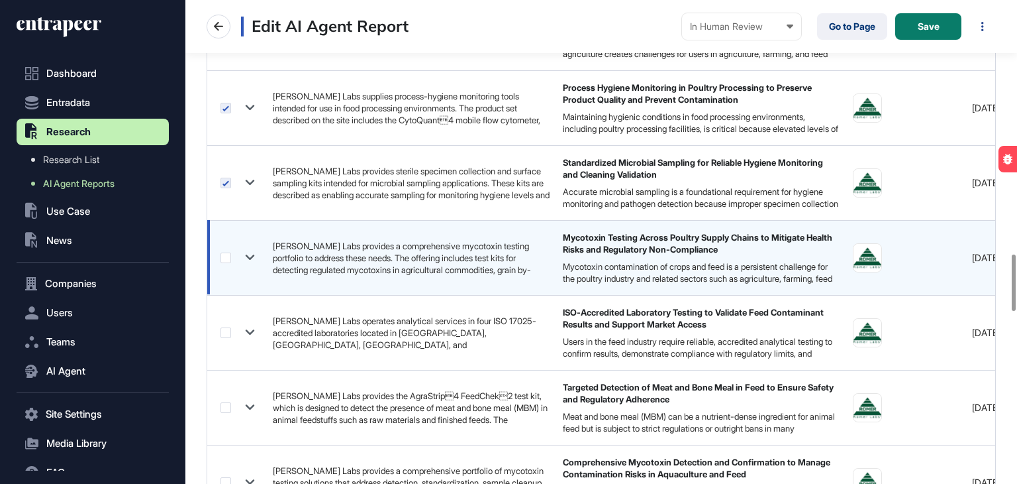
click at [224, 256] on label at bounding box center [226, 257] width 11 height 11
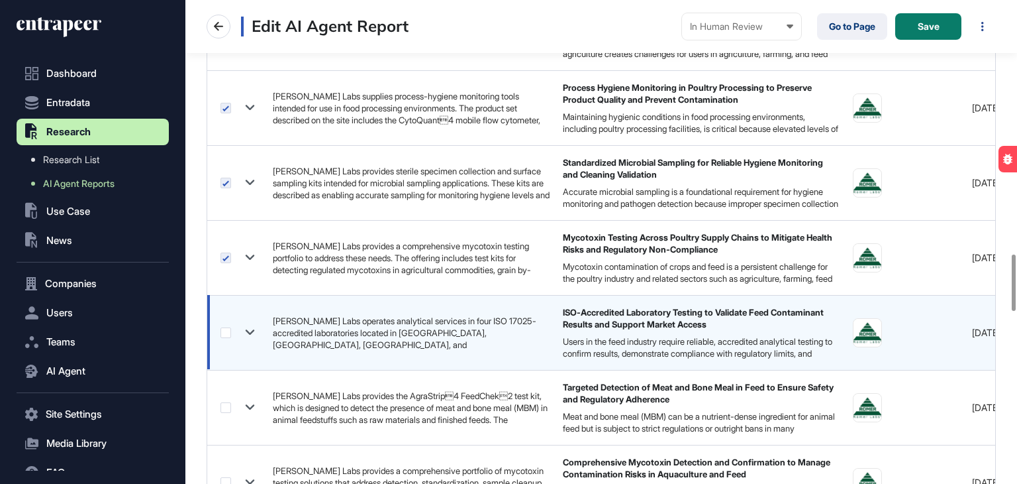
click at [225, 333] on label at bounding box center [226, 332] width 11 height 11
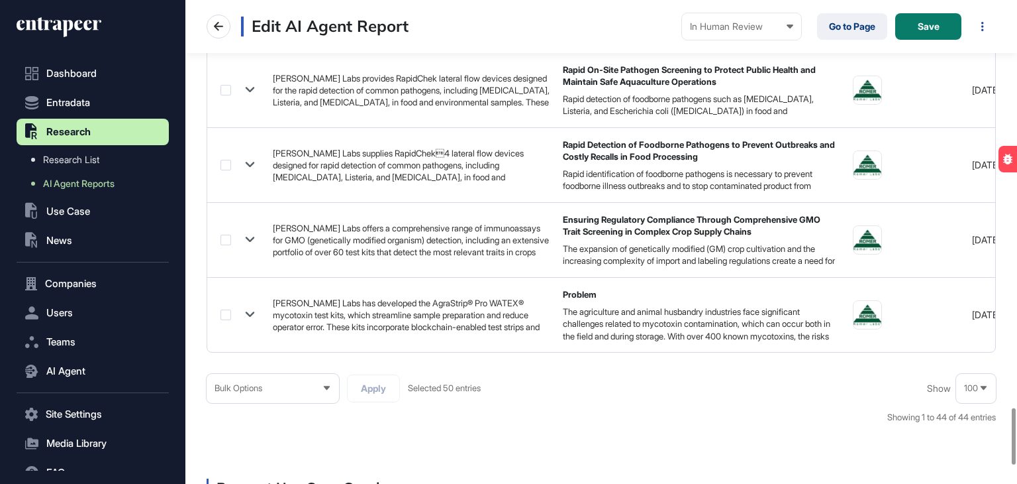
scroll to position [3511, 0]
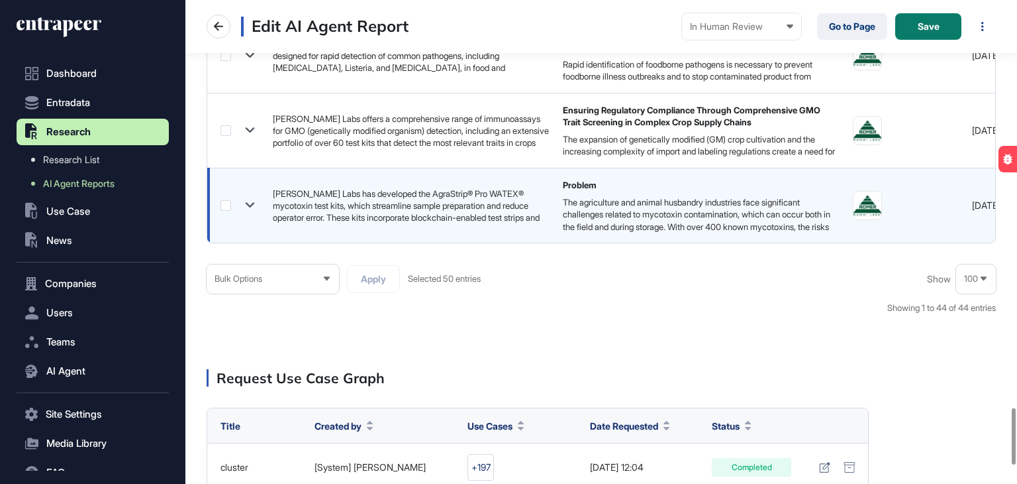
click at [225, 200] on label at bounding box center [226, 205] width 11 height 11
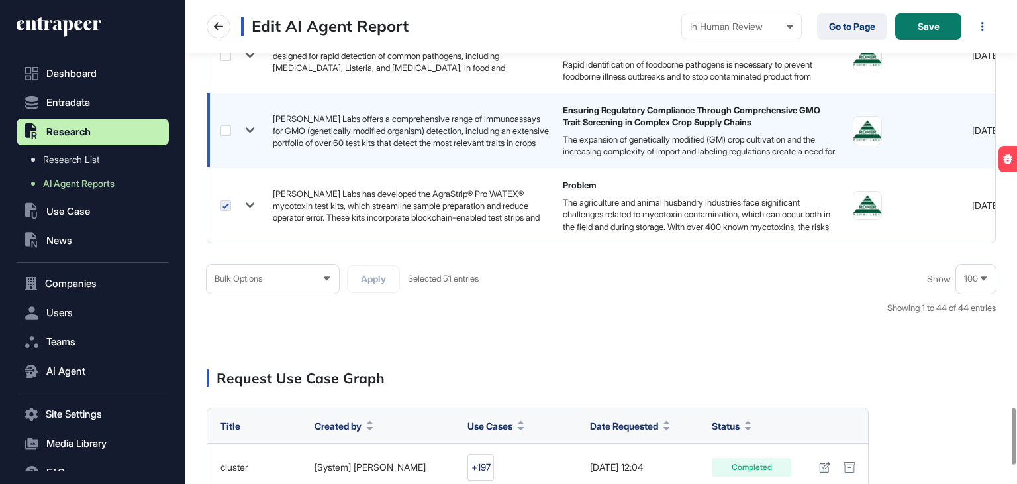
click at [229, 121] on div at bounding box center [240, 130] width 39 height 19
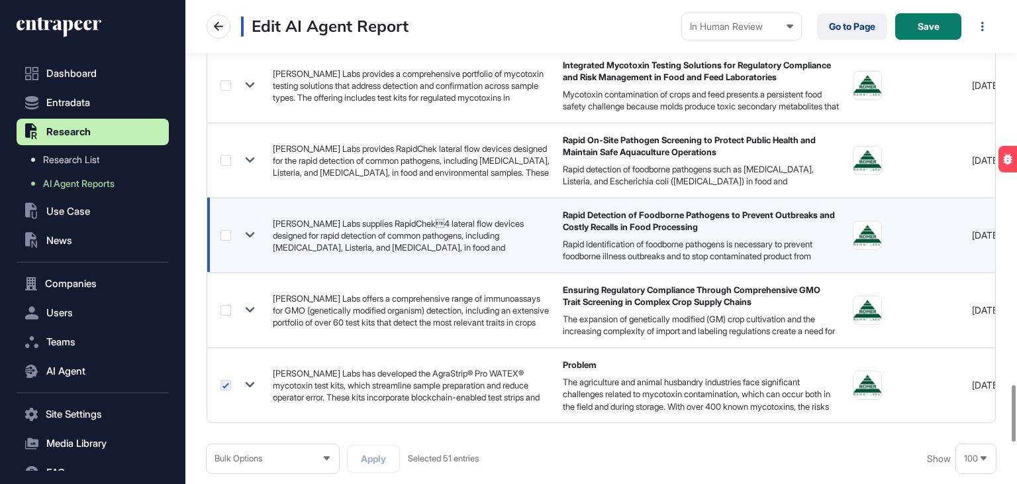
scroll to position [3312, 0]
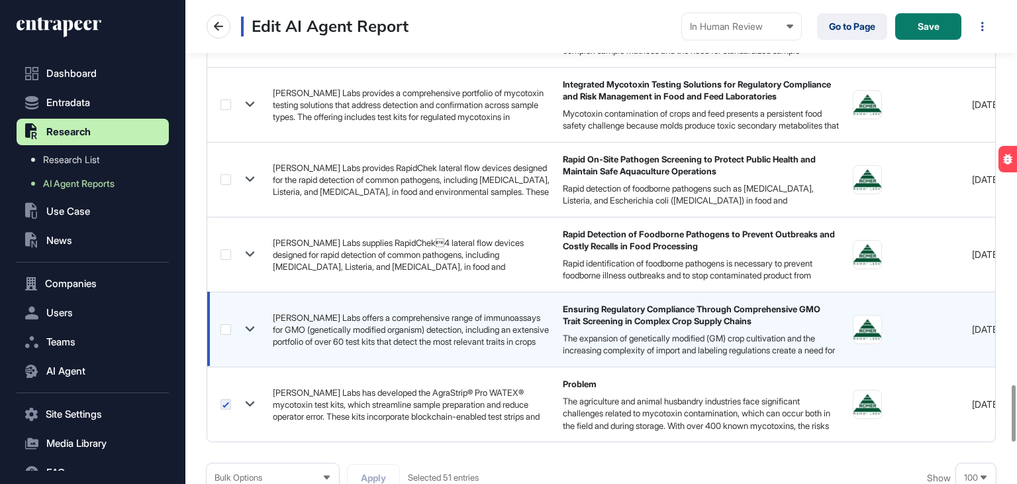
click at [225, 324] on label at bounding box center [226, 329] width 11 height 11
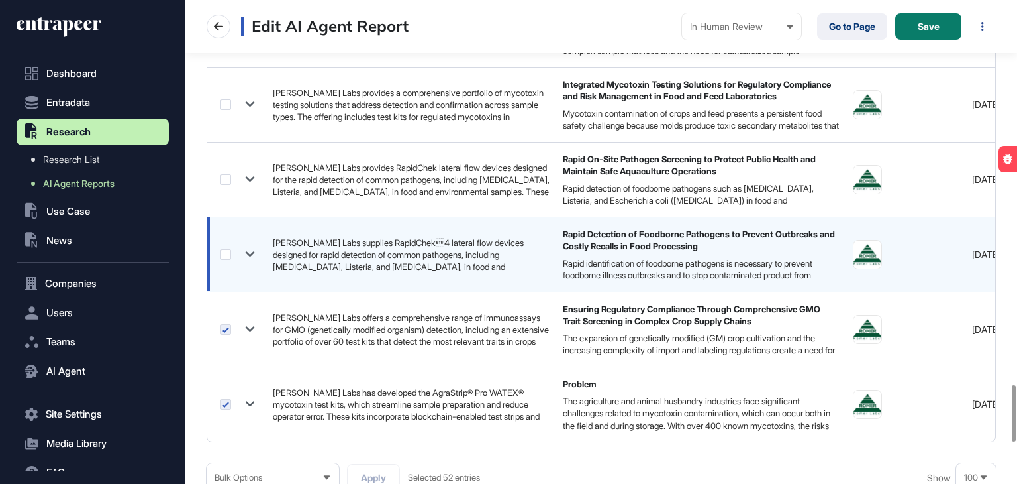
click at [225, 250] on label at bounding box center [226, 254] width 11 height 11
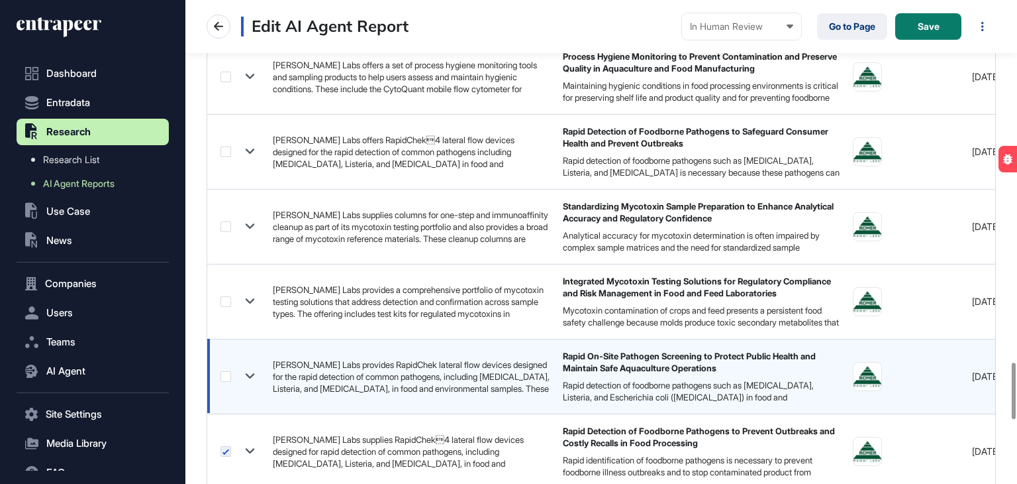
scroll to position [3113, 0]
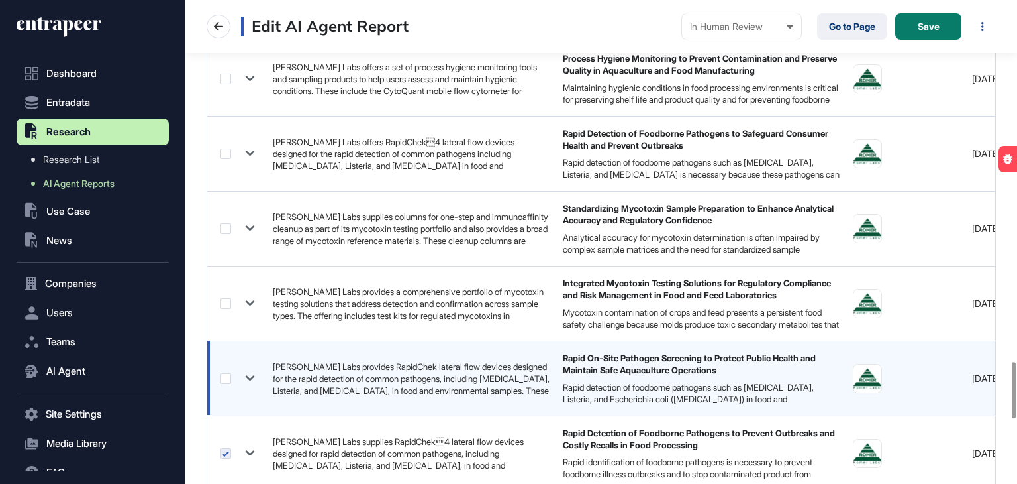
click at [225, 373] on label at bounding box center [226, 378] width 11 height 11
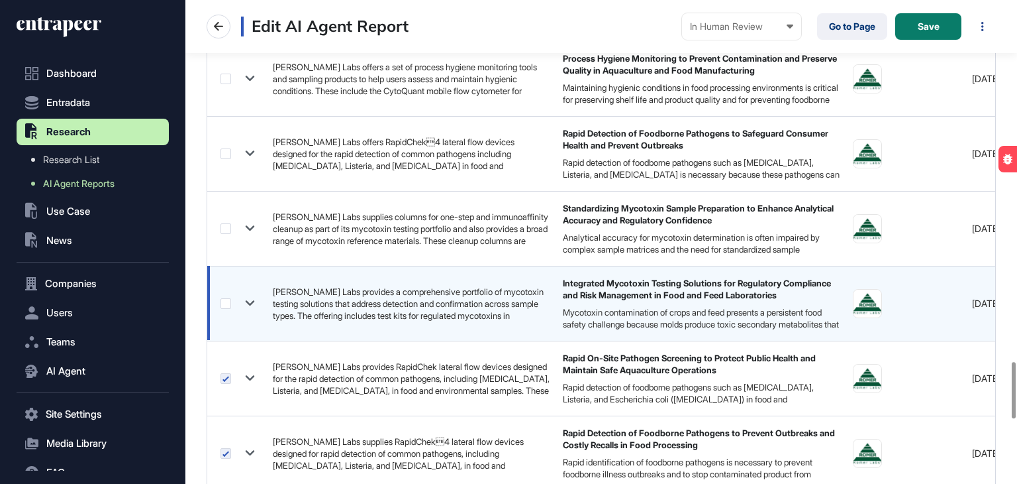
click at [228, 298] on label at bounding box center [226, 303] width 11 height 11
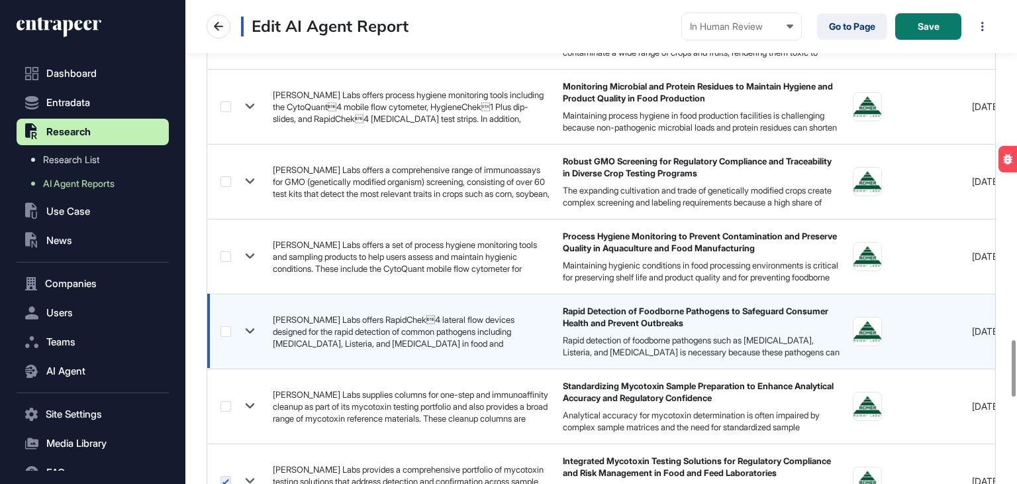
scroll to position [2914, 0]
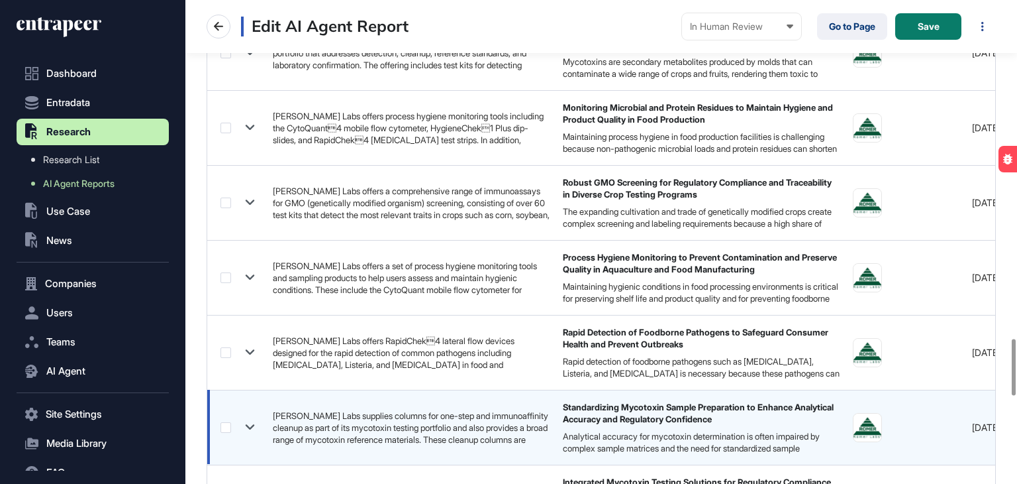
click at [225, 417] on div at bounding box center [240, 426] width 39 height 19
click at [224, 425] on label at bounding box center [226, 427] width 11 height 11
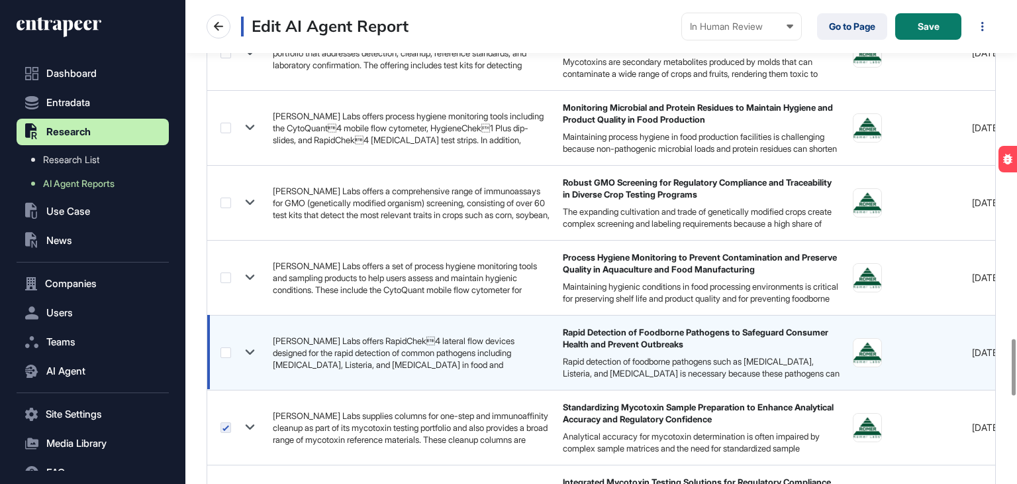
click at [225, 347] on label at bounding box center [226, 352] width 11 height 11
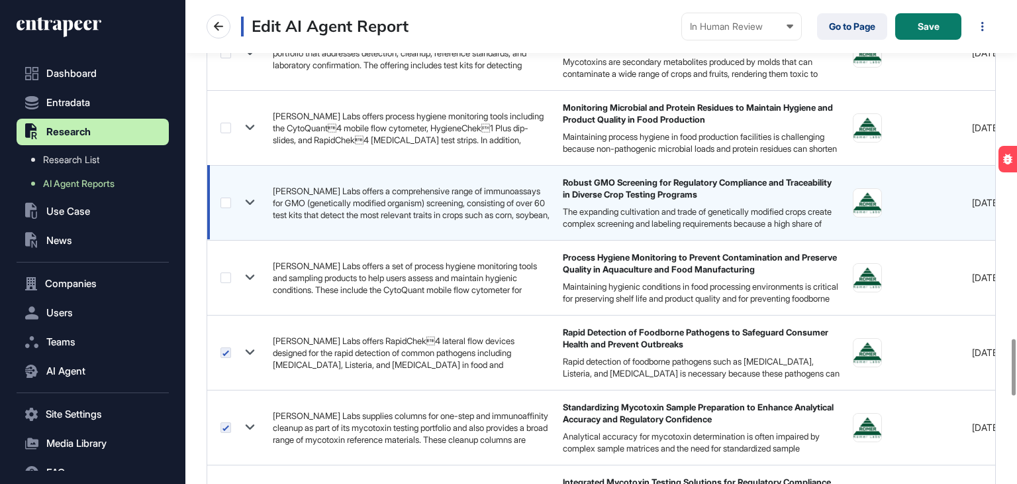
drag, startPoint x: 226, startPoint y: 271, endPoint x: 226, endPoint y: 218, distance: 53.0
click at [226, 272] on label at bounding box center [226, 277] width 11 height 11
click at [226, 197] on label at bounding box center [226, 202] width 11 height 11
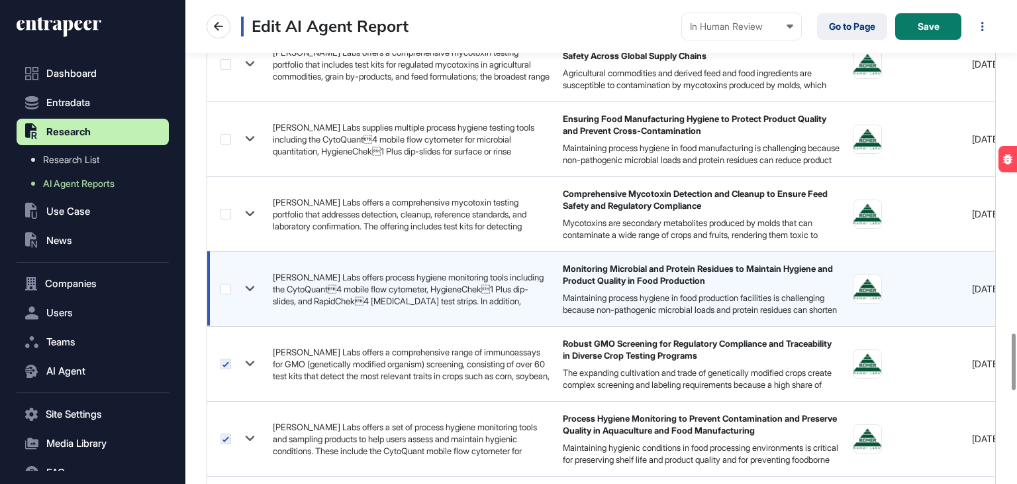
scroll to position [2716, 0]
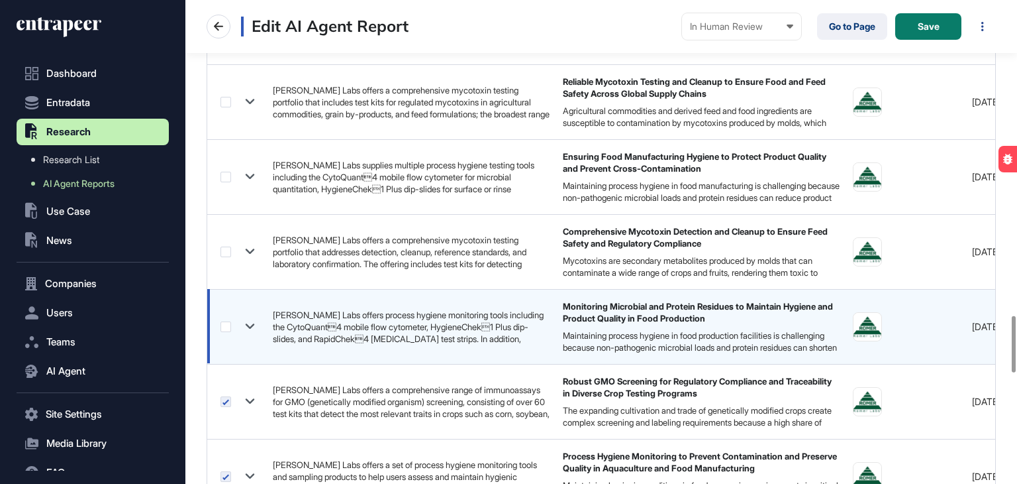
click at [225, 321] on label at bounding box center [226, 326] width 11 height 11
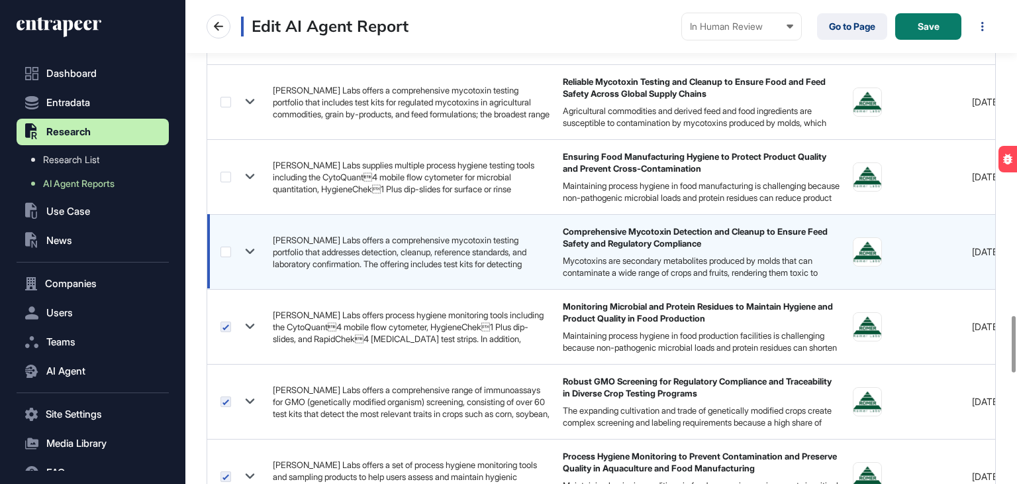
click at [225, 246] on label at bounding box center [226, 251] width 11 height 11
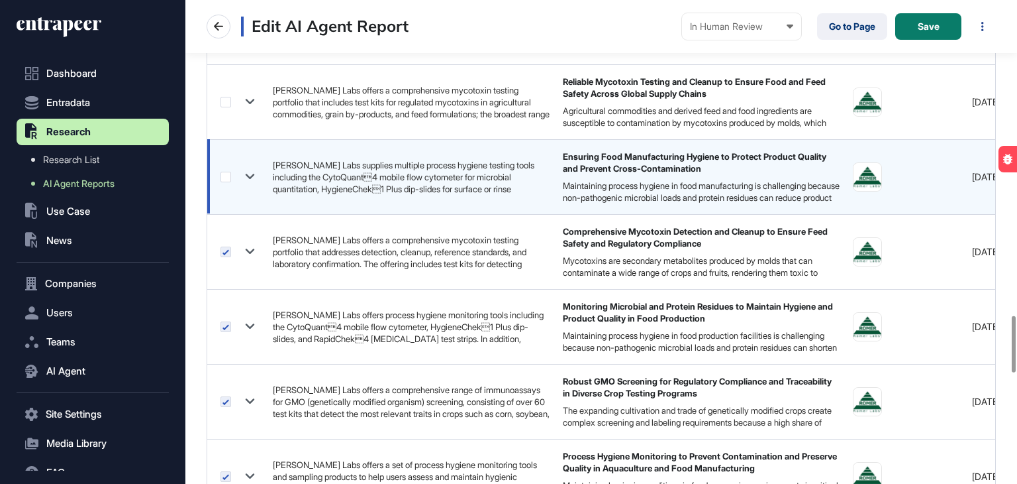
click at [224, 172] on label at bounding box center [226, 177] width 11 height 11
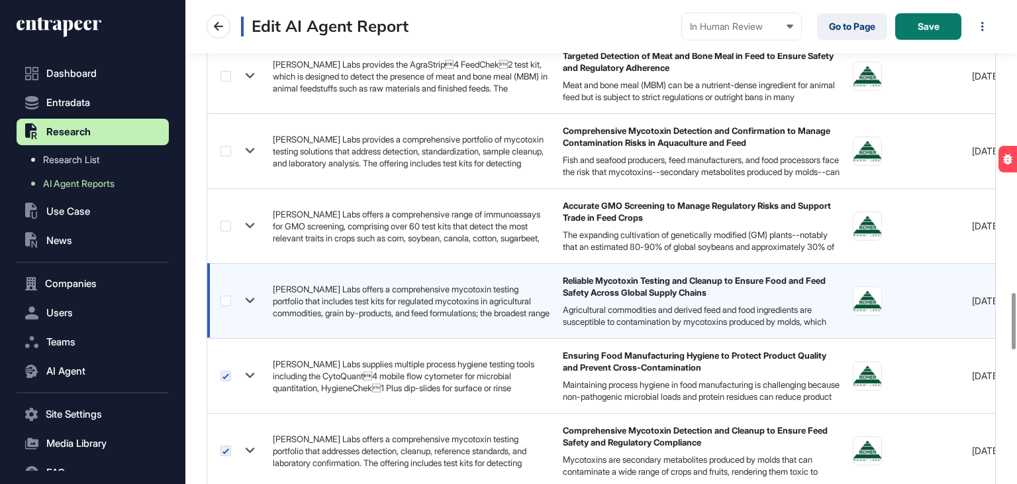
click at [219, 295] on td at bounding box center [236, 300] width 59 height 75
click at [223, 291] on div at bounding box center [240, 300] width 39 height 19
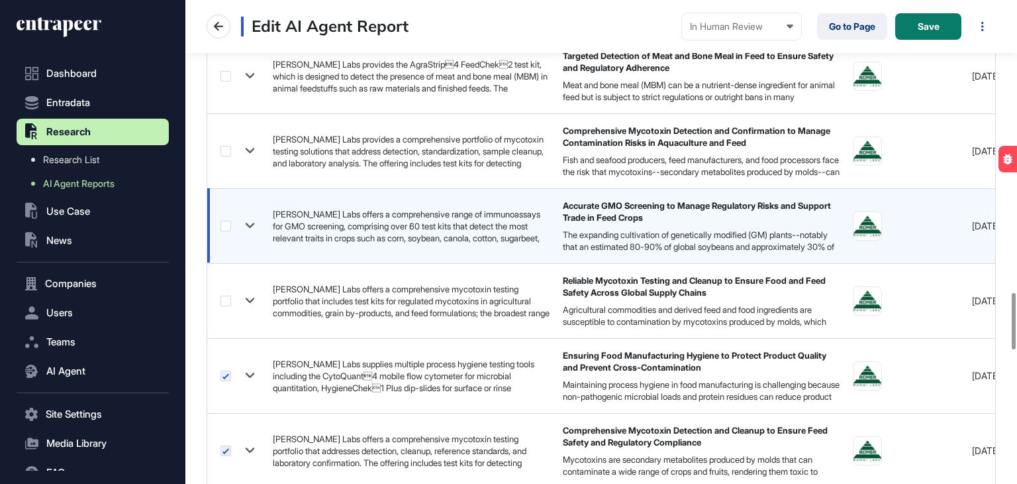
click at [228, 221] on label at bounding box center [226, 226] width 11 height 11
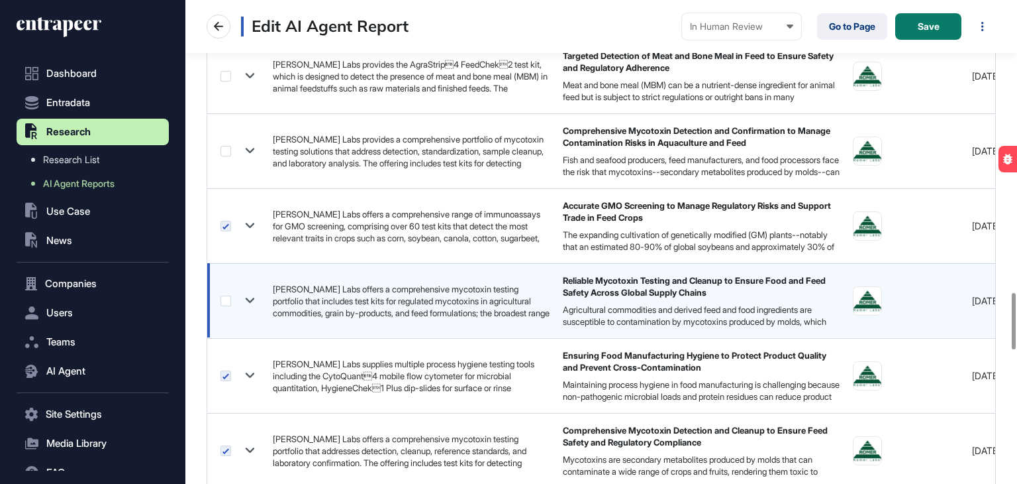
click at [225, 295] on label at bounding box center [226, 300] width 11 height 11
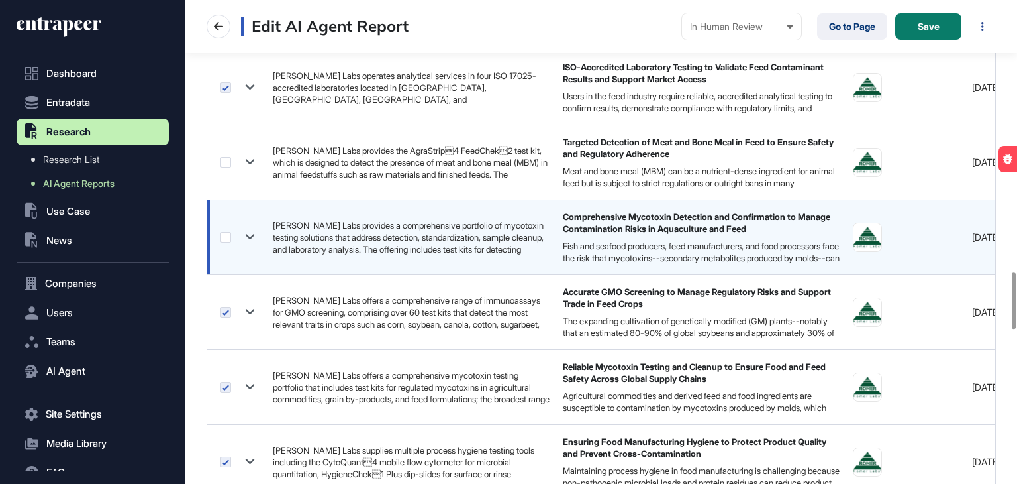
scroll to position [2318, 0]
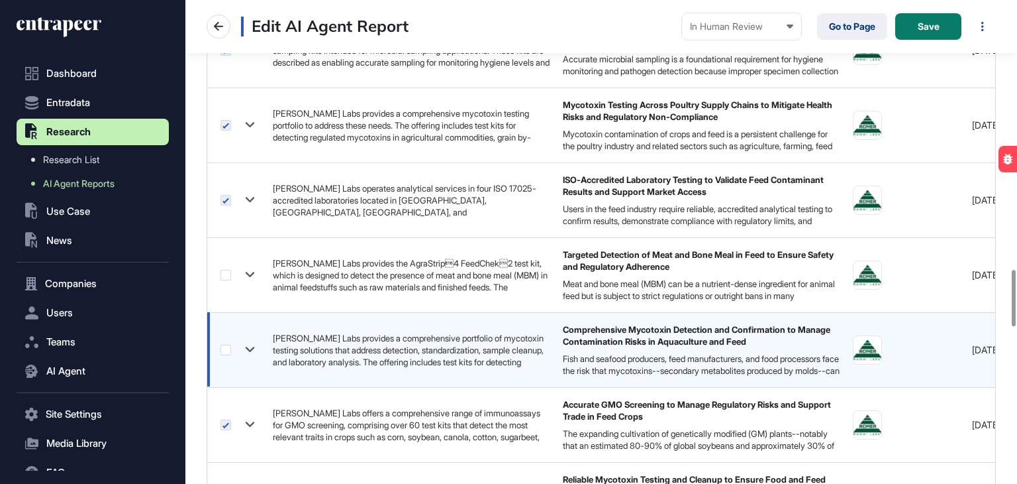
click at [222, 344] on label at bounding box center [226, 349] width 11 height 11
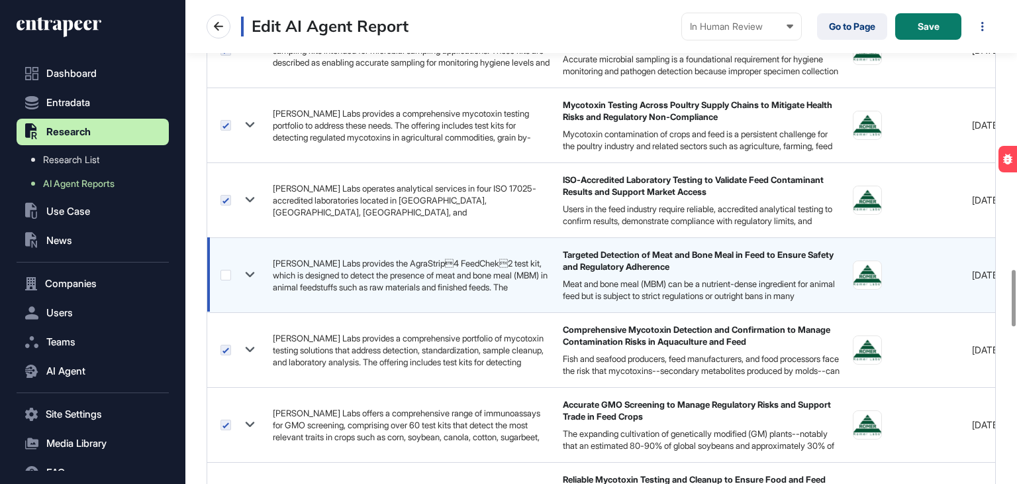
click at [224, 276] on label at bounding box center [226, 275] width 11 height 11
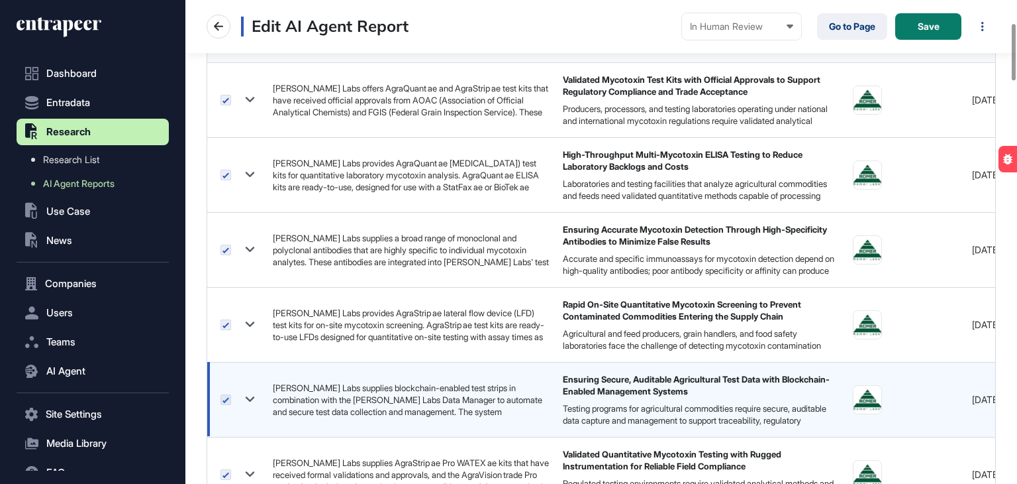
scroll to position [0, 0]
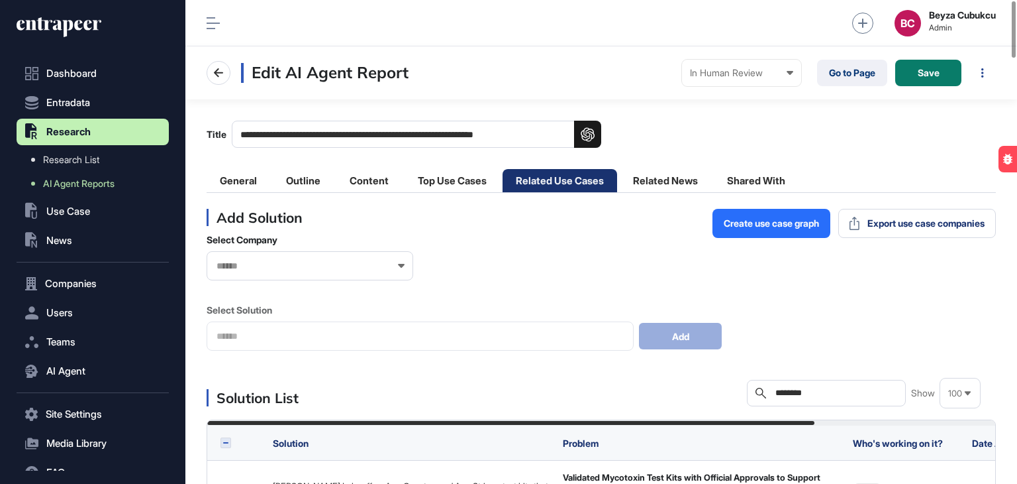
drag, startPoint x: 827, startPoint y: 393, endPoint x: 750, endPoint y: 393, distance: 76.8
click at [750, 393] on div "Search ********" at bounding box center [826, 393] width 159 height 26
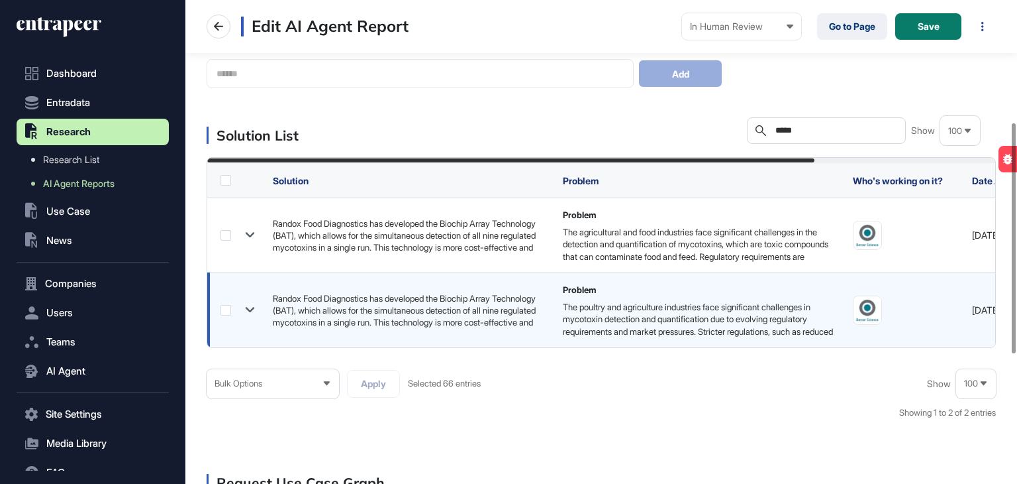
scroll to position [265, 0]
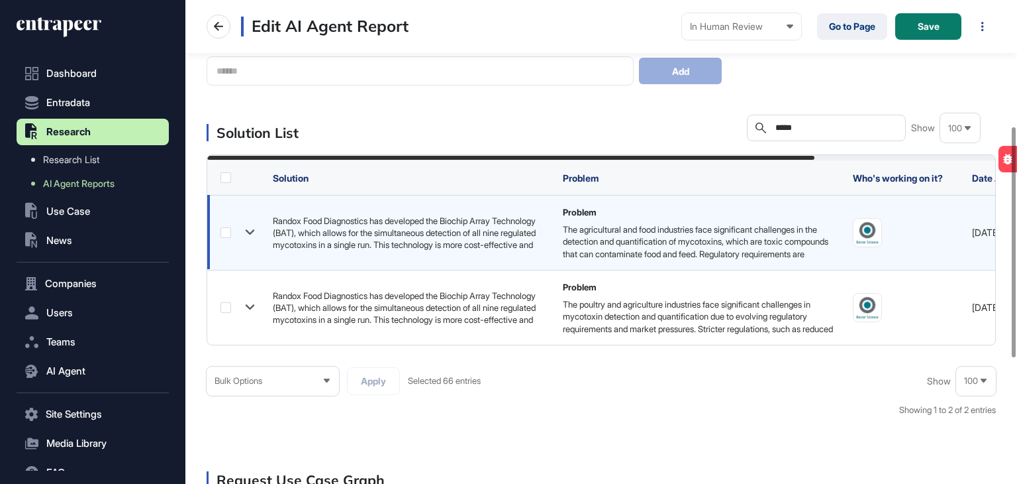
type input "*****"
drag, startPoint x: 223, startPoint y: 231, endPoint x: 238, endPoint y: 303, distance: 73.8
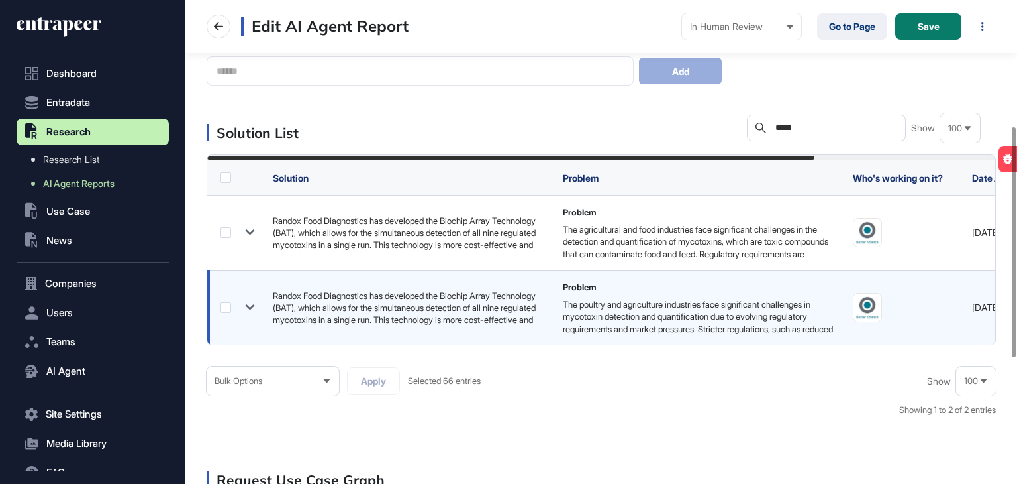
click at [223, 231] on label at bounding box center [226, 232] width 11 height 11
click at [228, 307] on label at bounding box center [226, 307] width 11 height 11
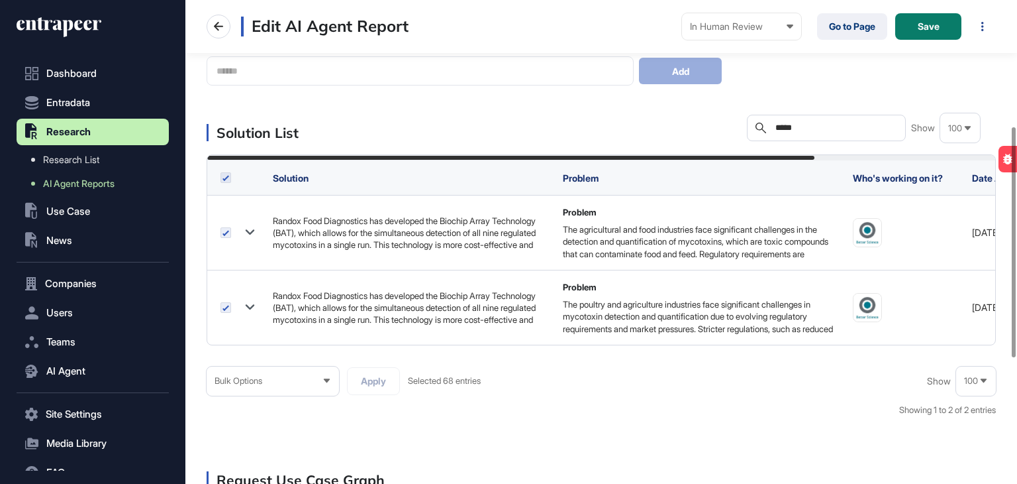
click at [310, 391] on div "Bulk Options" at bounding box center [273, 381] width 132 height 26
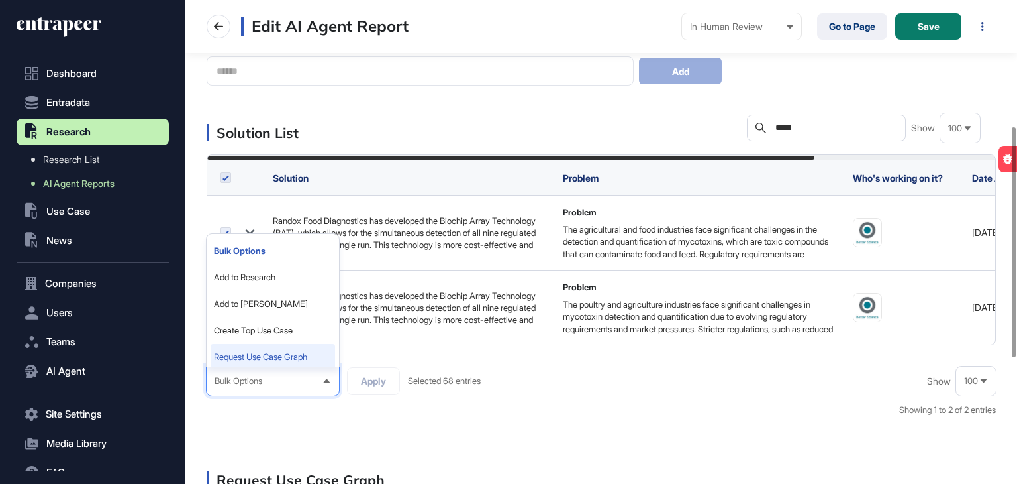
click at [261, 363] on li "Request Use Case Graph" at bounding box center [273, 357] width 125 height 26
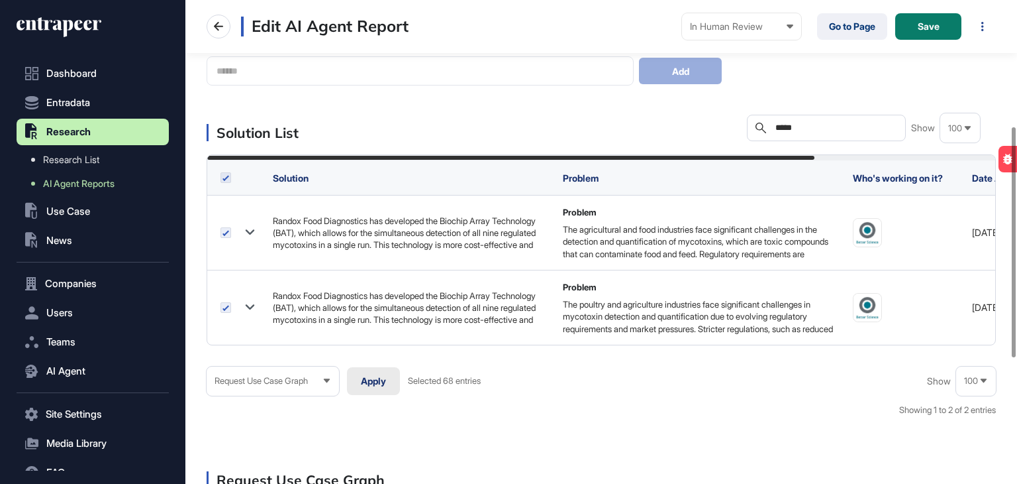
click at [374, 389] on button "Apply" at bounding box center [373, 381] width 53 height 28
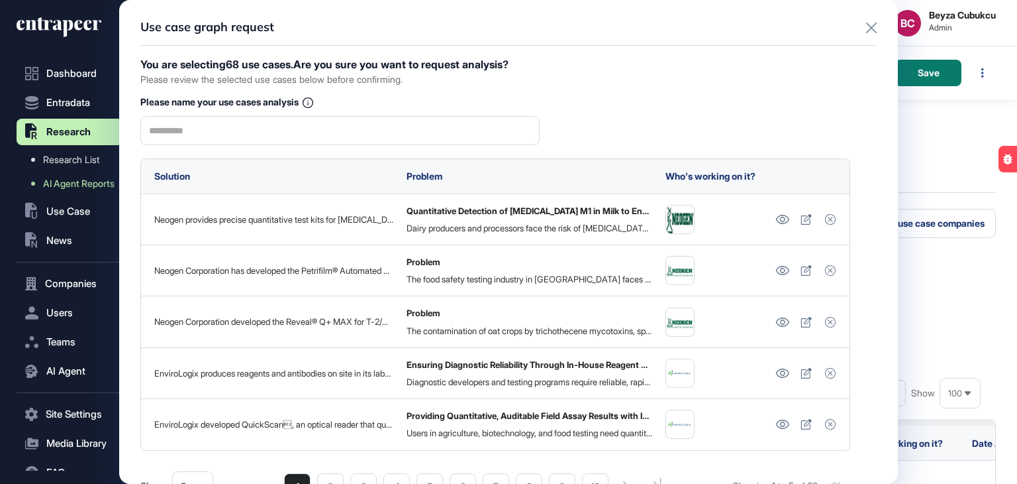
scroll to position [66, 0]
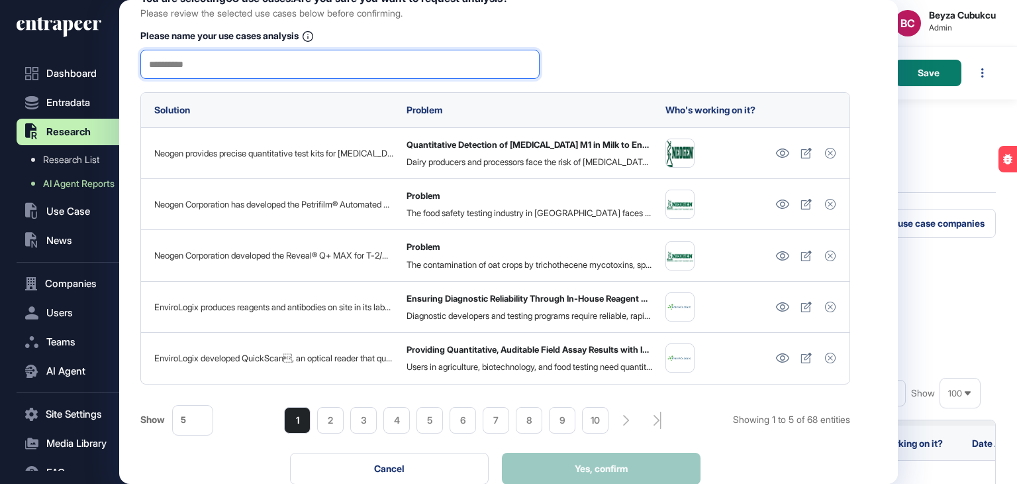
click at [266, 72] on input "text" at bounding box center [340, 64] width 382 height 28
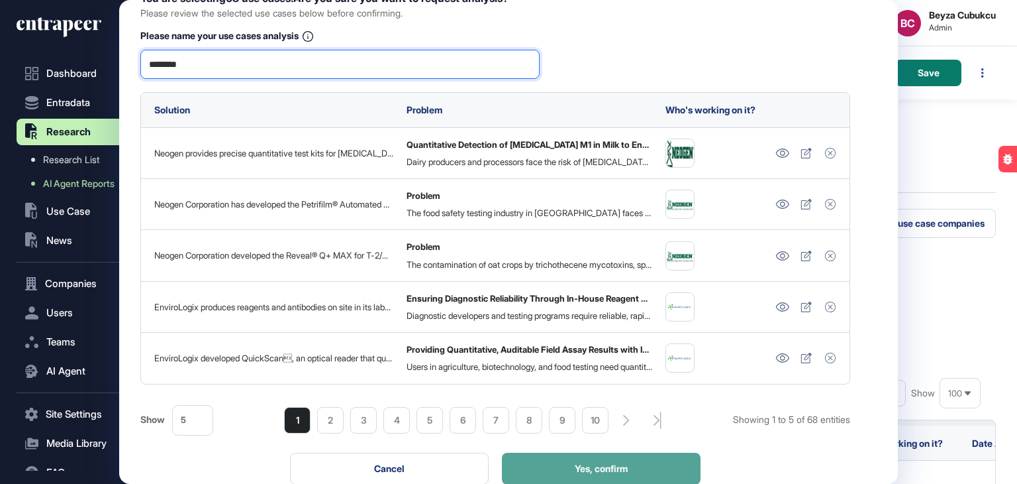
type input "********"
click at [599, 467] on span "Yes, confirm" at bounding box center [601, 468] width 53 height 9
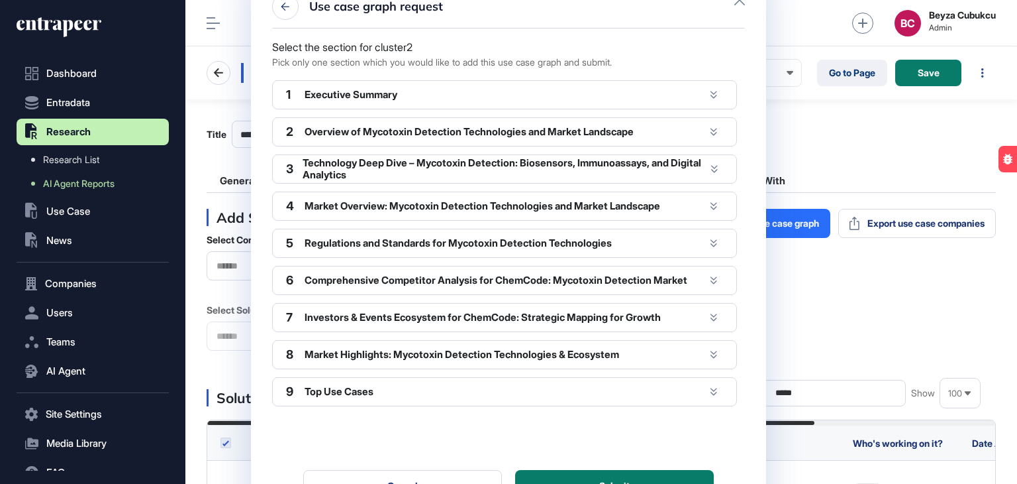
click at [714, 96] on icon at bounding box center [714, 95] width 7 height 8
click at [713, 93] on icon at bounding box center [714, 94] width 7 height 7
click at [714, 91] on icon at bounding box center [714, 95] width 7 height 8
click at [714, 128] on icon at bounding box center [714, 132] width 7 height 8
click at [715, 93] on icon at bounding box center [714, 95] width 7 height 8
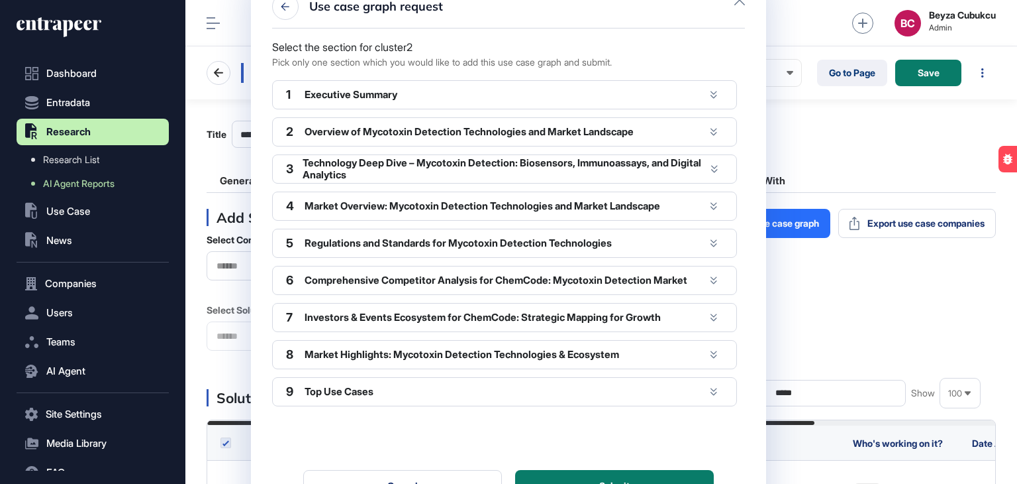
click at [387, 91] on div "Executive Summary" at bounding box center [505, 95] width 400 height 12
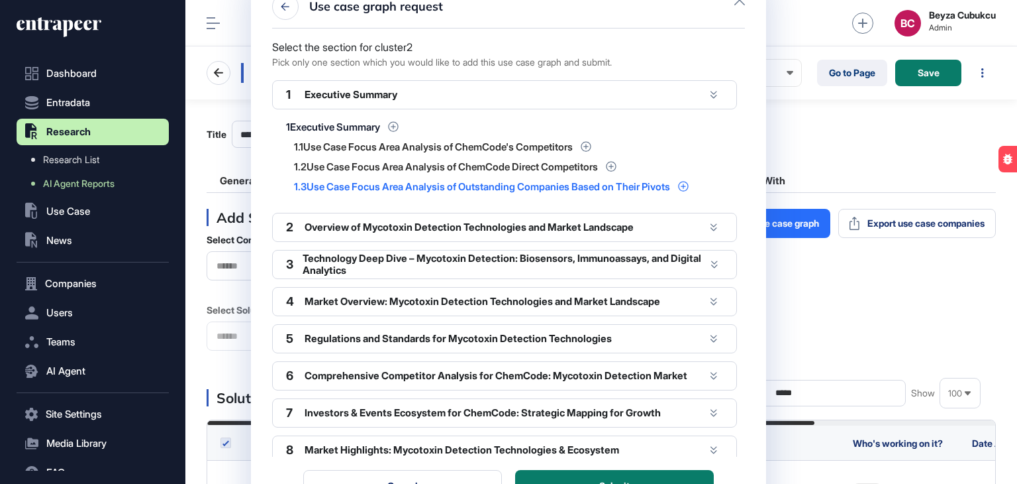
click at [688, 185] on icon at bounding box center [683, 186] width 10 height 10
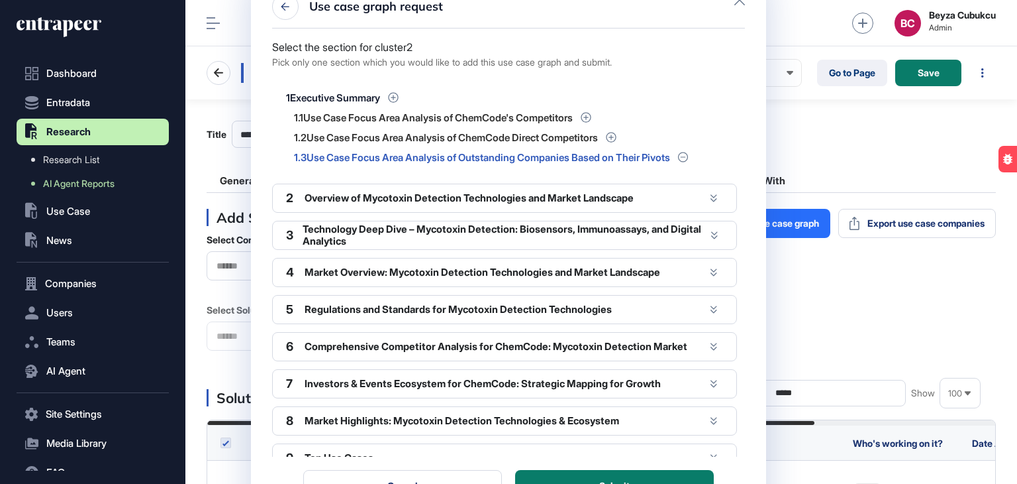
scroll to position [45, 0]
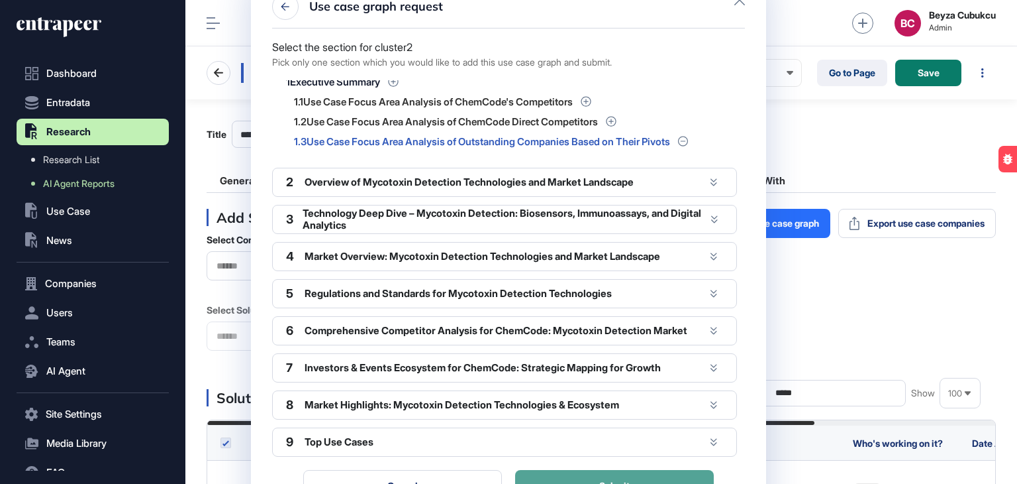
click at [639, 472] on button "Submit" at bounding box center [614, 486] width 199 height 32
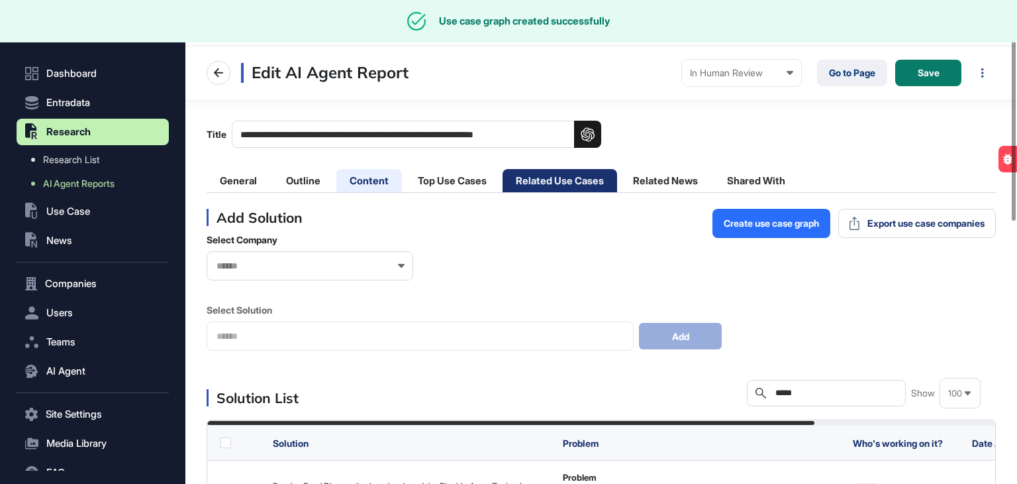
click at [349, 183] on li "Content" at bounding box center [369, 180] width 66 height 23
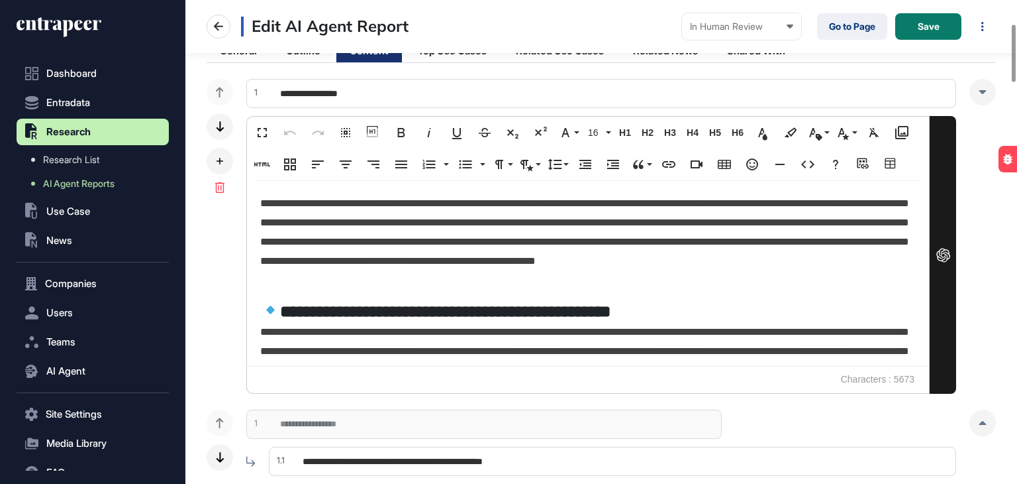
scroll to position [199, 0]
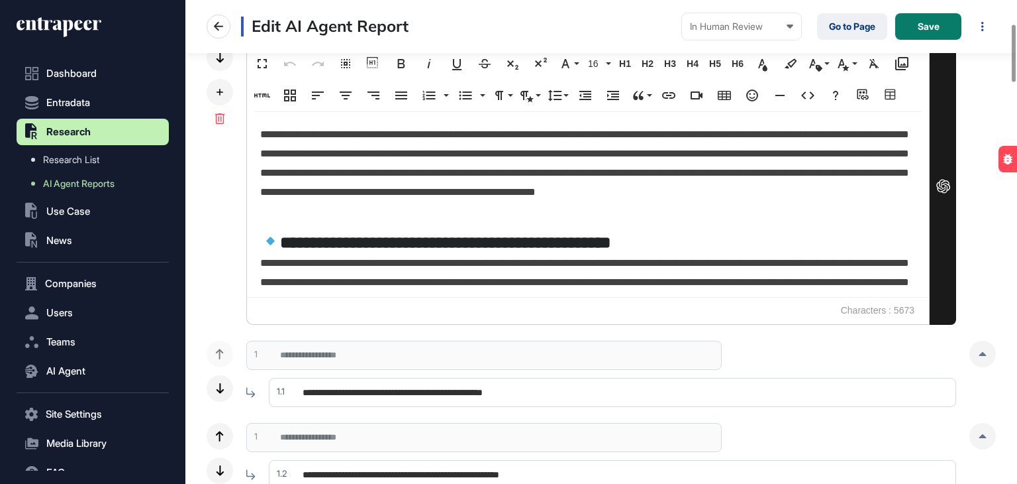
drag, startPoint x: 984, startPoint y: 356, endPoint x: 964, endPoint y: 361, distance: 19.9
click at [983, 356] on div at bounding box center [983, 353] width 26 height 26
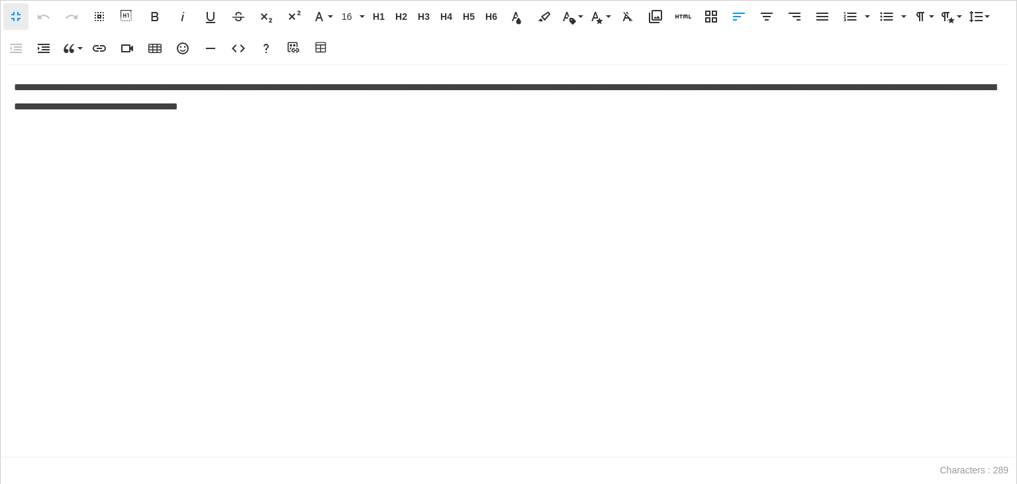
scroll to position [0, 6]
drag, startPoint x: 352, startPoint y: 87, endPoint x: 323, endPoint y: 88, distance: 28.5
click at [323, 88] on span "**********" at bounding box center [187, 87] width 346 height 10
click at [37, 13] on icon "button" at bounding box center [44, 17] width 16 height 16
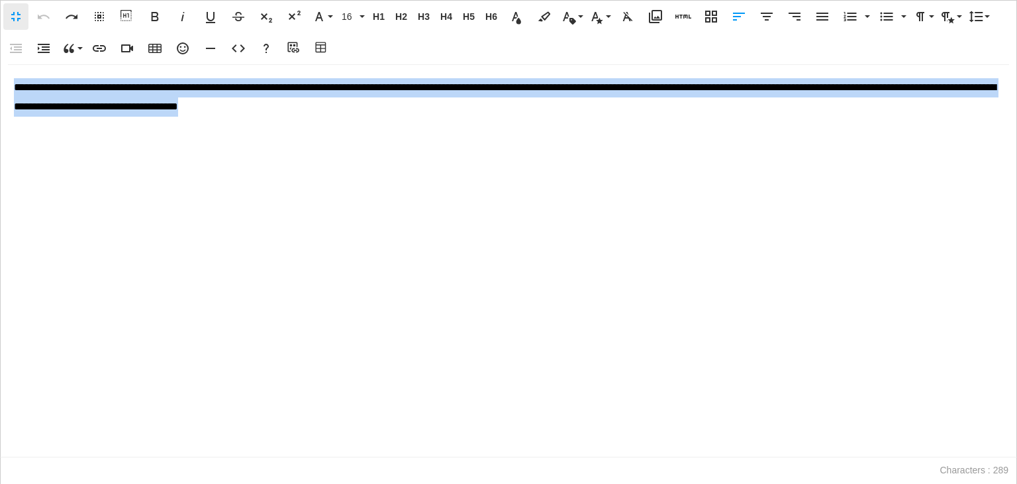
drag, startPoint x: 495, startPoint y: 112, endPoint x: 0, endPoint y: 77, distance: 496.6
click at [0, 77] on div "**********" at bounding box center [508, 261] width 1017 height 392
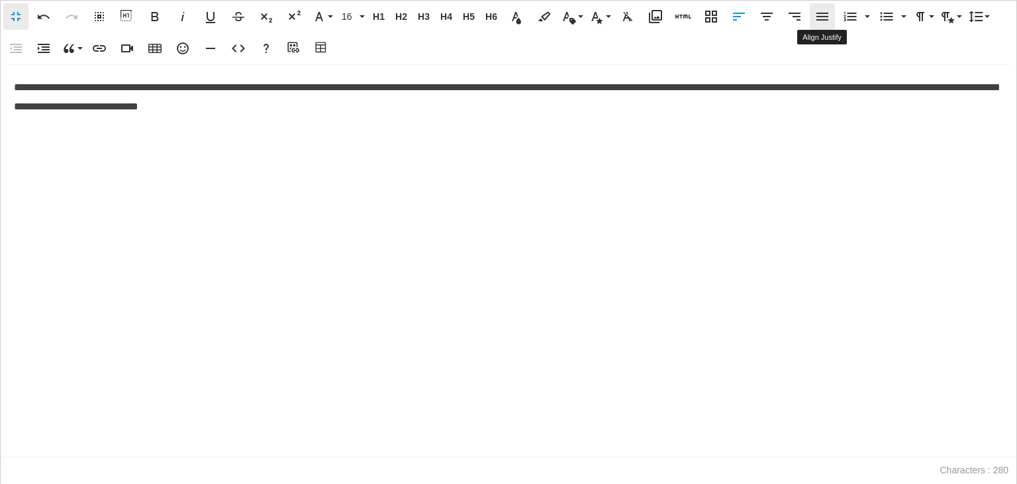
click at [813, 14] on button "Align Justify" at bounding box center [822, 16] width 25 height 26
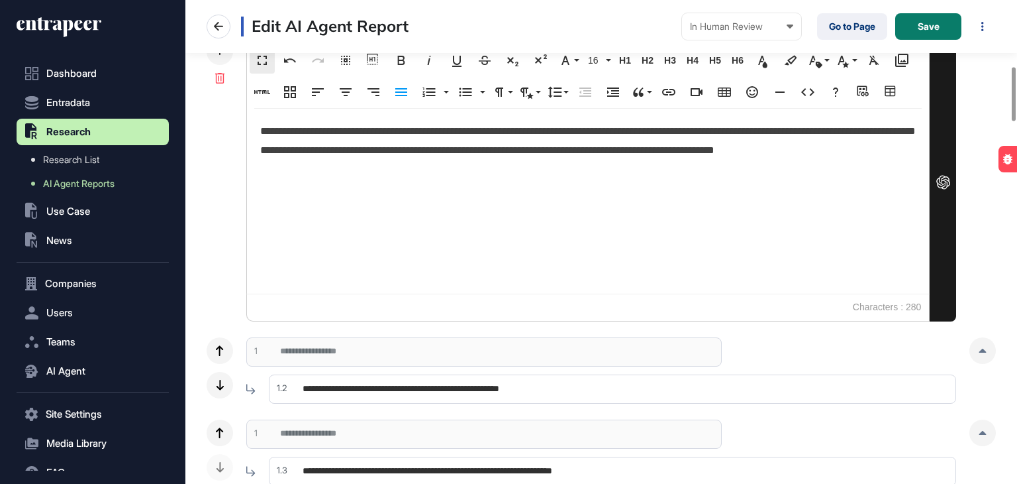
scroll to position [596, 0]
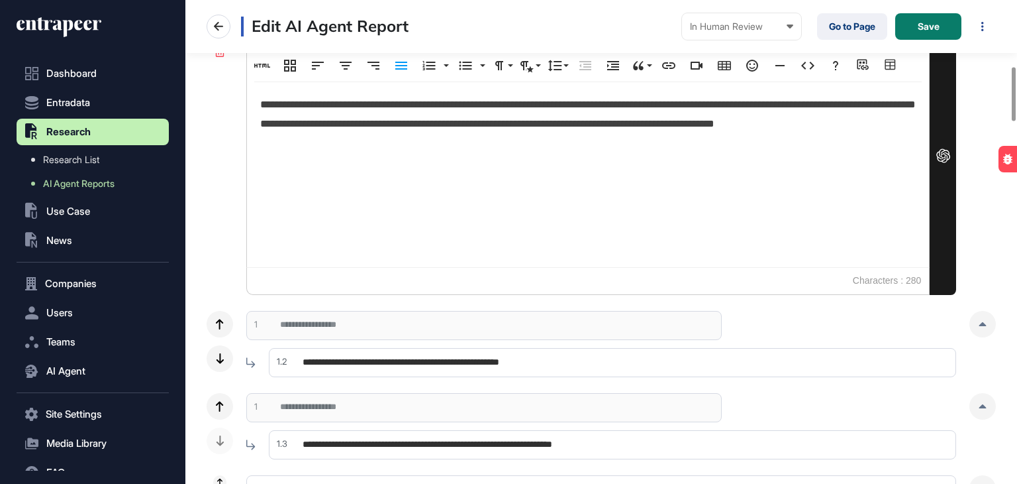
drag, startPoint x: 984, startPoint y: 329, endPoint x: 853, endPoint y: 350, distance: 132.7
click at [984, 329] on div at bounding box center [983, 324] width 26 height 26
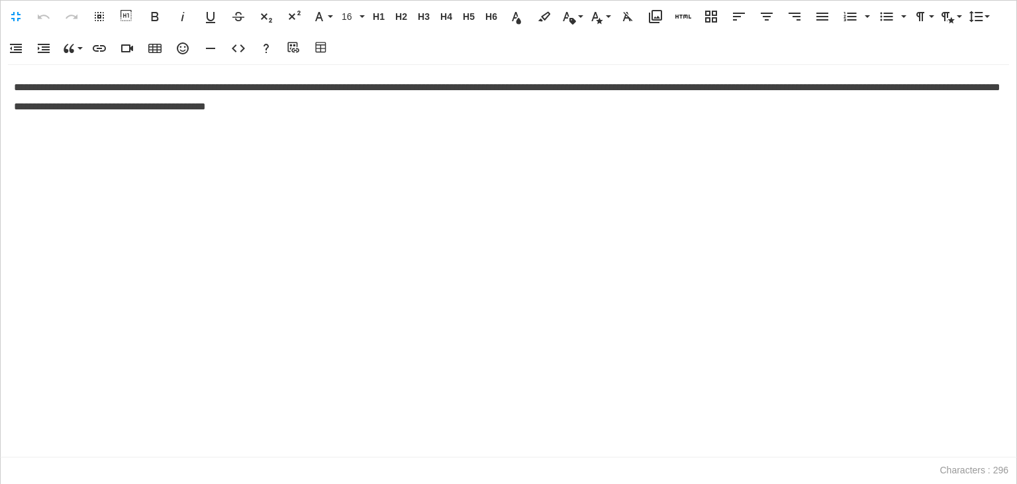
scroll to position [0, 6]
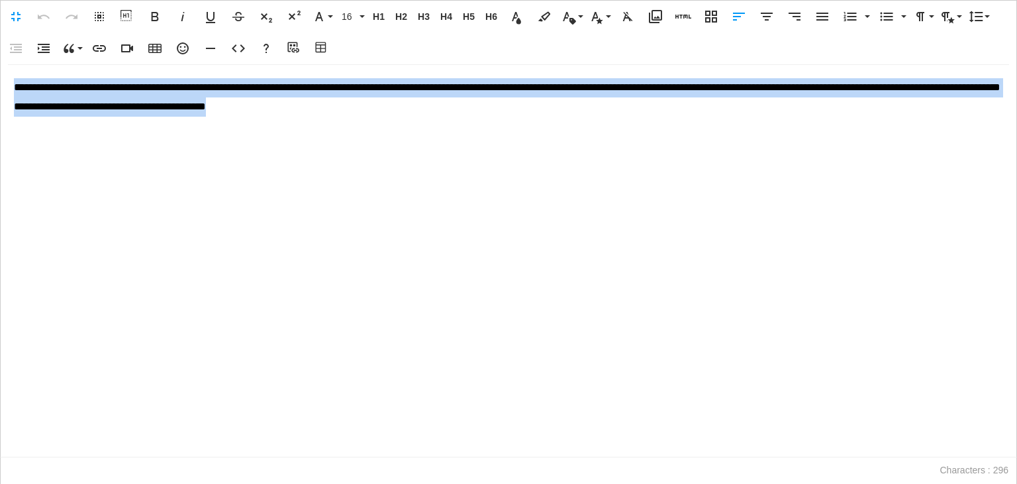
drag, startPoint x: 489, startPoint y: 110, endPoint x: 0, endPoint y: 80, distance: 489.7
click at [0, 80] on div "**********" at bounding box center [508, 261] width 1017 height 392
copy span "**********"
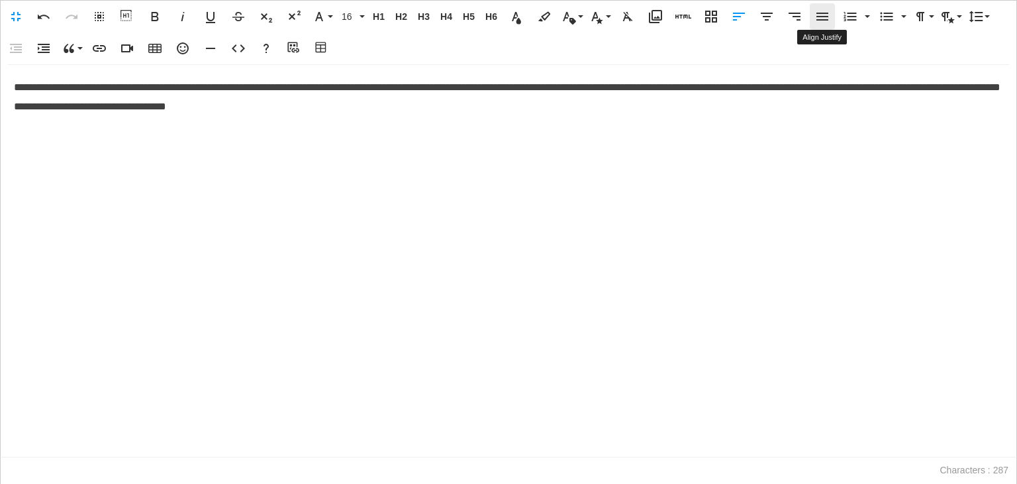
click at [813, 14] on button "Align Justify" at bounding box center [822, 16] width 25 height 26
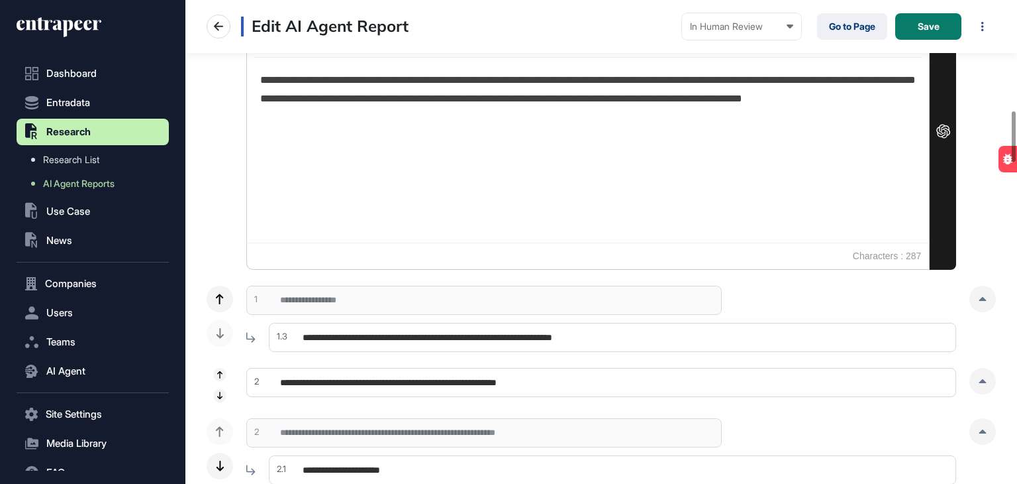
scroll to position [1060, 0]
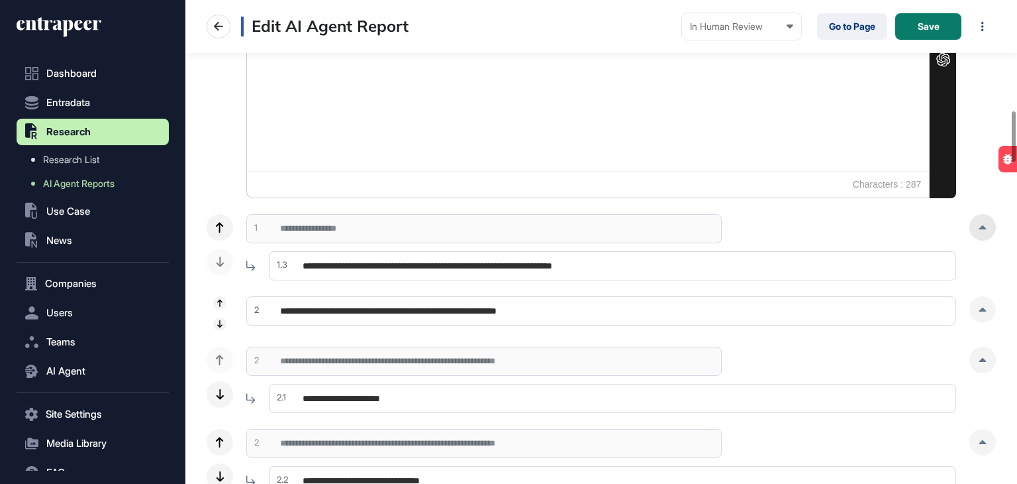
click at [986, 225] on icon at bounding box center [983, 227] width 8 height 4
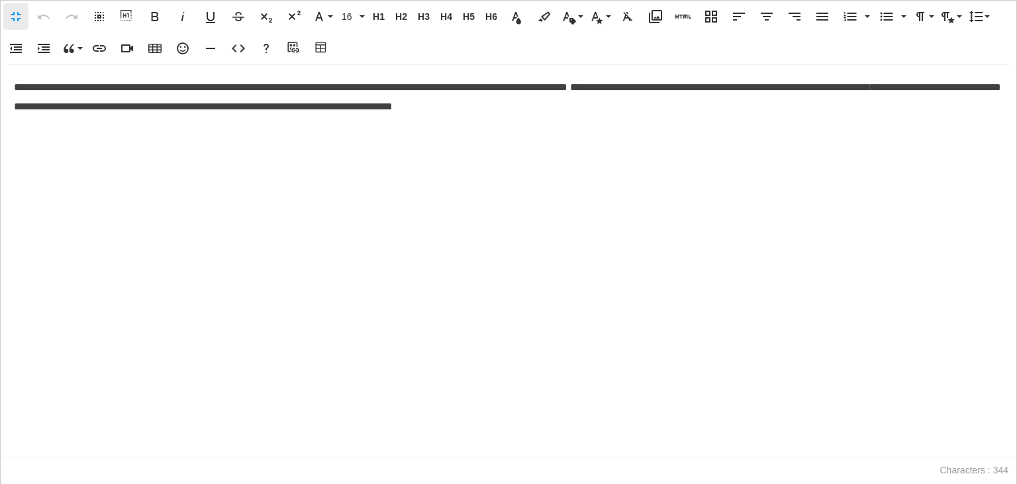
scroll to position [0, 6]
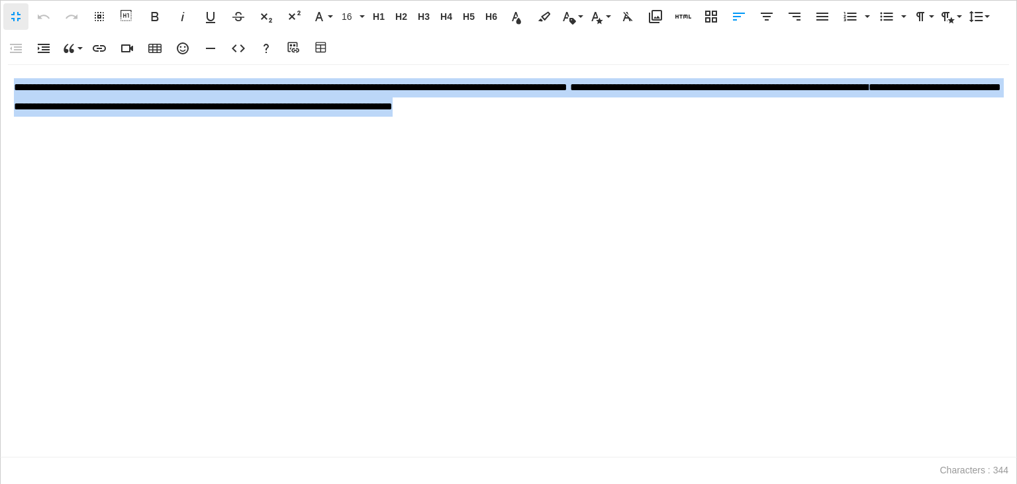
drag, startPoint x: 750, startPoint y: 113, endPoint x: 5, endPoint y: 89, distance: 745.5
click at [5, 89] on div "**********" at bounding box center [509, 260] width 1016 height 391
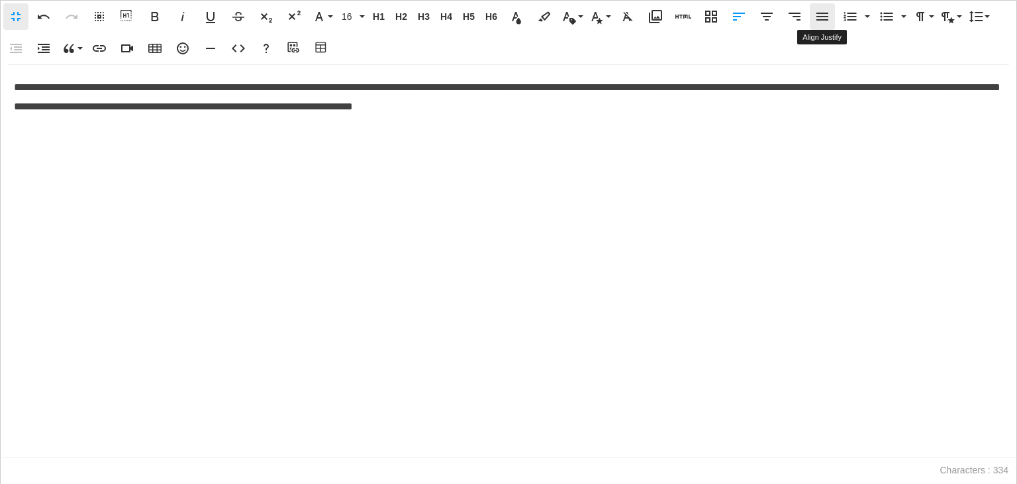
click at [815, 17] on icon "button" at bounding box center [823, 17] width 16 height 16
click at [362, 150] on div "**********" at bounding box center [509, 260] width 1016 height 391
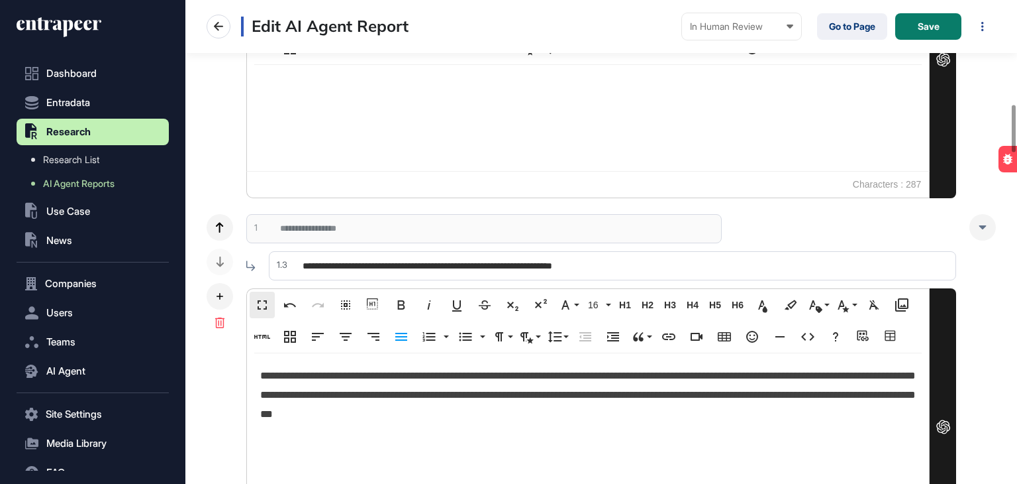
scroll to position [0, 0]
click at [915, 17] on button "Save" at bounding box center [929, 26] width 66 height 26
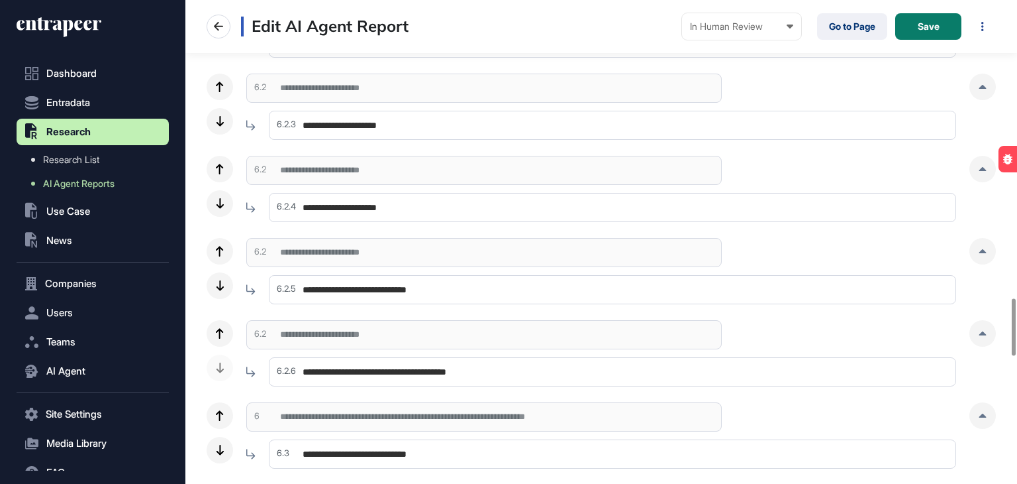
scroll to position [2848, 0]
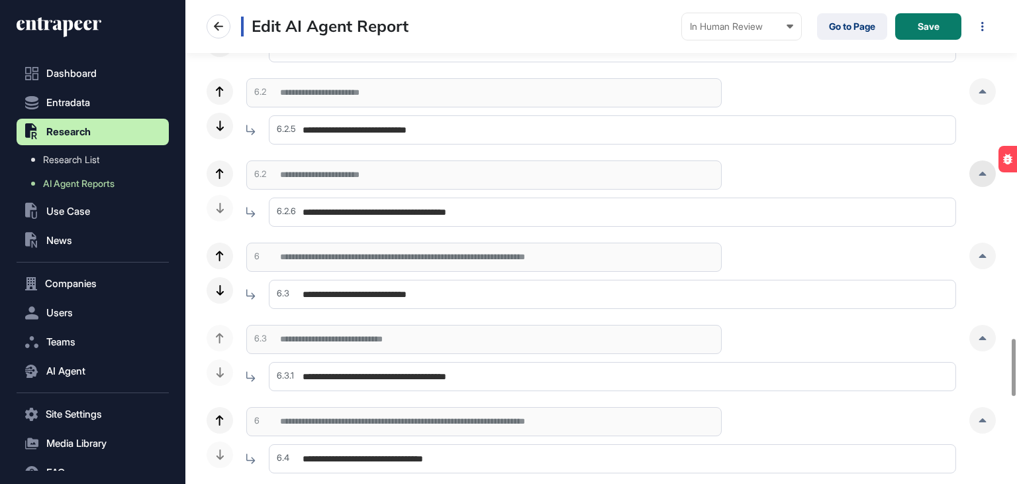
click at [978, 176] on div at bounding box center [983, 173] width 26 height 26
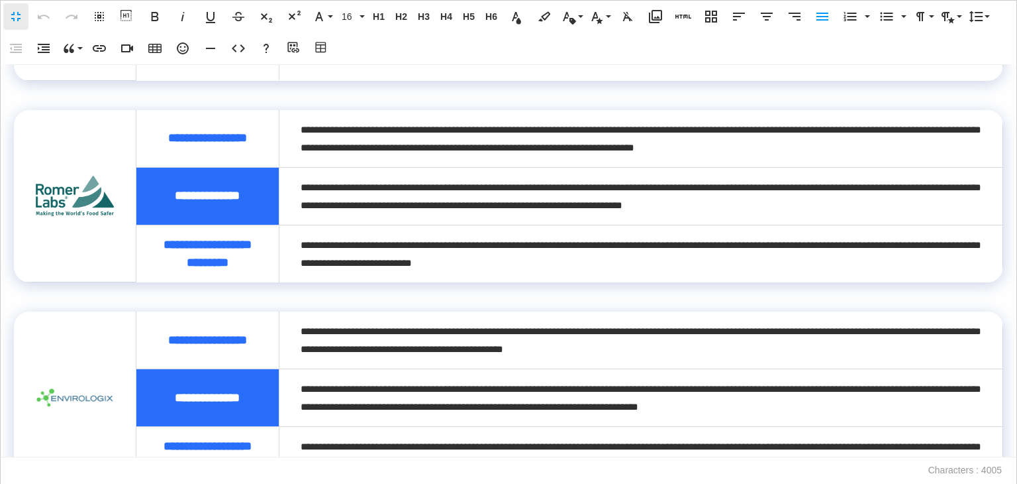
scroll to position [0, 0]
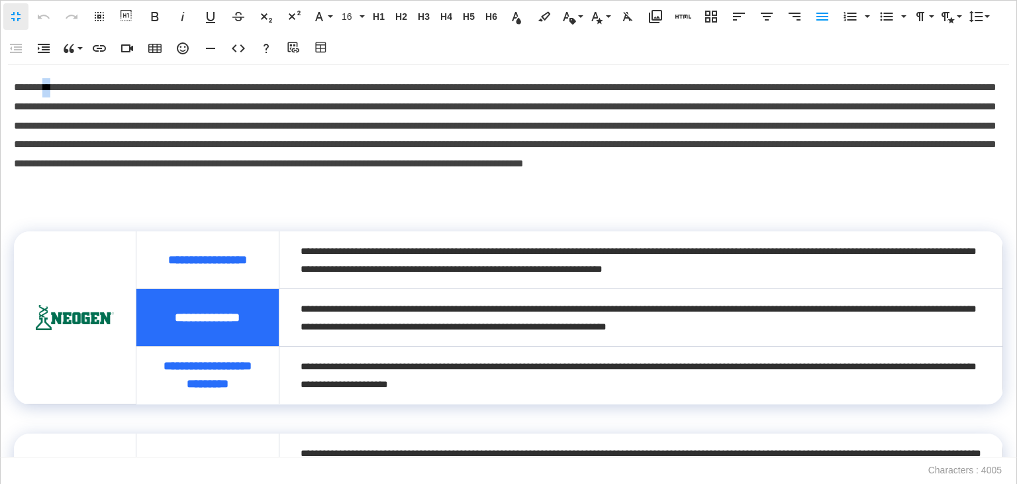
drag, startPoint x: 64, startPoint y: 87, endPoint x: 54, endPoint y: 89, distance: 10.1
click at [54, 89] on p at bounding box center [505, 135] width 983 height 115
click at [64, 86] on p at bounding box center [505, 135] width 983 height 115
click at [58, 88] on p at bounding box center [505, 135] width 983 height 115
click at [329, 150] on p "********* *" at bounding box center [505, 135] width 983 height 115
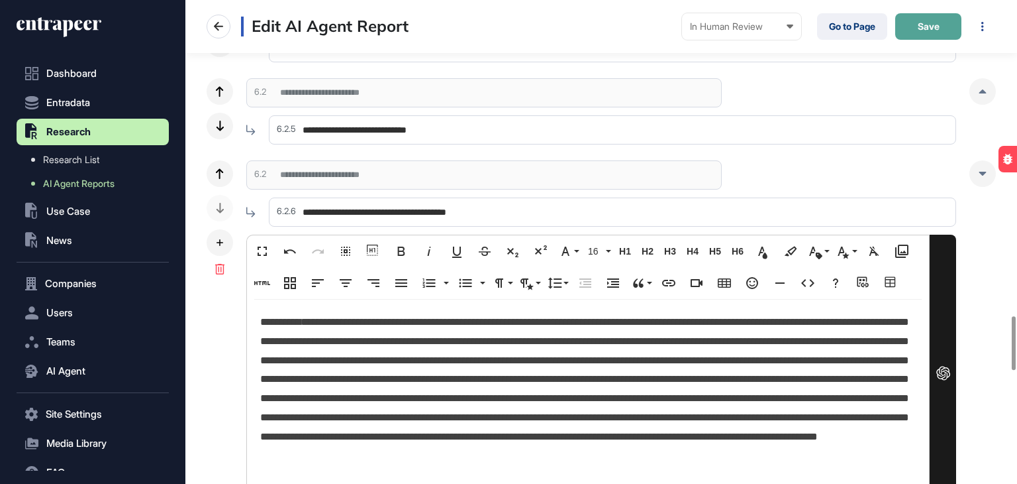
click at [924, 31] on span "Save" at bounding box center [929, 26] width 22 height 9
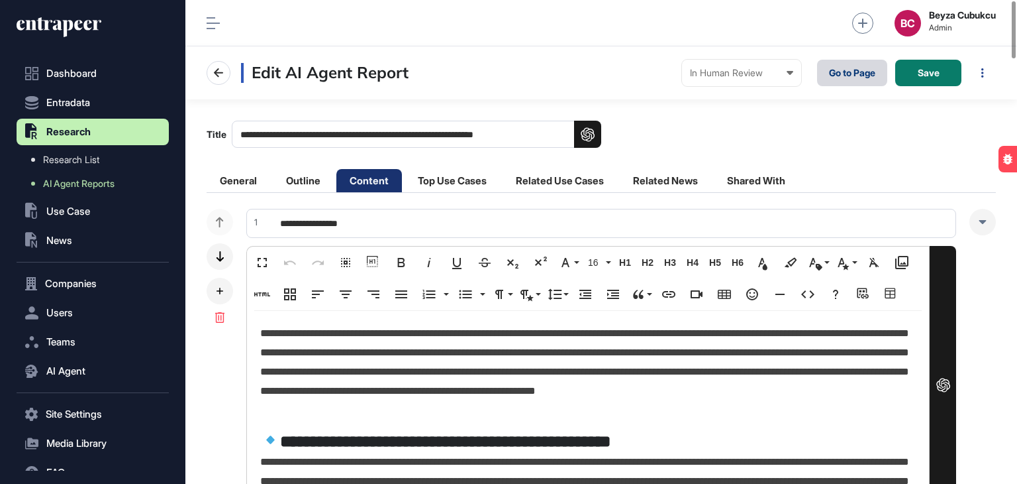
click at [845, 70] on link "Go to Page" at bounding box center [852, 73] width 70 height 26
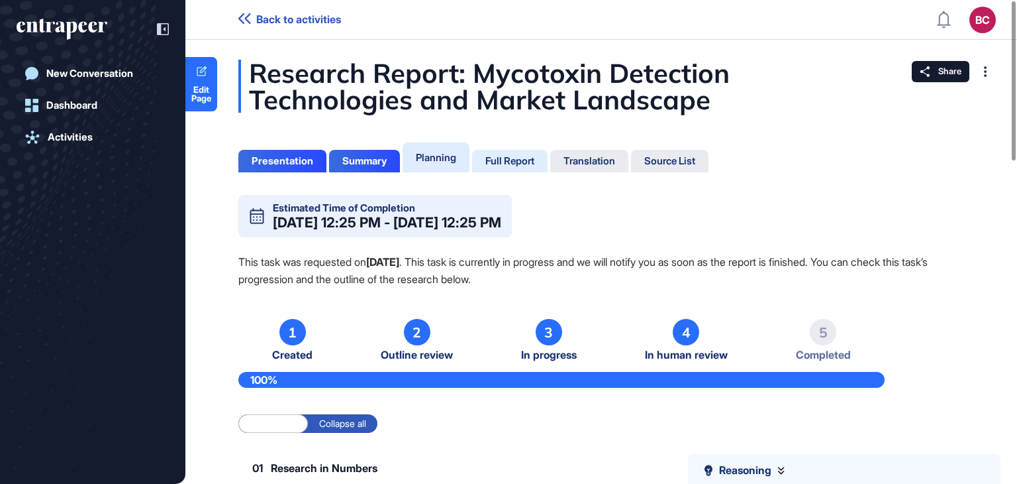
click at [530, 162] on div "Full Report" at bounding box center [510, 161] width 49 height 12
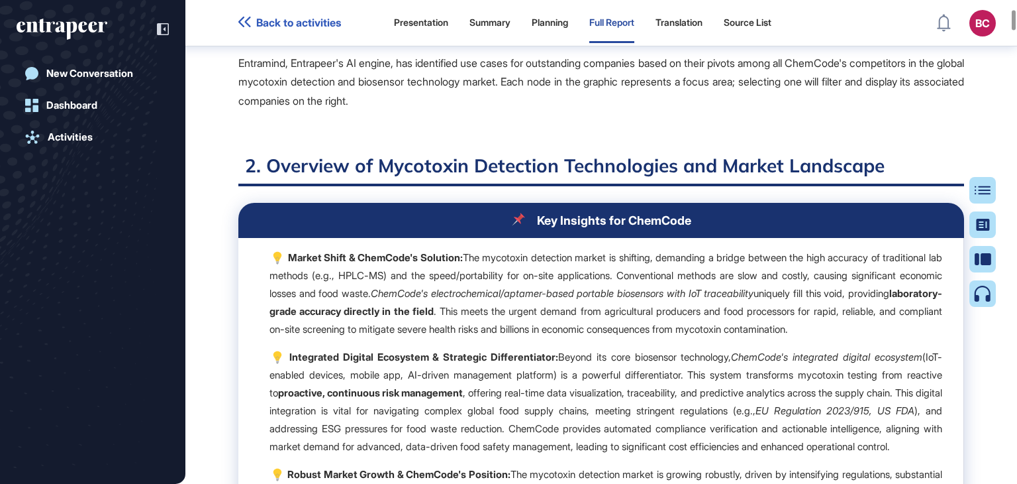
scroll to position [2789, 0]
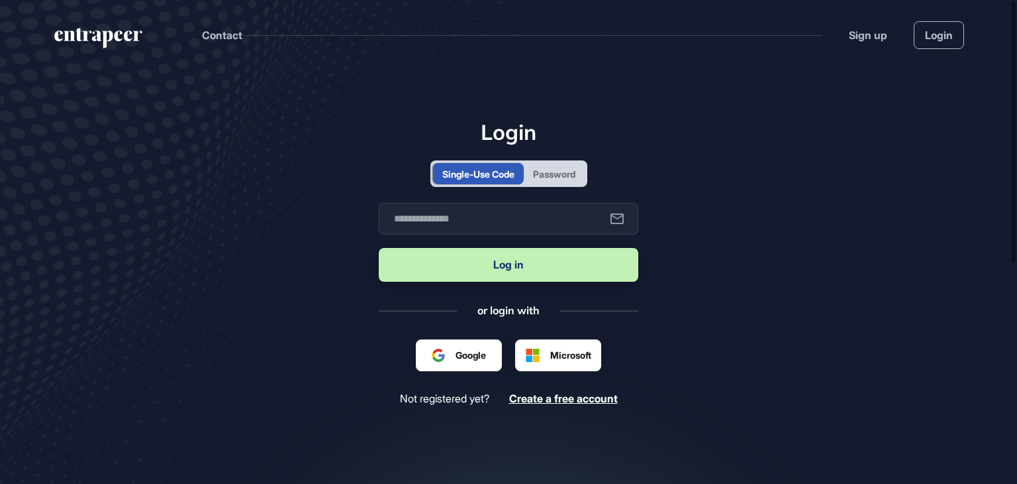
click at [570, 179] on div "Password" at bounding box center [554, 174] width 42 height 14
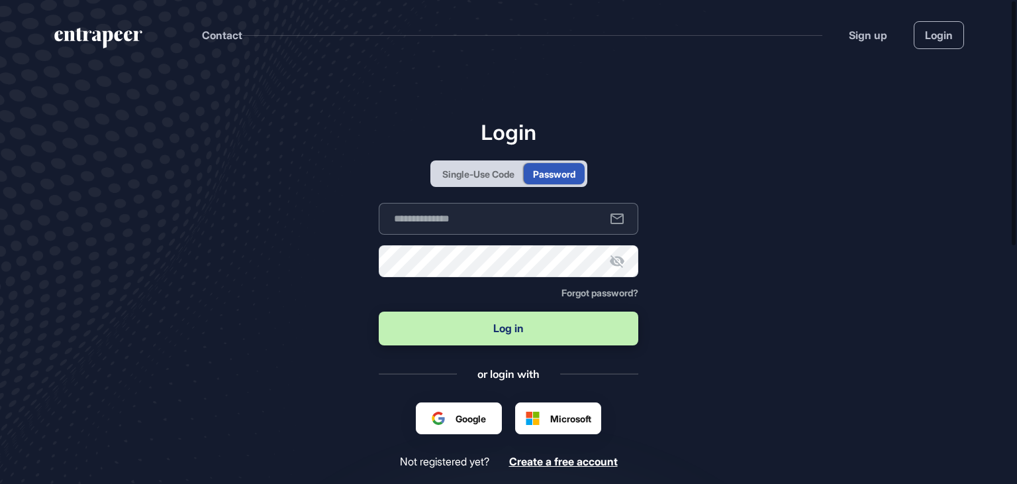
type input "**********"
click at [480, 323] on button "Log in" at bounding box center [509, 328] width 260 height 34
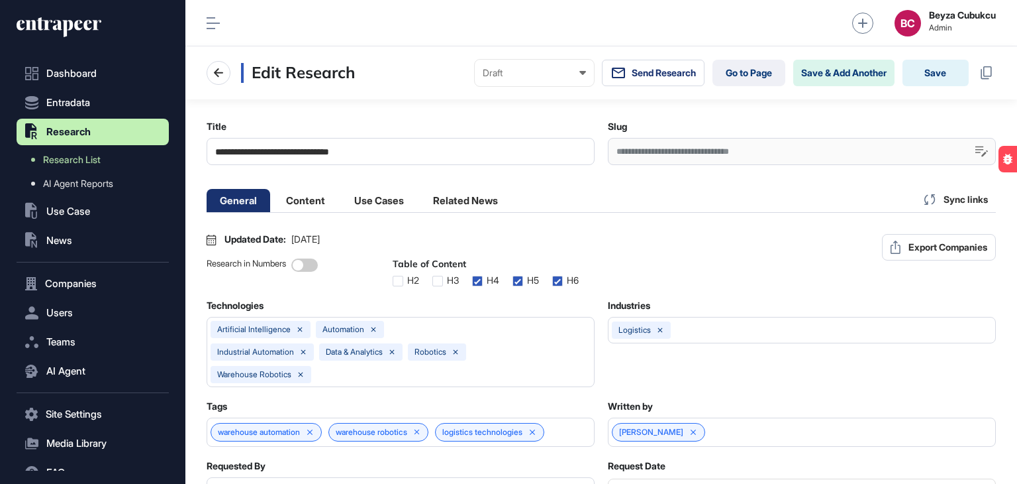
scroll to position [0, 6]
click at [978, 148] on icon at bounding box center [982, 151] width 13 height 11
drag, startPoint x: 794, startPoint y: 152, endPoint x: 585, endPoint y: 148, distance: 209.3
click at [585, 148] on div "**********" at bounding box center [602, 143] width 790 height 44
click at [303, 203] on li "Content" at bounding box center [306, 200] width 66 height 23
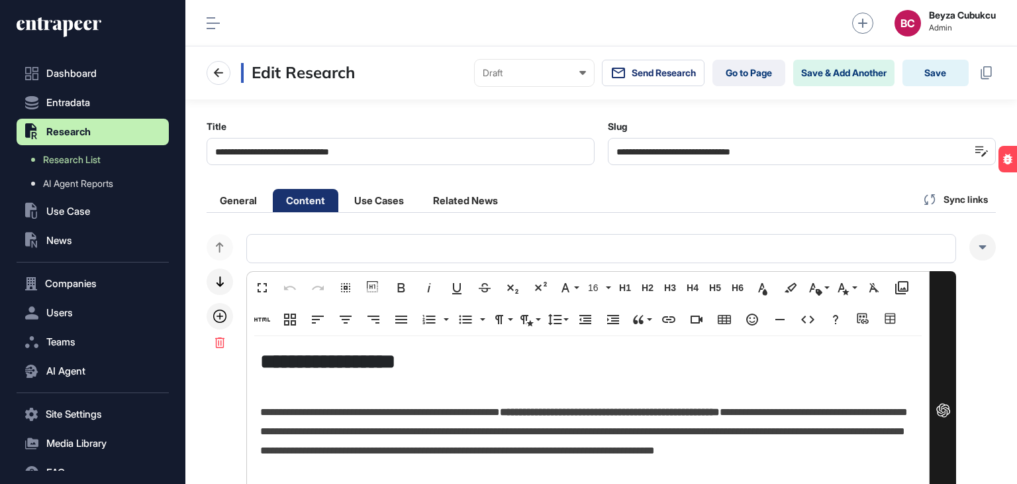
click at [790, 149] on input "**********" at bounding box center [802, 151] width 388 height 27
drag, startPoint x: 790, startPoint y: 149, endPoint x: 604, endPoint y: 144, distance: 185.5
click at [604, 144] on div "**********" at bounding box center [602, 143] width 790 height 44
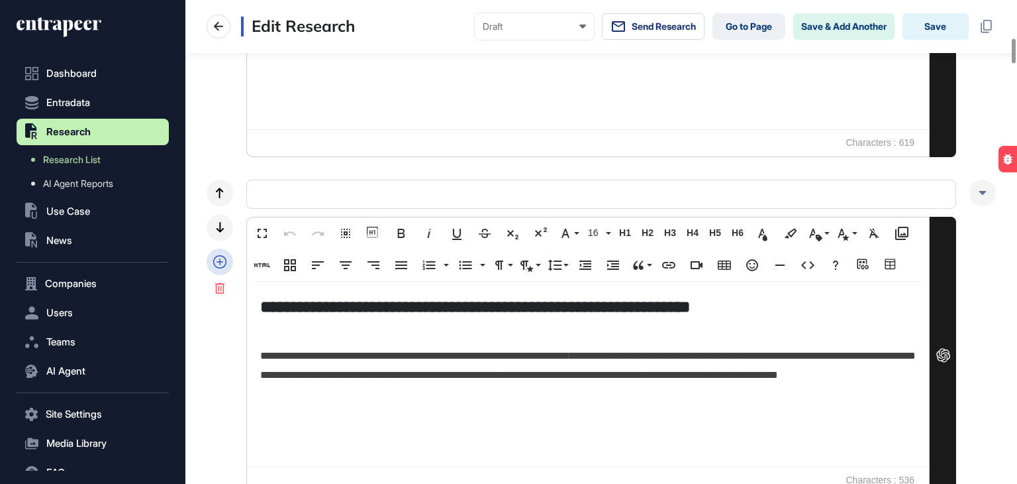
scroll to position [927, 0]
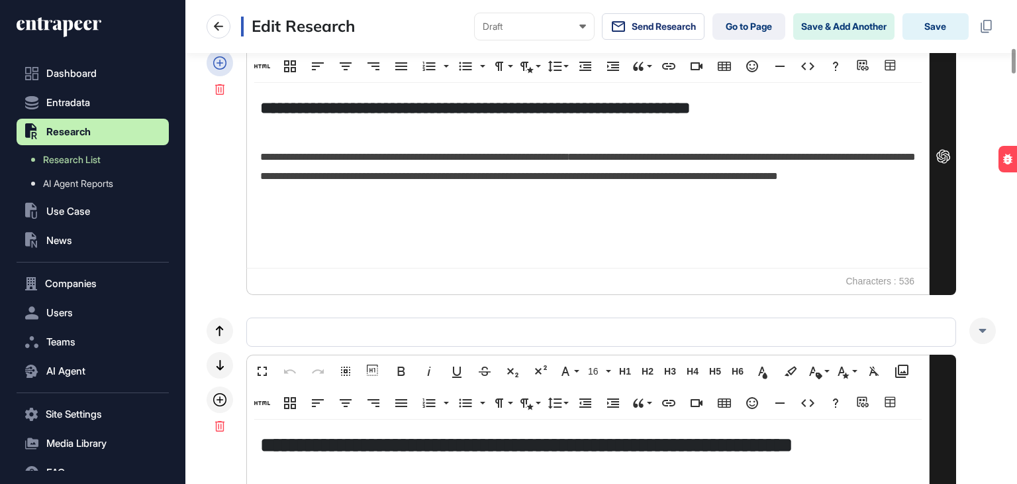
click at [220, 63] on icon at bounding box center [219, 62] width 13 height 13
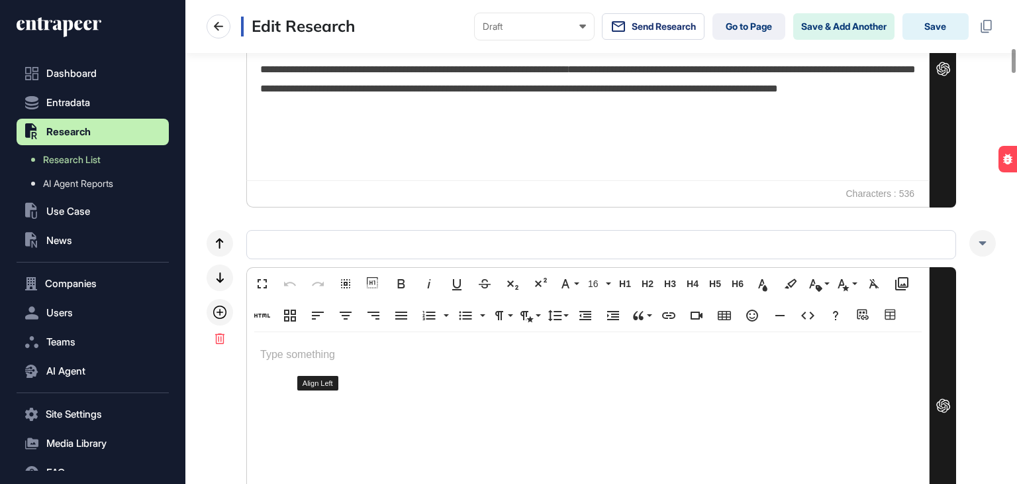
scroll to position [1060, 0]
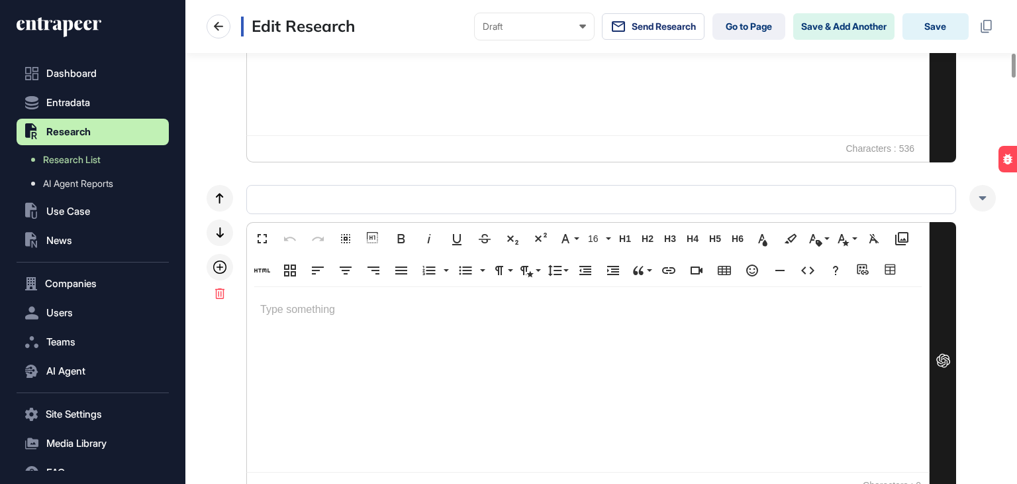
click at [323, 314] on p at bounding box center [588, 309] width 656 height 19
click at [282, 199] on input "text" at bounding box center [601, 199] width 710 height 29
click at [282, 307] on p at bounding box center [588, 309] width 656 height 19
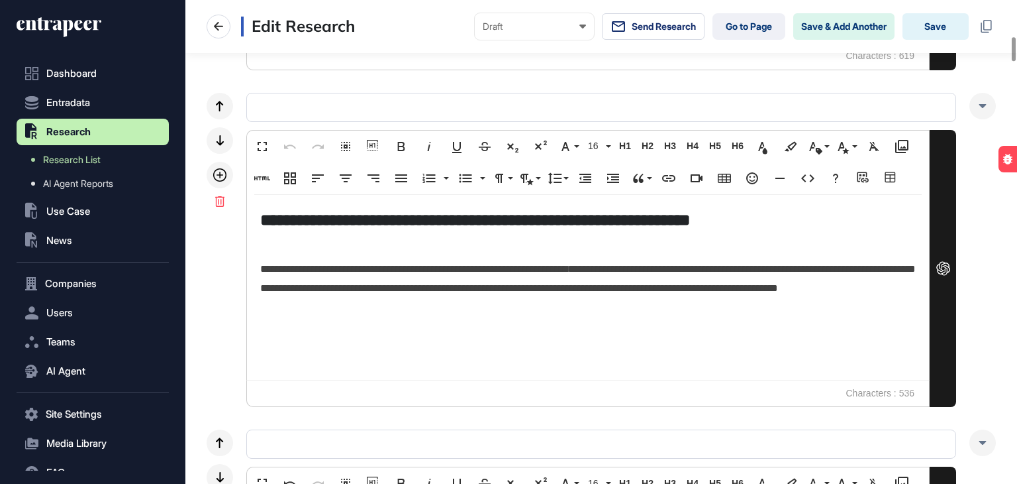
scroll to position [729, 0]
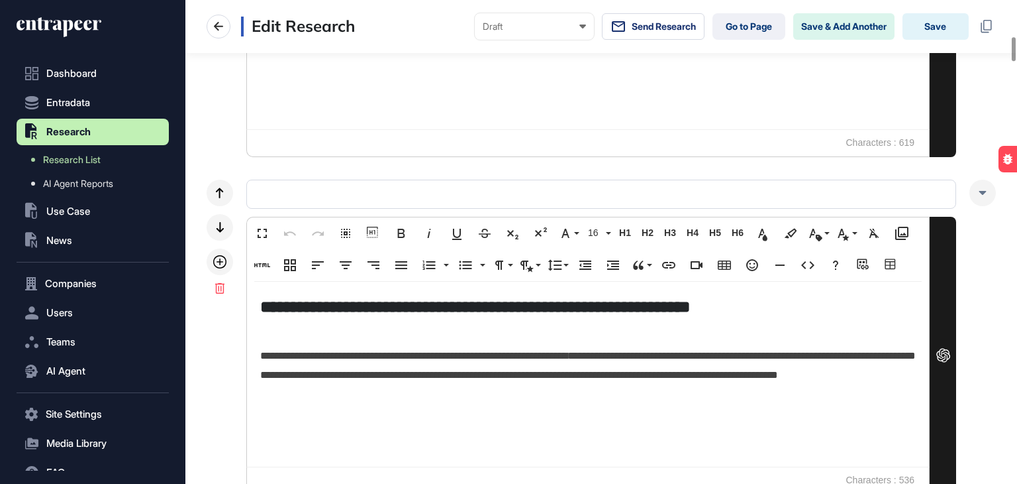
click at [332, 312] on h5 "**********" at bounding box center [584, 306] width 649 height 23
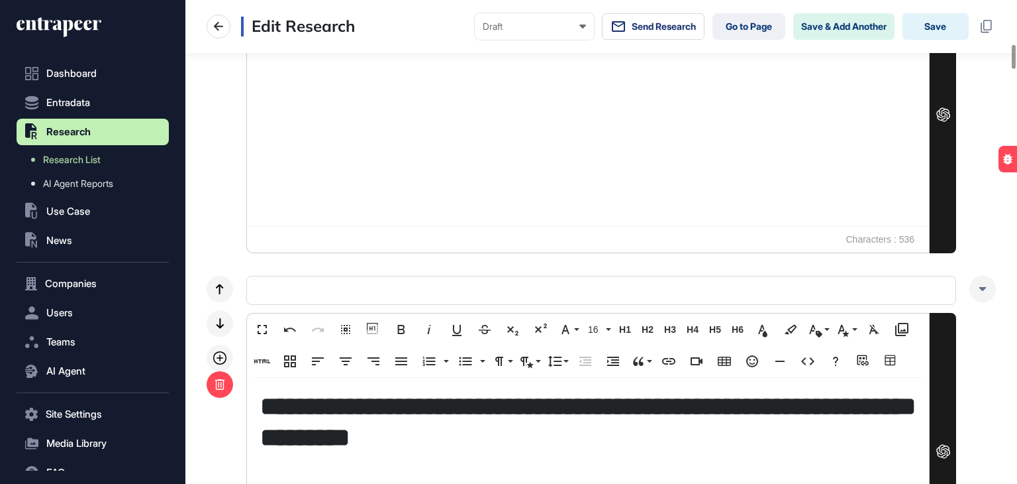
scroll to position [994, 0]
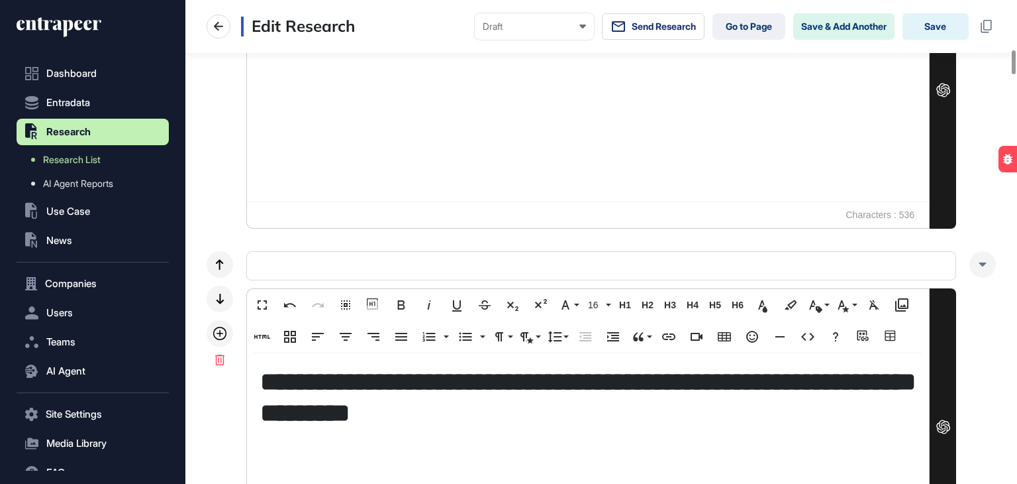
click at [345, 382] on h3 "**********" at bounding box center [588, 397] width 656 height 62
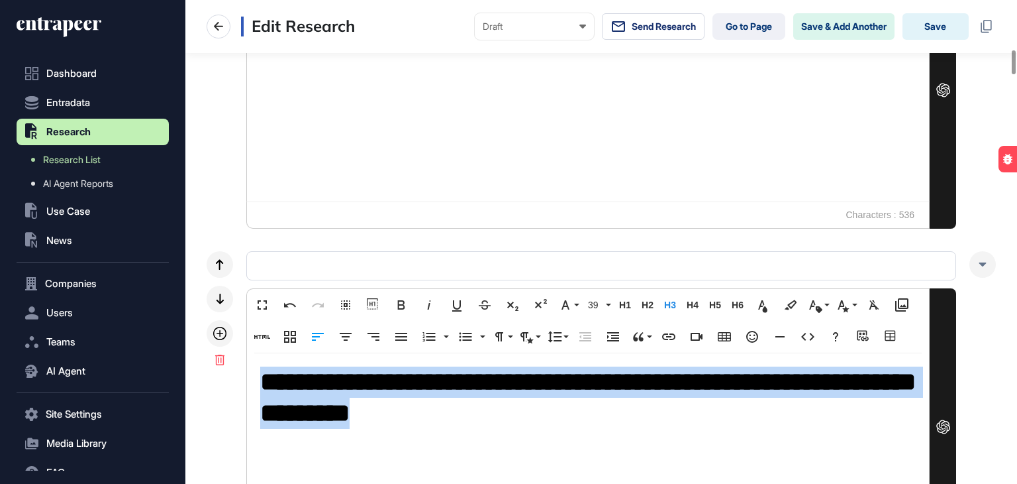
drag, startPoint x: 612, startPoint y: 417, endPoint x: 248, endPoint y: 380, distance: 366.2
click at [248, 380] on div "**********" at bounding box center [588, 445] width 682 height 185
click at [712, 305] on span "H5" at bounding box center [715, 304] width 20 height 11
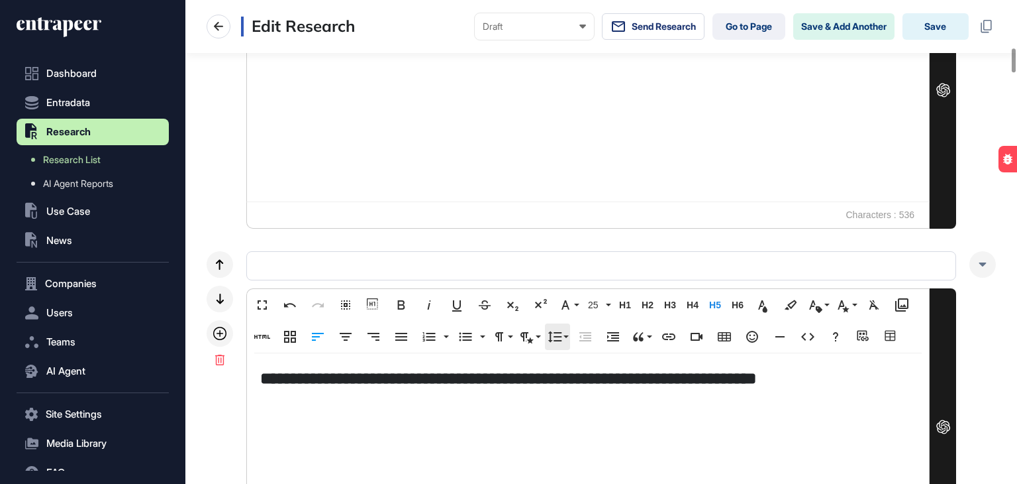
scroll to position [954, 0]
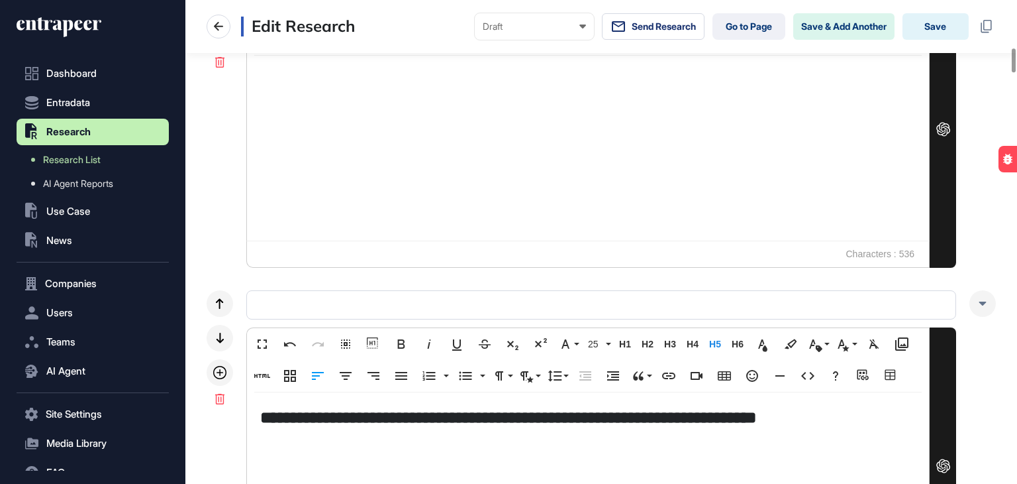
click at [290, 452] on div "**********" at bounding box center [588, 484] width 682 height 185
paste div
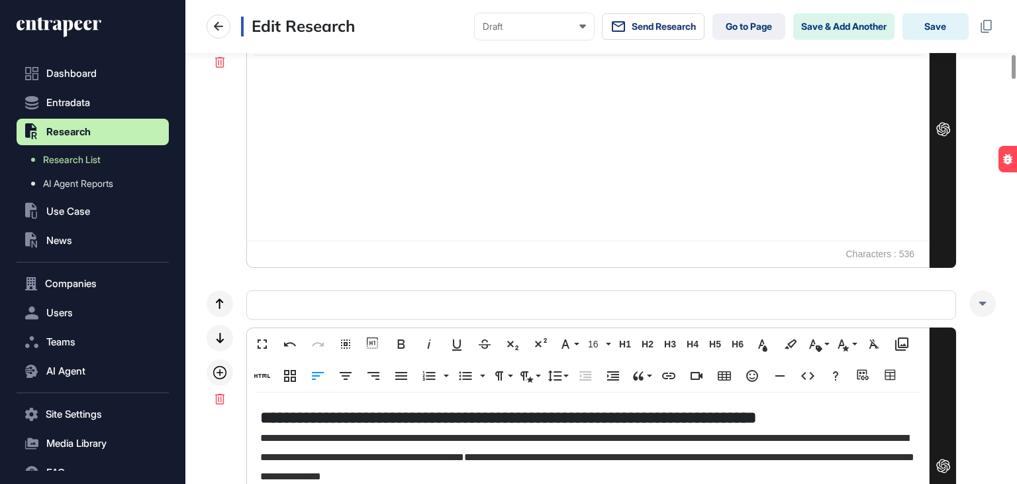
scroll to position [1153, 0]
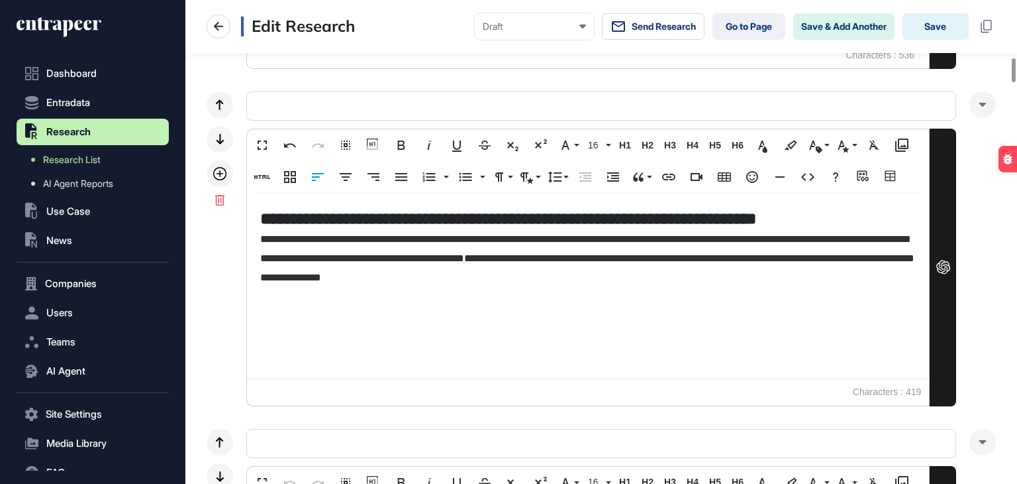
click at [265, 238] on span "**********" at bounding box center [538, 239] width 557 height 10
click at [259, 242] on div "**********" at bounding box center [588, 285] width 682 height 185
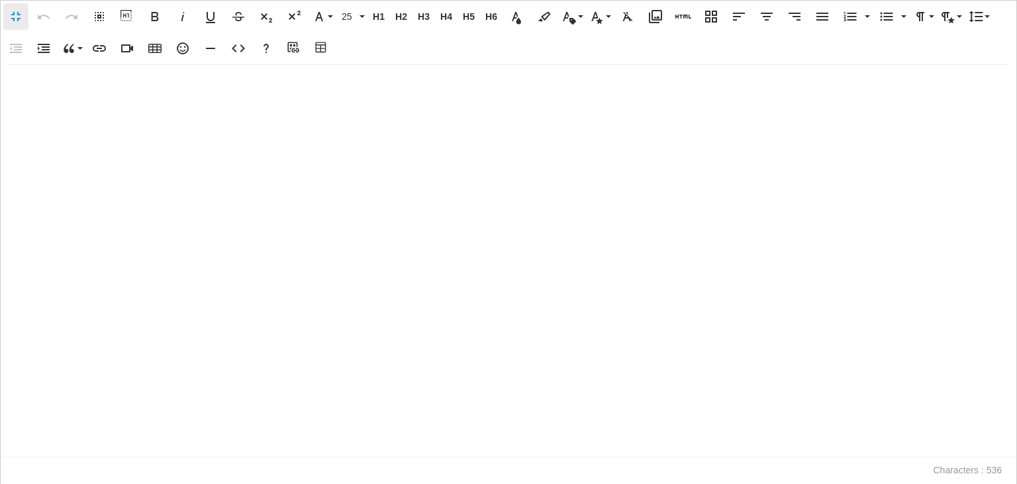
scroll to position [0, 6]
drag, startPoint x: 1017, startPoint y: 314, endPoint x: 1013, endPoint y: 284, distance: 30.0
click at [1011, 106] on div "**********" at bounding box center [508, 261] width 1017 height 392
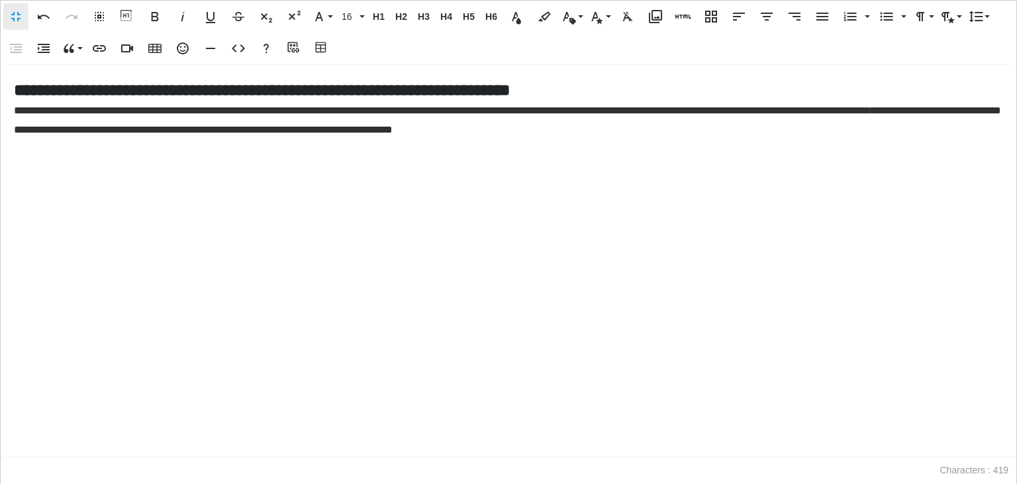
click at [647, 85] on h5 "**********" at bounding box center [509, 89] width 990 height 23
click at [17, 111] on span "**********" at bounding box center [292, 110] width 557 height 10
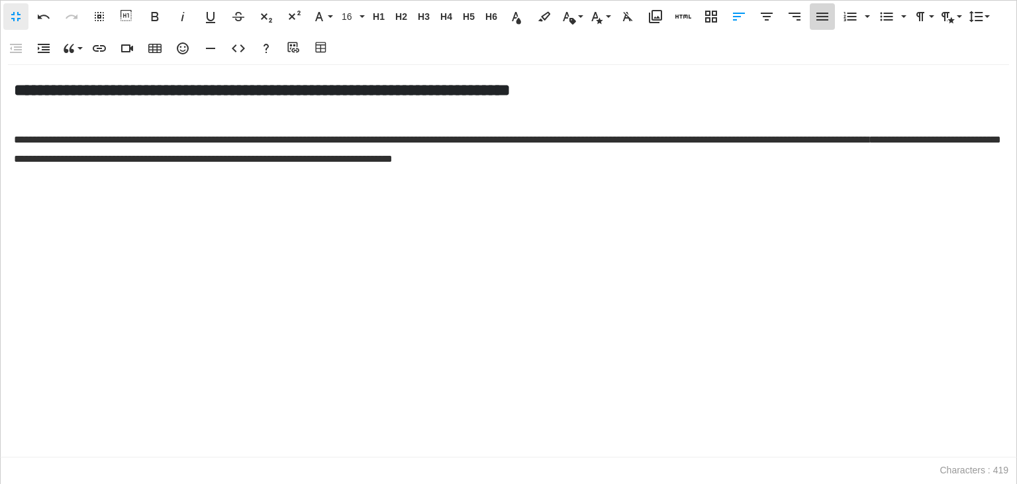
click at [821, 23] on icon "button" at bounding box center [823, 17] width 16 height 16
click at [758, 171] on div "**********" at bounding box center [509, 260] width 1016 height 391
click at [678, 15] on icon "button" at bounding box center [684, 17] width 16 height 4
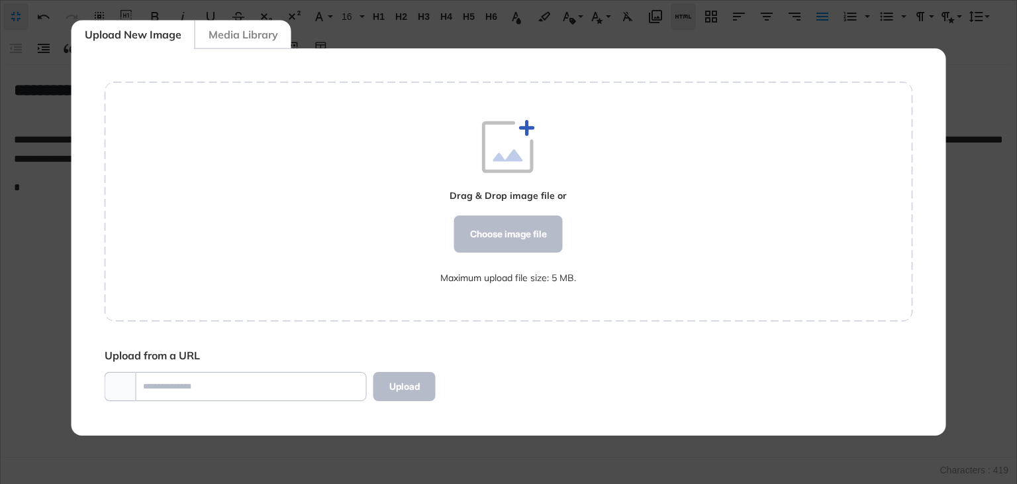
scroll to position [6, 0]
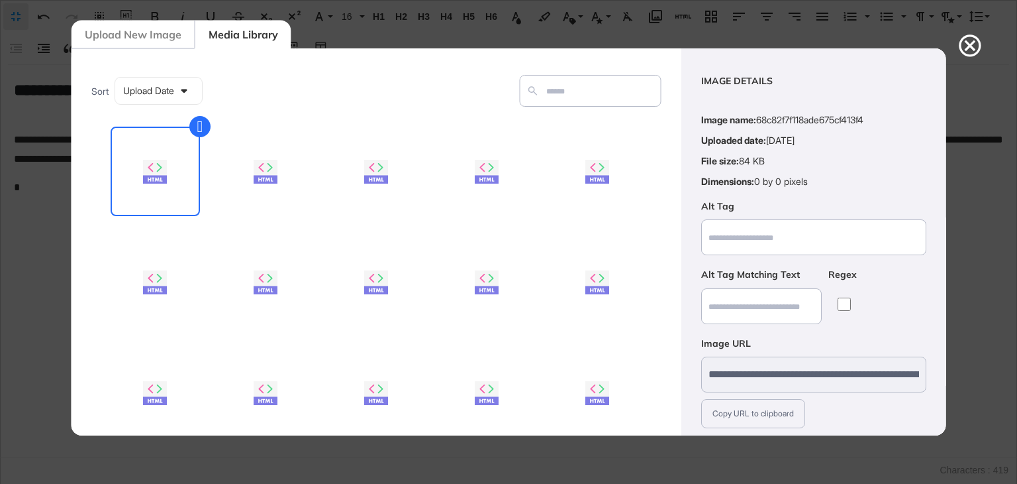
click at [739, 481] on div "Insert Image" at bounding box center [754, 493] width 107 height 24
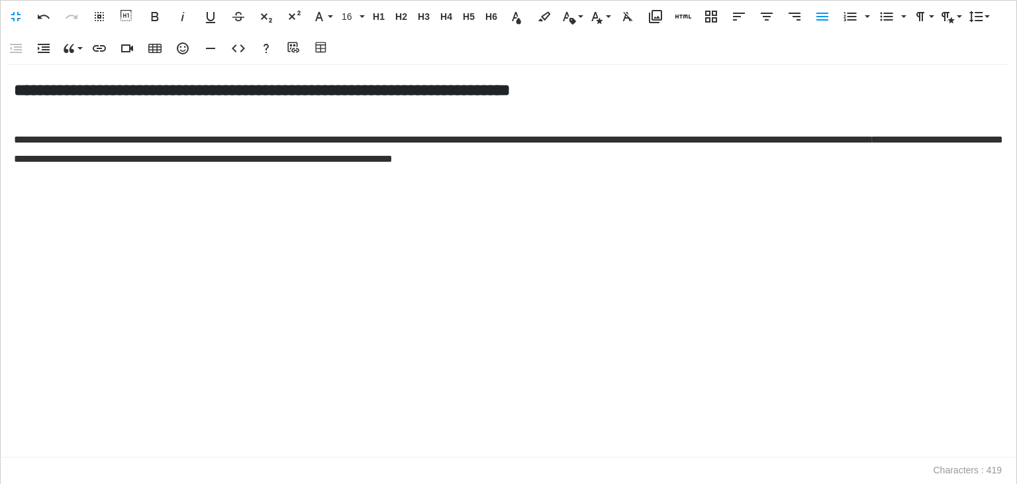
scroll to position [0, 6]
drag, startPoint x: 613, startPoint y: 141, endPoint x: 603, endPoint y: 142, distance: 10.0
click at [572, 142] on span "**********" at bounding box center [293, 139] width 558 height 10
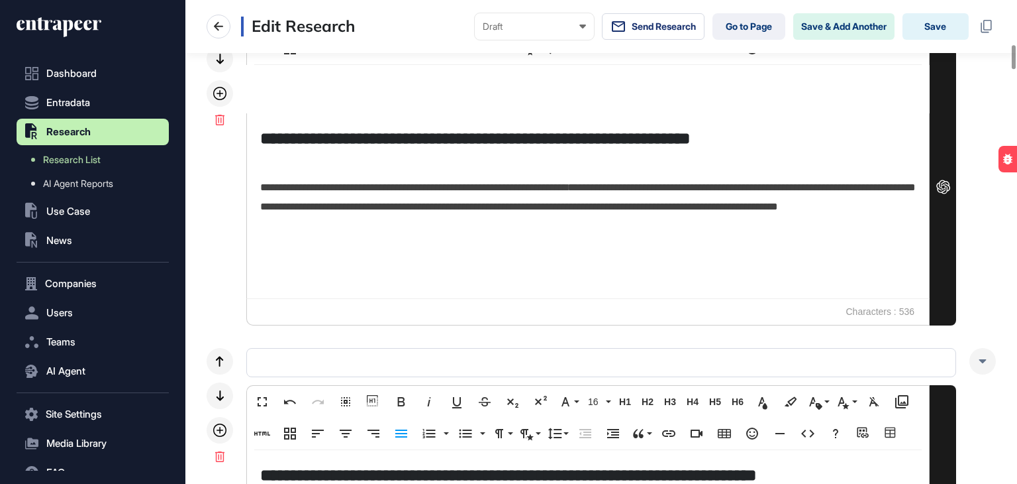
scroll to position [888, 0]
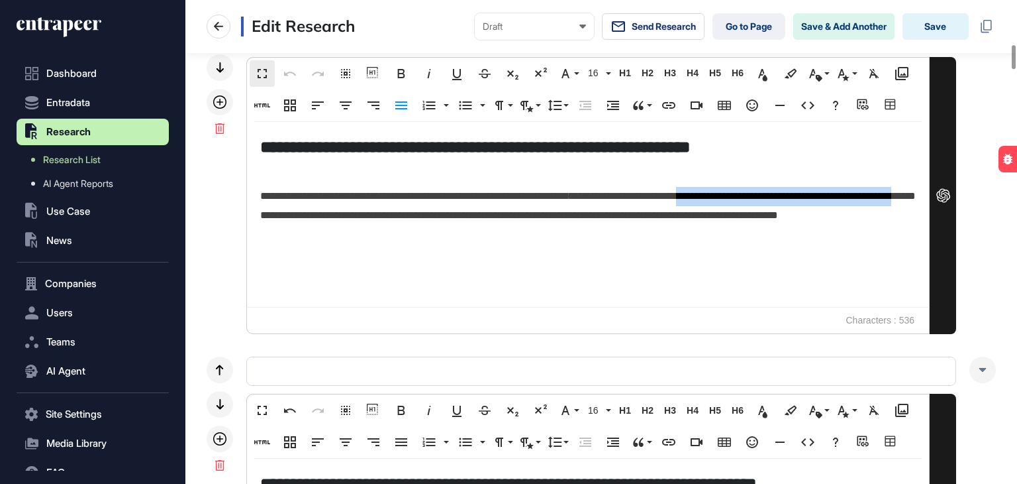
drag, startPoint x: 769, startPoint y: 193, endPoint x: 395, endPoint y: 215, distance: 374.9
click at [395, 215] on span "**********" at bounding box center [588, 205] width 656 height 29
copy span "**********"
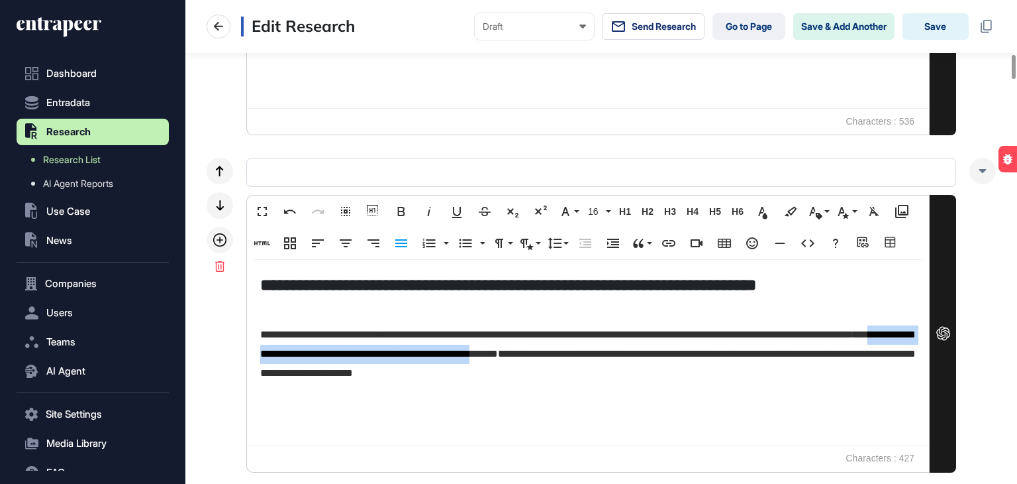
drag, startPoint x: 372, startPoint y: 349, endPoint x: 713, endPoint y: 352, distance: 341.1
click at [713, 352] on span "**********" at bounding box center [588, 343] width 656 height 29
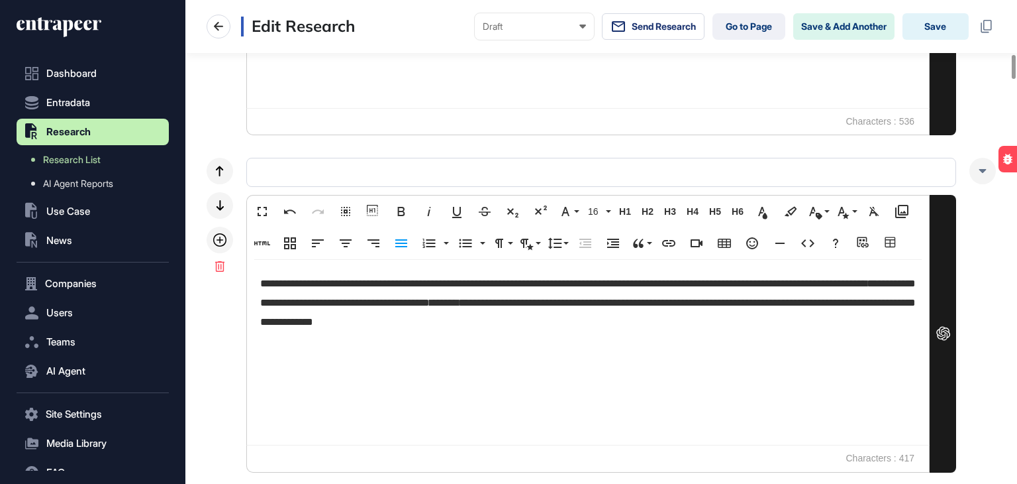
scroll to position [66, 0]
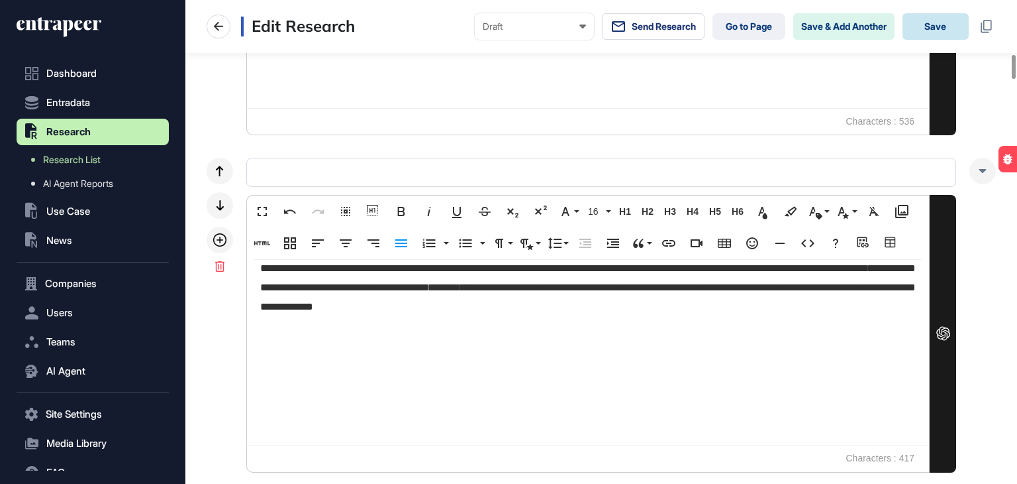
click at [930, 27] on button "Save" at bounding box center [936, 26] width 66 height 26
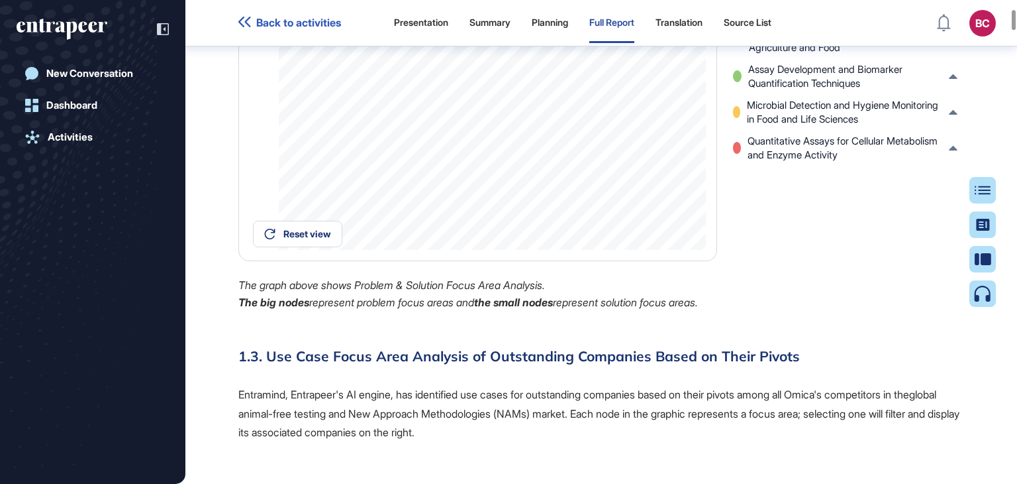
scroll to position [2822, 0]
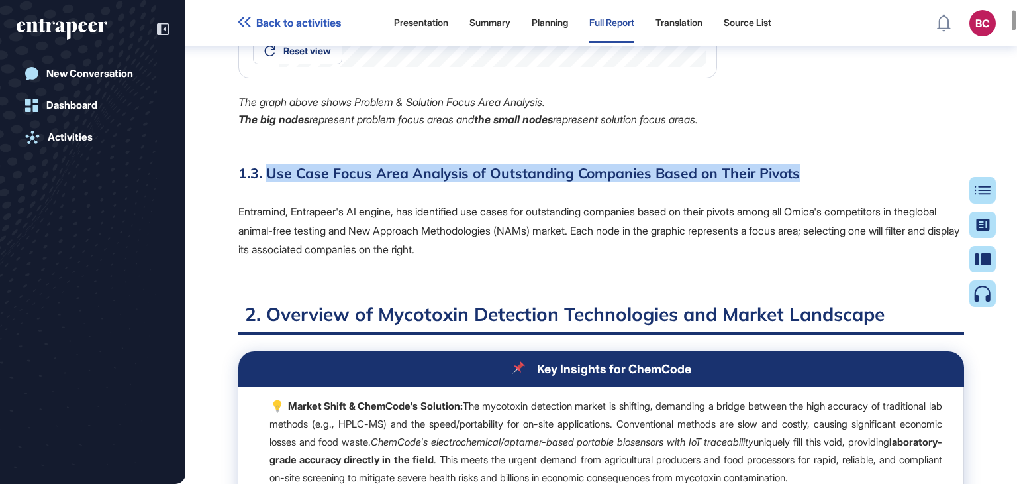
drag, startPoint x: 268, startPoint y: 267, endPoint x: 799, endPoint y: 267, distance: 531.2
click at [799, 181] on h3 "1.3. Use Case Focus Area Analysis of Outstanding Companies Based on Their Pivots" at bounding box center [601, 172] width 726 height 17
copy h3 "Use Case Focus Area Analysis of Outstanding Companies Based on Their Pivots"
drag, startPoint x: 259, startPoint y: 304, endPoint x: 514, endPoint y: 344, distance: 258.1
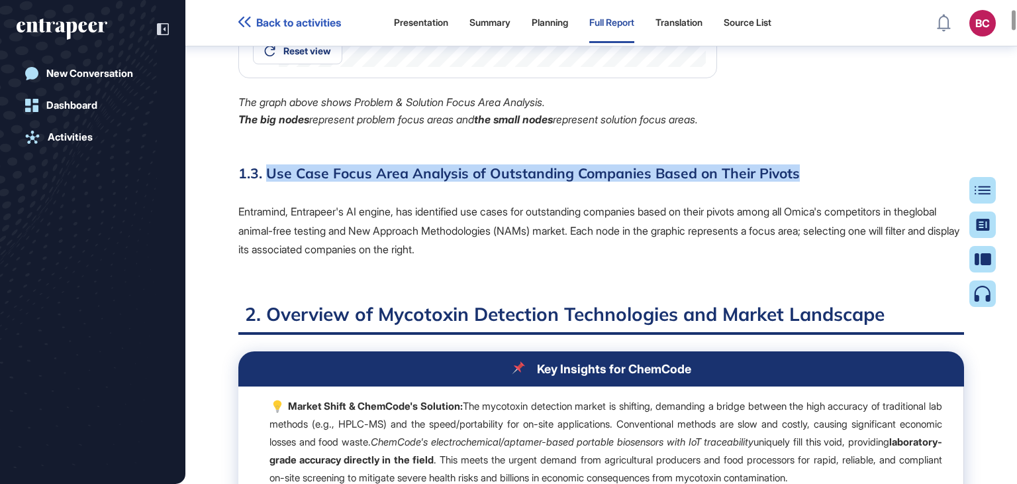
copy p "Entramind, Entrapeer's AI engine, has identified use cases for outstanding comp…"
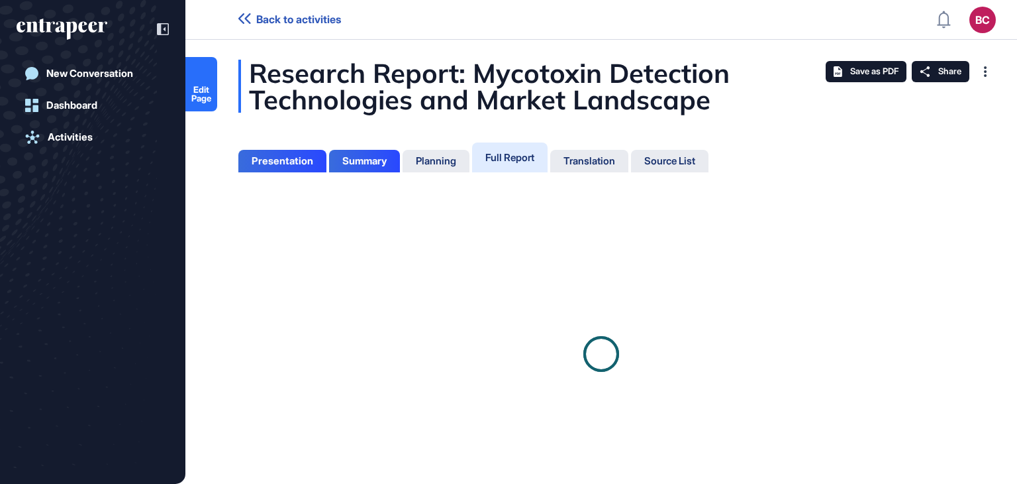
scroll to position [417, 3]
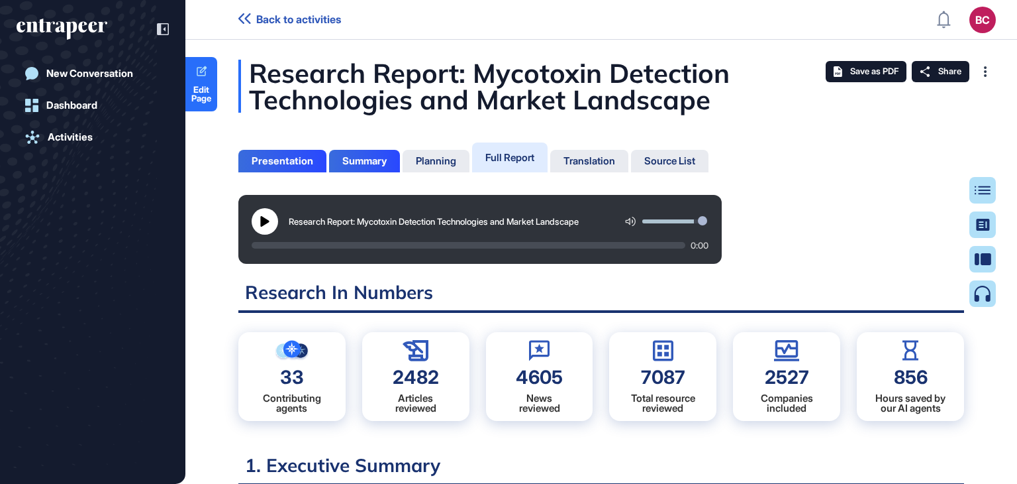
scroll to position [6, 0]
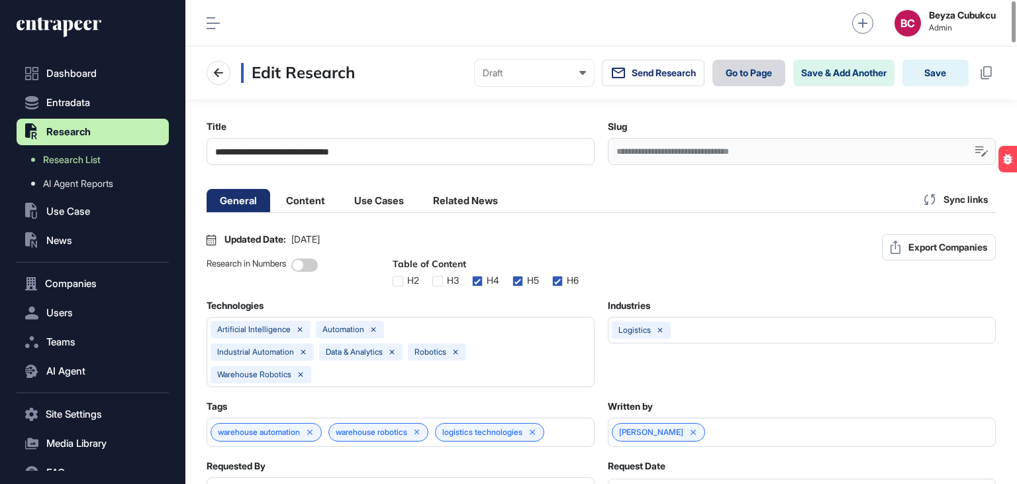
click at [717, 77] on link "Go to Page" at bounding box center [749, 73] width 73 height 26
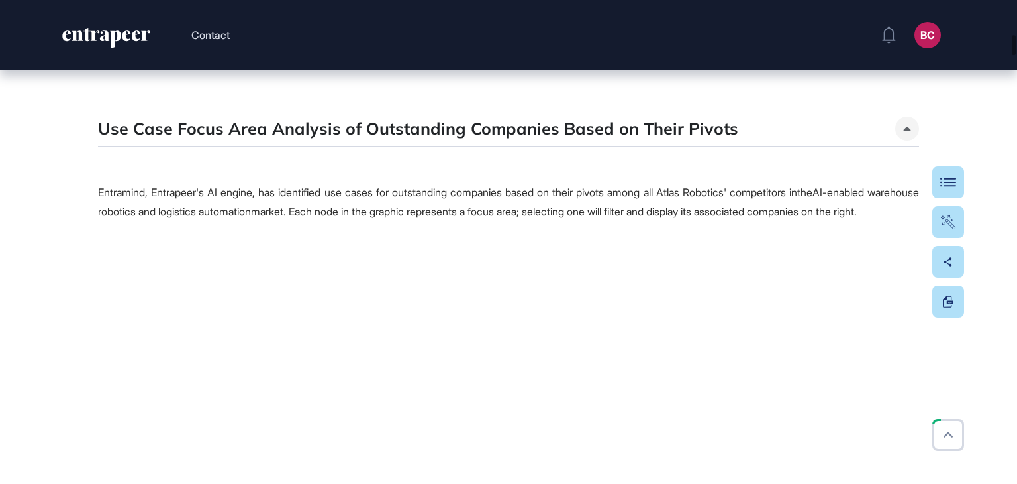
scroll to position [3842, 0]
